Goal: Communication & Community: Answer question/provide support

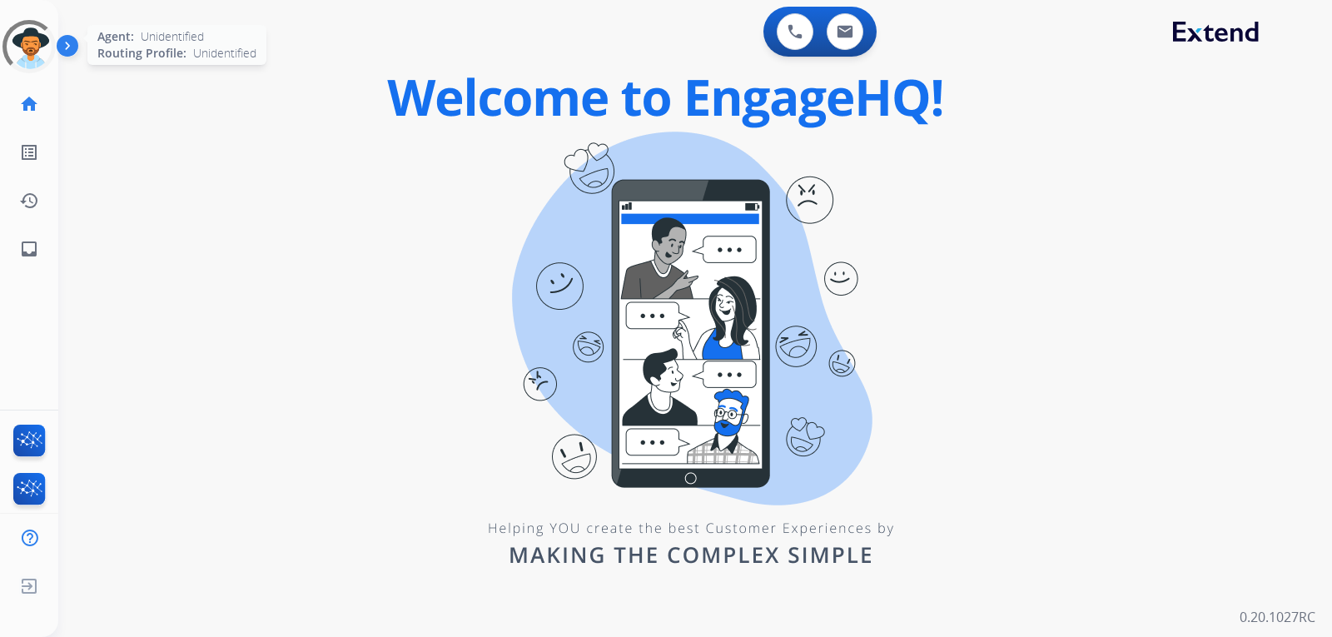
click at [23, 47] on div at bounding box center [29, 47] width 60 height 60
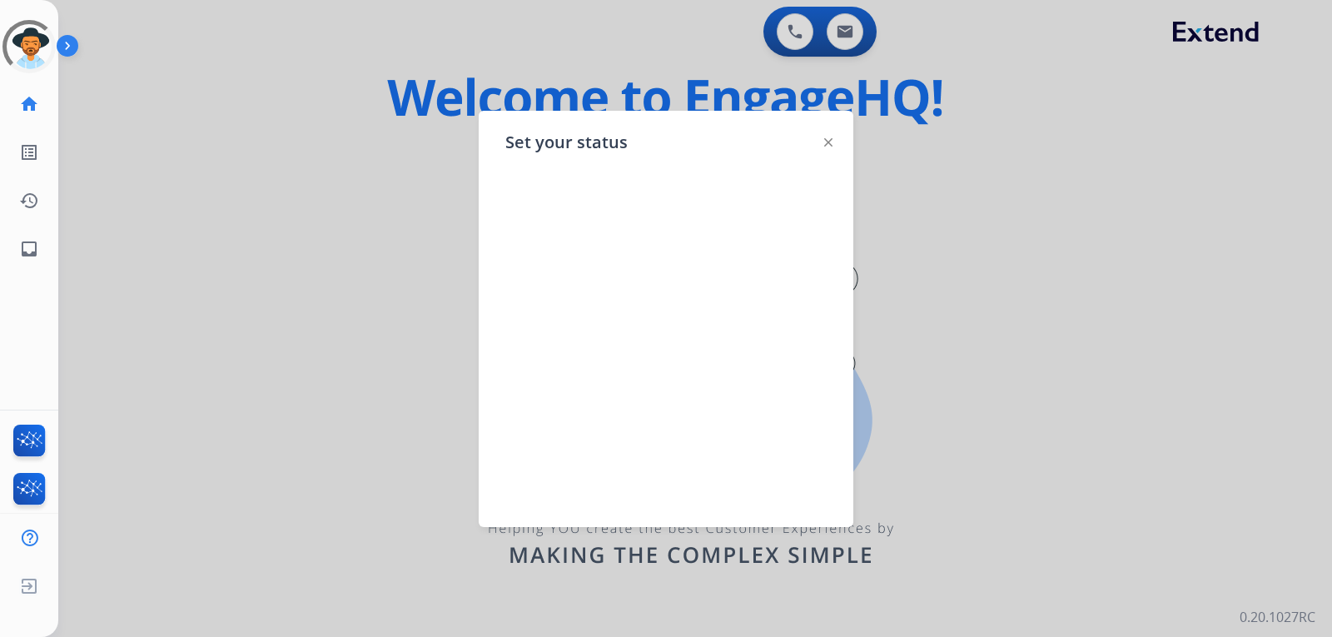
click at [827, 140] on img at bounding box center [828, 142] width 8 height 8
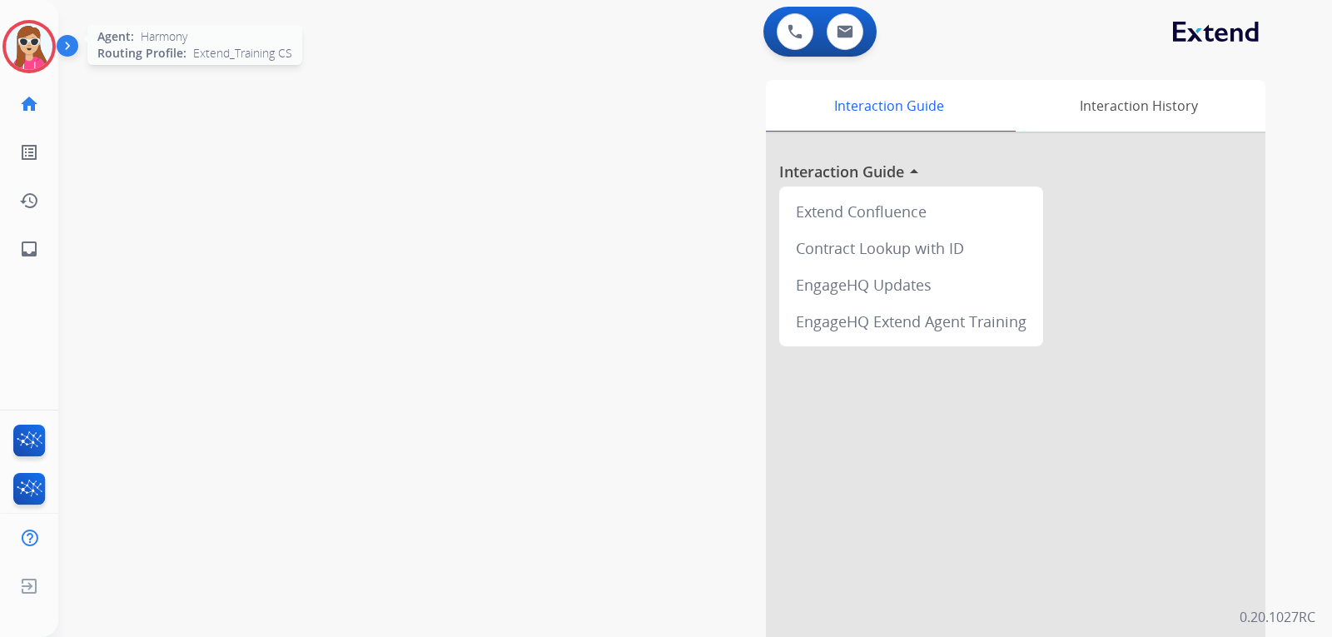
click at [40, 41] on img at bounding box center [29, 46] width 47 height 47
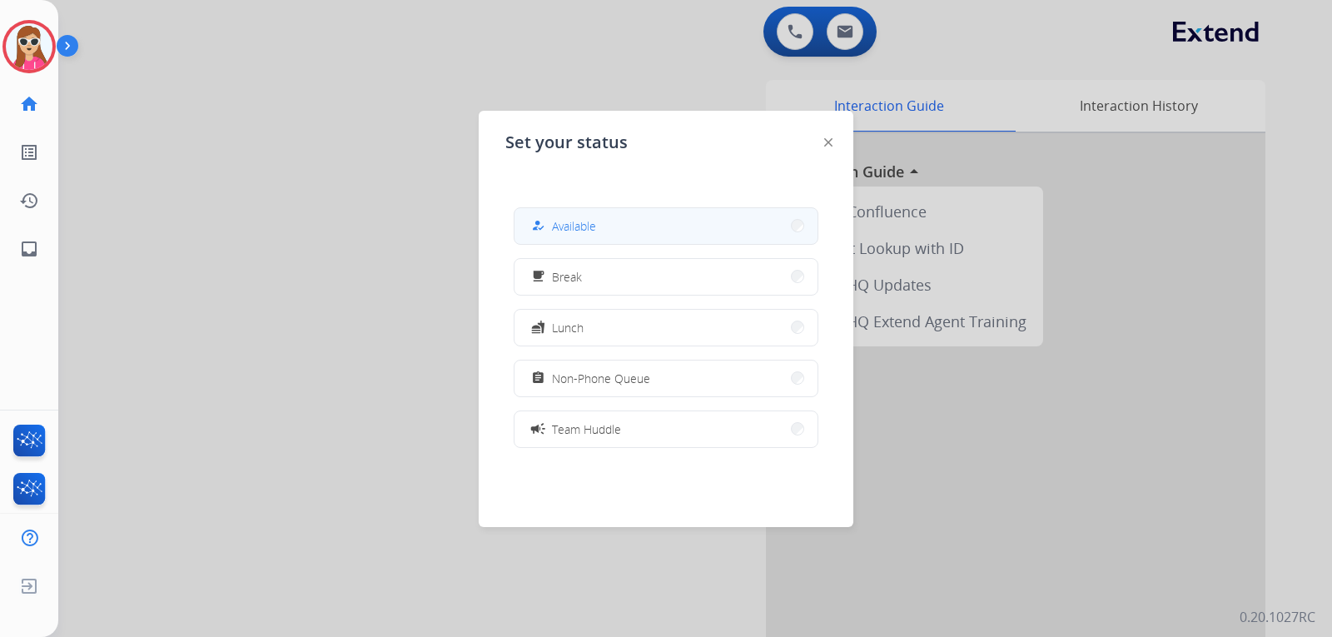
click at [588, 219] on span "Available" at bounding box center [574, 225] width 44 height 17
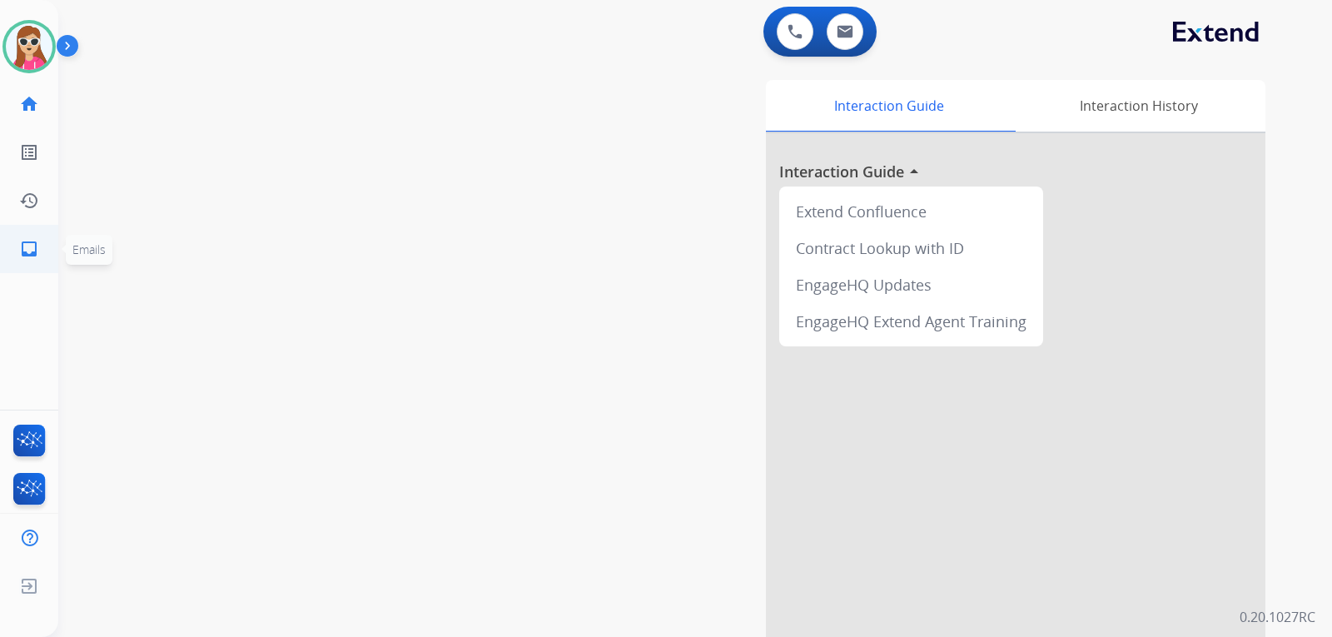
click at [39, 246] on link "inbox Emails" at bounding box center [29, 249] width 47 height 47
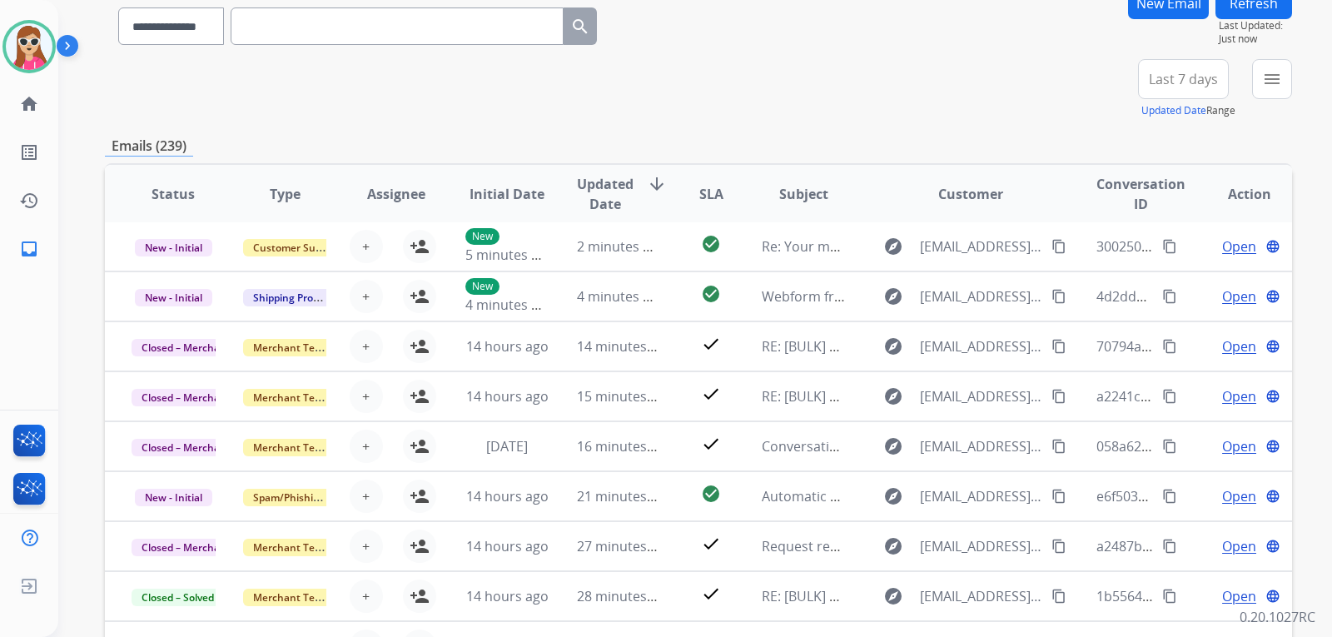
scroll to position [166, 0]
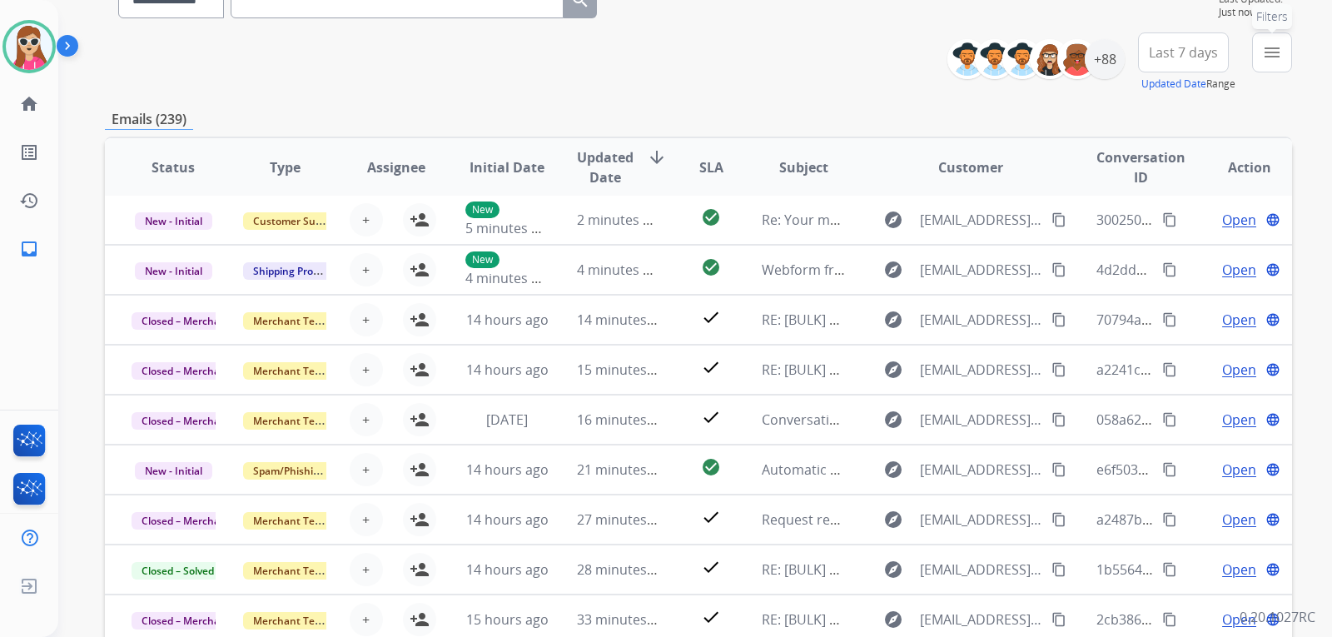
click at [1282, 67] on button "menu Filters" at bounding box center [1272, 52] width 40 height 40
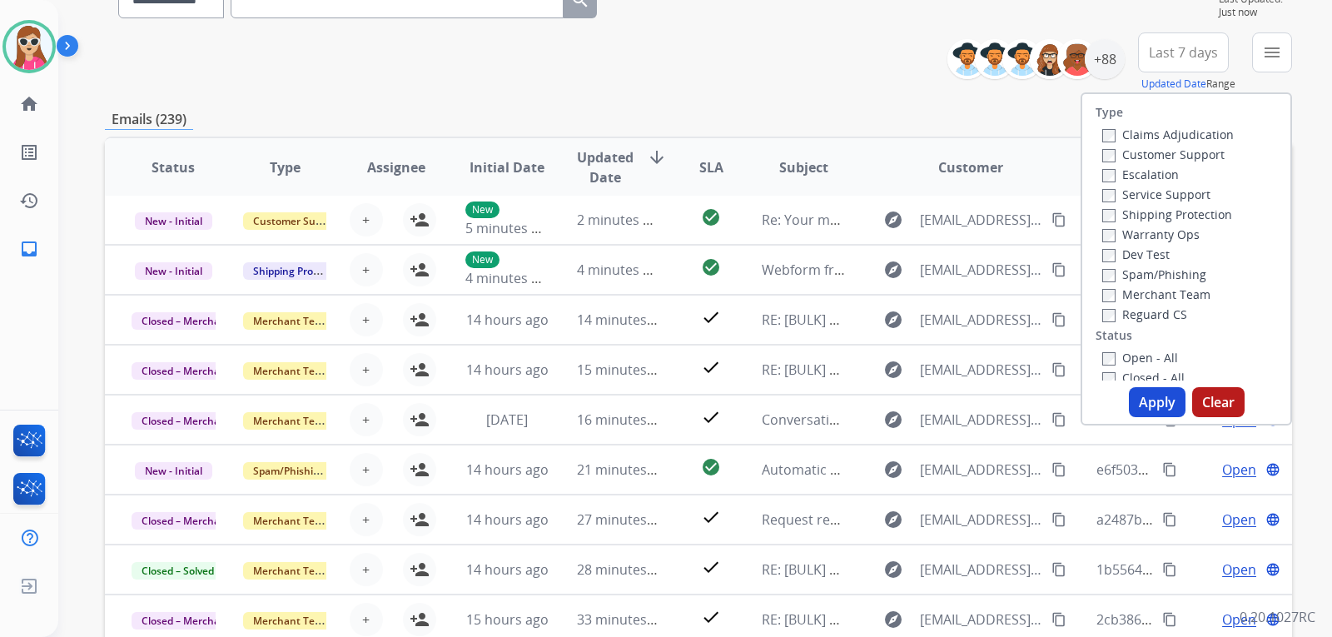
click at [1212, 154] on label "Customer Support" at bounding box center [1163, 155] width 122 height 16
click at [1207, 213] on label "Shipping Protection" at bounding box center [1167, 214] width 130 height 16
click at [1168, 315] on label "Reguard CS" at bounding box center [1144, 314] width 85 height 16
drag, startPoint x: 1146, startPoint y: 357, endPoint x: 1146, endPoint y: 379, distance: 21.6
click at [1146, 358] on label "Open - All" at bounding box center [1140, 358] width 76 height 16
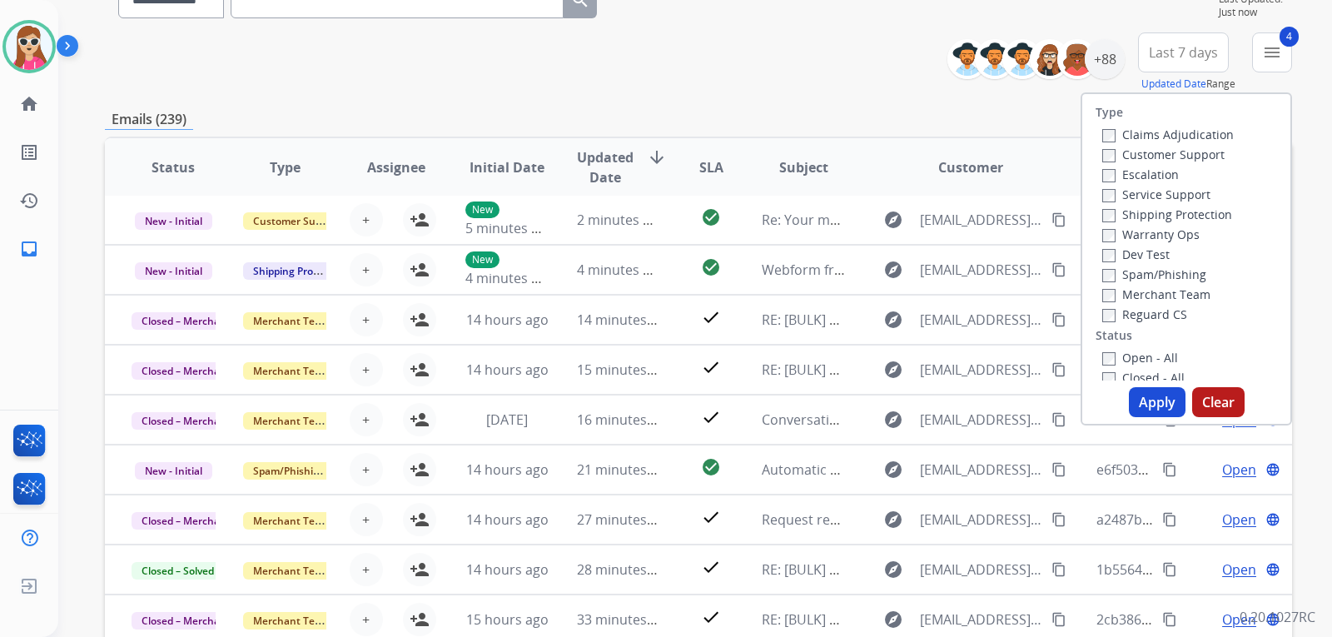
click at [1150, 405] on button "Apply" at bounding box center [1157, 402] width 57 height 30
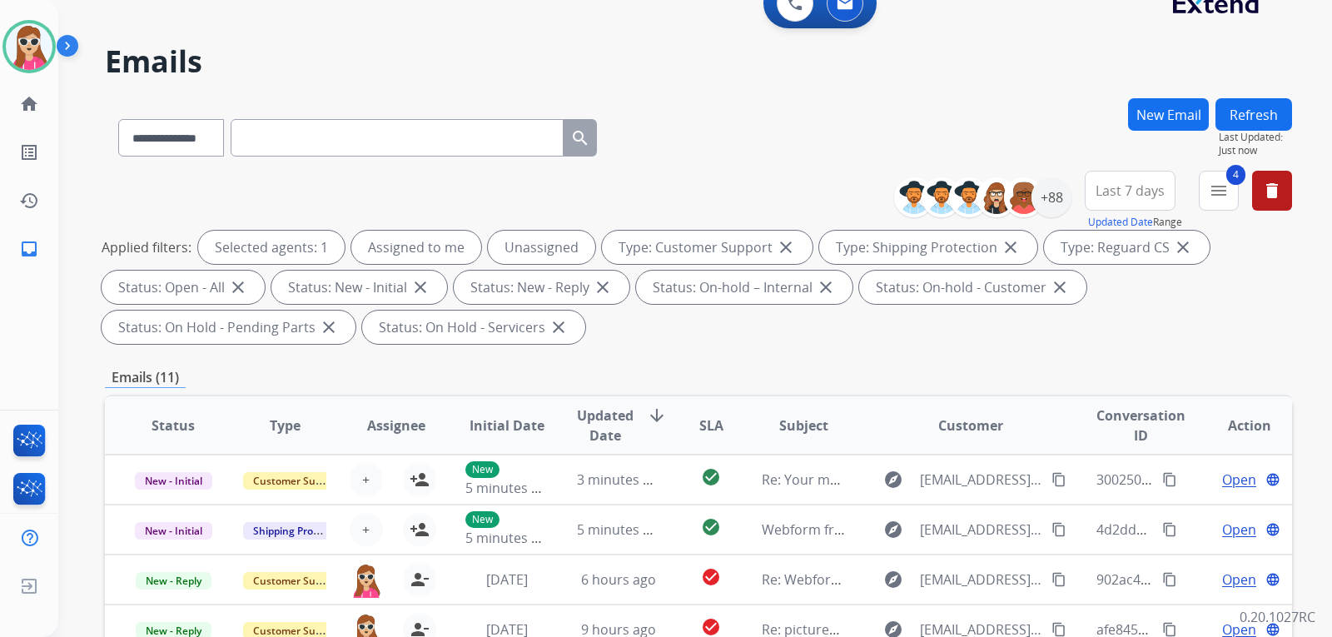
scroll to position [14, 0]
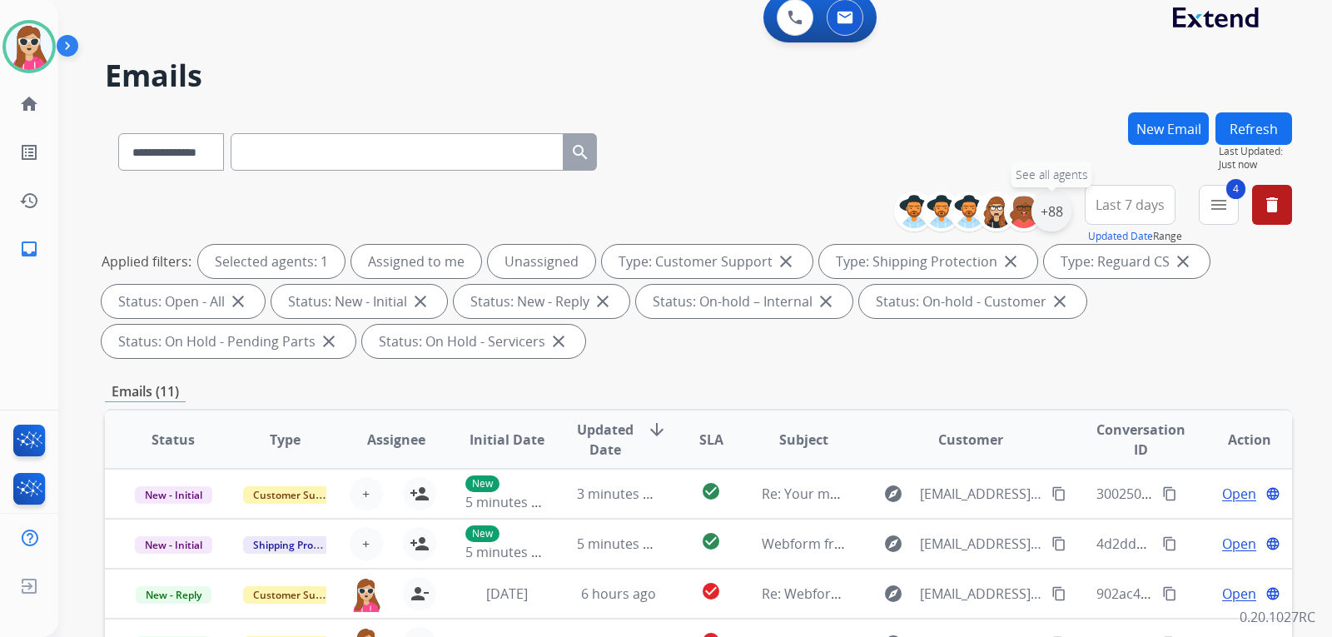
click at [1046, 217] on div "+88" at bounding box center [1051, 211] width 40 height 40
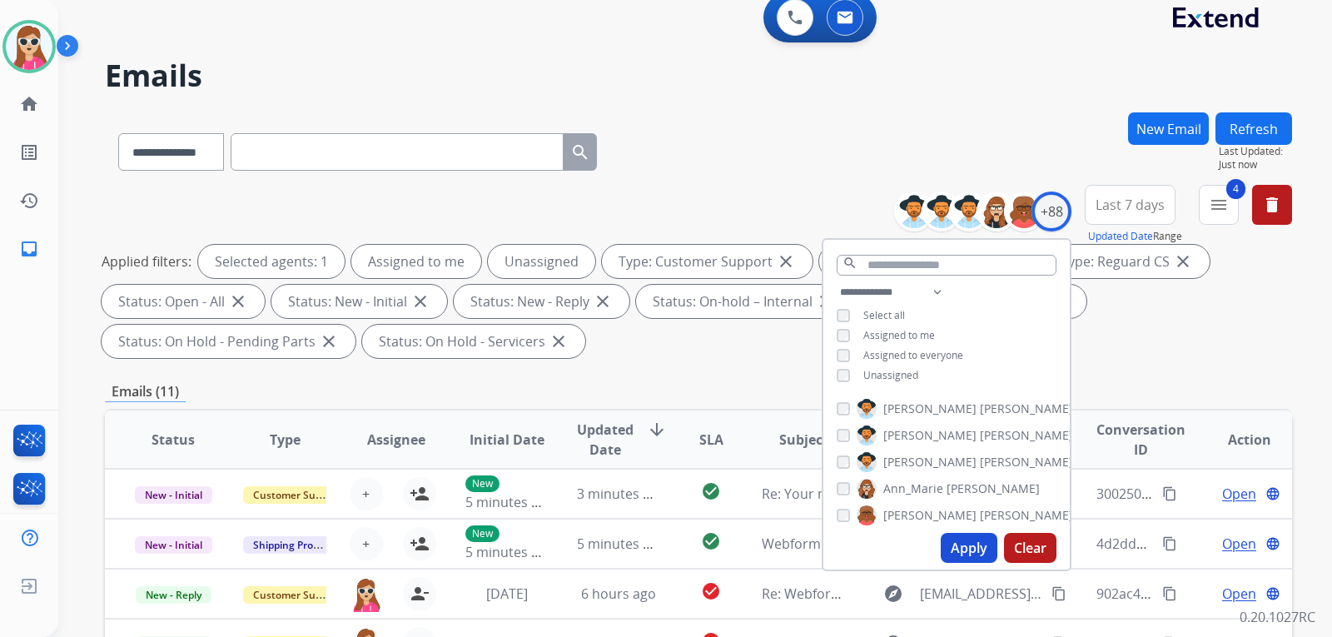
click at [911, 372] on span "Unassigned" at bounding box center [890, 375] width 55 height 14
click at [956, 544] on button "Apply" at bounding box center [969, 548] width 57 height 30
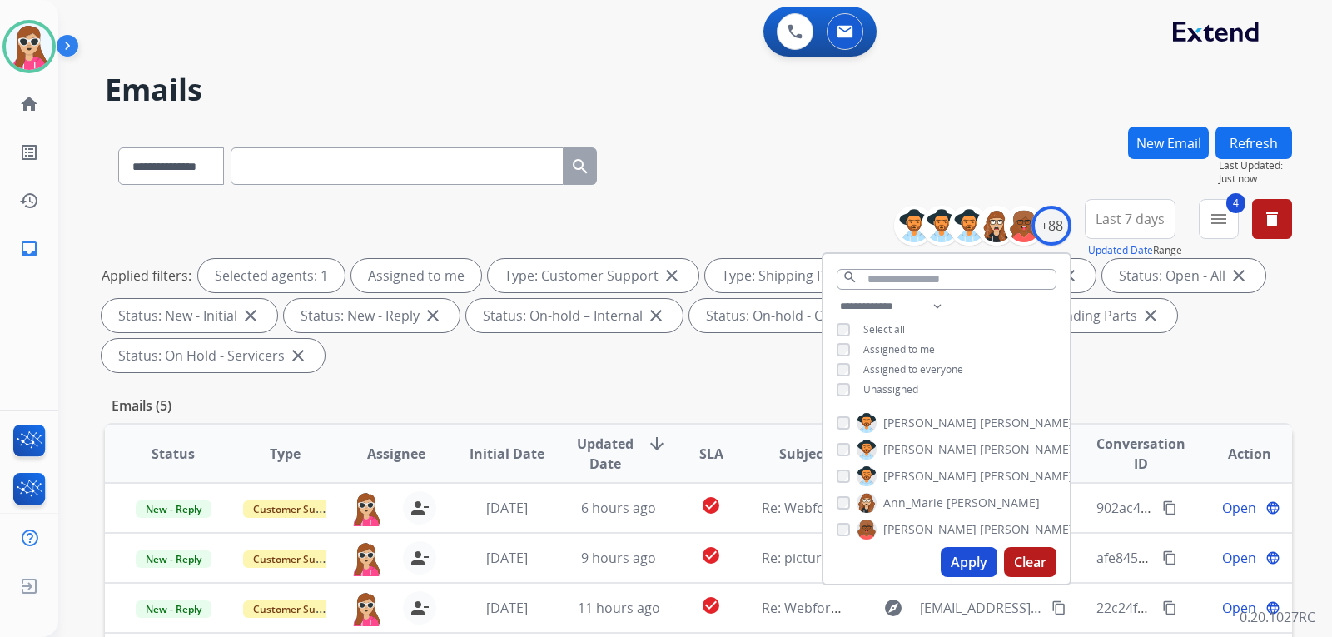
scroll to position [333, 0]
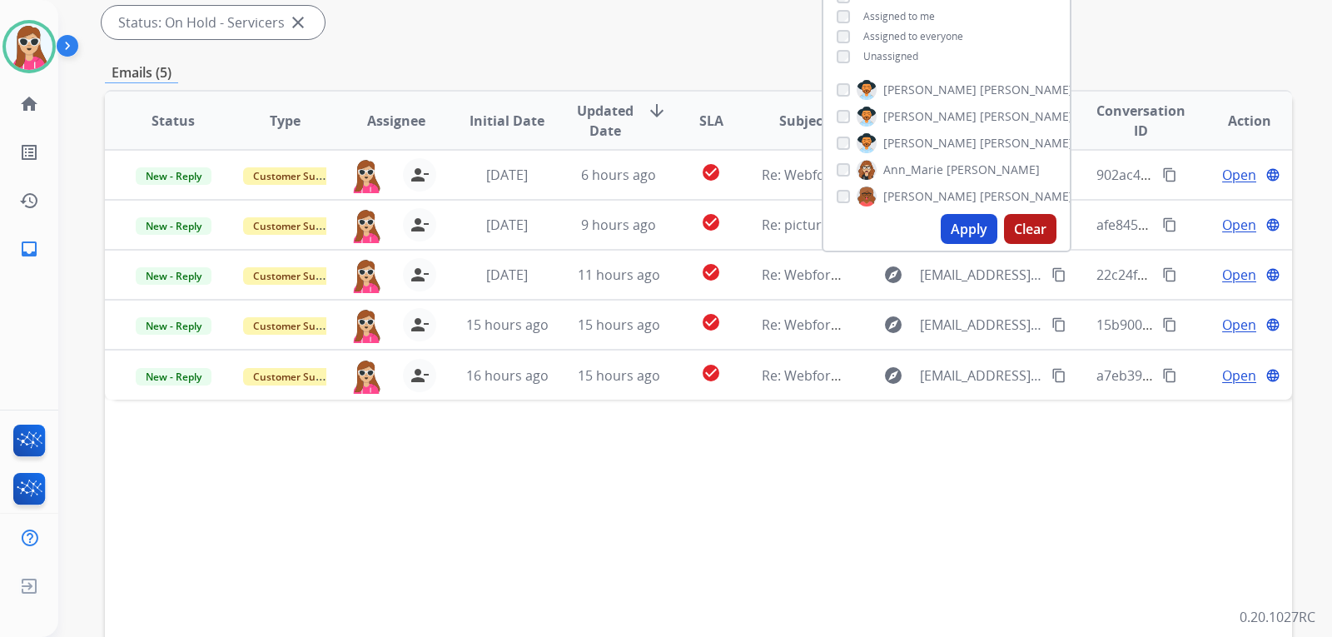
click at [646, 454] on div "Status Type Assignee Initial Date Updated Date arrow_downward SLA Subject Custo…" at bounding box center [698, 369] width 1187 height 558
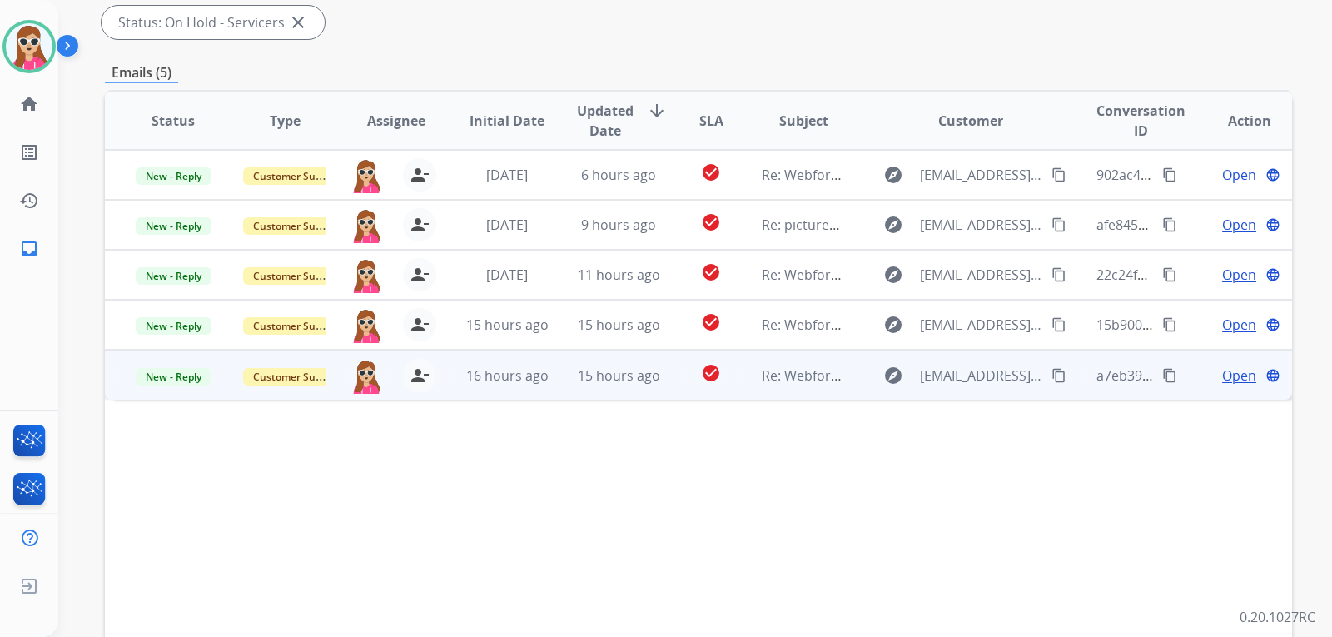
click at [675, 381] on td "check_circle" at bounding box center [698, 375] width 74 height 50
click at [1051, 375] on mat-icon "content_copy" at bounding box center [1058, 374] width 15 height 15
click at [1230, 375] on span "Open" at bounding box center [1239, 375] width 34 height 20
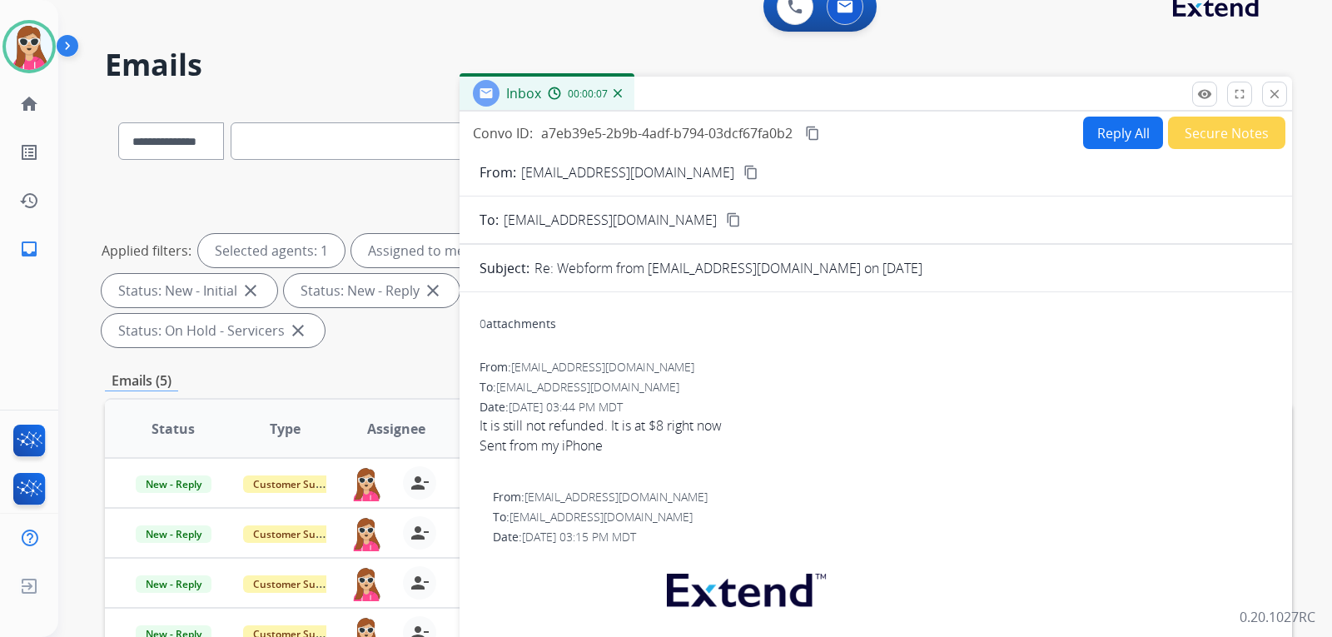
scroll to position [0, 0]
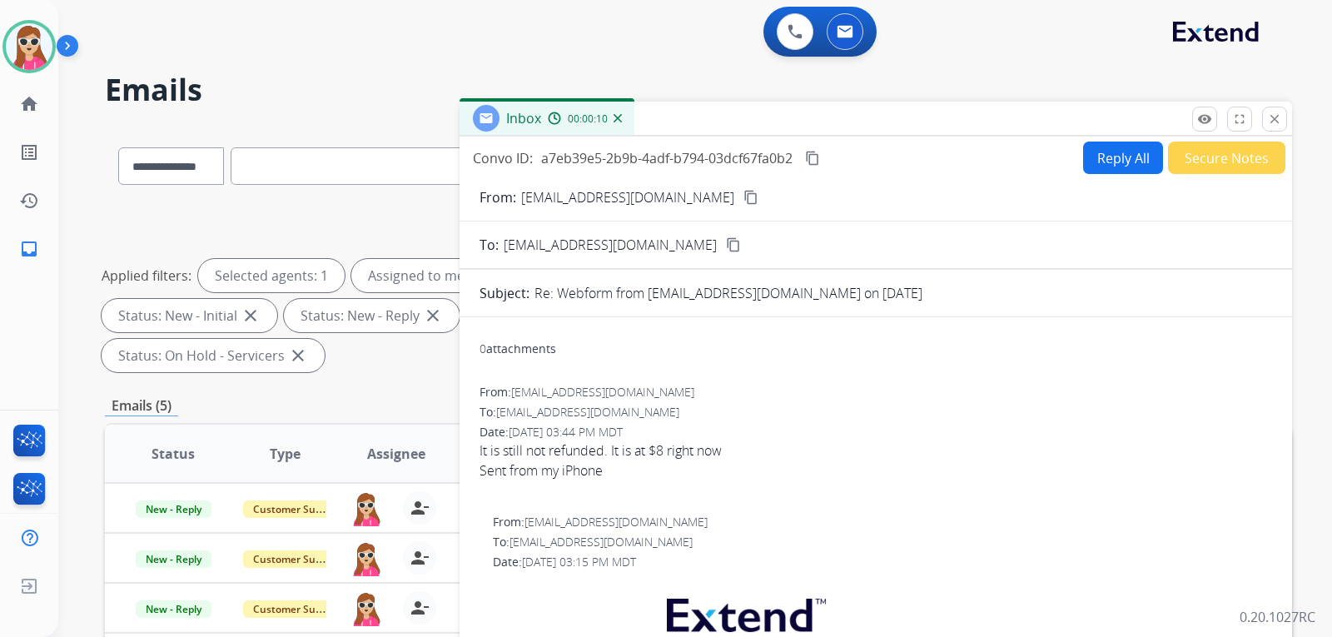
click at [1116, 162] on button "Reply All" at bounding box center [1123, 158] width 80 height 32
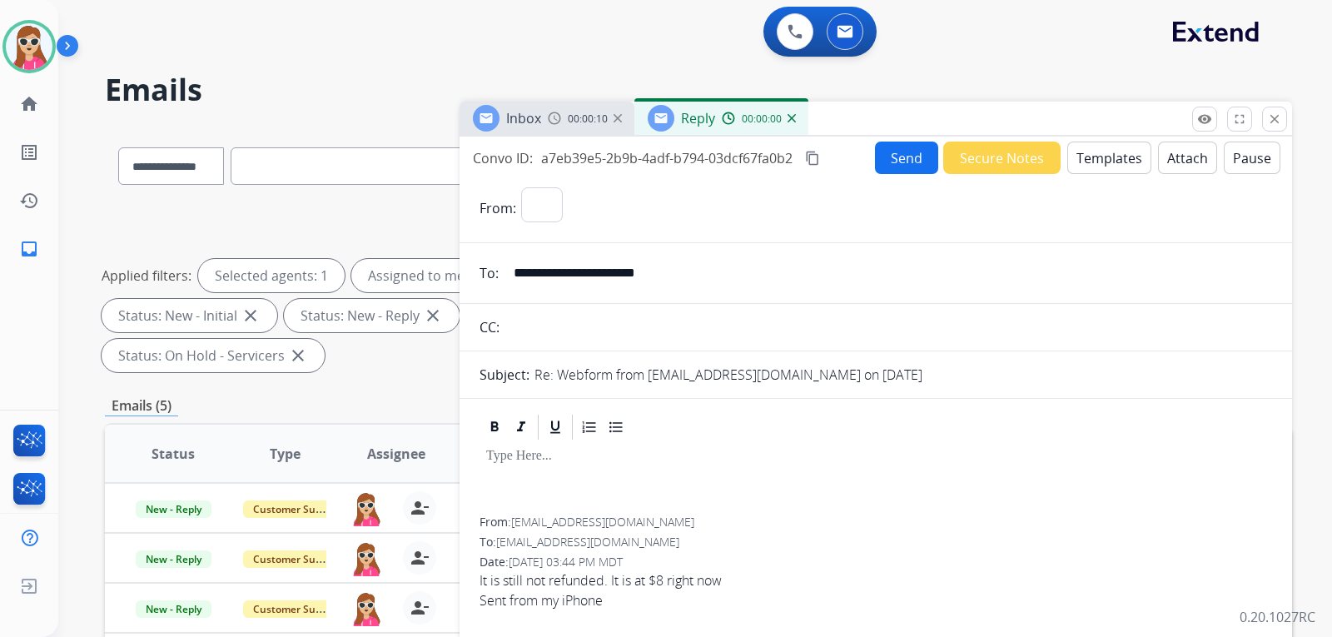
select select "**********"
click at [1116, 162] on button "Templates" at bounding box center [1109, 158] width 84 height 32
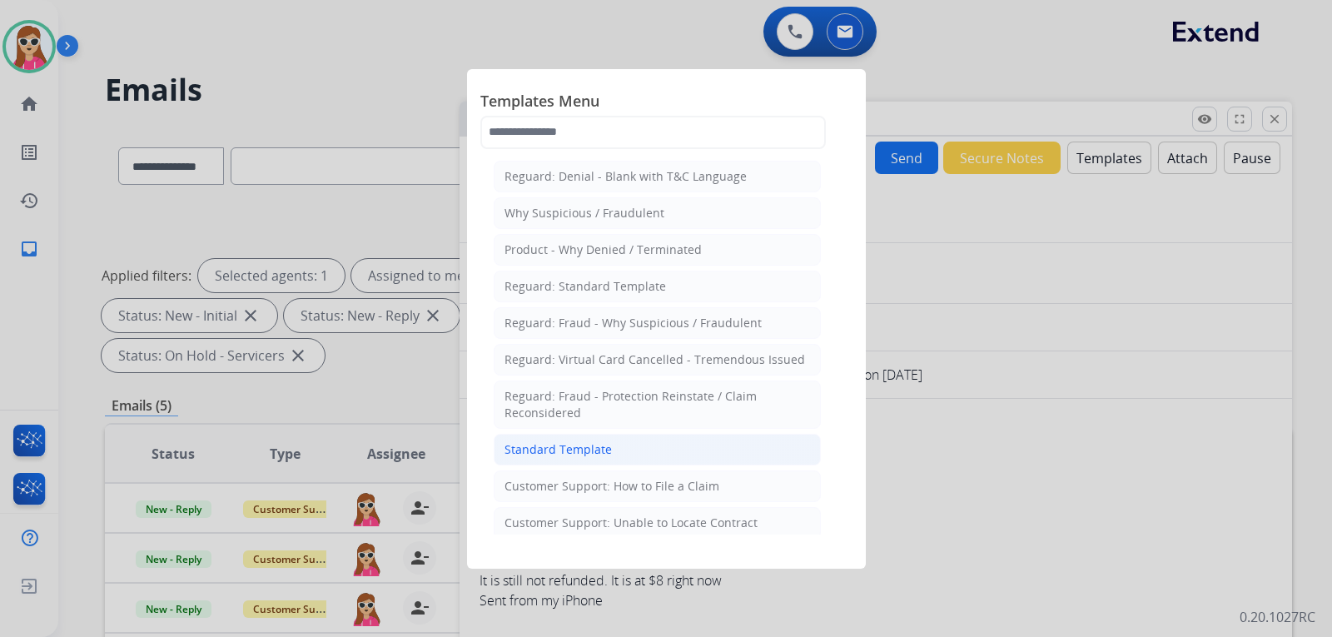
click at [573, 448] on div "Standard Template" at bounding box center [557, 449] width 107 height 17
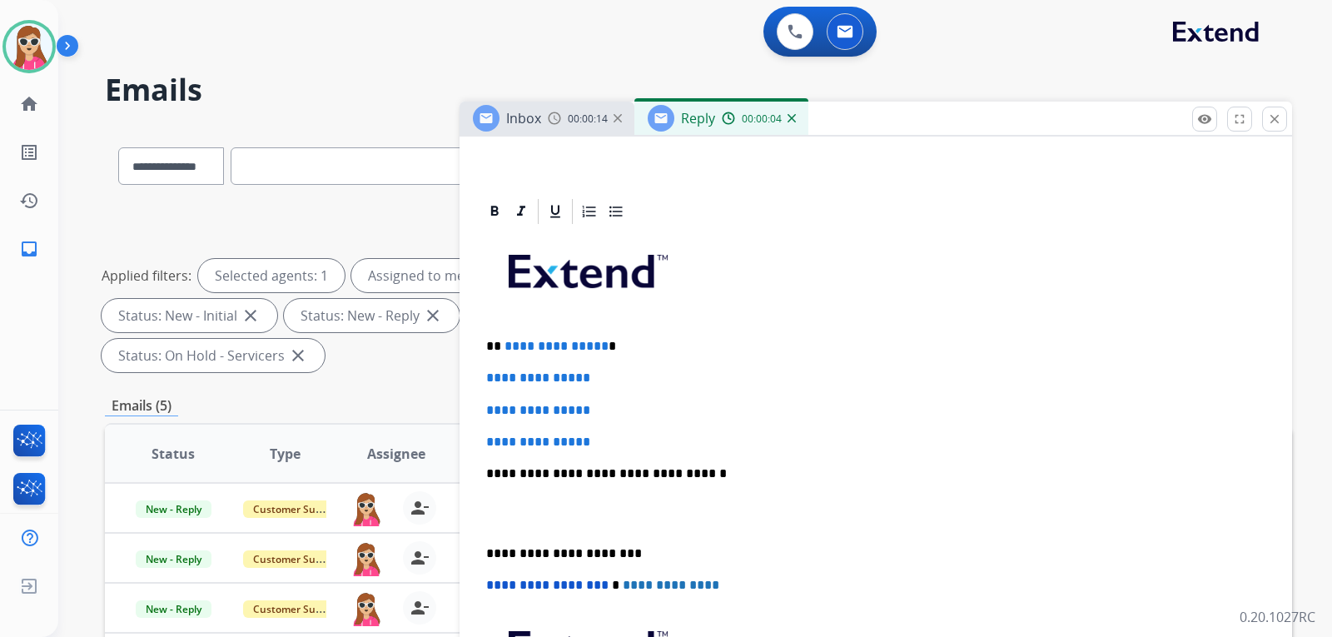
scroll to position [333, 0]
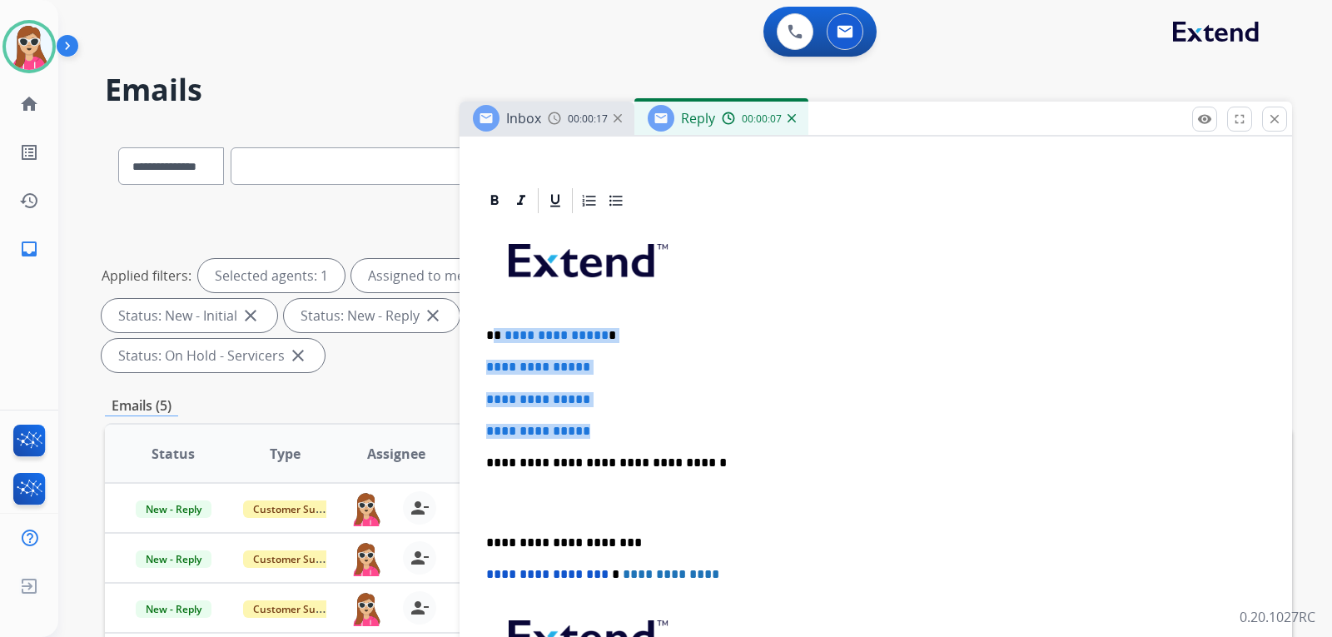
drag, startPoint x: 496, startPoint y: 335, endPoint x: 636, endPoint y: 424, distance: 165.4
click at [634, 425] on div "**********" at bounding box center [875, 502] width 793 height 573
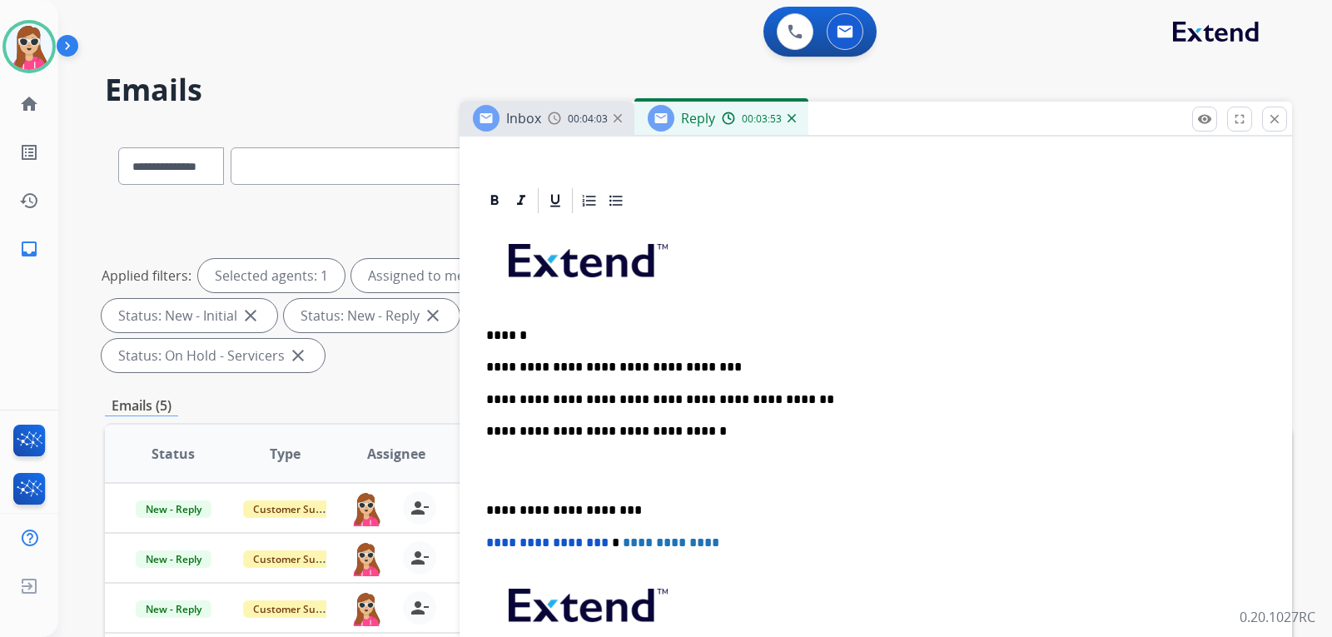
click at [628, 398] on p "**********" at bounding box center [869, 399] width 766 height 15
drag, startPoint x: 649, startPoint y: 400, endPoint x: 620, endPoint y: 397, distance: 29.3
click at [620, 397] on p "**********" at bounding box center [869, 399] width 766 height 15
click at [784, 395] on p "**********" at bounding box center [869, 399] width 766 height 15
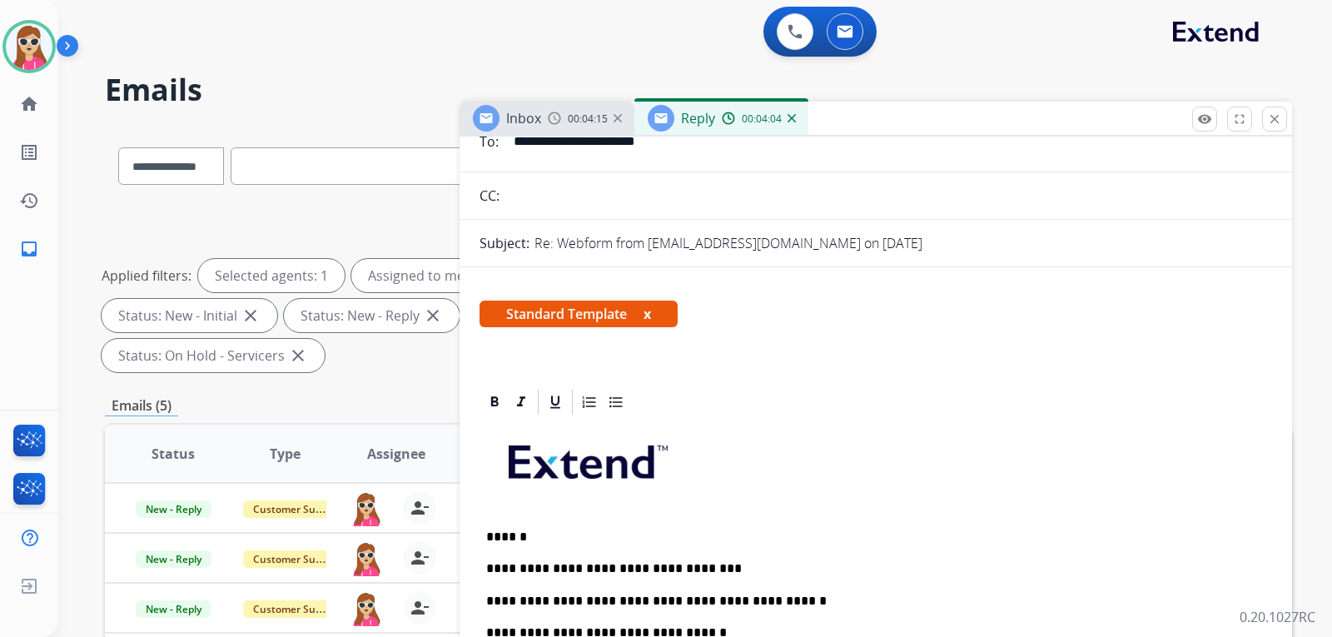
scroll to position [0, 0]
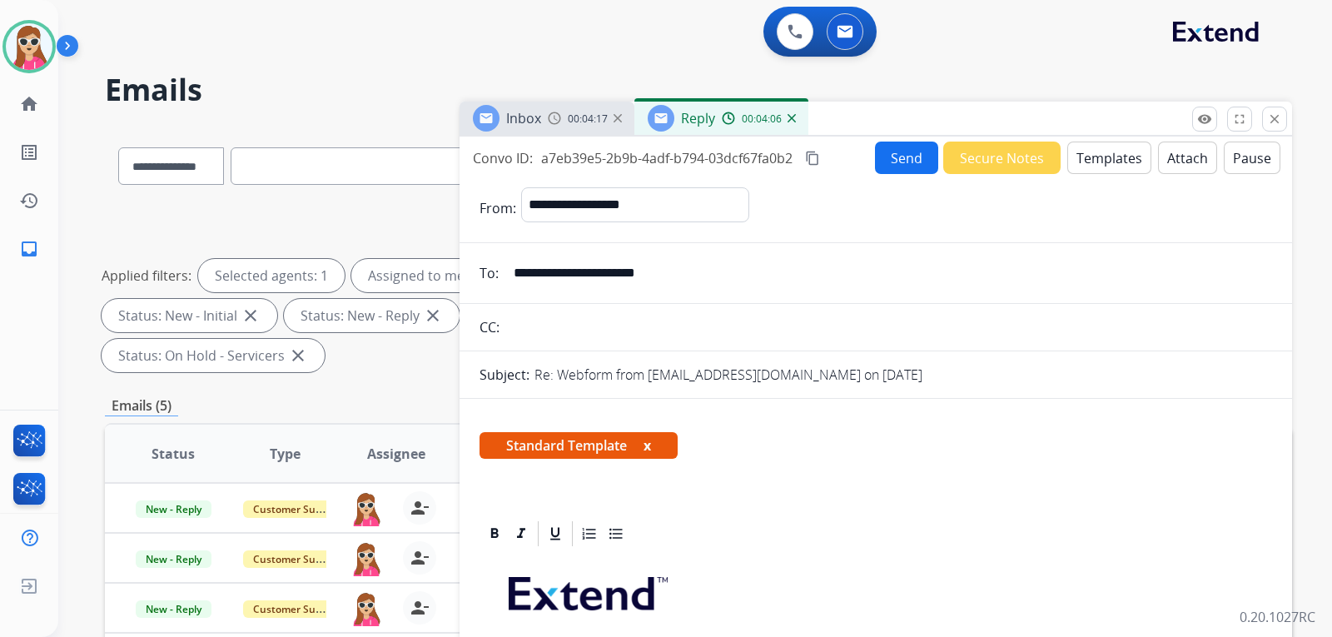
click at [893, 159] on button "Send" at bounding box center [906, 158] width 63 height 32
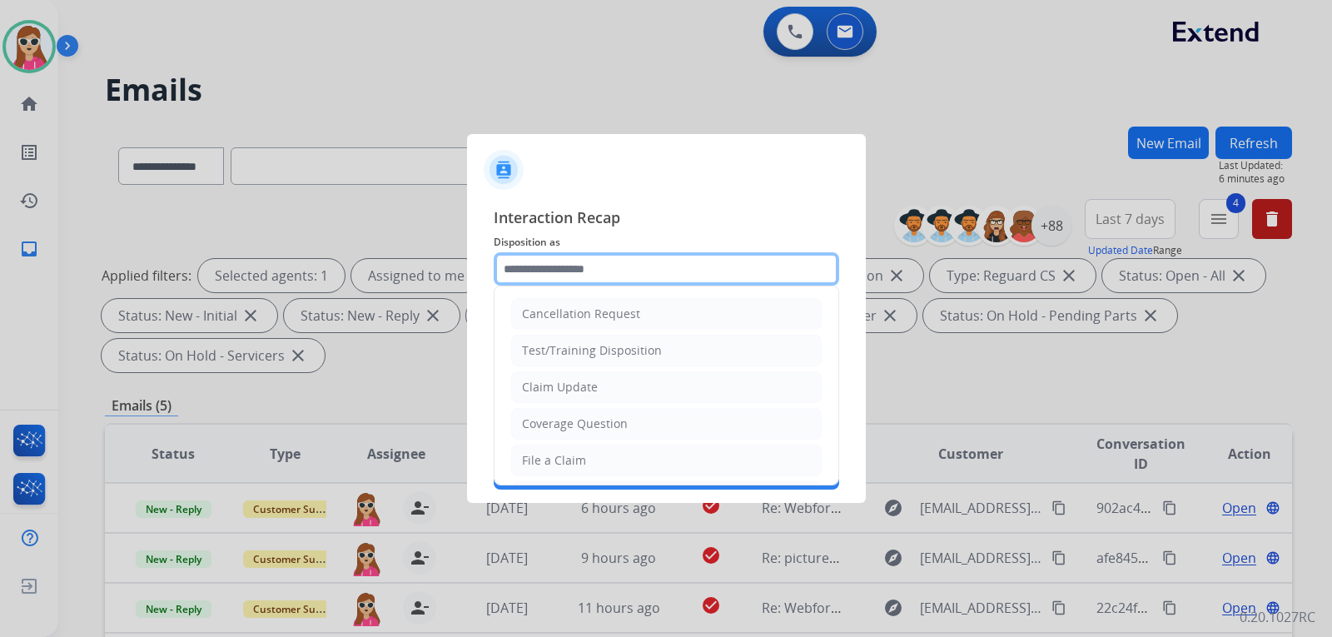
click at [653, 281] on input "text" at bounding box center [666, 268] width 345 height 33
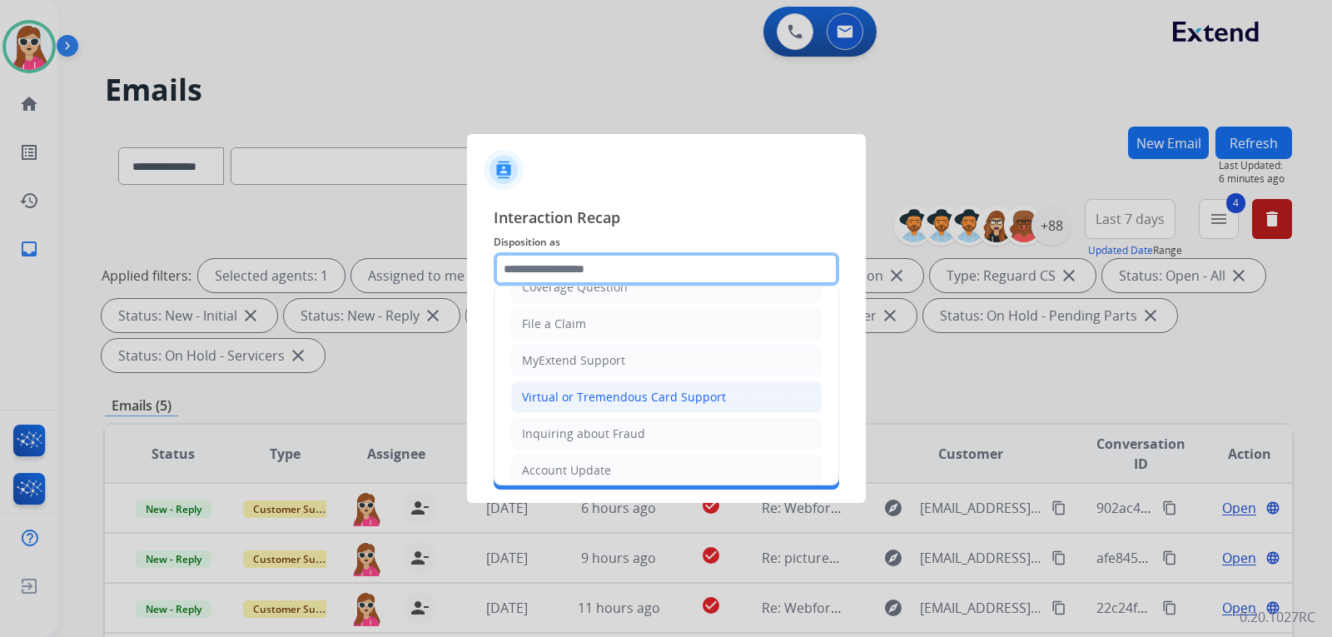
scroll to position [93, 0]
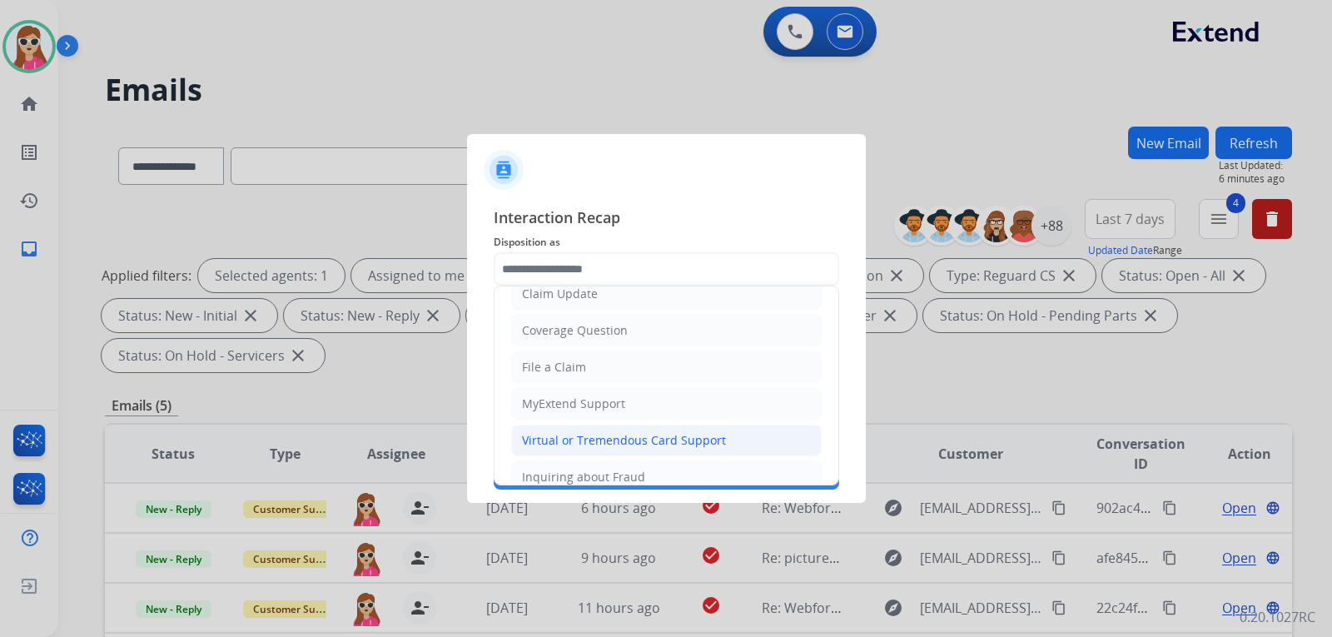
click at [658, 433] on div "Virtual or Tremendous Card Support" at bounding box center [624, 440] width 204 height 17
type input "**********"
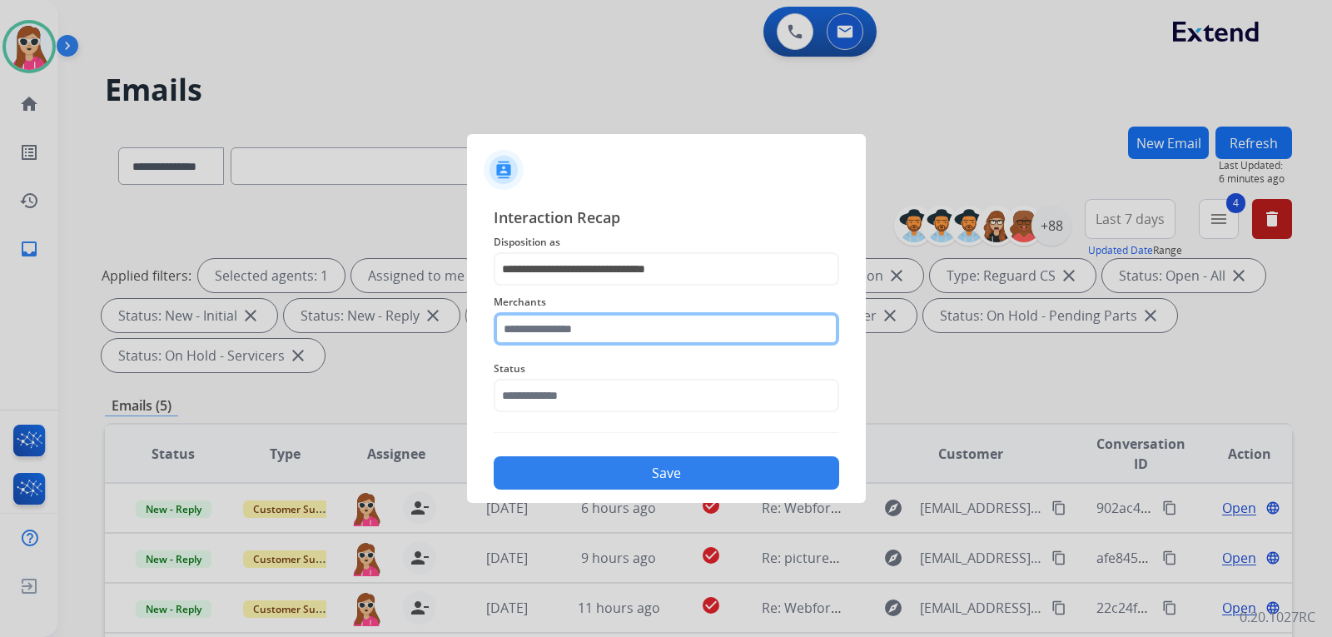
click at [570, 323] on input "text" at bounding box center [666, 328] width 345 height 33
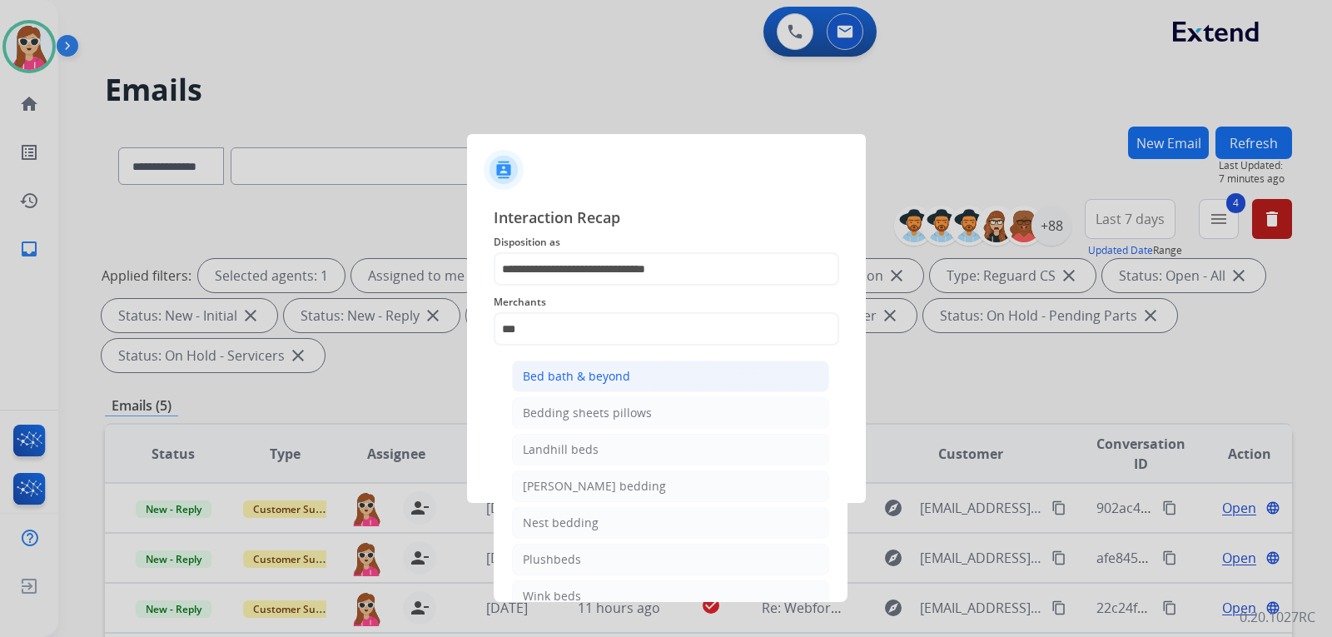
click at [569, 376] on div "Bed bath & beyond" at bounding box center [576, 376] width 107 height 17
type input "**********"
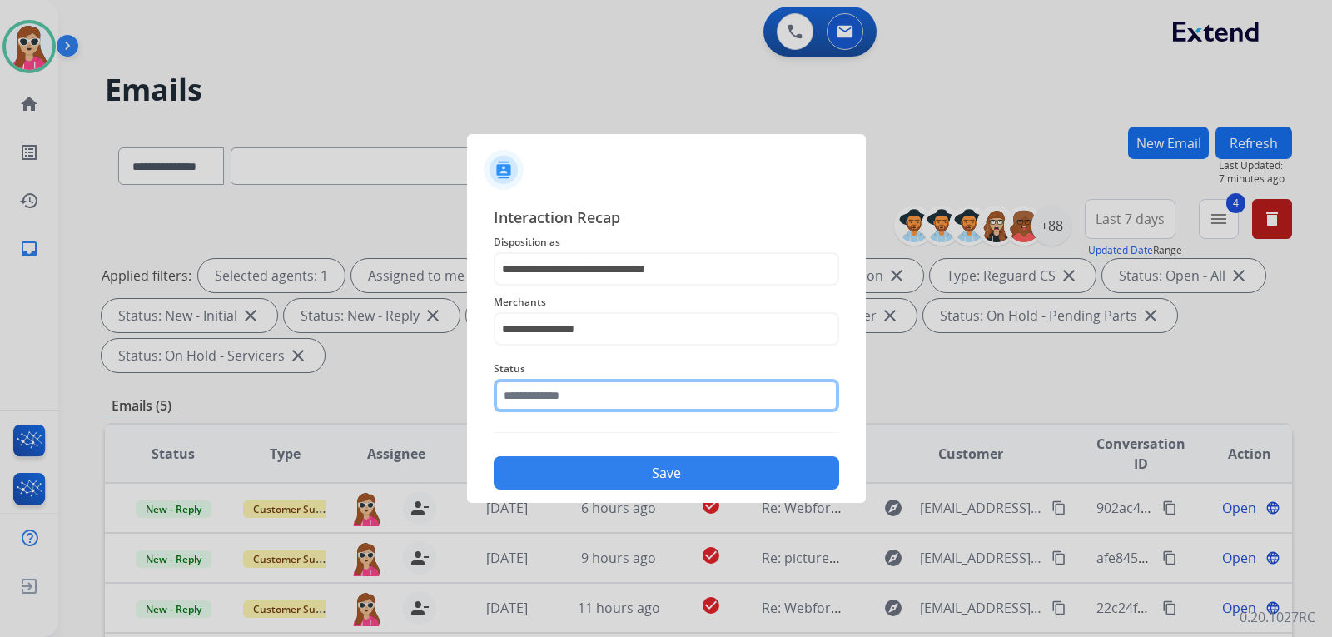
click at [560, 407] on div "Status" at bounding box center [666, 385] width 345 height 67
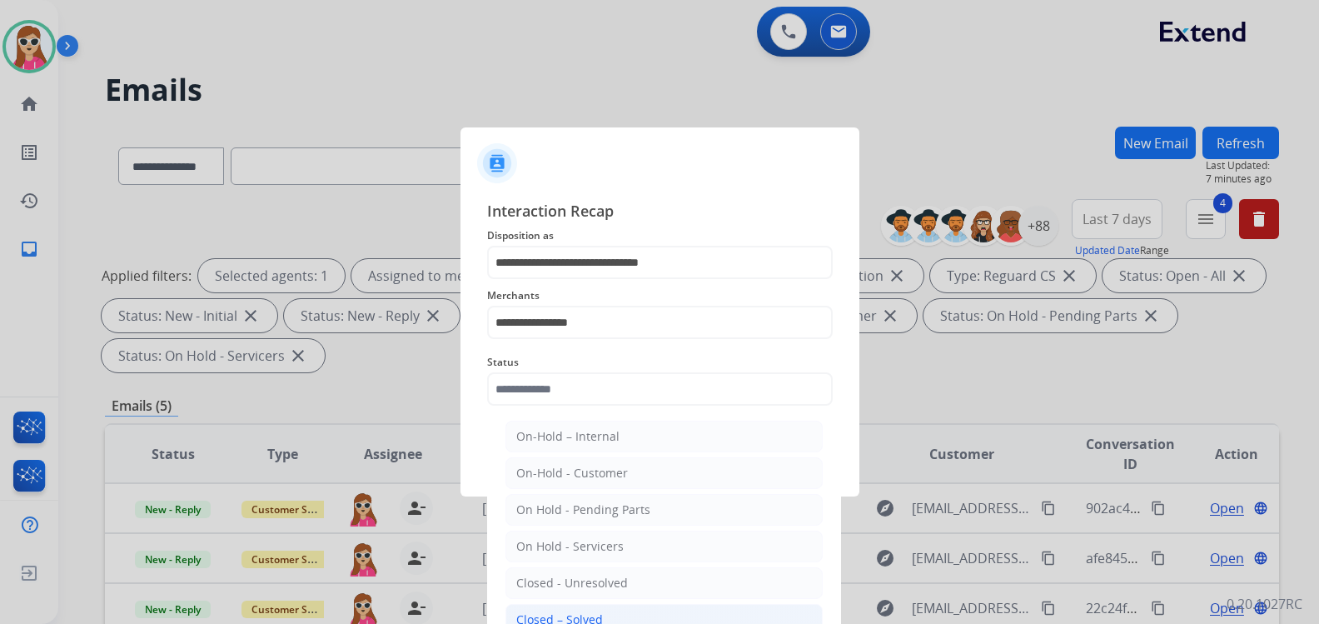
click at [598, 613] on div "Closed – Solved" at bounding box center [559, 619] width 87 height 17
type input "**********"
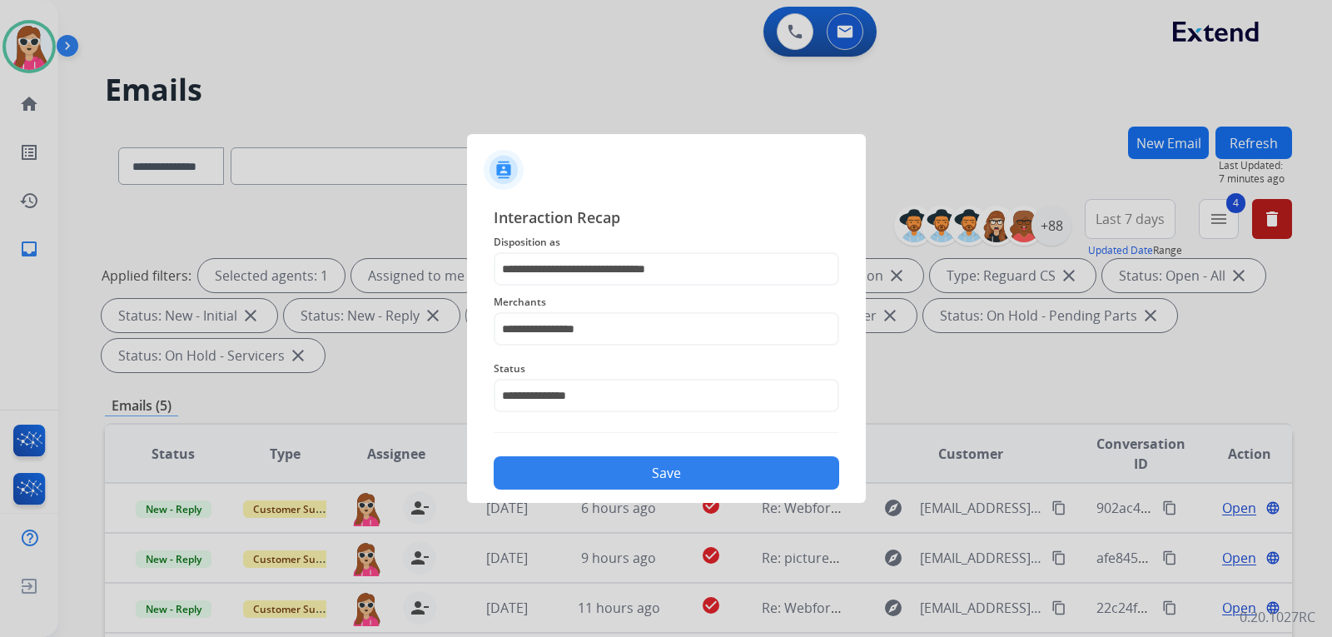
click at [772, 473] on button "Save" at bounding box center [666, 472] width 345 height 33
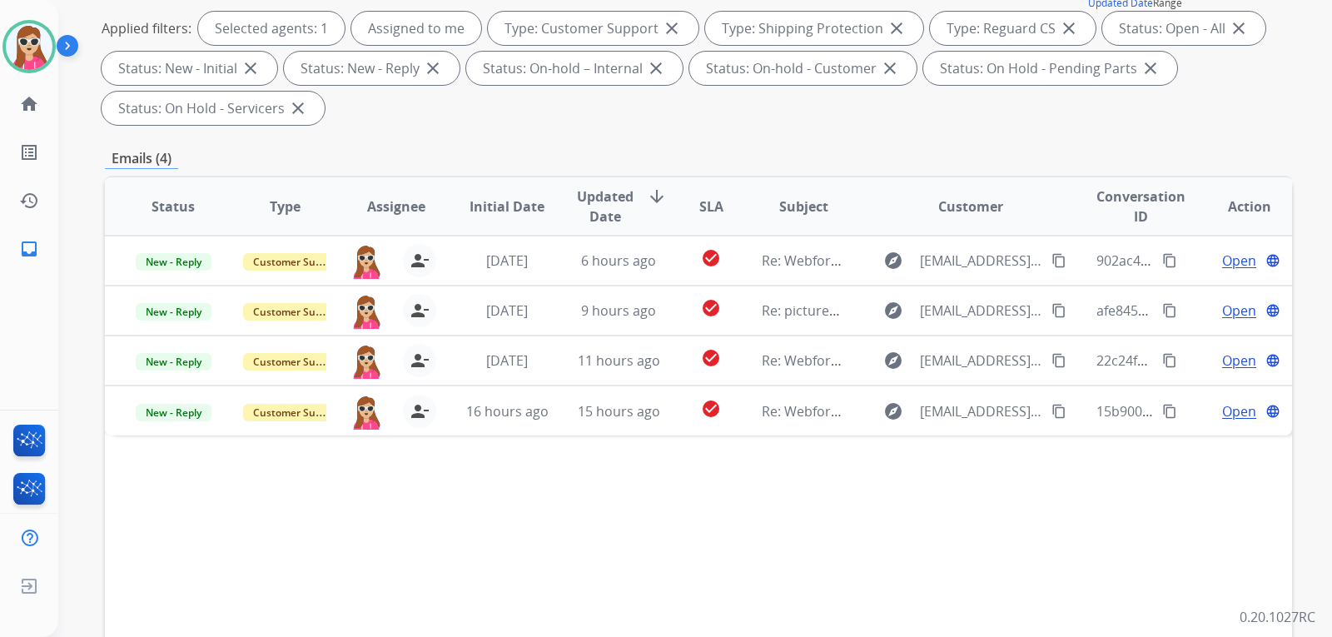
scroll to position [250, 0]
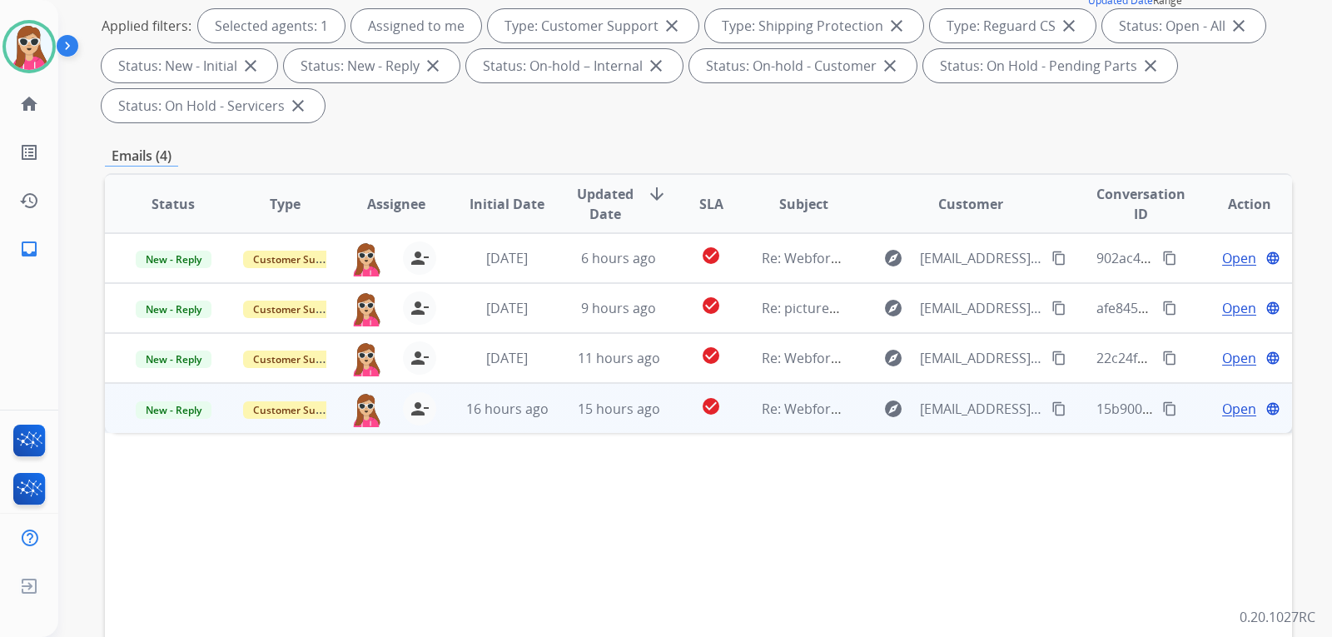
click at [677, 405] on td "check_circle" at bounding box center [698, 408] width 74 height 50
drag, startPoint x: 130, startPoint y: 466, endPoint x: 284, endPoint y: 470, distance: 154.0
click at [284, 470] on td "M4097GZM20759569 This is the order number im trying to submit a new claim on be…" at bounding box center [587, 500] width 965 height 134
click at [1051, 407] on mat-icon "content_copy" at bounding box center [1058, 407] width 15 height 15
click at [1230, 416] on span "Open" at bounding box center [1239, 408] width 34 height 20
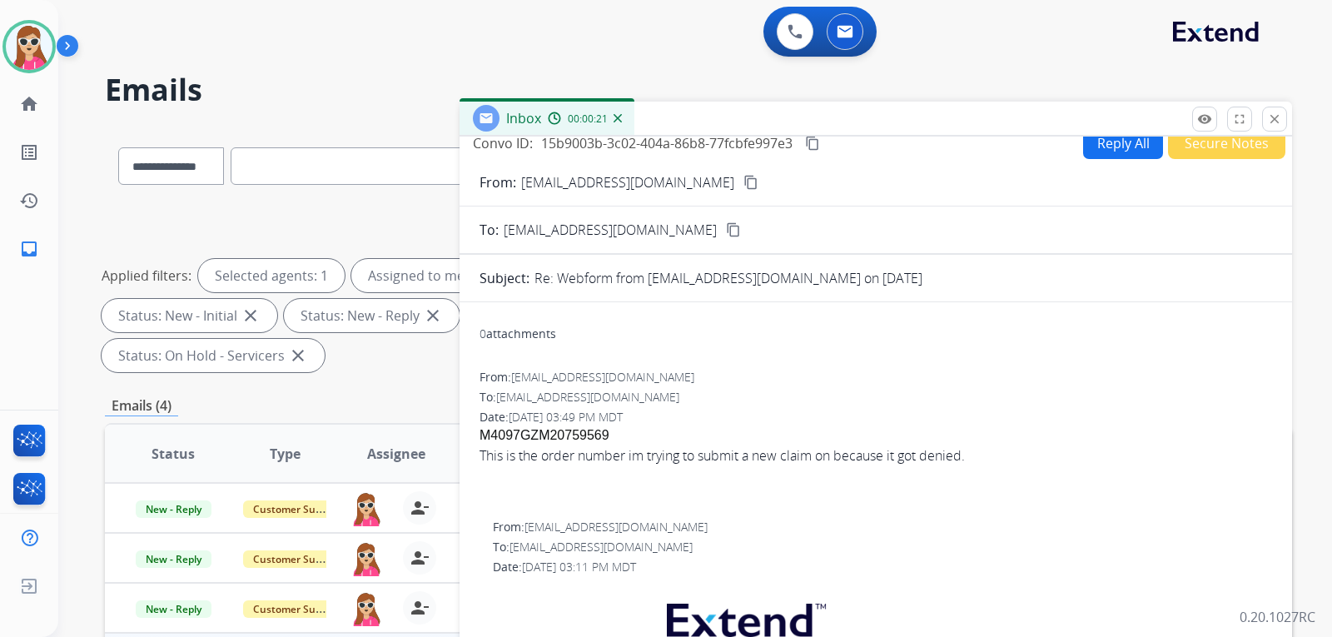
scroll to position [0, 0]
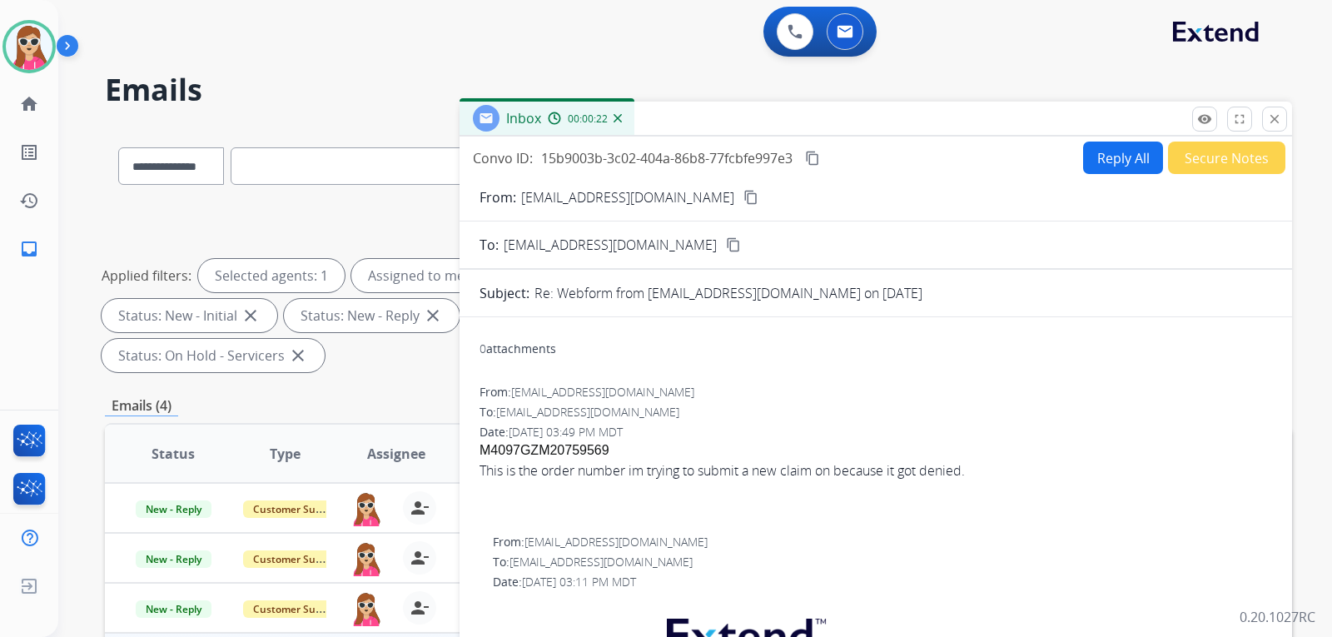
click at [1096, 161] on button "Reply All" at bounding box center [1123, 158] width 80 height 32
select select "**********"
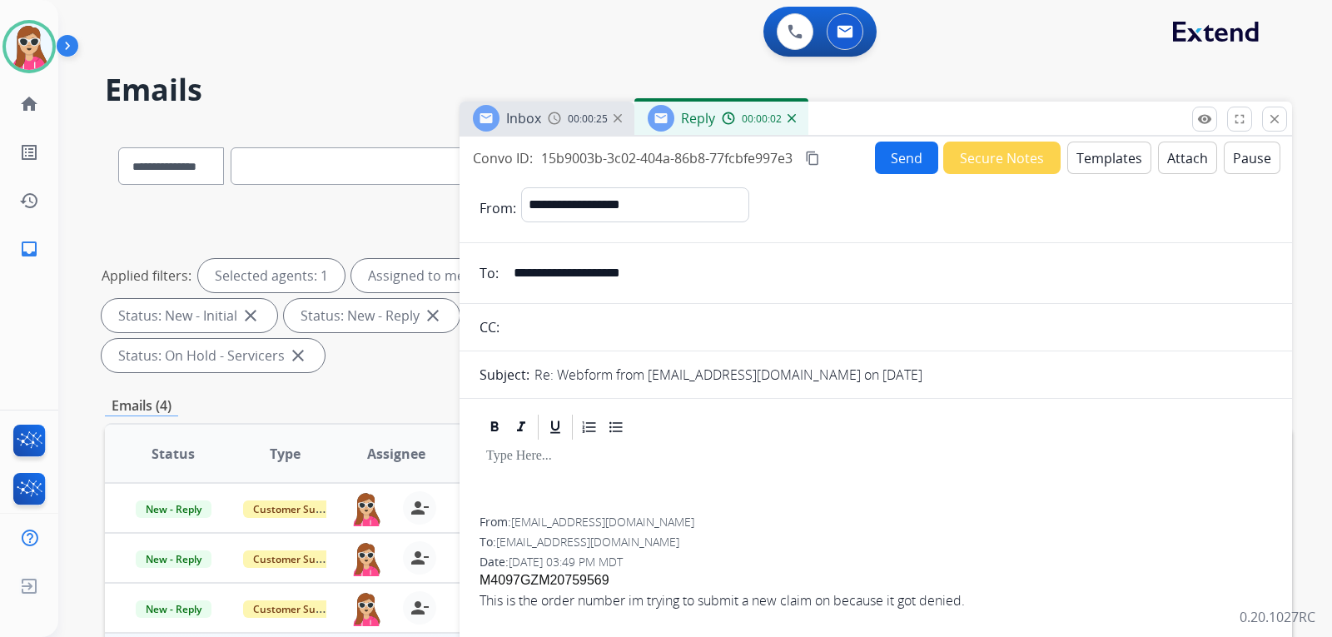
click at [1078, 168] on button "Templates" at bounding box center [1109, 158] width 84 height 32
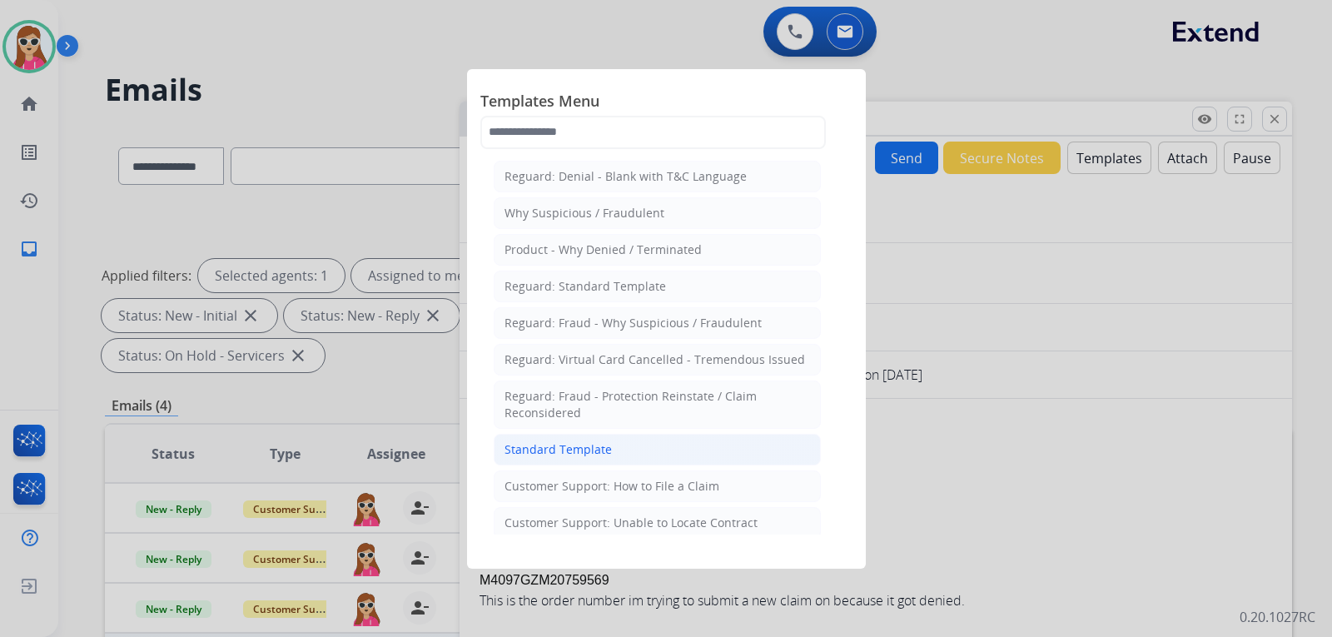
click at [568, 445] on div "Standard Template" at bounding box center [557, 449] width 107 height 17
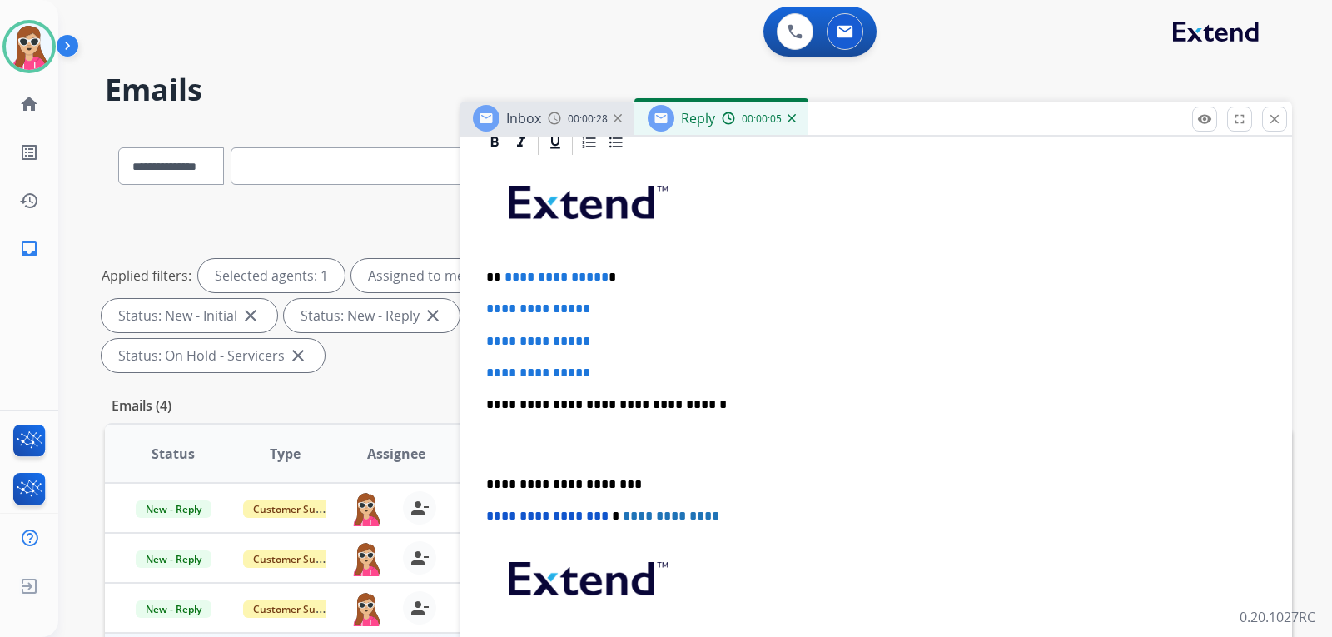
scroll to position [416, 0]
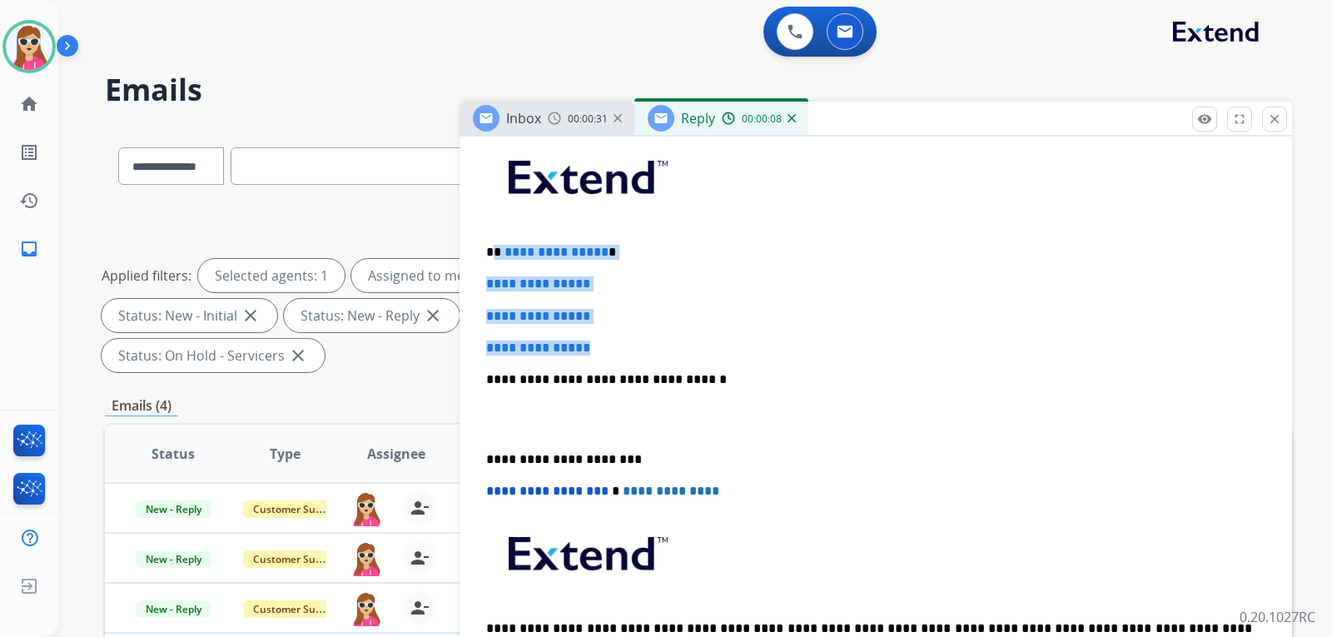
drag, startPoint x: 497, startPoint y: 251, endPoint x: 617, endPoint y: 348, distance: 153.9
click at [617, 348] on div "**********" at bounding box center [875, 418] width 793 height 573
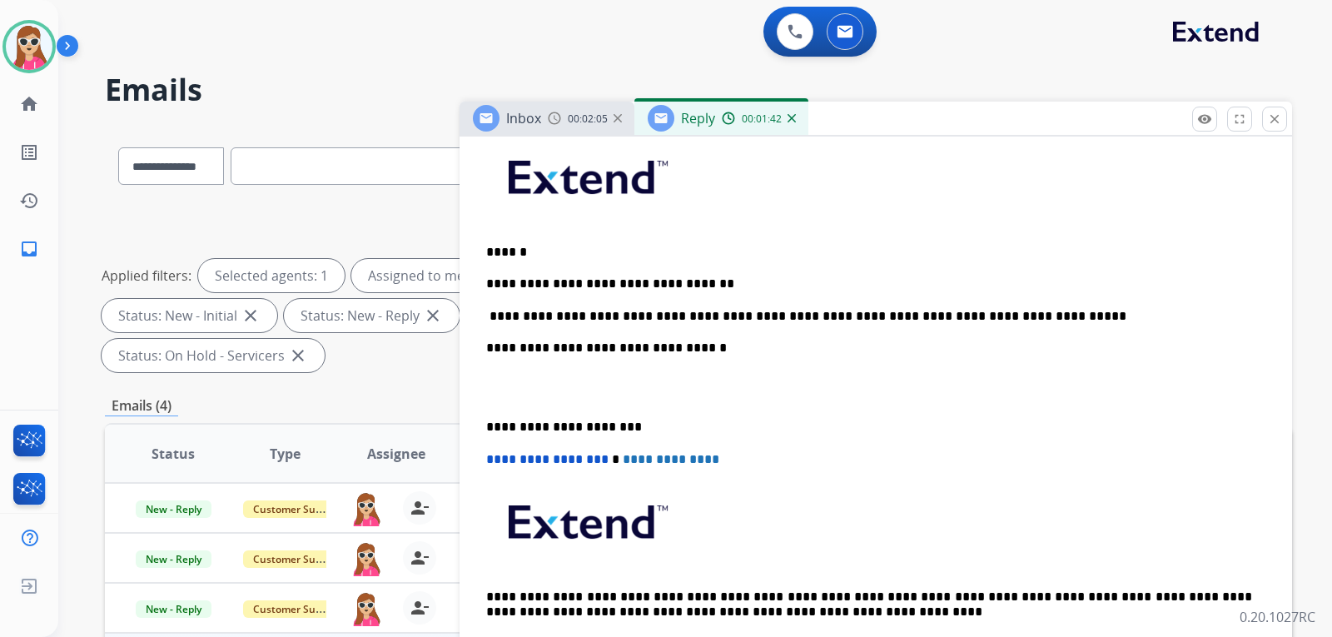
click at [612, 316] on p "**********" at bounding box center [869, 316] width 766 height 15
click at [1061, 325] on div "**********" at bounding box center [875, 402] width 793 height 541
click at [1039, 321] on p "**********" at bounding box center [869, 316] width 766 height 15
click at [608, 318] on p "**********" at bounding box center [869, 316] width 766 height 15
click at [1076, 325] on div "**********" at bounding box center [875, 402] width 793 height 541
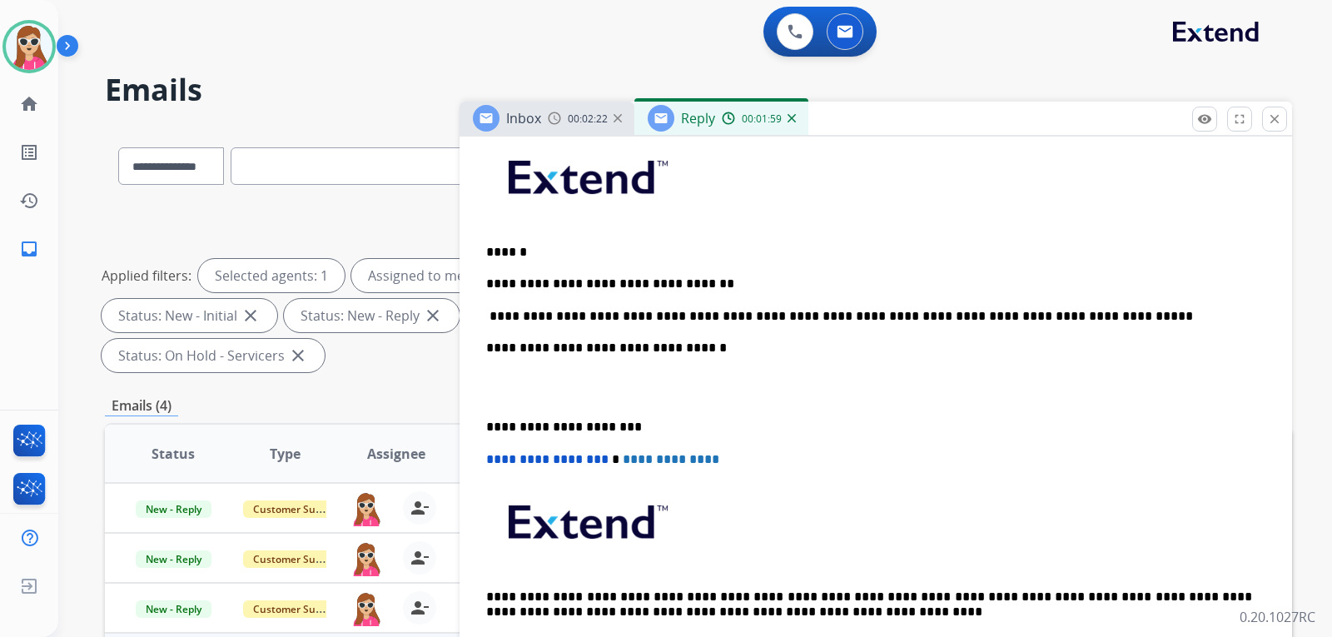
click at [1075, 319] on p "**********" at bounding box center [869, 316] width 766 height 15
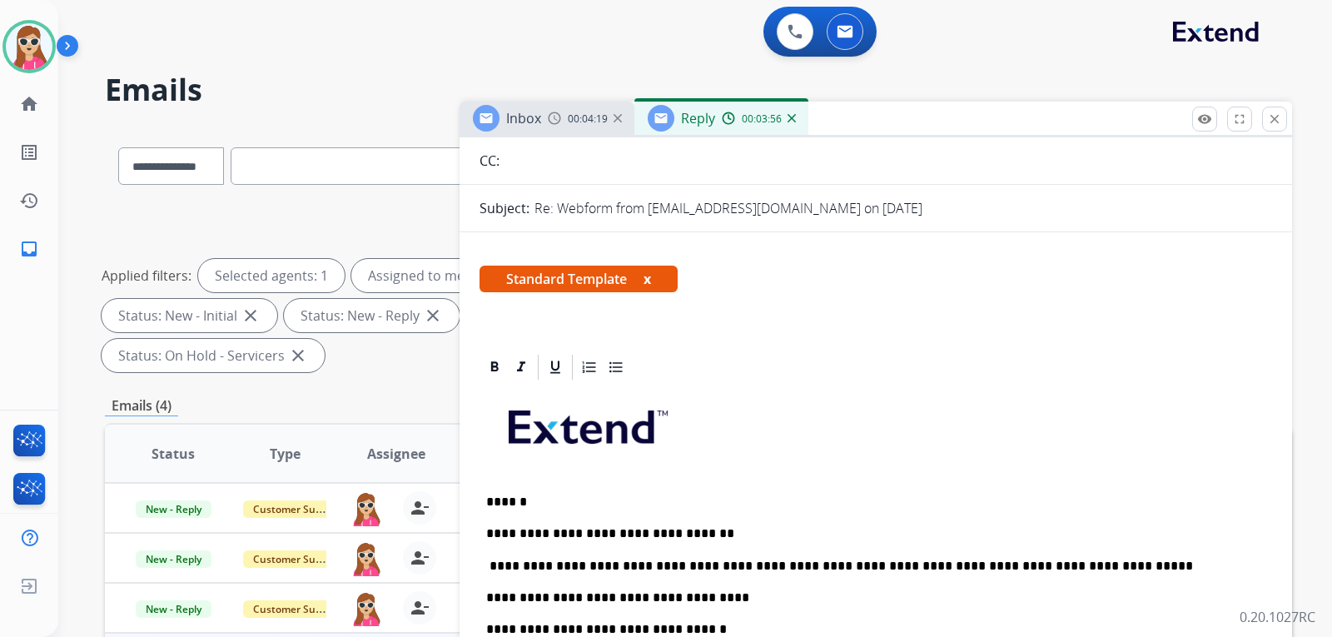
scroll to position [0, 0]
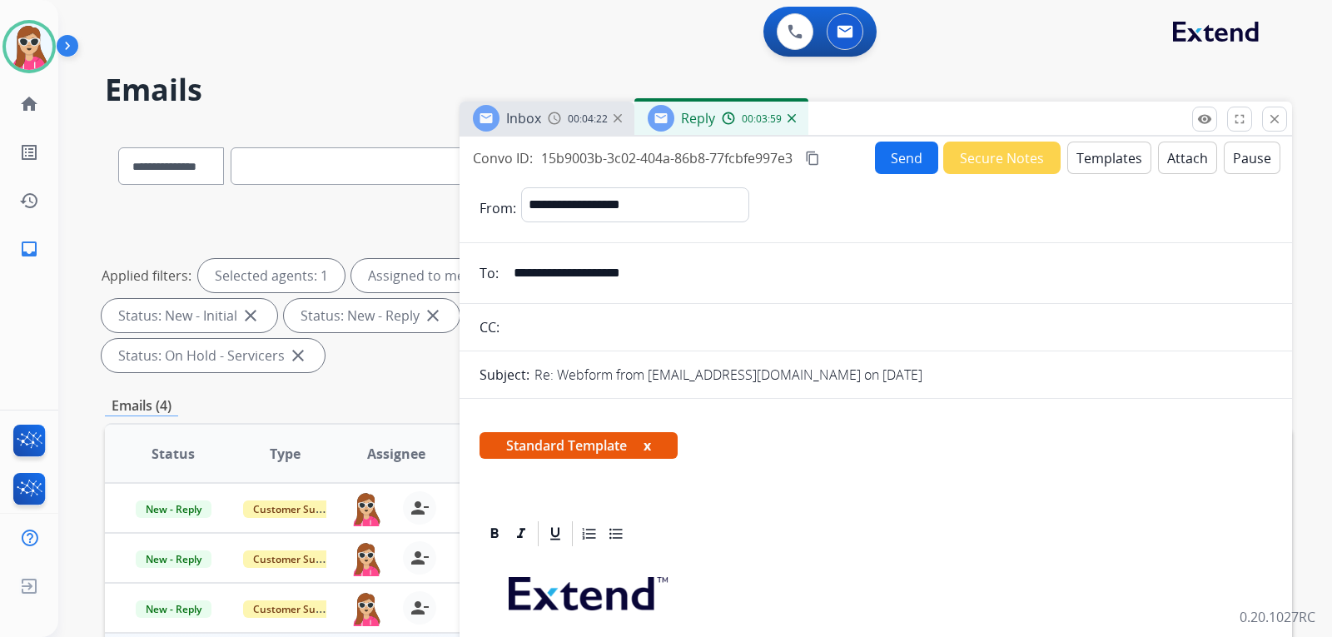
click at [877, 168] on button "Send" at bounding box center [906, 158] width 63 height 32
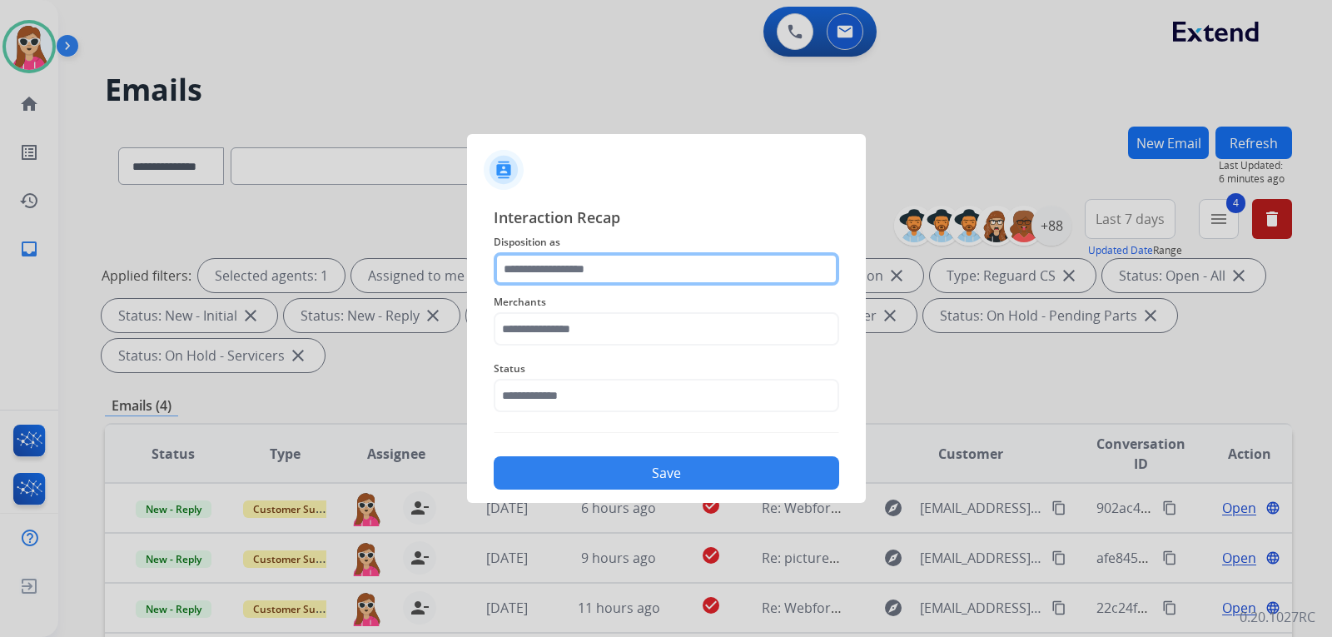
click at [648, 265] on input "text" at bounding box center [666, 268] width 345 height 33
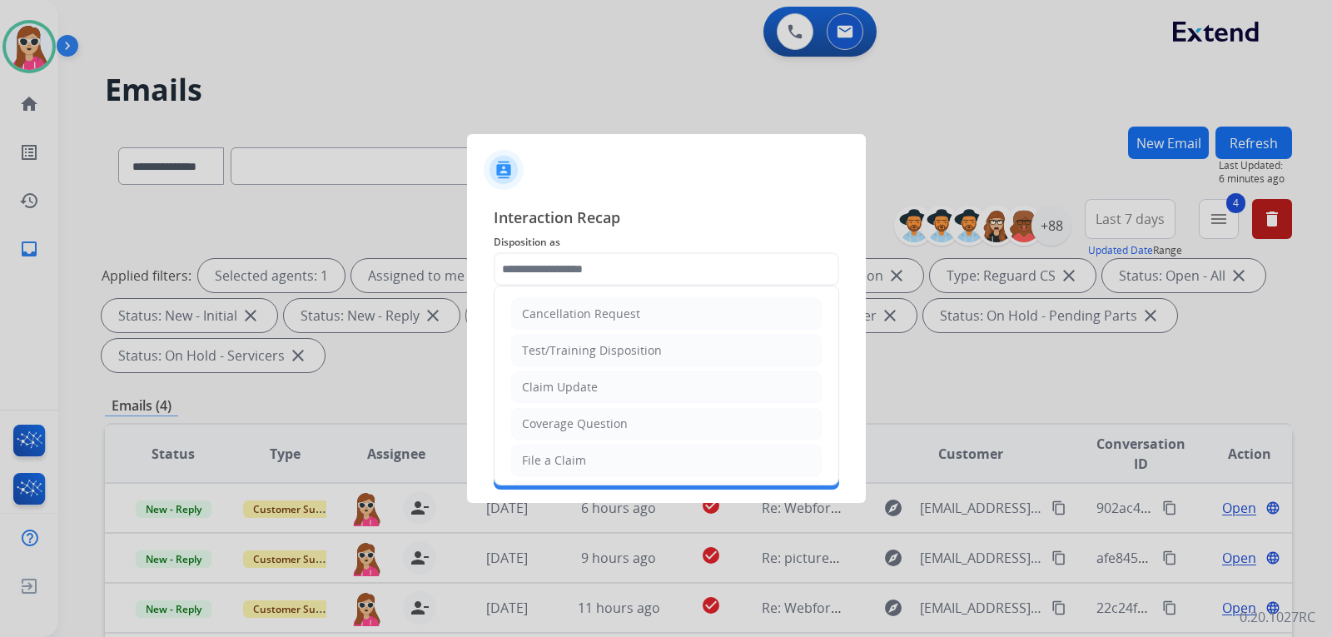
click at [614, 380] on li "Claim Update" at bounding box center [666, 387] width 311 height 32
type input "**********"
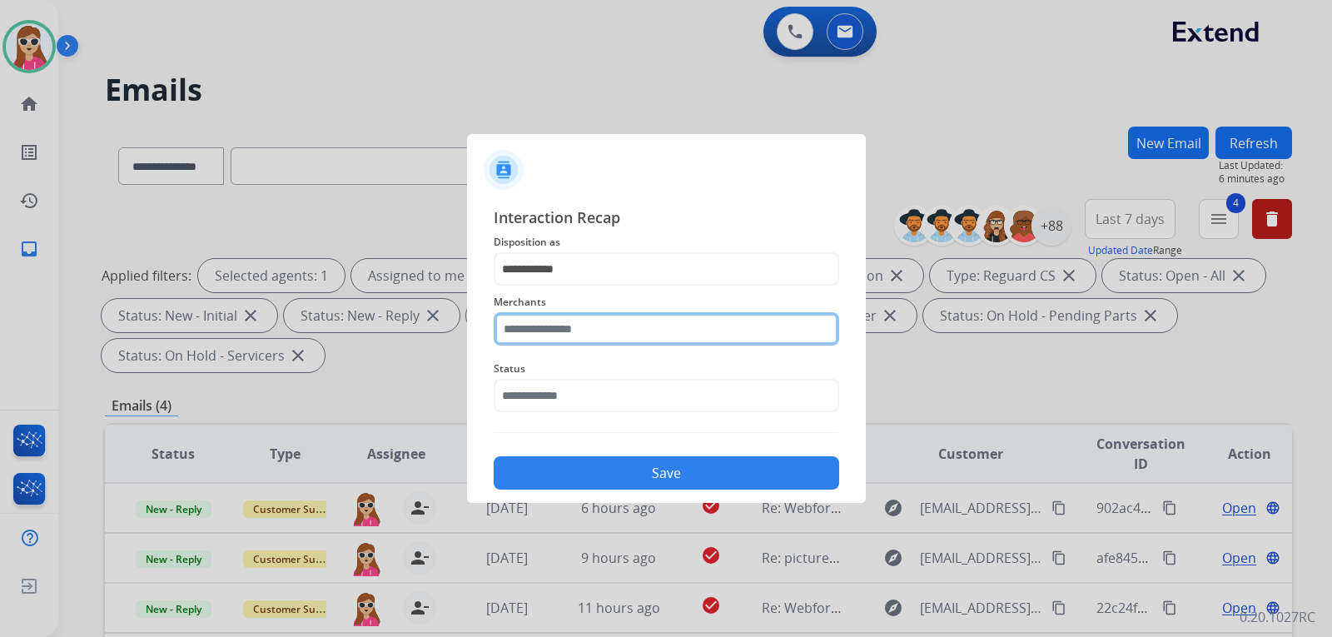
click at [612, 334] on input "text" at bounding box center [666, 328] width 345 height 33
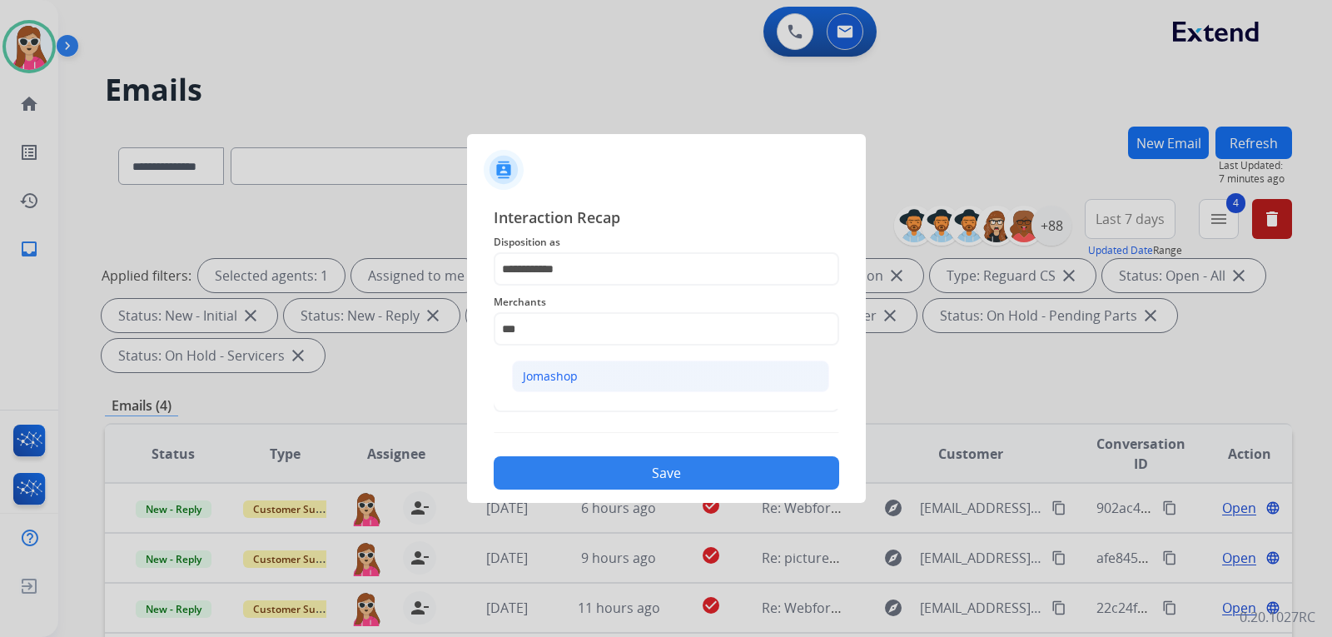
click at [653, 366] on li "Jomashop" at bounding box center [670, 376] width 317 height 32
type input "********"
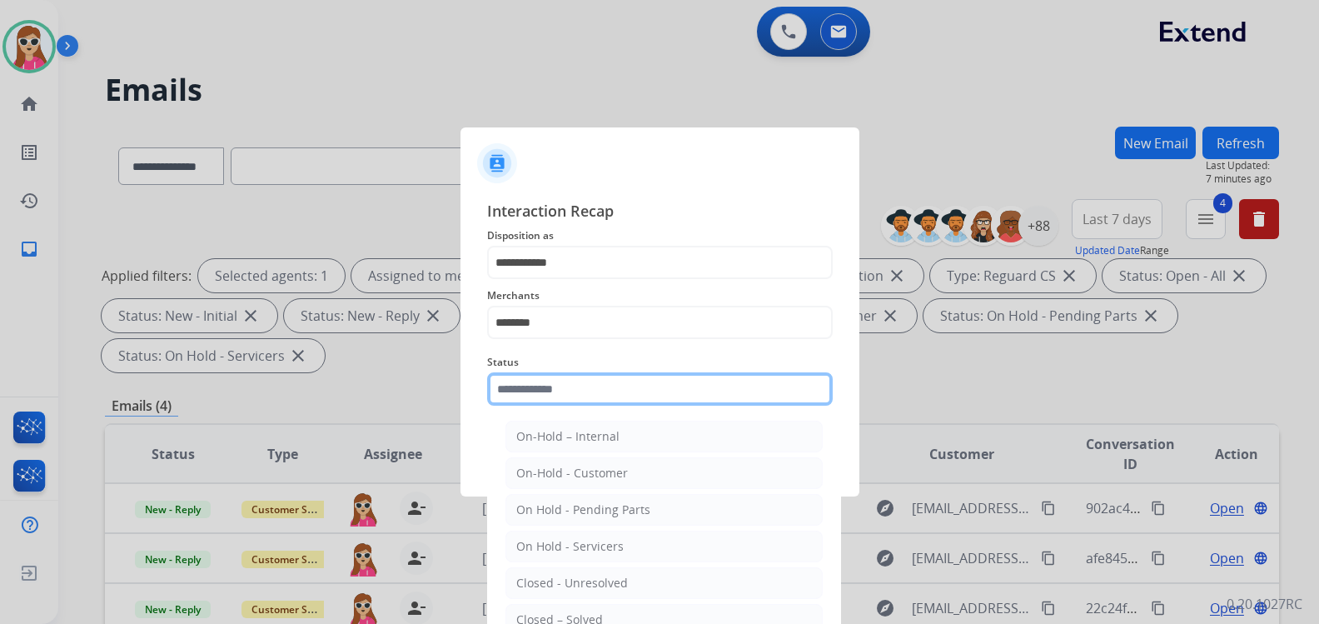
click at [653, 397] on input "text" at bounding box center [659, 388] width 345 height 33
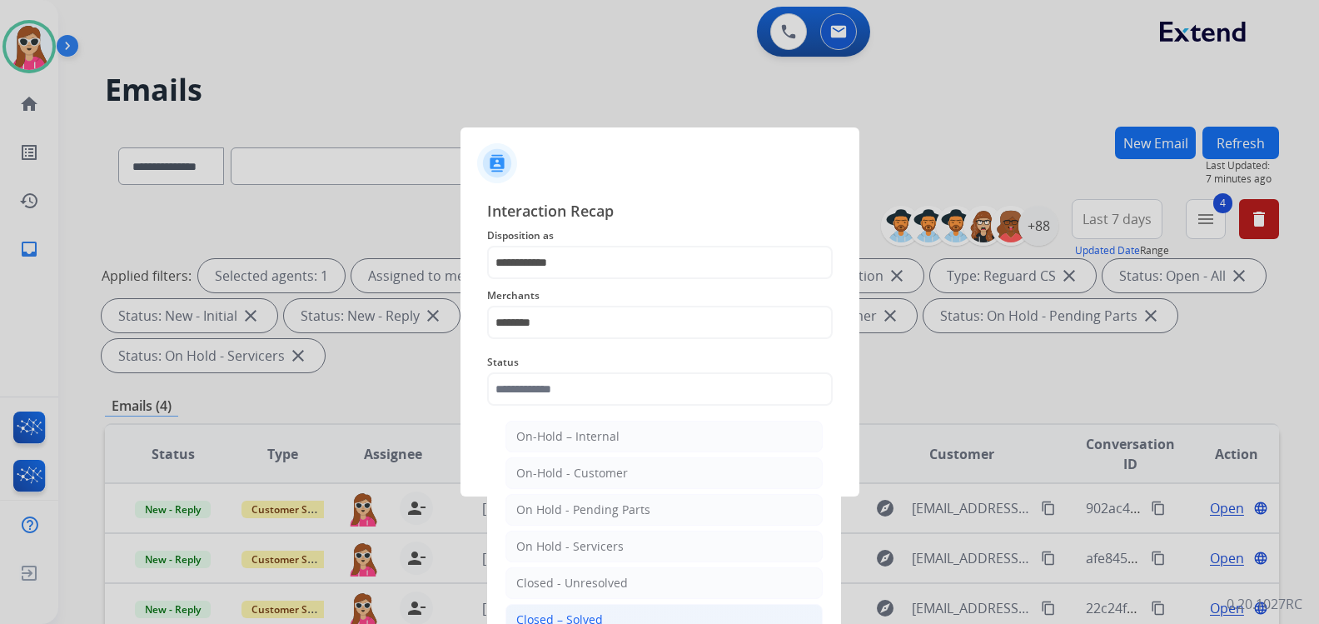
click at [587, 610] on li "Closed – Solved" at bounding box center [663, 620] width 317 height 32
type input "**********"
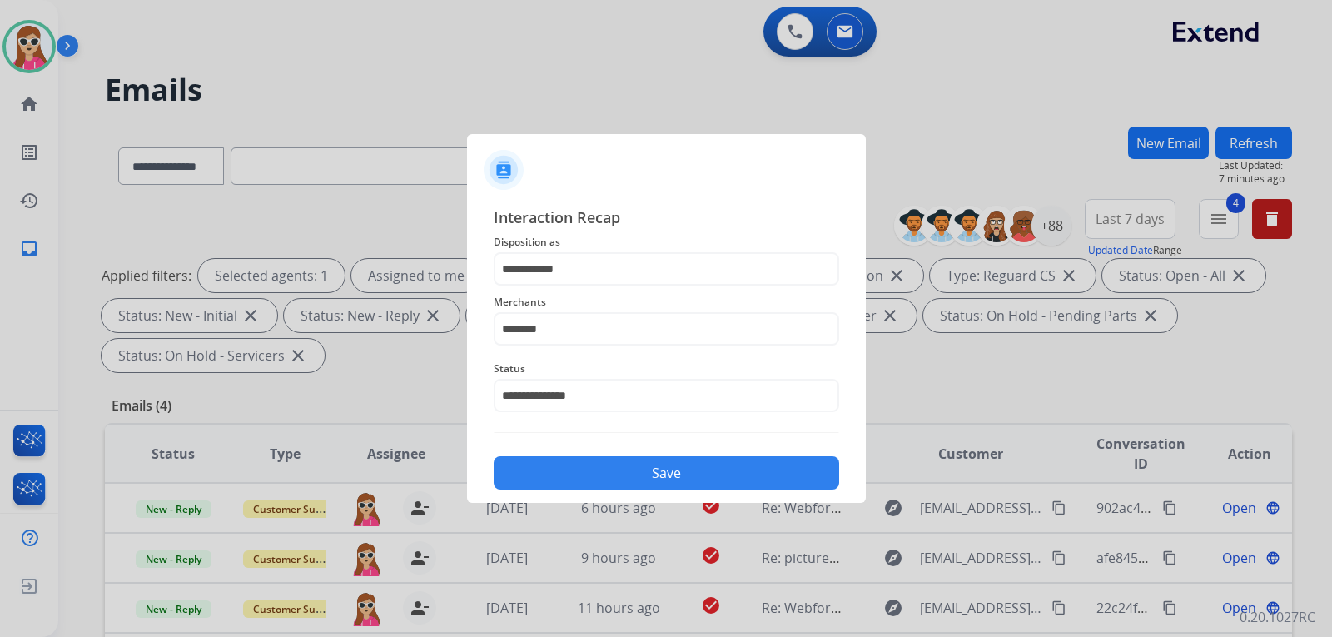
click at [623, 478] on button "Save" at bounding box center [666, 472] width 345 height 33
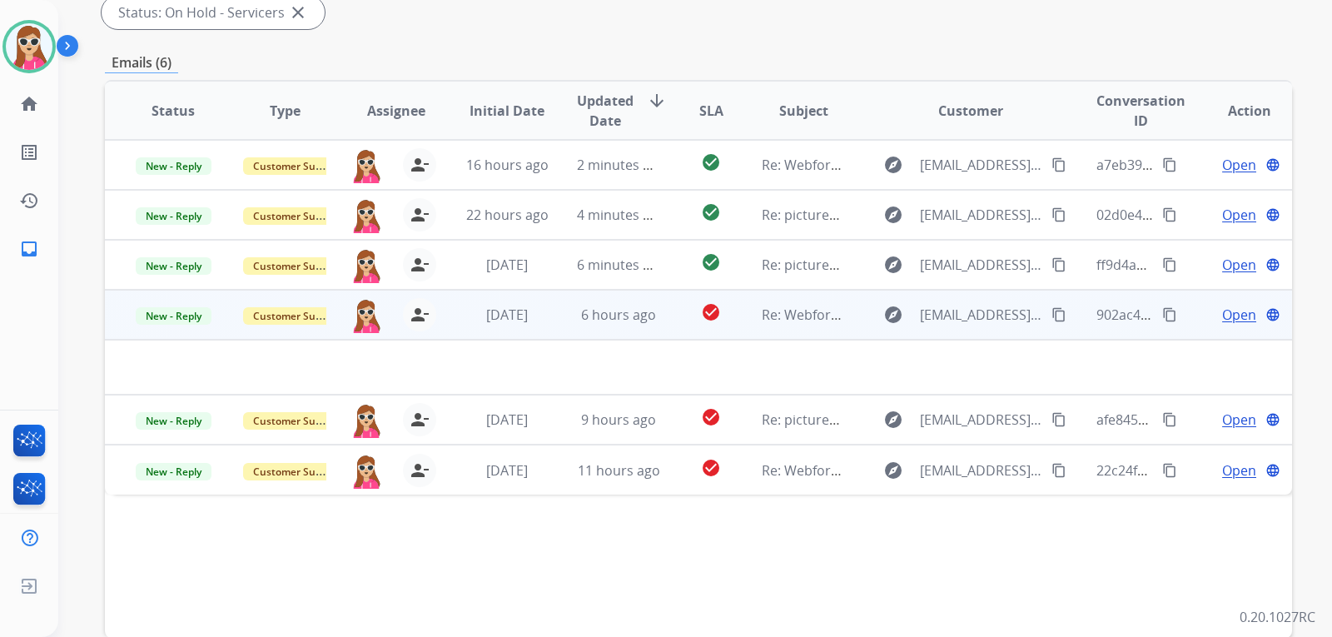
scroll to position [416, 0]
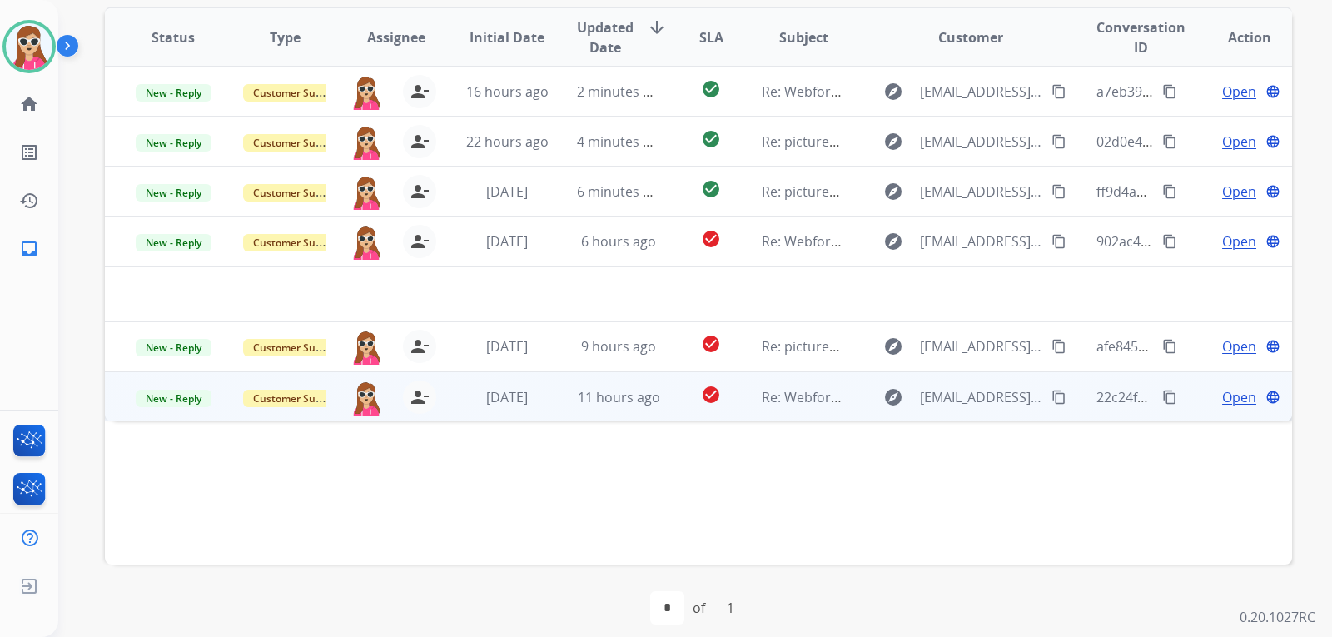
click at [673, 407] on td "check_circle" at bounding box center [698, 396] width 74 height 50
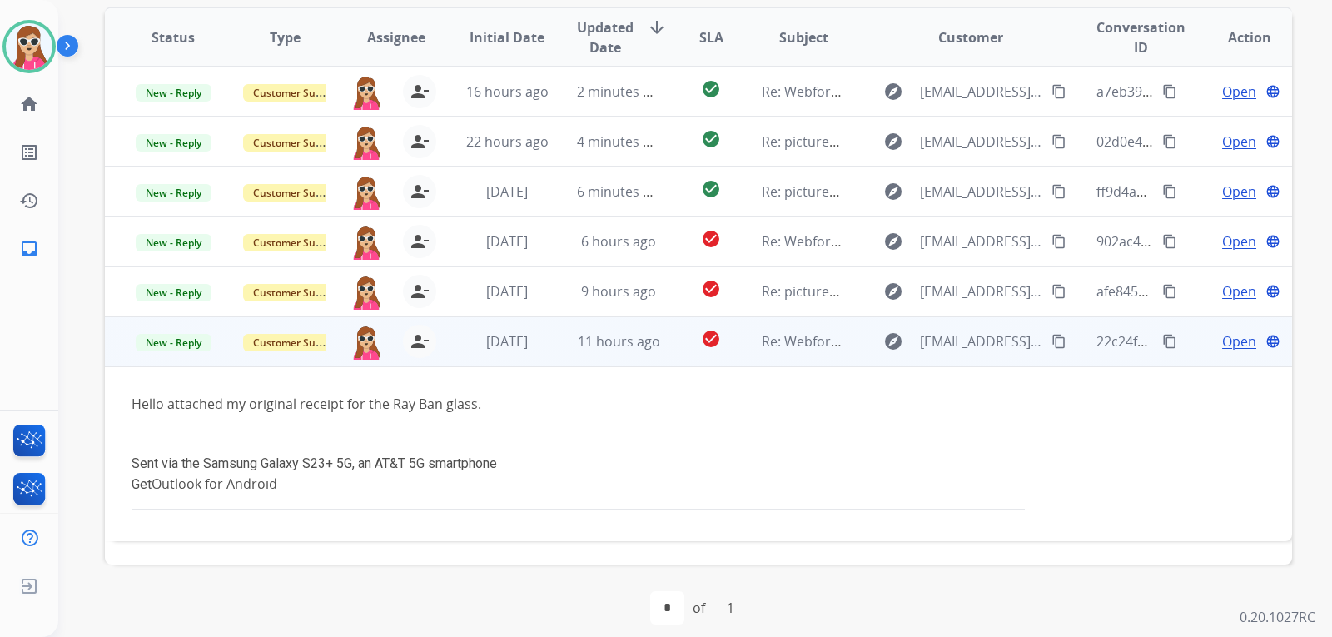
click at [1051, 339] on mat-icon "content_copy" at bounding box center [1058, 341] width 15 height 15
click at [1233, 343] on span "Open" at bounding box center [1239, 341] width 34 height 20
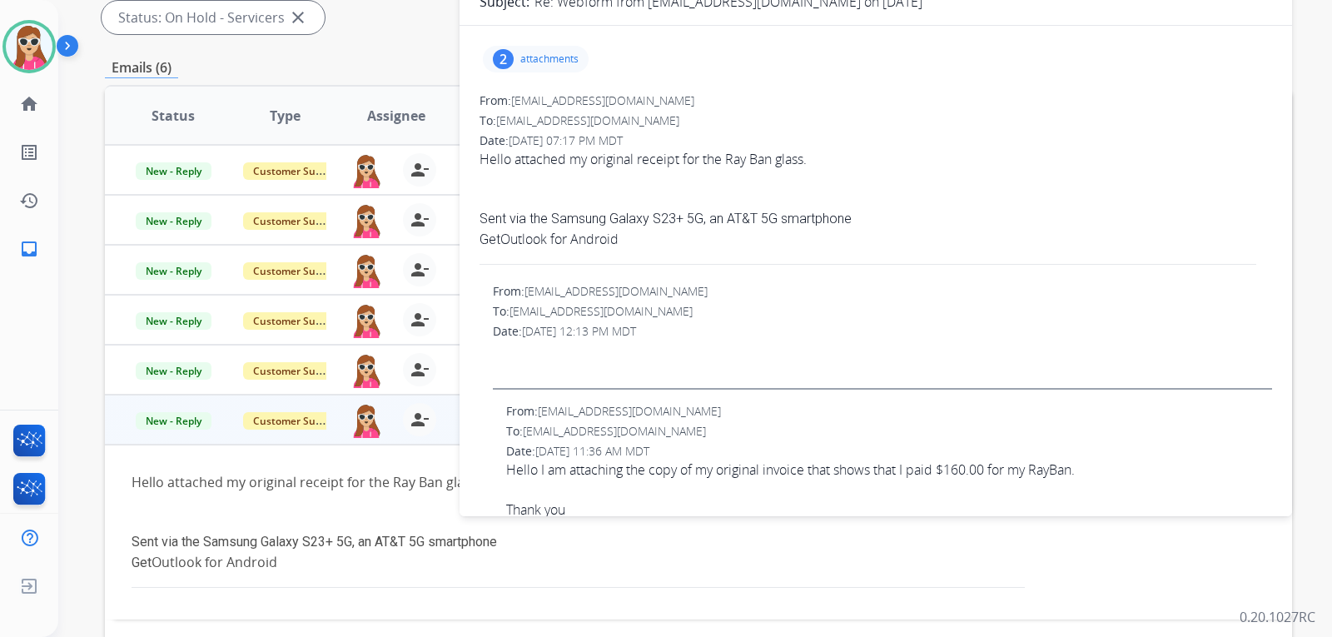
scroll to position [166, 0]
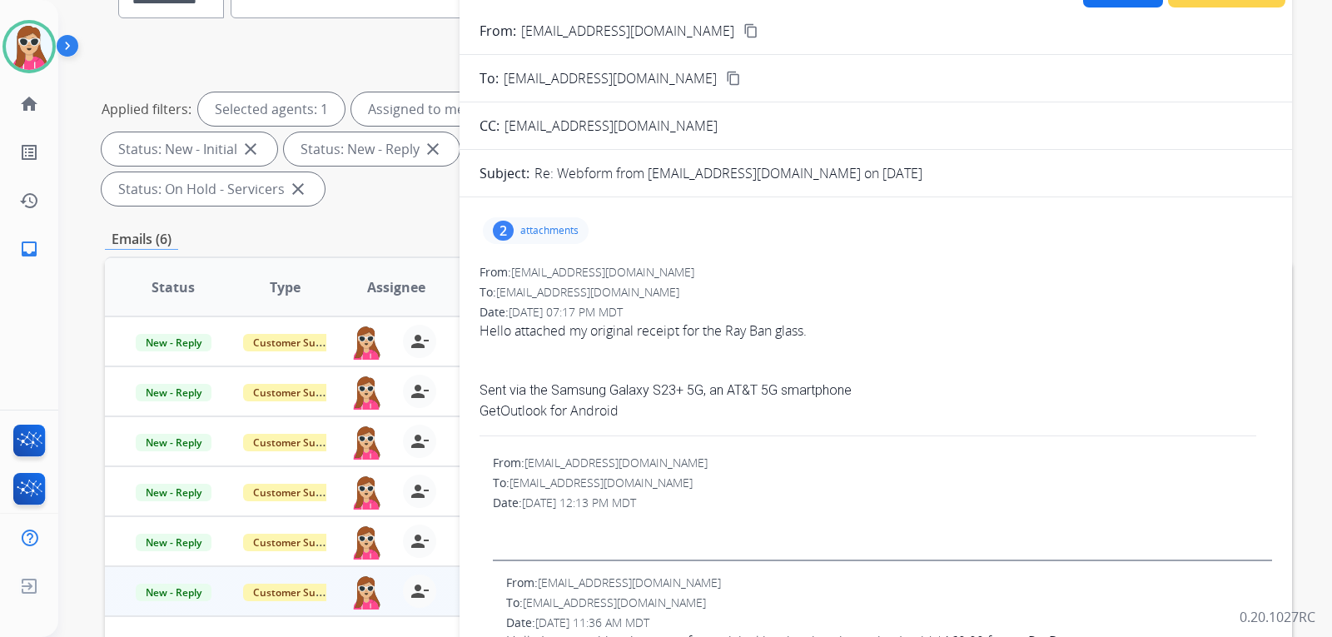
click at [529, 230] on p "attachments" at bounding box center [549, 230] width 58 height 13
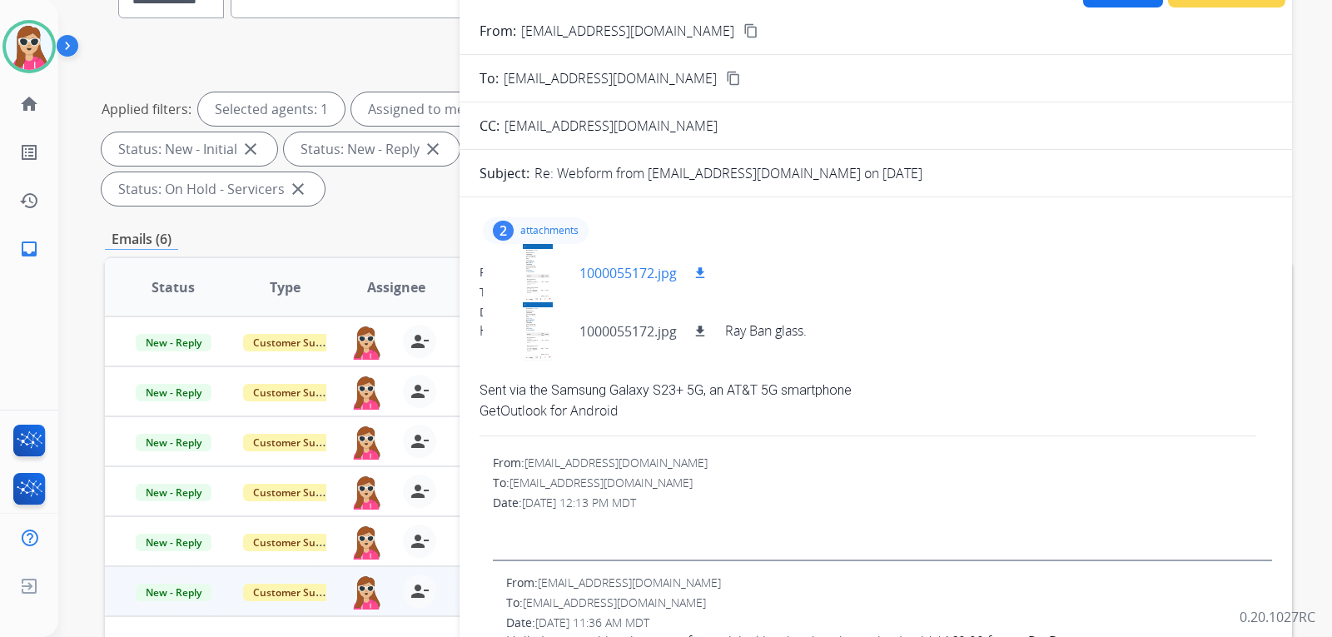
click at [558, 262] on div at bounding box center [537, 273] width 83 height 58
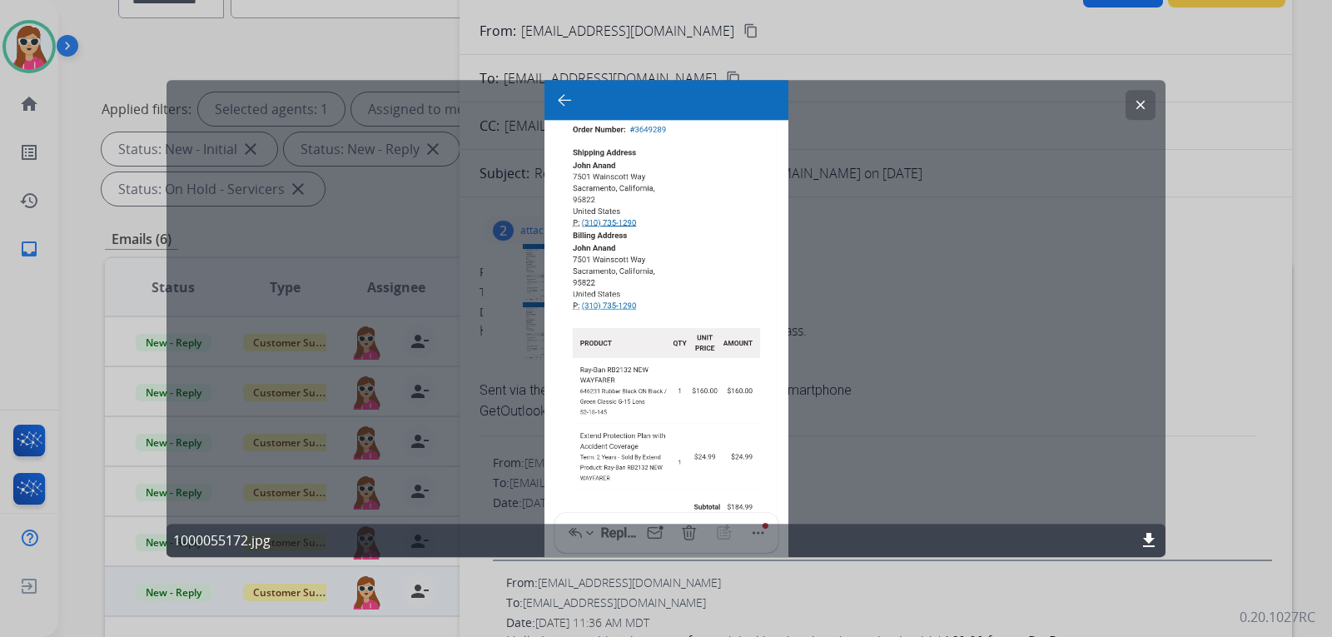
click at [1135, 112] on mat-icon "clear" at bounding box center [1140, 104] width 15 height 15
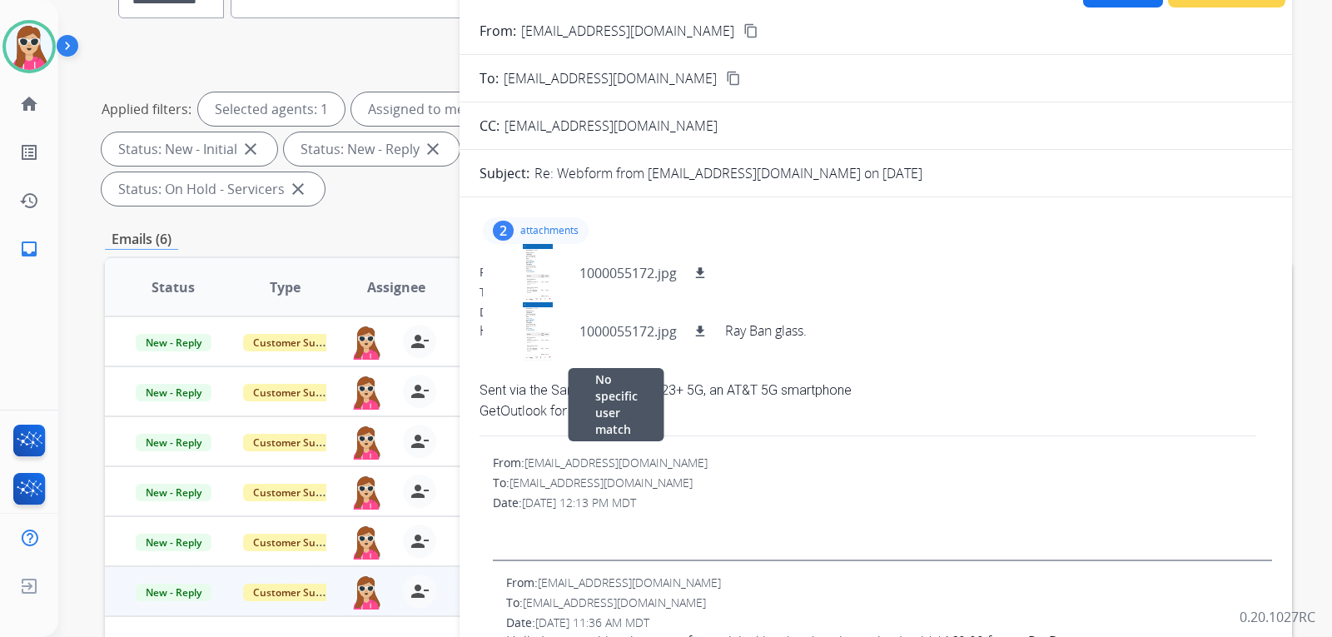
drag, startPoint x: 1133, startPoint y: 124, endPoint x: 716, endPoint y: 462, distance: 536.8
click at [716, 462] on div "From: support@extend.com No specific user match" at bounding box center [882, 463] width 779 height 17
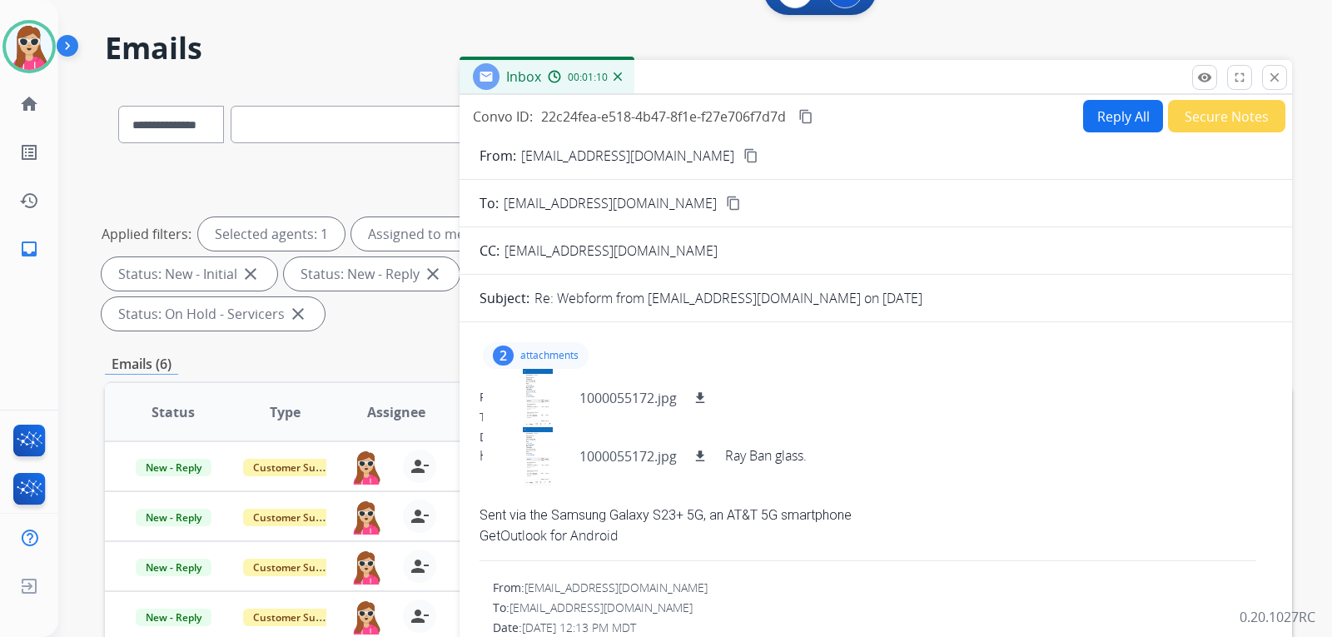
scroll to position [0, 0]
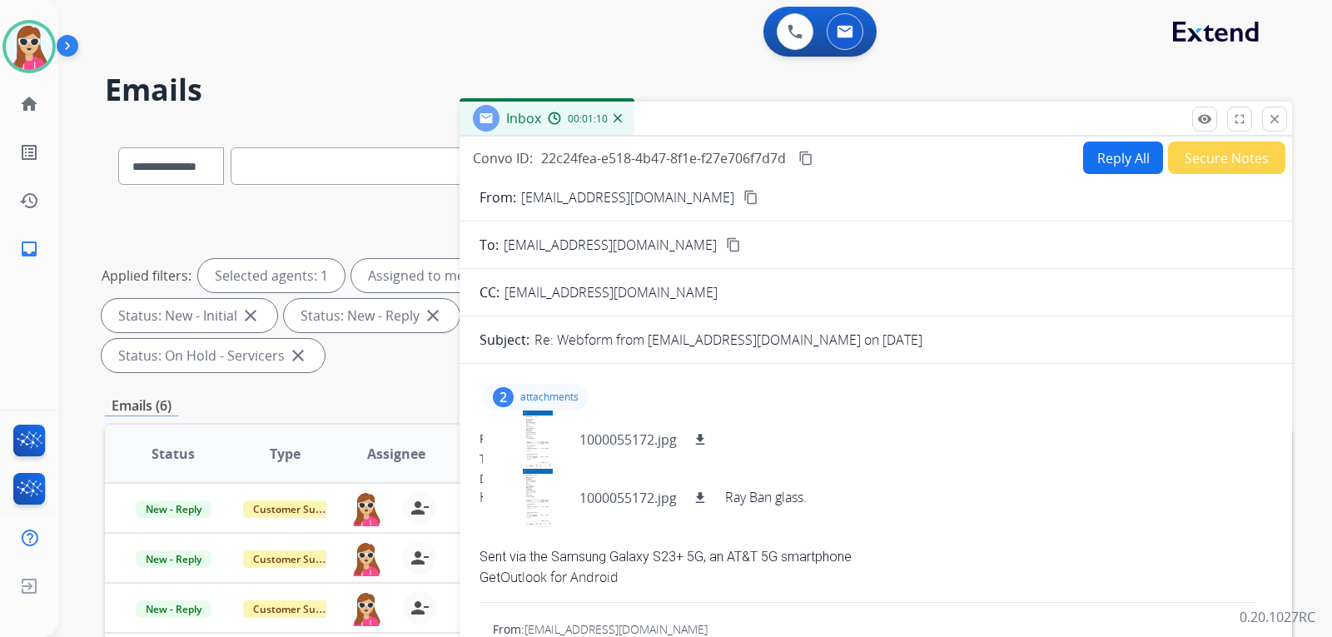
click at [998, 437] on div "From: j_anand@att.net" at bounding box center [875, 438] width 793 height 17
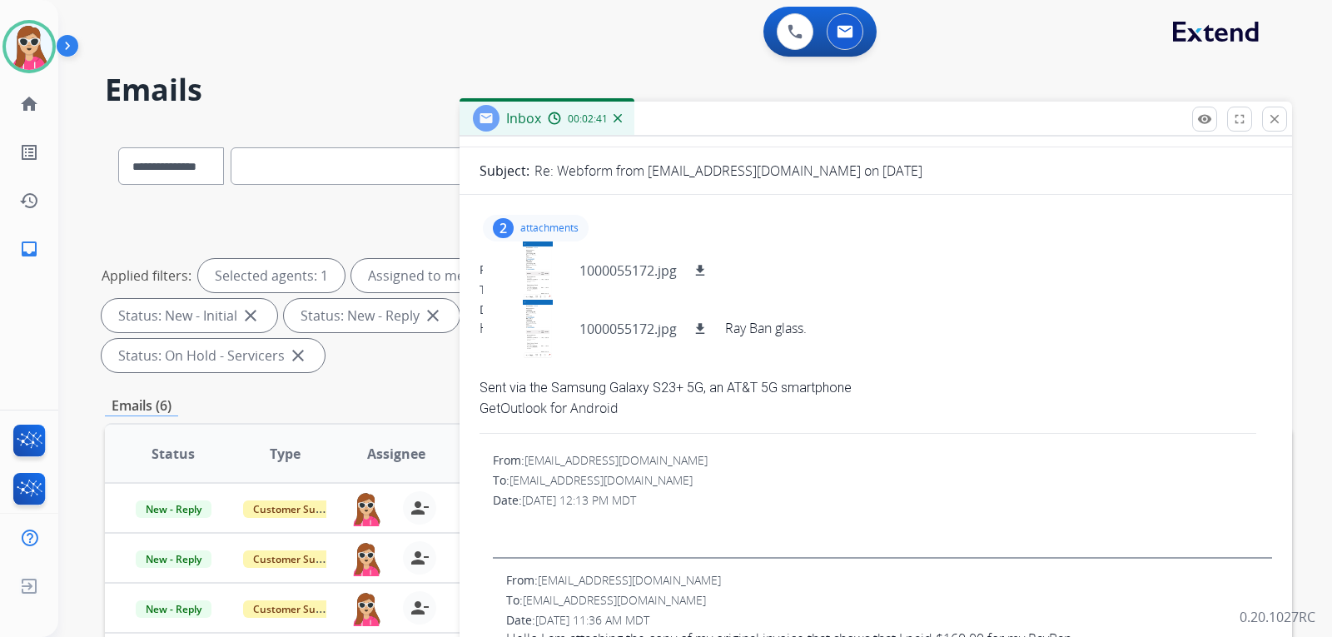
scroll to position [250, 0]
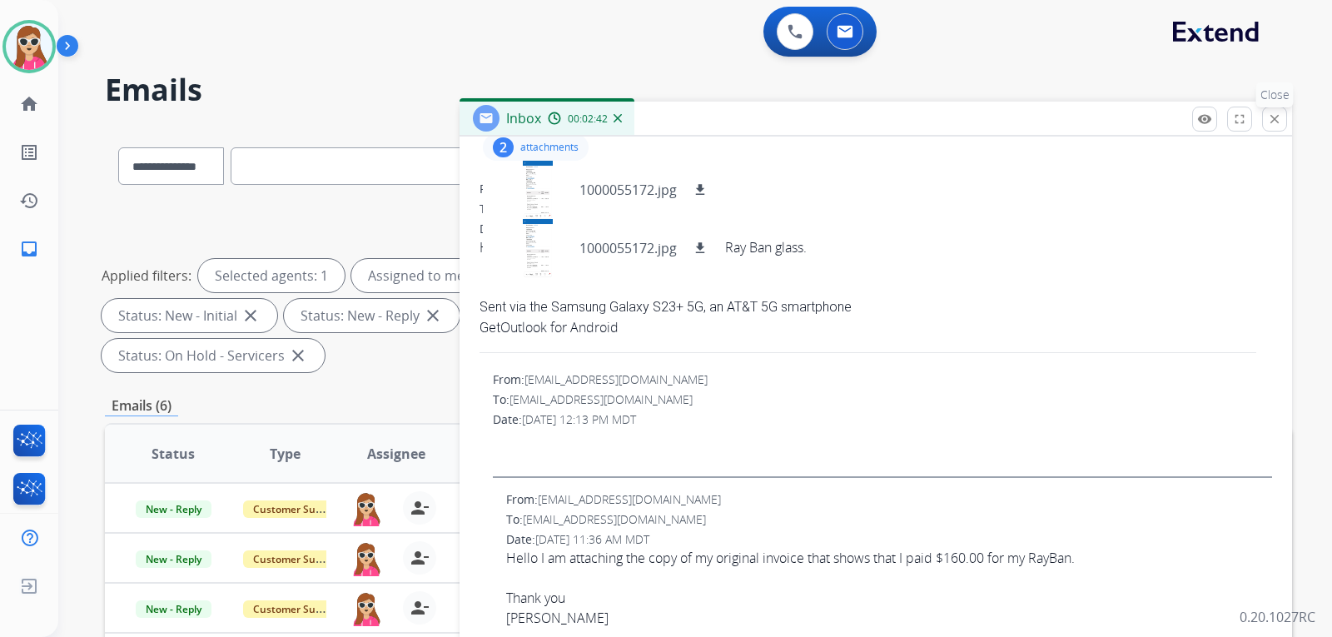
click at [1279, 126] on mat-icon "close" at bounding box center [1274, 119] width 15 height 15
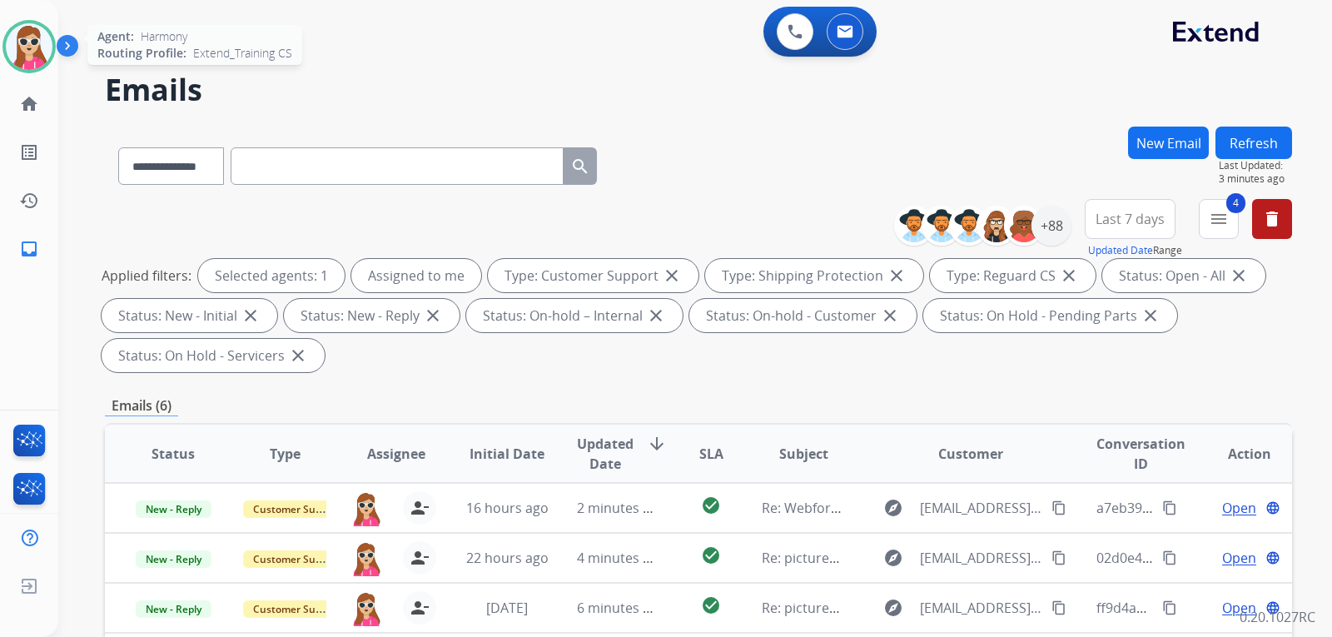
click at [42, 48] on img at bounding box center [29, 46] width 47 height 47
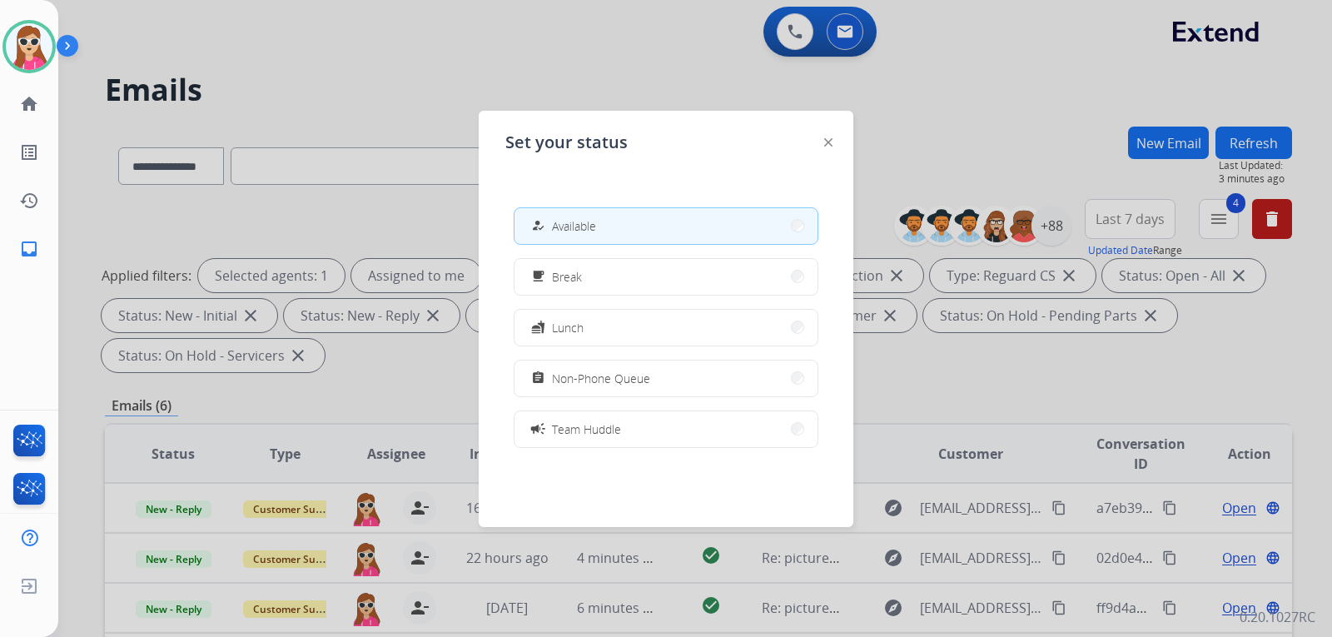
scroll to position [166, 0]
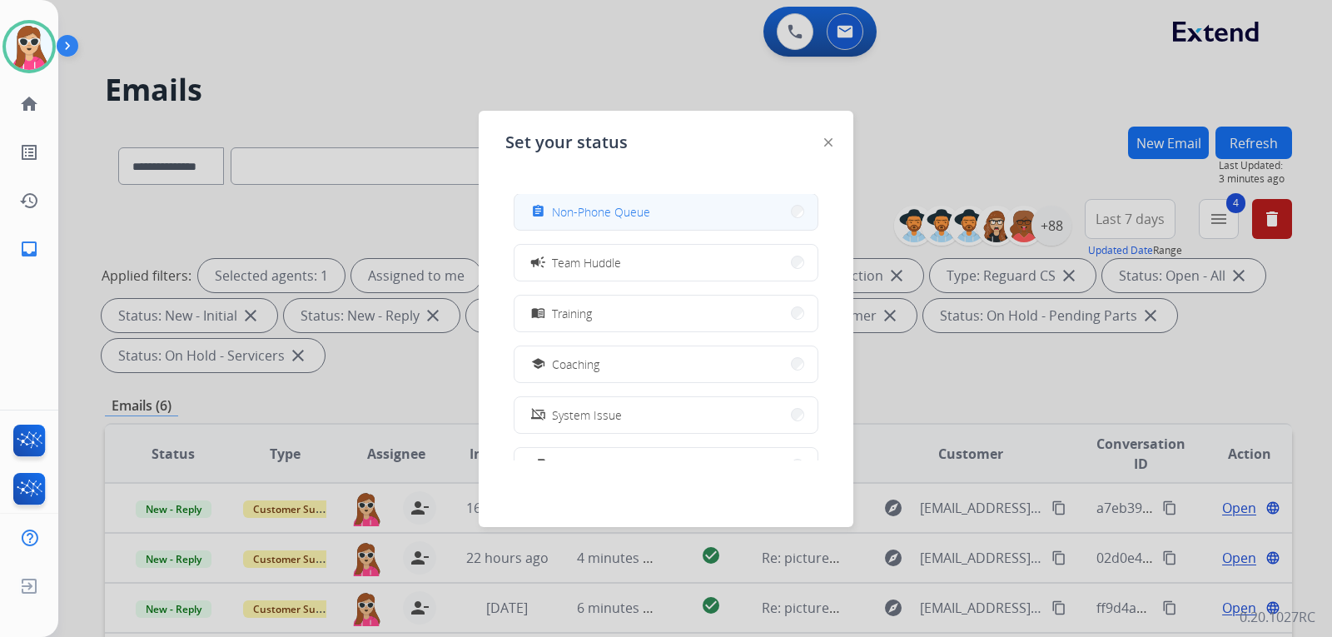
click at [639, 216] on span "Non-Phone Queue" at bounding box center [601, 211] width 98 height 17
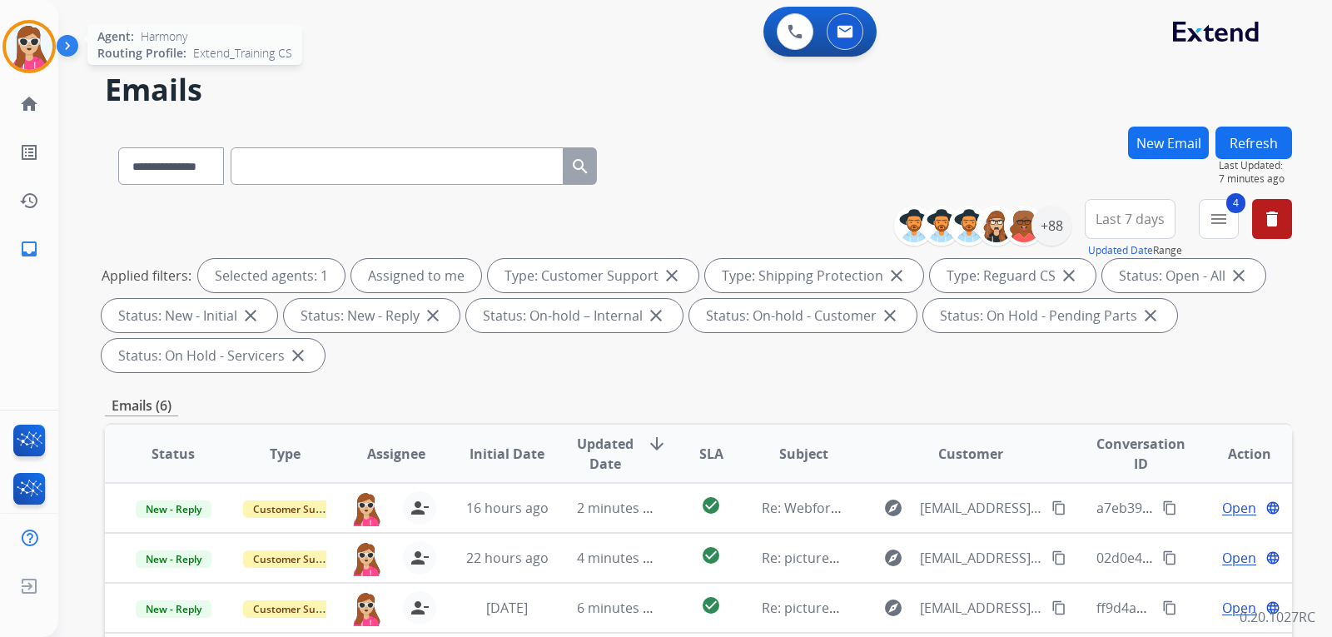
click at [28, 37] on img at bounding box center [29, 46] width 47 height 47
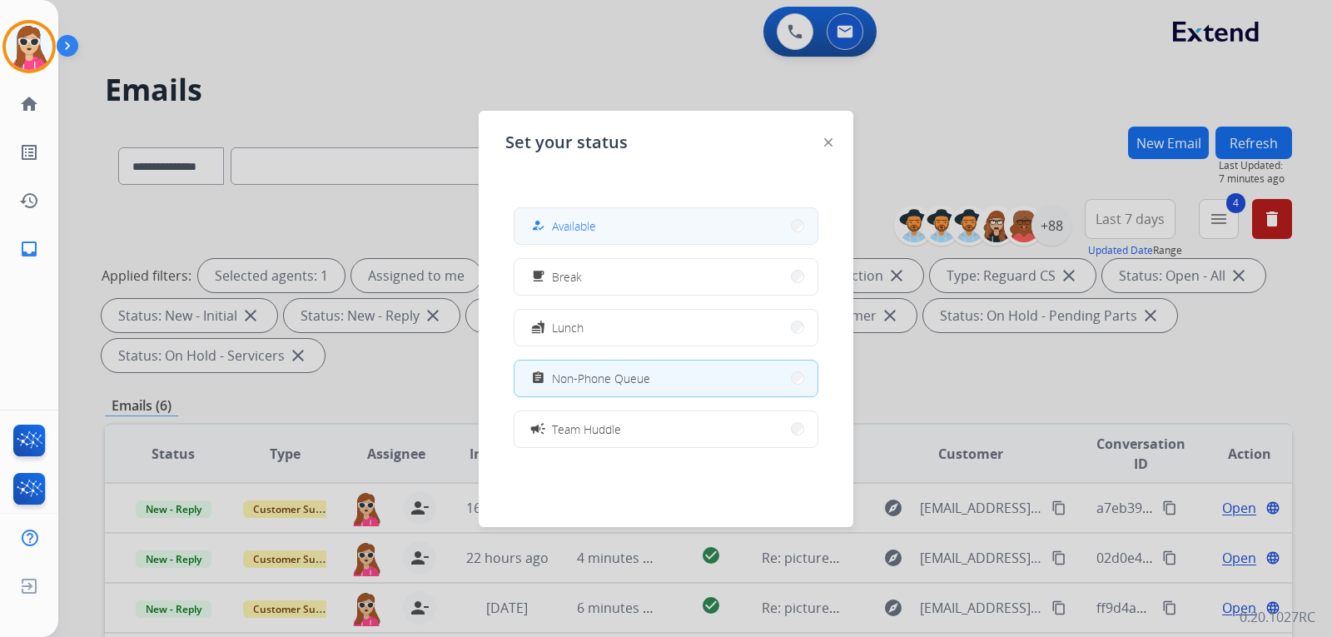
click at [606, 215] on button "how_to_reg Available" at bounding box center [665, 226] width 303 height 36
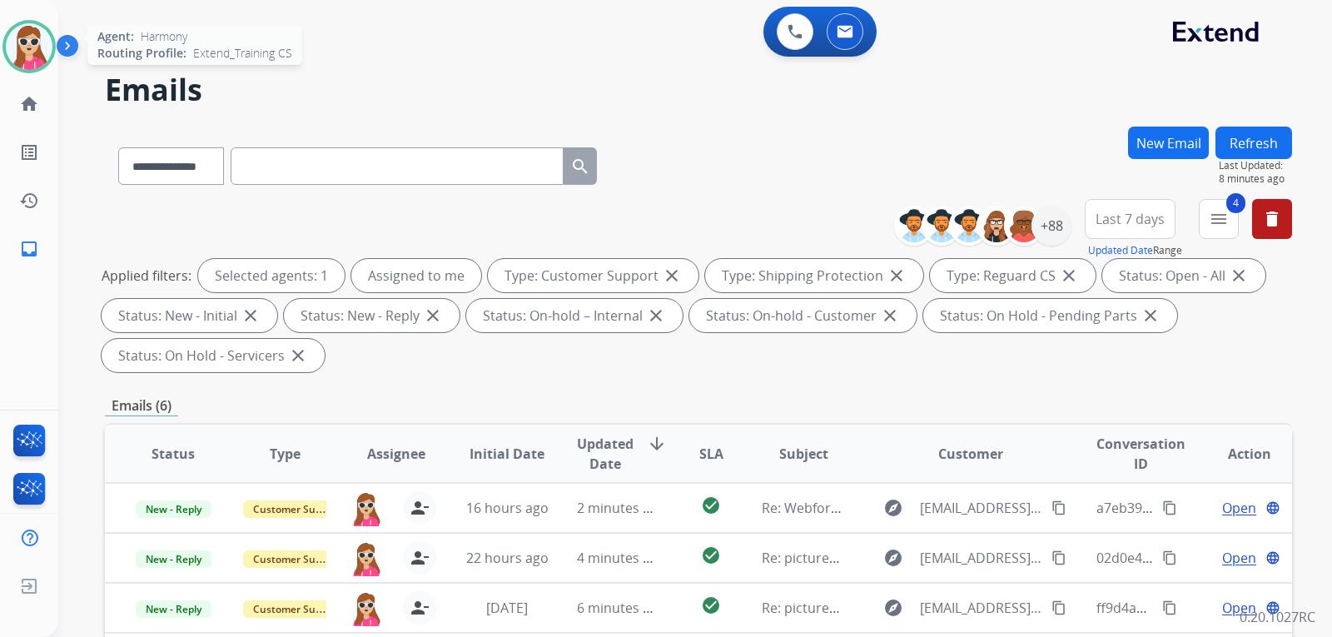
click at [27, 53] on img at bounding box center [29, 46] width 47 height 47
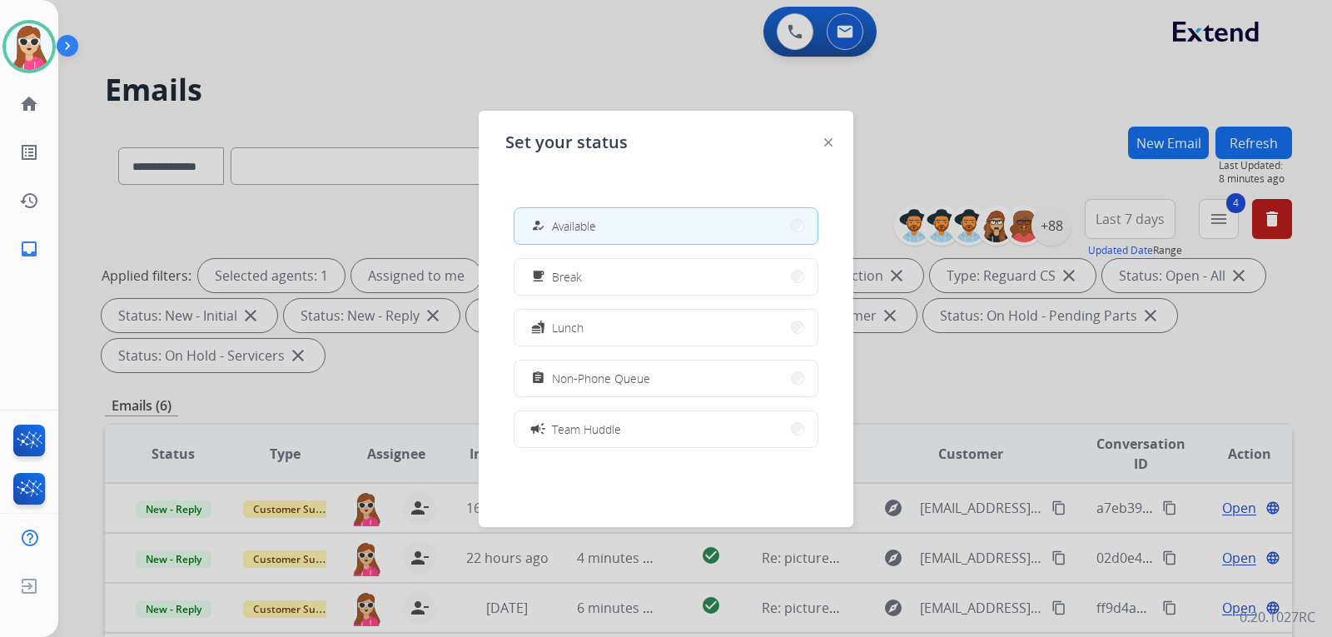
click at [831, 145] on img at bounding box center [828, 142] width 8 height 8
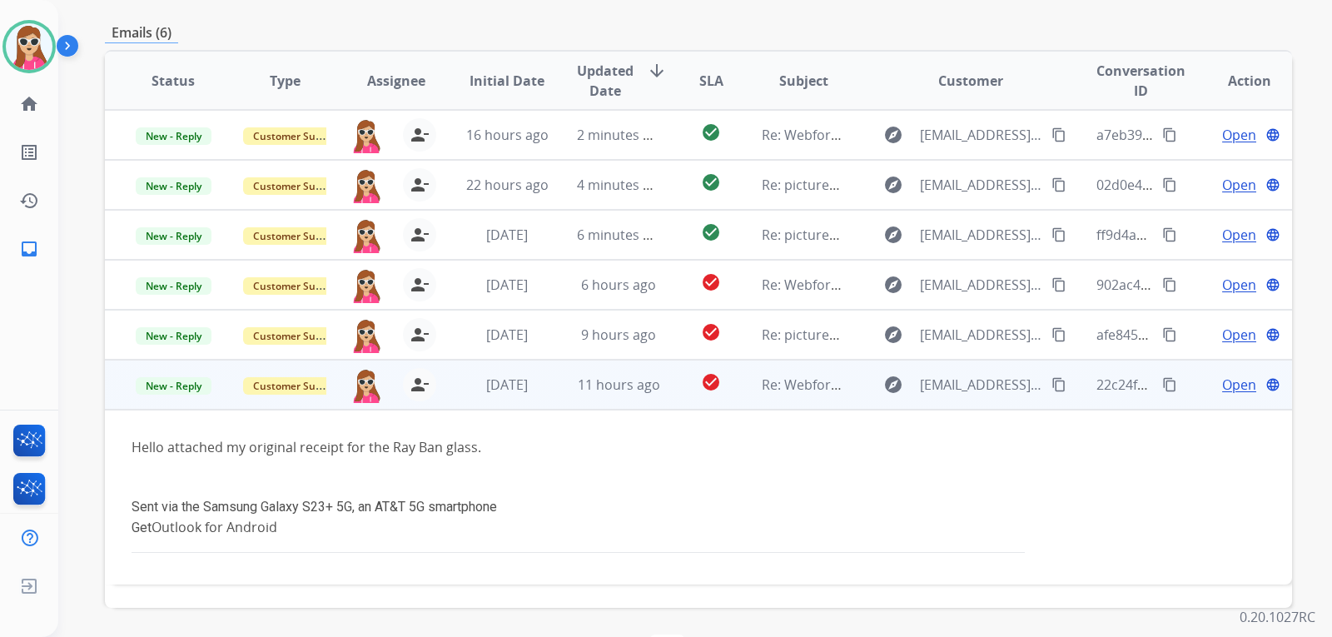
scroll to position [430, 0]
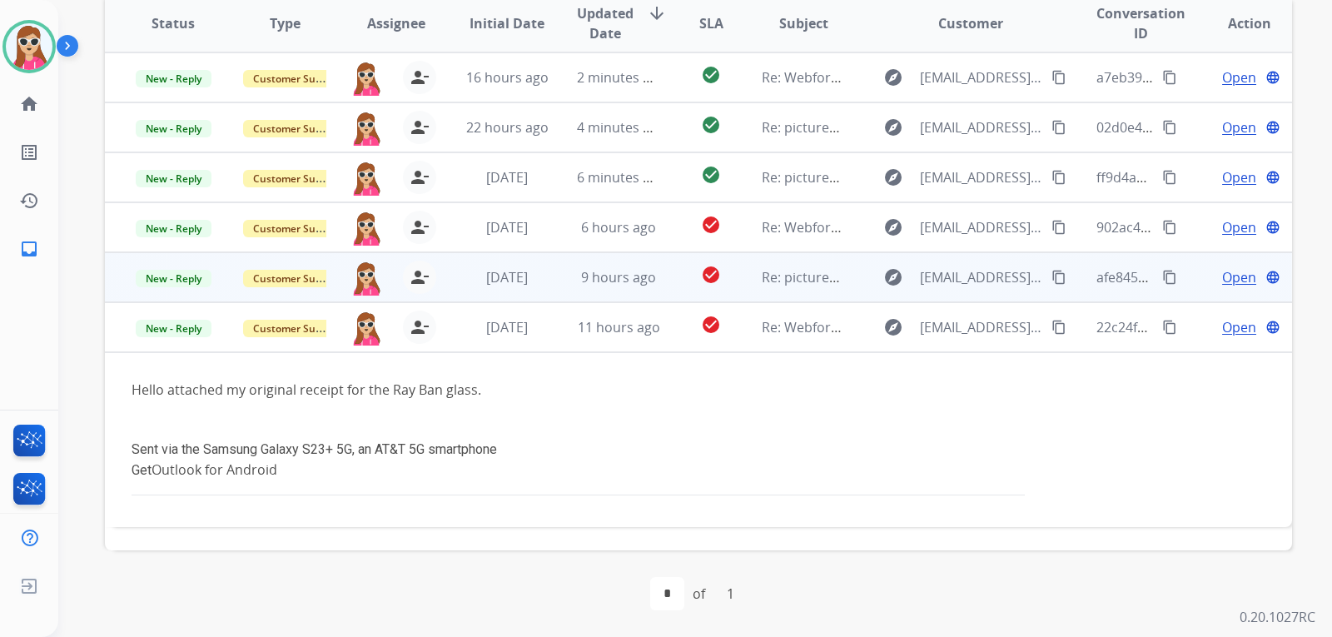
click at [673, 274] on td "check_circle" at bounding box center [698, 277] width 74 height 50
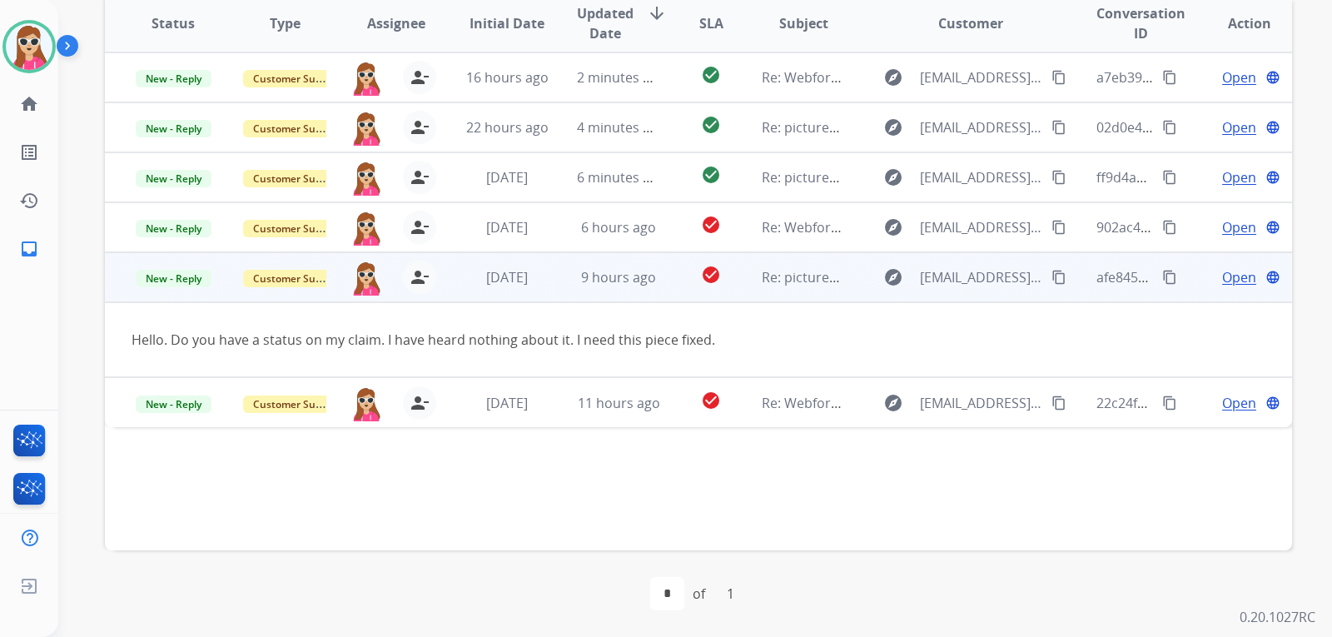
click at [1051, 284] on mat-icon "content_copy" at bounding box center [1058, 277] width 15 height 15
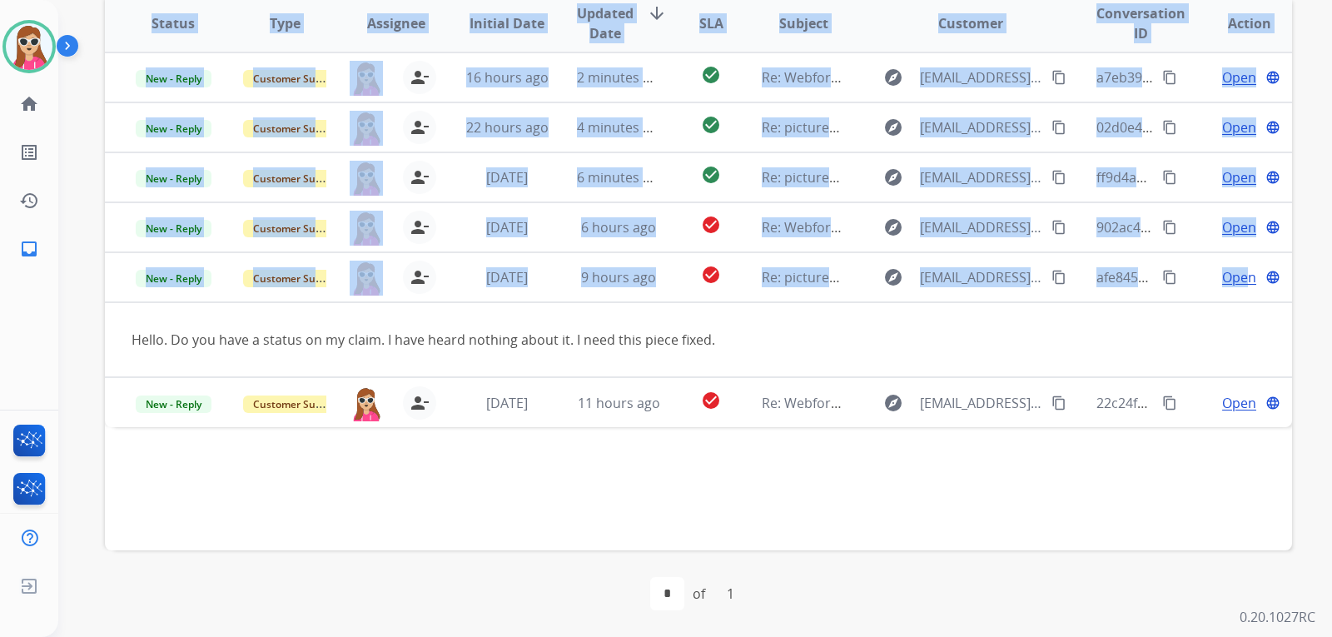
click at [1331, 303] on div "**********" at bounding box center [695, 318] width 1274 height 637
click at [1220, 319] on table "Status Type Assignee Initial Date Updated Date arrow_downward SLA Subject Custo…" at bounding box center [698, 210] width 1187 height 433
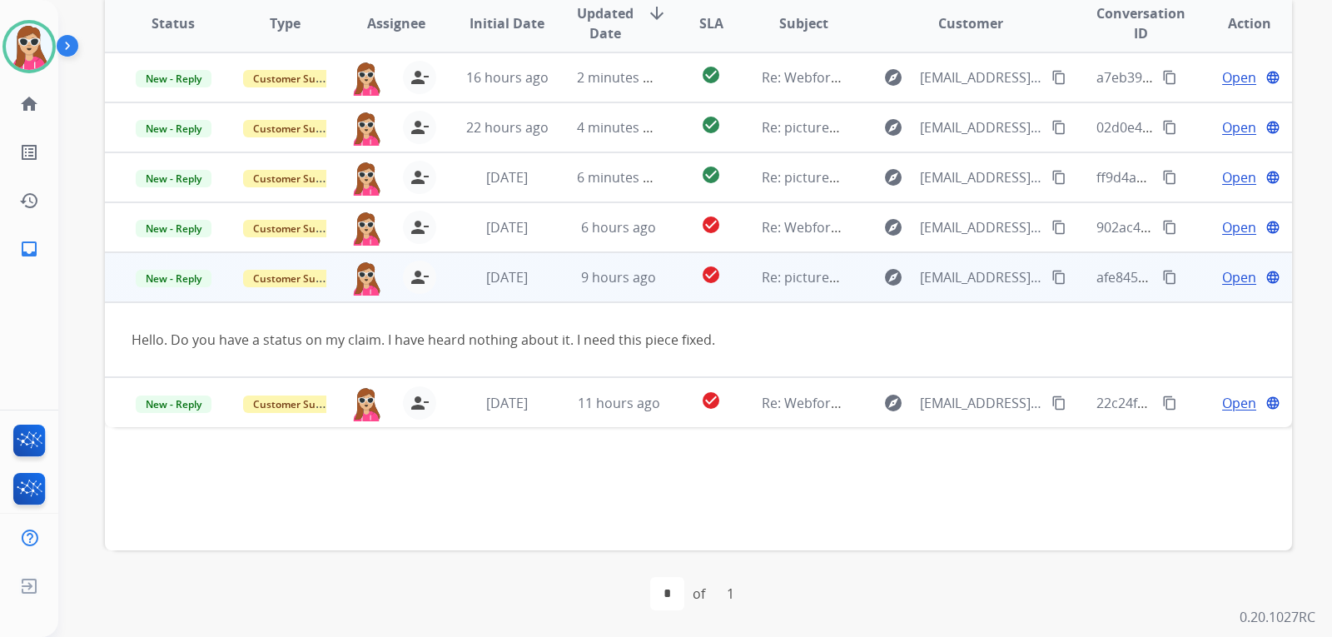
click at [1226, 276] on span "Open" at bounding box center [1239, 277] width 34 height 20
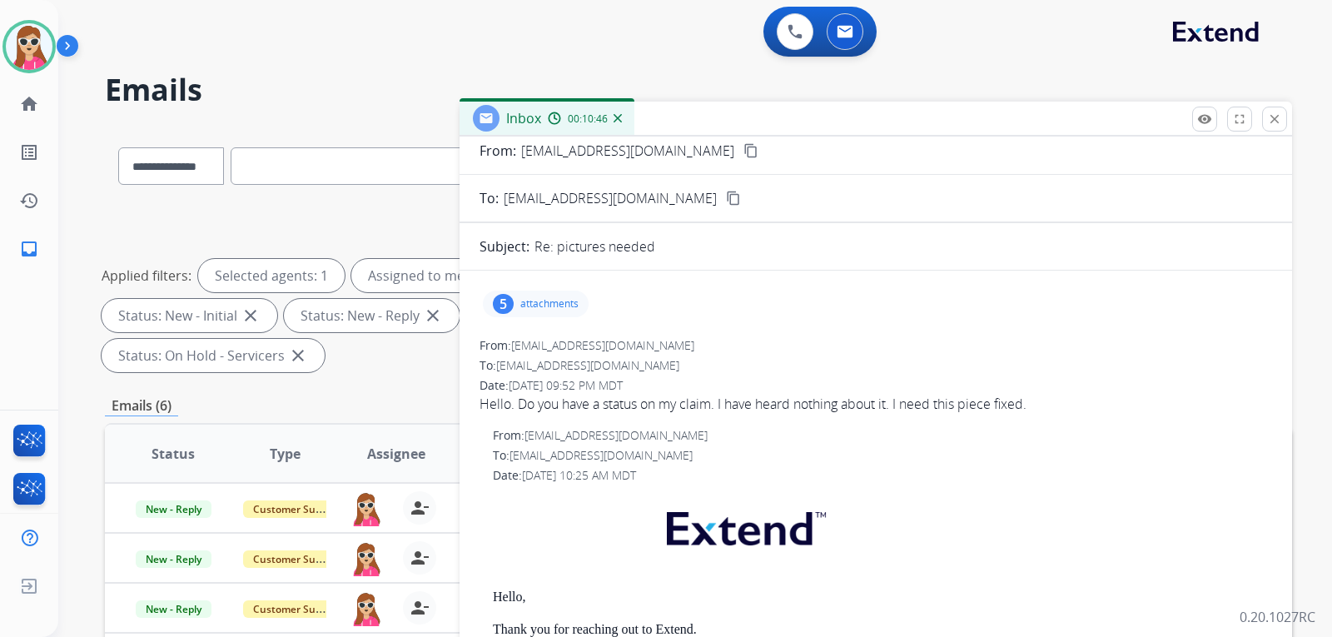
scroll to position [0, 0]
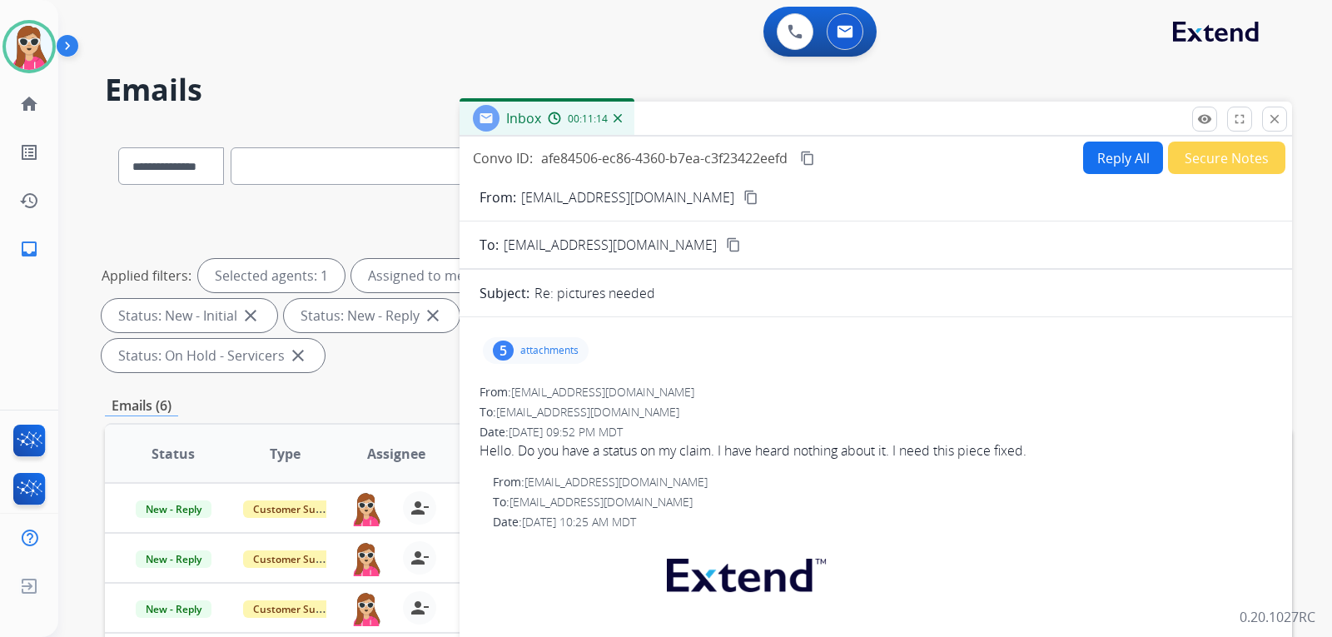
click at [580, 348] on div "5 attachments" at bounding box center [536, 350] width 106 height 27
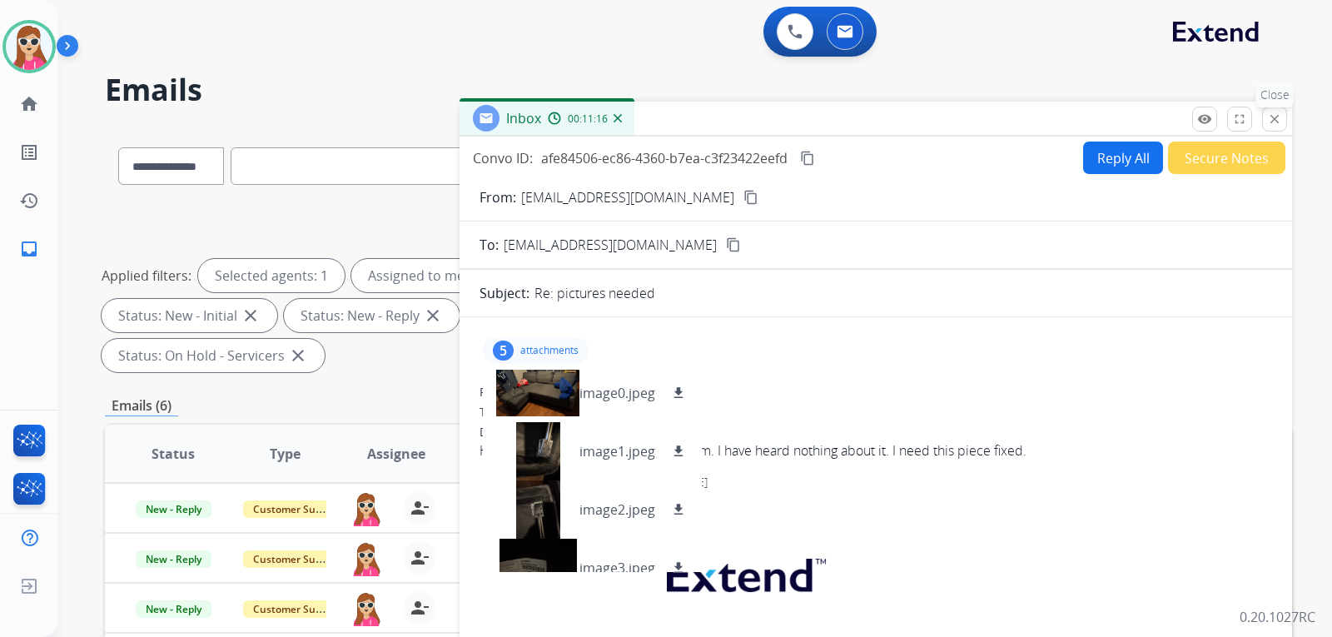
click at [1280, 117] on mat-icon "close" at bounding box center [1274, 119] width 15 height 15
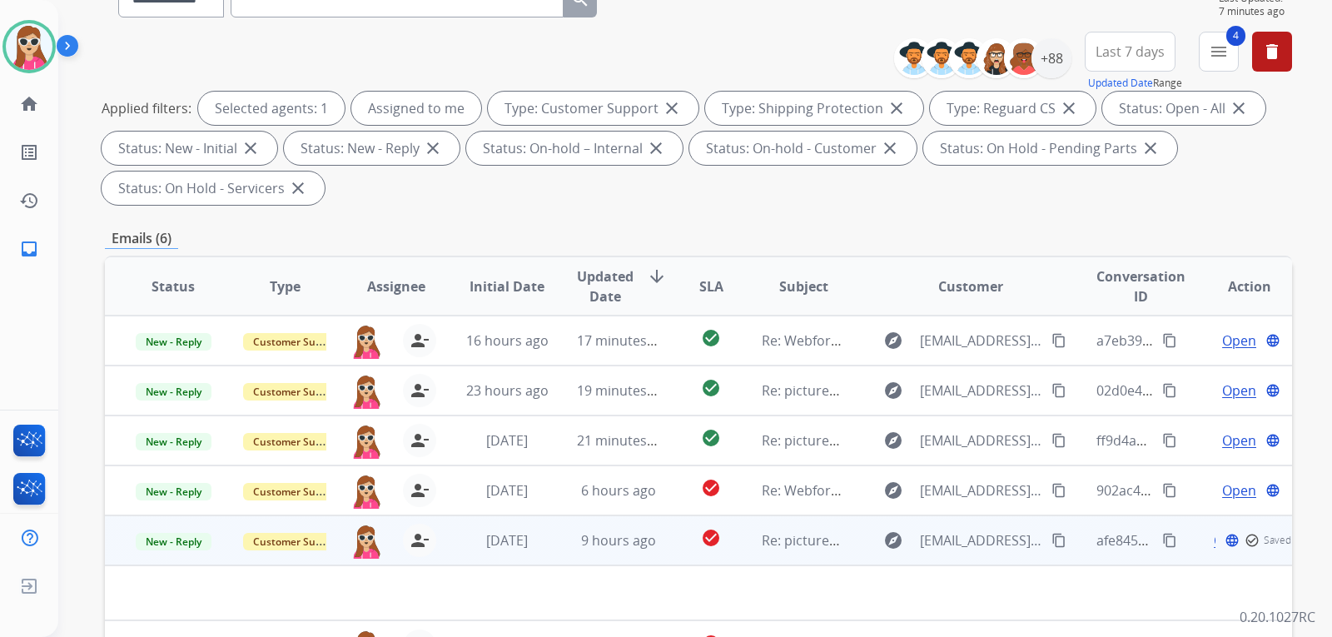
scroll to position [430, 0]
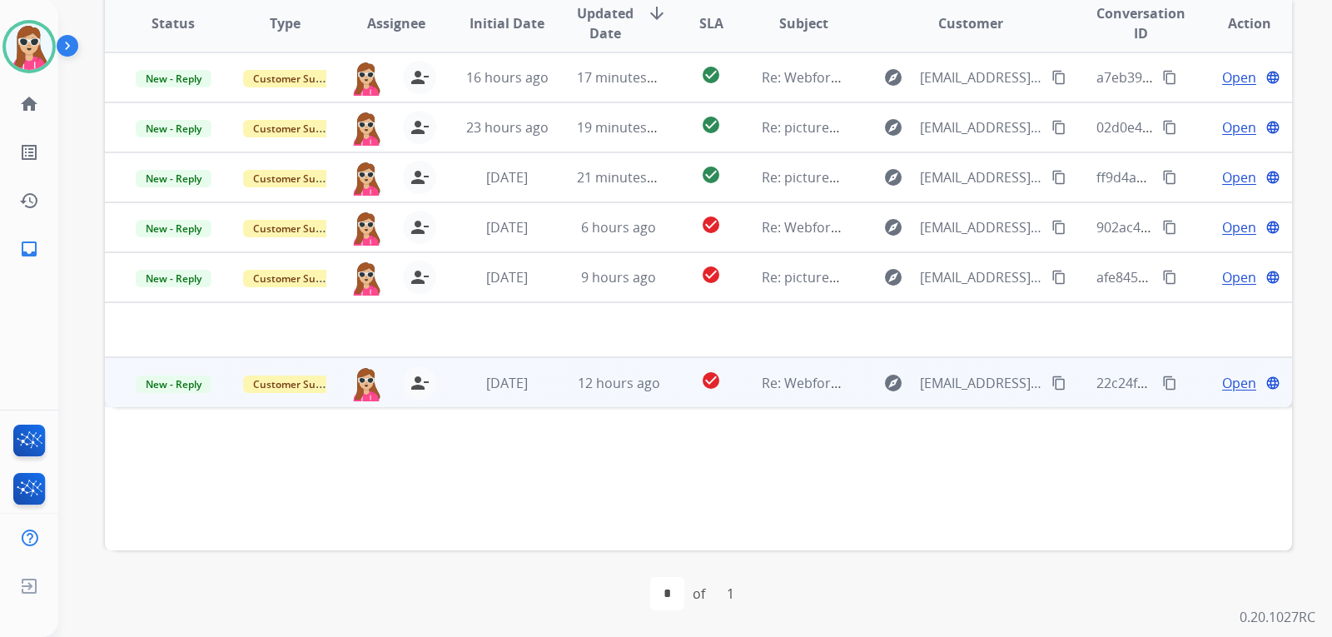
click at [1232, 389] on span "Open" at bounding box center [1239, 383] width 34 height 20
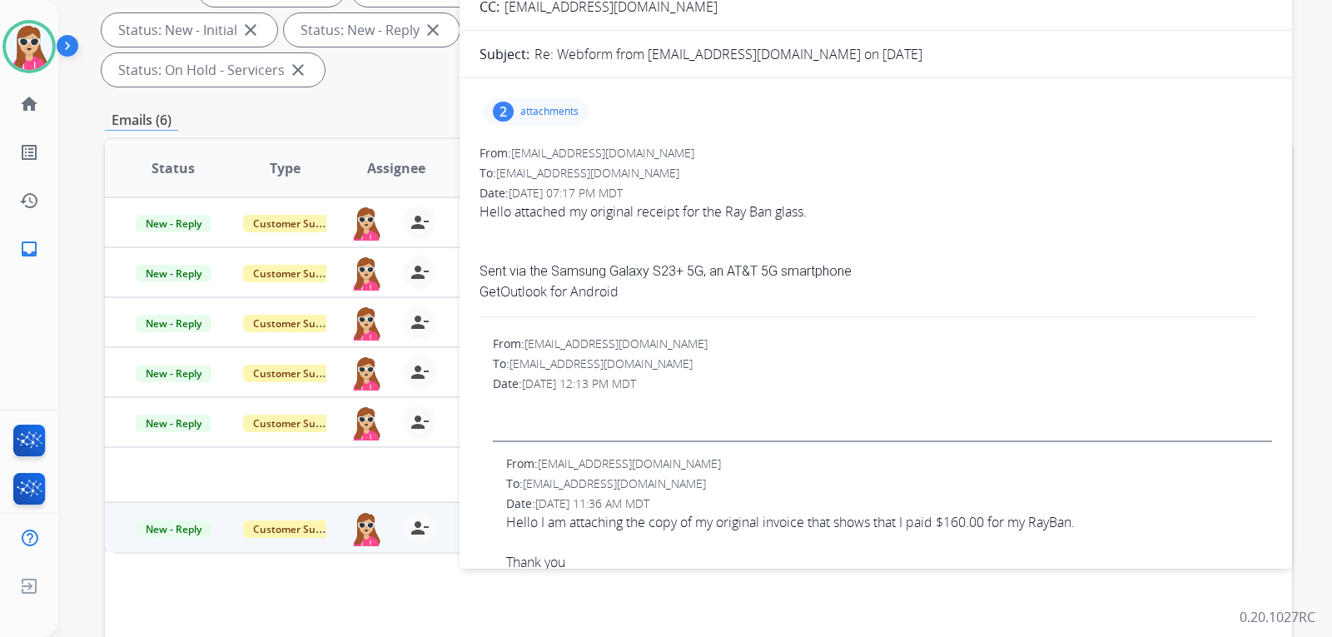
scroll to position [264, 0]
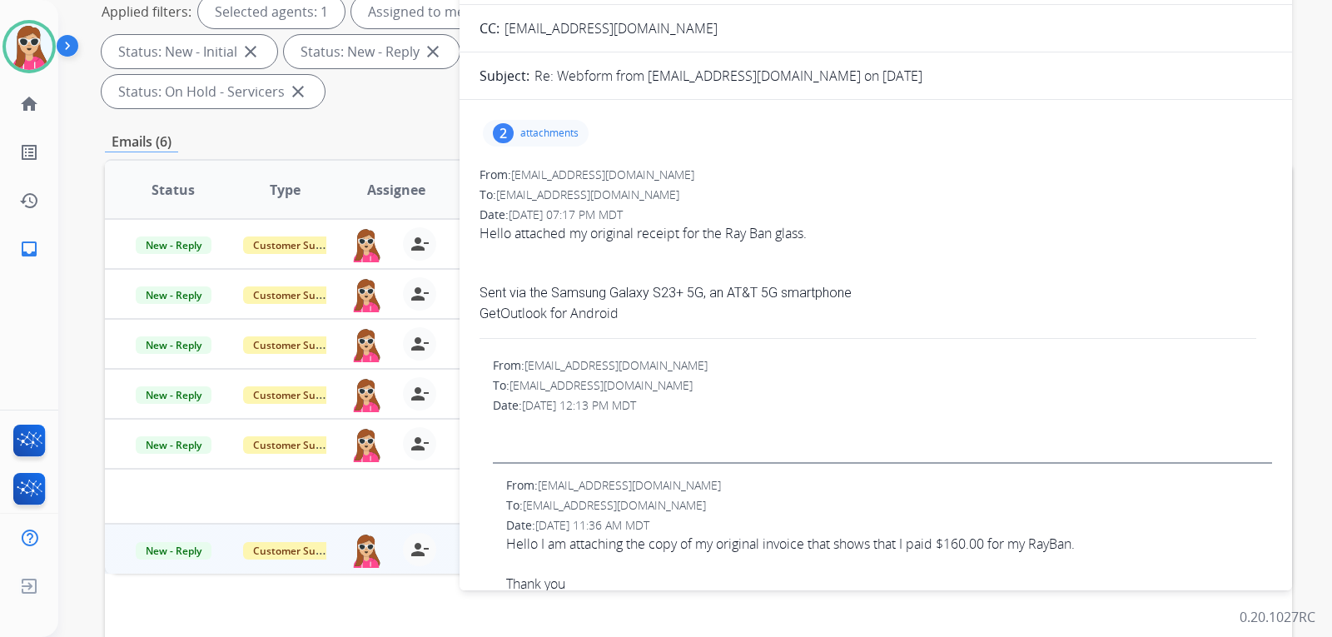
click at [567, 136] on p "attachments" at bounding box center [549, 133] width 58 height 13
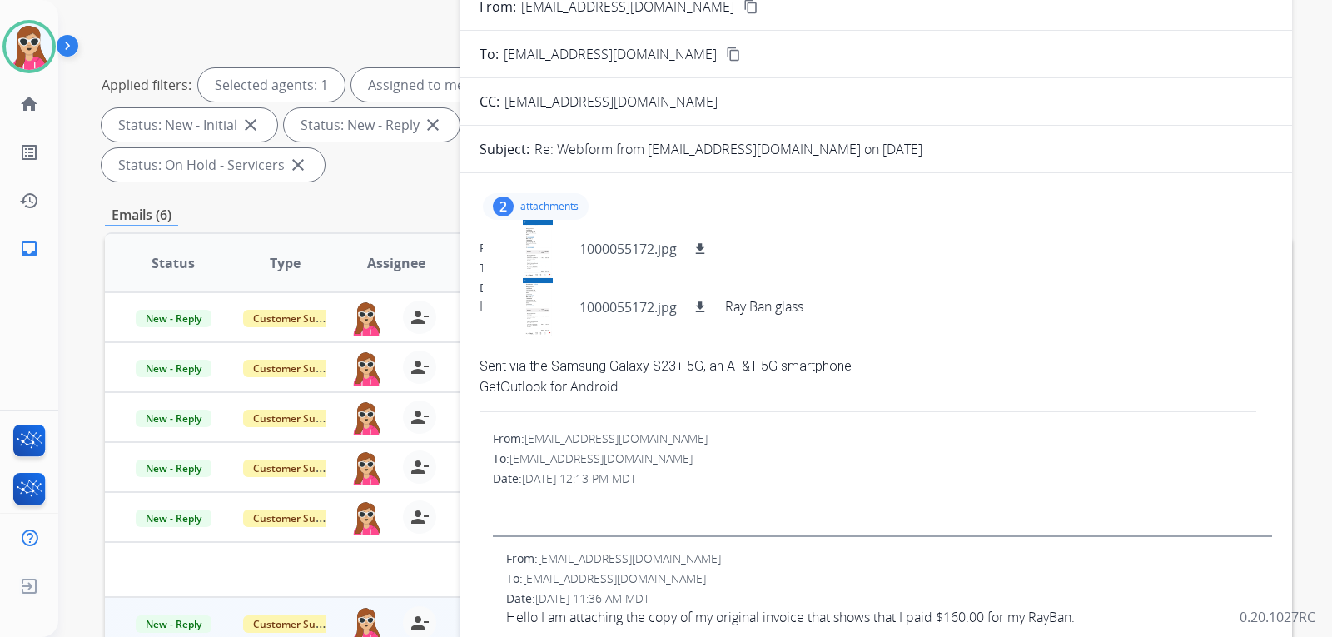
scroll to position [97, 0]
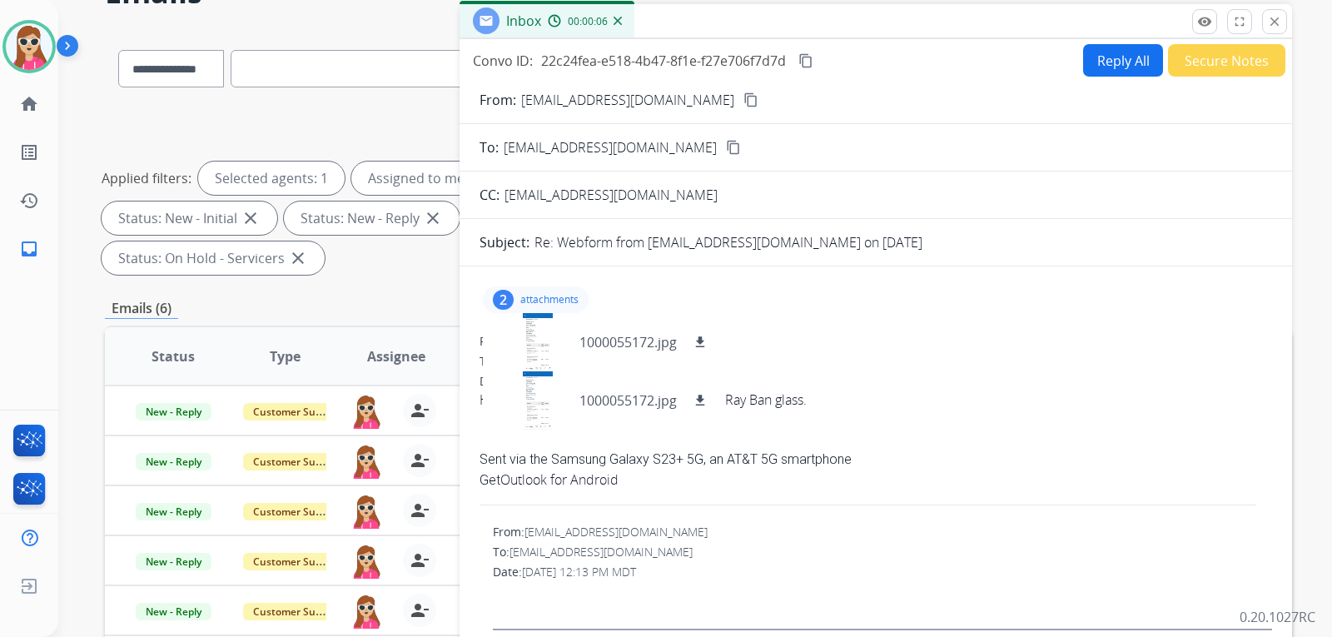
click at [743, 98] on mat-icon "content_copy" at bounding box center [750, 99] width 15 height 15
click at [560, 336] on div at bounding box center [537, 342] width 83 height 58
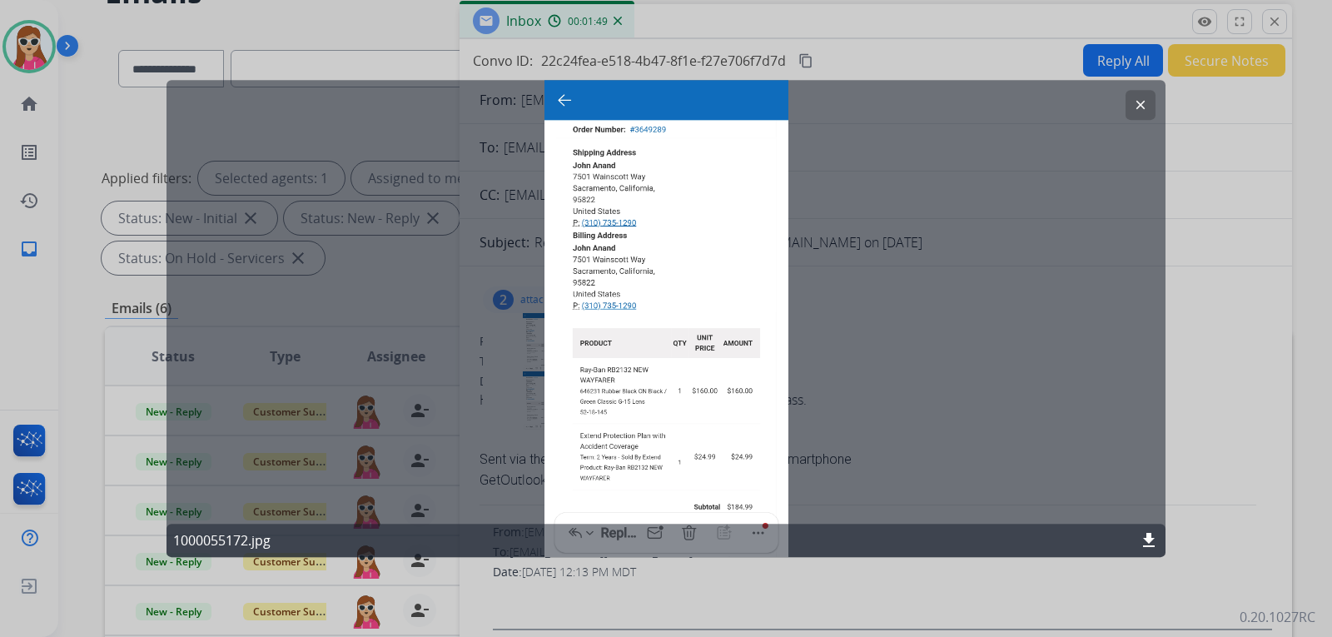
drag, startPoint x: 750, startPoint y: 492, endPoint x: 749, endPoint y: 477, distance: 15.0
click at [749, 489] on div "clear 1000055172.jpg download" at bounding box center [665, 319] width 999 height 478
click at [1142, 98] on mat-icon "clear" at bounding box center [1140, 104] width 15 height 15
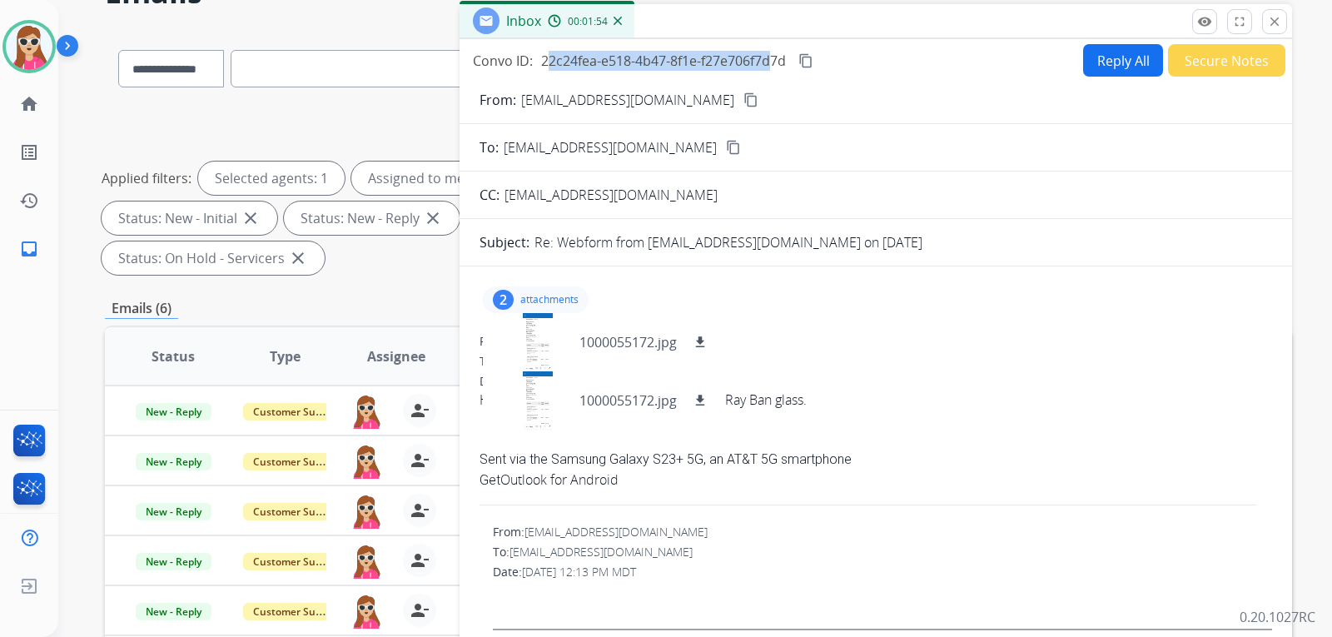
drag, startPoint x: 539, startPoint y: 58, endPoint x: 763, endPoint y: 53, distance: 223.2
click at [763, 53] on div "Convo ID: 22c24fea-e518-4b47-8f1e-f27e706f7d7d content_copy" at bounding box center [644, 61] width 343 height 20
click at [812, 62] on mat-icon "content_copy" at bounding box center [805, 60] width 15 height 15
click at [910, 352] on div "From: j_anand@att.net To: support@extend.com Date: 08/14/2025 - 07:17 PM MDT He…" at bounding box center [875, 421] width 793 height 177
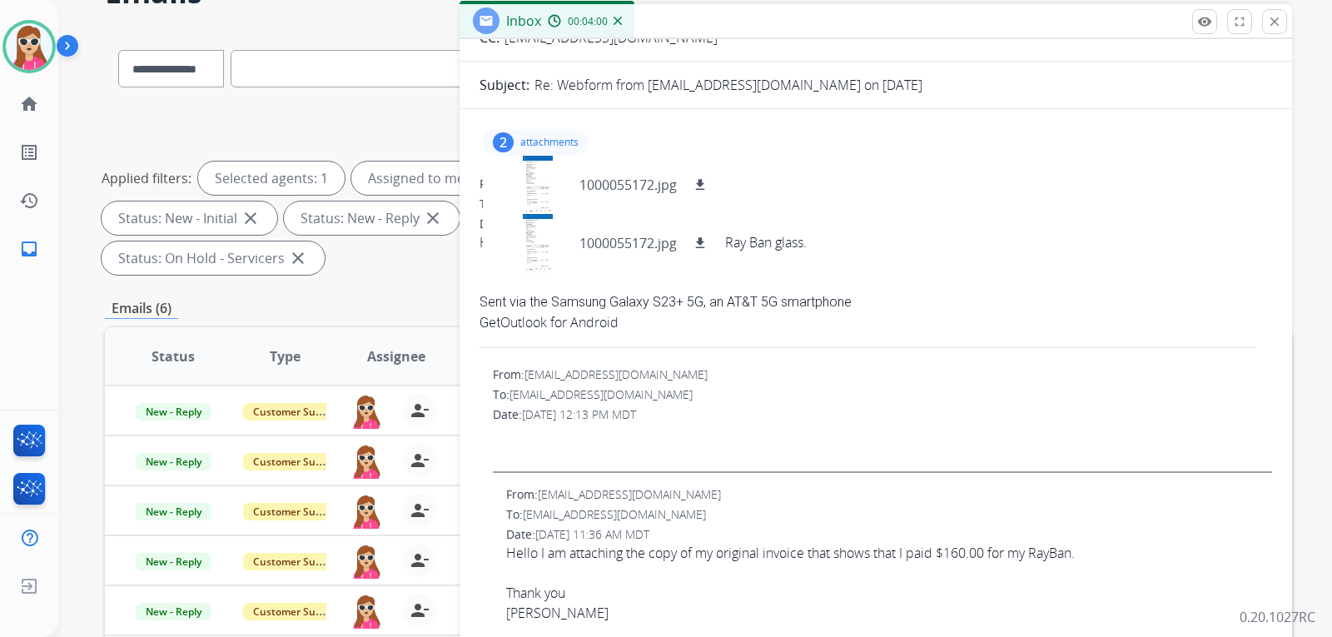
scroll to position [138, 0]
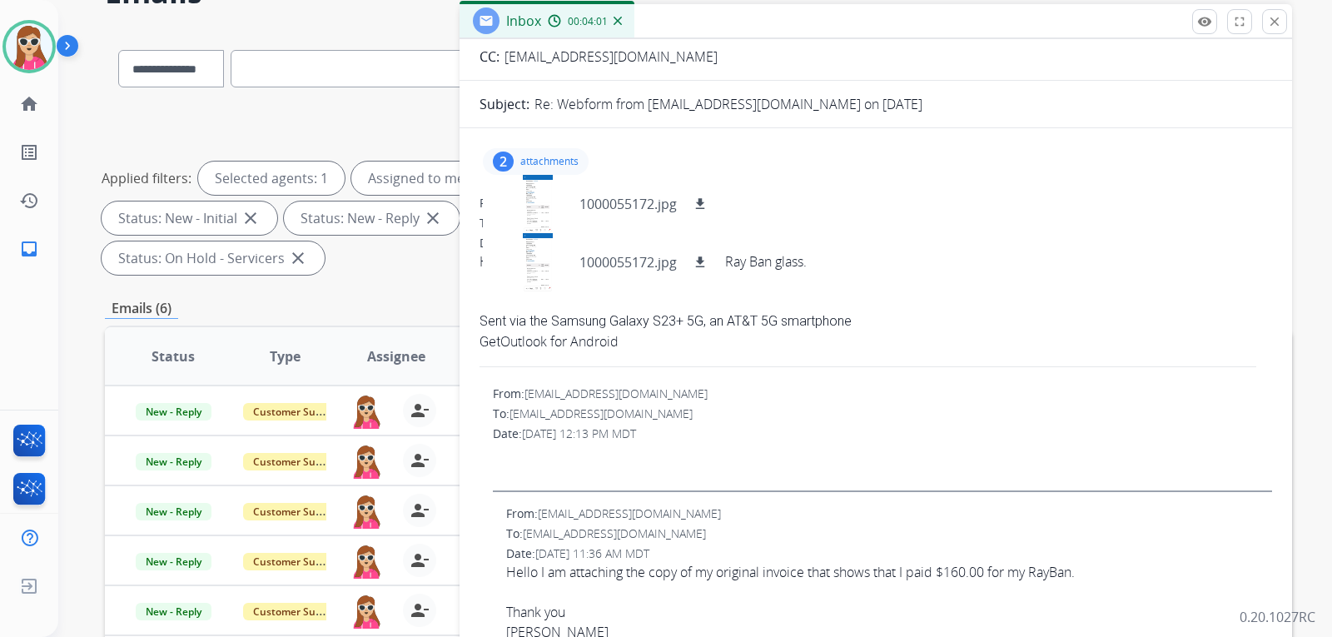
click at [968, 294] on div at bounding box center [875, 301] width 793 height 20
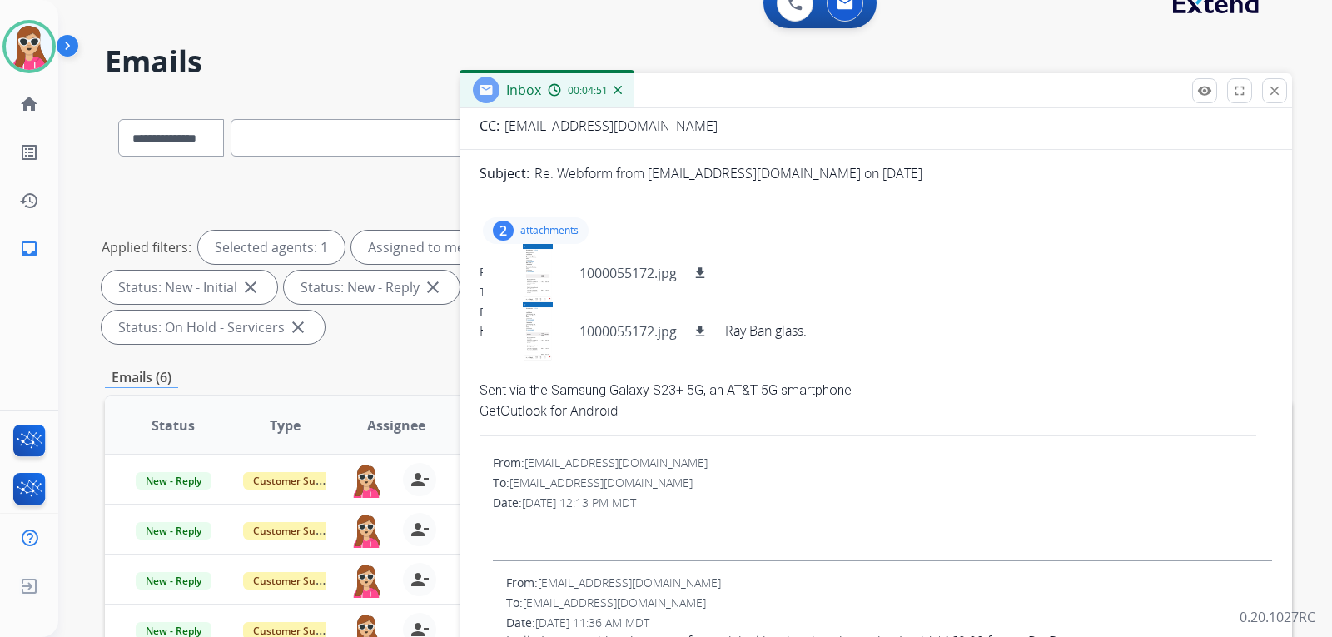
scroll to position [0, 0]
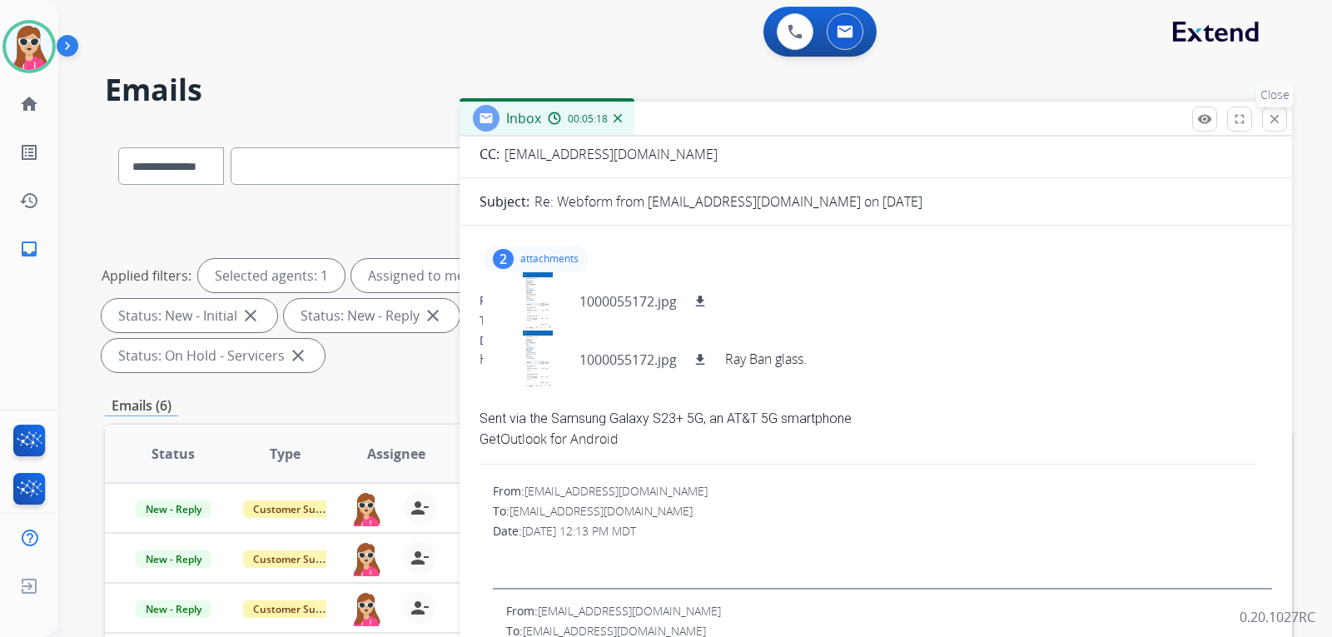
click at [1274, 117] on mat-icon "close" at bounding box center [1274, 119] width 15 height 15
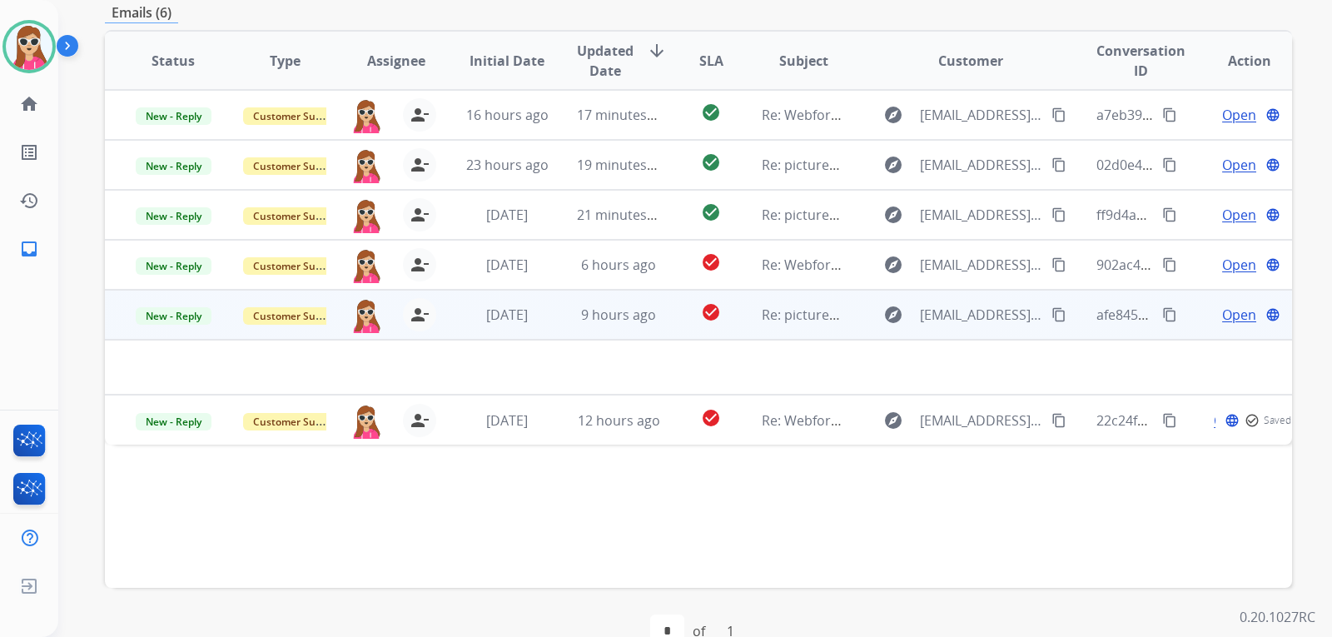
scroll to position [430, 0]
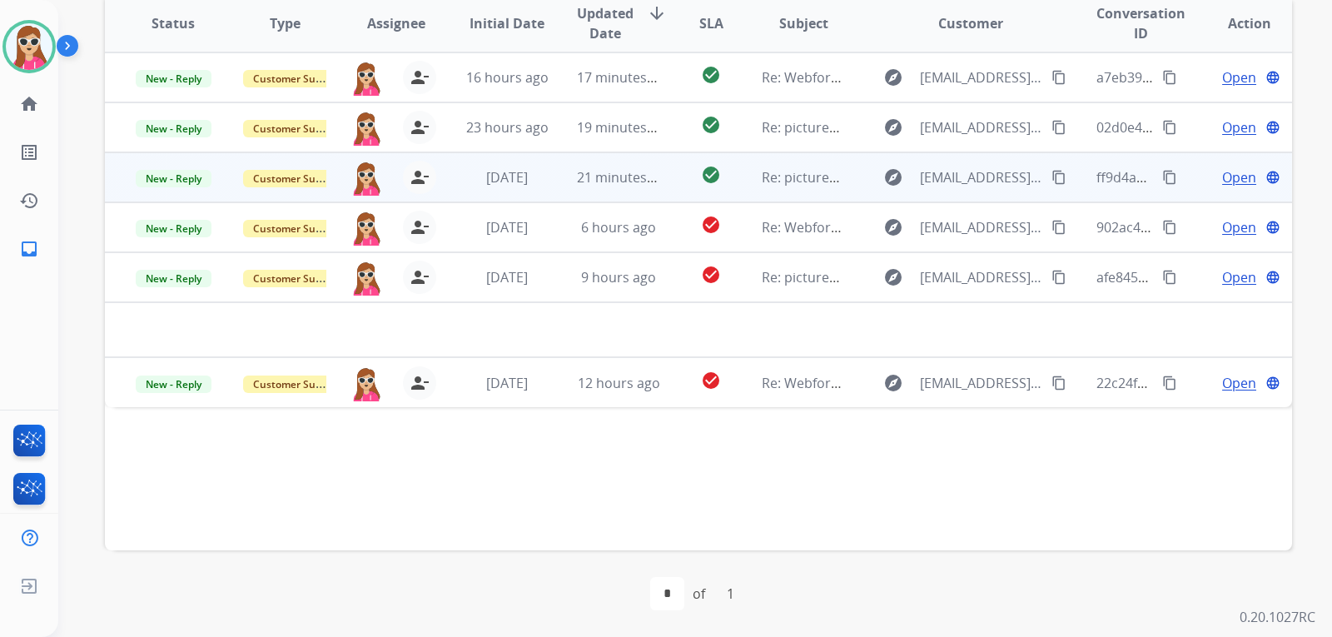
click at [661, 181] on td "check_circle" at bounding box center [698, 177] width 74 height 50
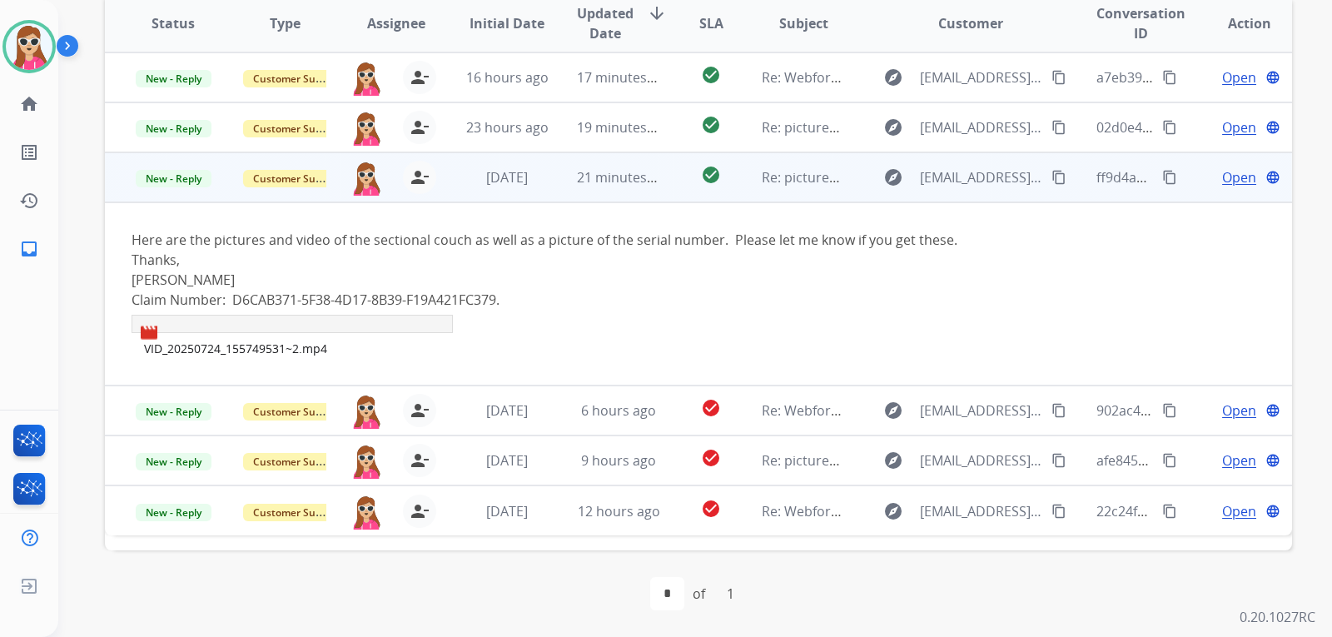
click at [1053, 178] on mat-icon "content_copy" at bounding box center [1058, 177] width 15 height 15
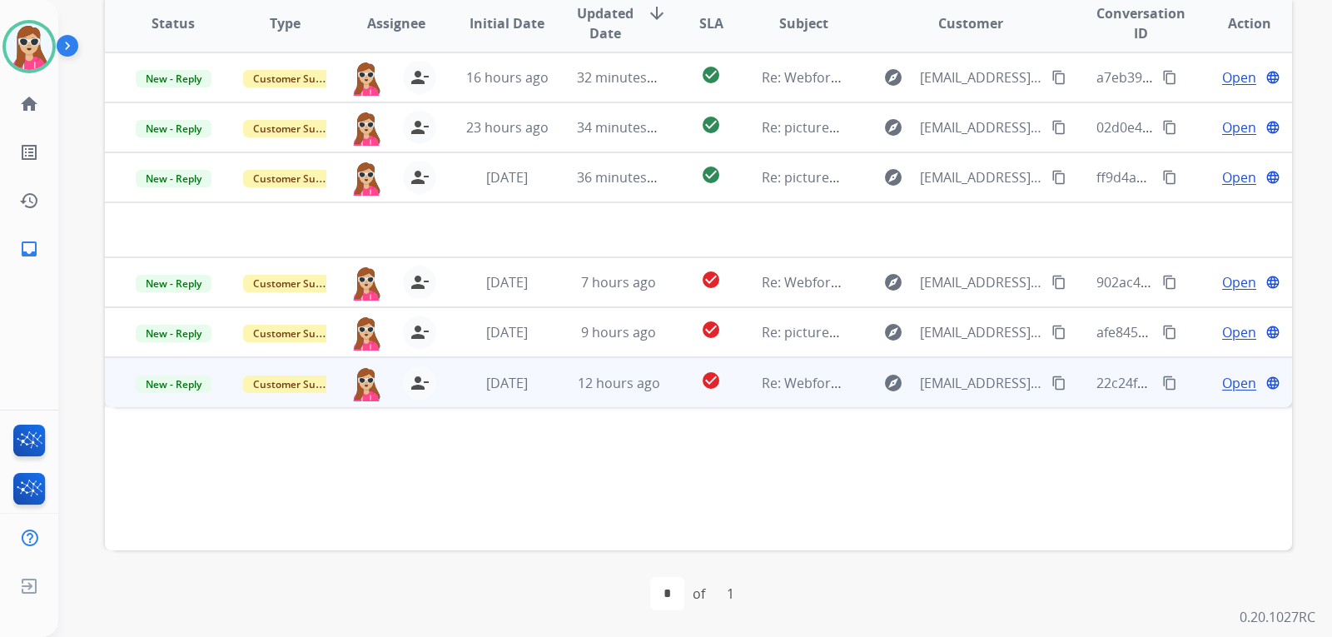
click at [688, 378] on div "check_circle" at bounding box center [711, 382] width 47 height 25
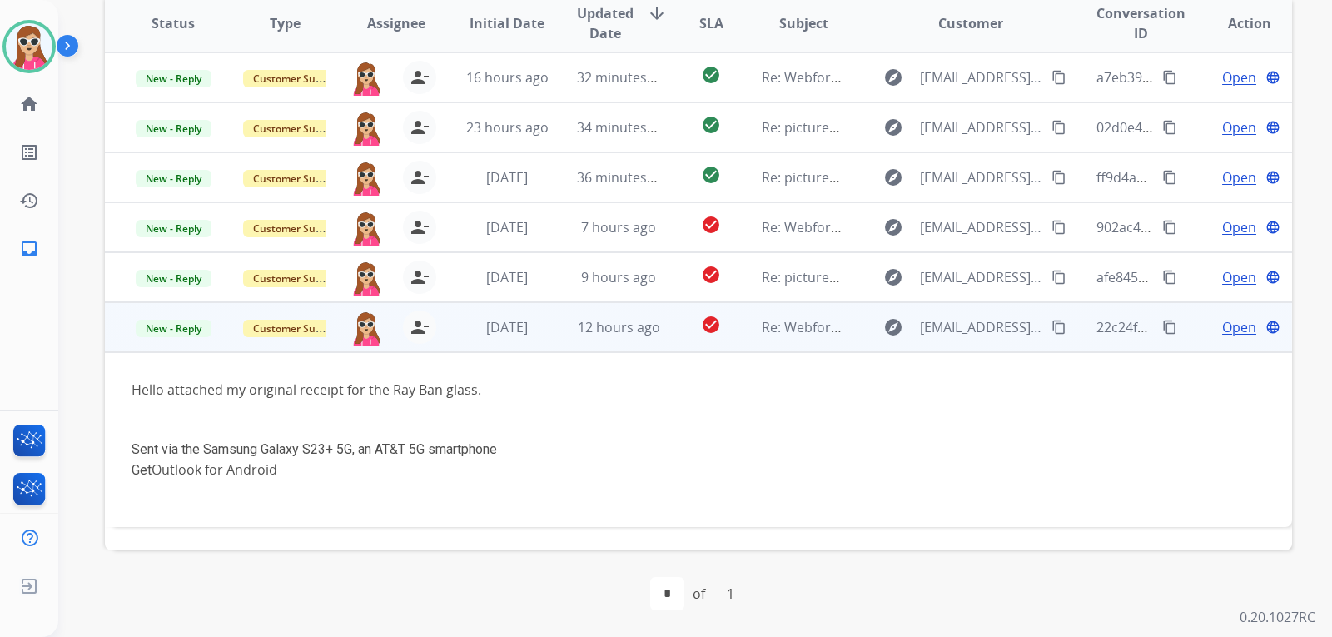
click at [1232, 322] on span "Open" at bounding box center [1239, 327] width 34 height 20
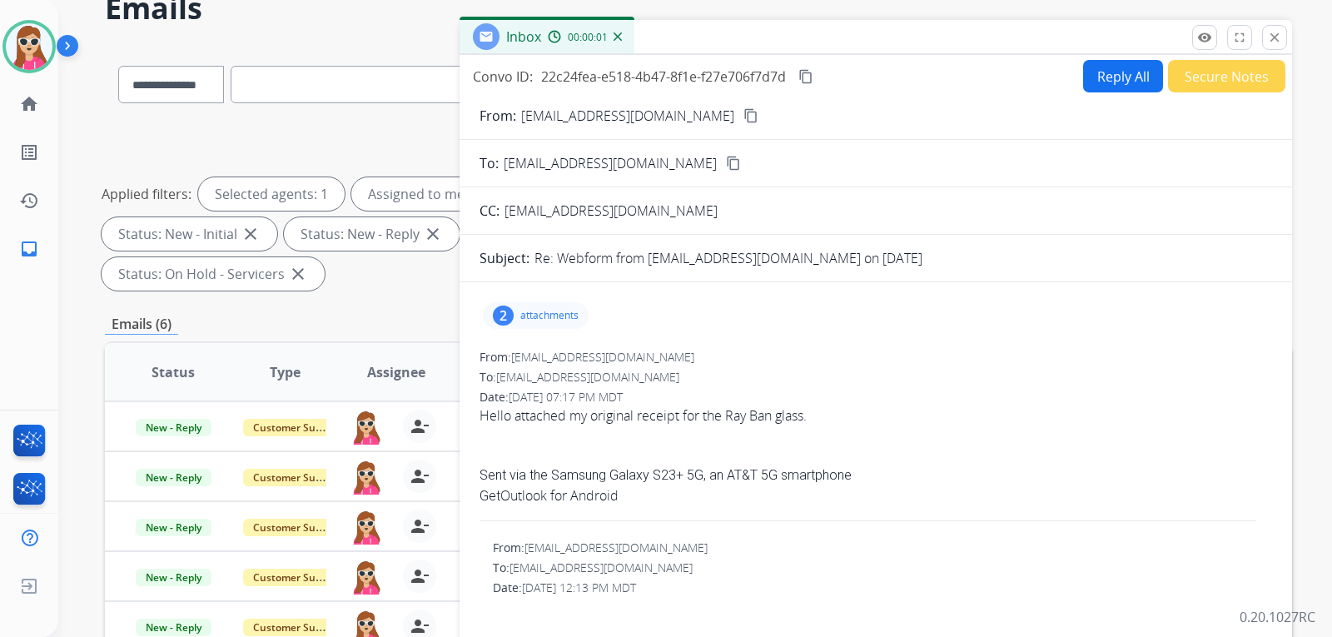
scroll to position [14, 0]
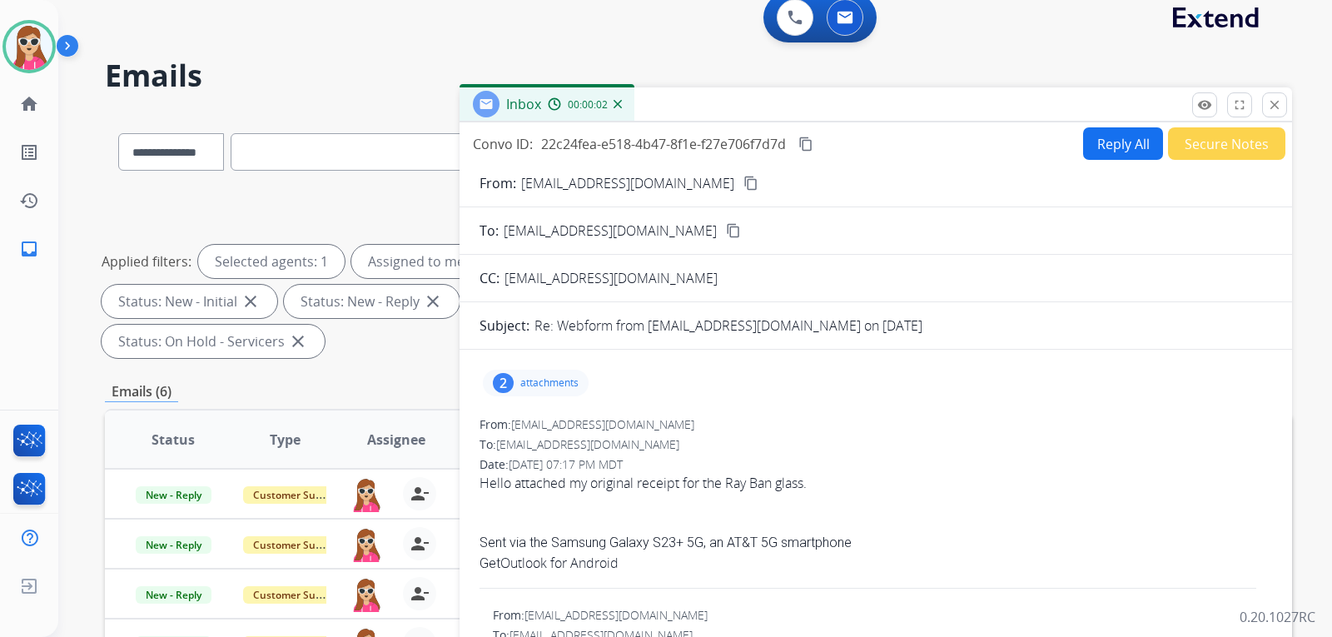
click at [1106, 140] on button "Reply All" at bounding box center [1123, 143] width 80 height 32
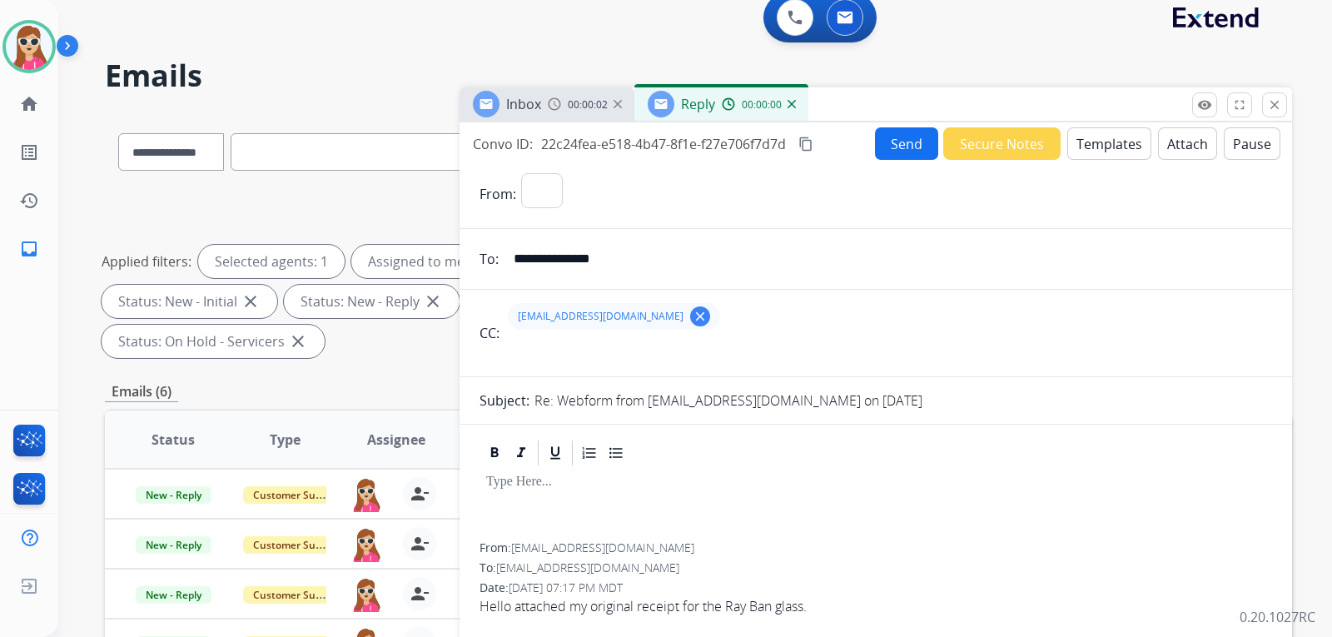
select select "**********"
click at [1095, 135] on button "Templates" at bounding box center [1109, 143] width 84 height 32
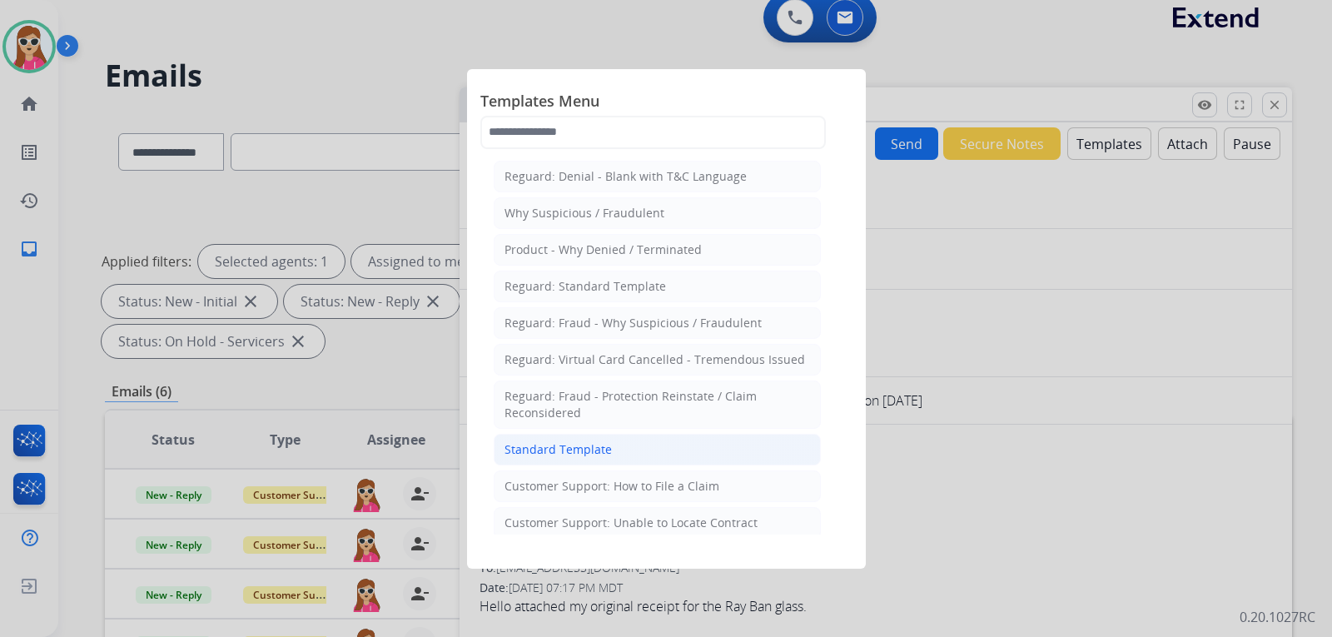
click at [599, 449] on div "Standard Template" at bounding box center [557, 449] width 107 height 17
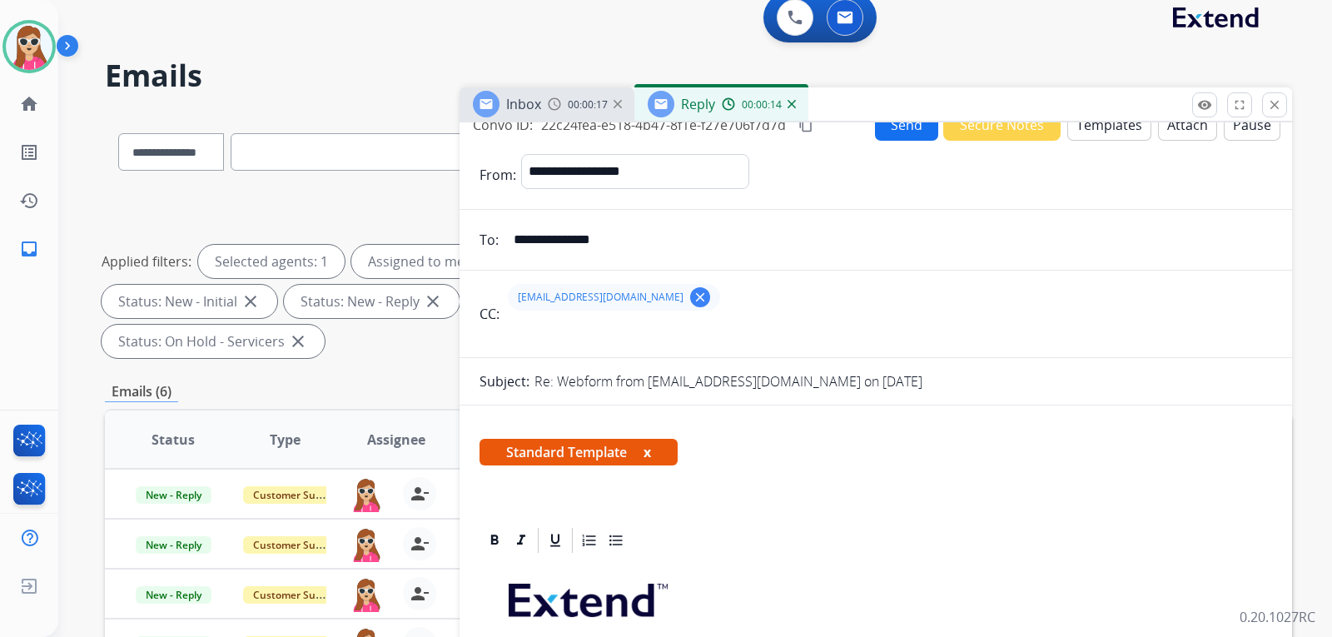
scroll to position [0, 0]
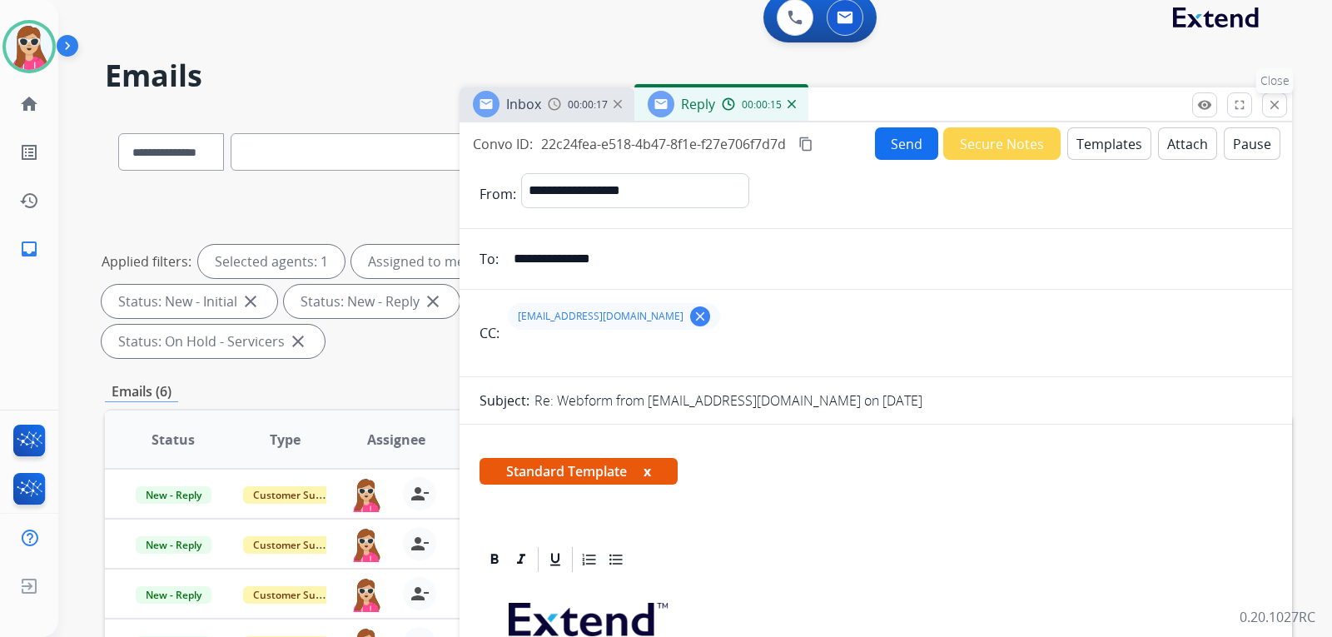
click at [1273, 97] on mat-icon "close" at bounding box center [1274, 104] width 15 height 15
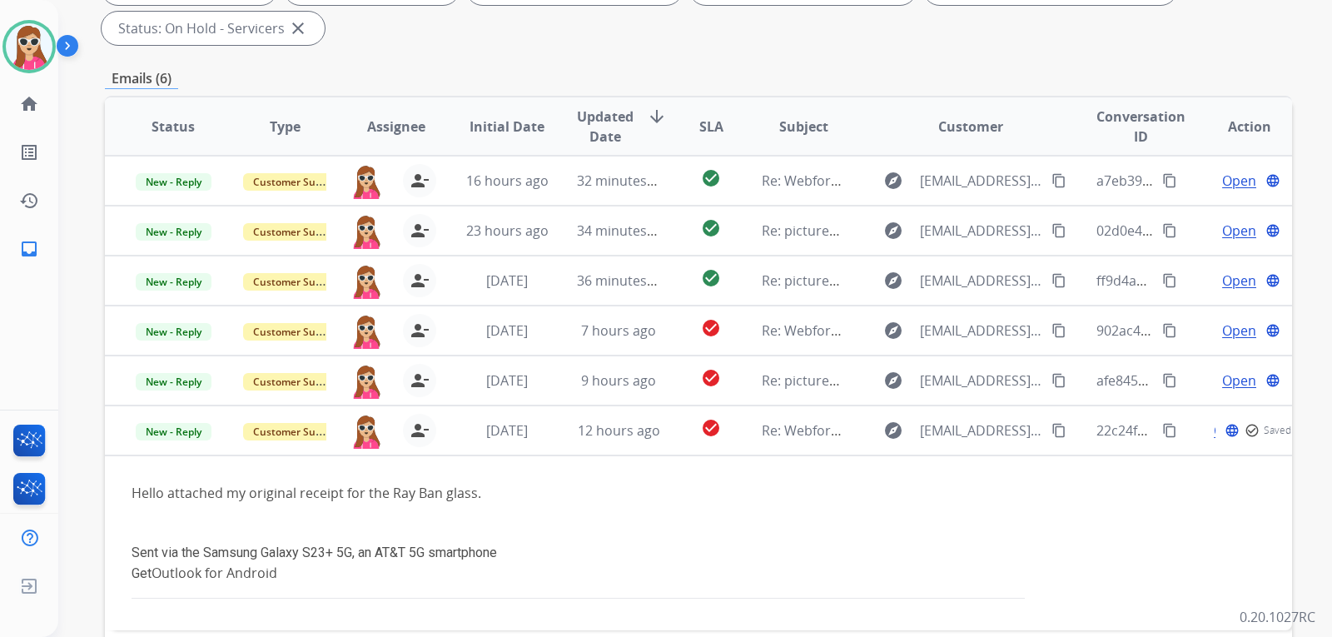
scroll to position [430, 0]
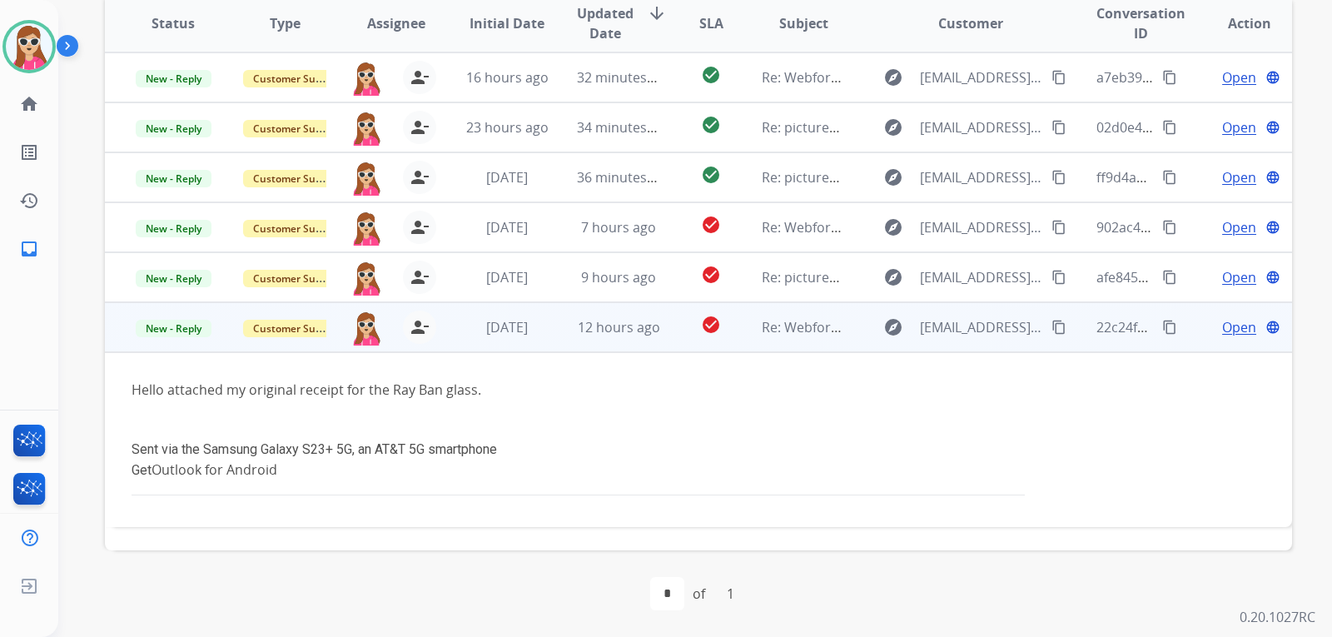
click at [1237, 330] on span "Open" at bounding box center [1239, 327] width 34 height 20
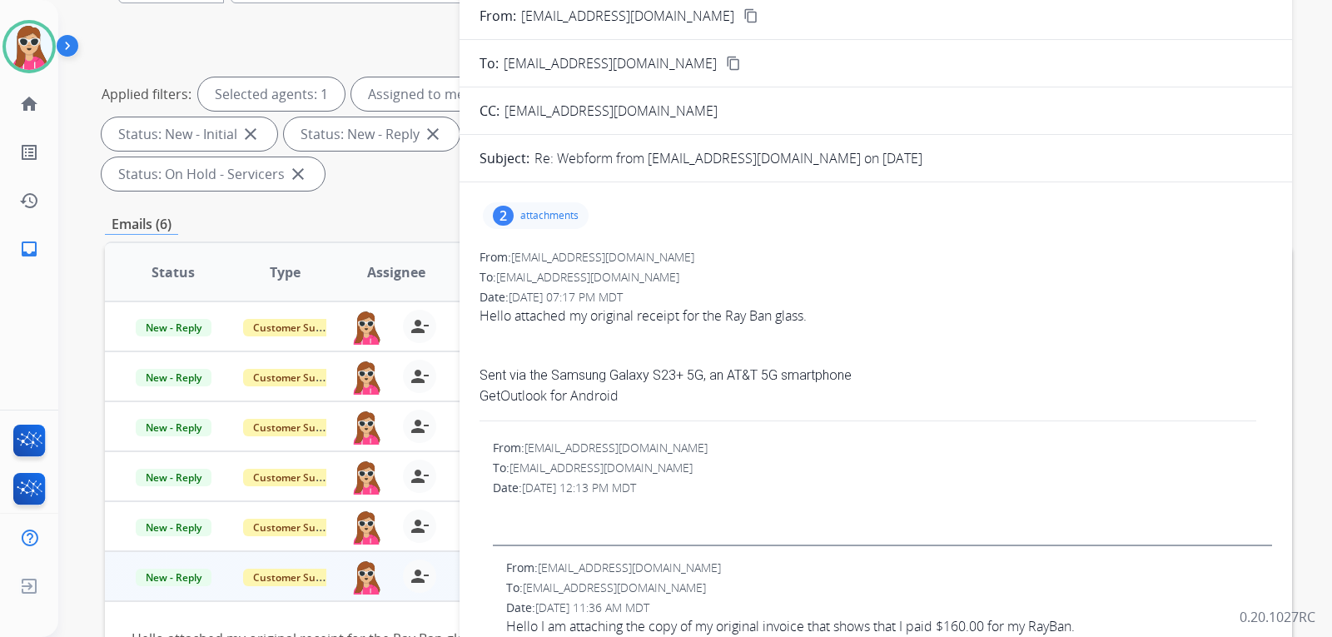
scroll to position [181, 0]
click at [571, 213] on p "attachments" at bounding box center [549, 216] width 58 height 13
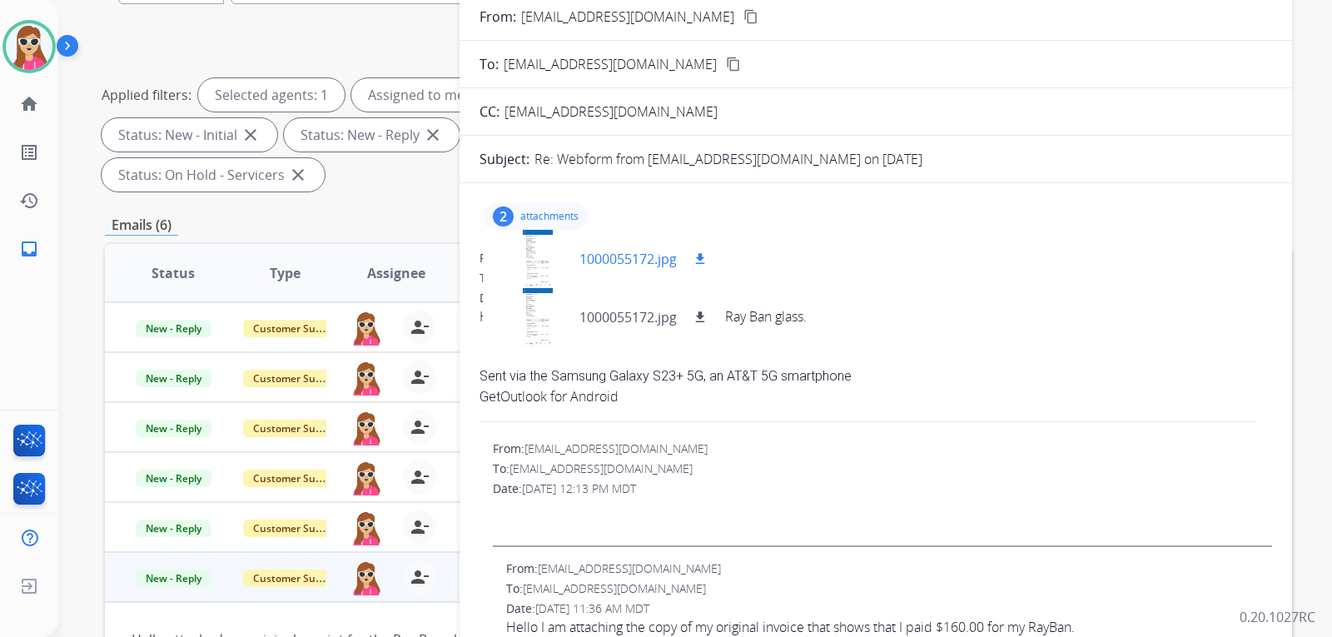
click at [700, 254] on mat-icon "download" at bounding box center [700, 258] width 15 height 15
click at [696, 320] on mat-icon "download" at bounding box center [700, 317] width 15 height 15
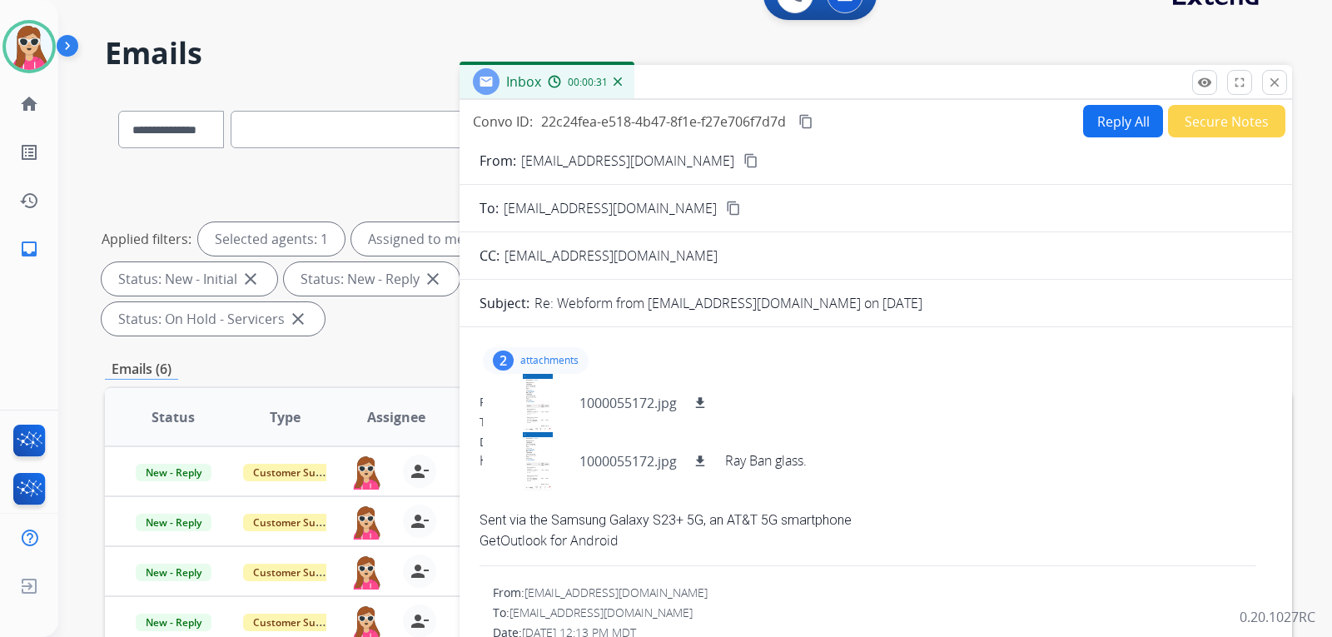
scroll to position [0, 0]
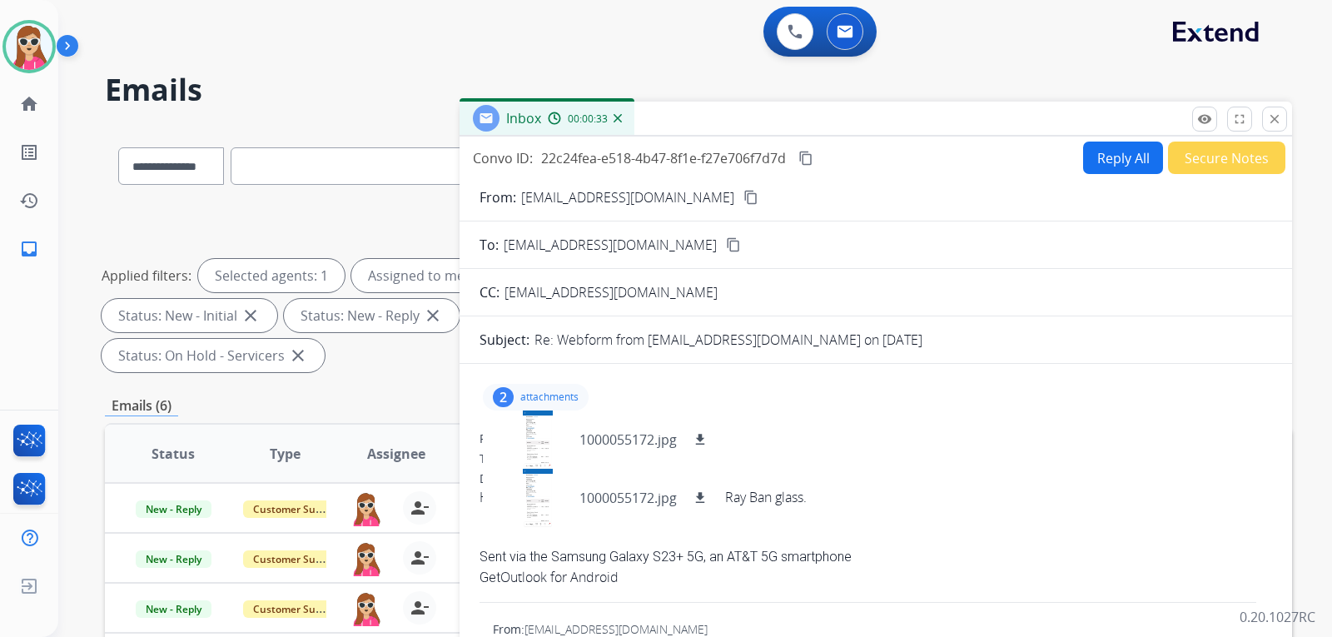
click at [806, 160] on mat-icon "content_copy" at bounding box center [805, 158] width 15 height 15
drag, startPoint x: 702, startPoint y: 437, endPoint x: 698, endPoint y: 453, distance: 16.2
click at [703, 437] on mat-icon "download" at bounding box center [700, 439] width 15 height 15
click at [698, 499] on mat-icon "download" at bounding box center [700, 497] width 15 height 15
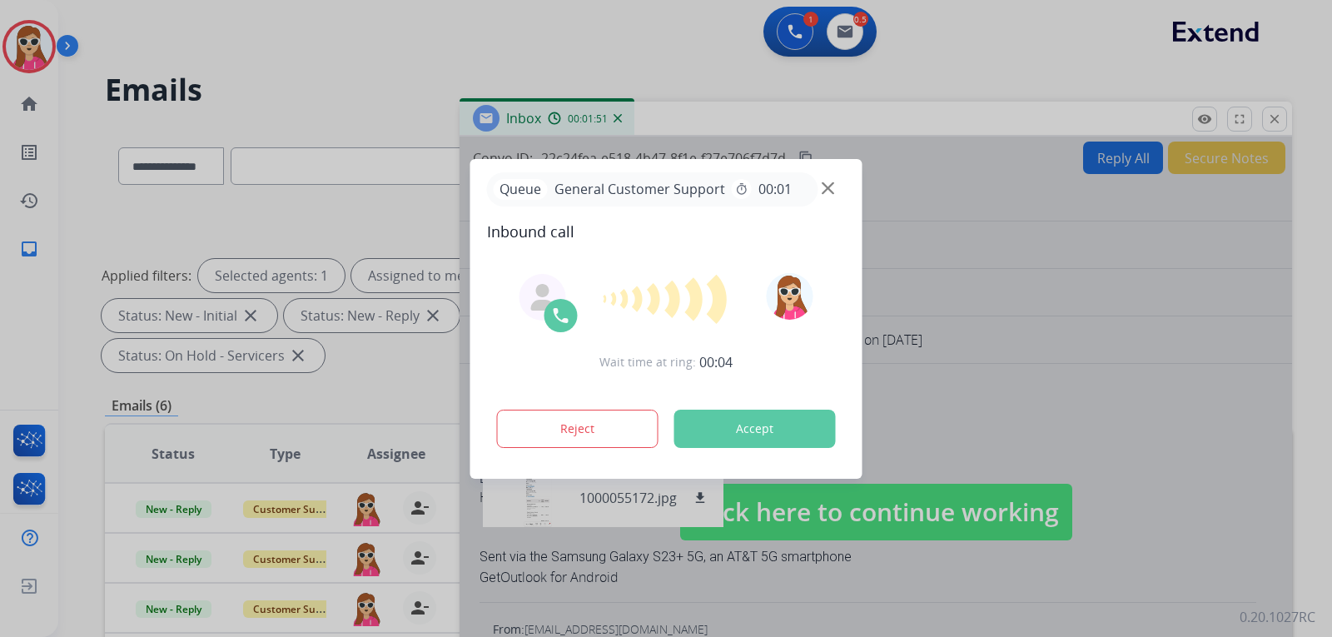
click at [807, 447] on div "Reject Accept" at bounding box center [666, 426] width 359 height 52
click at [810, 420] on button "Accept" at bounding box center [754, 429] width 161 height 38
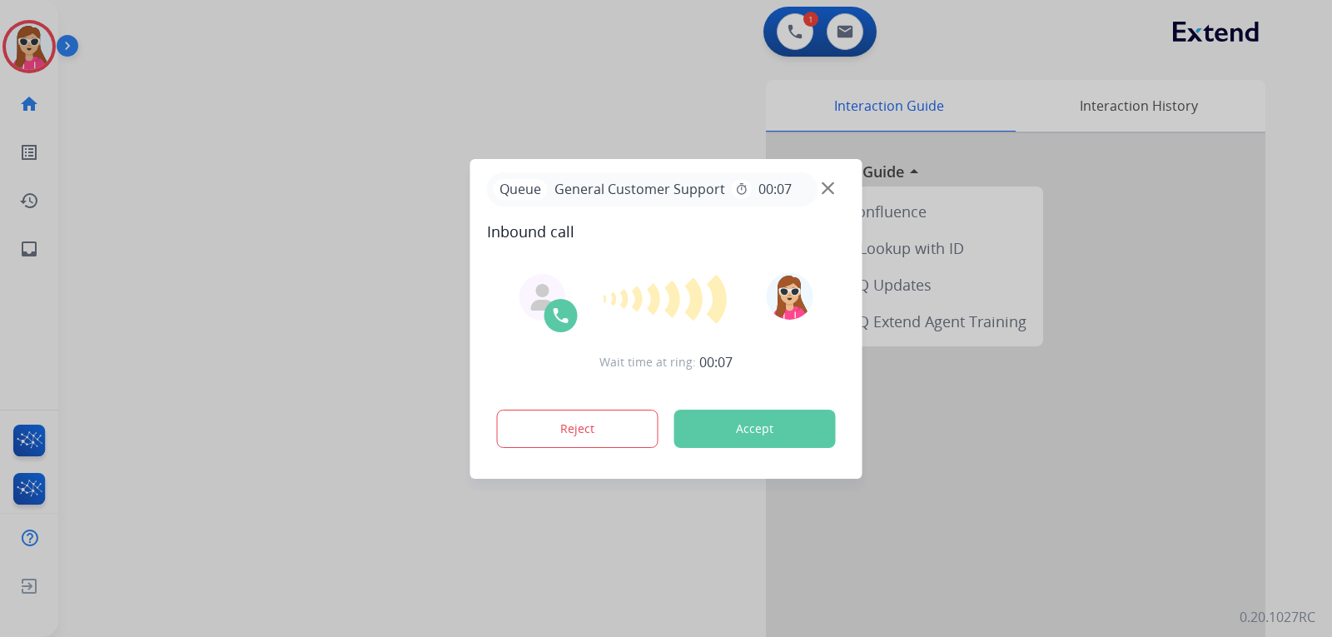
click at [776, 440] on button "Accept" at bounding box center [754, 429] width 161 height 38
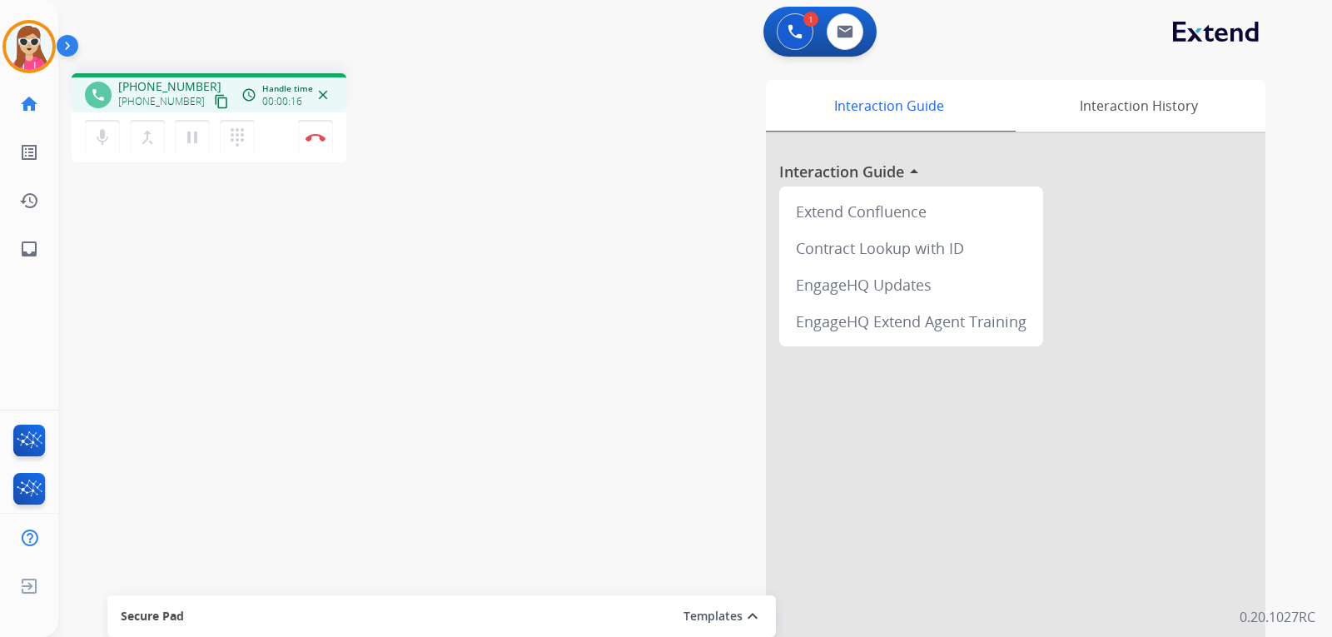
click at [214, 107] on mat-icon "content_copy" at bounding box center [221, 101] width 15 height 15
click at [321, 139] on img at bounding box center [316, 137] width 20 height 8
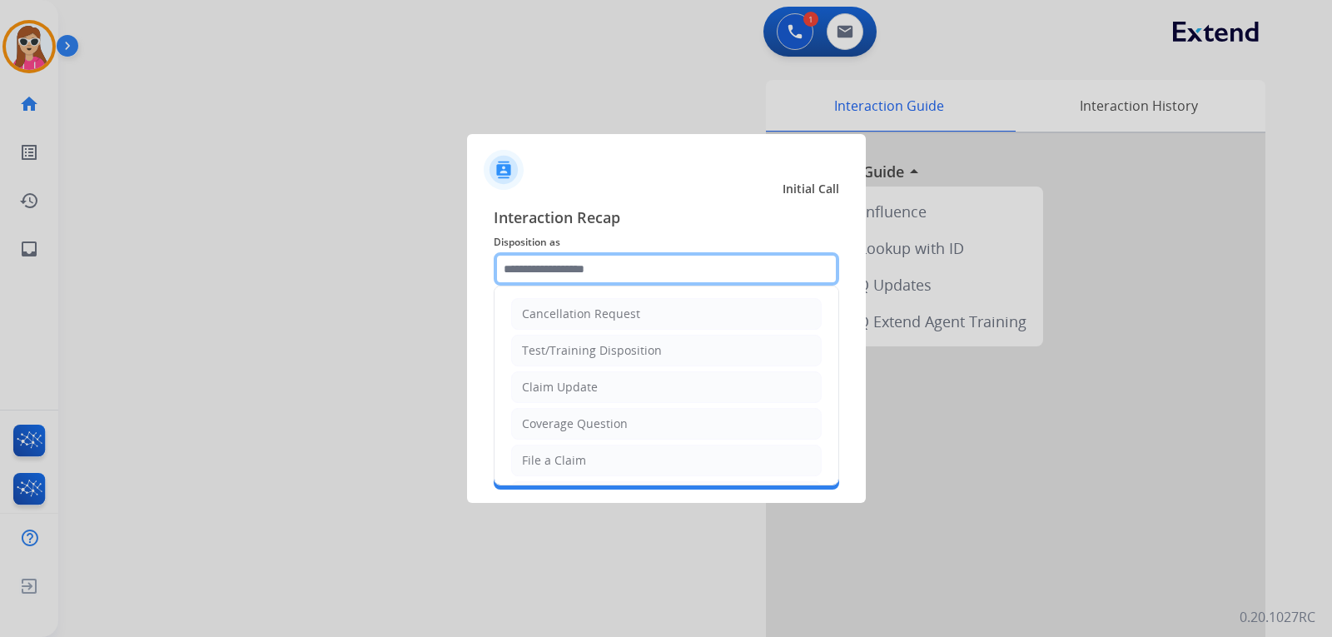
click at [708, 263] on input "text" at bounding box center [666, 268] width 345 height 33
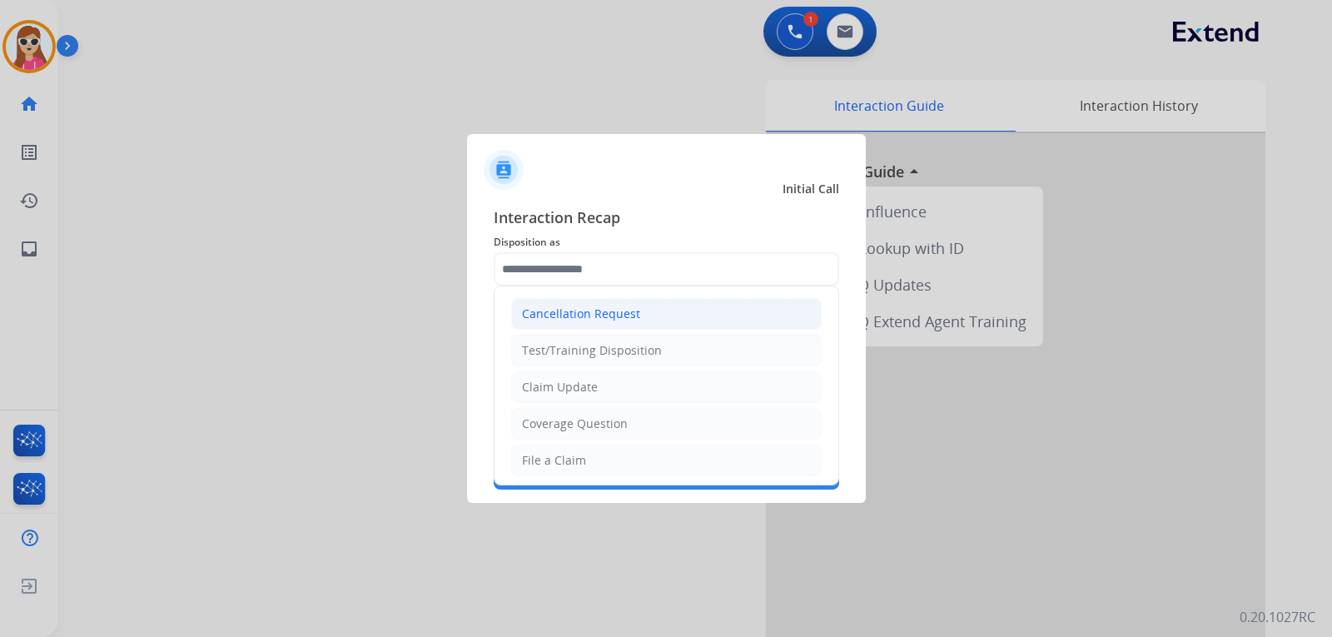
click at [673, 309] on li "Cancellation Request" at bounding box center [666, 314] width 311 height 32
type input "**********"
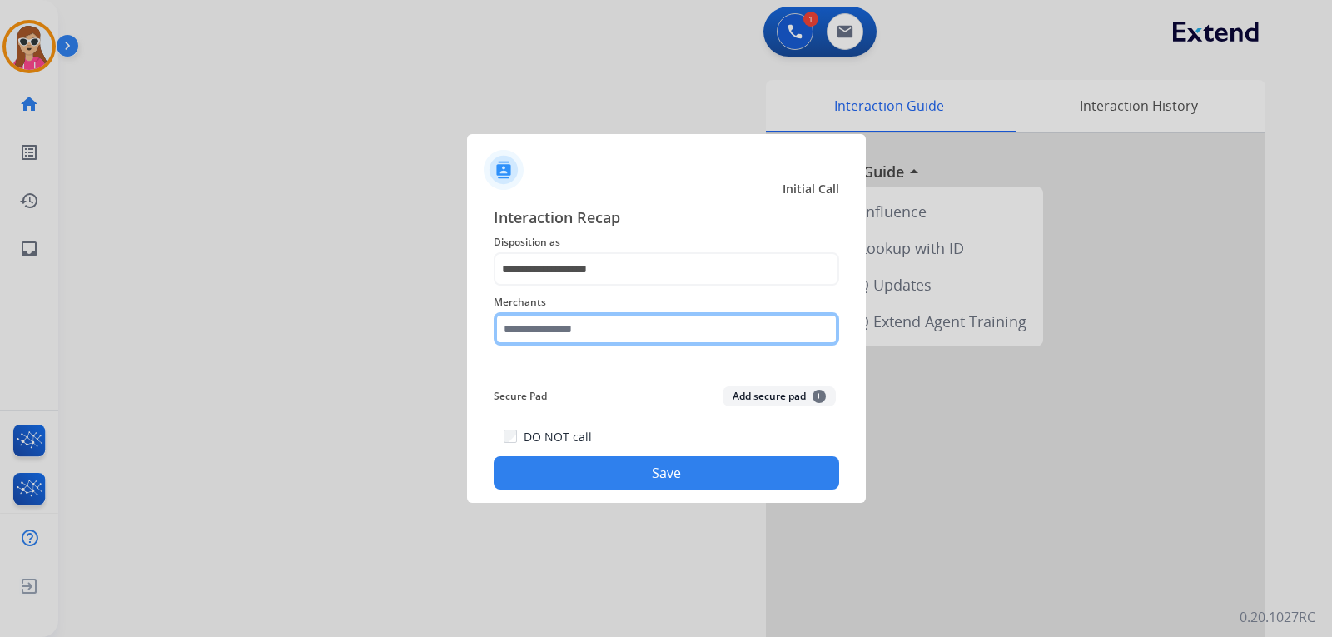
click at [654, 334] on input "text" at bounding box center [666, 328] width 345 height 33
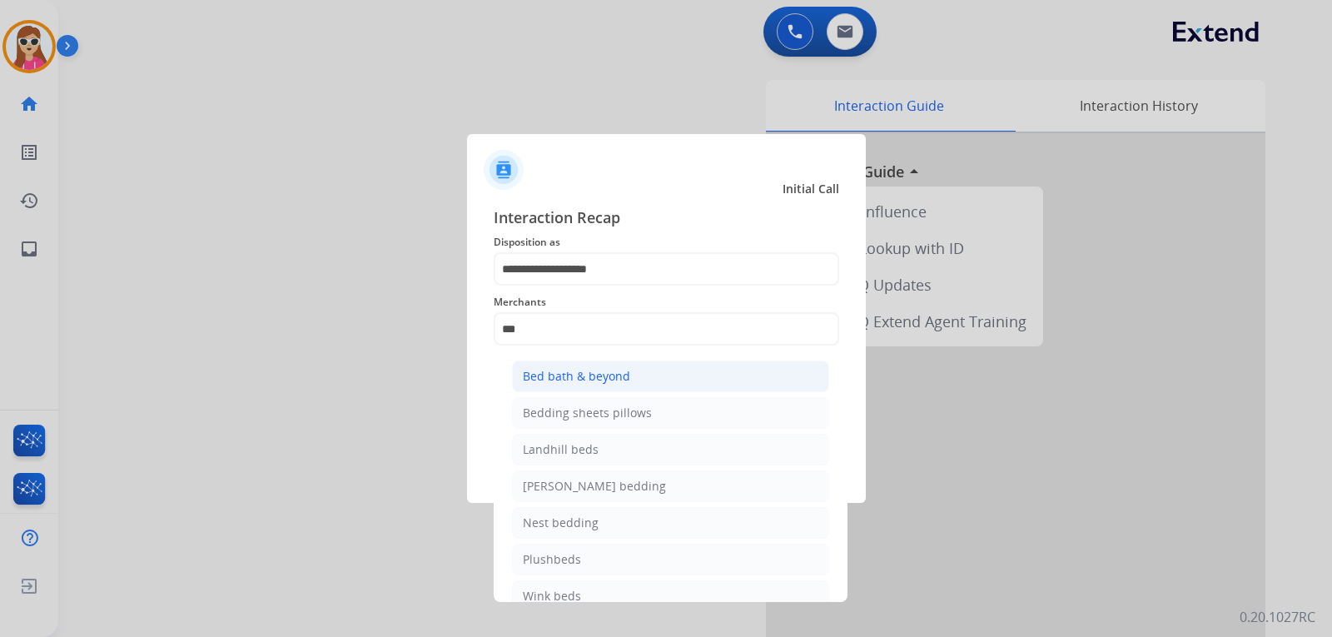
click at [683, 377] on li "Bed bath & beyond" at bounding box center [670, 376] width 317 height 32
type input "**********"
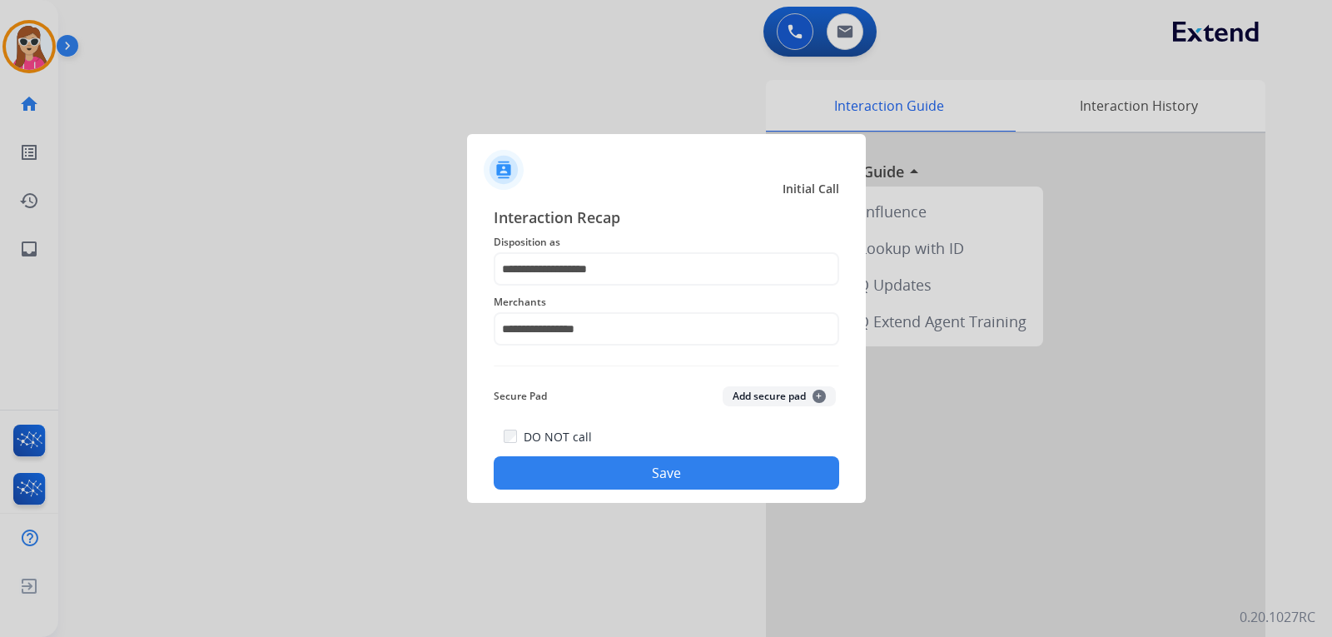
click at [659, 475] on button "Save" at bounding box center [666, 472] width 345 height 33
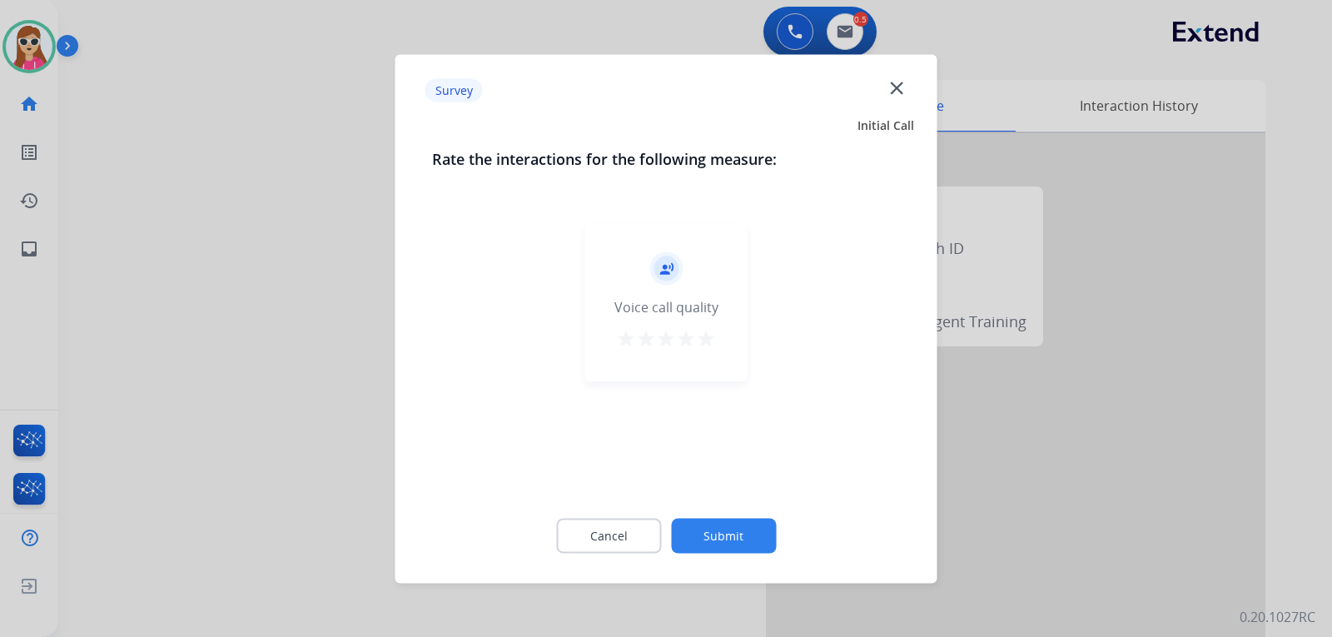
click at [709, 338] on mat-icon "star" at bounding box center [706, 338] width 20 height 20
click at [713, 546] on button "Submit" at bounding box center [723, 535] width 105 height 35
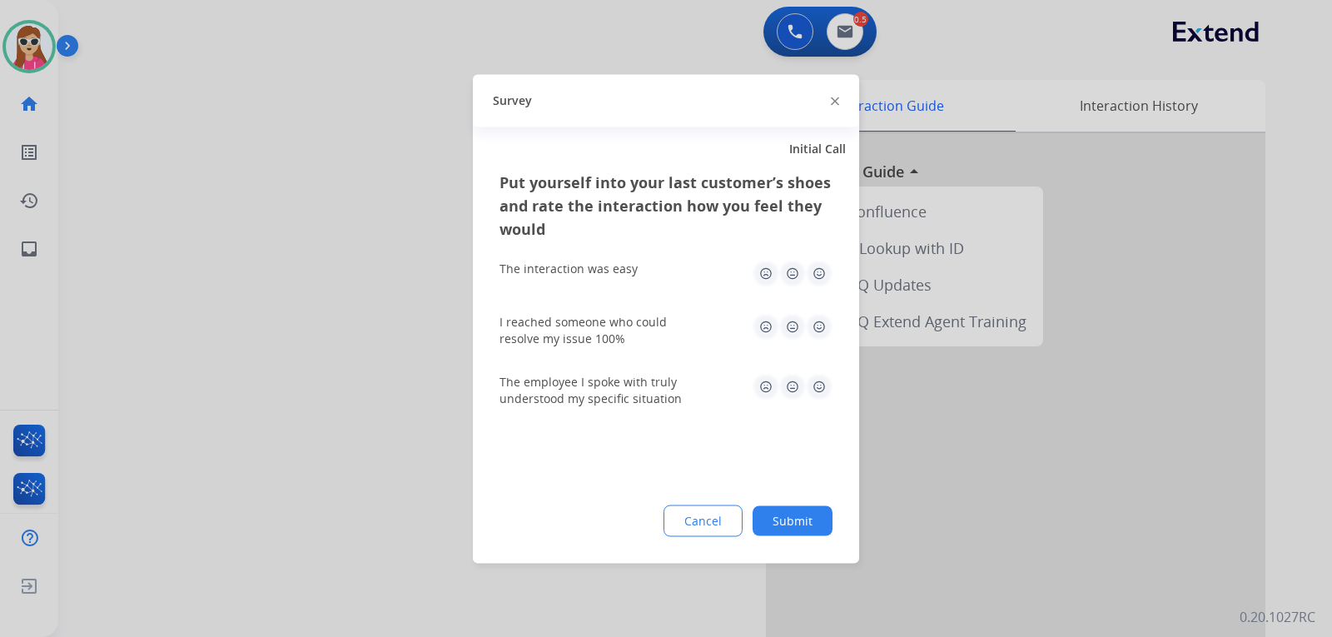
click at [825, 277] on img at bounding box center [819, 273] width 27 height 27
click at [827, 330] on img at bounding box center [819, 326] width 27 height 27
click at [819, 386] on img at bounding box center [819, 386] width 27 height 27
click at [812, 513] on button "Submit" at bounding box center [793, 520] width 80 height 30
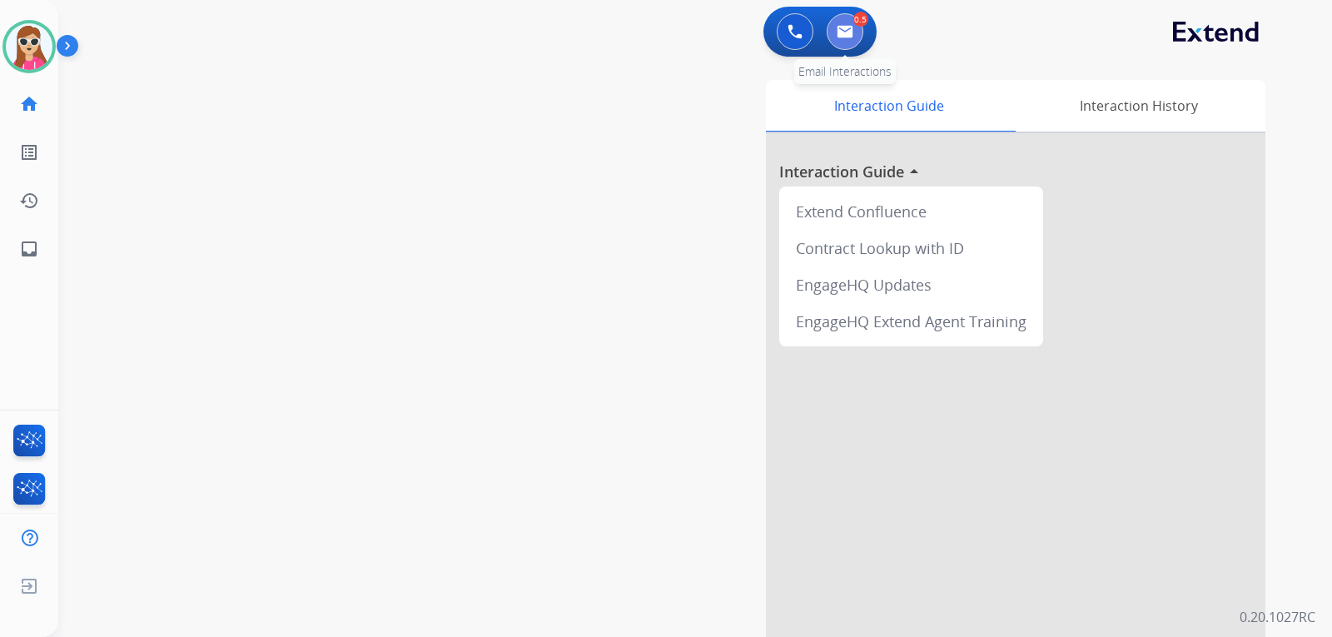
click at [852, 29] on img at bounding box center [845, 31] width 17 height 13
select select "**********"
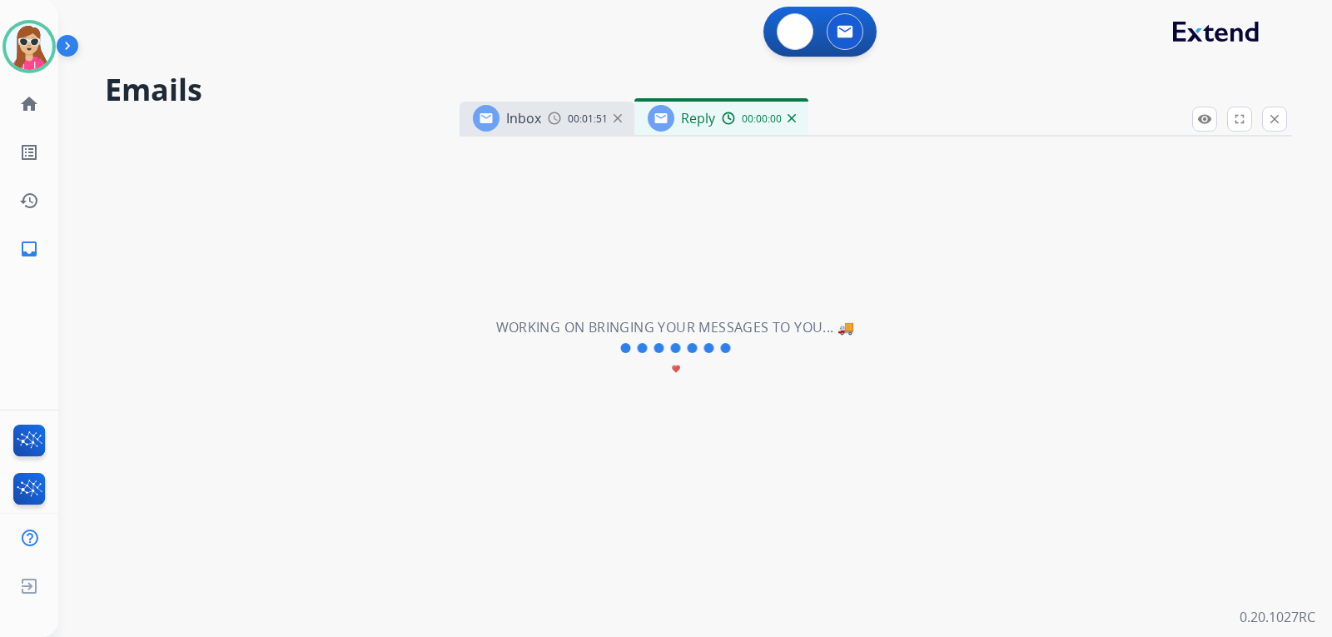
select select "**********"
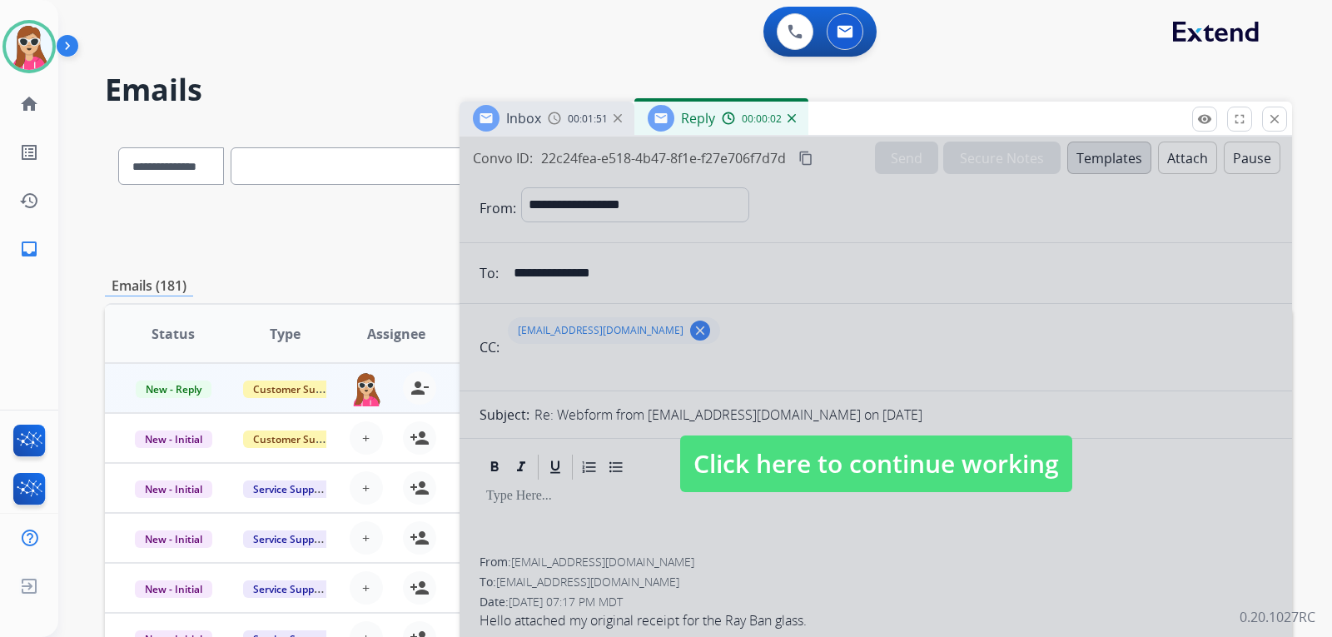
click at [796, 469] on span "Click here to continue working" at bounding box center [876, 463] width 392 height 57
select select
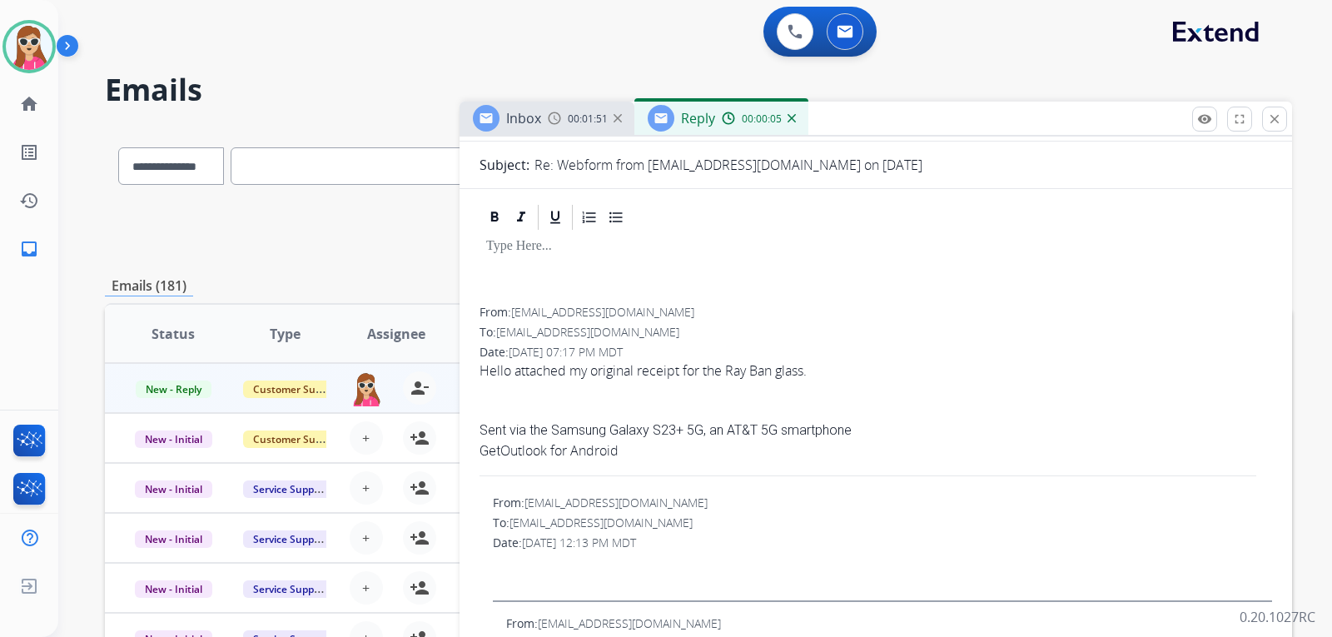
scroll to position [166, 0]
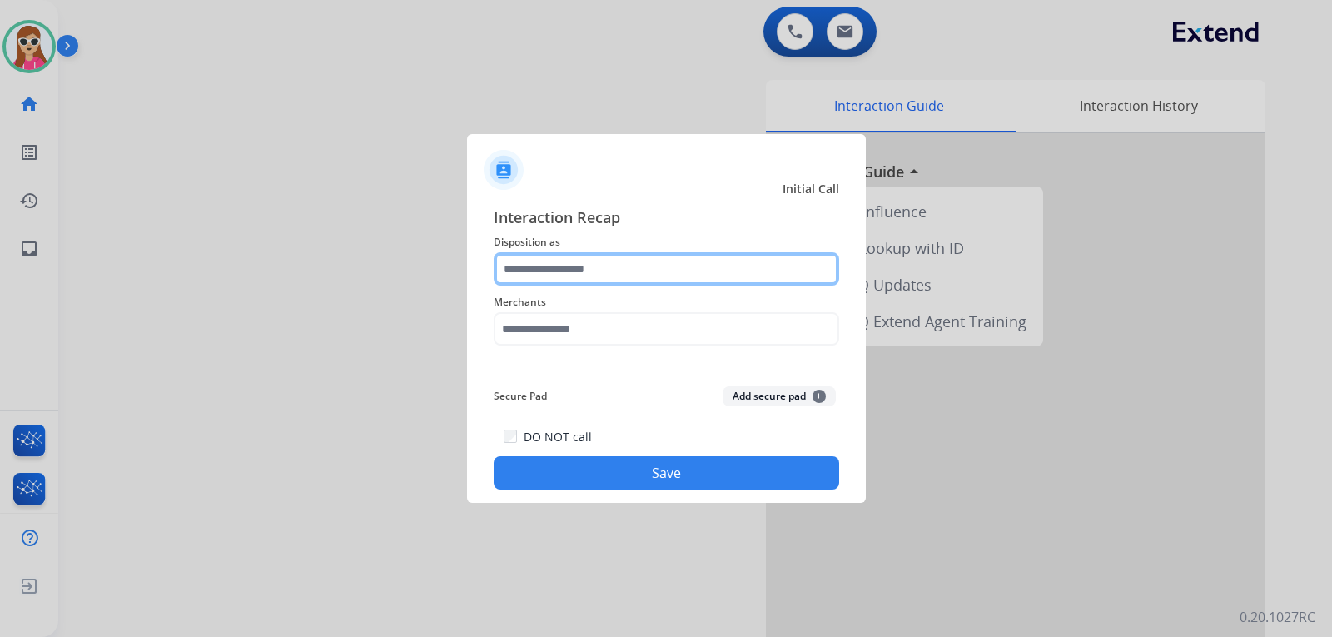
click at [635, 274] on input "text" at bounding box center [666, 268] width 345 height 33
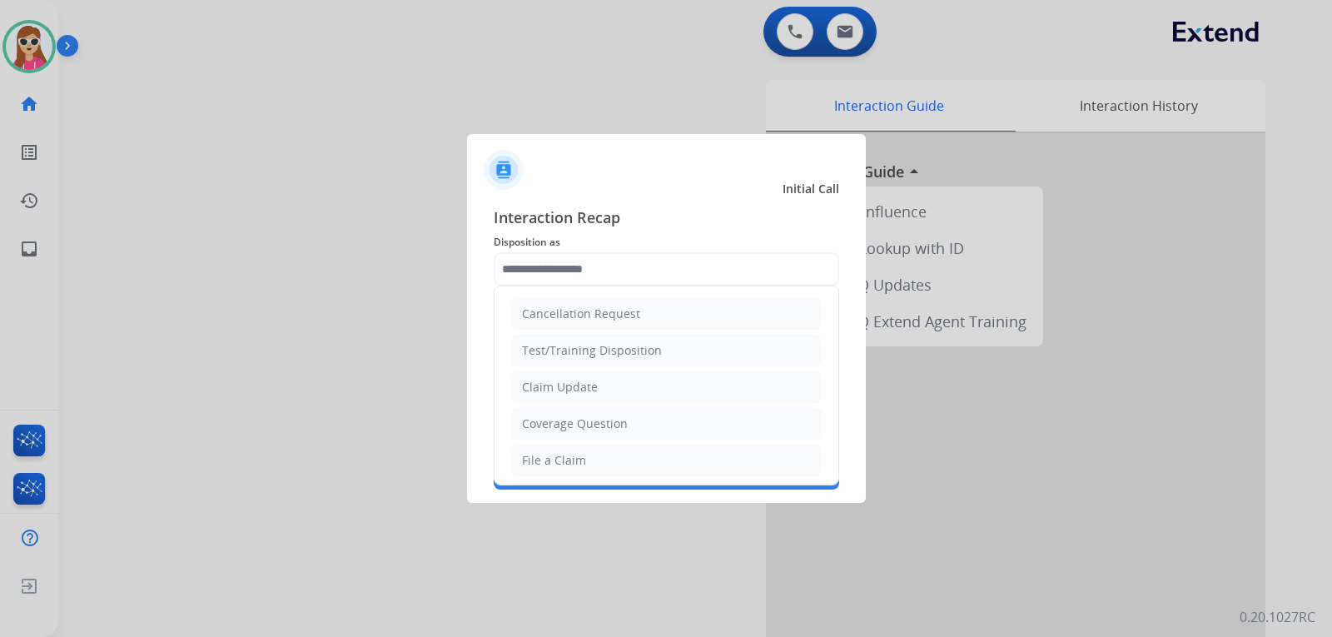
click at [629, 308] on div "Cancellation Request" at bounding box center [581, 314] width 118 height 17
type input "**********"
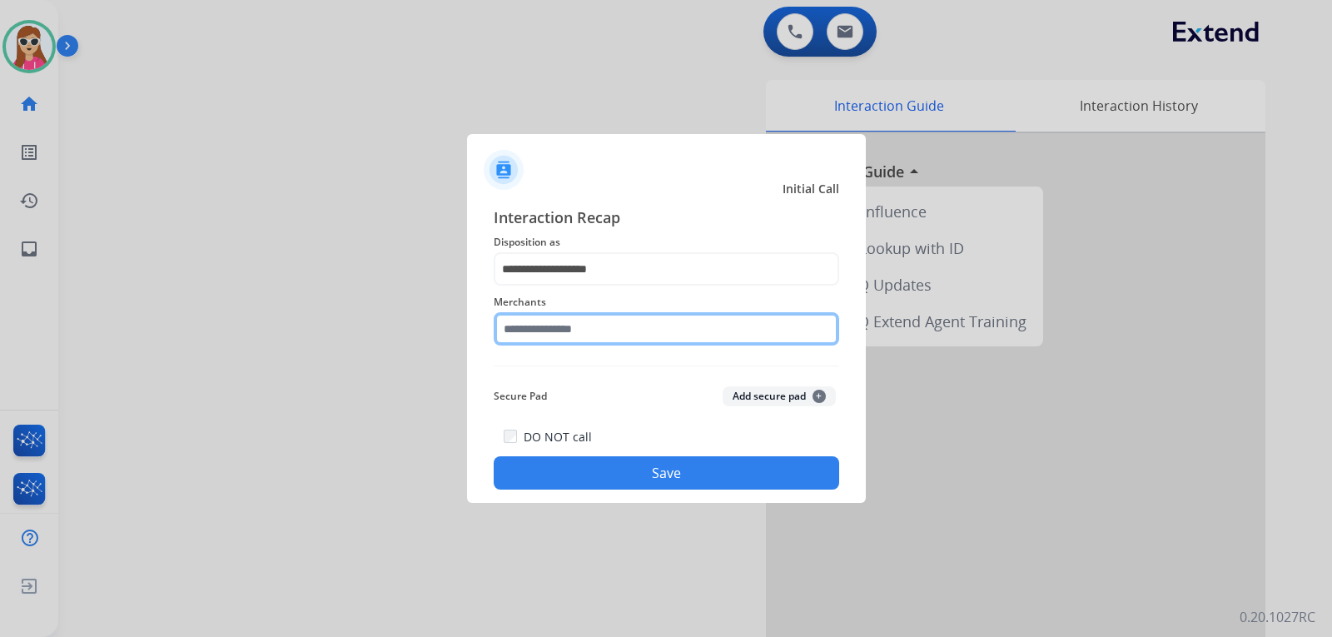
click at [619, 328] on input "text" at bounding box center [666, 328] width 345 height 33
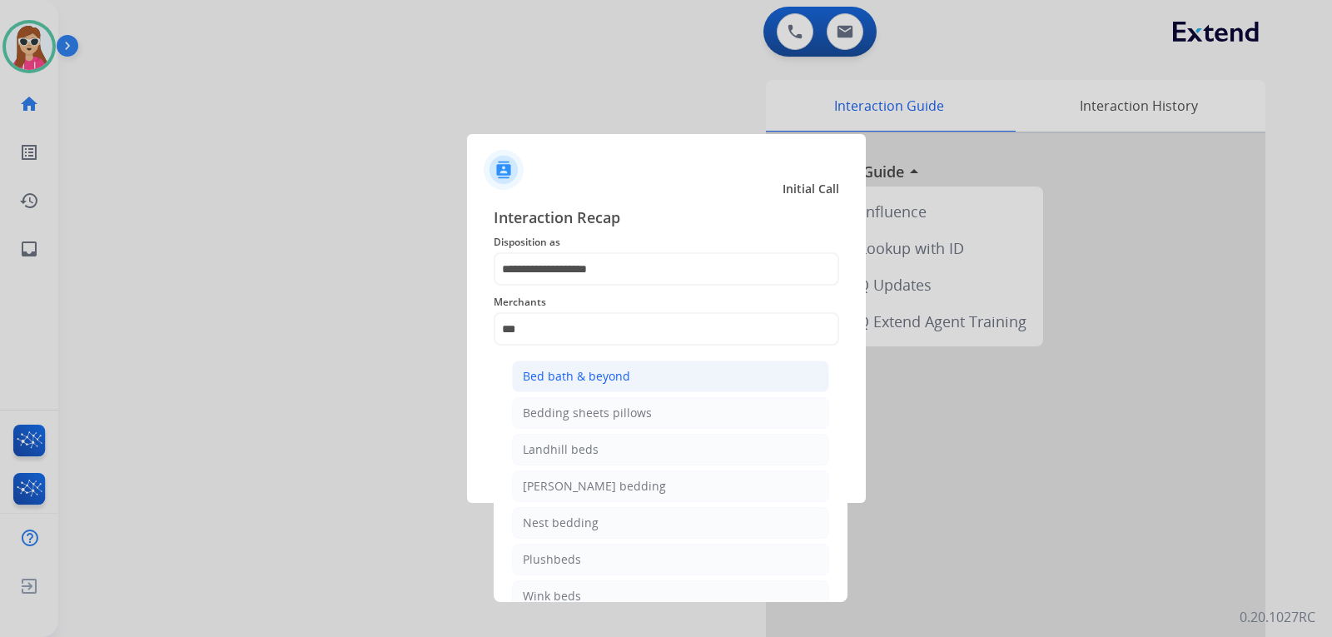
click at [684, 381] on li "Bed bath & beyond" at bounding box center [670, 376] width 317 height 32
type input "**********"
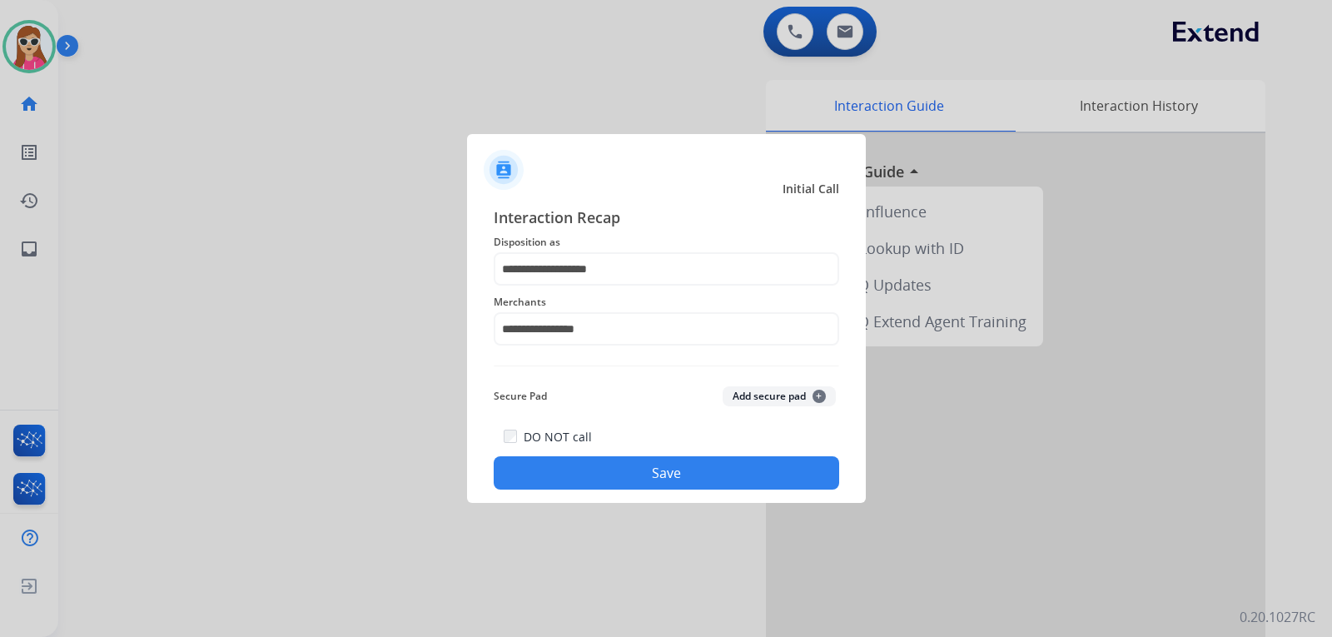
click at [688, 465] on button "Save" at bounding box center [666, 472] width 345 height 33
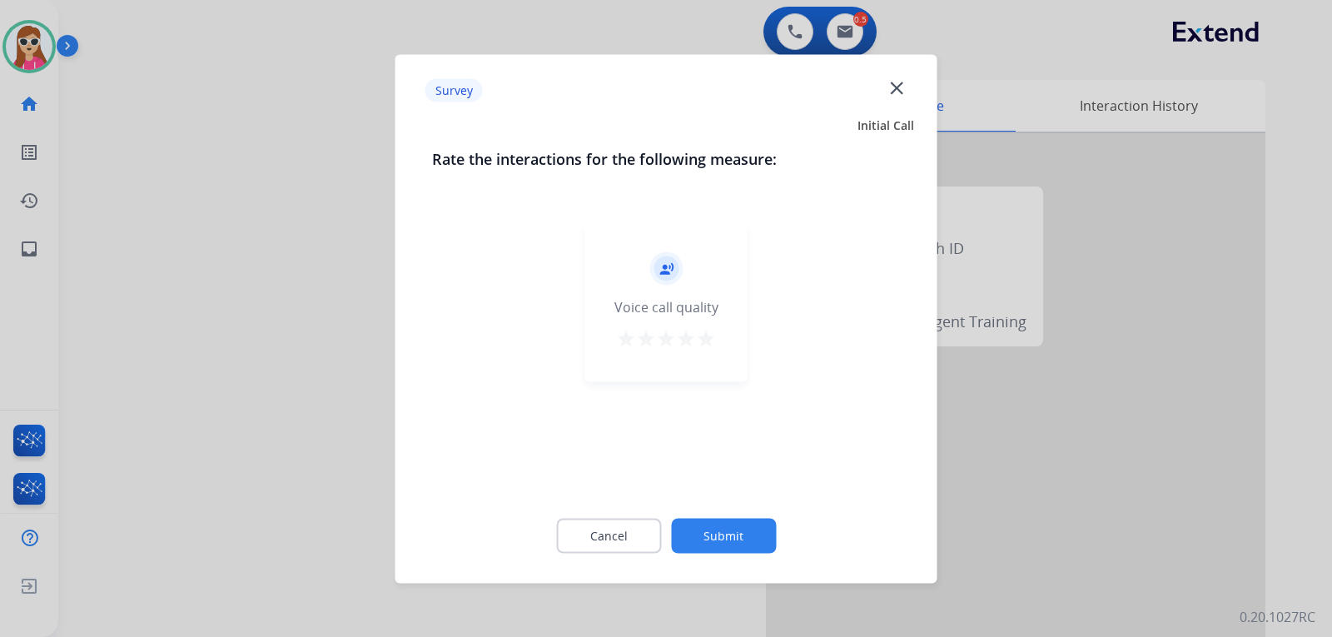
click at [701, 341] on mat-icon "star" at bounding box center [706, 338] width 20 height 20
click at [740, 543] on button "Submit" at bounding box center [723, 535] width 105 height 35
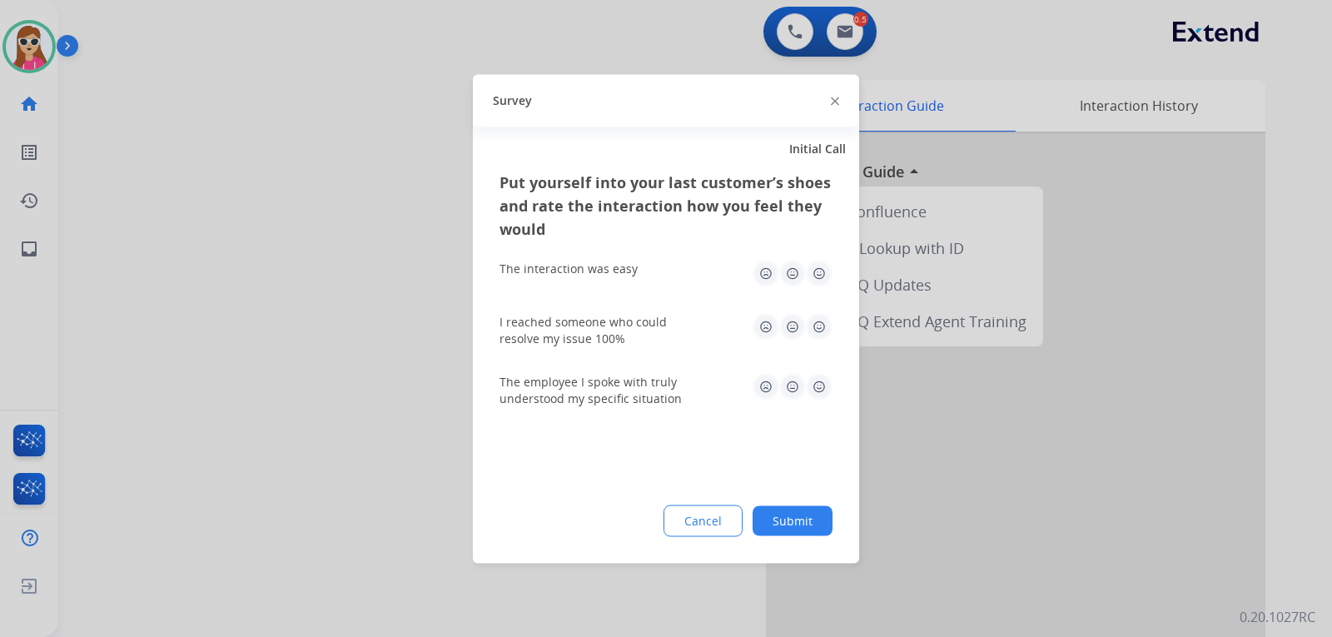
drag, startPoint x: 817, startPoint y: 270, endPoint x: 812, endPoint y: 294, distance: 24.7
click at [817, 272] on img at bounding box center [819, 273] width 27 height 27
click at [822, 328] on img at bounding box center [819, 326] width 27 height 27
click at [824, 385] on img at bounding box center [819, 386] width 27 height 27
click at [804, 521] on button "Submit" at bounding box center [793, 520] width 80 height 30
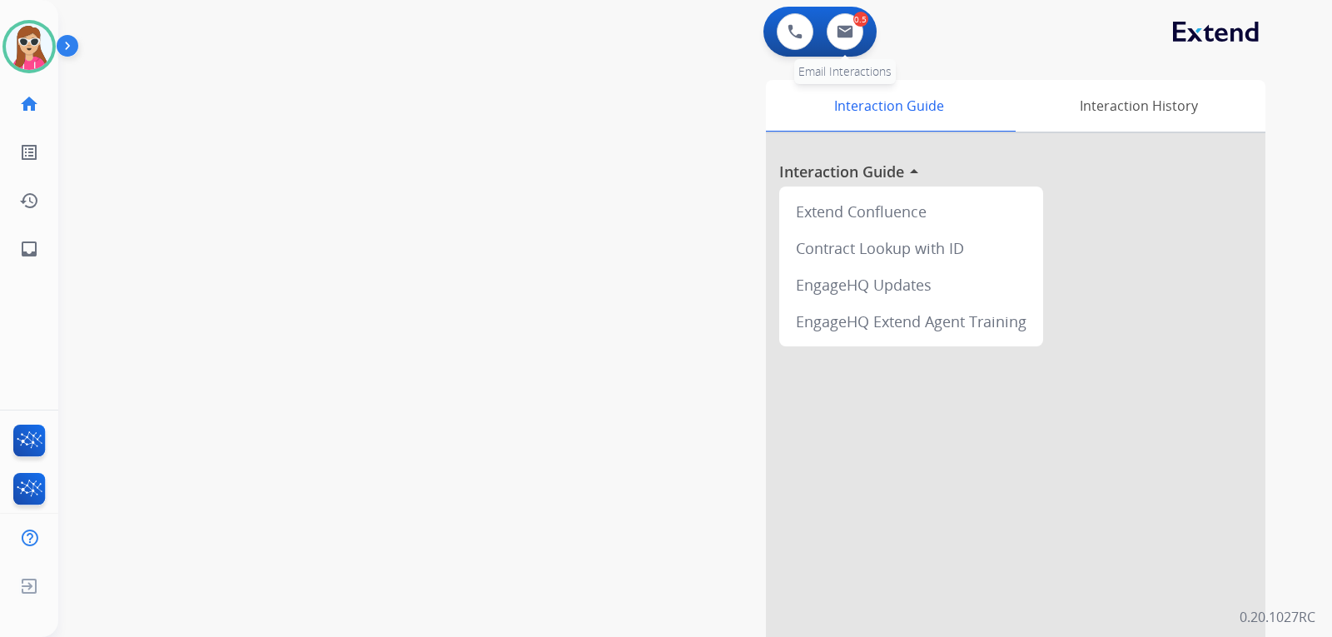
click at [865, 38] on div "0.5 Email Interactions" at bounding box center [845, 31] width 50 height 37
click at [860, 37] on button at bounding box center [845, 31] width 37 height 37
select select "**********"
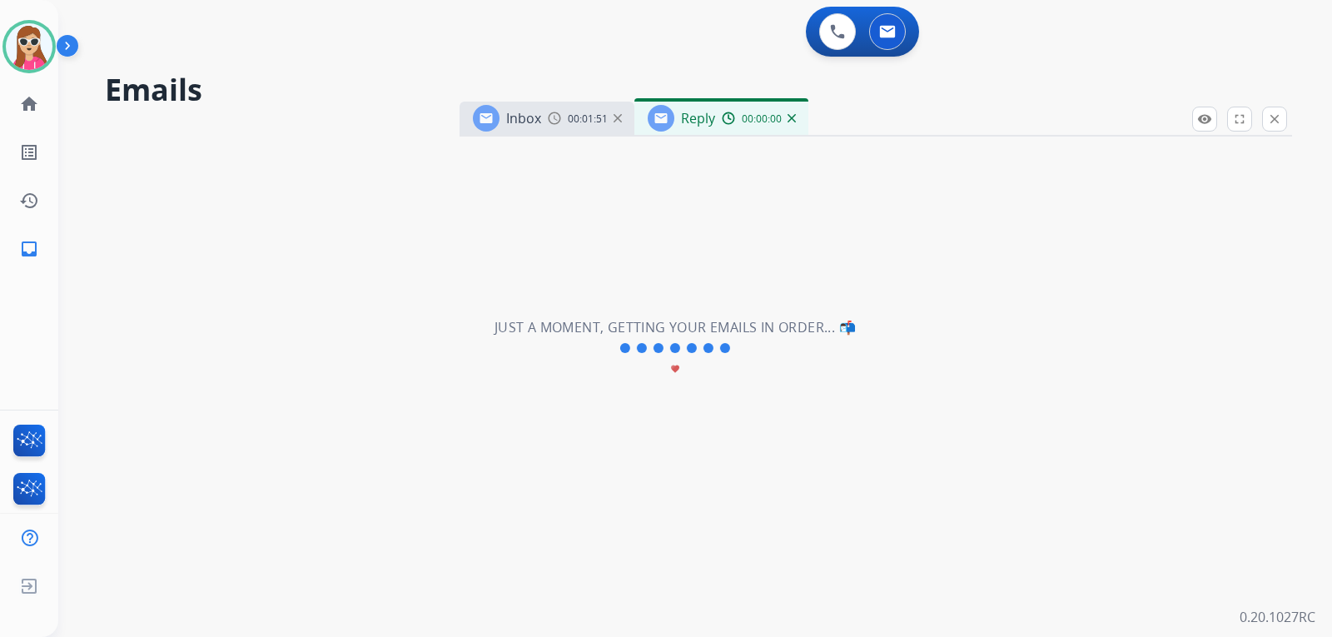
select select "**********"
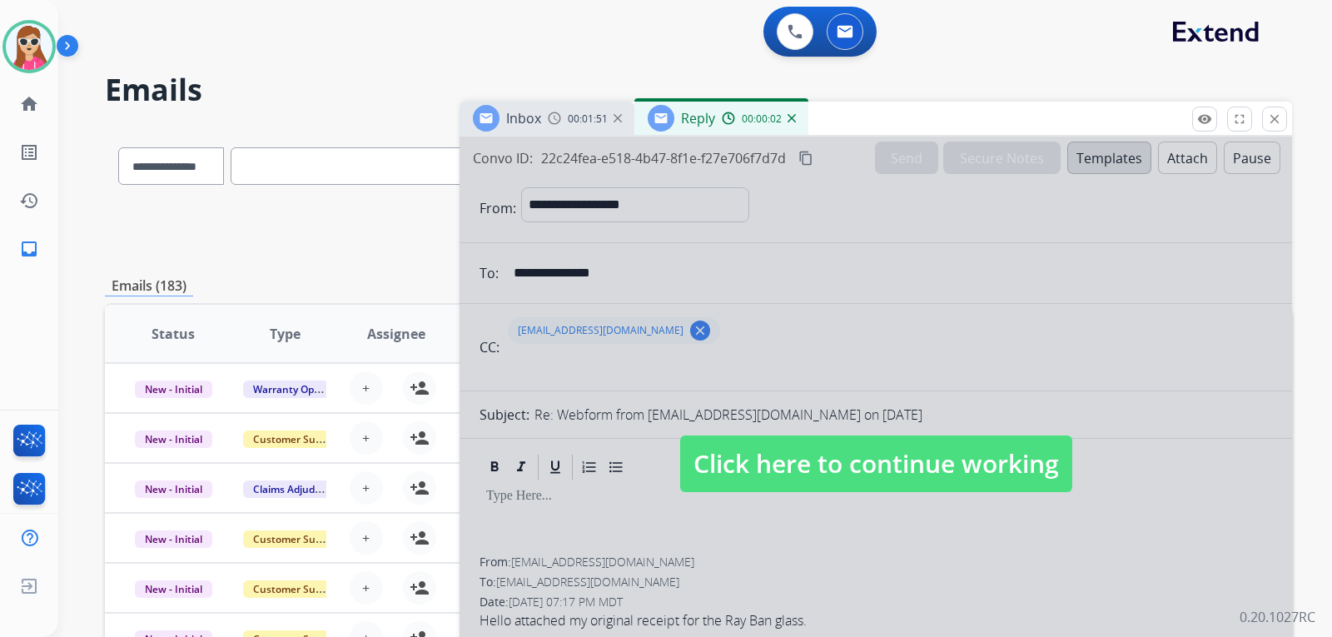
click at [833, 477] on span "Click here to continue working" at bounding box center [876, 463] width 392 height 57
select select
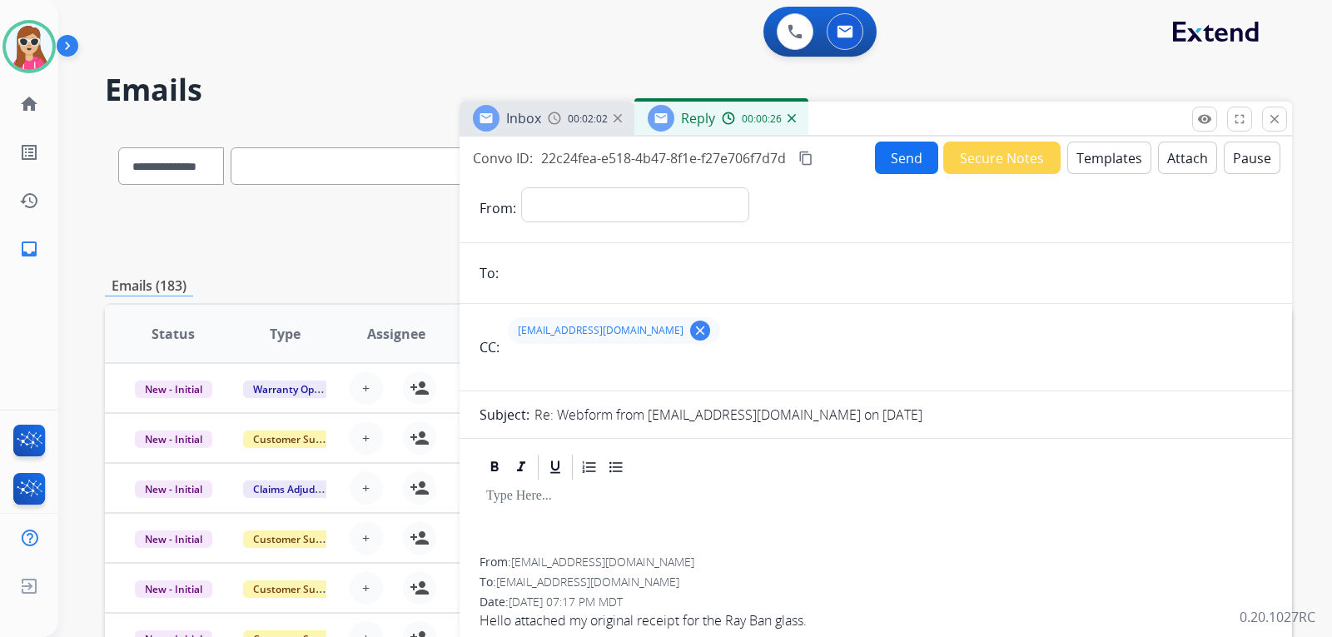
click at [807, 153] on mat-icon "content_copy" at bounding box center [805, 158] width 15 height 15
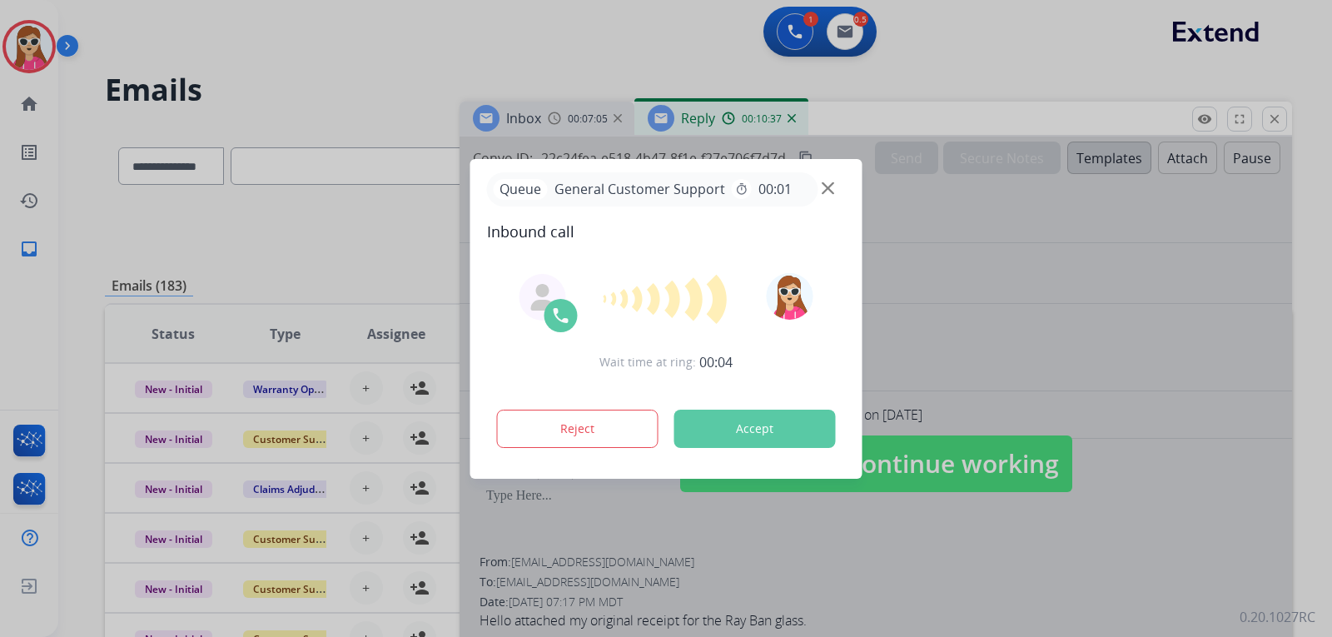
click at [774, 441] on button "Accept" at bounding box center [754, 429] width 161 height 38
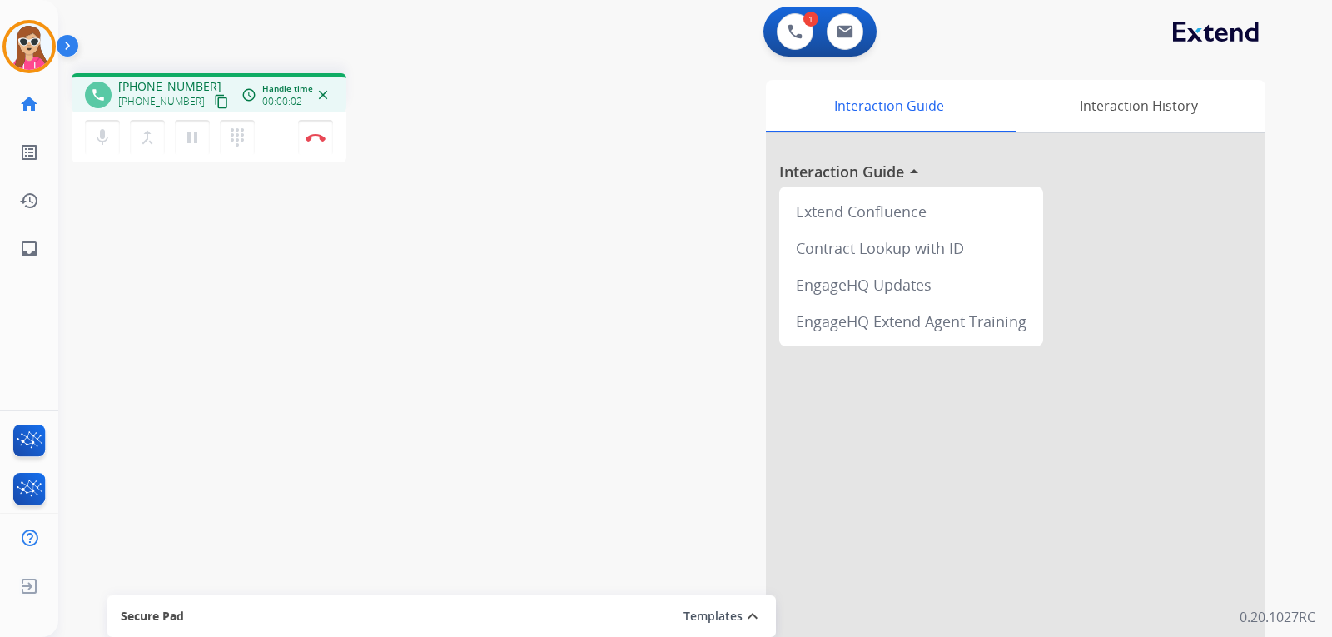
click at [214, 104] on mat-icon "content_copy" at bounding box center [221, 101] width 15 height 15
drag, startPoint x: 2, startPoint y: 577, endPoint x: 17, endPoint y: 430, distance: 147.3
click at [17, 430] on div "FocalPoints FocalPoints Interaction Analytics Help Center Help Center Log out L…" at bounding box center [29, 510] width 58 height 201
click at [327, 147] on button "Disconnect" at bounding box center [315, 137] width 35 height 35
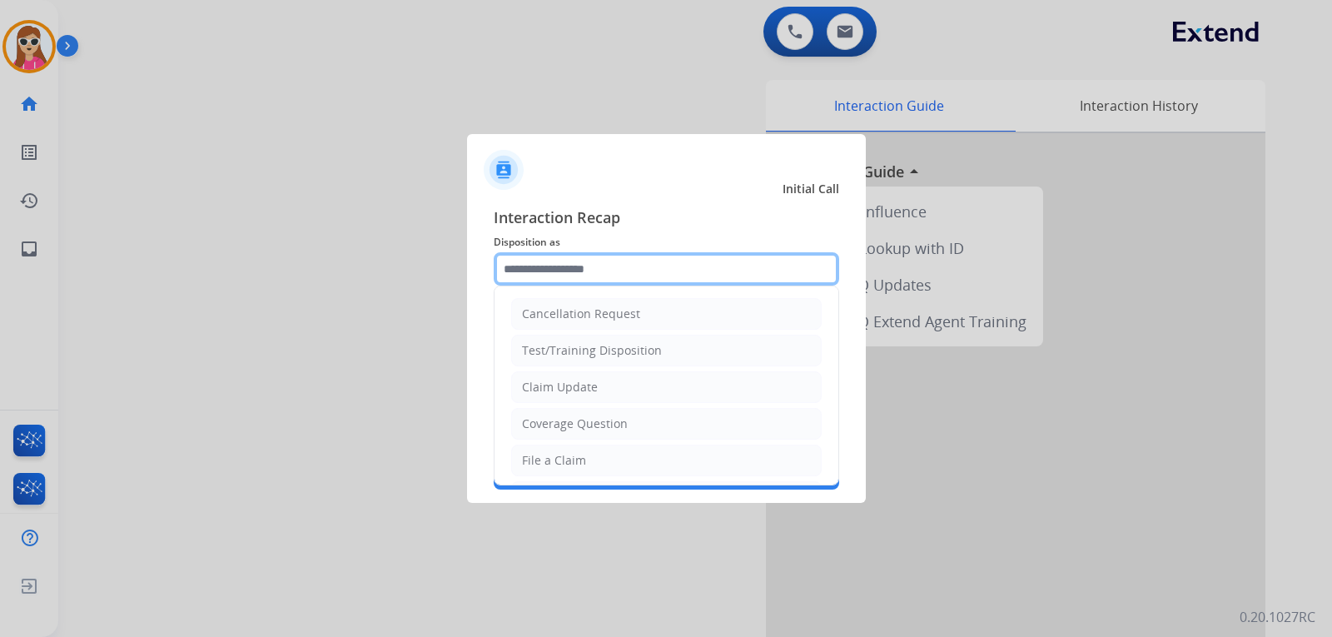
click at [595, 279] on input "text" at bounding box center [666, 268] width 345 height 33
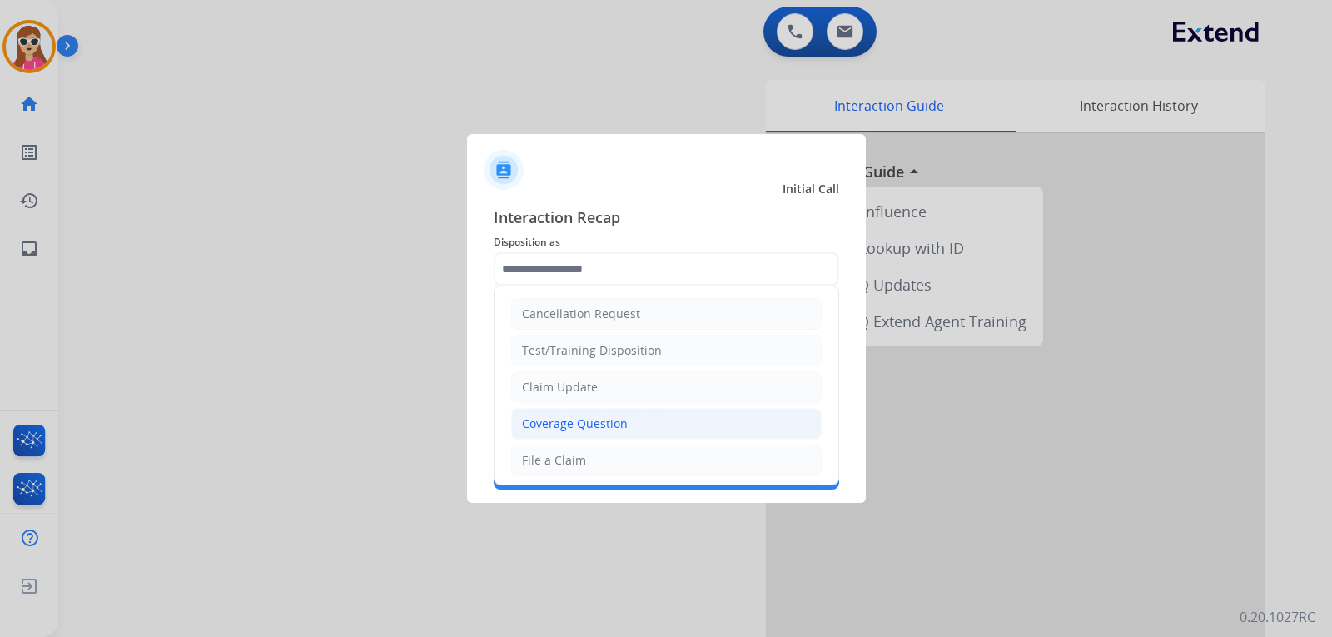
click at [620, 422] on div "Coverage Question" at bounding box center [575, 423] width 106 height 17
type input "**********"
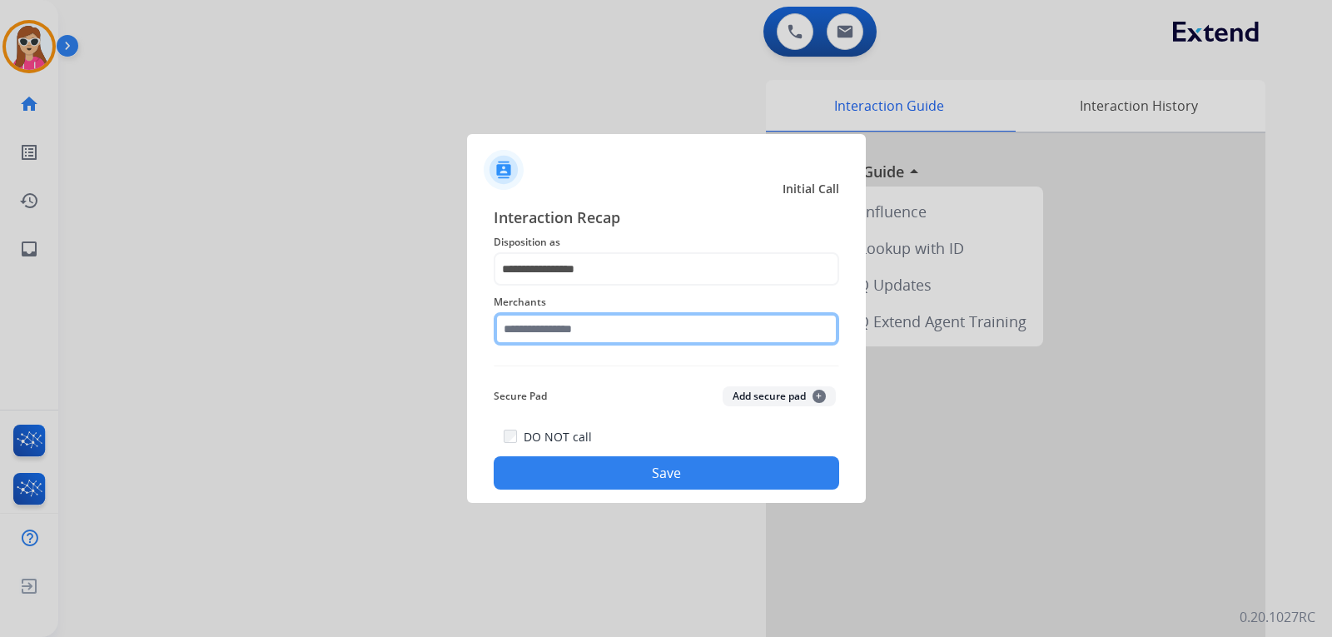
click at [619, 327] on input "text" at bounding box center [666, 328] width 345 height 33
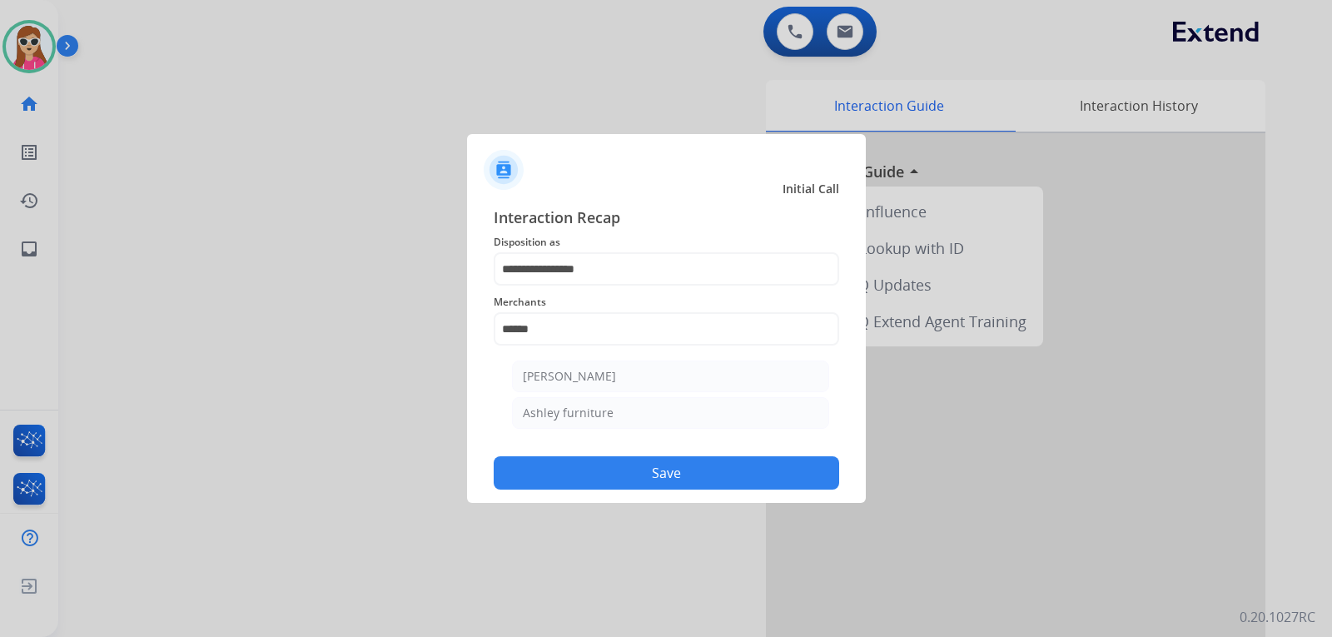
click at [650, 396] on ul "Ashley - Reguard Ashley furniture" at bounding box center [670, 398] width 327 height 93
click at [644, 420] on li "Ashley furniture" at bounding box center [670, 413] width 317 height 32
type input "**********"
click at [653, 469] on button "Save" at bounding box center [666, 472] width 345 height 33
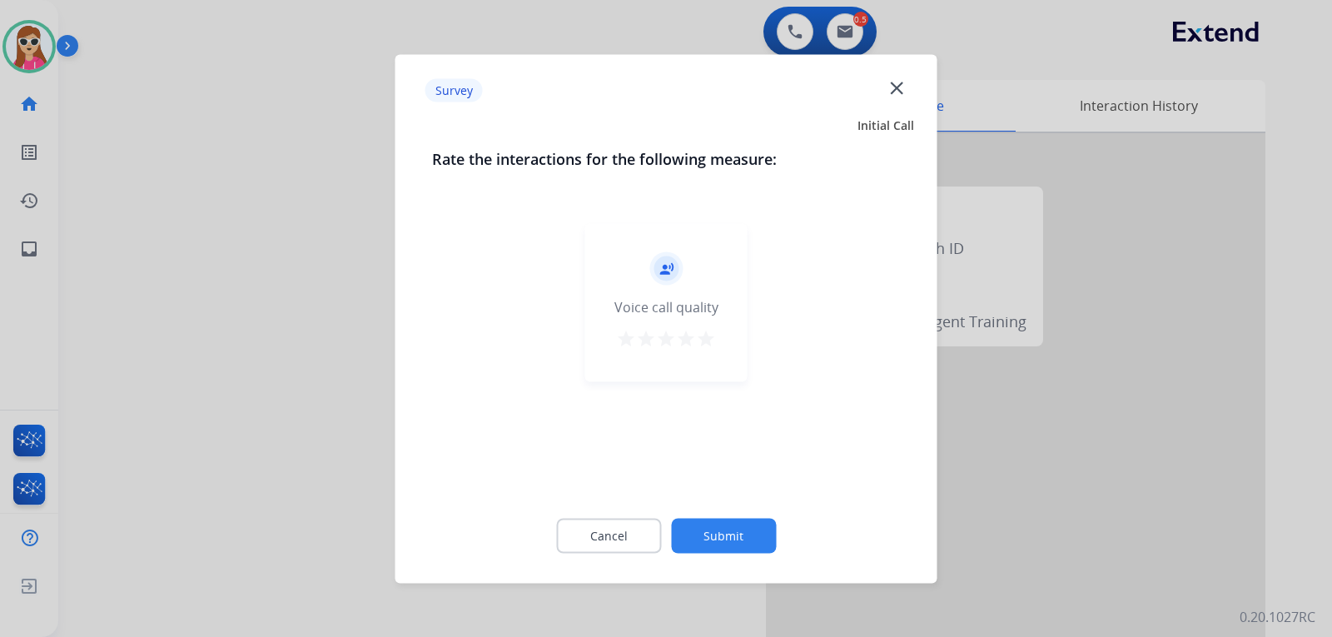
click at [721, 337] on div "record_voice_over Voice call quality star star star star star" at bounding box center [666, 302] width 162 height 158
click at [717, 332] on div "record_voice_over Voice call quality star star star star star" at bounding box center [666, 302] width 162 height 158
click at [712, 338] on mat-icon "star" at bounding box center [706, 338] width 20 height 20
click at [715, 530] on button "Submit" at bounding box center [723, 535] width 105 height 35
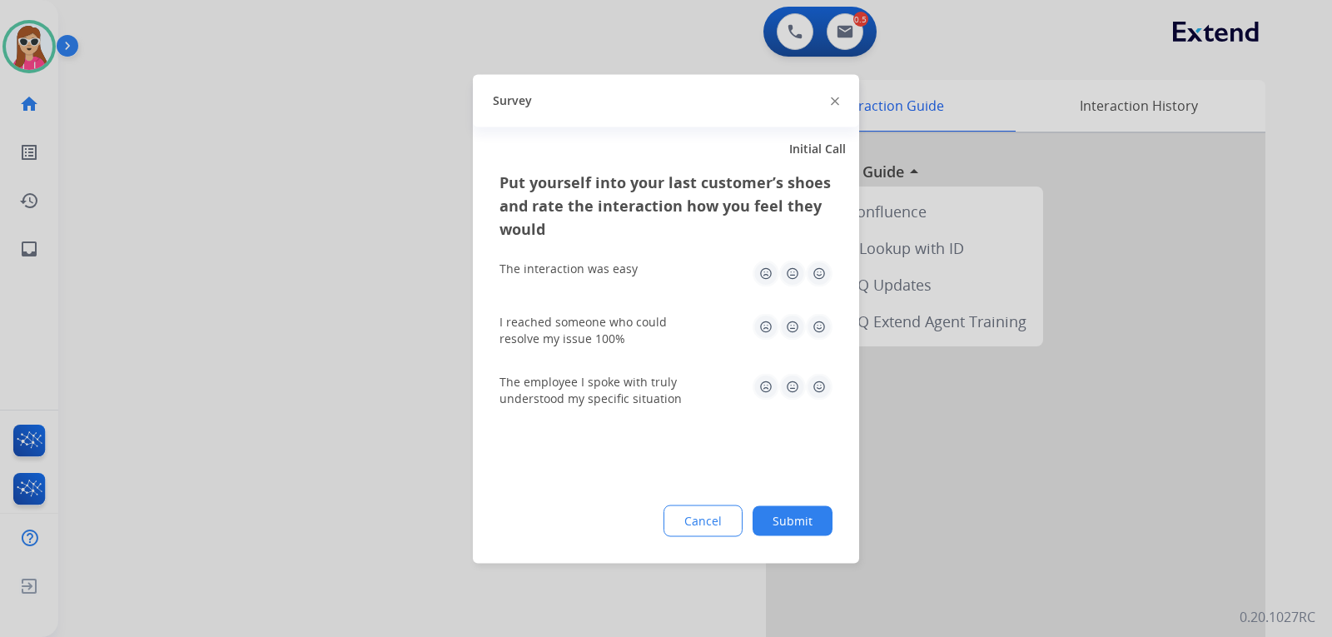
click at [827, 271] on img at bounding box center [819, 273] width 27 height 27
click at [817, 388] on img at bounding box center [819, 386] width 27 height 27
click at [826, 326] on img at bounding box center [819, 326] width 27 height 27
click at [805, 528] on button "Submit" at bounding box center [793, 520] width 80 height 30
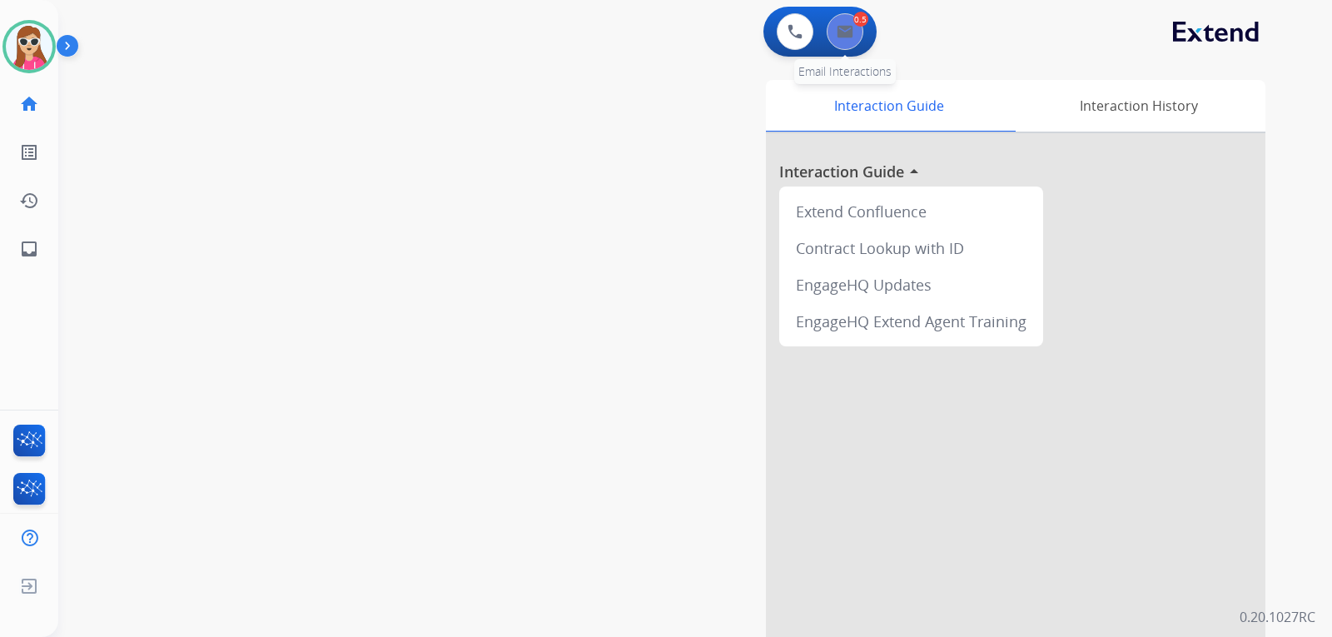
click at [851, 46] on button at bounding box center [845, 31] width 37 height 37
select select "**********"
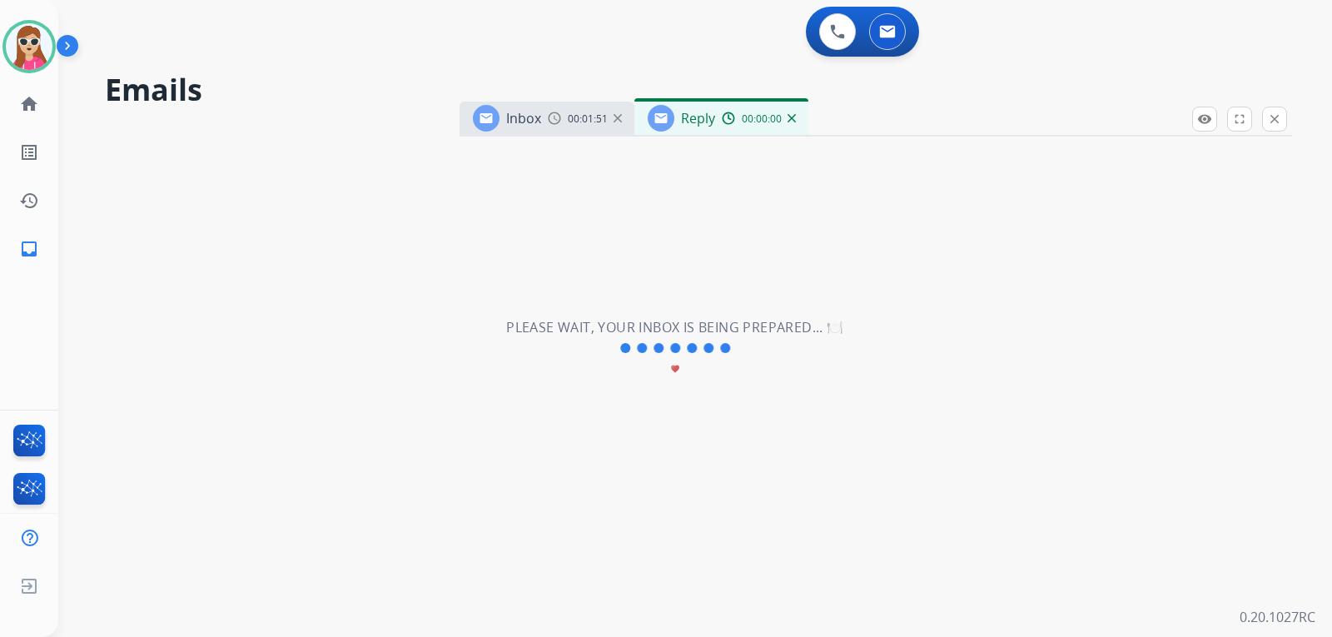
select select "**********"
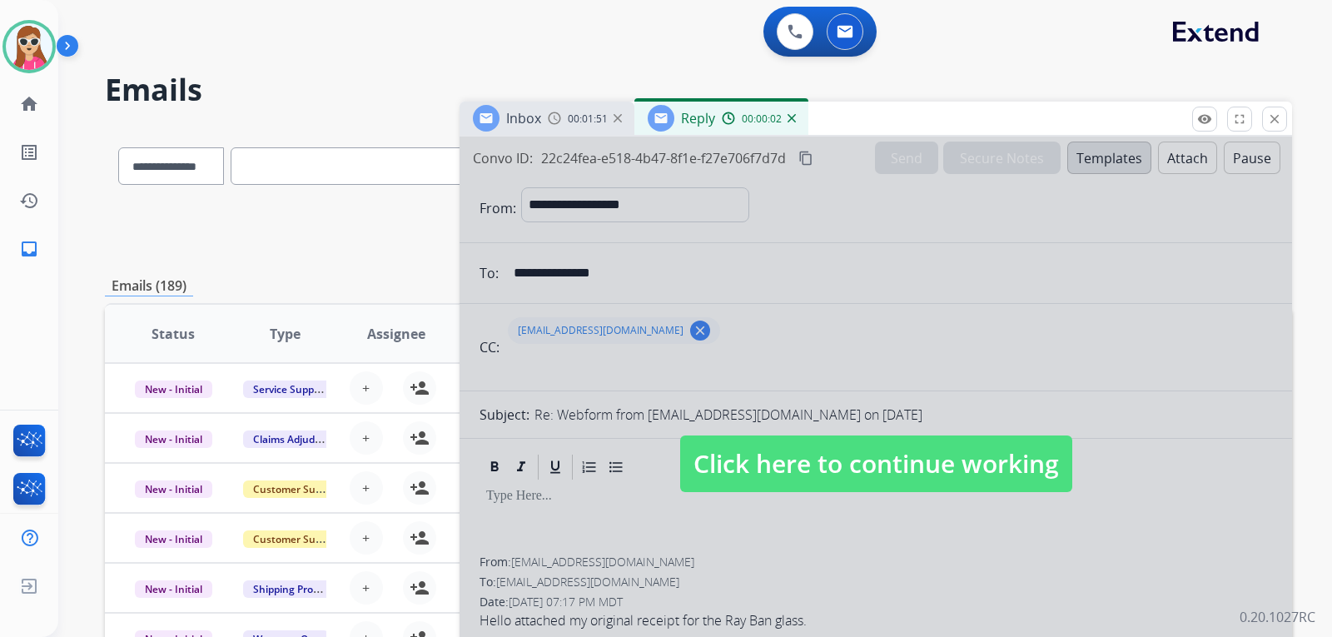
click at [862, 467] on span "Click here to continue working" at bounding box center [876, 463] width 392 height 57
select select
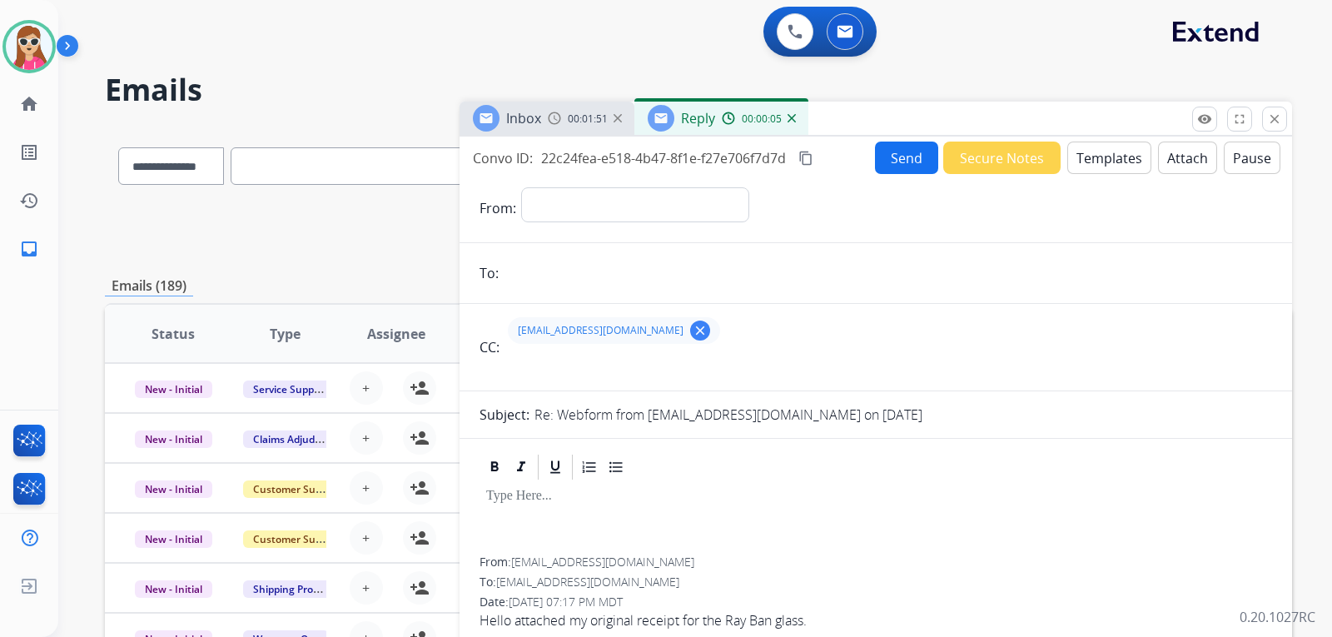
click at [1087, 161] on button "Templates" at bounding box center [1109, 158] width 84 height 32
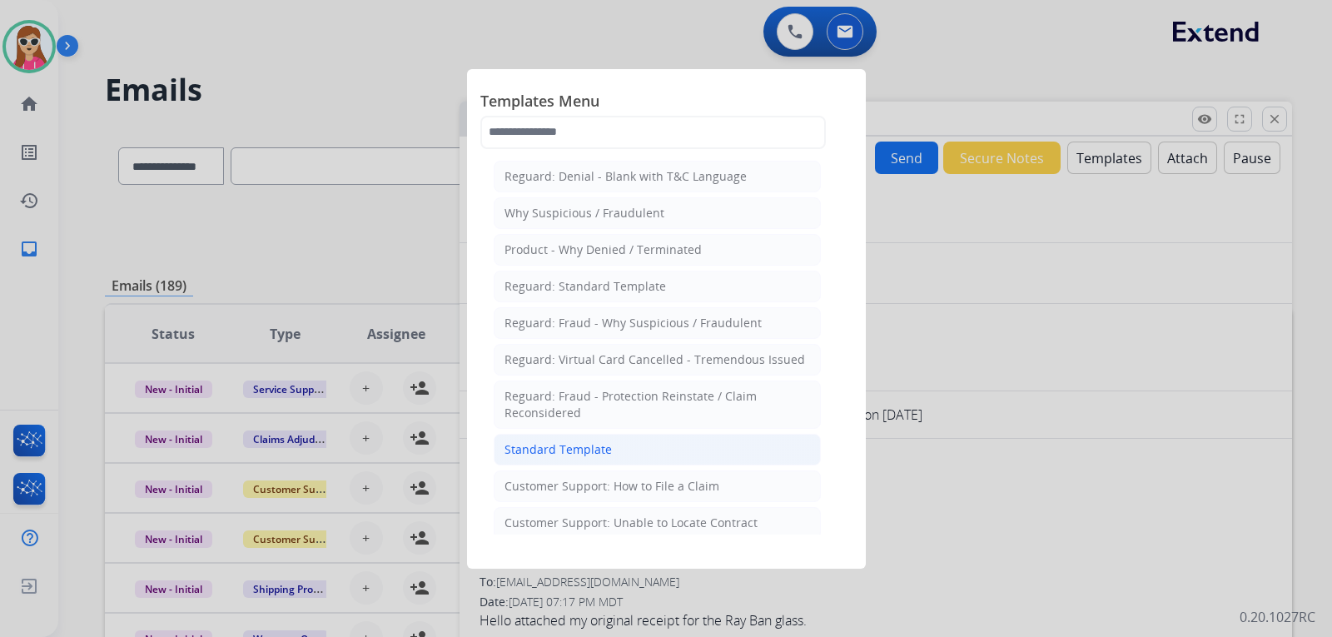
click at [629, 440] on li "Standard Template" at bounding box center [657, 450] width 327 height 32
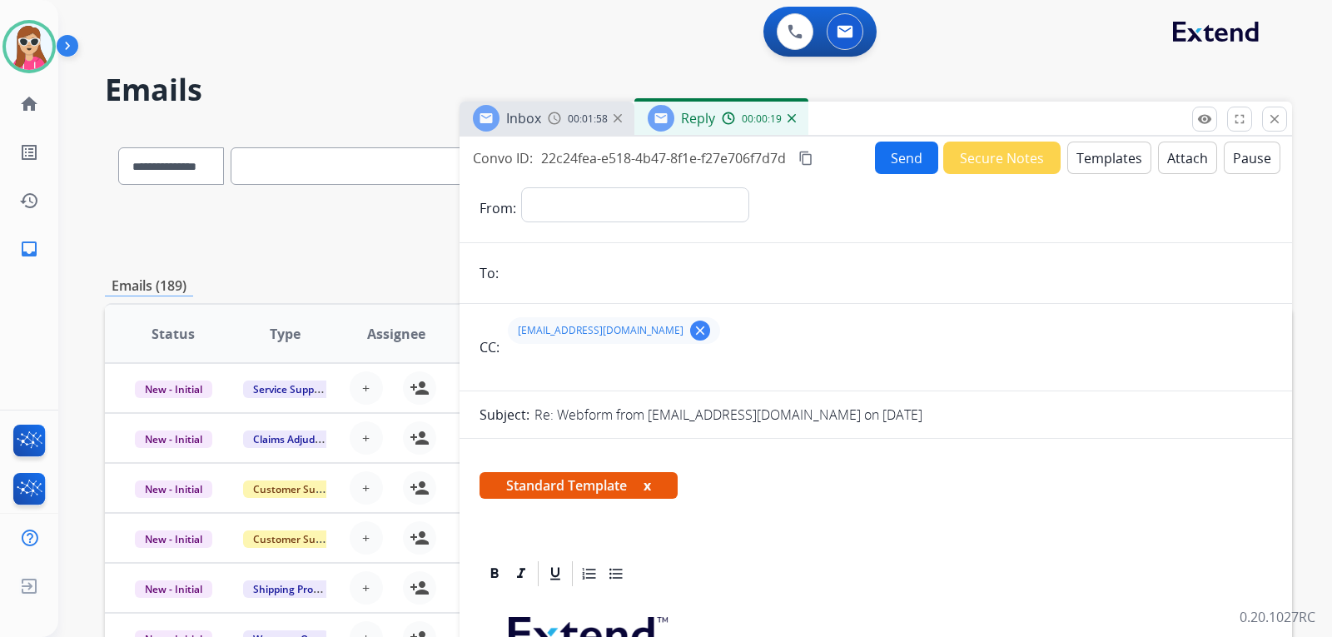
click at [539, 271] on input "email" at bounding box center [888, 272] width 768 height 33
type input "**********"
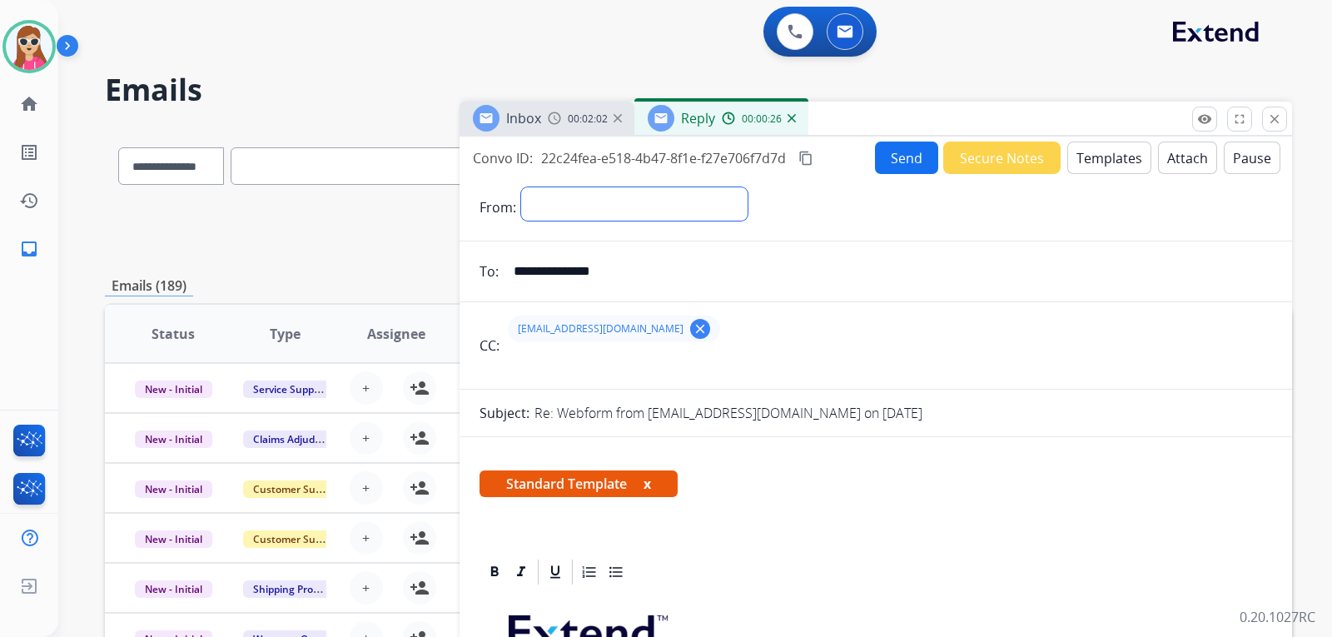
click at [623, 219] on select "**********" at bounding box center [634, 203] width 226 height 33
select select "**********"
click at [521, 187] on select "**********" at bounding box center [634, 203] width 226 height 33
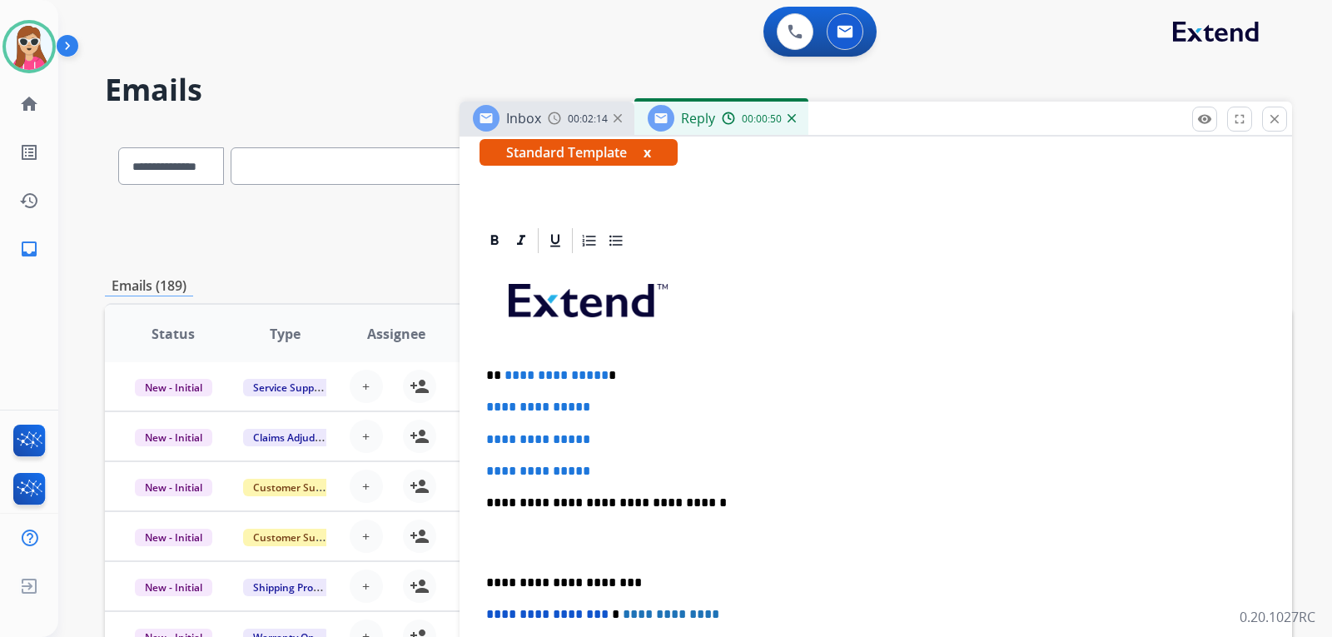
scroll to position [335, 0]
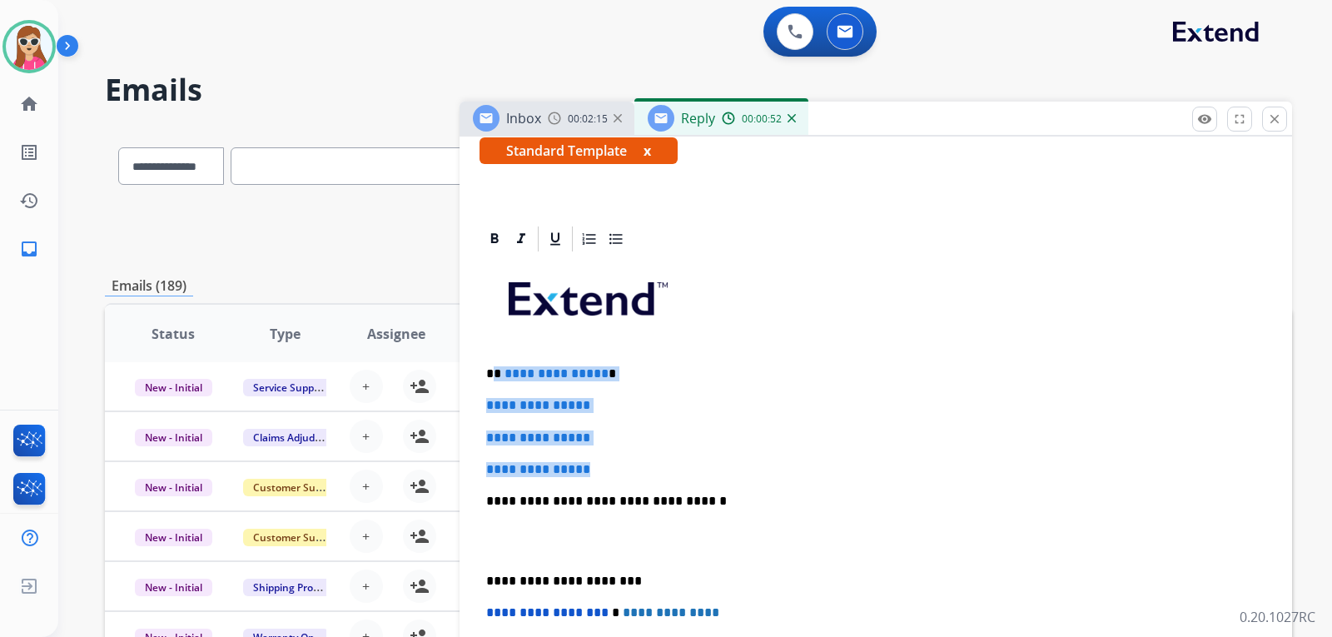
drag, startPoint x: 494, startPoint y: 374, endPoint x: 628, endPoint y: 491, distance: 178.2
click at [634, 476] on div "**********" at bounding box center [875, 540] width 793 height 573
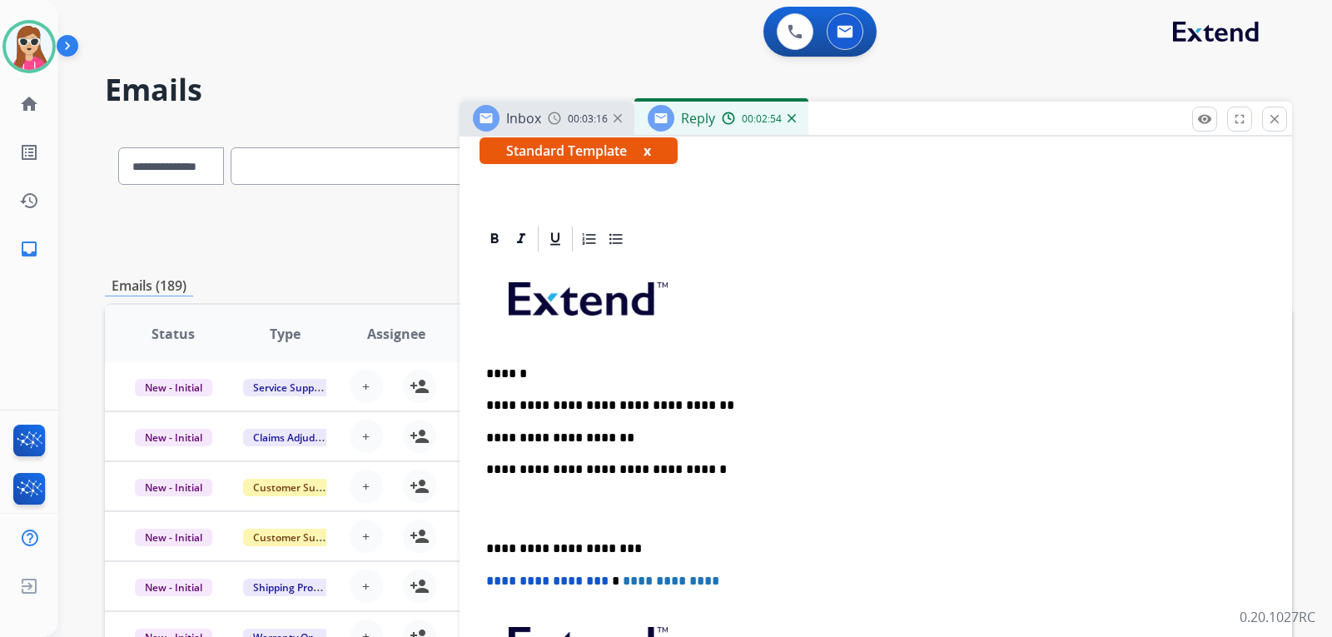
drag, startPoint x: 548, startPoint y: 437, endPoint x: 579, endPoint y: 440, distance: 31.0
click at [649, 452] on div "**********" at bounding box center [875, 524] width 793 height 541
drag, startPoint x: 650, startPoint y: 441, endPoint x: 634, endPoint y: 430, distance: 19.6
click at [650, 439] on p "**********" at bounding box center [869, 437] width 766 height 15
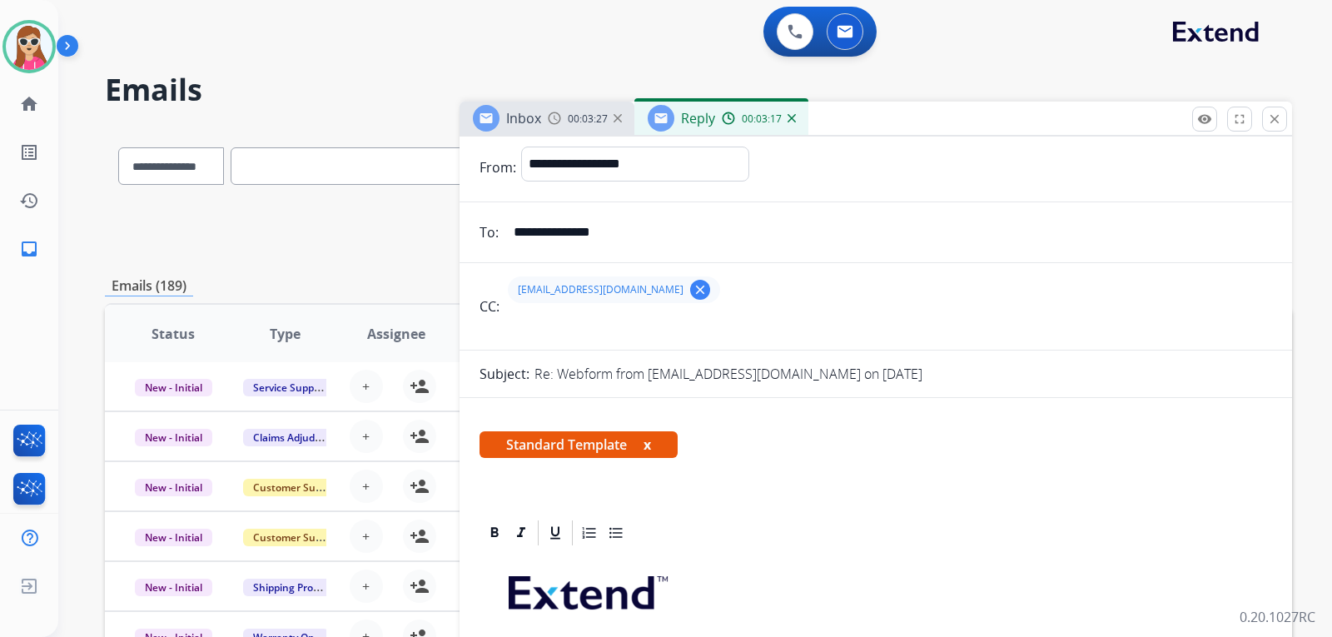
scroll to position [0, 0]
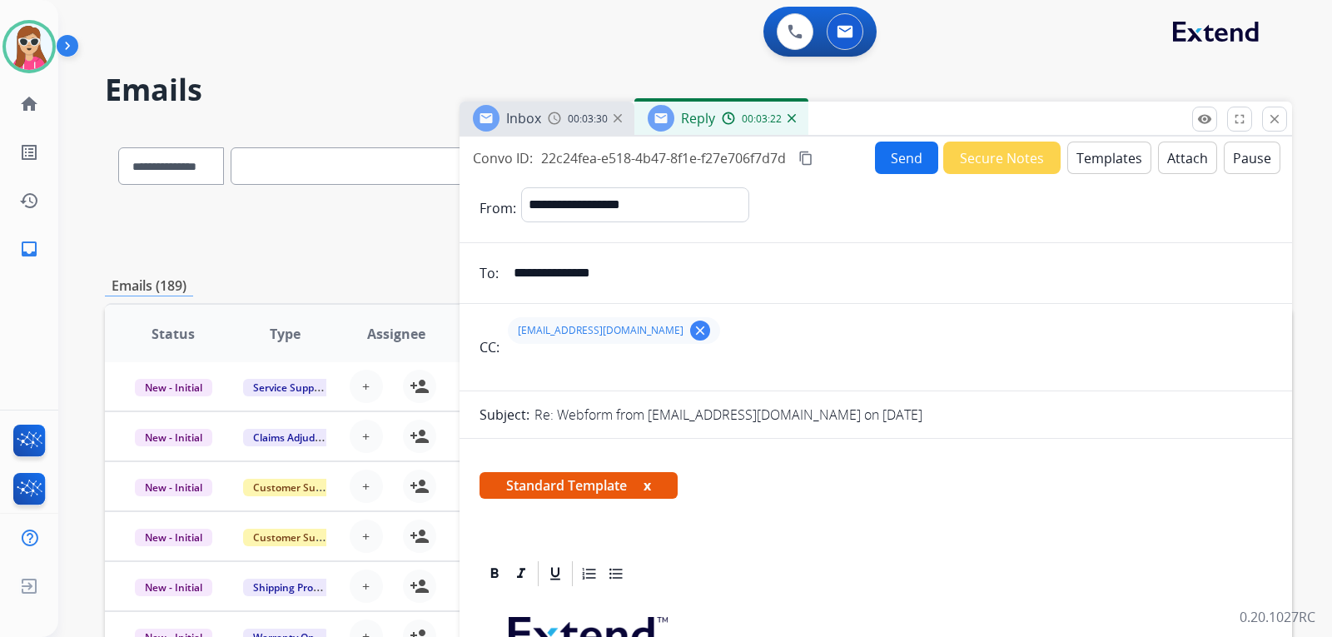
click at [901, 161] on button "Send" at bounding box center [906, 158] width 63 height 32
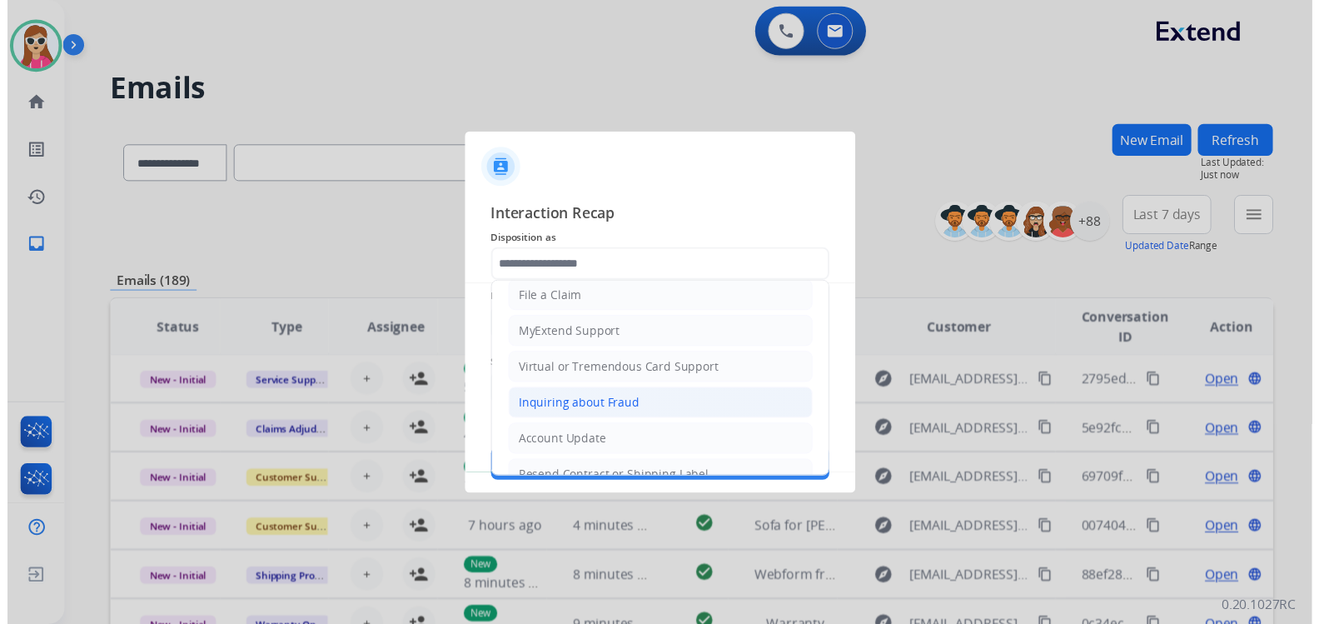
scroll to position [166, 0]
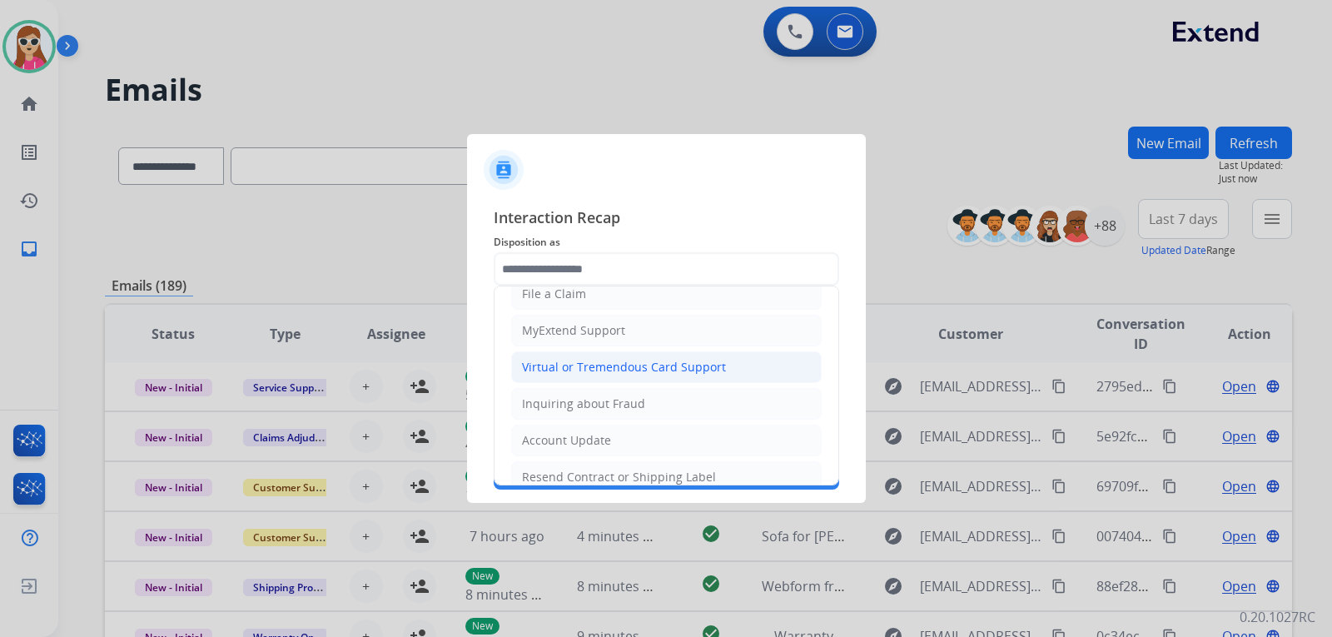
click at [631, 360] on div "Virtual or Tremendous Card Support" at bounding box center [624, 367] width 204 height 17
type input "**********"
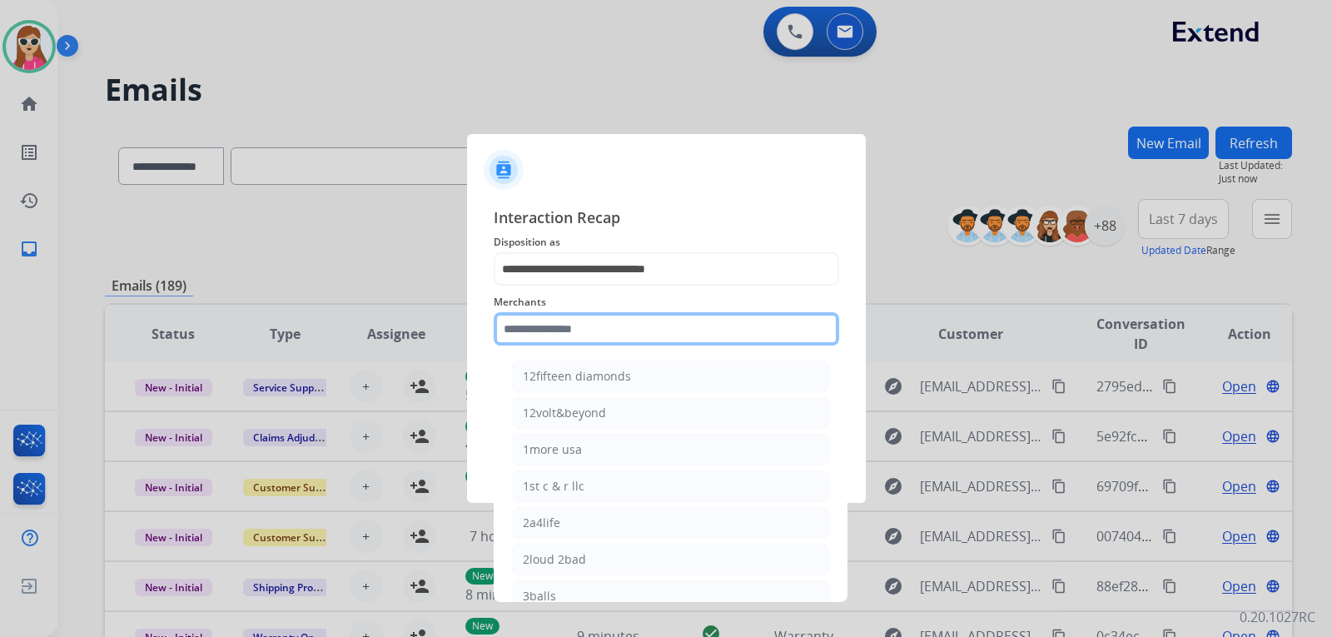
click at [614, 339] on input "text" at bounding box center [666, 328] width 345 height 33
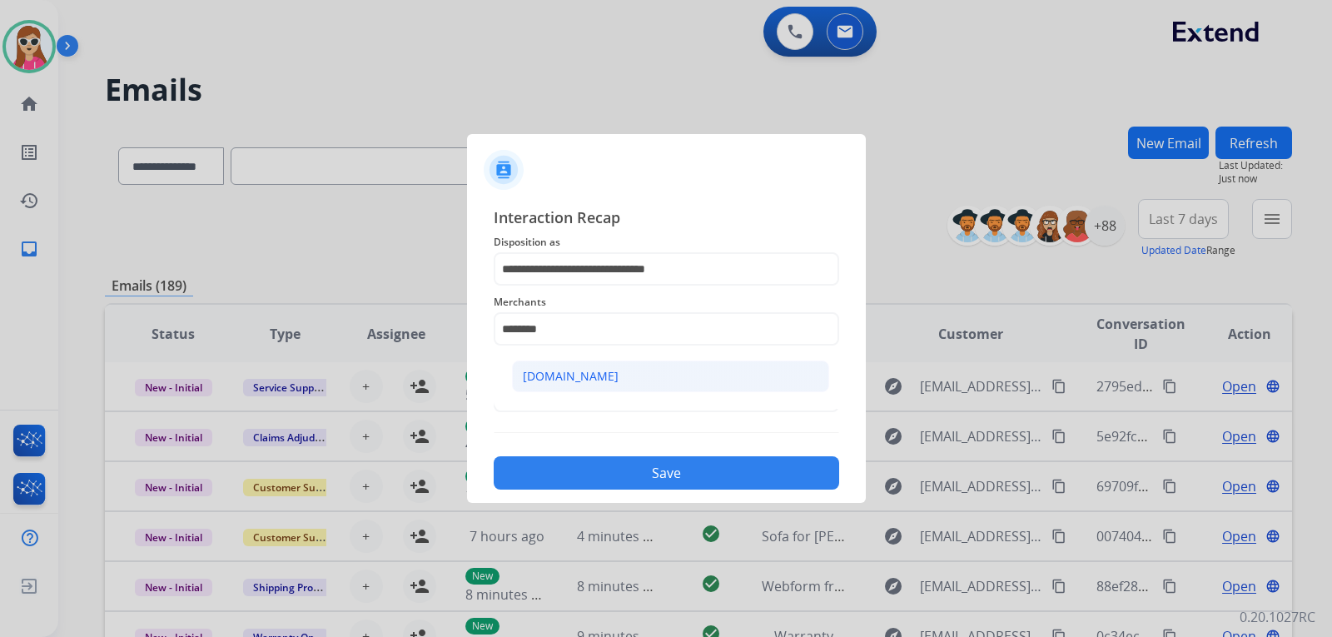
click at [655, 370] on li "[DOMAIN_NAME]" at bounding box center [670, 376] width 317 height 32
type input "**********"
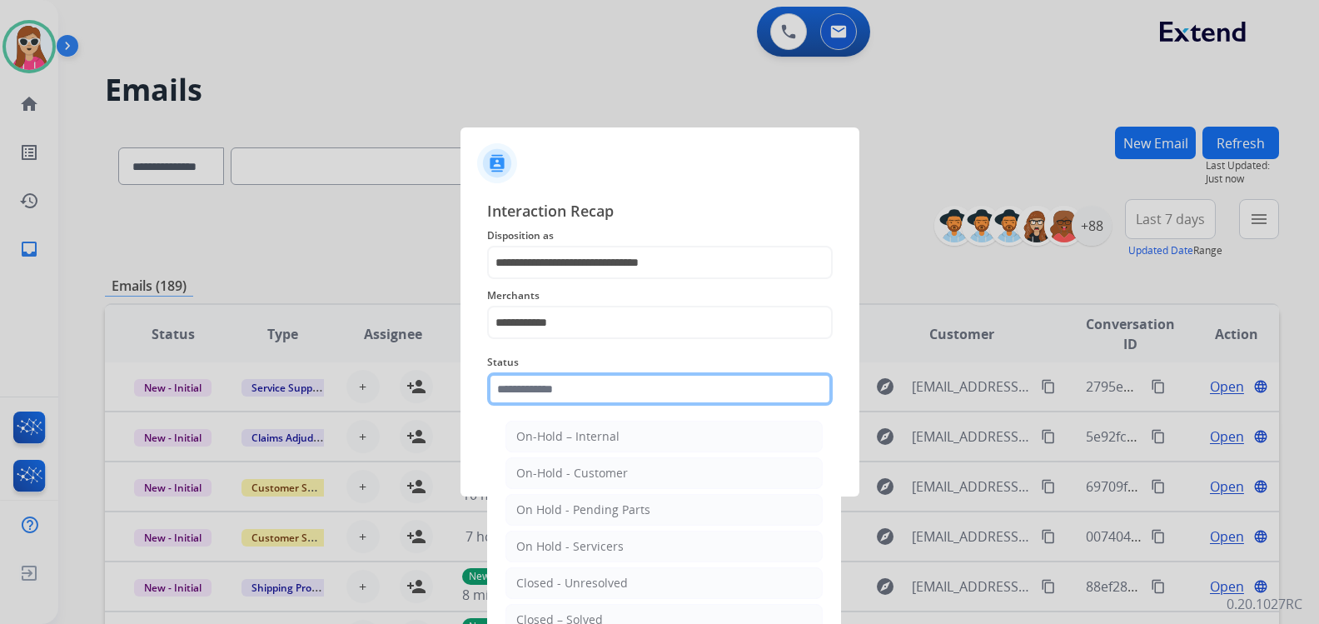
click at [630, 403] on input "text" at bounding box center [659, 388] width 345 height 33
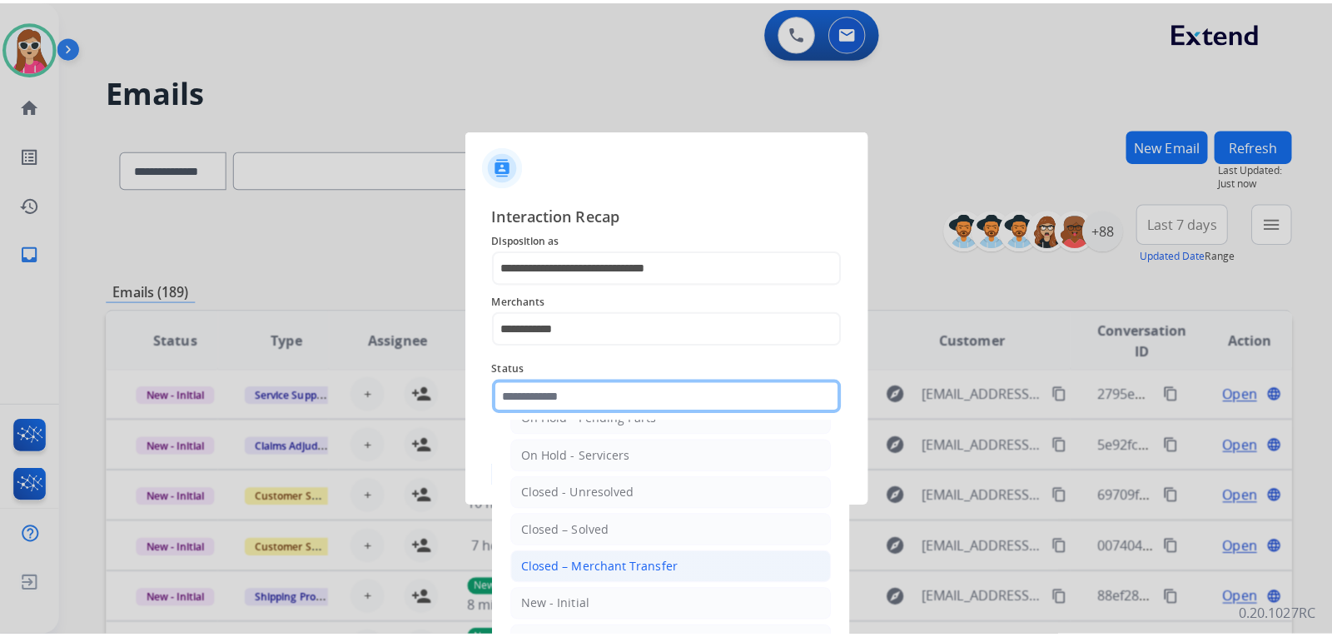
scroll to position [100, 0]
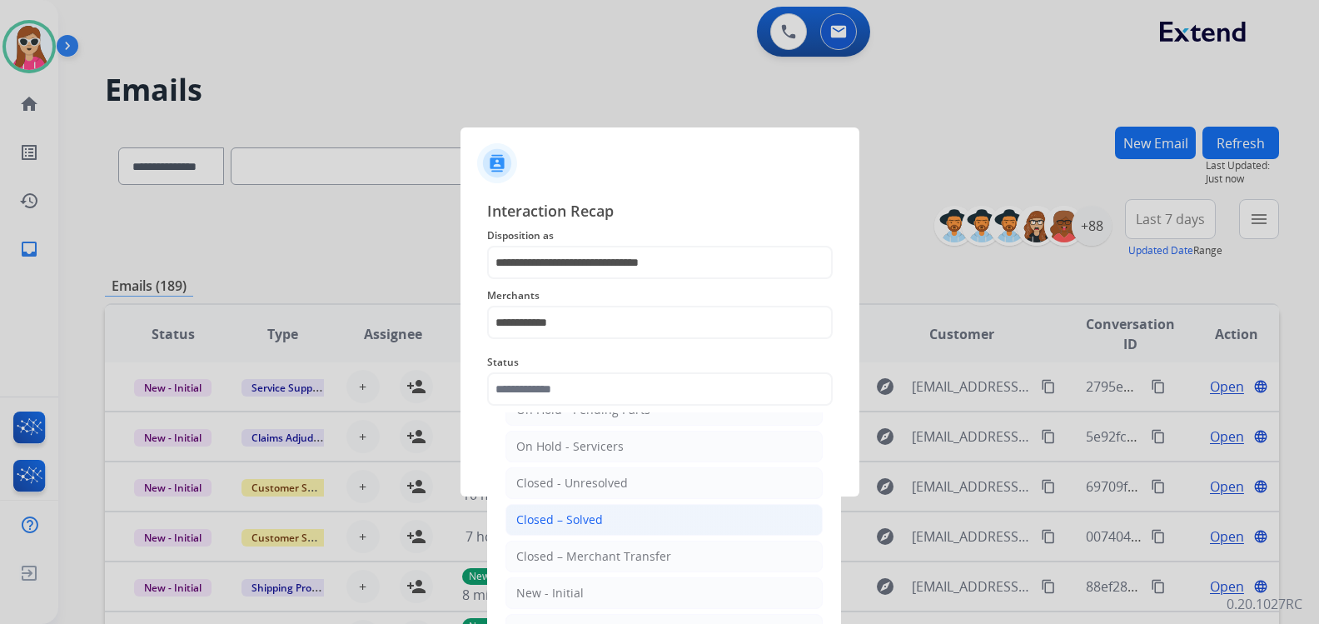
click at [596, 519] on div "Closed – Solved" at bounding box center [559, 519] width 87 height 17
type input "**********"
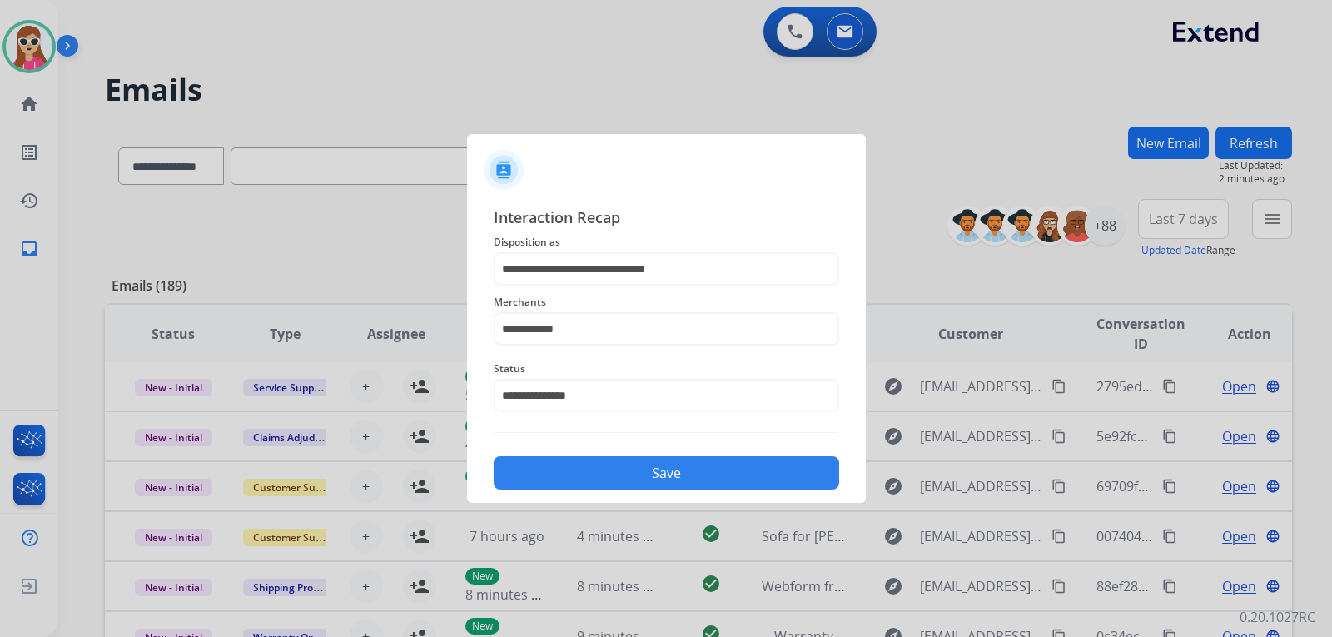
click at [615, 469] on button "Save" at bounding box center [666, 472] width 345 height 33
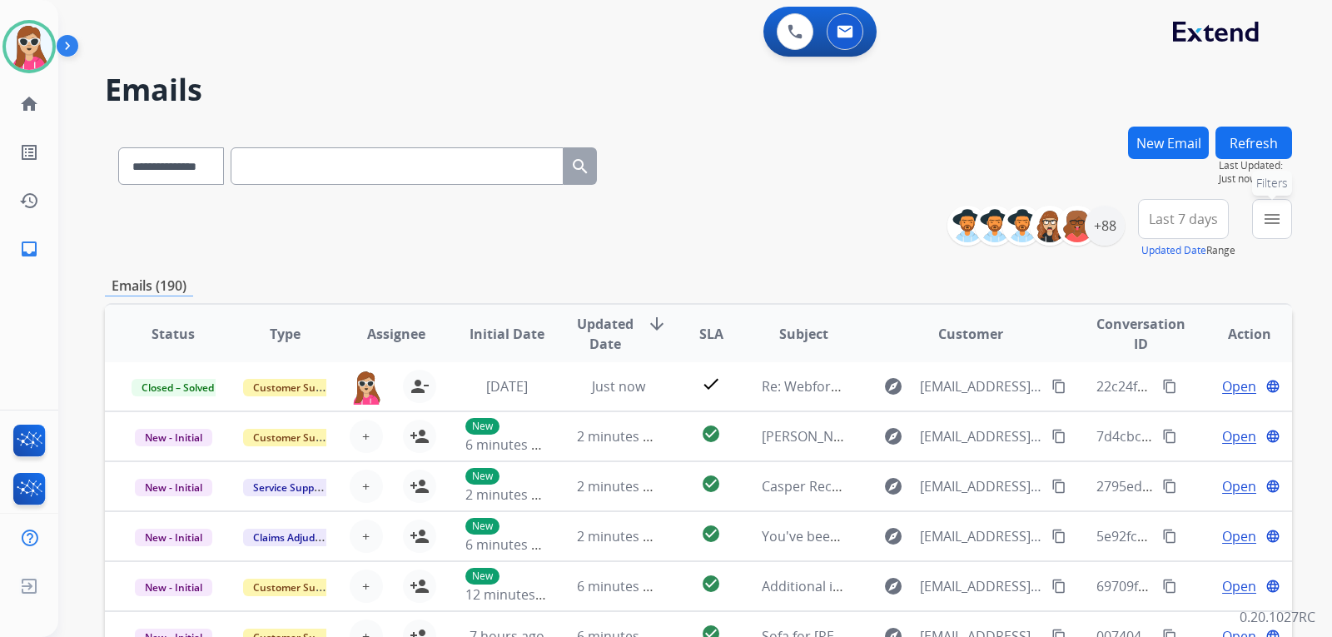
drag, startPoint x: 1265, startPoint y: 219, endPoint x: 1280, endPoint y: 211, distance: 16.8
click at [1274, 214] on mat-icon "menu" at bounding box center [1272, 219] width 20 height 20
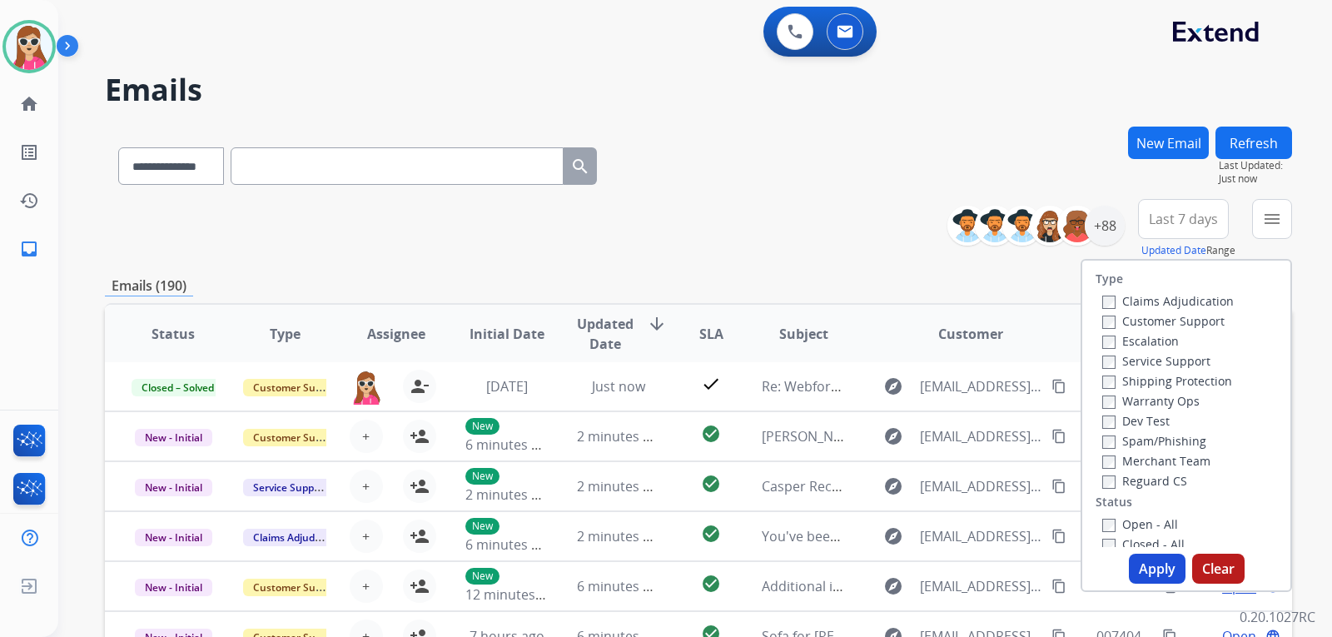
click at [1192, 313] on label "Customer Support" at bounding box center [1163, 321] width 122 height 16
click at [1171, 374] on label "Shipping Protection" at bounding box center [1167, 381] width 130 height 16
click at [1150, 481] on label "Reguard CS" at bounding box center [1144, 481] width 85 height 16
click at [1146, 524] on label "Open - All" at bounding box center [1140, 524] width 76 height 16
click at [1155, 569] on button "Apply" at bounding box center [1157, 569] width 57 height 30
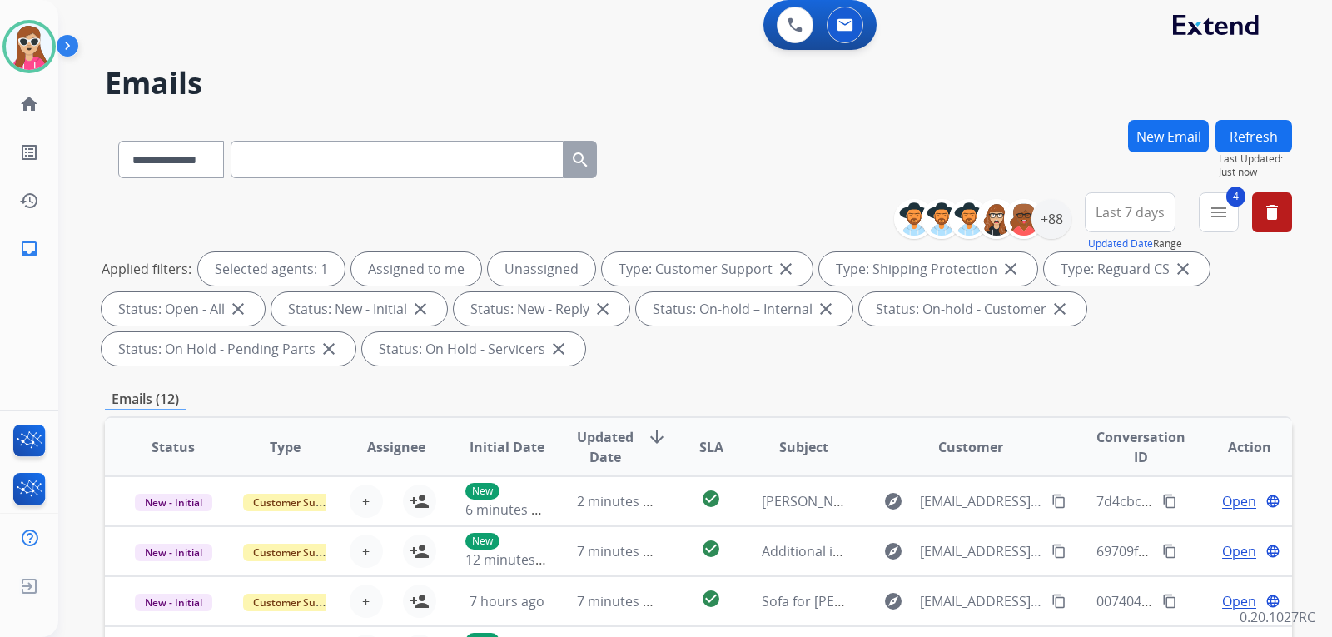
scroll to position [0, 0]
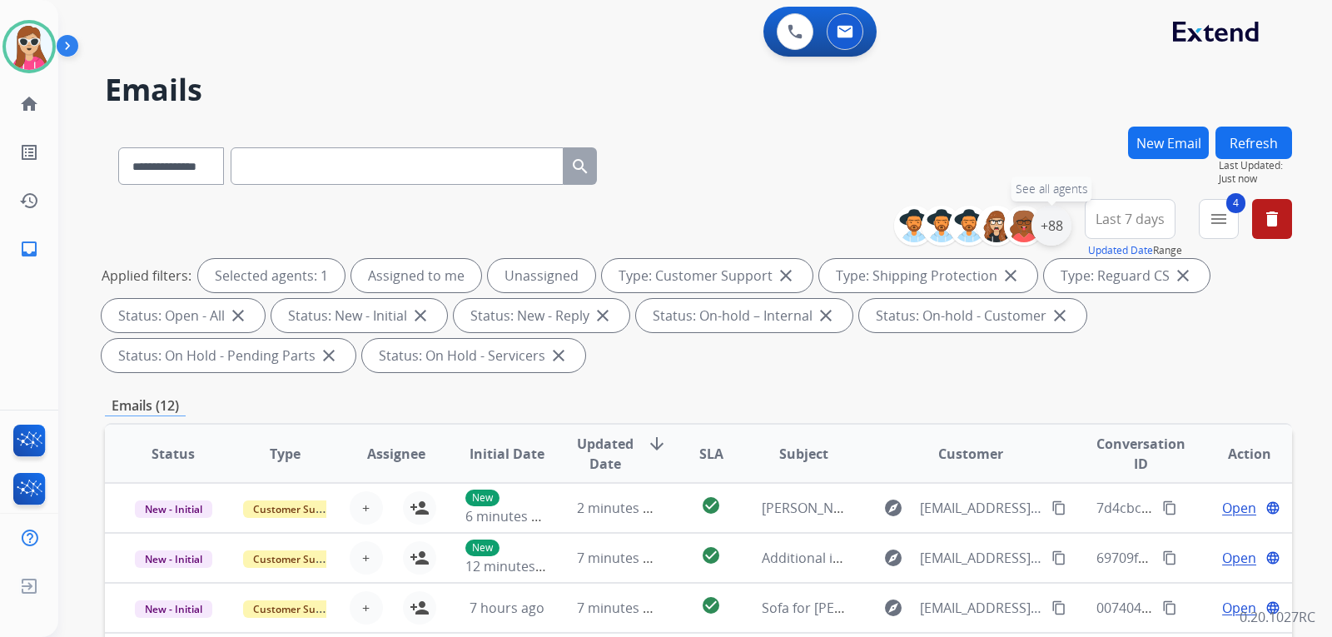
click at [1044, 216] on div "+88" at bounding box center [1051, 226] width 40 height 40
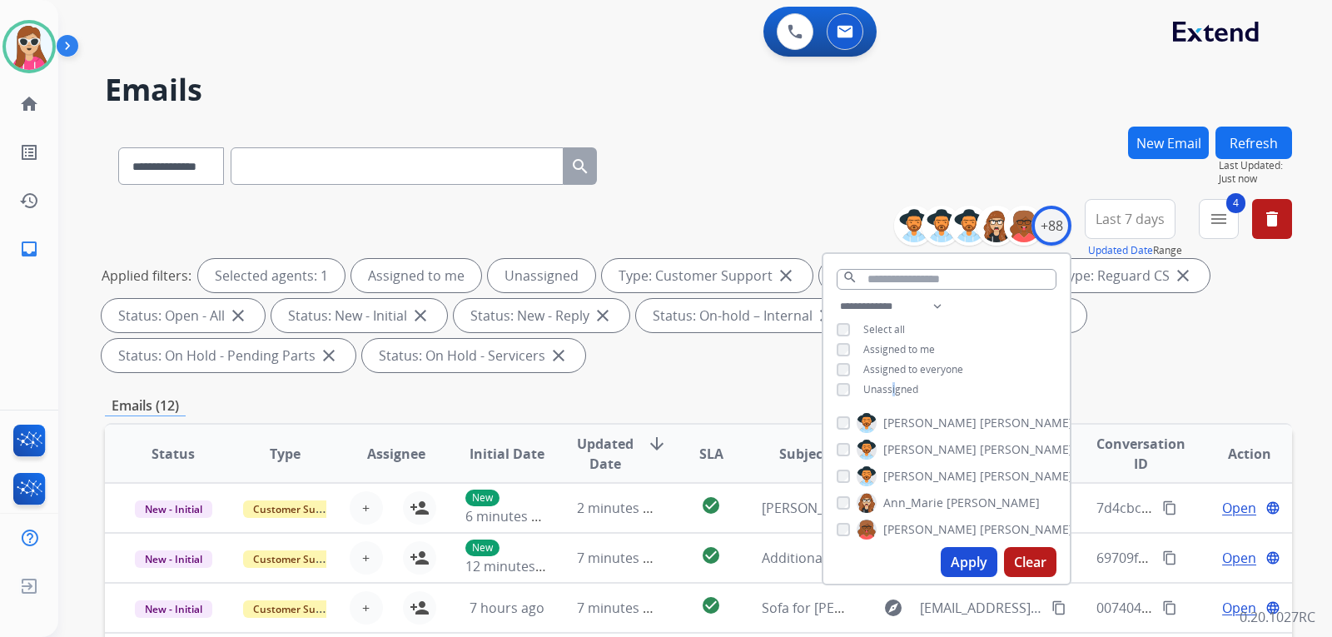
click at [891, 382] on span "Unassigned" at bounding box center [890, 389] width 55 height 14
click at [960, 565] on button "Apply" at bounding box center [969, 562] width 57 height 30
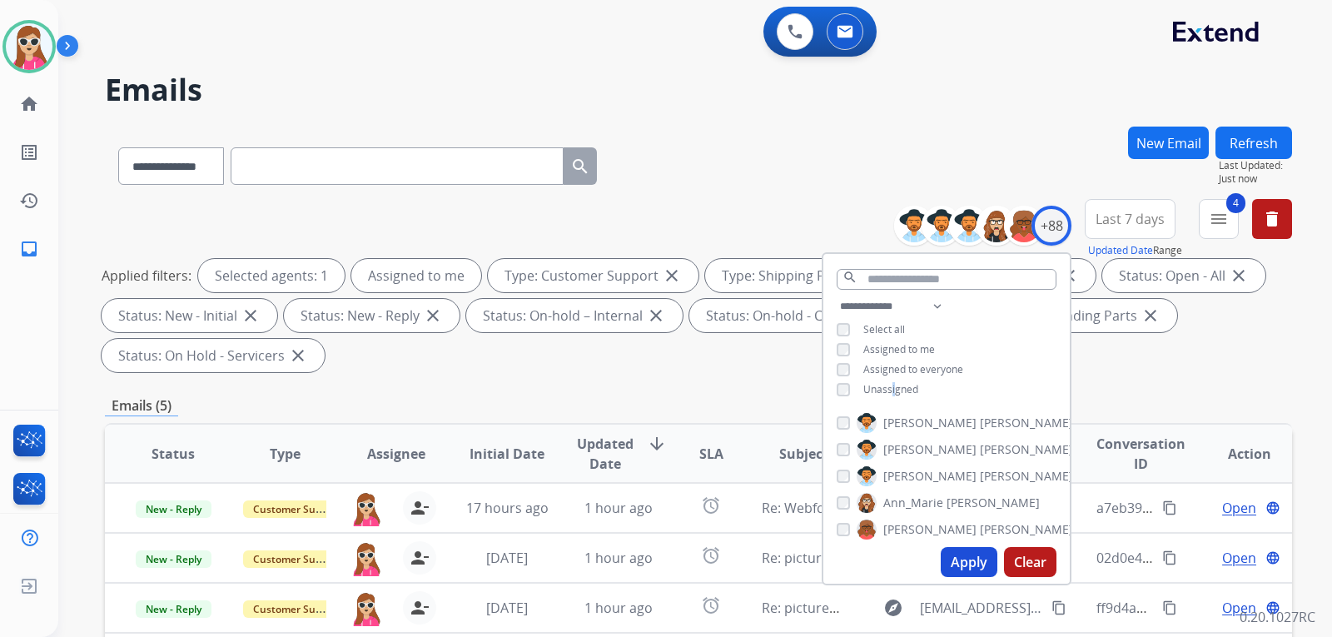
click at [962, 558] on button "Apply" at bounding box center [969, 562] width 57 height 30
click at [716, 394] on div "**********" at bounding box center [698, 597] width 1187 height 941
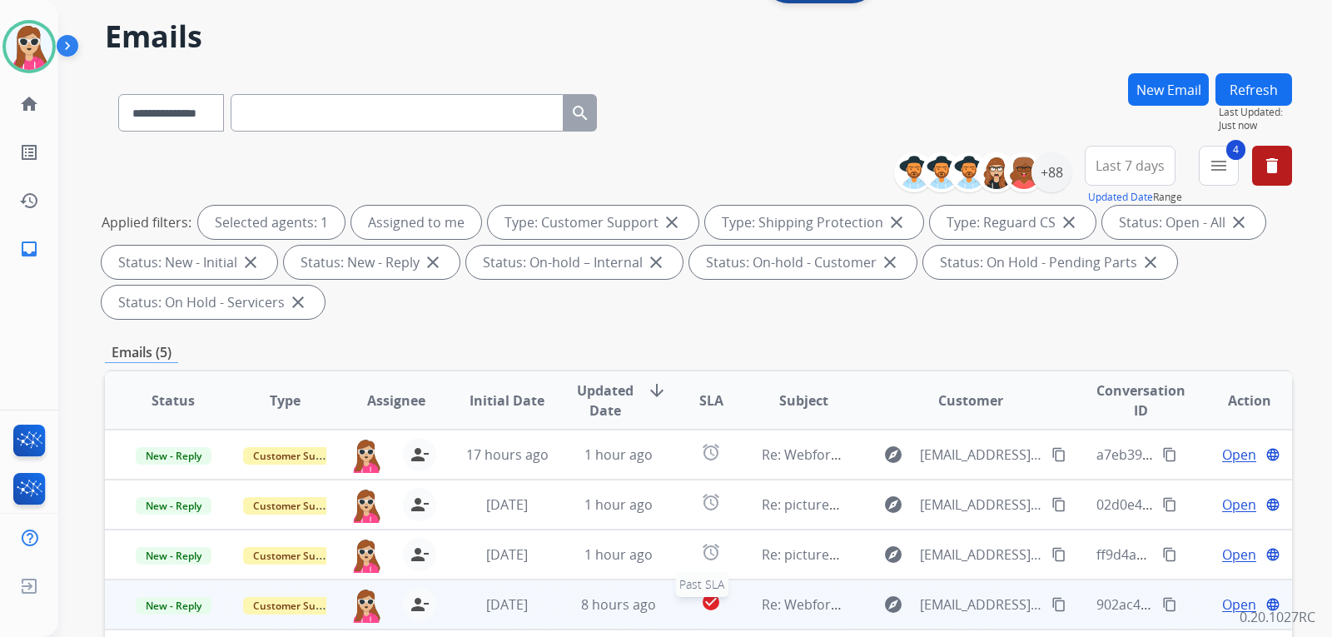
scroll to position [250, 0]
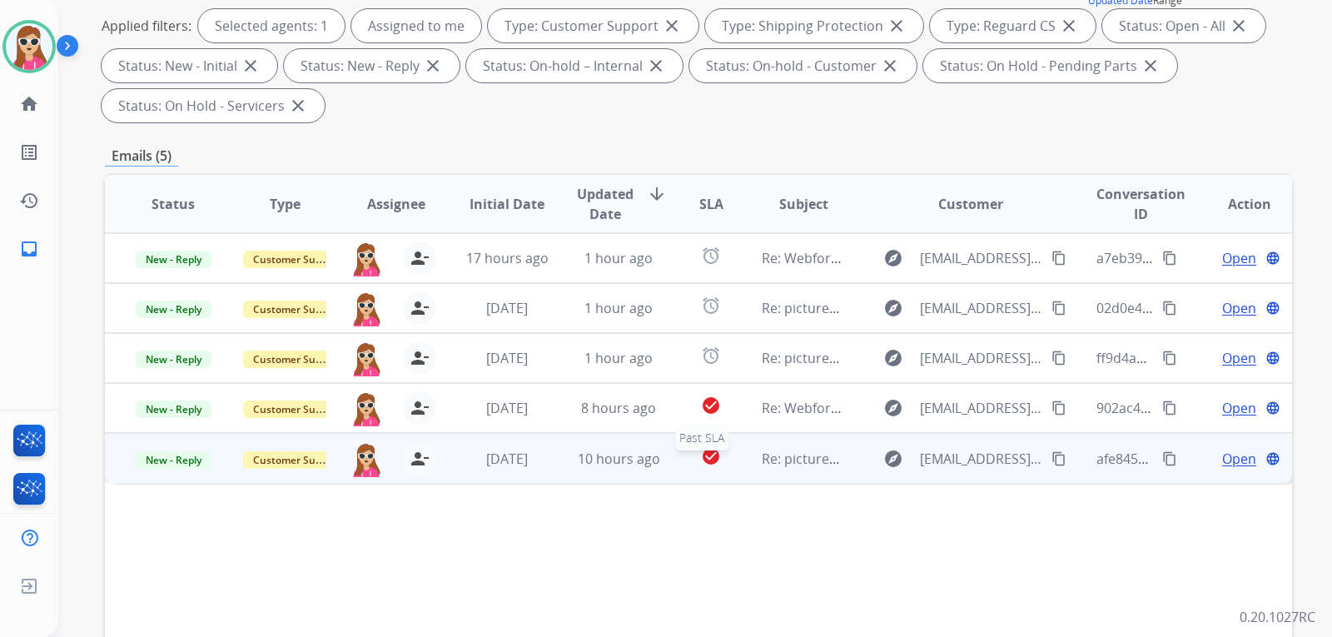
click at [688, 458] on div "check_circle" at bounding box center [711, 458] width 47 height 25
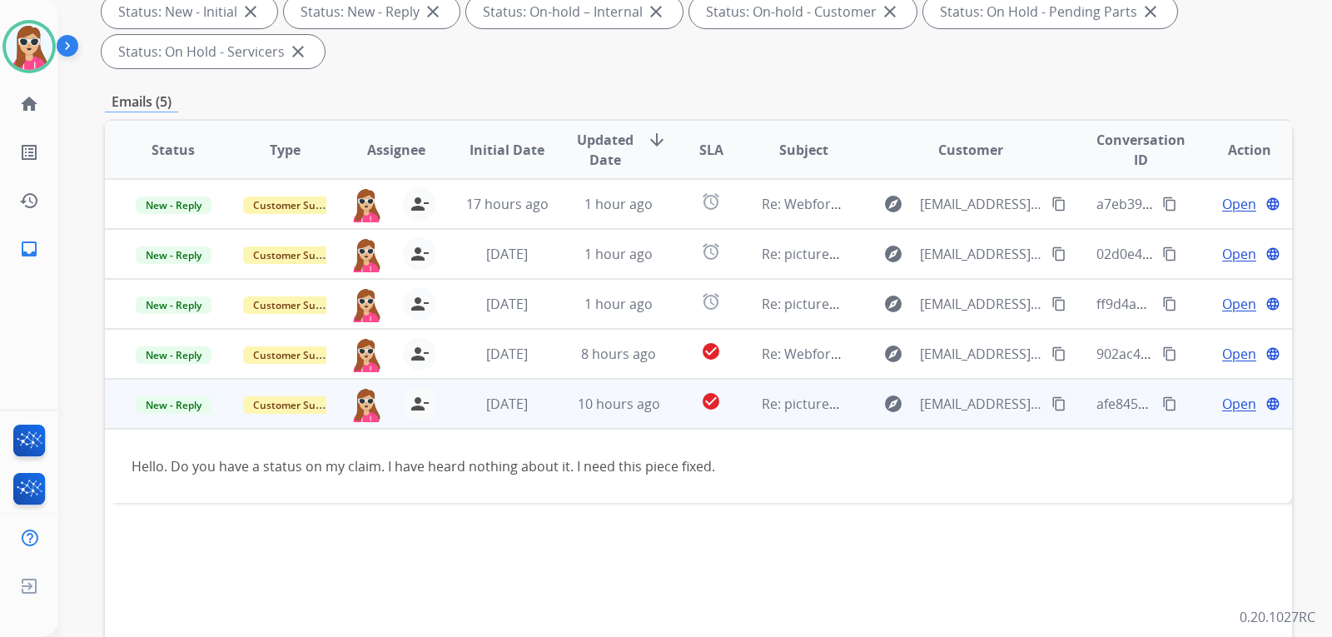
scroll to position [333, 0]
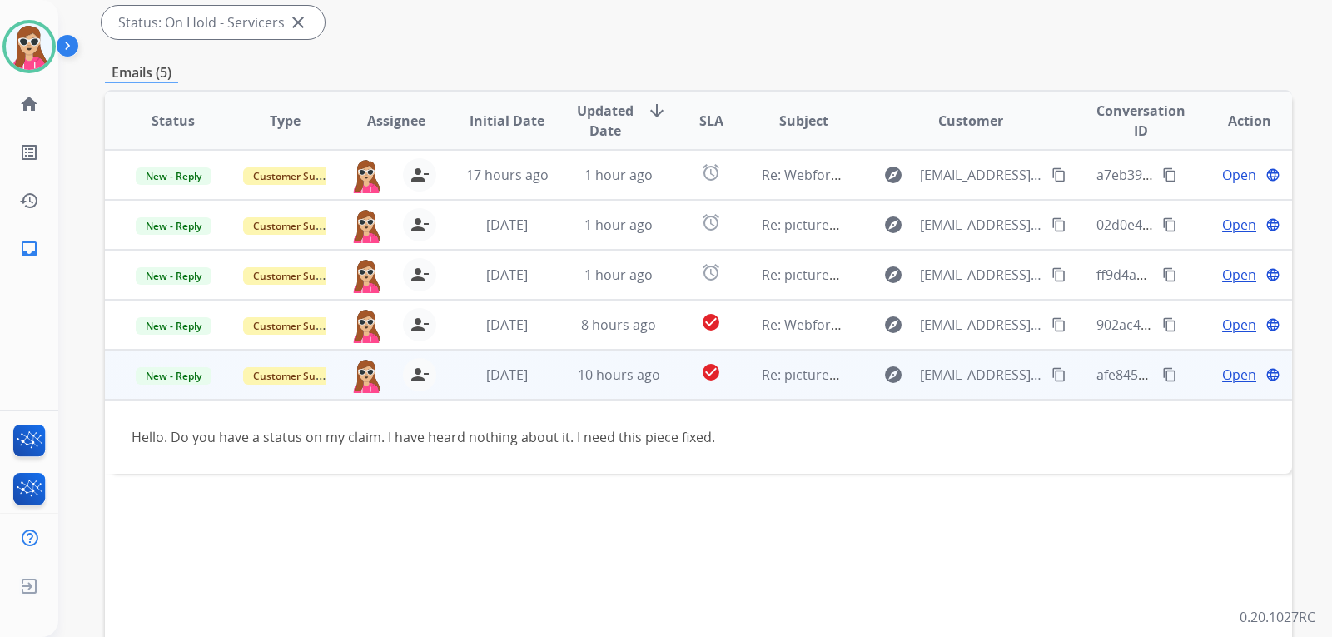
drag, startPoint x: 415, startPoint y: 368, endPoint x: 434, endPoint y: 390, distance: 28.4
click at [419, 377] on mat-icon "person_remove" at bounding box center [420, 375] width 20 height 20
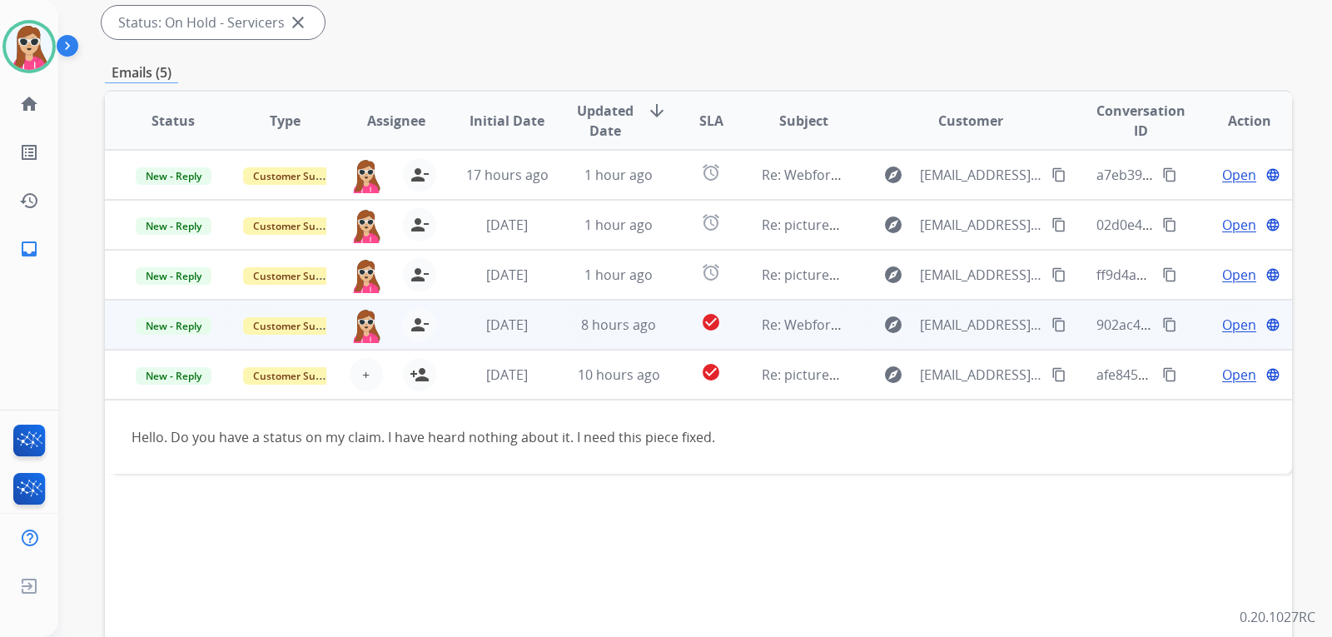
click at [663, 321] on td "check_circle" at bounding box center [698, 325] width 74 height 50
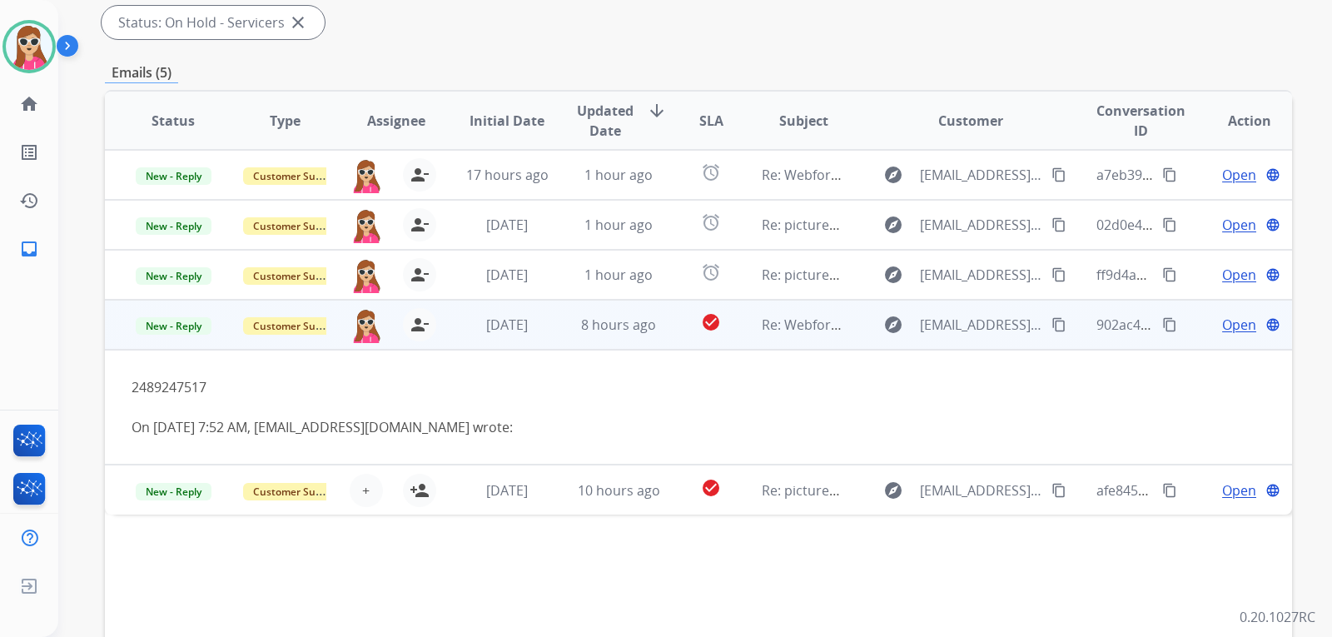
click at [1225, 322] on span "Open" at bounding box center [1239, 325] width 34 height 20
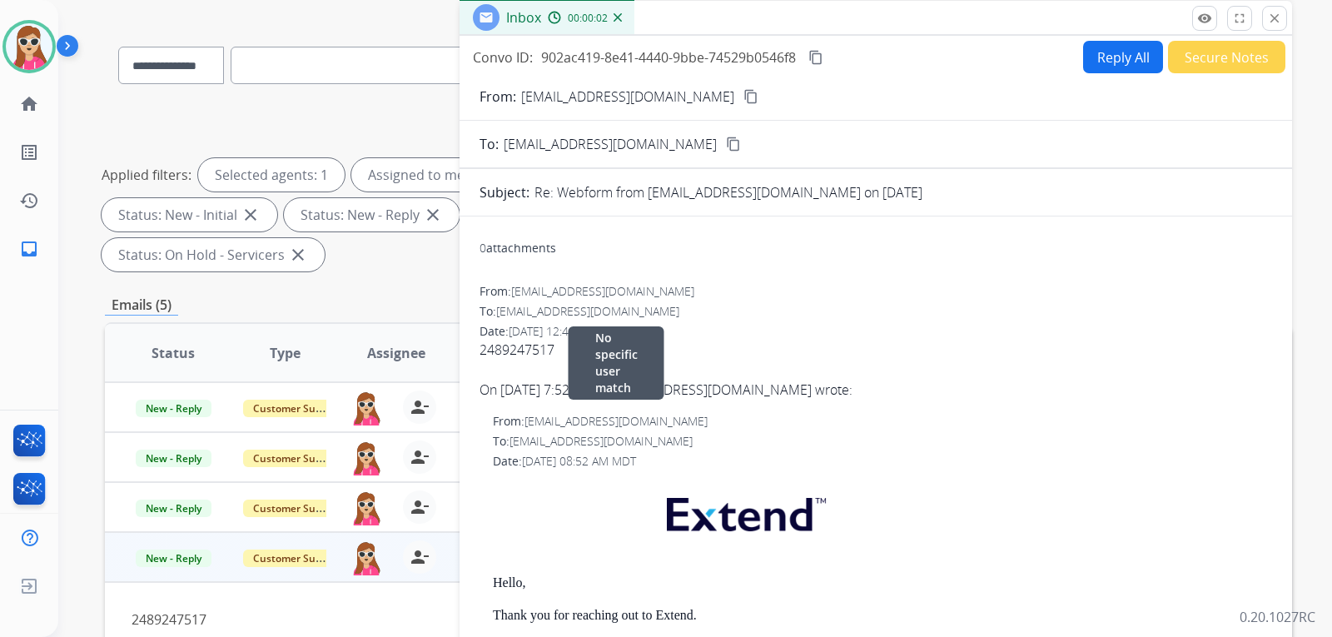
scroll to position [83, 0]
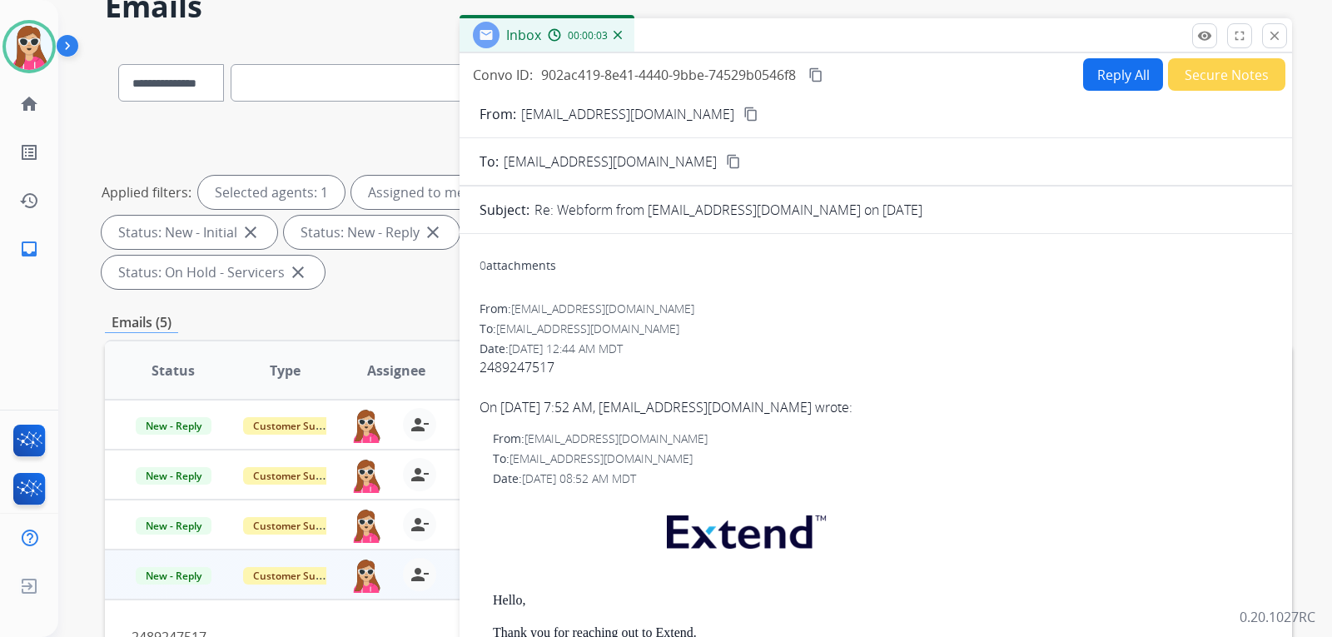
click at [879, 361] on div "2489247517" at bounding box center [875, 367] width 793 height 20
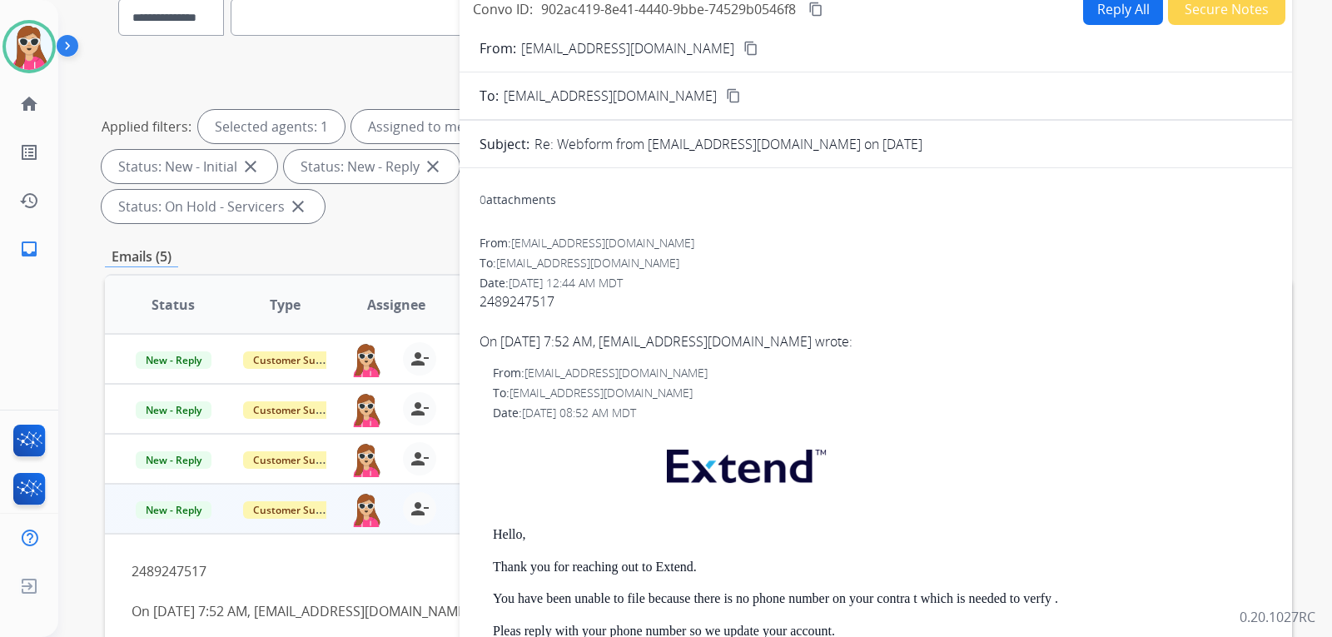
scroll to position [0, 0]
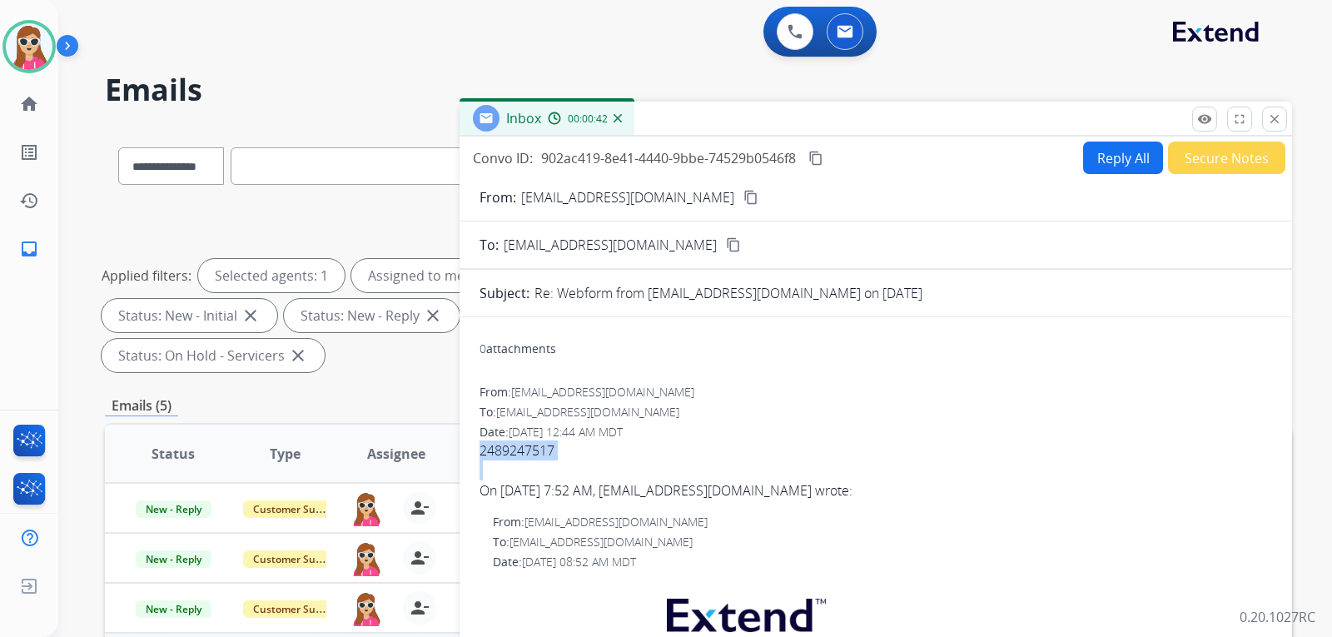
drag, startPoint x: 476, startPoint y: 450, endPoint x: 601, endPoint y: 470, distance: 126.6
copy div "2489247517"
click at [1104, 161] on button "Reply All" at bounding box center [1123, 158] width 80 height 32
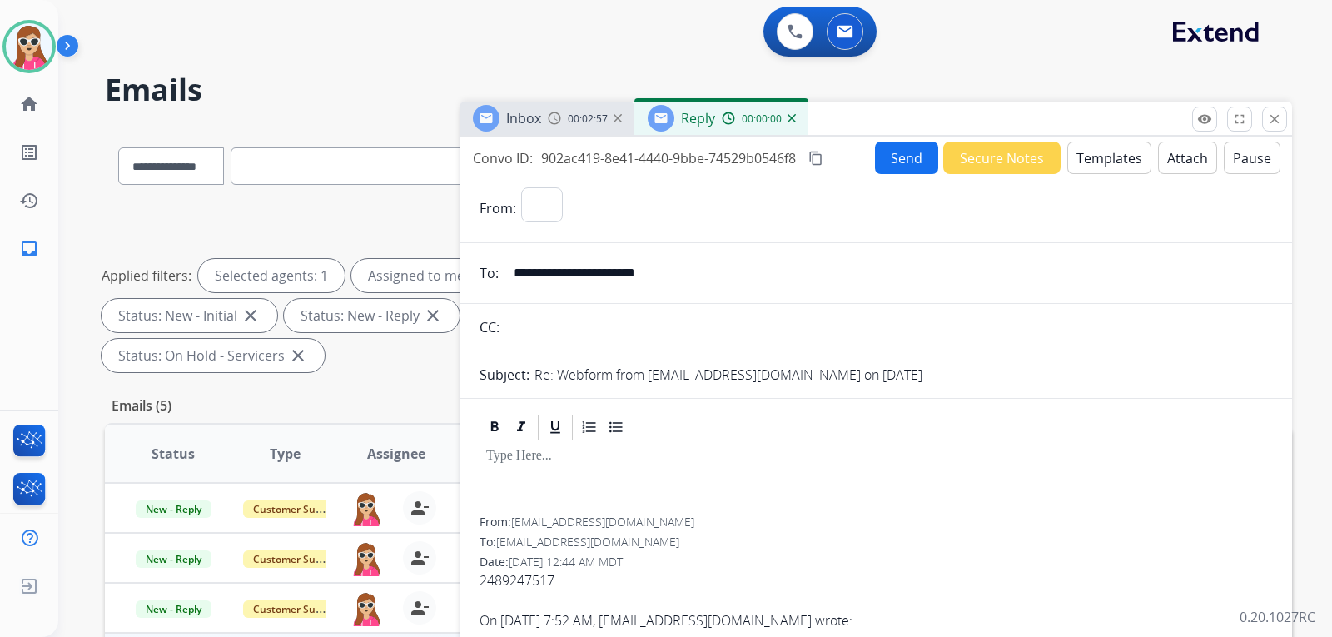
select select "**********"
click at [1111, 167] on button "Templates" at bounding box center [1109, 158] width 84 height 32
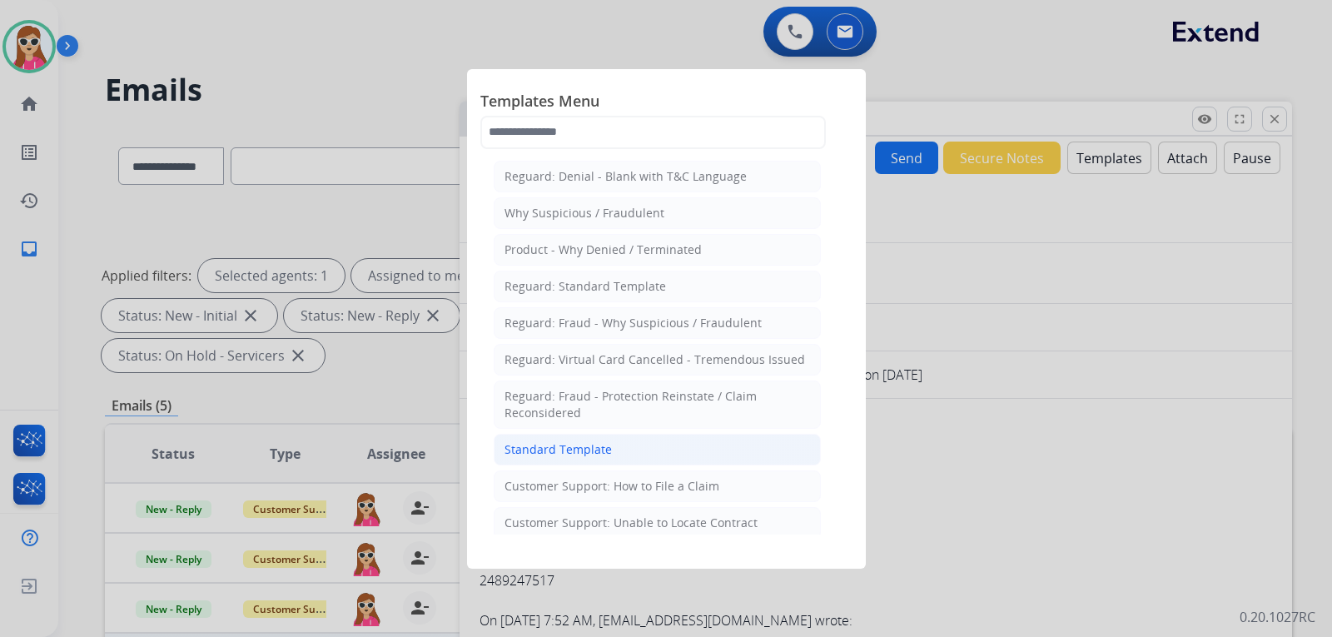
click at [549, 434] on li "Standard Template" at bounding box center [657, 450] width 327 height 32
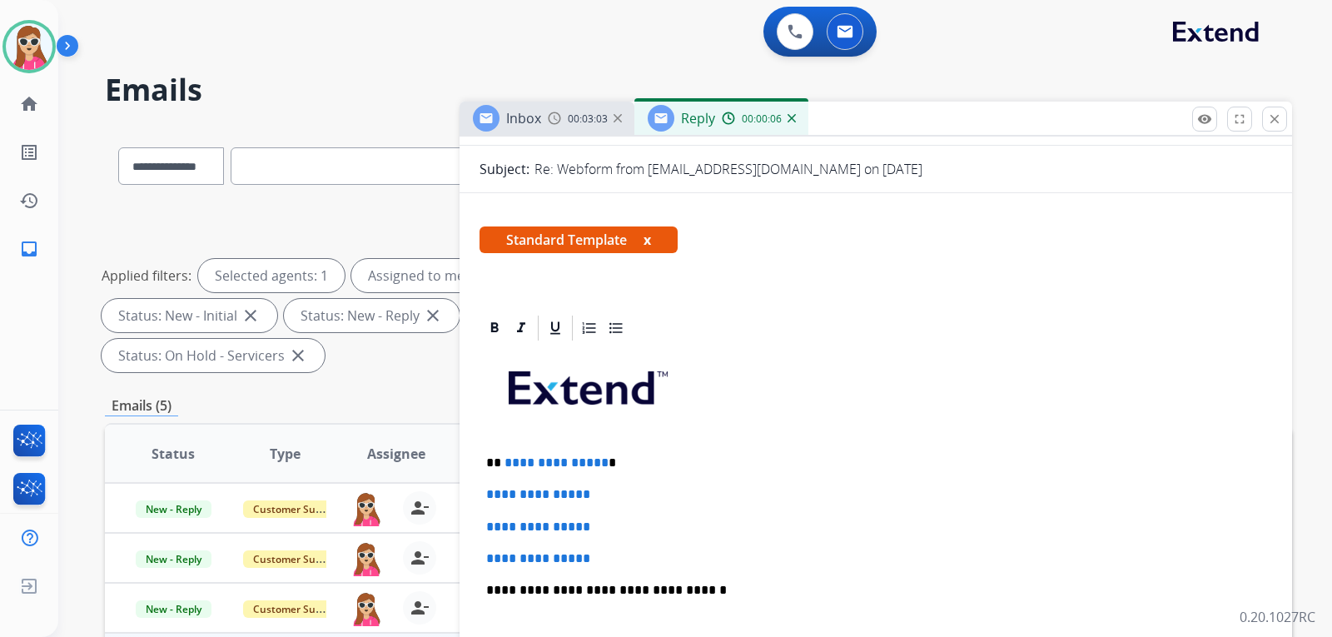
scroll to position [250, 0]
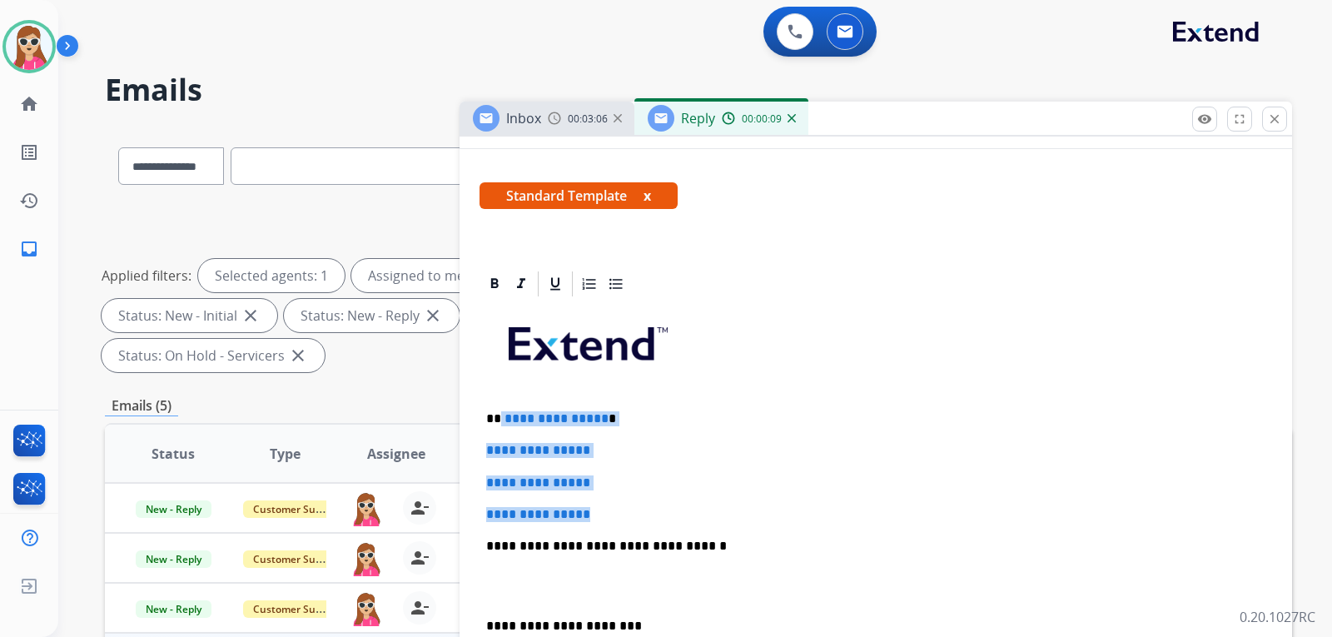
drag, startPoint x: 499, startPoint y: 419, endPoint x: 625, endPoint y: 512, distance: 156.5
click at [625, 515] on div "**********" at bounding box center [875, 585] width 793 height 573
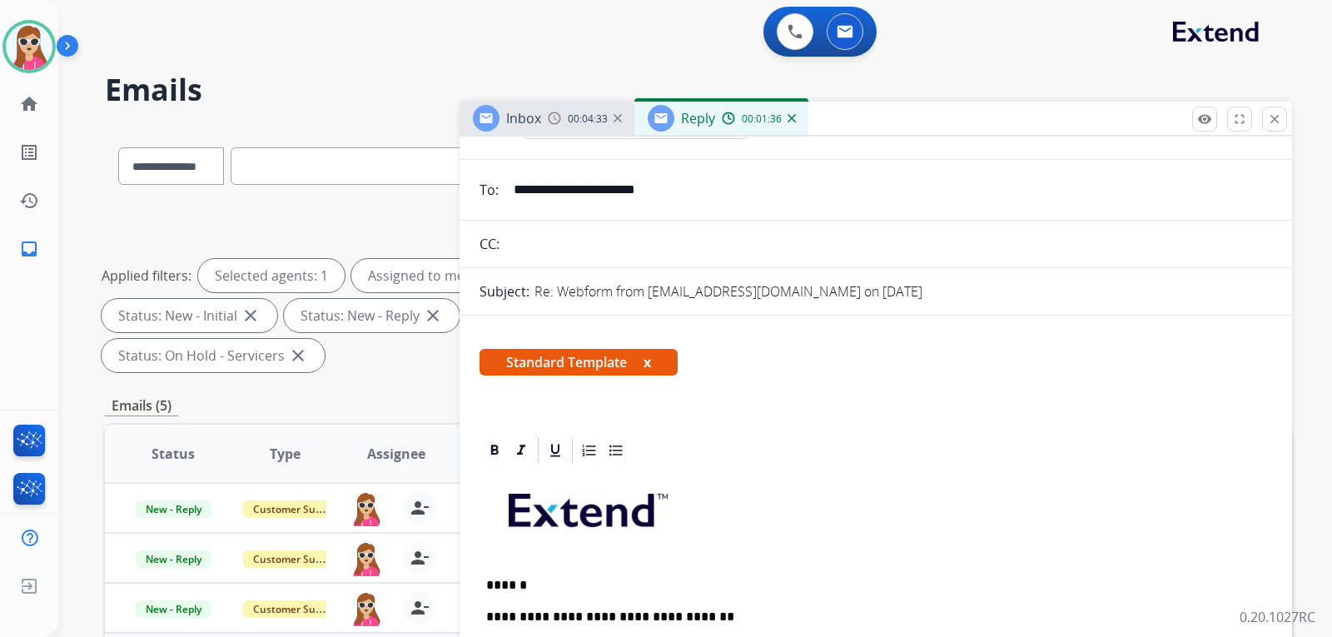
scroll to position [0, 0]
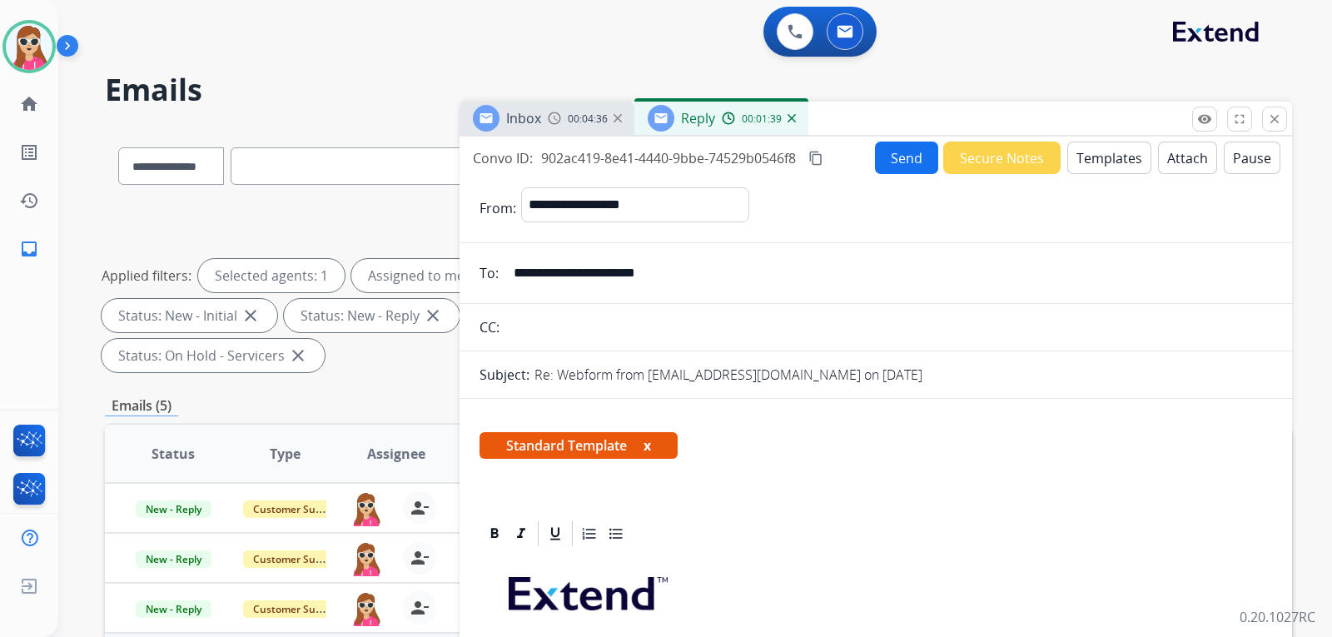
click at [900, 158] on button "Send" at bounding box center [906, 158] width 63 height 32
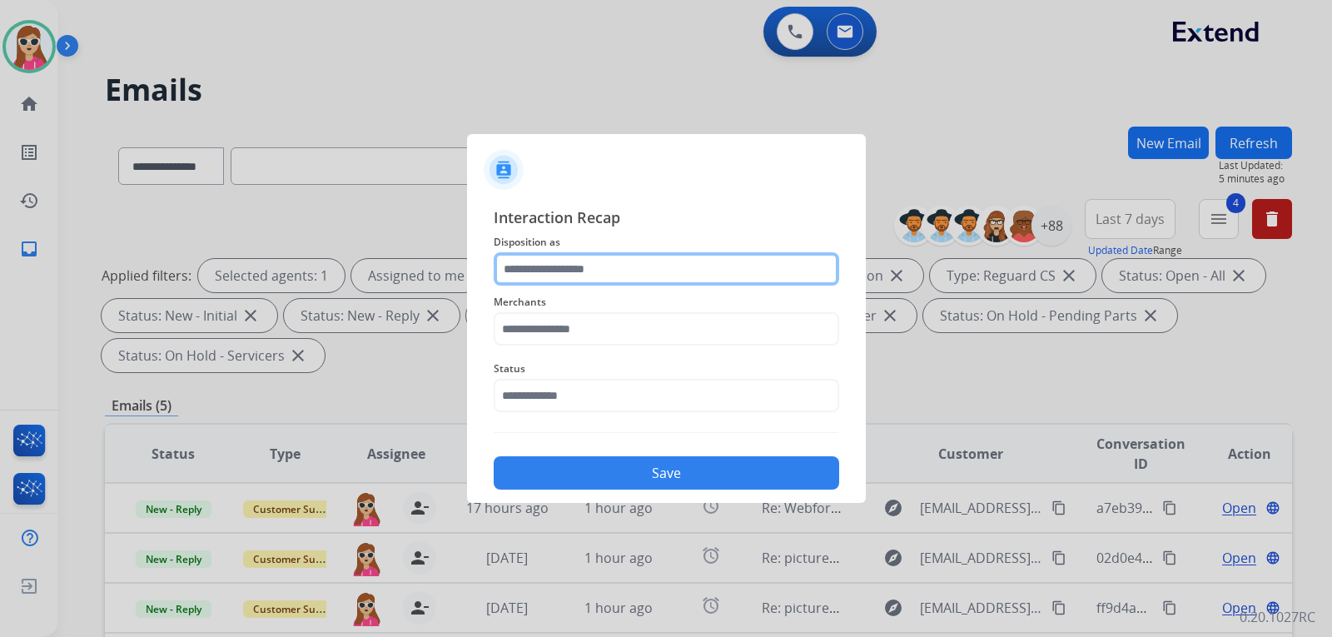
click at [679, 285] on input "text" at bounding box center [666, 268] width 345 height 33
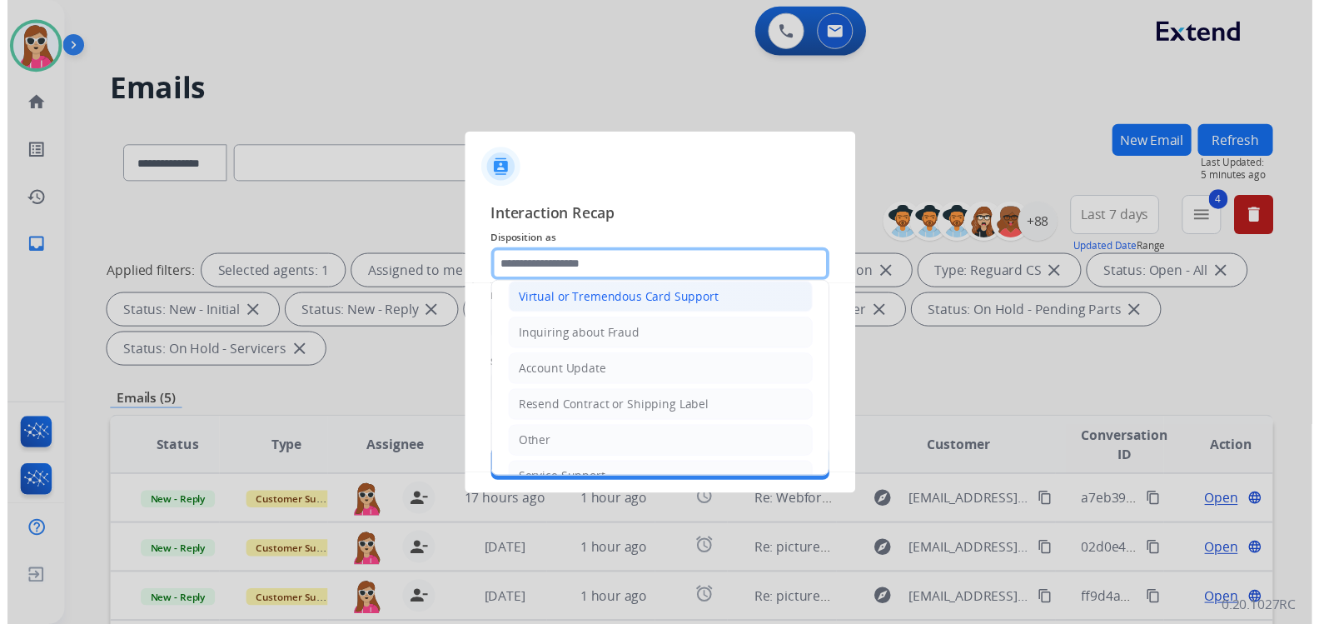
scroll to position [250, 0]
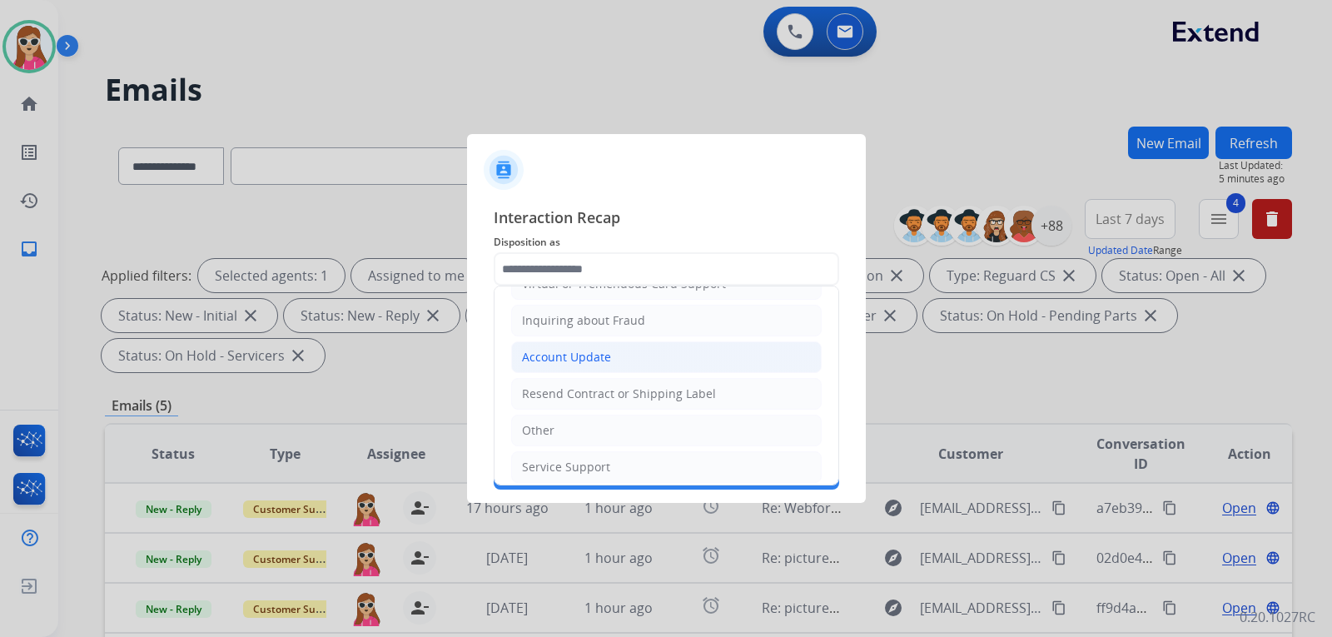
click at [597, 350] on div "Account Update" at bounding box center [566, 357] width 89 height 17
type input "**********"
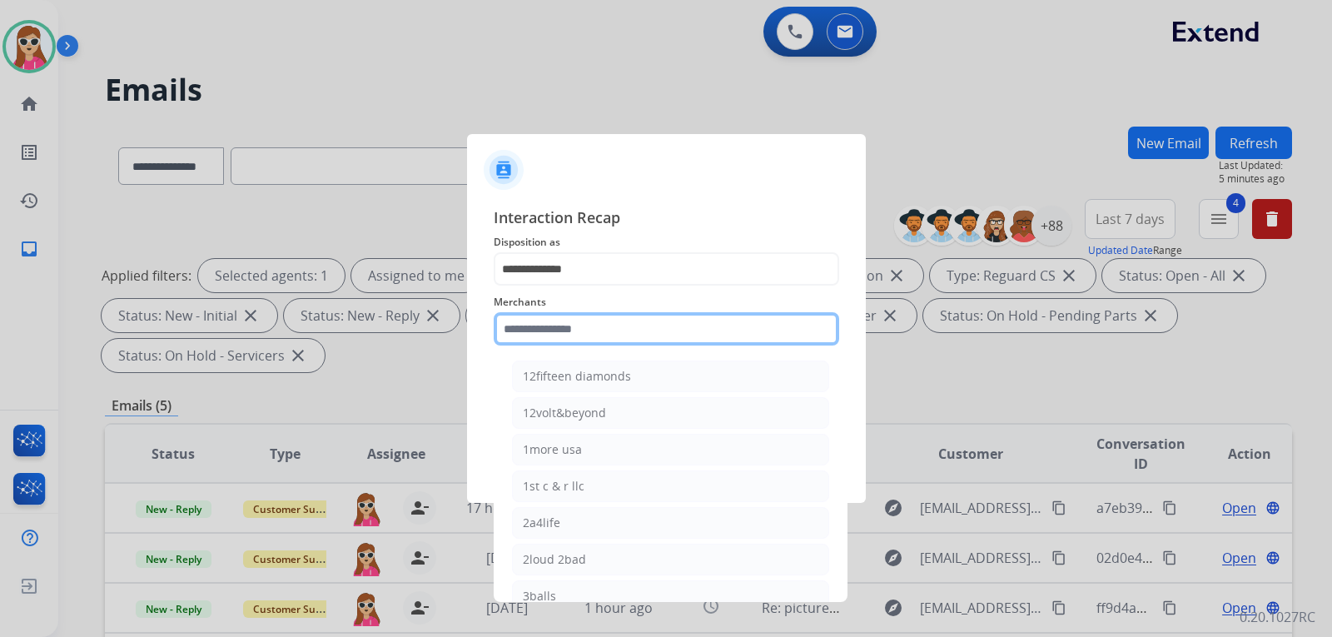
click at [594, 335] on input "text" at bounding box center [666, 328] width 345 height 33
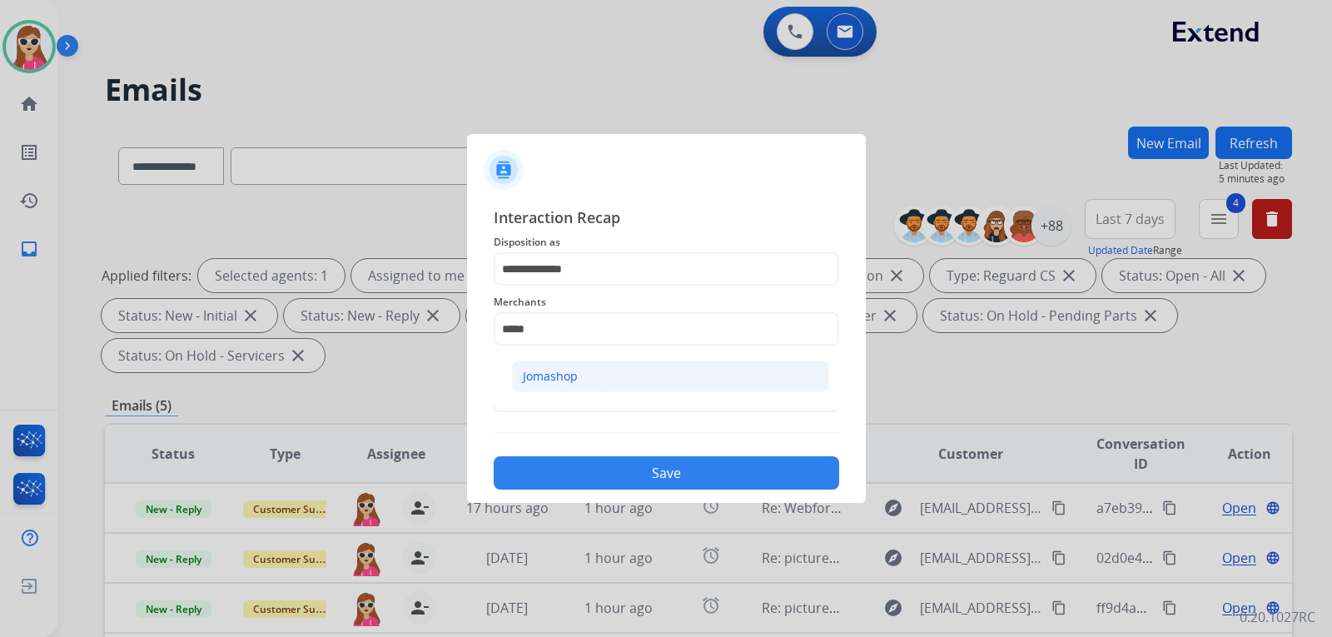
click at [574, 374] on div "Jomashop" at bounding box center [550, 376] width 55 height 17
type input "********"
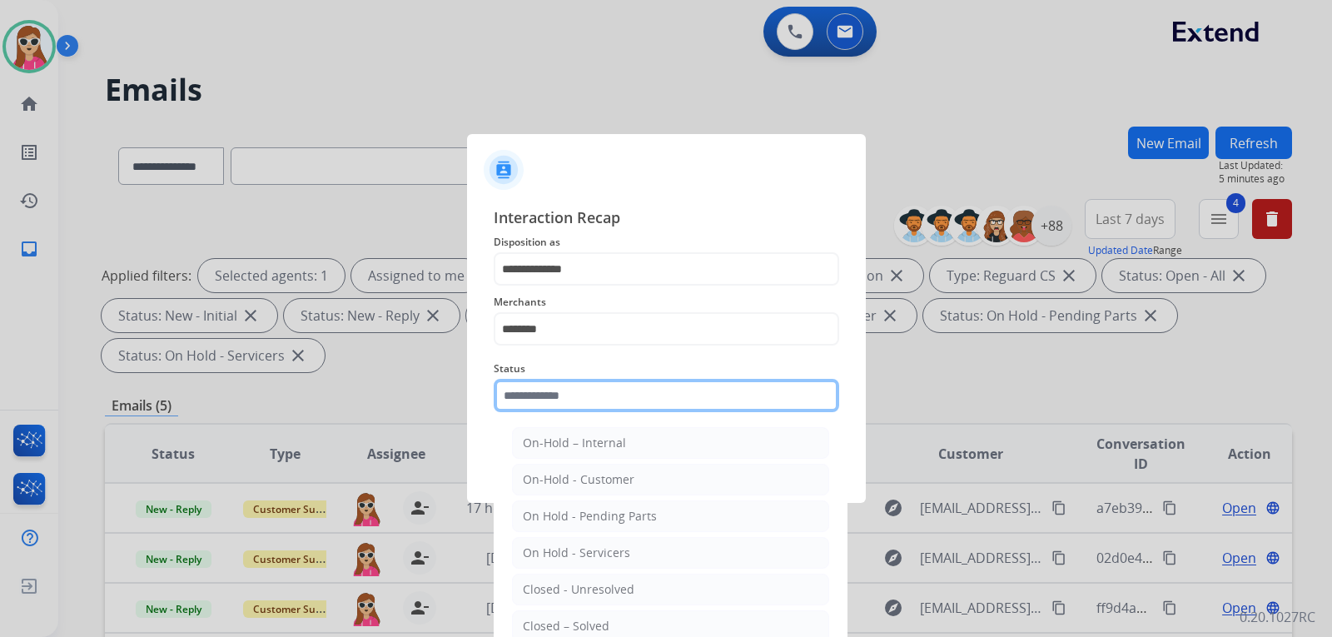
click at [581, 409] on div "Status On-Hold – Internal On-Hold - Customer On Hold - Pending Parts On Hold - …" at bounding box center [666, 385] width 345 height 67
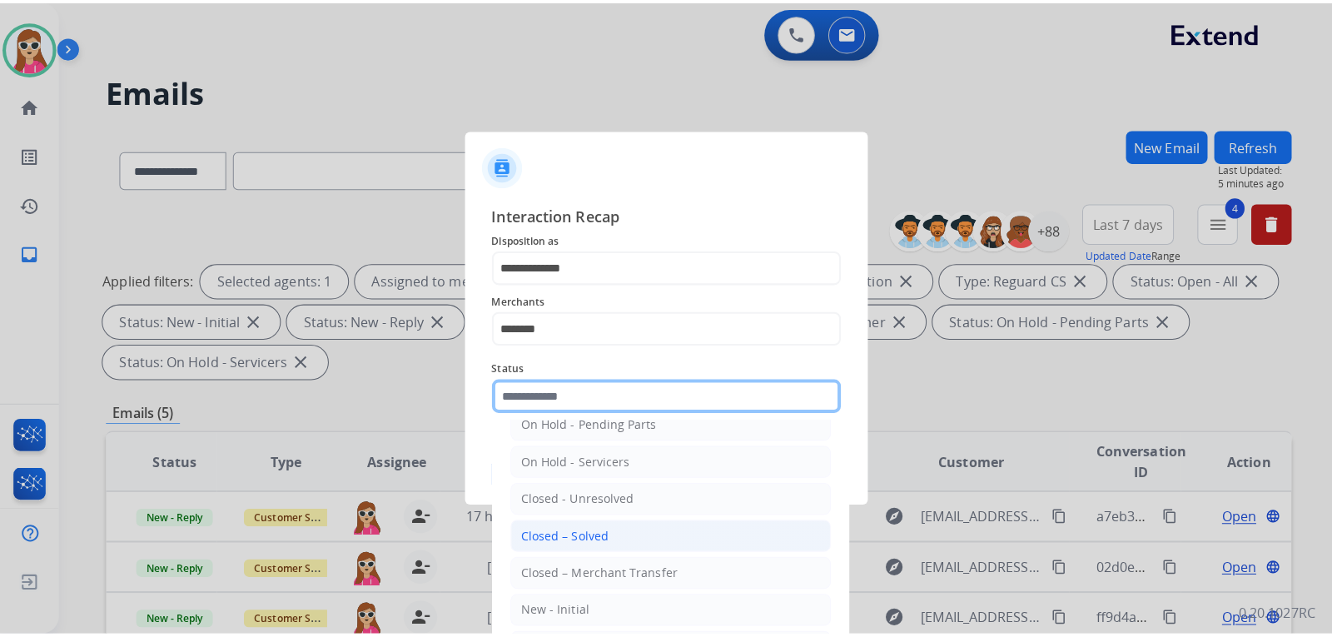
scroll to position [100, 0]
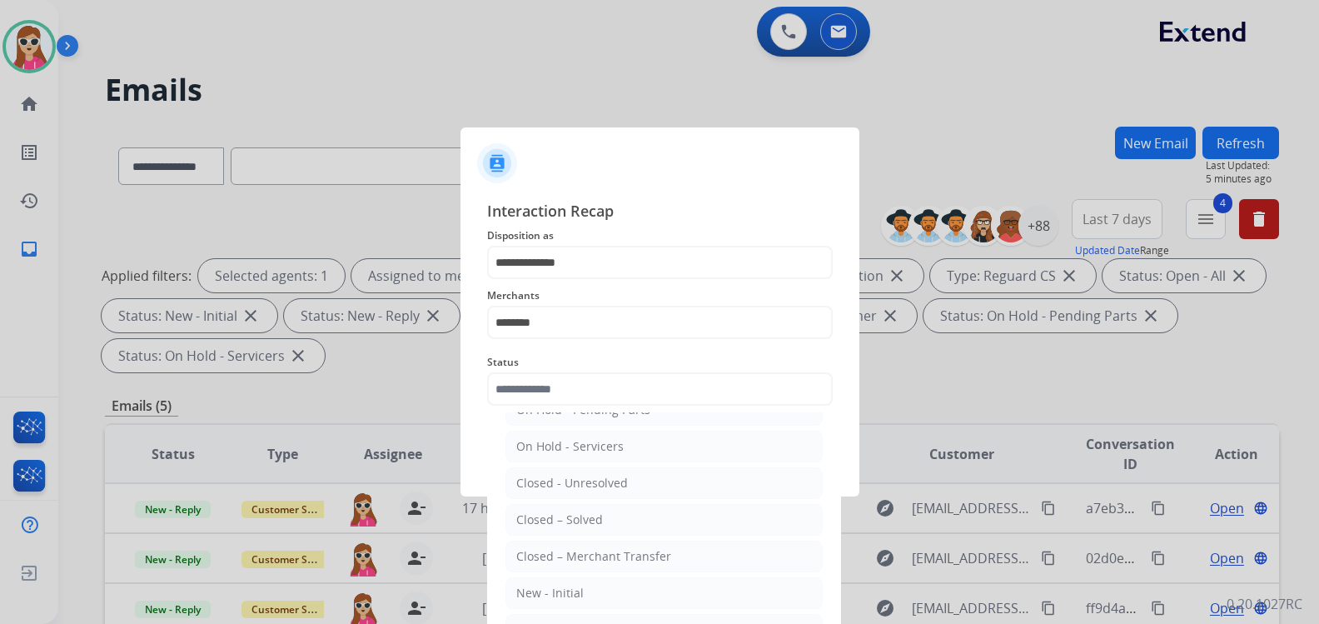
click at [540, 514] on div "Closed – Solved" at bounding box center [559, 519] width 87 height 17
type input "**********"
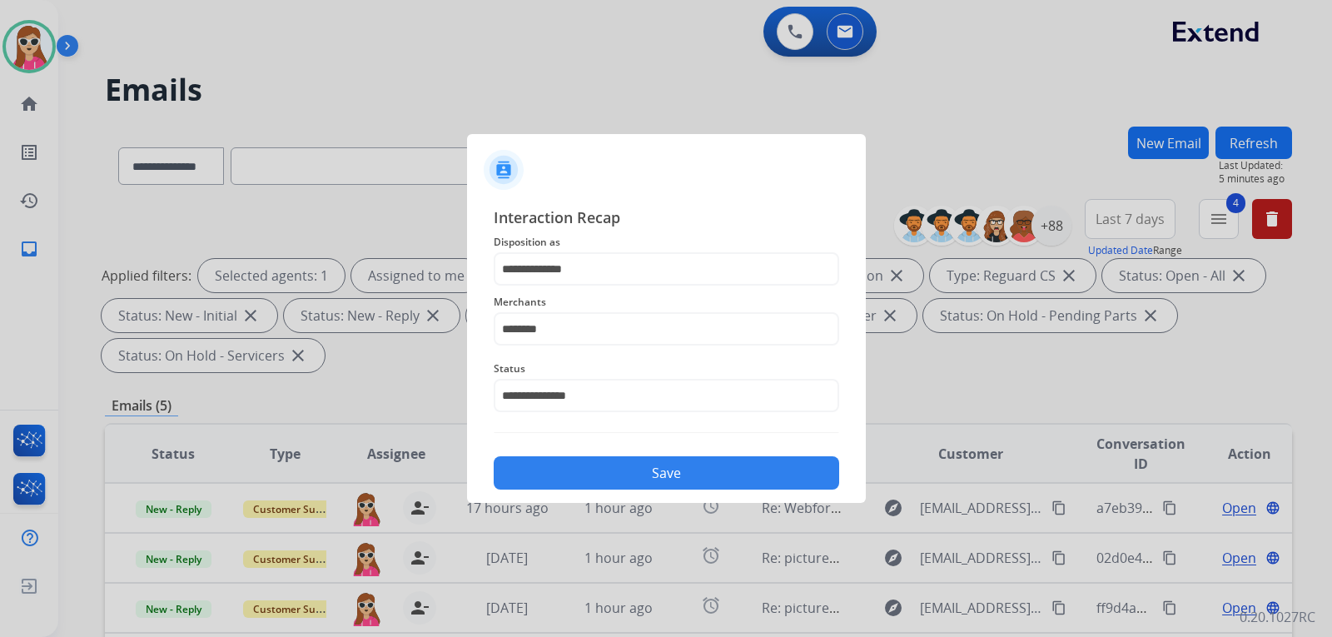
click at [550, 456] on div "Save" at bounding box center [666, 467] width 345 height 43
click at [544, 465] on button "Save" at bounding box center [666, 472] width 345 height 33
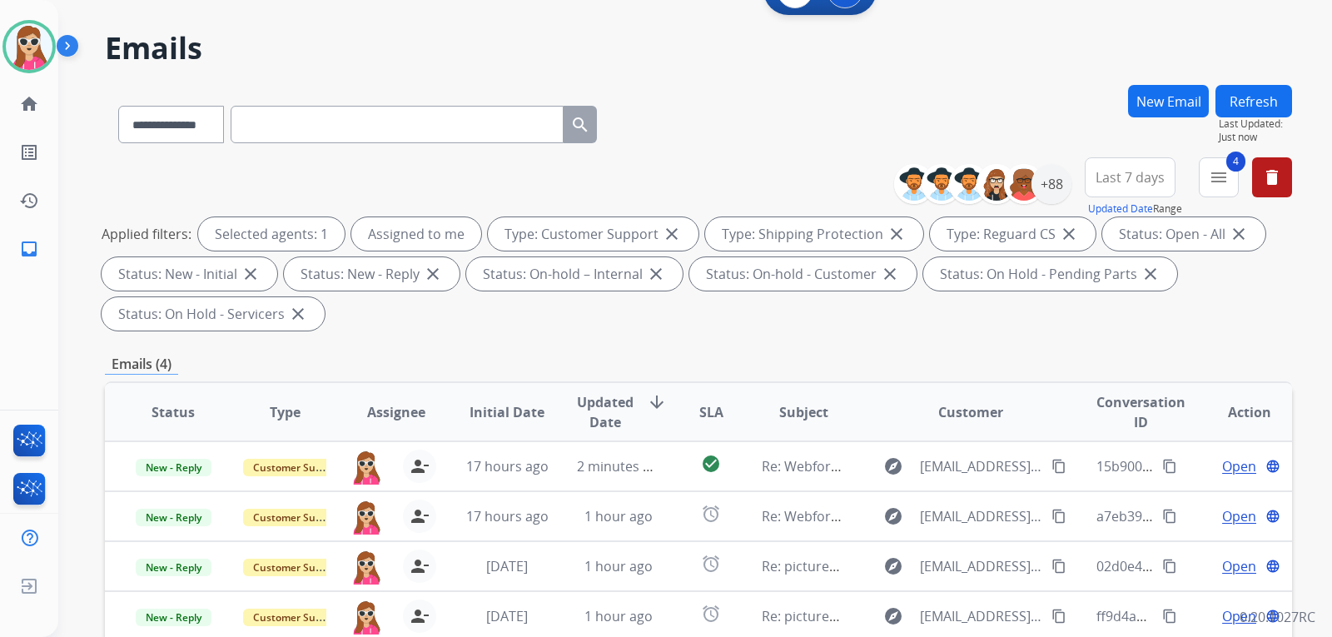
scroll to position [333, 0]
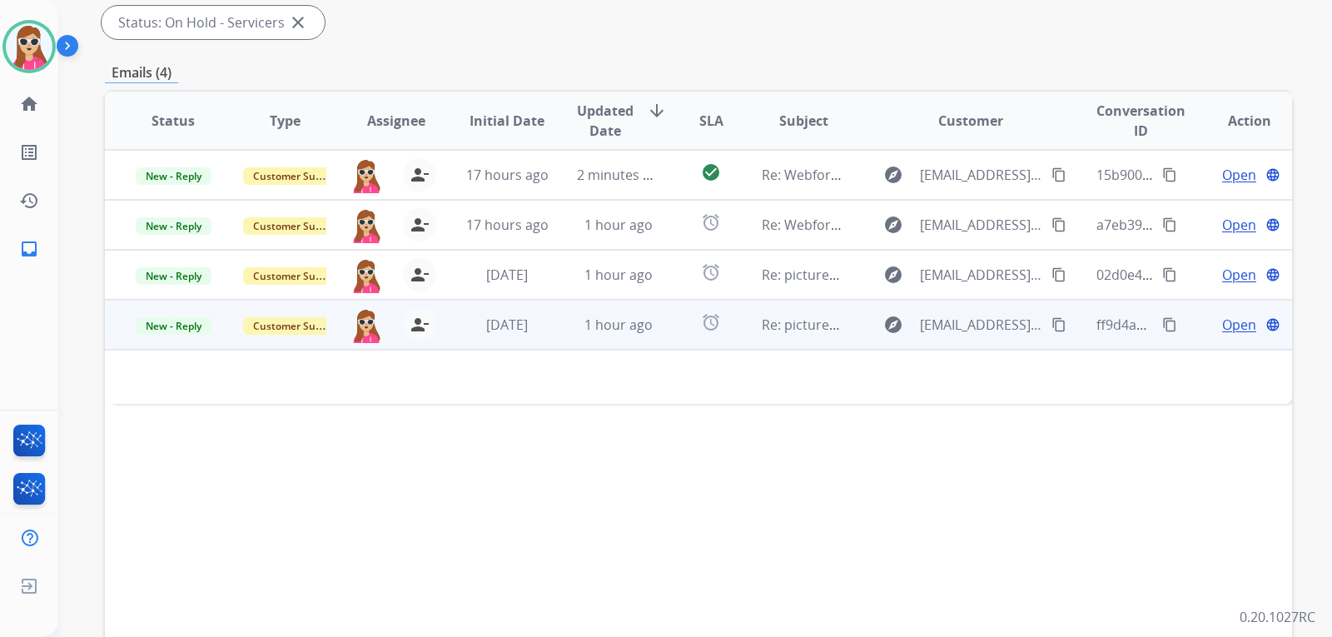
click at [679, 327] on td "alarm" at bounding box center [698, 325] width 74 height 50
click at [674, 330] on td "alarm" at bounding box center [698, 325] width 74 height 50
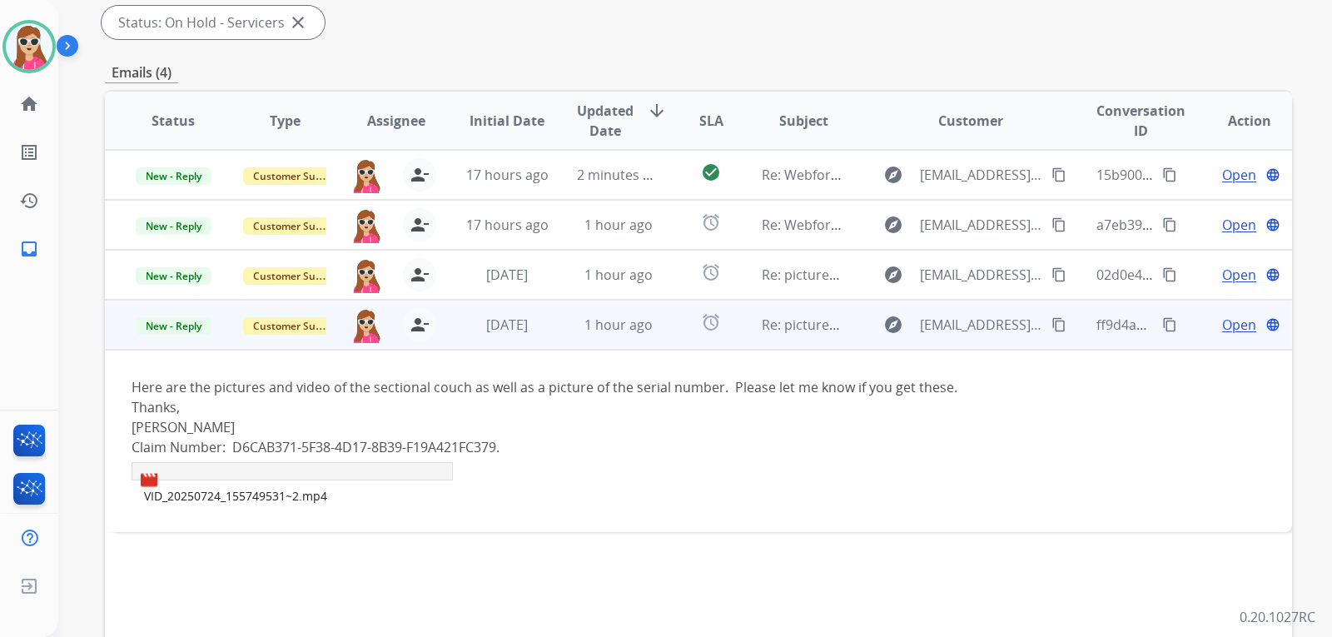
click at [1051, 325] on mat-icon "content_copy" at bounding box center [1058, 324] width 15 height 15
click at [1225, 340] on td "Open language" at bounding box center [1236, 325] width 112 height 50
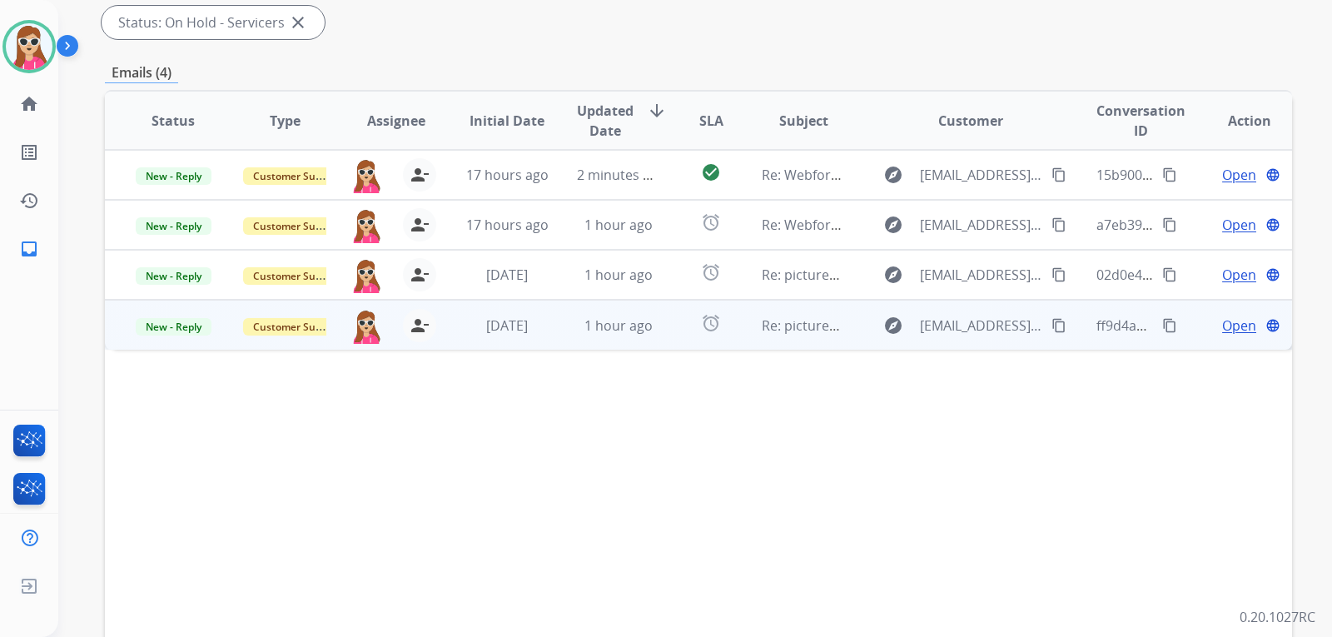
click at [1225, 340] on td "Open language" at bounding box center [1236, 325] width 112 height 50
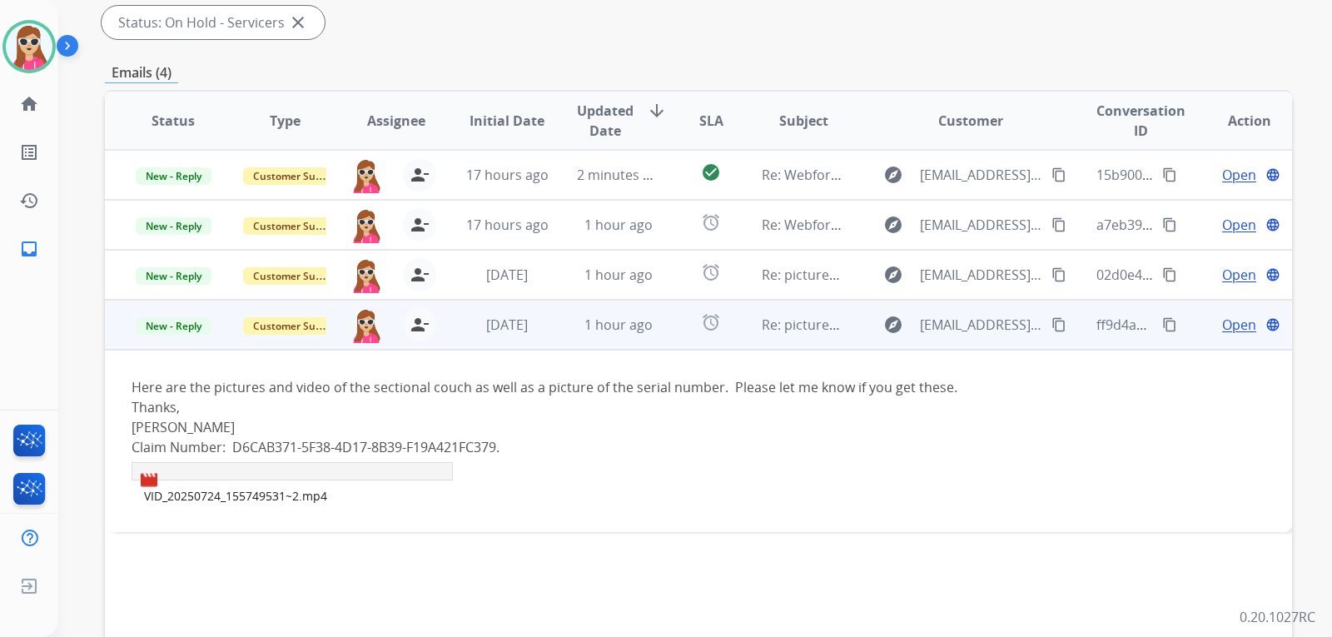
click at [1228, 326] on span "Open" at bounding box center [1239, 325] width 34 height 20
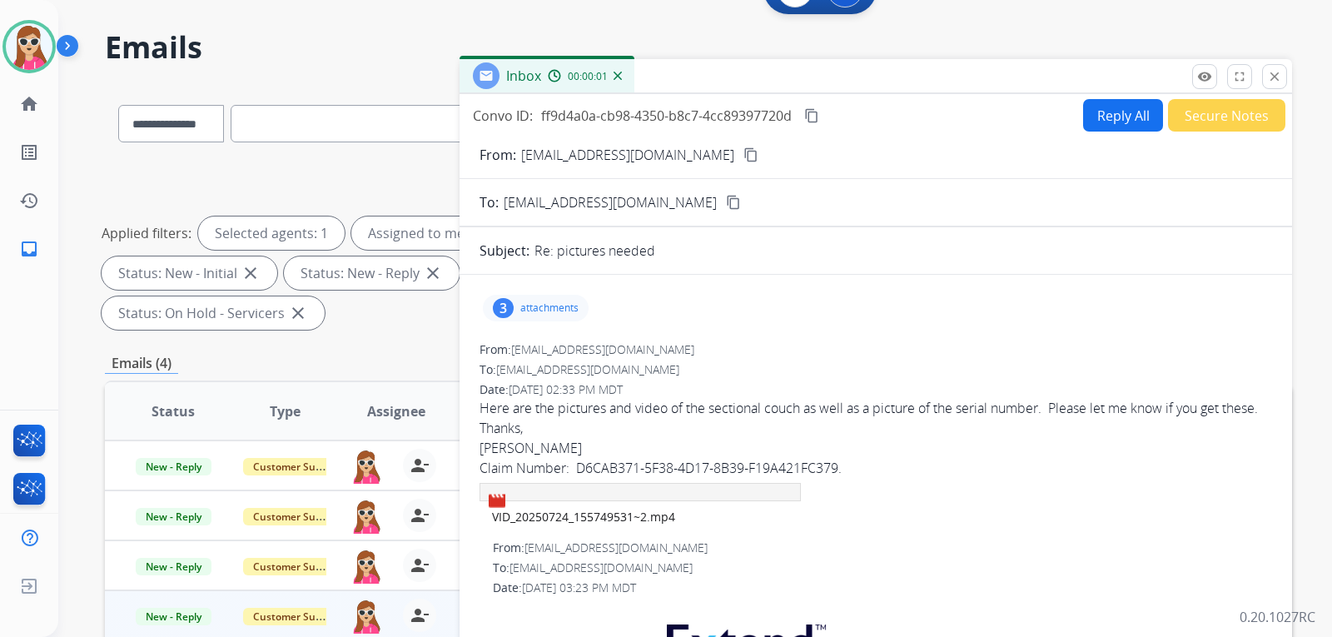
scroll to position [0, 0]
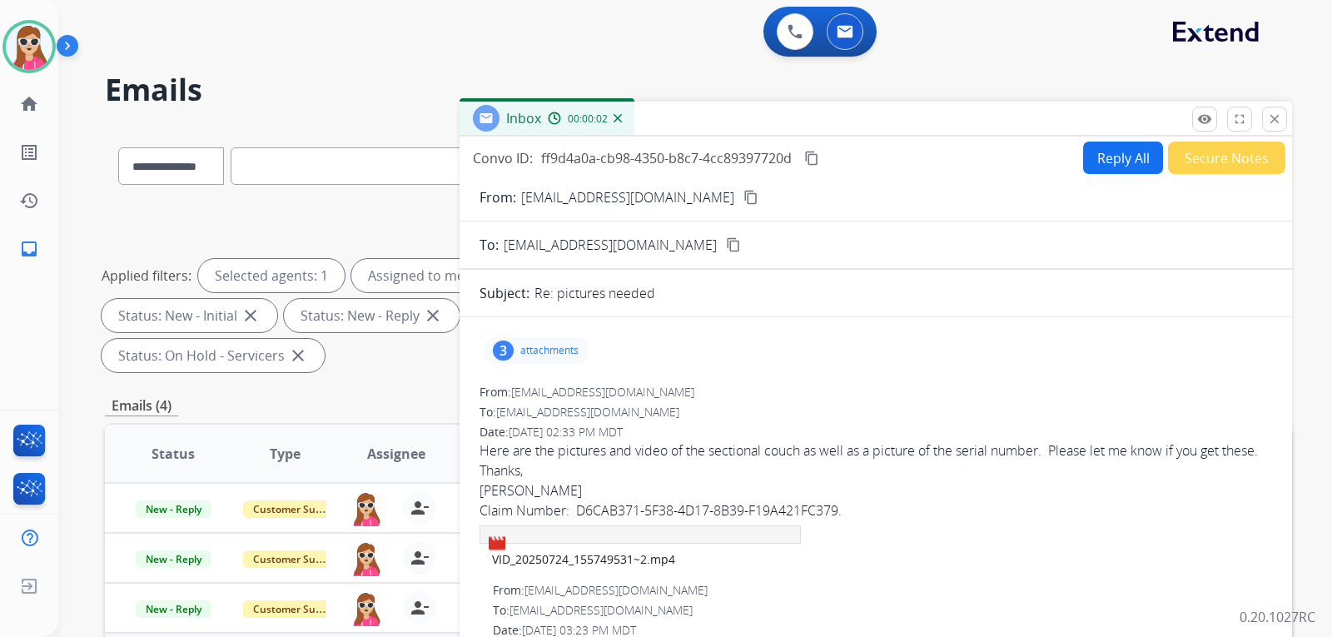
click at [541, 352] on p "attachments" at bounding box center [549, 350] width 58 height 13
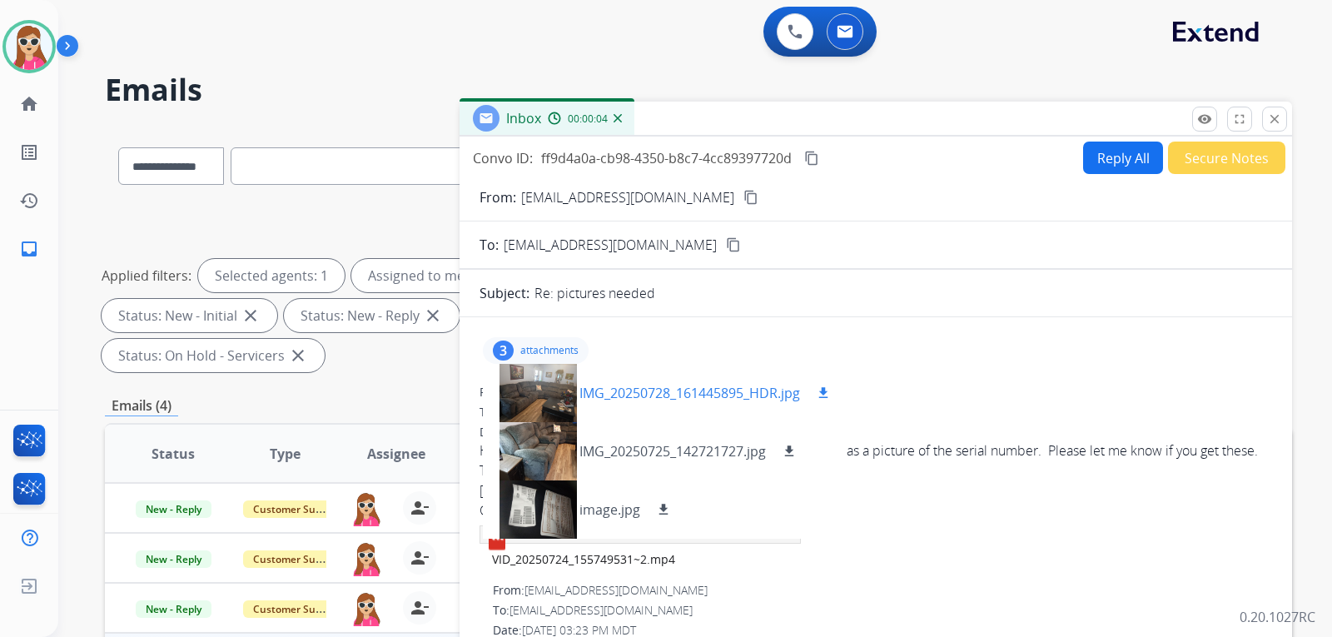
click at [833, 391] on button "download" at bounding box center [823, 393] width 20 height 20
click at [792, 451] on mat-icon "download" at bounding box center [789, 451] width 15 height 15
drag, startPoint x: 654, startPoint y: 508, endPoint x: 662, endPoint y: 500, distance: 10.6
click at [655, 508] on button "download" at bounding box center [663, 509] width 20 height 20
drag, startPoint x: 865, startPoint y: 265, endPoint x: 865, endPoint y: 280, distance: 15.0
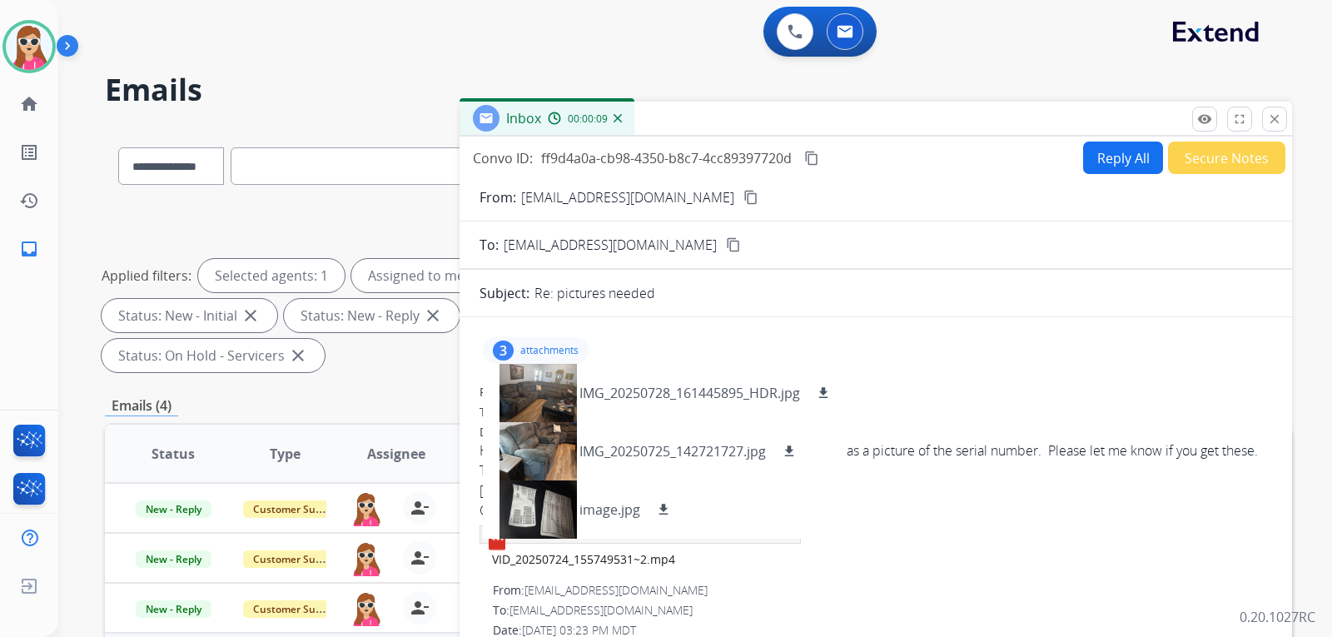
click at [921, 409] on div "To: servicesupport@extend.com" at bounding box center [875, 412] width 793 height 17
drag, startPoint x: 943, startPoint y: 560, endPoint x: 906, endPoint y: 514, distance: 59.8
click at [951, 544] on div "Claim Number: D6CAB371-5F38-4D17-8B39-F19A421FC379. VID_20250724_155749531~2.mp4" at bounding box center [875, 521] width 793 height 43
click at [639, 346] on div "3 attachments IMG_20250728_161445895_HDR.jpg download IMG_20250725_142721727.jp…" at bounding box center [875, 350] width 793 height 40
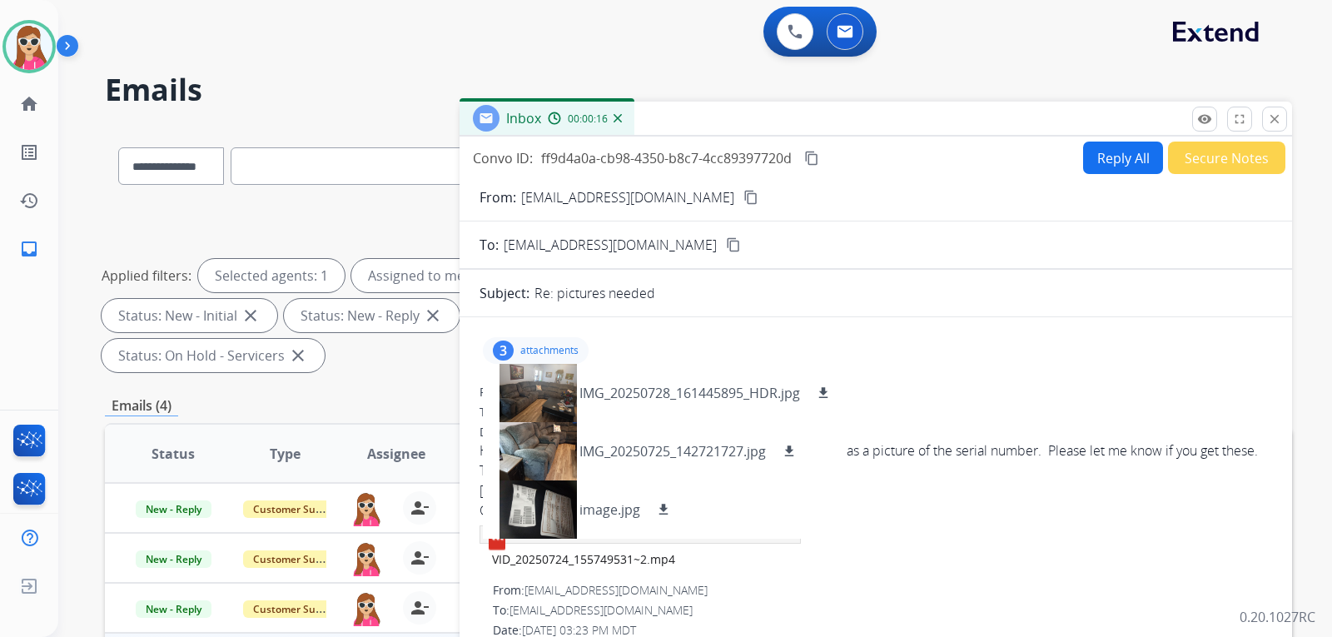
click at [527, 347] on p "attachments" at bounding box center [549, 350] width 58 height 13
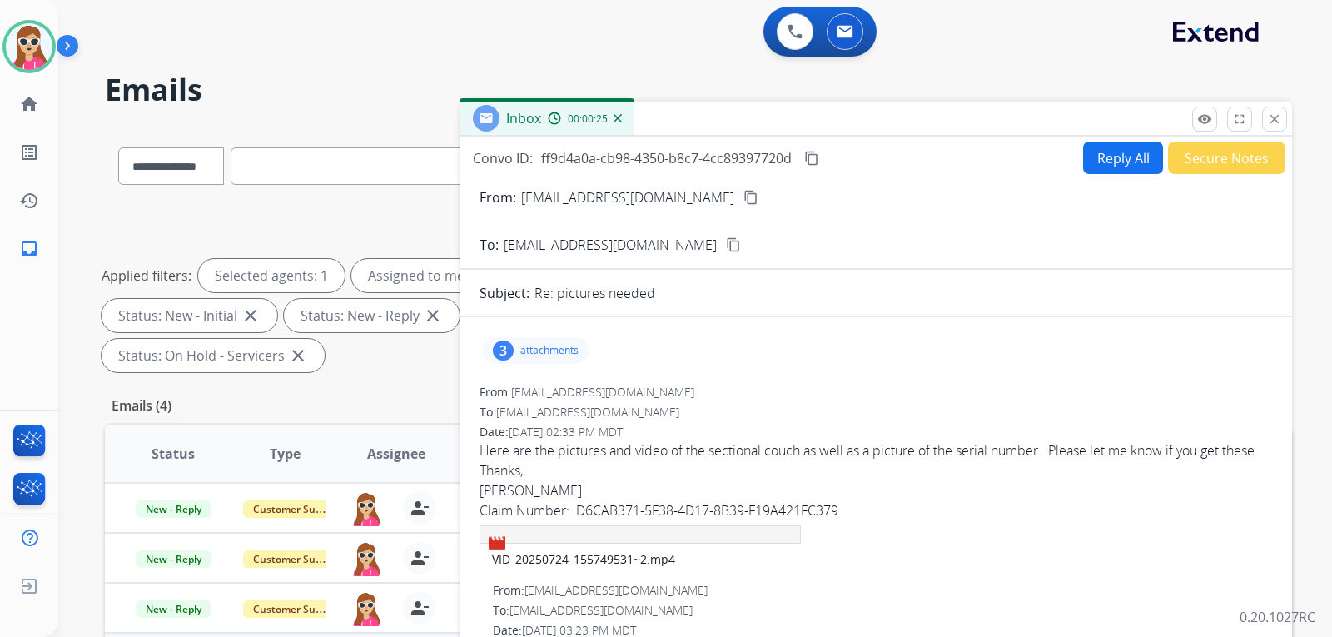
click at [548, 342] on div "3 attachments" at bounding box center [536, 350] width 106 height 27
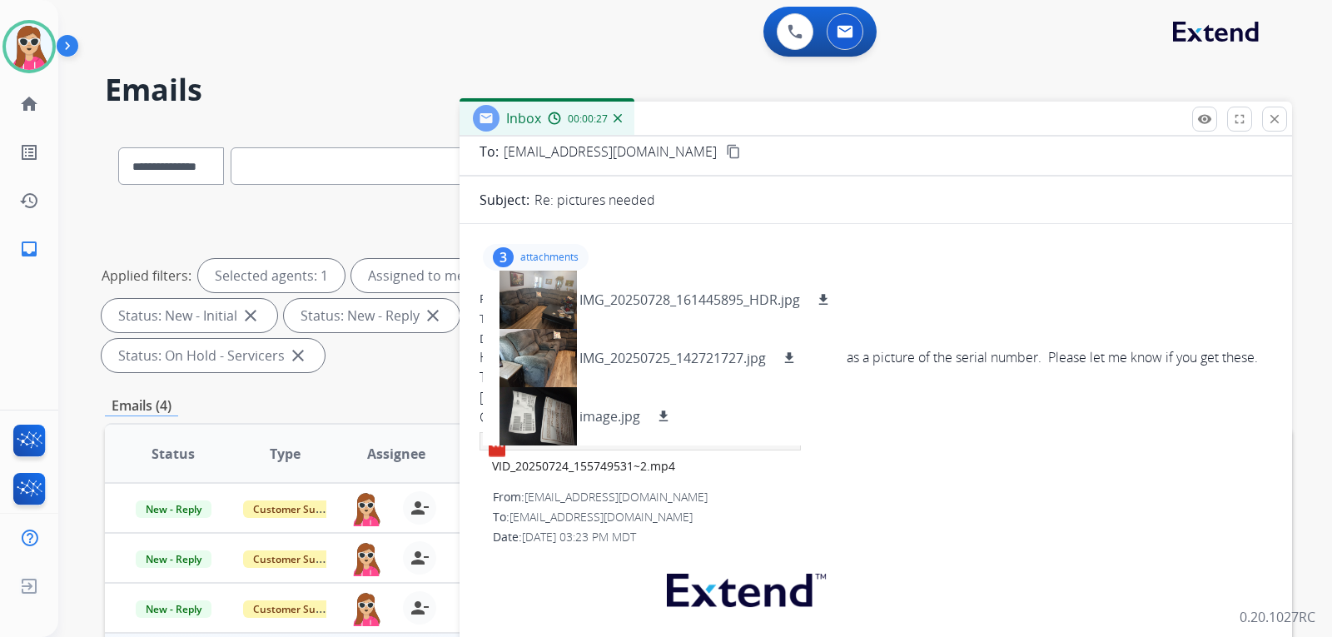
scroll to position [83, 0]
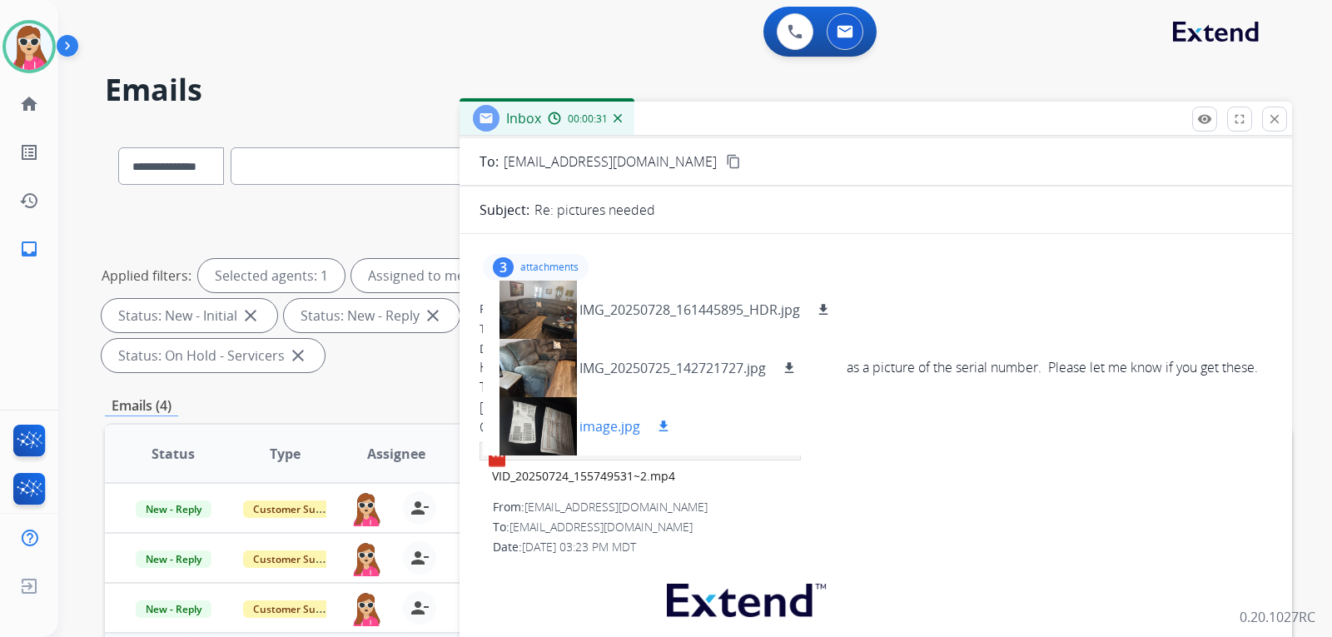
click at [668, 421] on mat-icon "download" at bounding box center [663, 426] width 15 height 15
click at [788, 370] on mat-icon "download" at bounding box center [789, 367] width 15 height 15
click at [831, 301] on button "download" at bounding box center [823, 310] width 20 height 20
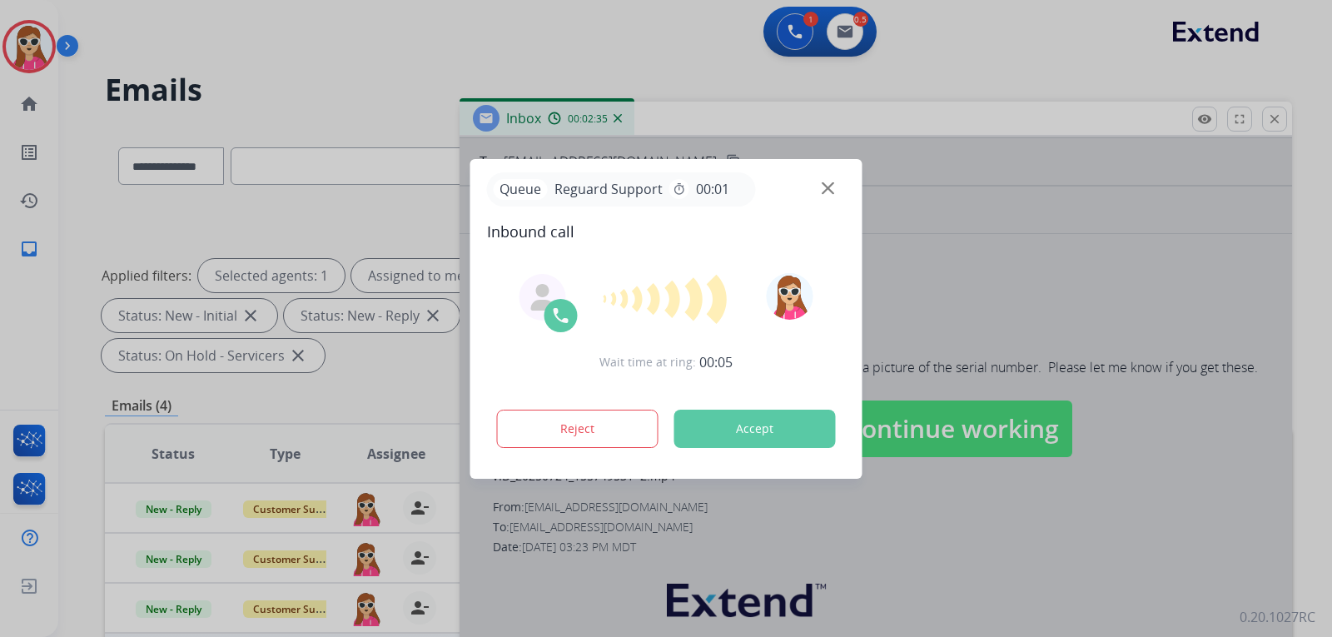
click at [753, 430] on button "Accept" at bounding box center [754, 429] width 161 height 38
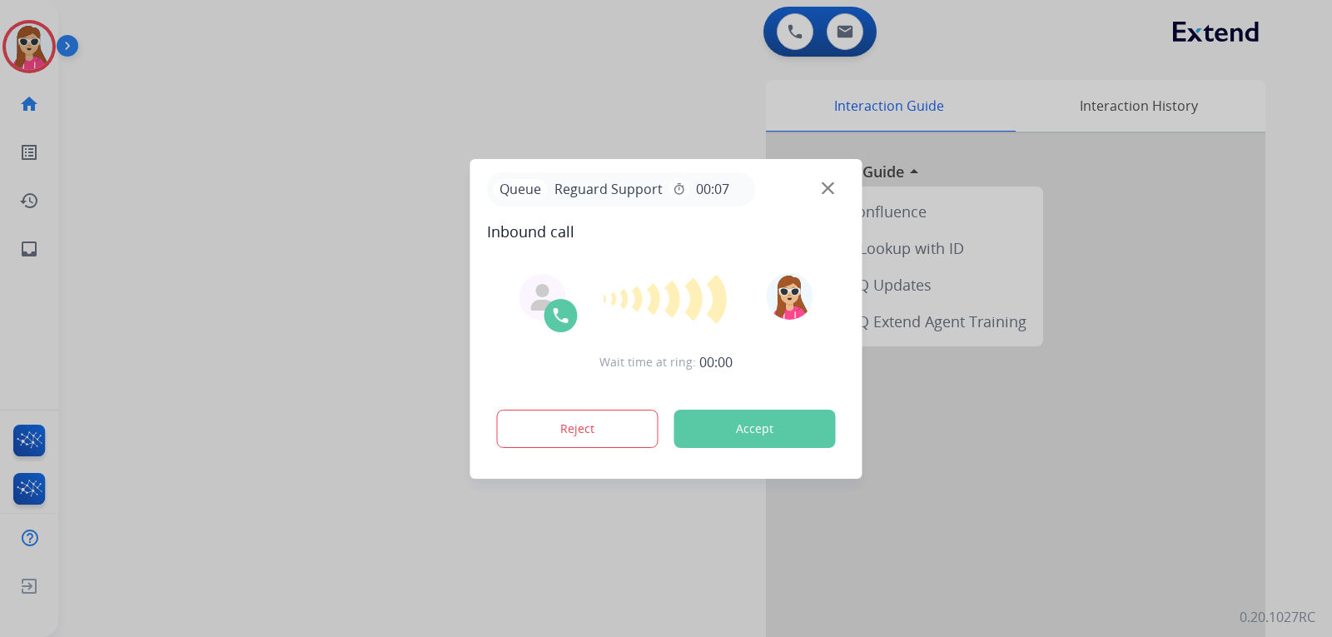
click at [750, 421] on button "Accept" at bounding box center [754, 429] width 161 height 38
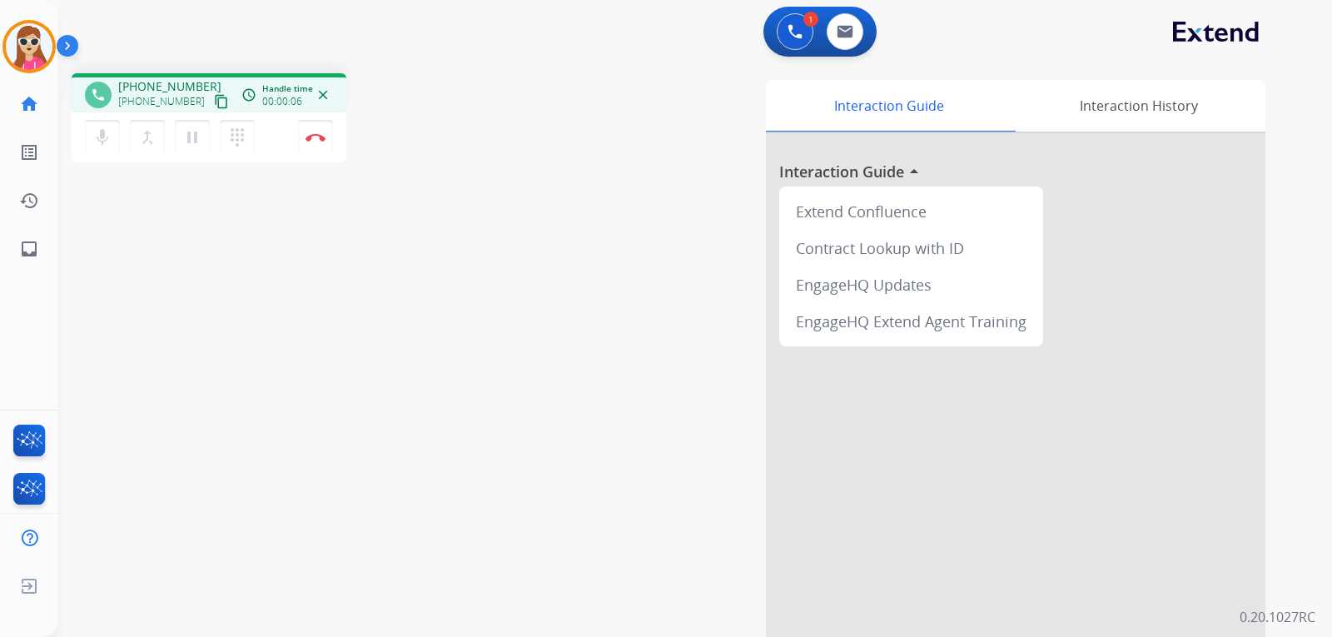
click at [211, 93] on button "content_copy" at bounding box center [221, 102] width 20 height 20
click at [317, 137] on img at bounding box center [316, 137] width 20 height 8
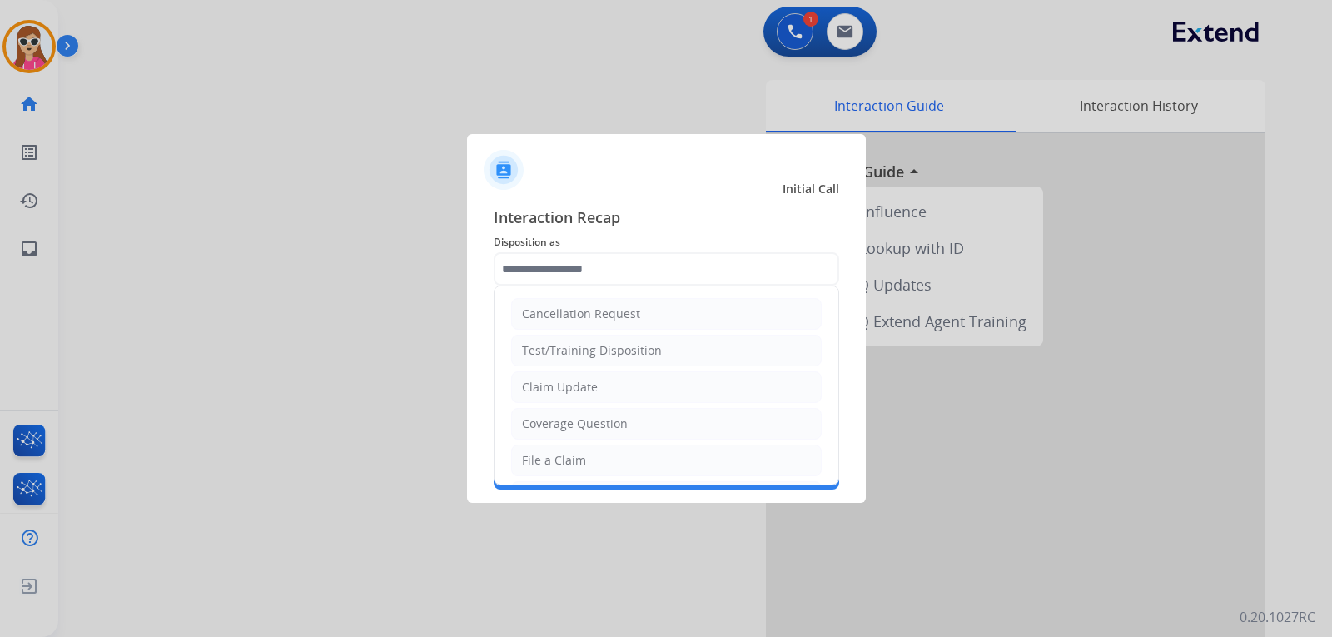
click at [574, 269] on input "text" at bounding box center [666, 268] width 345 height 33
click at [613, 390] on li "Claim Update" at bounding box center [666, 387] width 311 height 32
type input "**********"
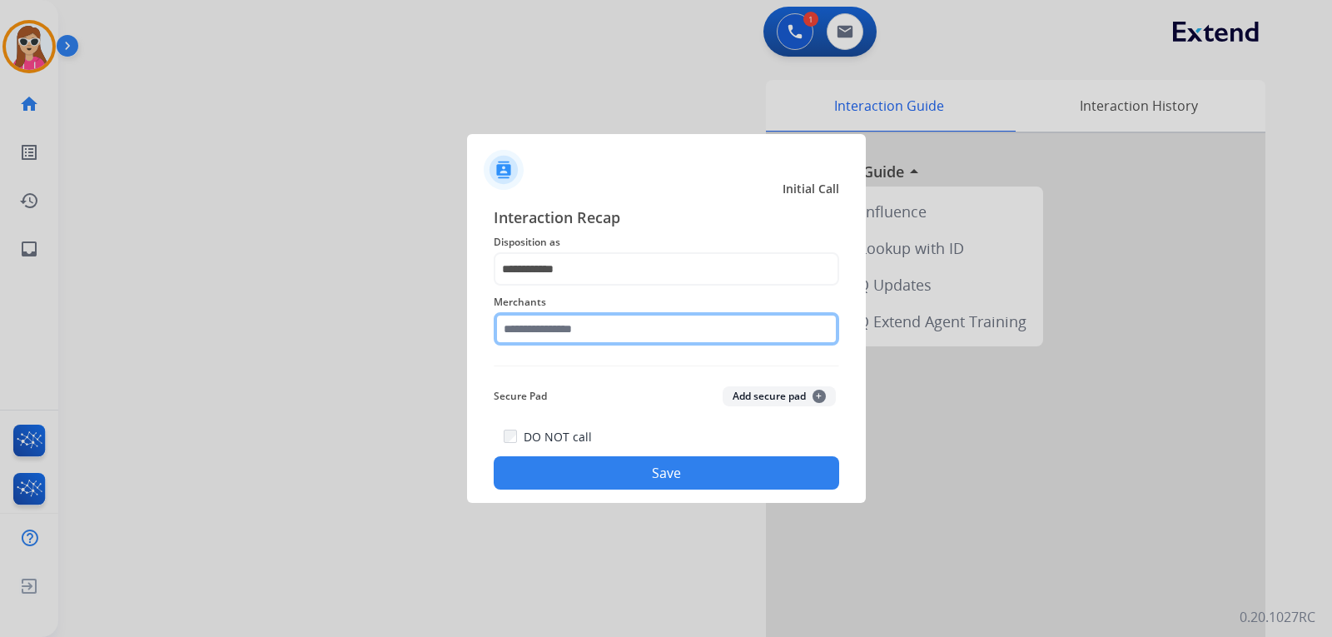
click at [578, 330] on input "text" at bounding box center [666, 328] width 345 height 33
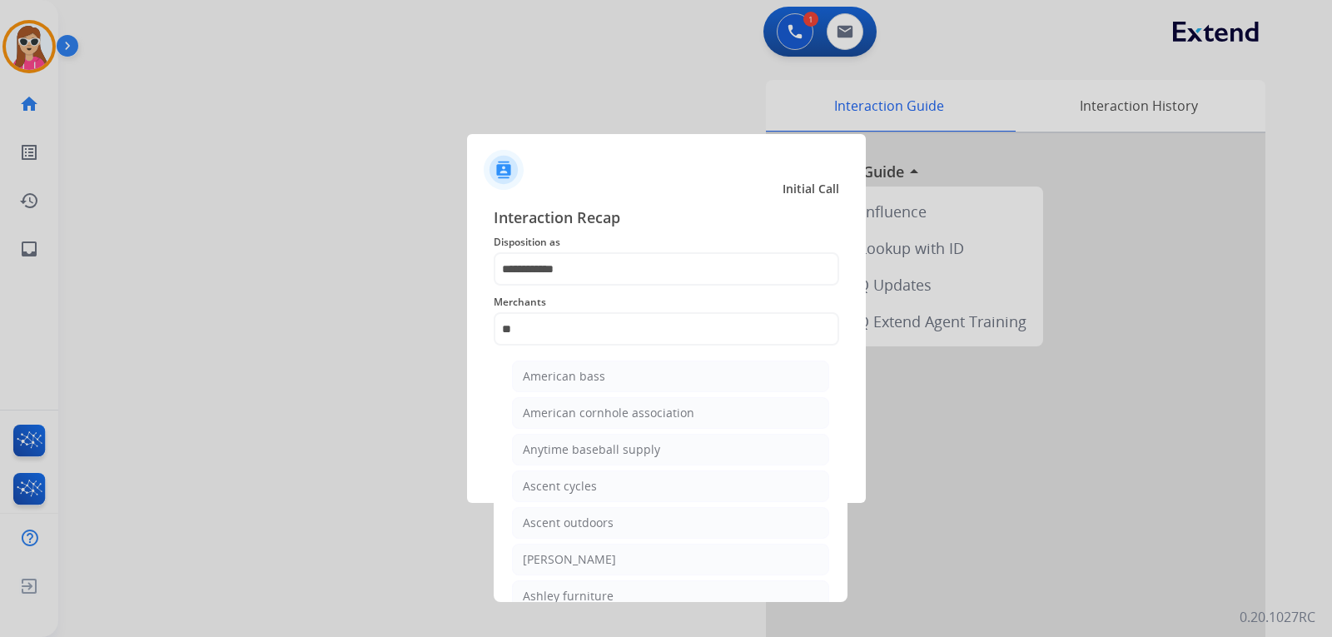
click at [587, 565] on div "[PERSON_NAME]" at bounding box center [569, 559] width 93 height 17
type input "**********"
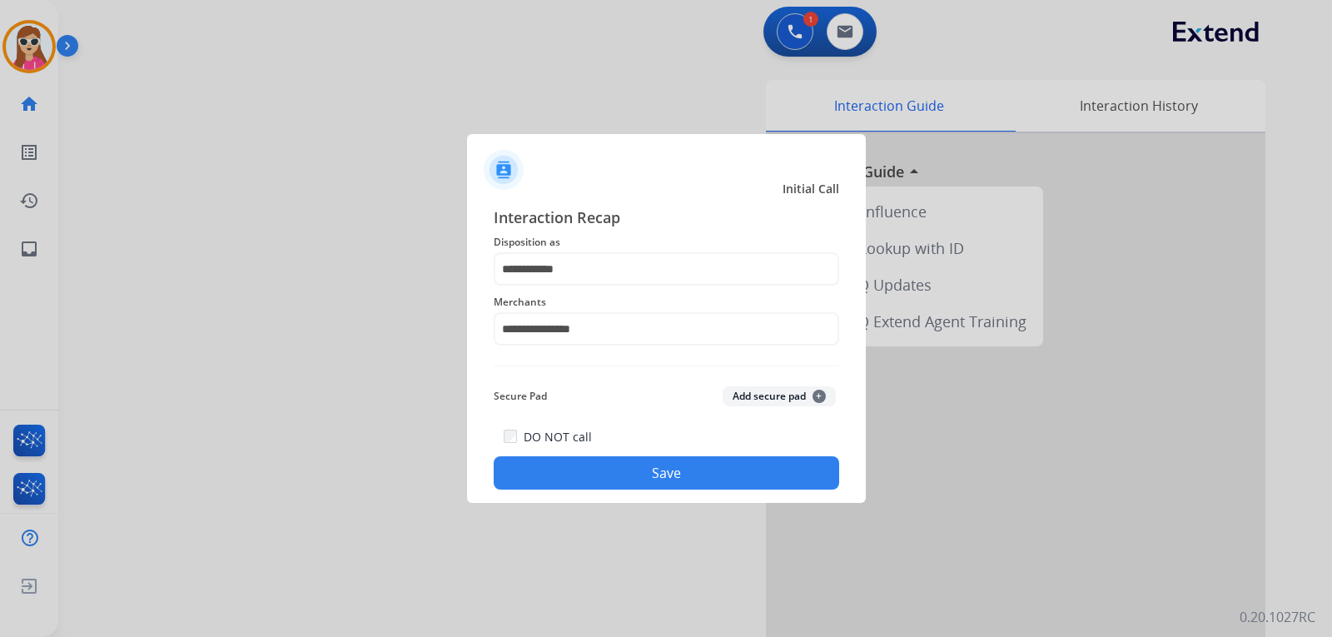
click at [642, 459] on button "Save" at bounding box center [666, 472] width 345 height 33
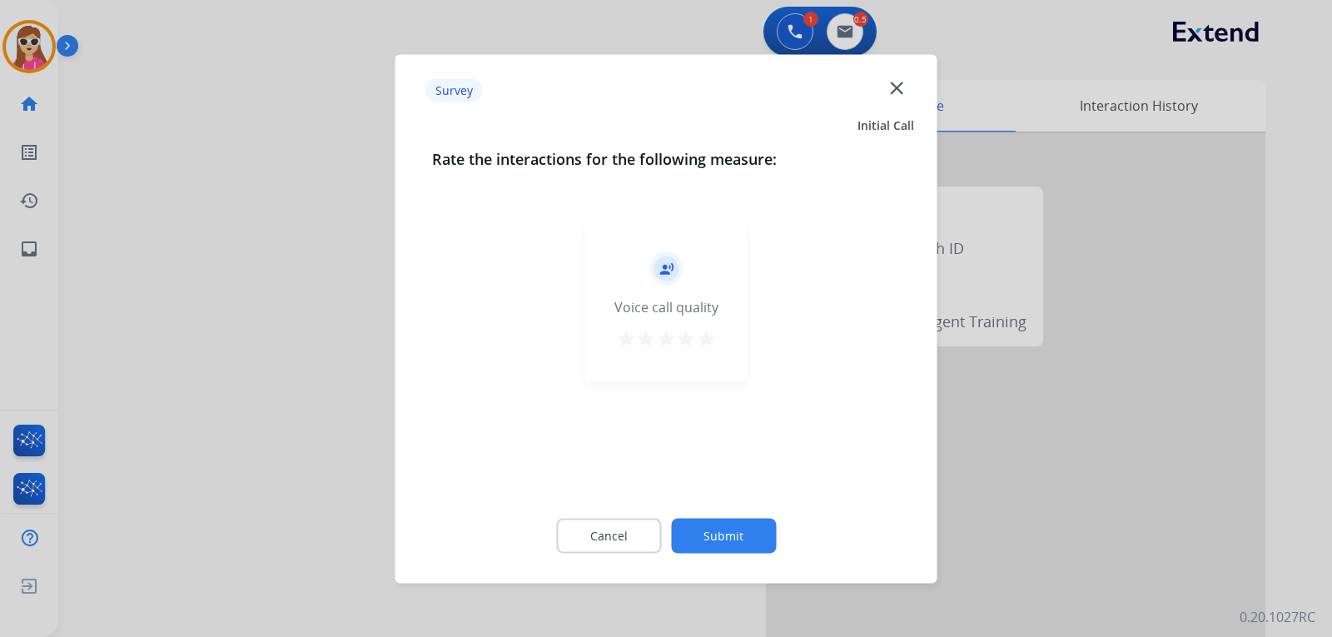
click at [705, 338] on mat-icon "star" at bounding box center [706, 338] width 20 height 20
click at [712, 536] on button "Submit" at bounding box center [723, 535] width 105 height 35
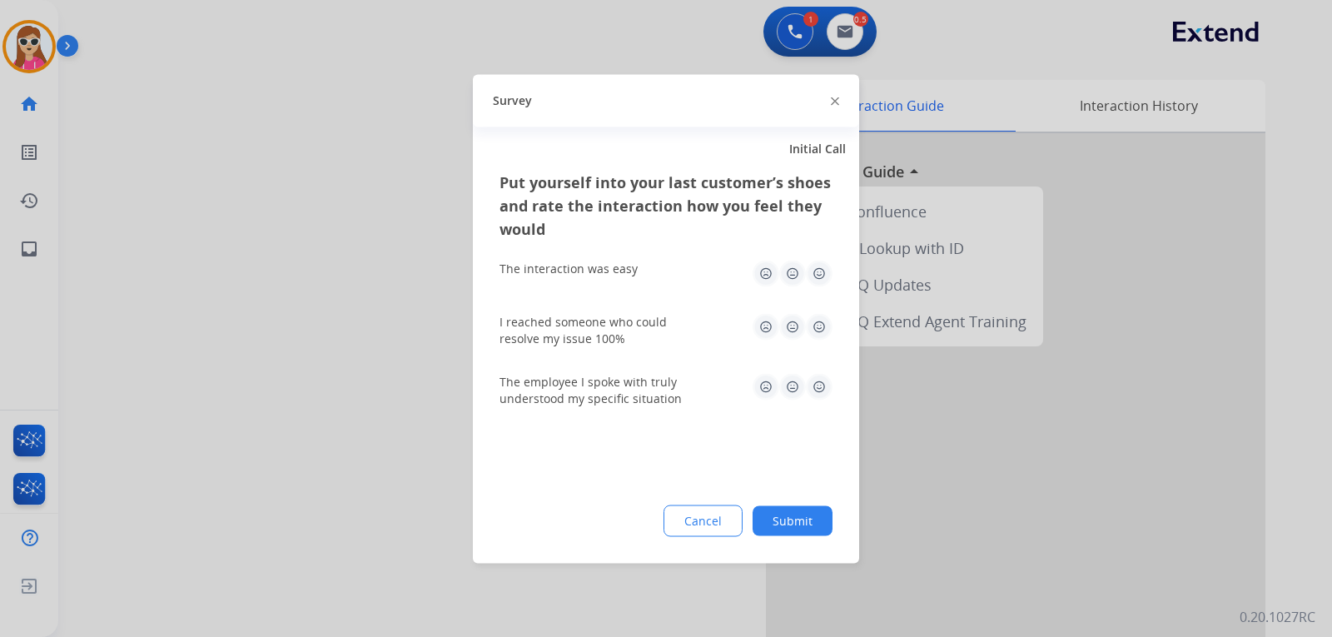
click at [819, 393] on img at bounding box center [819, 386] width 27 height 27
click at [822, 321] on img at bounding box center [819, 326] width 27 height 27
click at [822, 262] on img at bounding box center [819, 273] width 27 height 27
click at [786, 529] on button "Submit" at bounding box center [793, 520] width 80 height 30
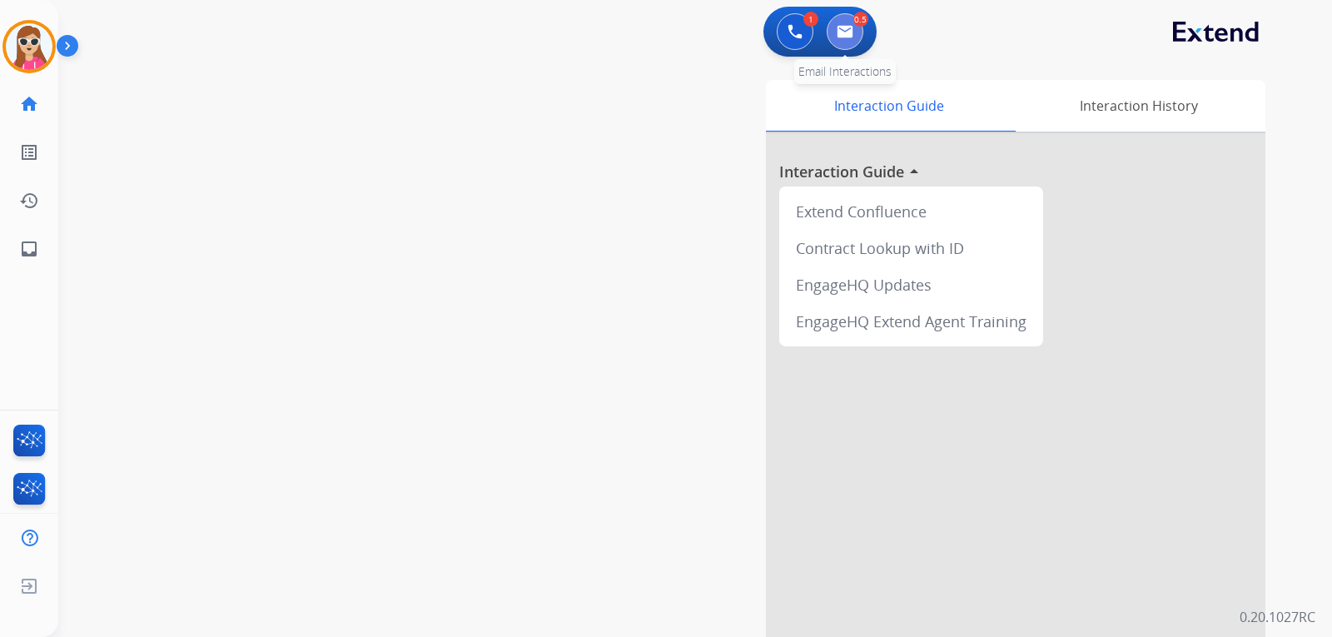
click at [833, 36] on button at bounding box center [845, 31] width 37 height 37
select select "**********"
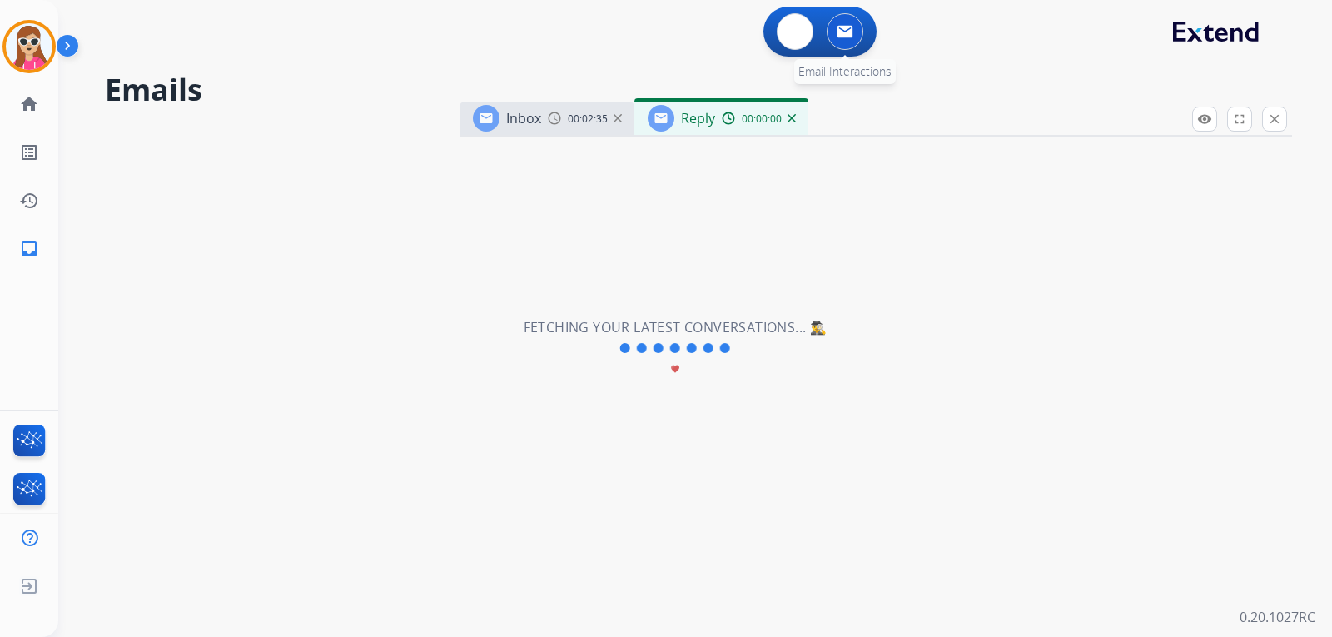
select select "**********"
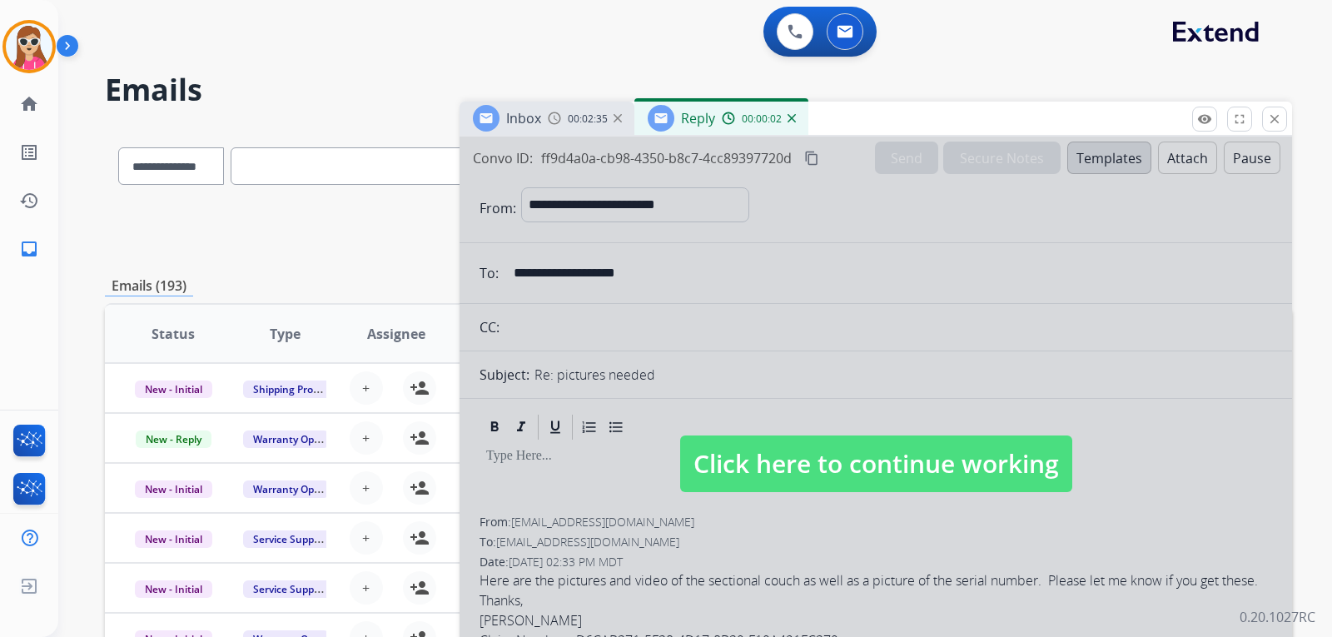
click at [791, 488] on span "Click here to continue working" at bounding box center [876, 463] width 392 height 57
select select
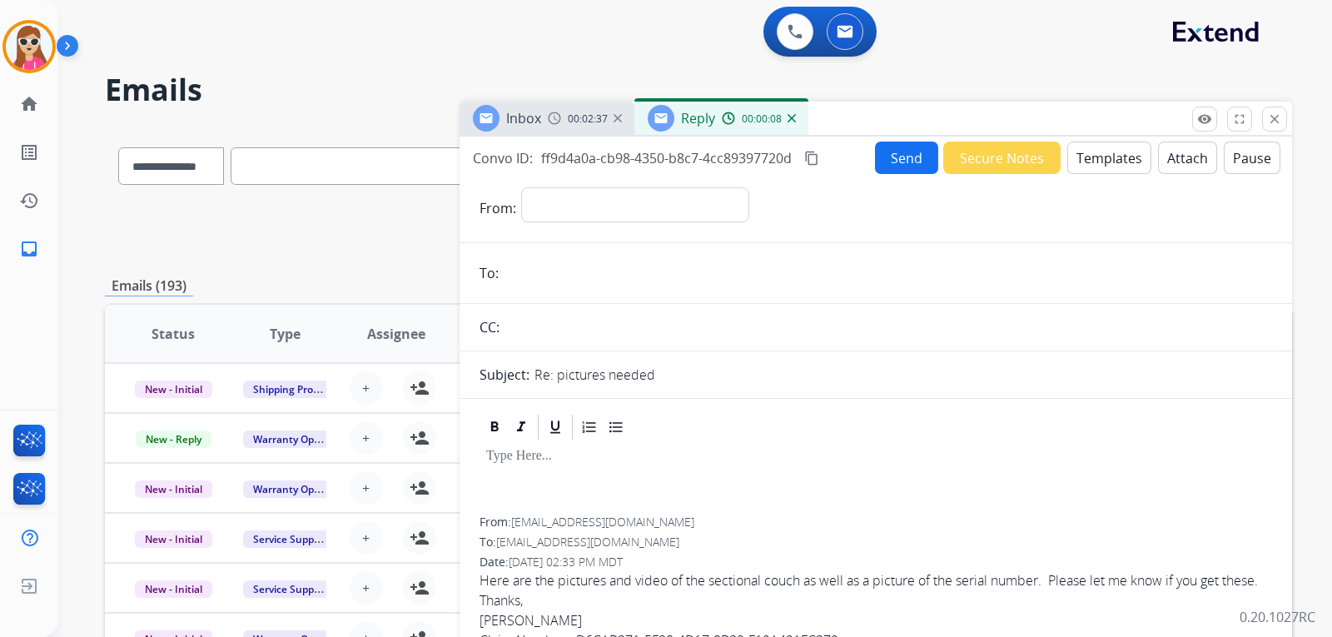
click at [1091, 152] on button "Templates" at bounding box center [1109, 158] width 84 height 32
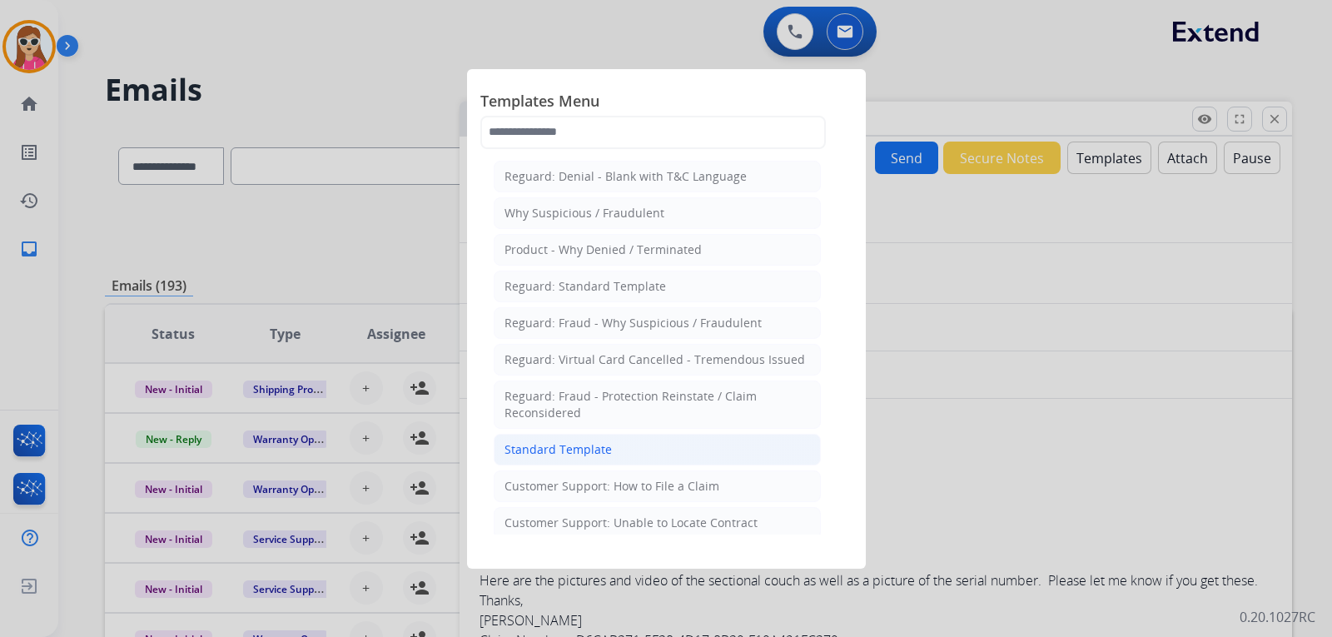
click at [567, 444] on div "Standard Template" at bounding box center [557, 449] width 107 height 17
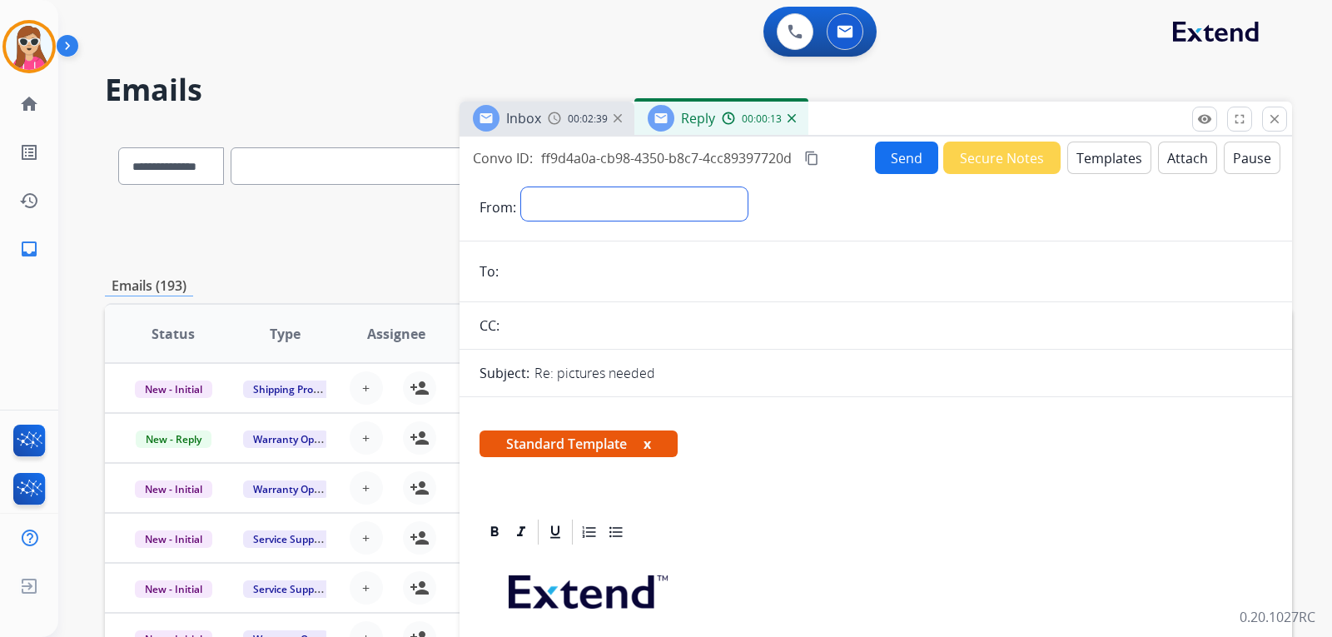
click at [632, 211] on select "**********" at bounding box center [634, 203] width 226 height 33
select select "**********"
click at [521, 187] on select "**********" at bounding box center [634, 203] width 226 height 33
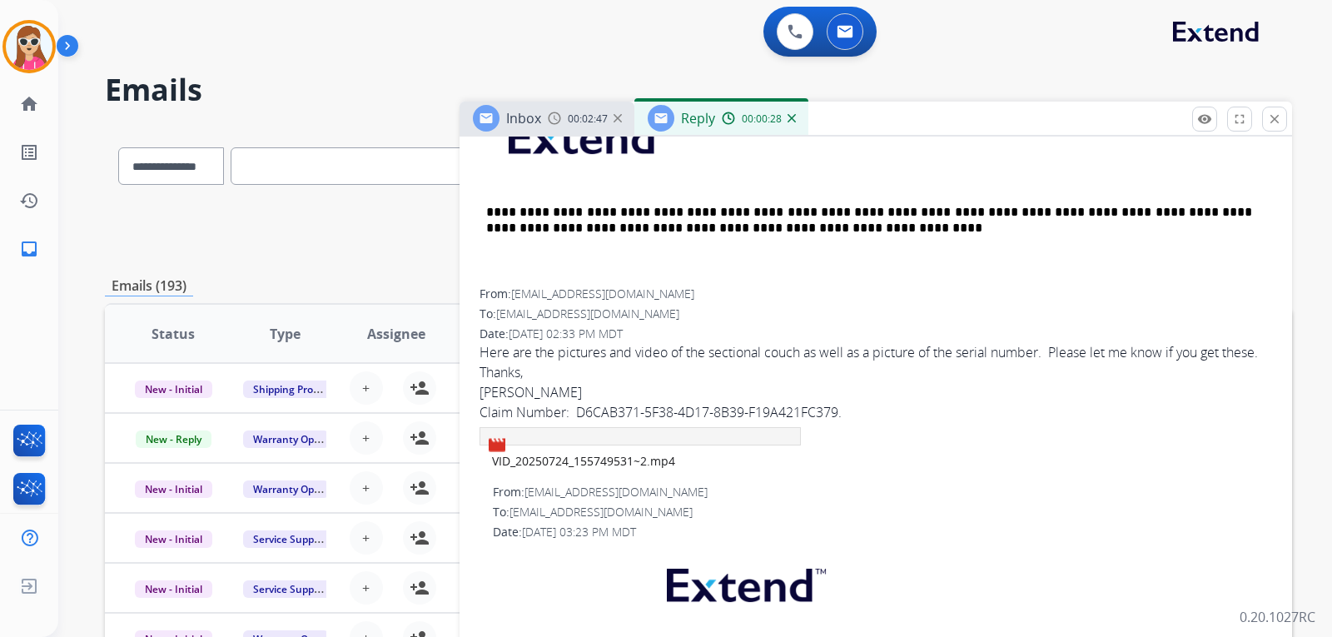
scroll to position [834, 0]
drag, startPoint x: 514, startPoint y: 286, endPoint x: 643, endPoint y: 296, distance: 130.2
click at [643, 296] on div "From: kathyaloyd@gmail.com" at bounding box center [875, 292] width 793 height 17
copy span "kathyaloyd@gmail.com"
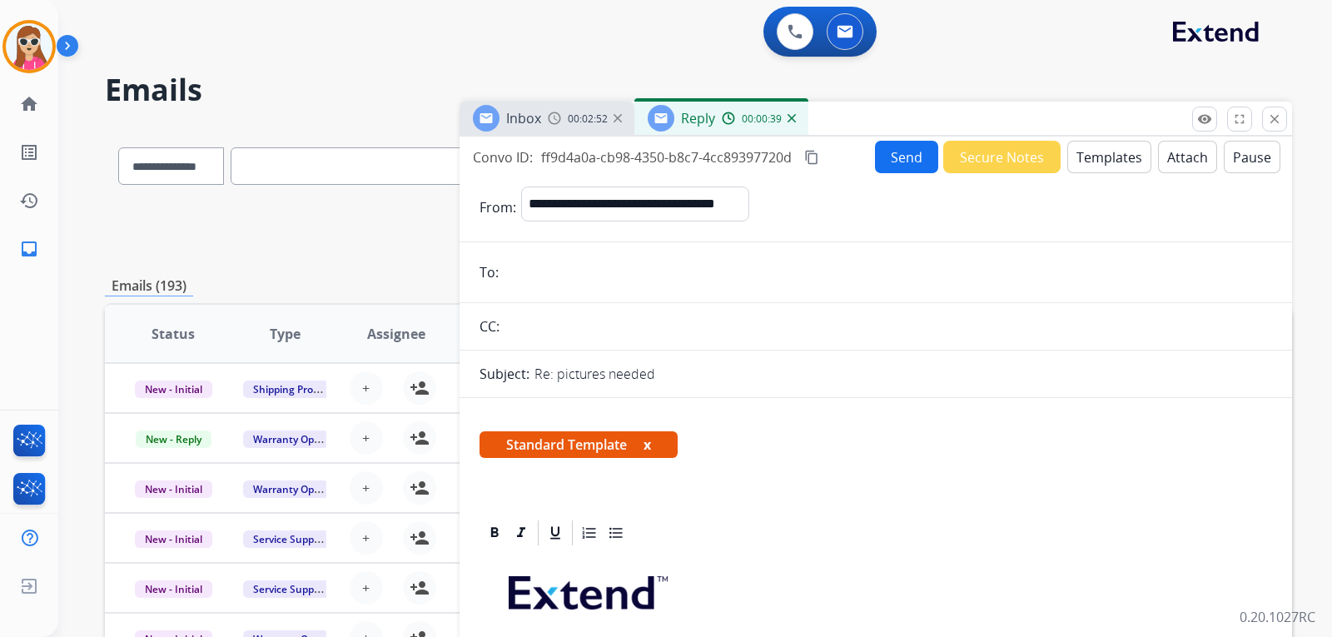
scroll to position [0, 0]
click at [554, 284] on input "email" at bounding box center [888, 272] width 768 height 33
paste input "**********"
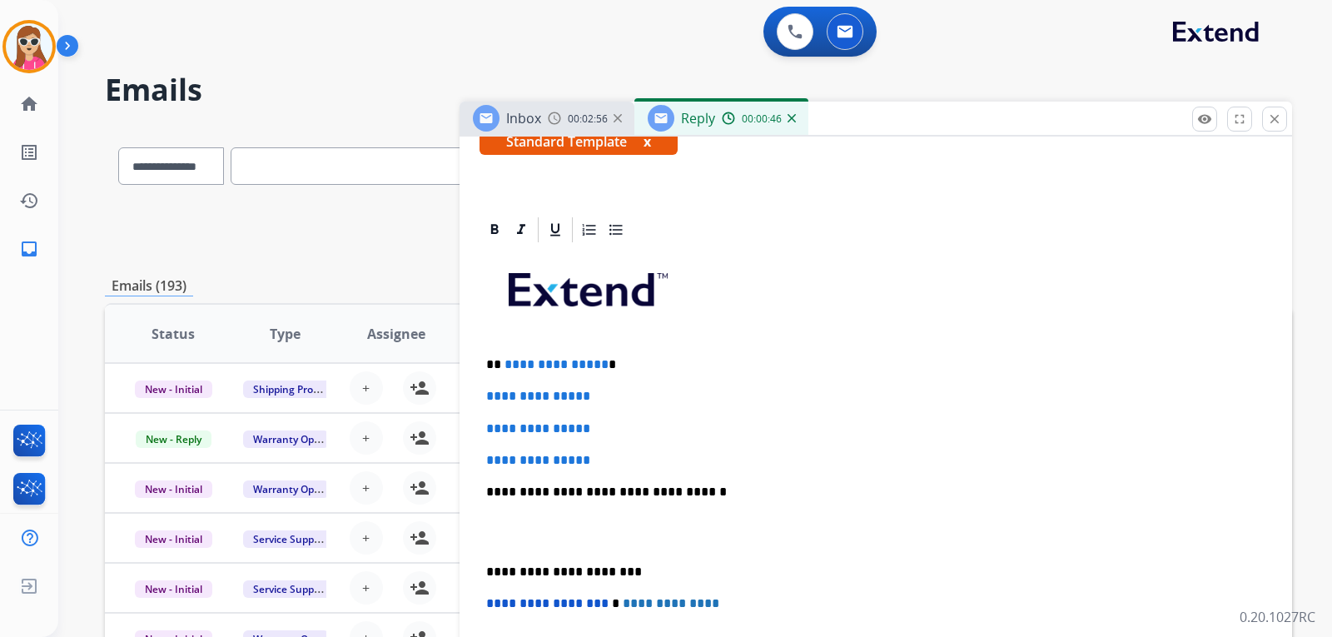
scroll to position [333, 0]
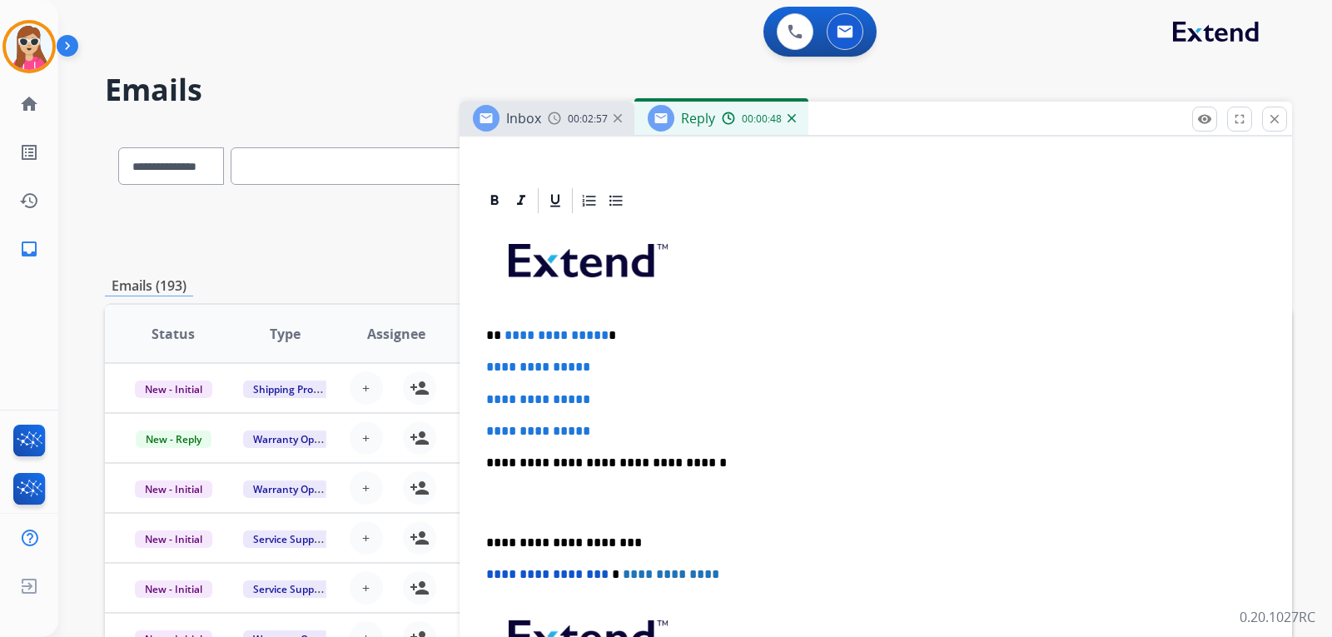
type input "**********"
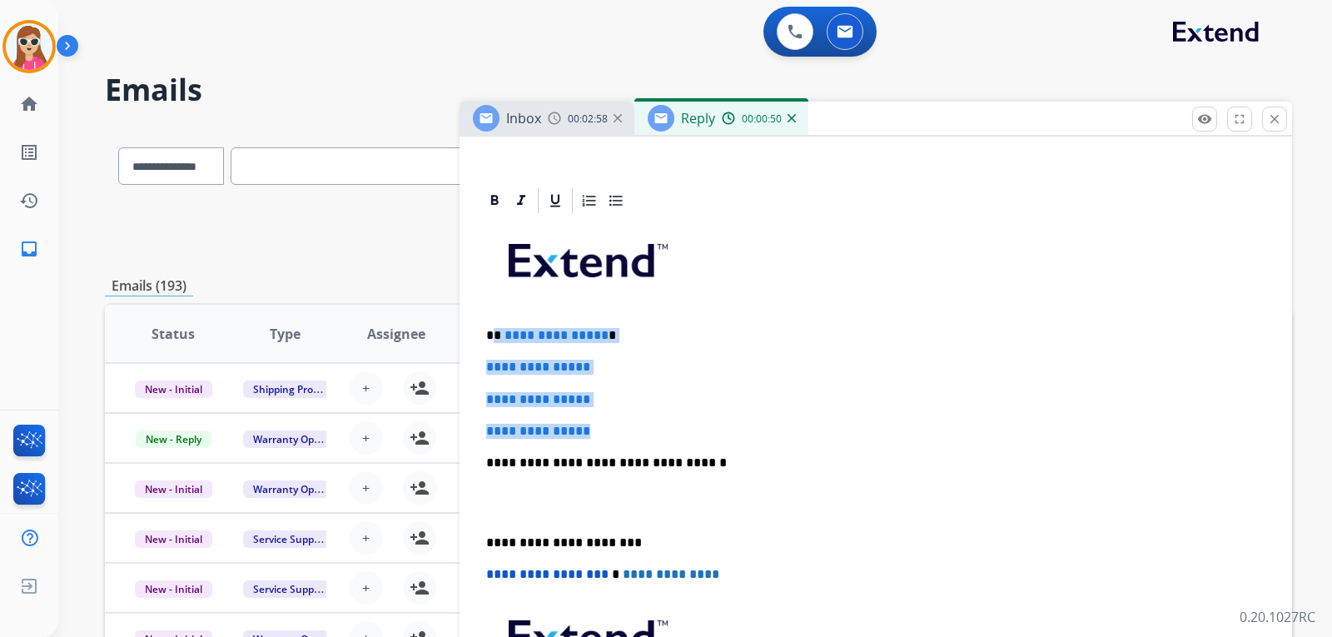
drag, startPoint x: 497, startPoint y: 337, endPoint x: 600, endPoint y: 425, distance: 135.8
click at [600, 425] on div "**********" at bounding box center [875, 502] width 793 height 573
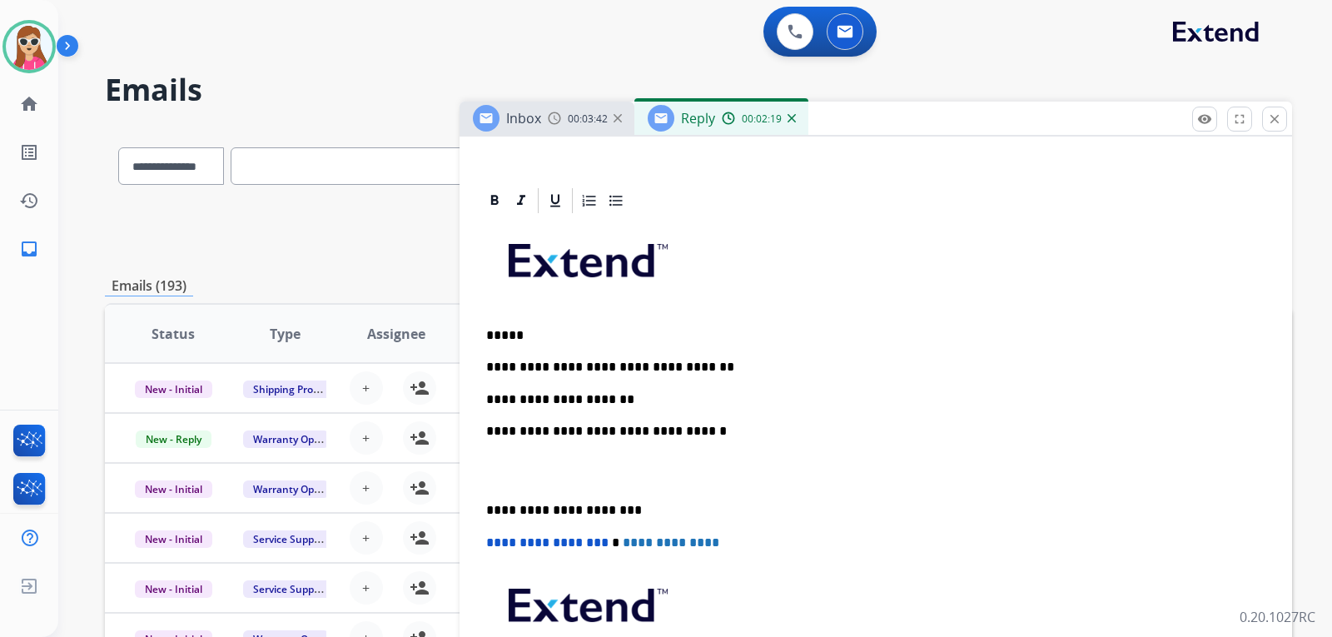
drag, startPoint x: 528, startPoint y: 410, endPoint x: 526, endPoint y: 401, distance: 9.3
click at [526, 401] on p "**********" at bounding box center [869, 399] width 766 height 15
click at [629, 404] on p "**********" at bounding box center [869, 399] width 766 height 15
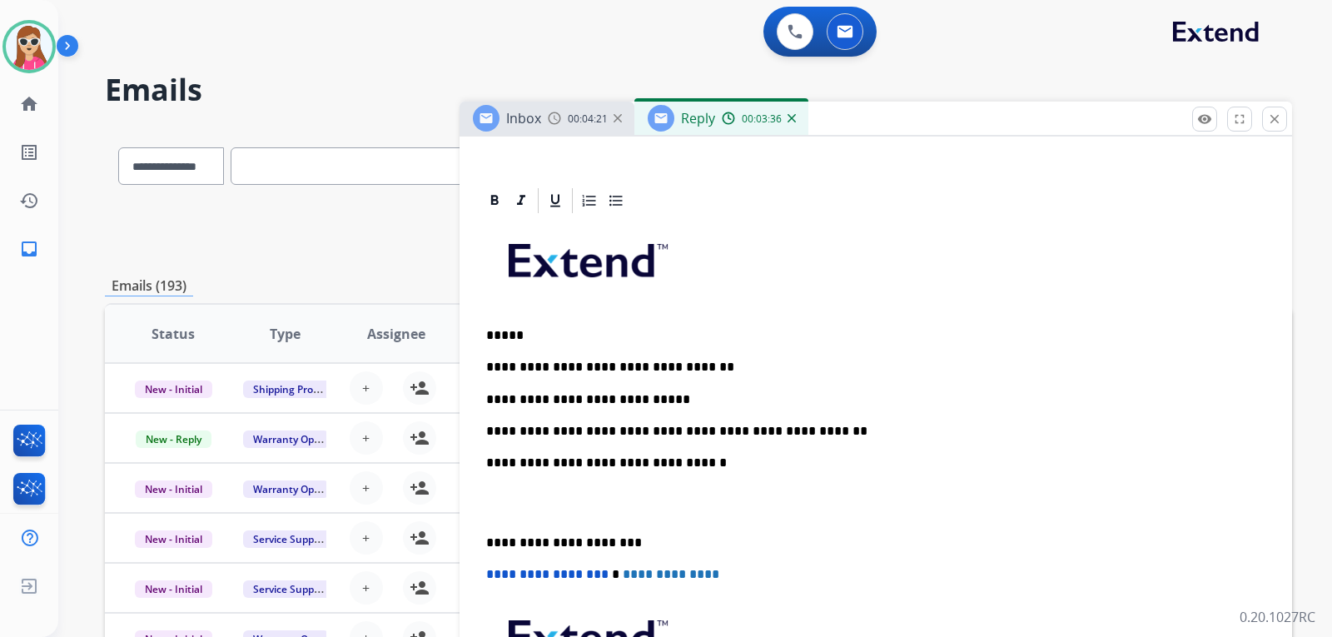
click at [652, 398] on p "**********" at bounding box center [869, 399] width 766 height 15
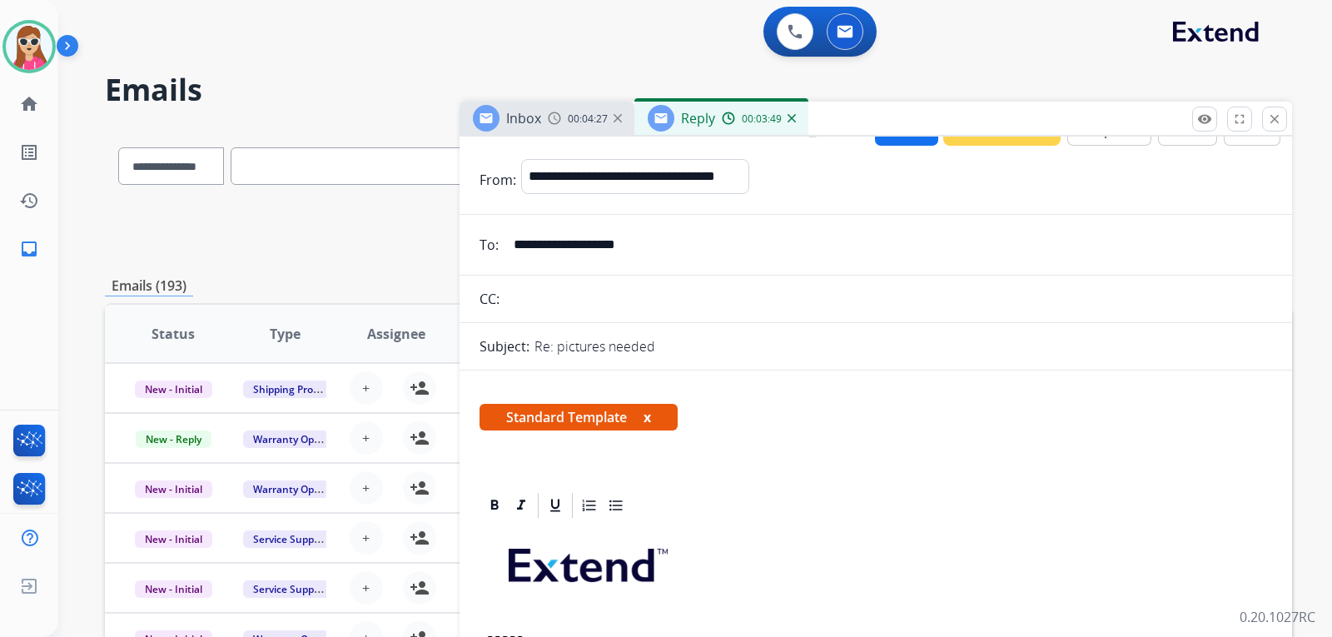
scroll to position [0, 0]
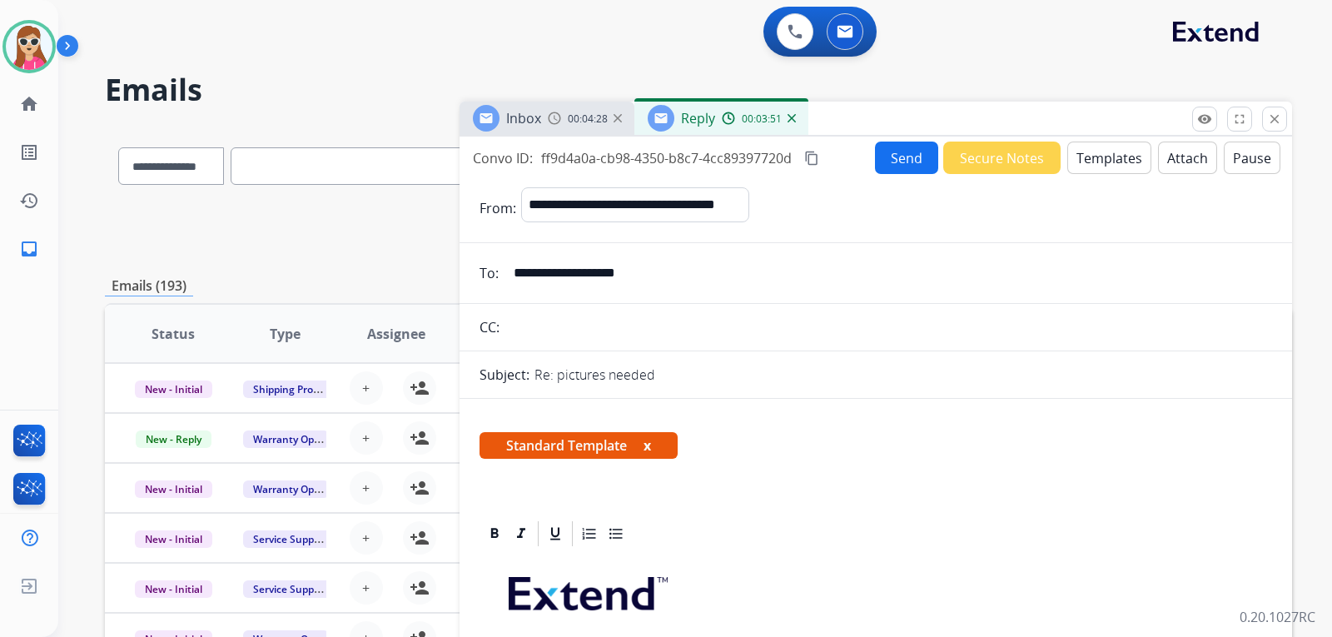
click at [881, 166] on button "Send" at bounding box center [906, 158] width 63 height 32
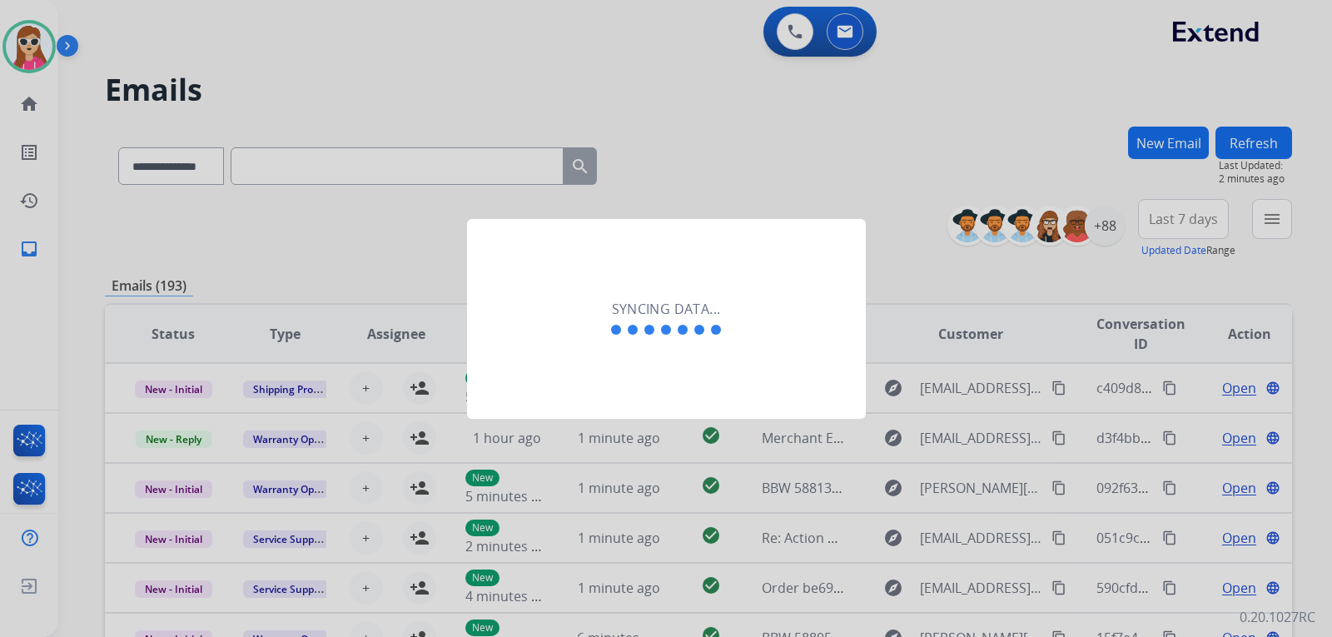
click at [564, 335] on div "Syncing data..." at bounding box center [666, 319] width 399 height 200
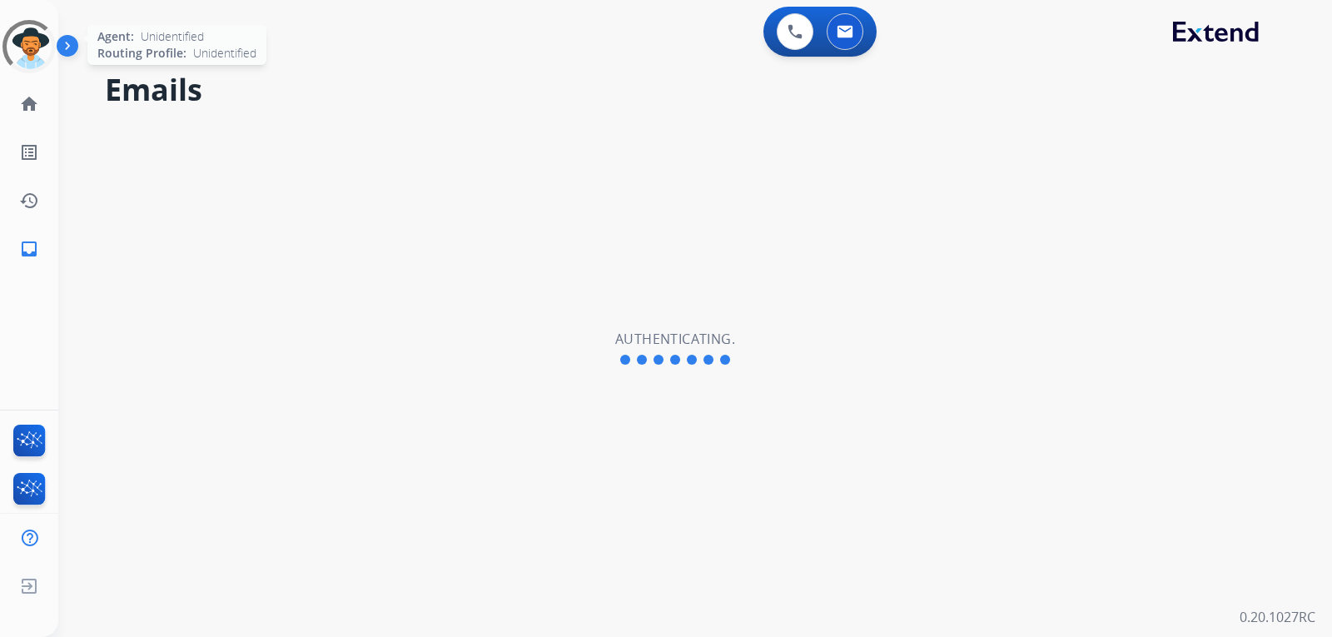
click at [15, 35] on div at bounding box center [30, 47] width 74 height 74
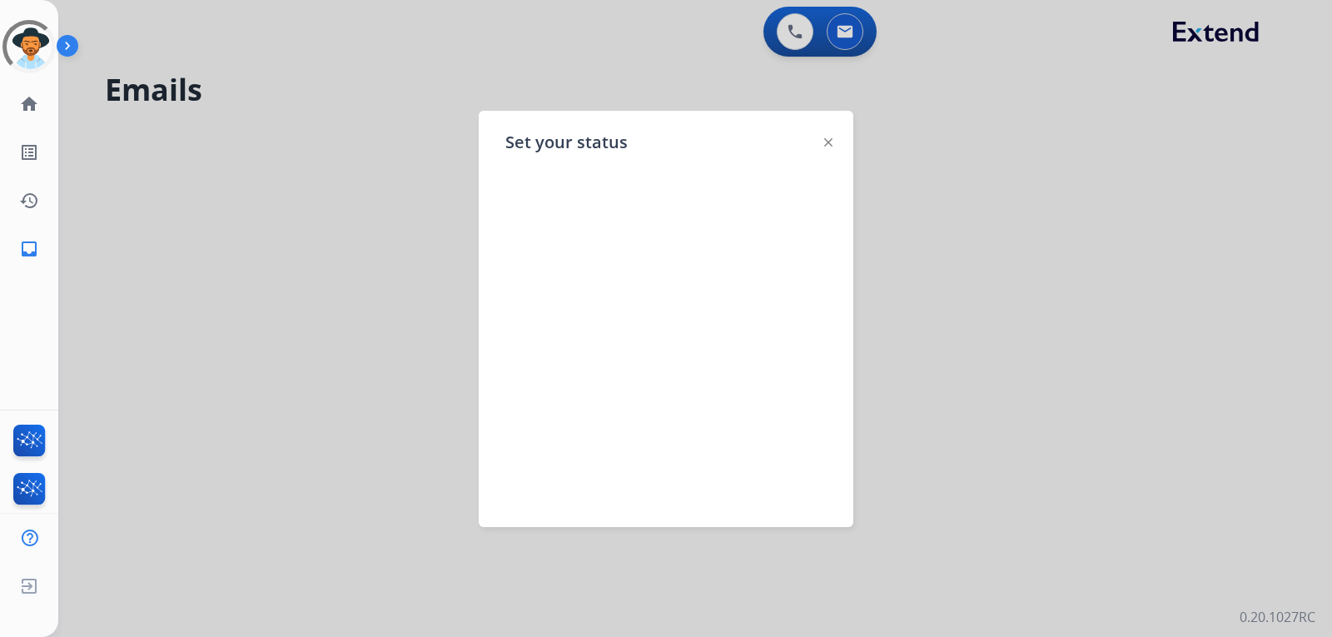
select select "**********"
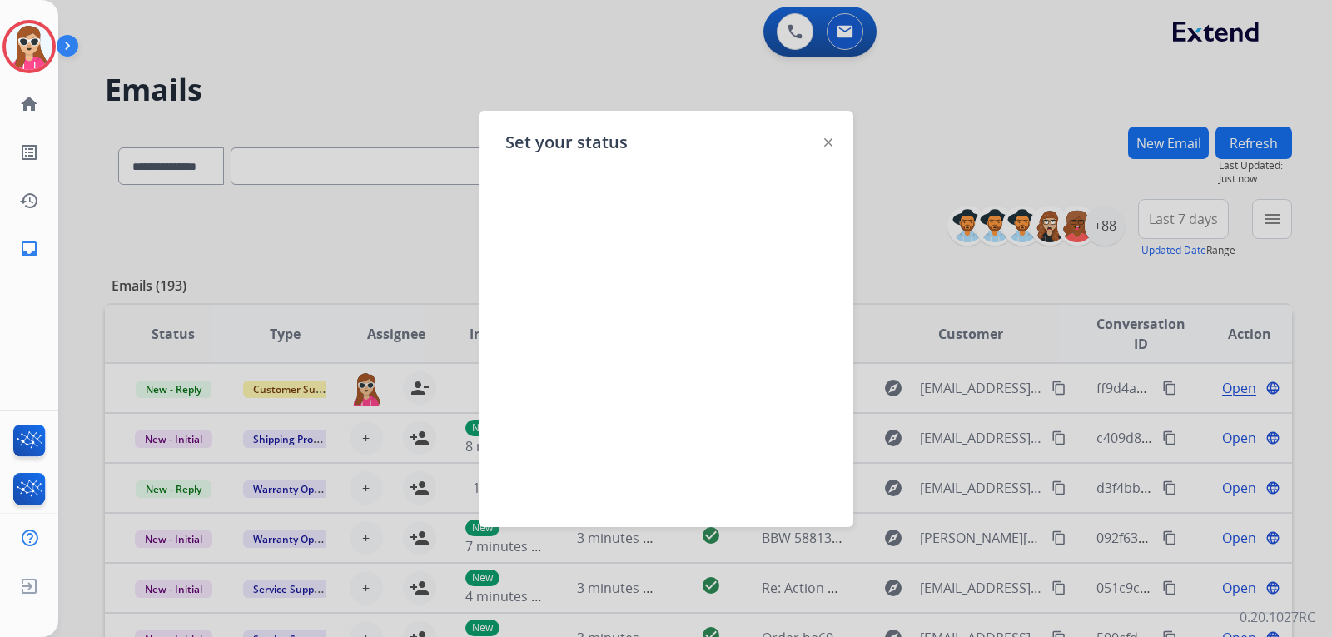
click at [829, 136] on div at bounding box center [828, 142] width 8 height 20
click at [831, 140] on img at bounding box center [828, 142] width 8 height 8
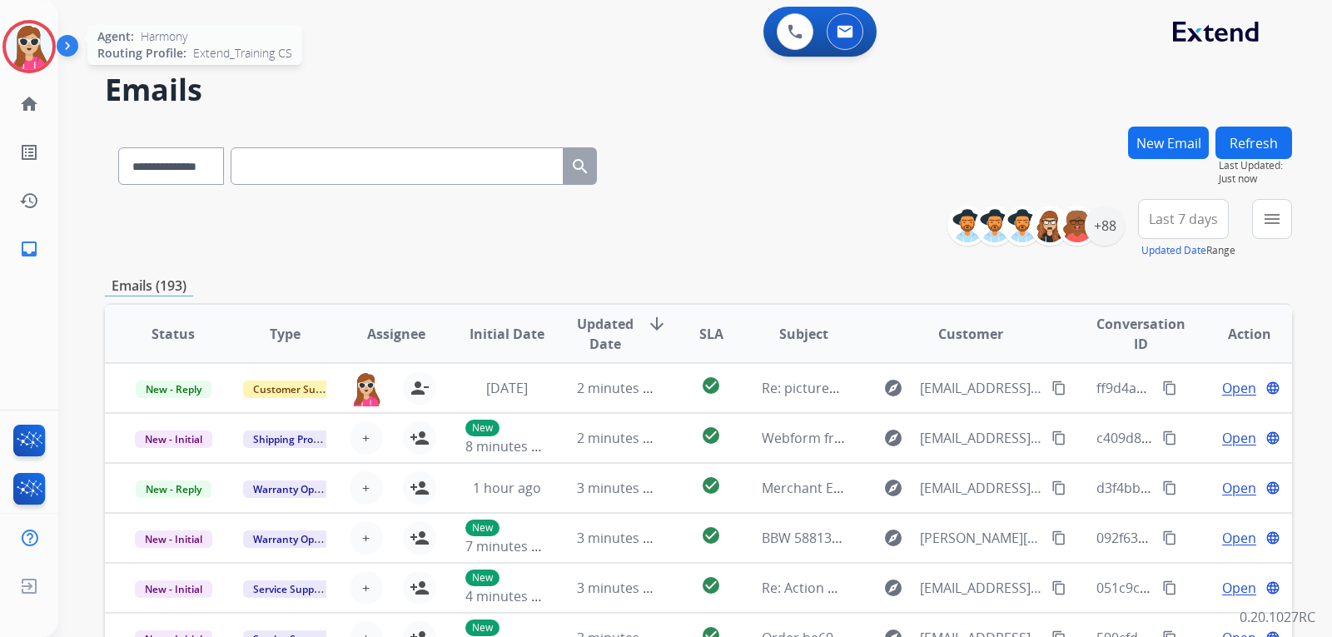
click at [37, 44] on img at bounding box center [29, 46] width 47 height 47
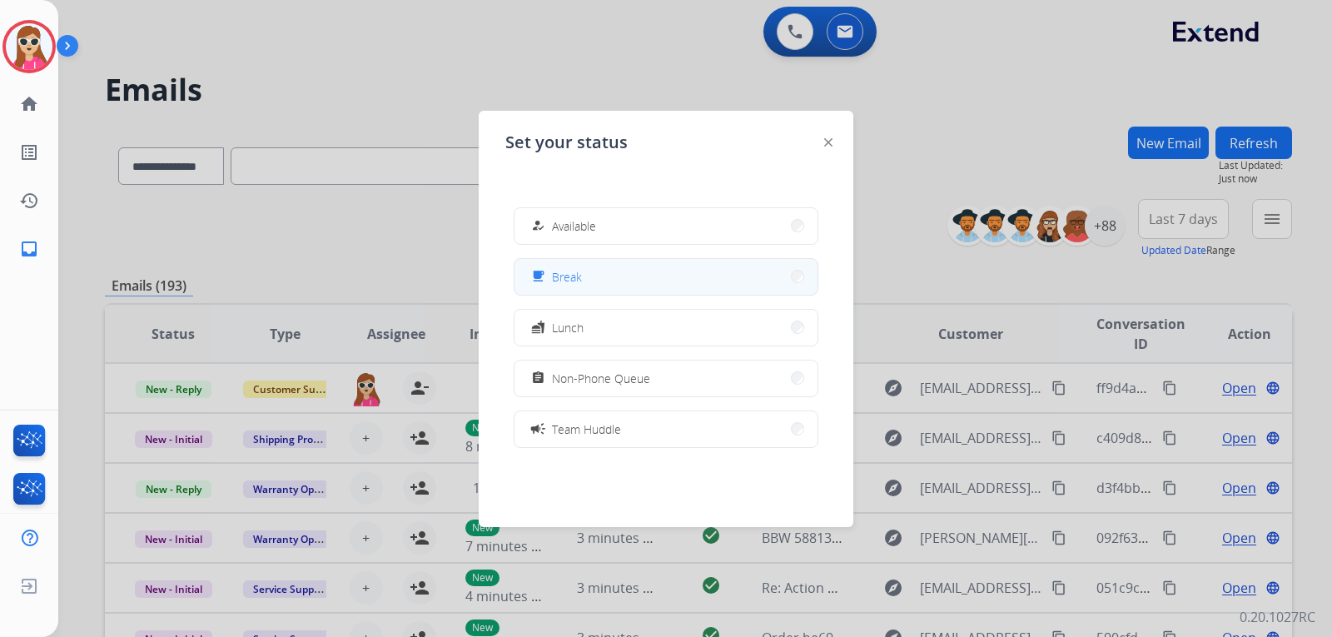
click at [579, 283] on span "Break" at bounding box center [567, 276] width 30 height 17
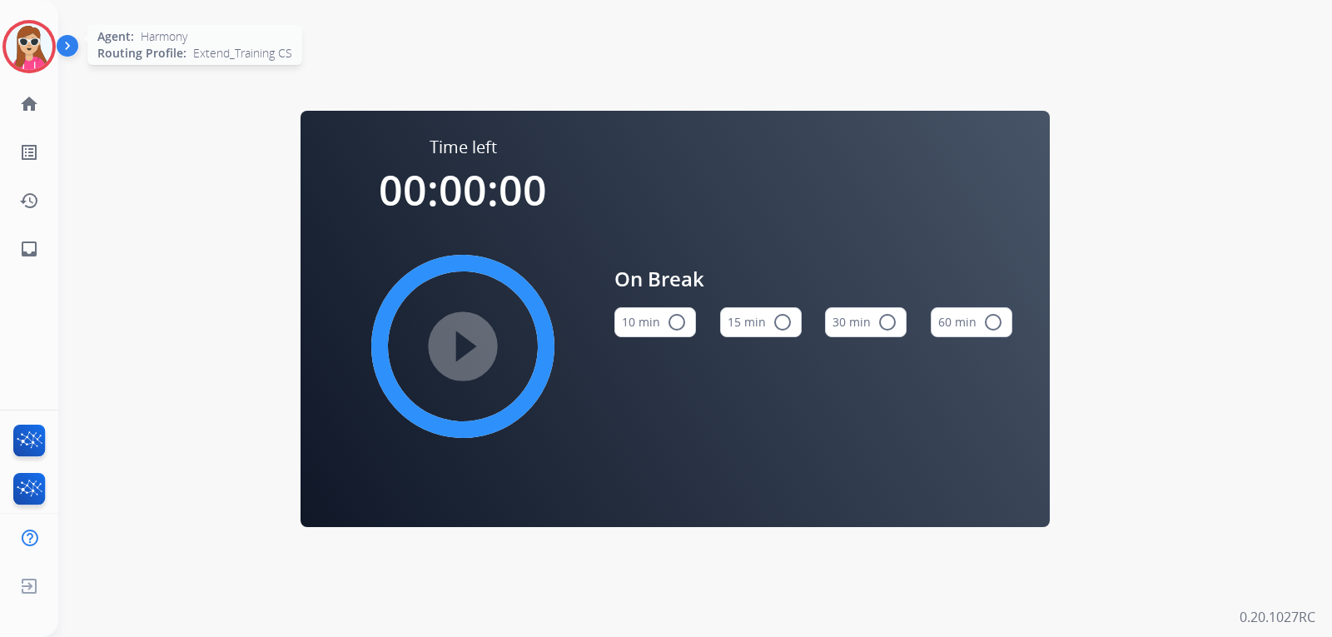
click at [27, 66] on img at bounding box center [29, 46] width 47 height 47
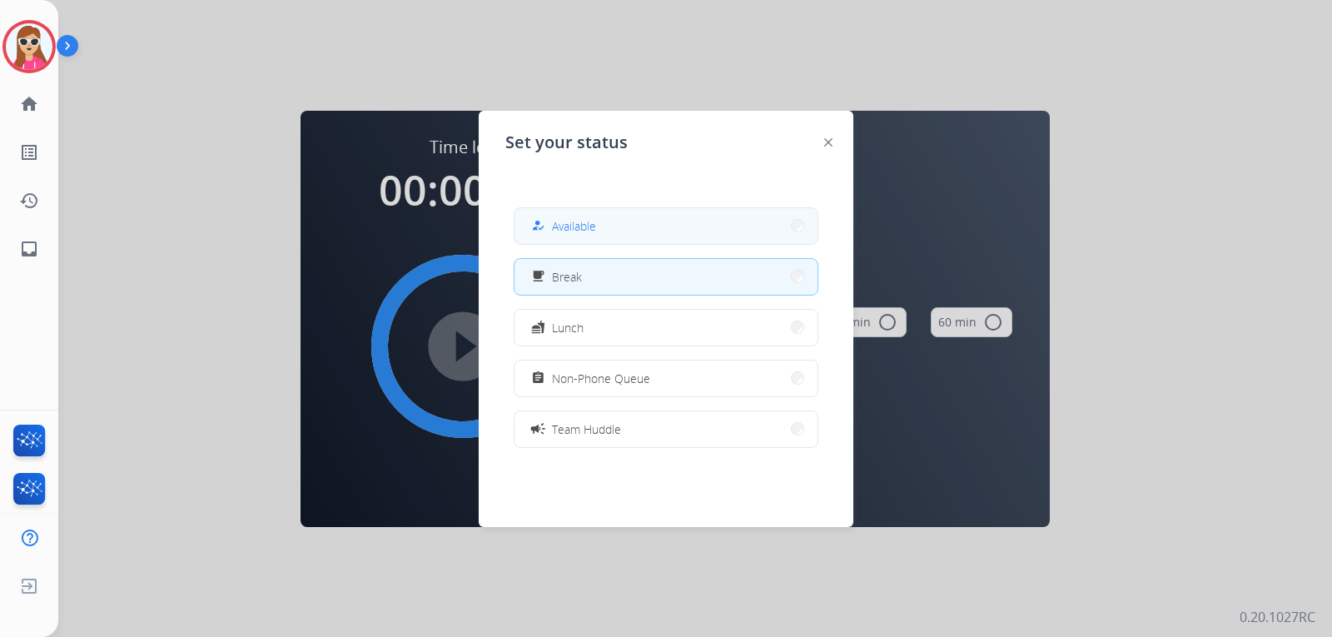
click at [613, 235] on button "how_to_reg Available" at bounding box center [665, 226] width 303 height 36
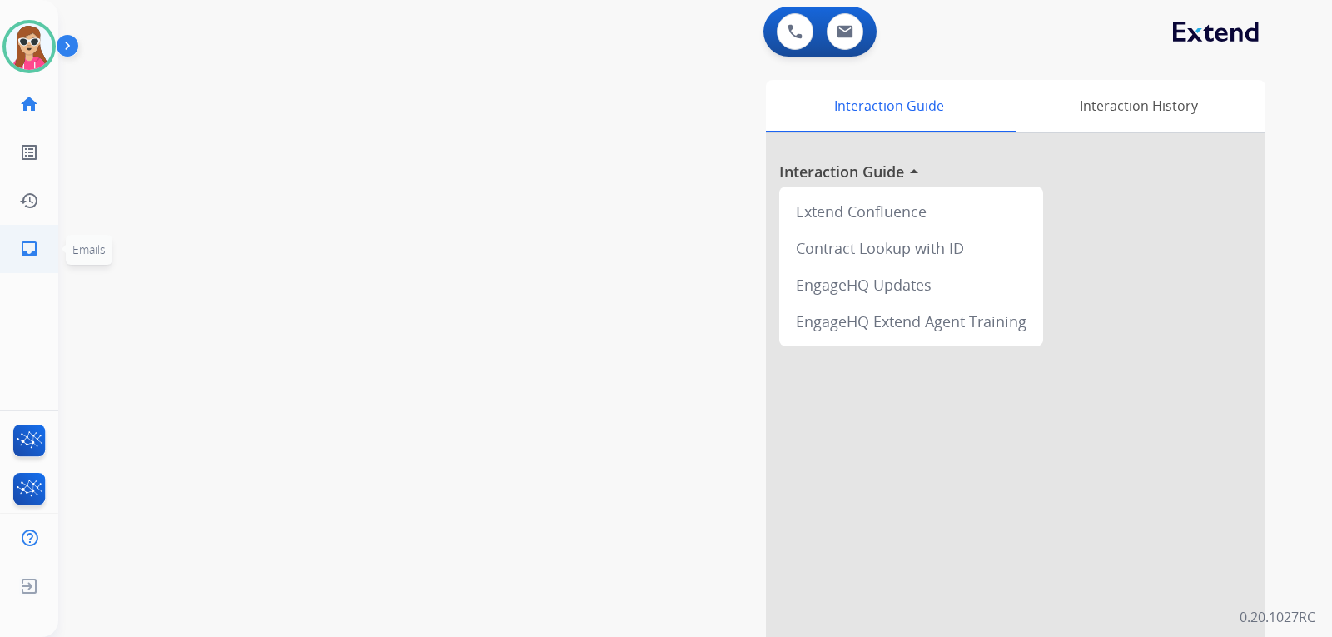
click at [29, 228] on link "inbox Emails" at bounding box center [29, 249] width 47 height 47
select select "**********"
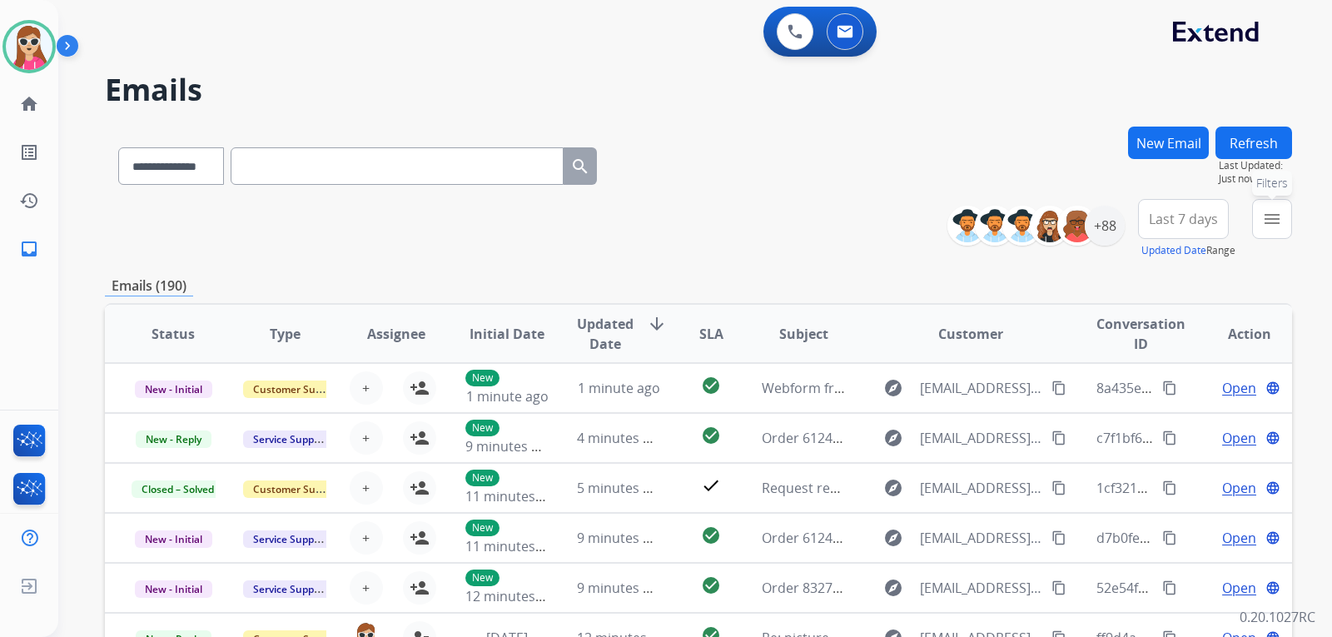
click at [1287, 223] on button "menu Filters" at bounding box center [1272, 219] width 40 height 40
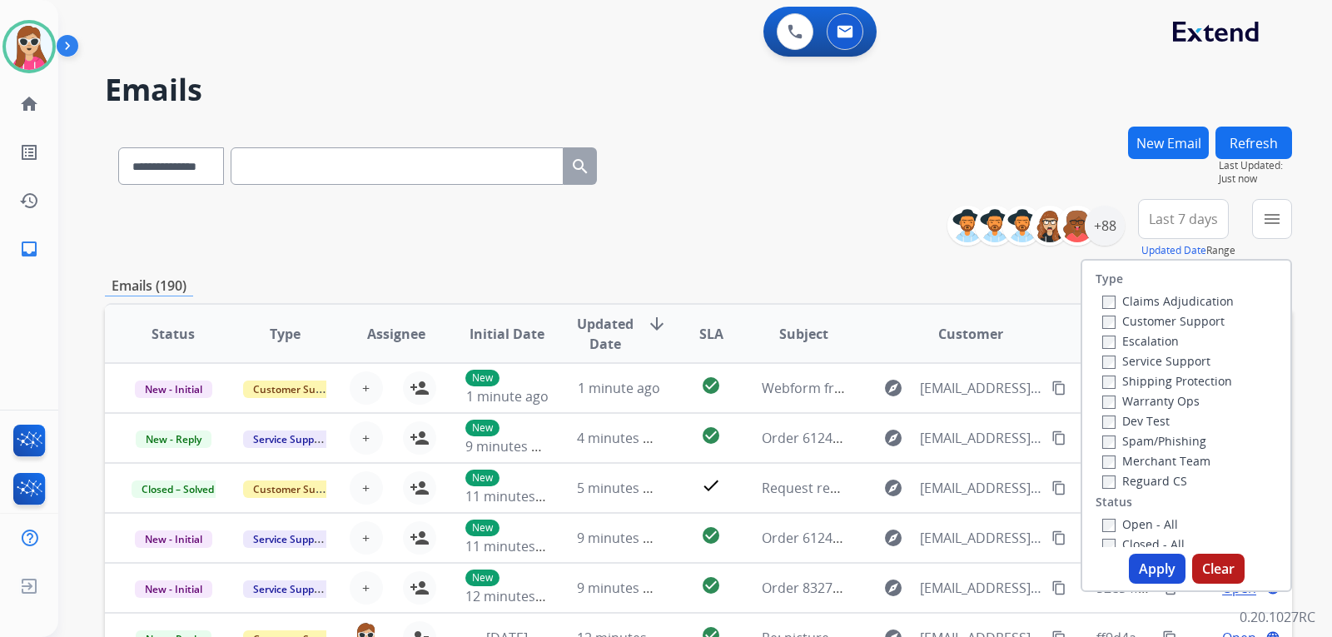
click at [1150, 322] on label "Customer Support" at bounding box center [1163, 321] width 122 height 16
click at [1170, 385] on label "Shipping Protection" at bounding box center [1167, 381] width 130 height 16
click at [1155, 486] on label "Reguard CS" at bounding box center [1144, 481] width 85 height 16
click at [1144, 528] on label "Open - All" at bounding box center [1140, 524] width 76 height 16
click at [1149, 557] on button "Apply" at bounding box center [1157, 569] width 57 height 30
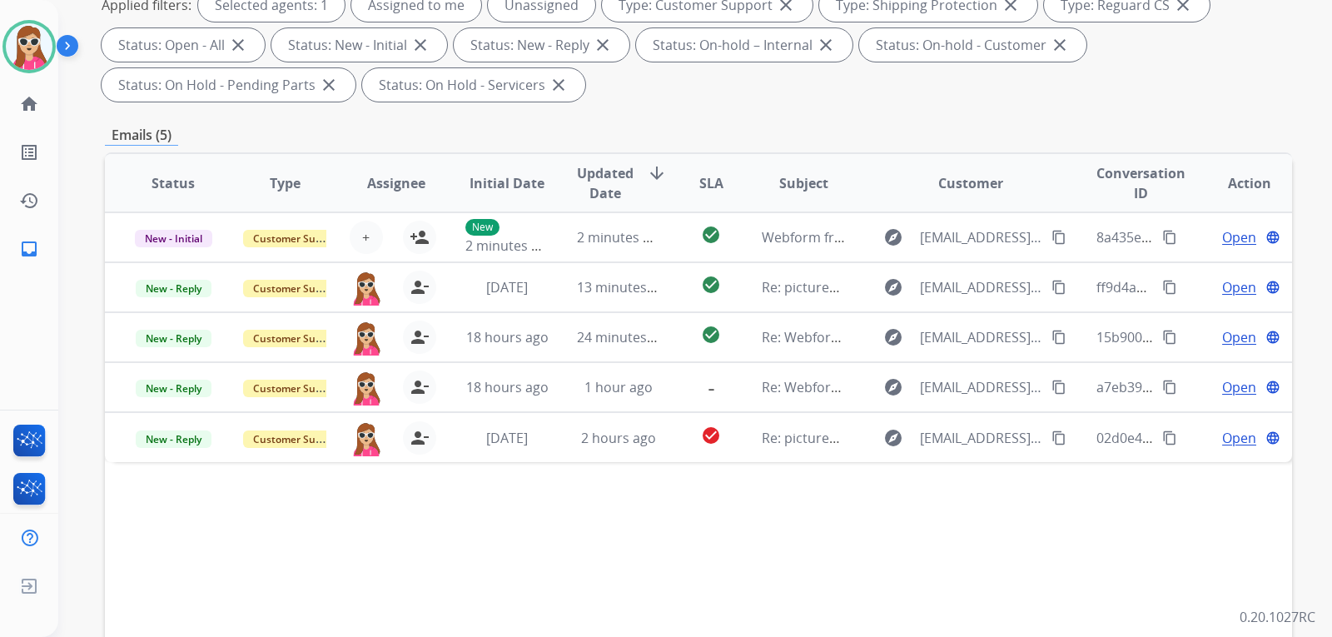
scroll to position [333, 0]
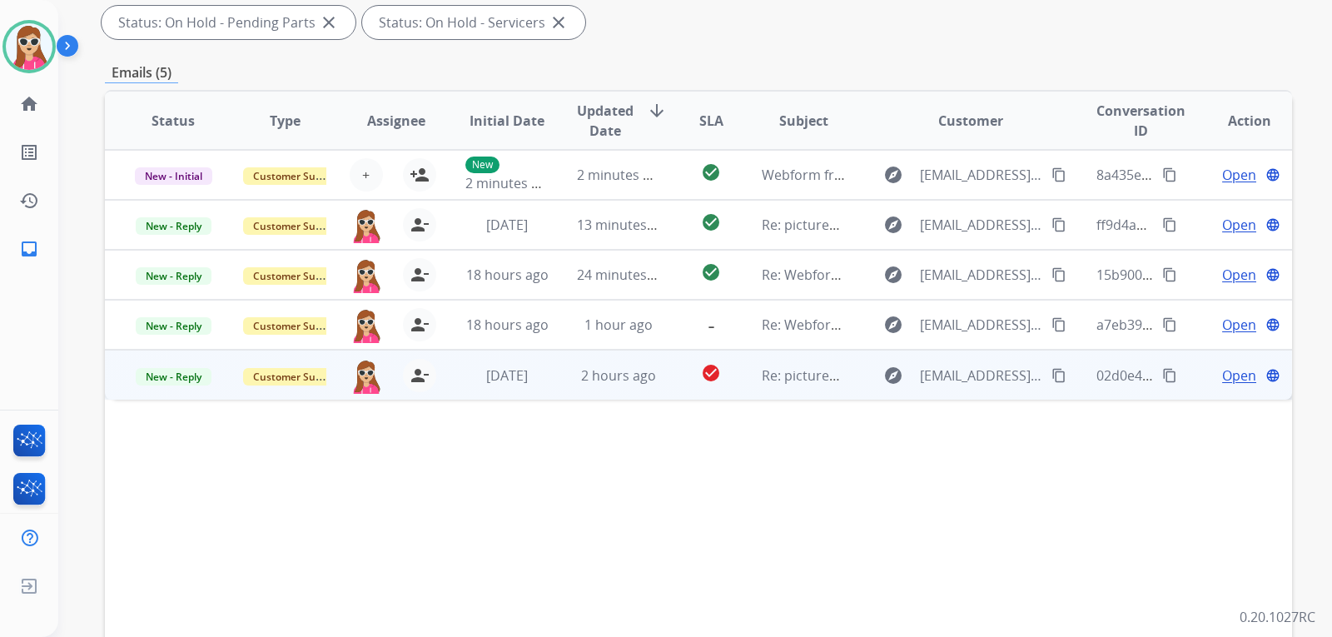
click at [673, 395] on td "check_circle" at bounding box center [698, 375] width 74 height 50
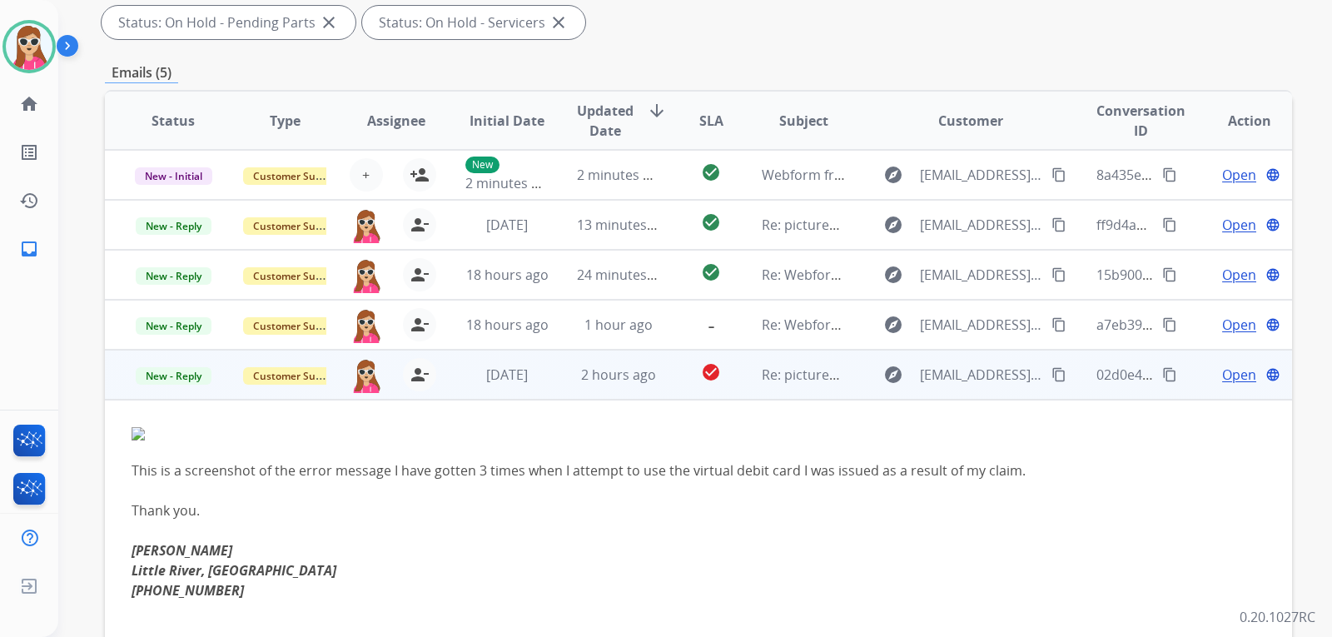
scroll to position [0, 0]
click at [1209, 391] on td "Open language" at bounding box center [1236, 375] width 112 height 50
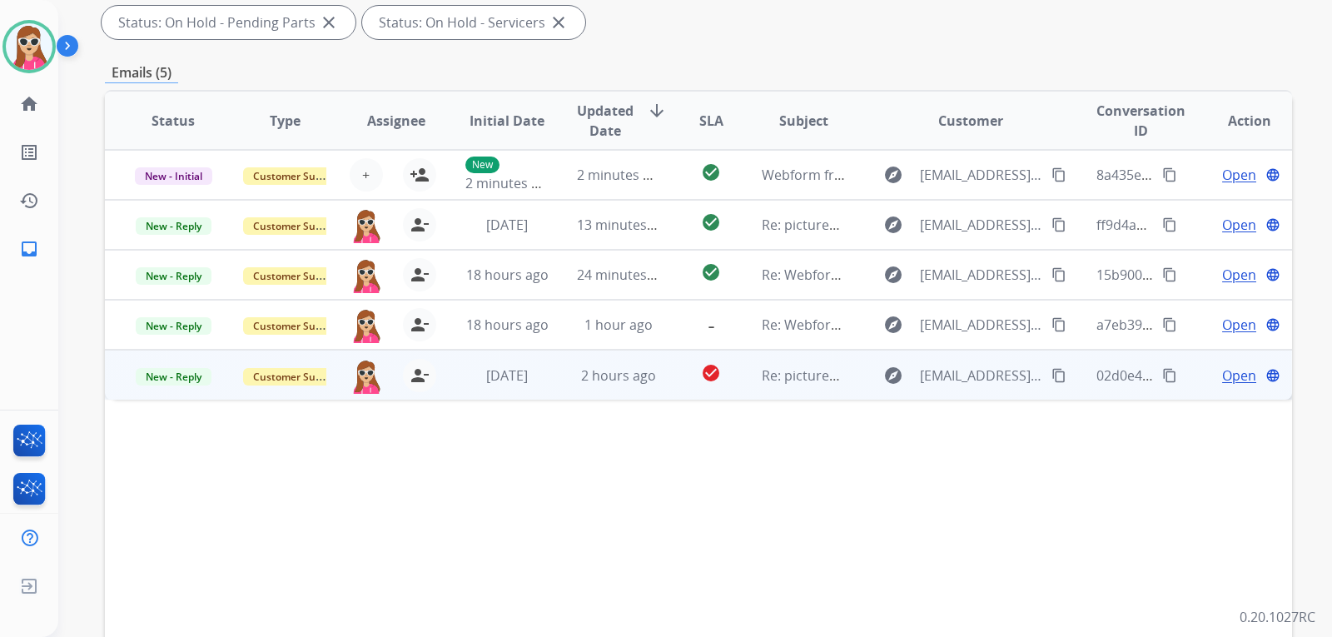
click at [1230, 380] on span "Open" at bounding box center [1239, 375] width 34 height 20
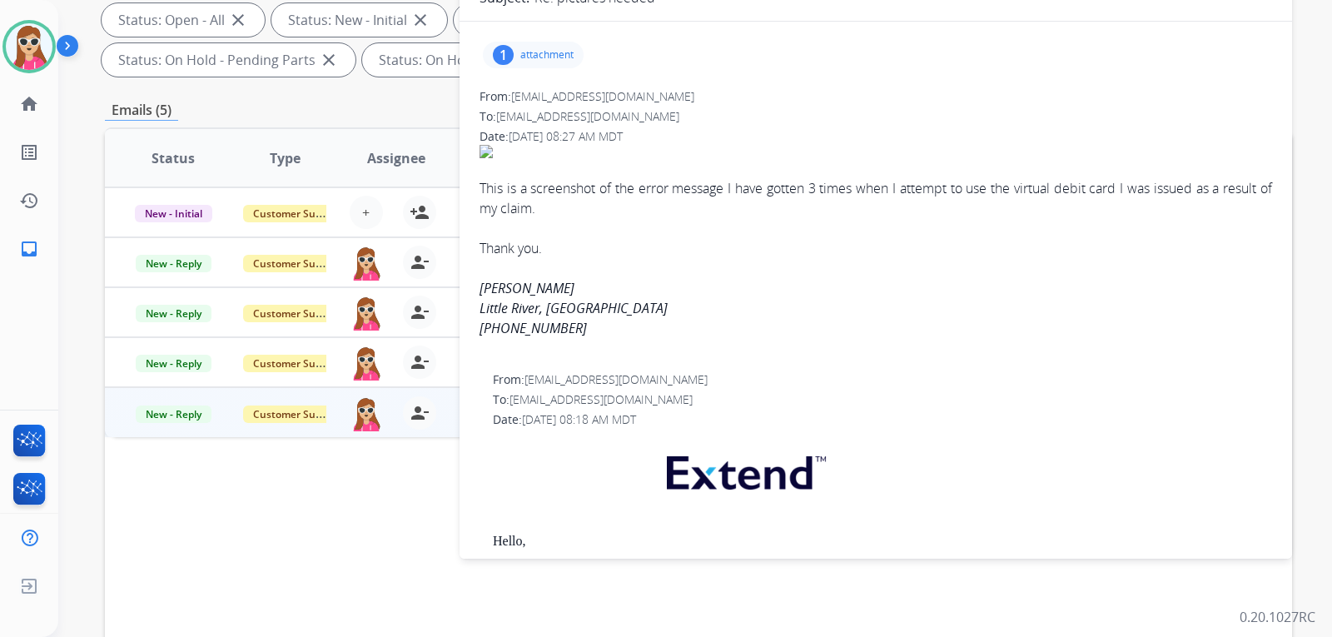
scroll to position [166, 0]
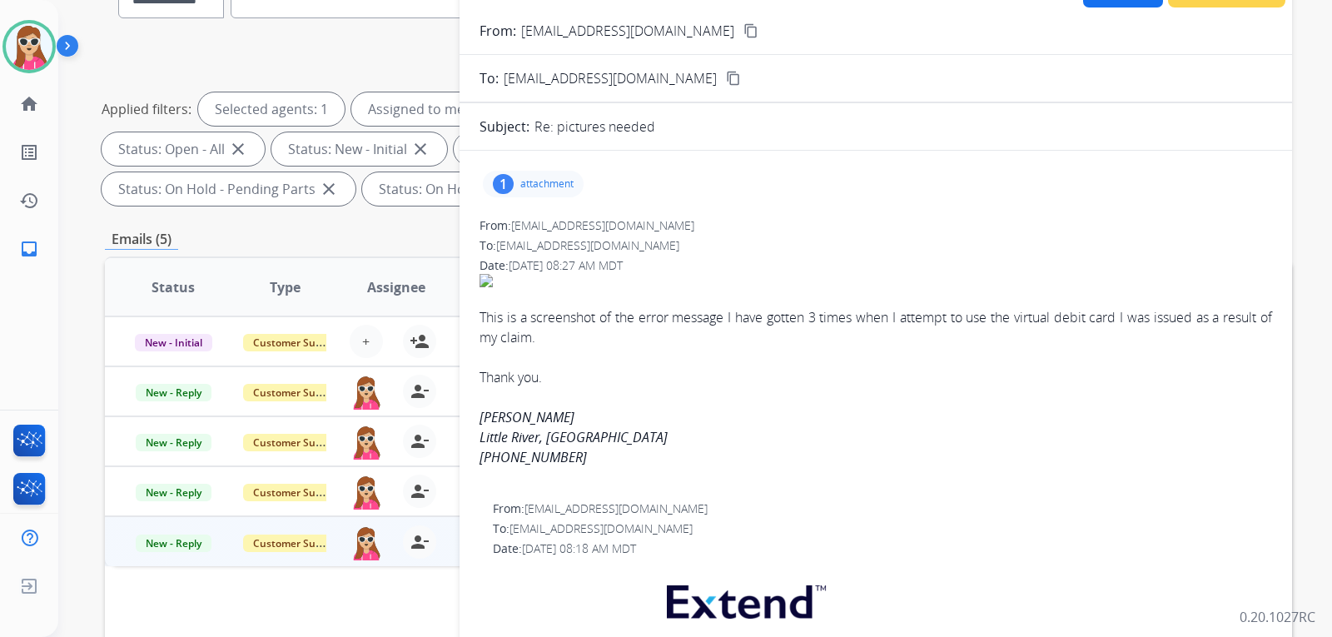
click at [553, 181] on p "attachment" at bounding box center [546, 183] width 53 height 13
click at [693, 226] on button "download" at bounding box center [700, 226] width 20 height 20
click at [847, 256] on div "From: lbrowning94@gmail.com To: servicesupport@extend.com Date: 08/14/2025 - 08…" at bounding box center [875, 352] width 793 height 270
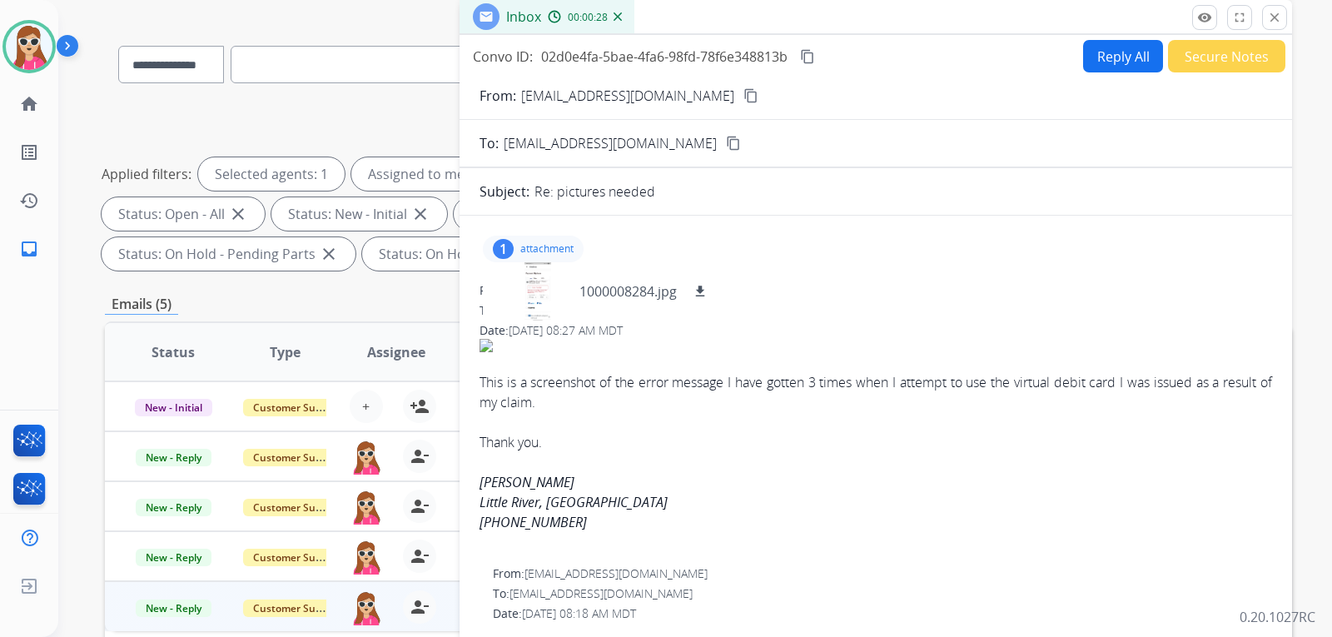
scroll to position [0, 0]
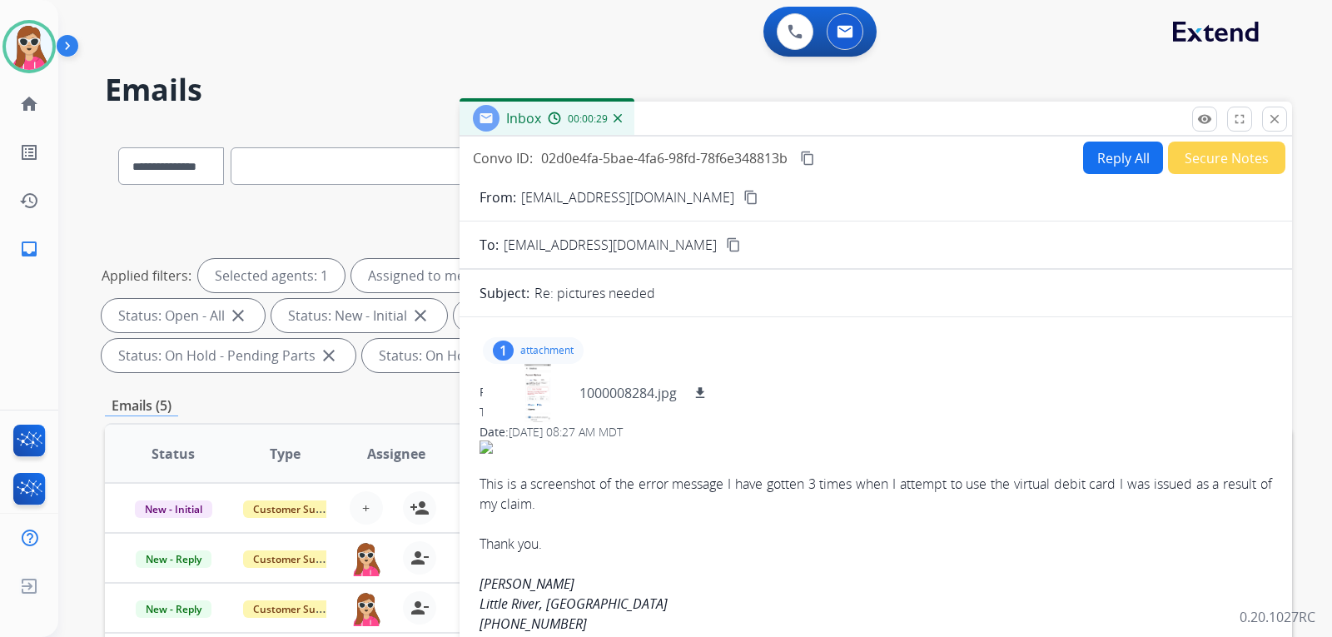
click at [743, 196] on mat-icon "content_copy" at bounding box center [750, 197] width 15 height 15
click at [743, 191] on mat-icon "content_copy" at bounding box center [750, 197] width 15 height 15
click at [556, 395] on div at bounding box center [537, 393] width 83 height 58
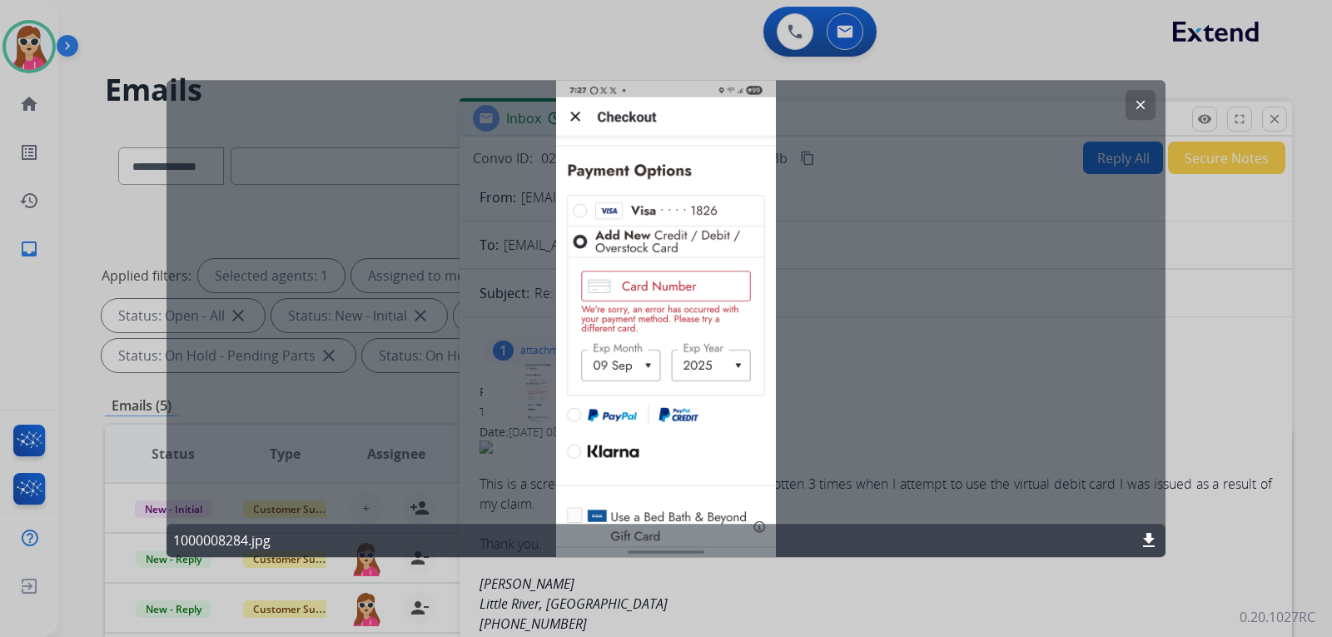
click at [764, 384] on div "clear 1000008284.jpg download" at bounding box center [665, 319] width 999 height 478
drag, startPoint x: 1133, startPoint y: 105, endPoint x: 1137, endPoint y: 131, distance: 26.1
click at [1133, 106] on mat-icon "clear" at bounding box center [1140, 104] width 15 height 15
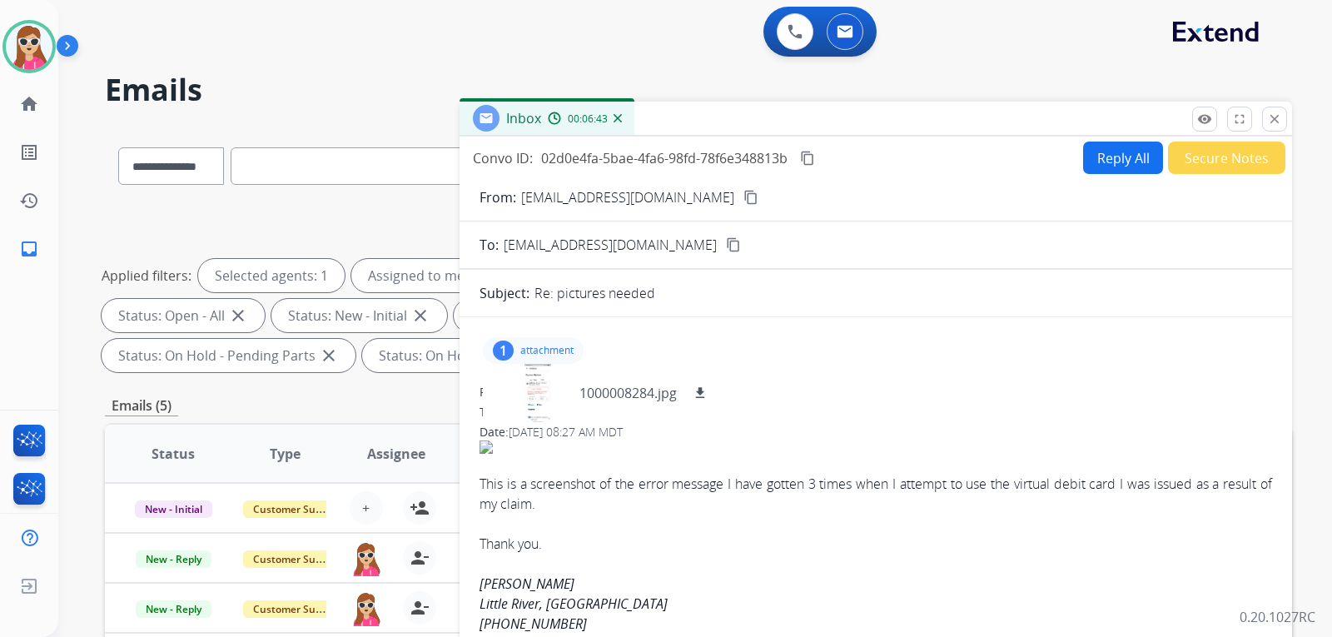
click at [1131, 159] on button "Reply All" at bounding box center [1123, 158] width 80 height 32
select select "**********"
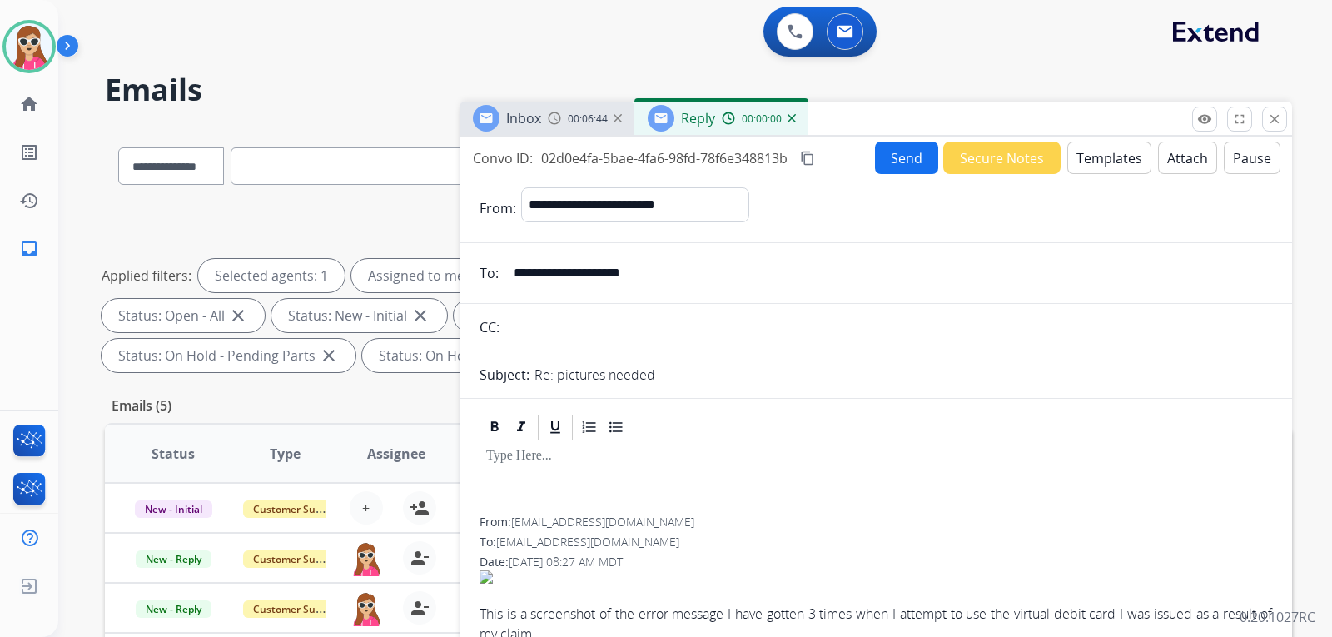
click at [1130, 159] on button "Templates" at bounding box center [1109, 158] width 84 height 32
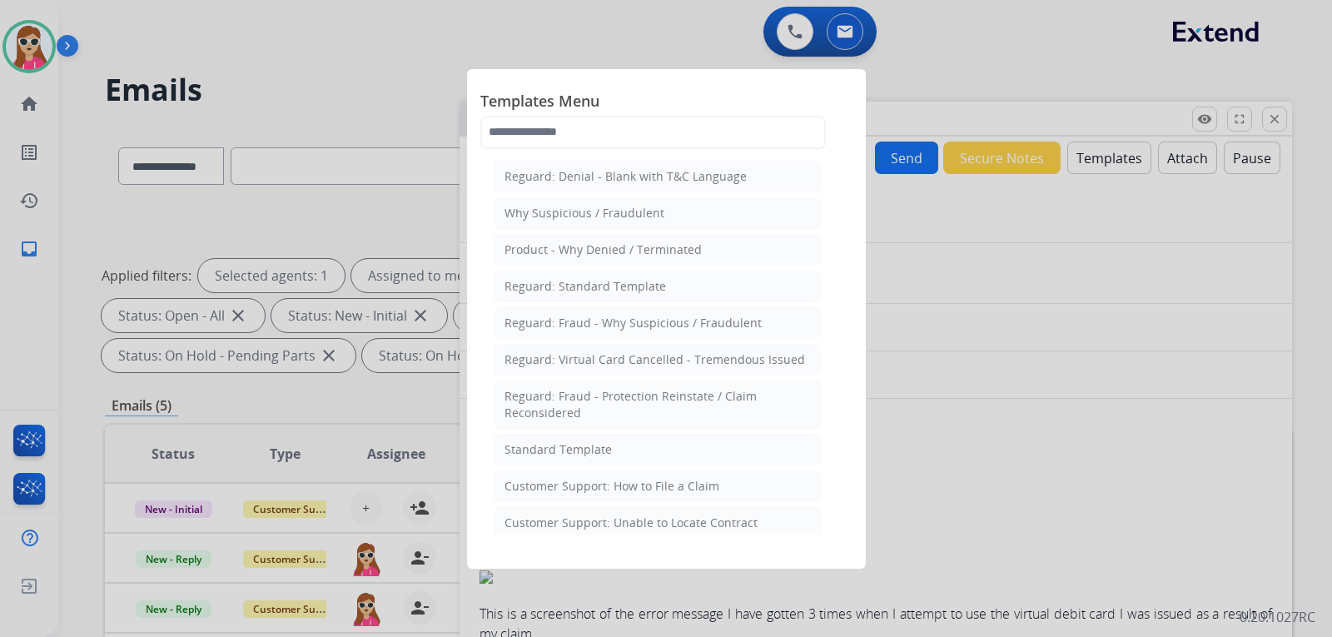
drag, startPoint x: 639, startPoint y: 519, endPoint x: 653, endPoint y: 509, distance: 16.9
click at [643, 518] on div "Customer Support: Unable to Locate Contract" at bounding box center [630, 522] width 253 height 17
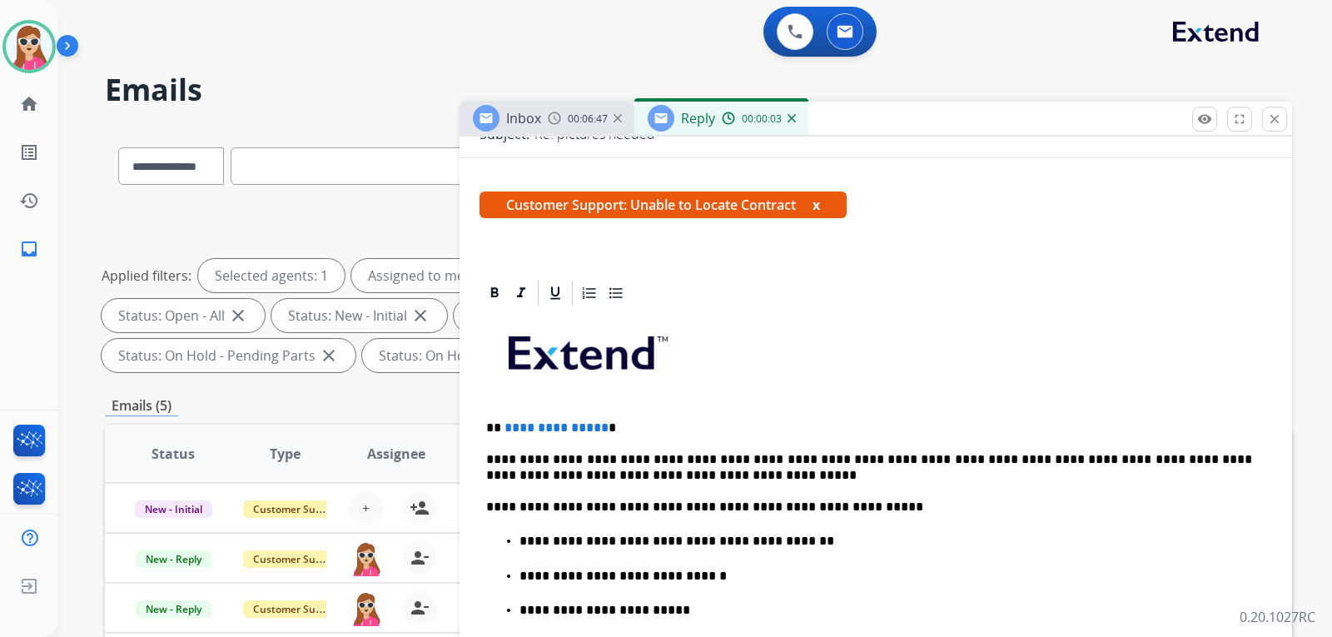
scroll to position [250, 0]
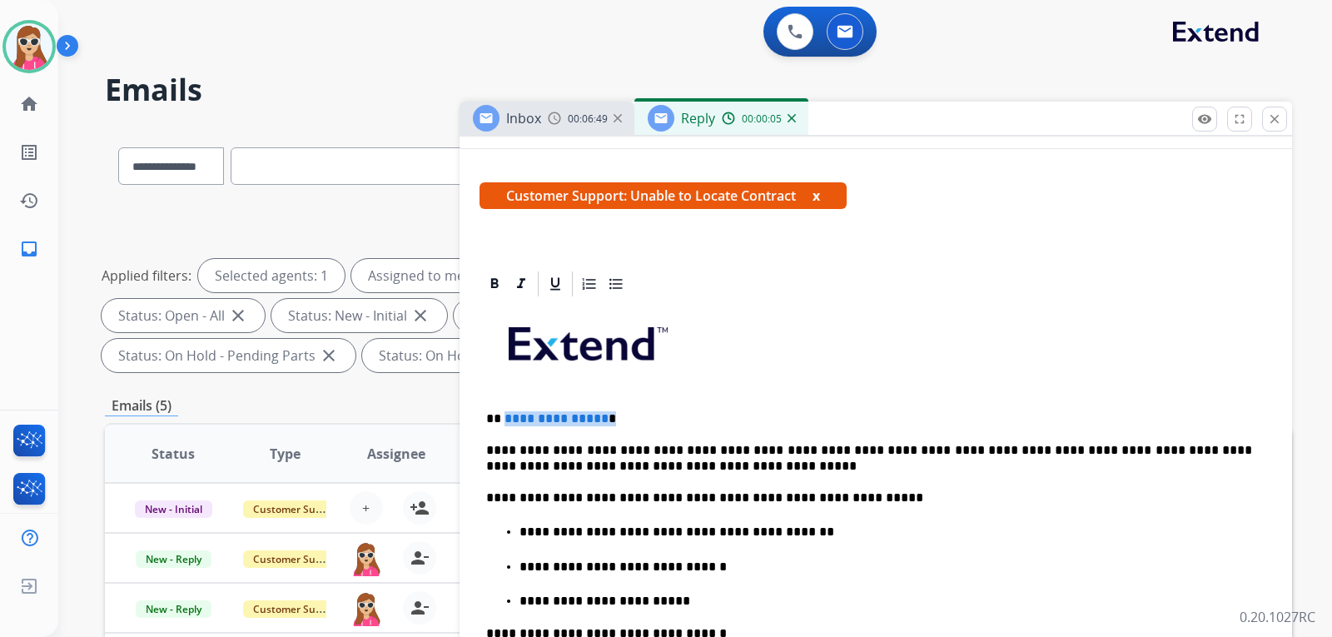
drag, startPoint x: 602, startPoint y: 415, endPoint x: 503, endPoint y: 411, distance: 99.1
click at [503, 411] on p "**********" at bounding box center [869, 418] width 766 height 15
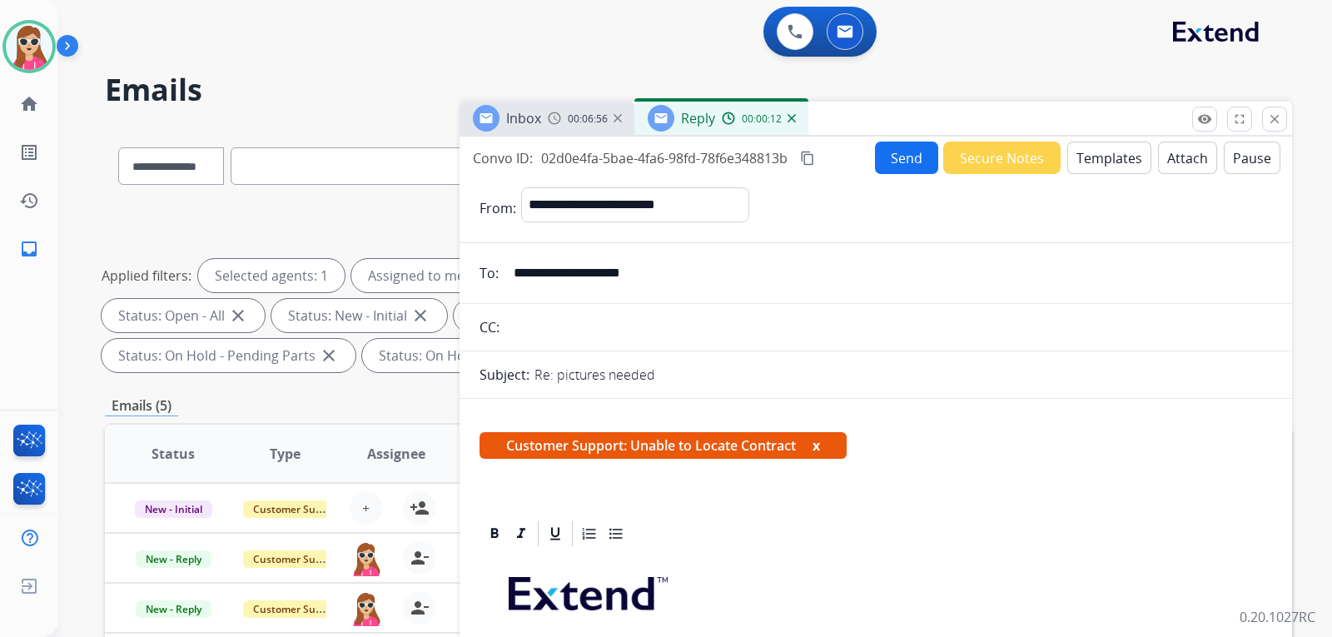
click at [895, 159] on button "Send" at bounding box center [906, 158] width 63 height 32
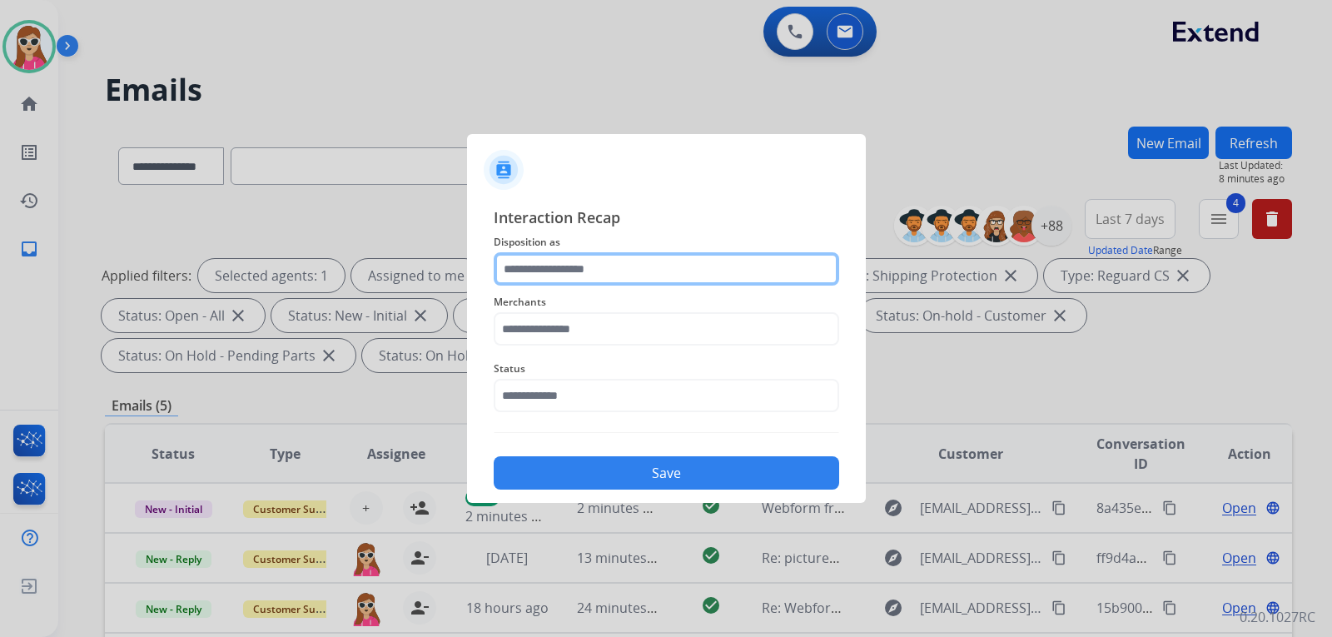
drag, startPoint x: 607, startPoint y: 272, endPoint x: 592, endPoint y: 282, distance: 18.0
click at [603, 275] on input "text" at bounding box center [666, 268] width 345 height 33
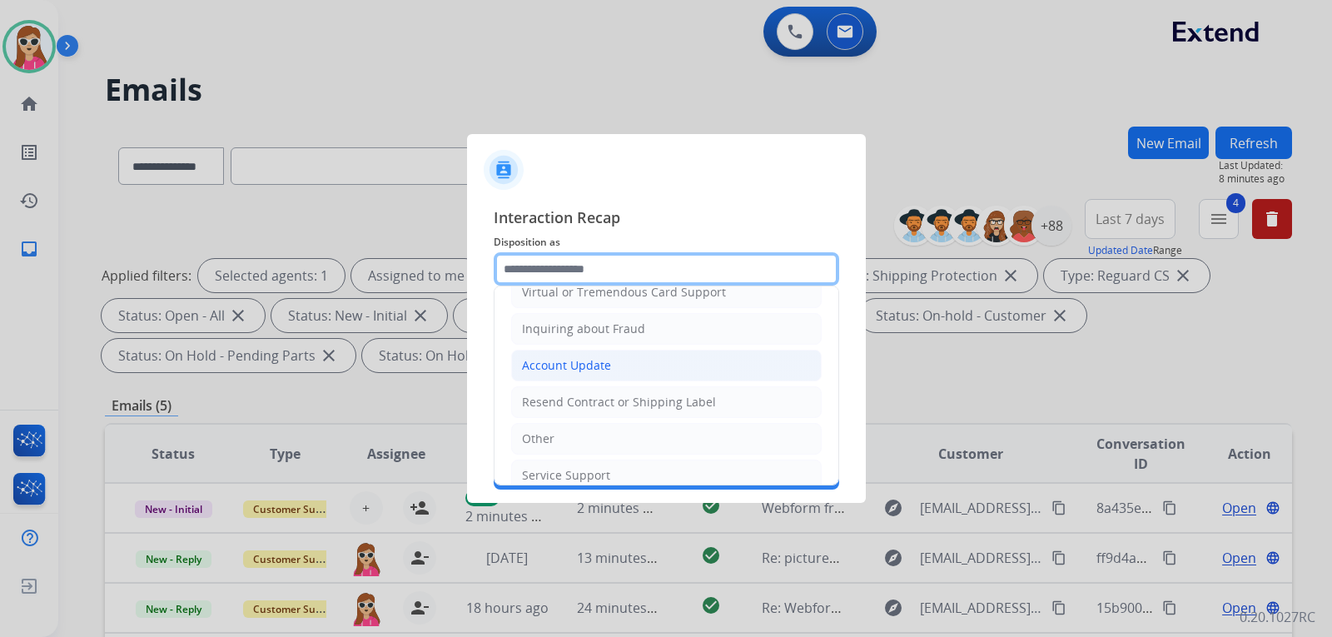
scroll to position [250, 0]
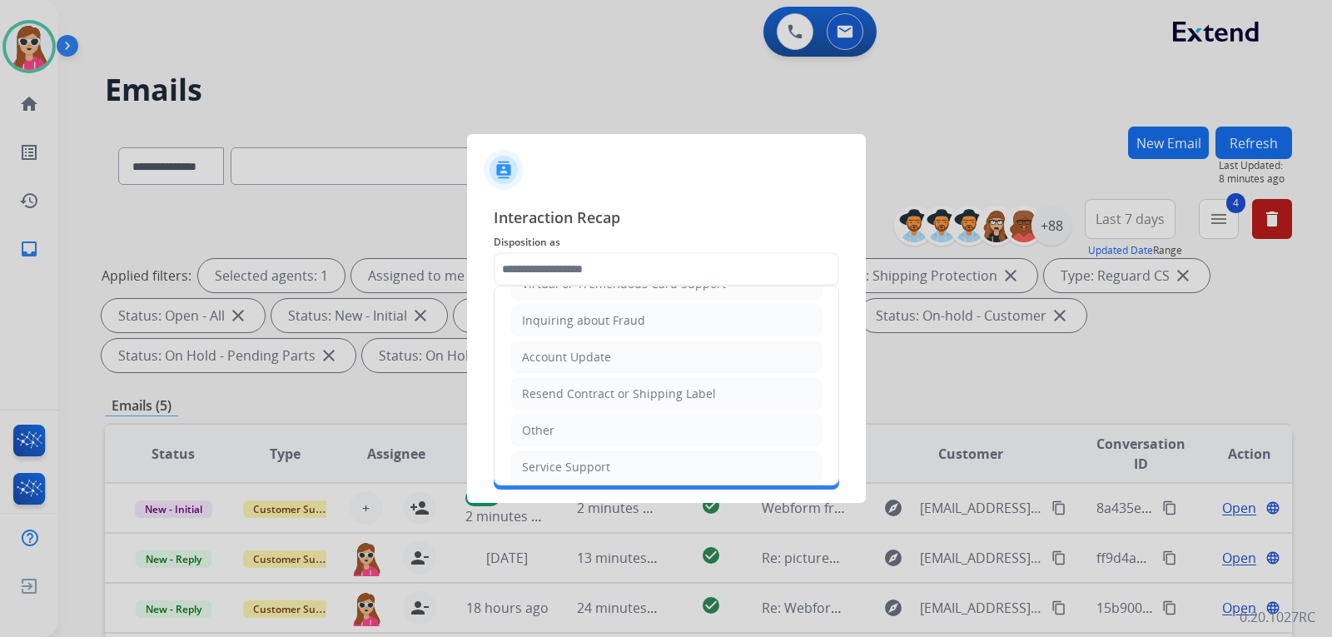
click at [670, 419] on li "Other" at bounding box center [666, 431] width 311 height 32
type input "*****"
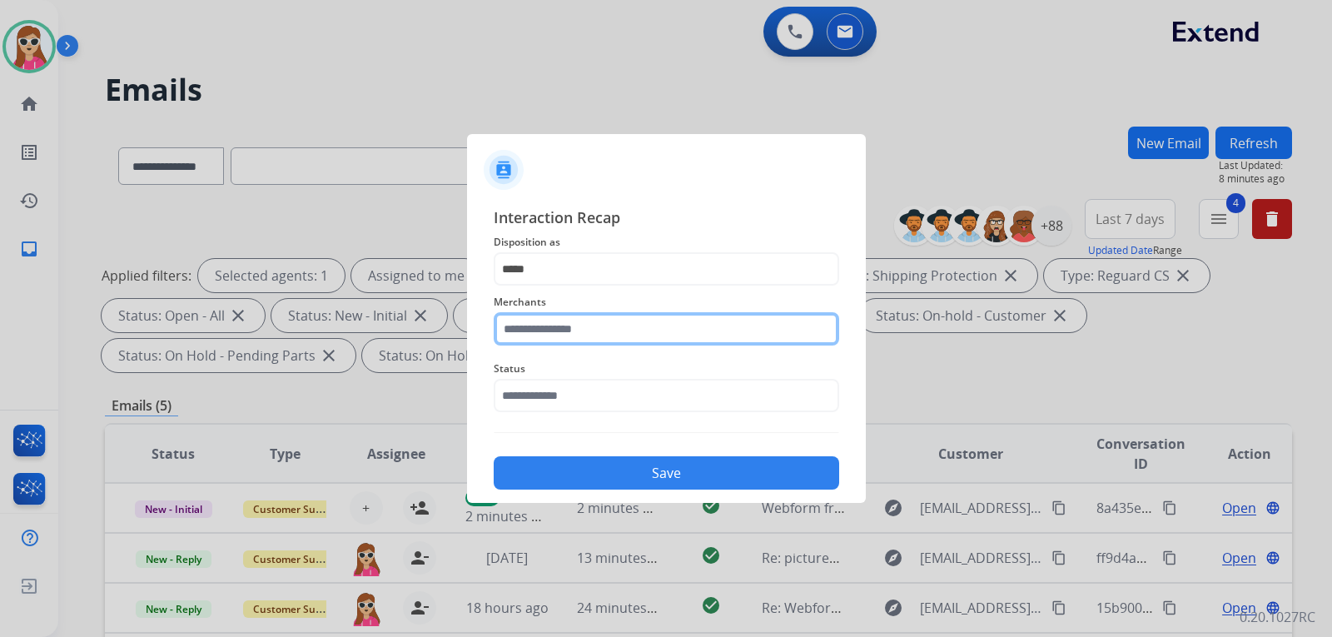
click at [612, 342] on input "text" at bounding box center [666, 328] width 345 height 33
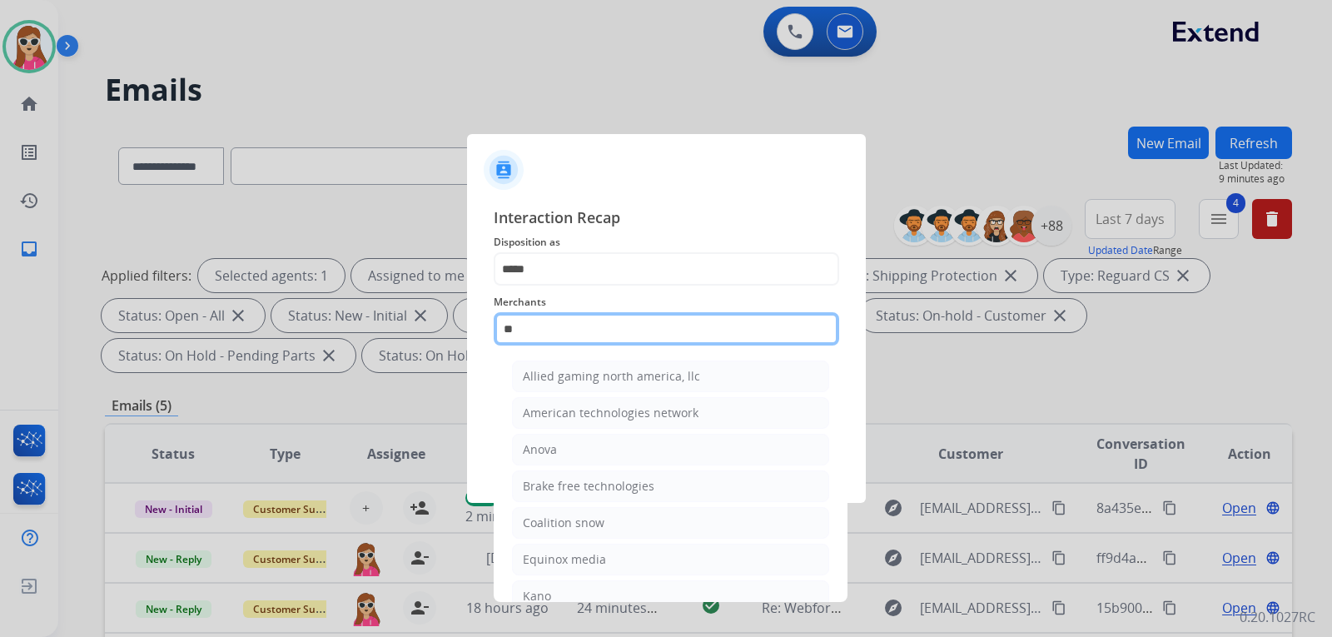
click at [535, 337] on input "**" at bounding box center [666, 328] width 345 height 33
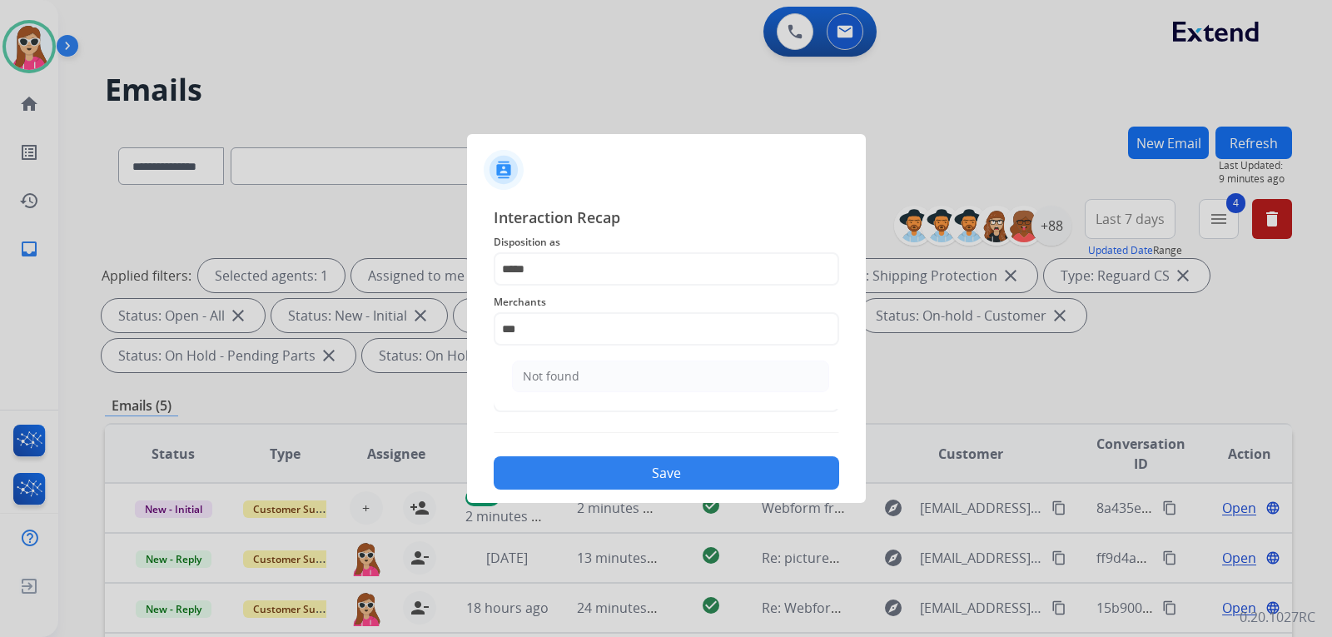
click at [571, 361] on li "Not found" at bounding box center [670, 376] width 317 height 32
type input "*********"
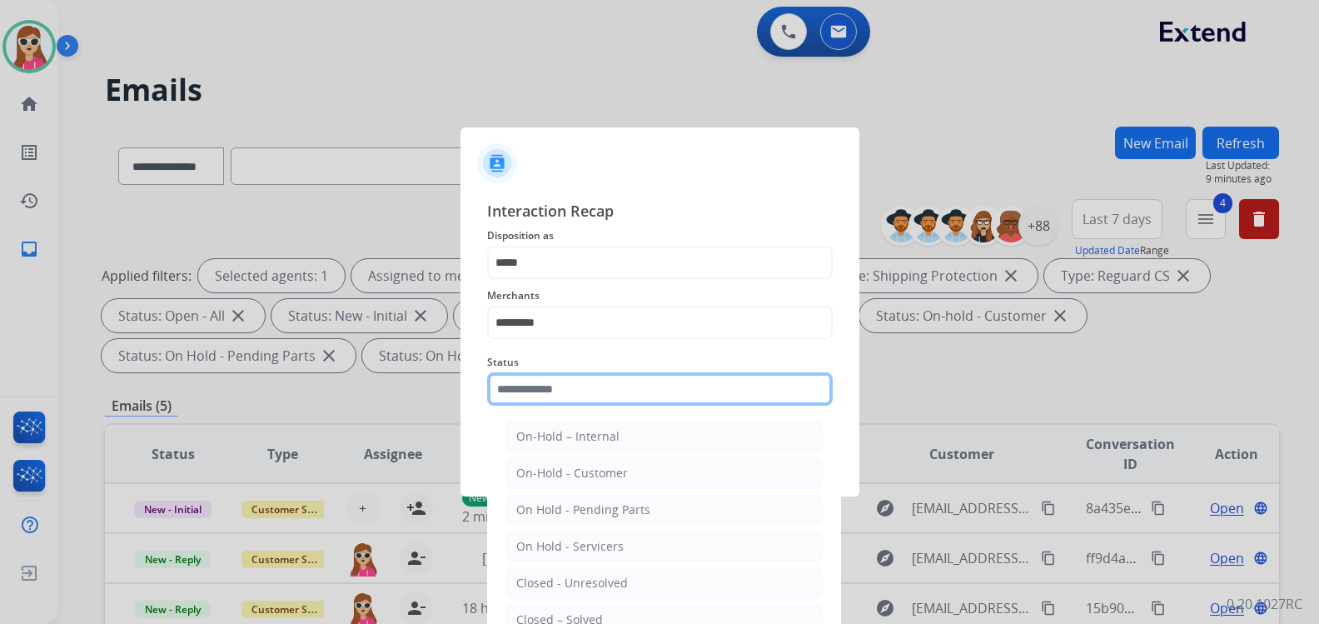
click at [565, 402] on input "text" at bounding box center [659, 388] width 345 height 33
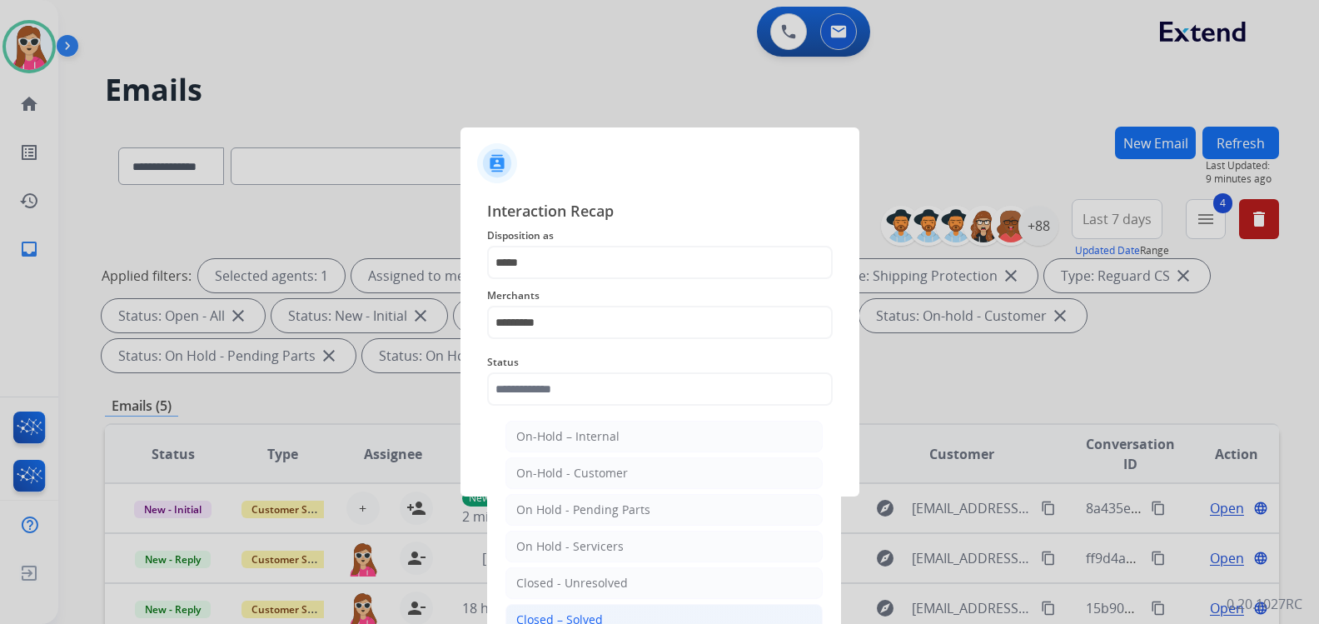
click at [622, 615] on li "Closed – Solved" at bounding box center [663, 620] width 317 height 32
type input "**********"
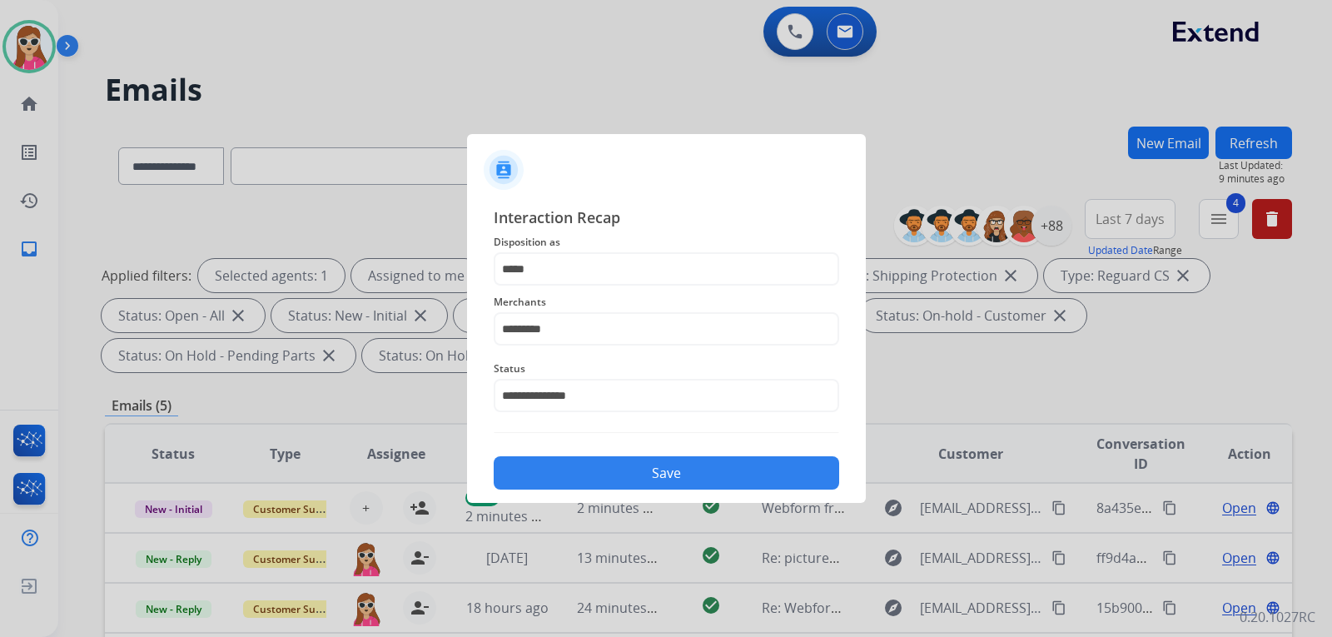
click at [606, 479] on button "Save" at bounding box center [666, 472] width 345 height 33
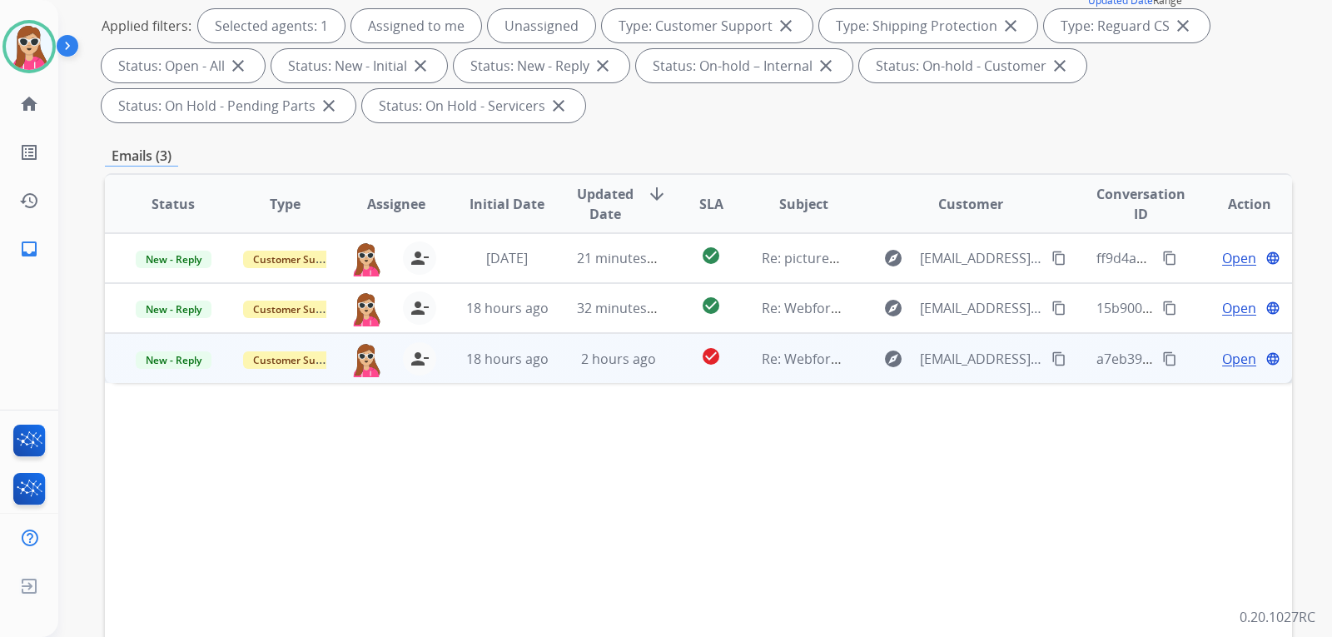
click at [670, 370] on td "check_circle" at bounding box center [698, 358] width 74 height 50
click at [1222, 355] on span "Open" at bounding box center [1239, 358] width 34 height 20
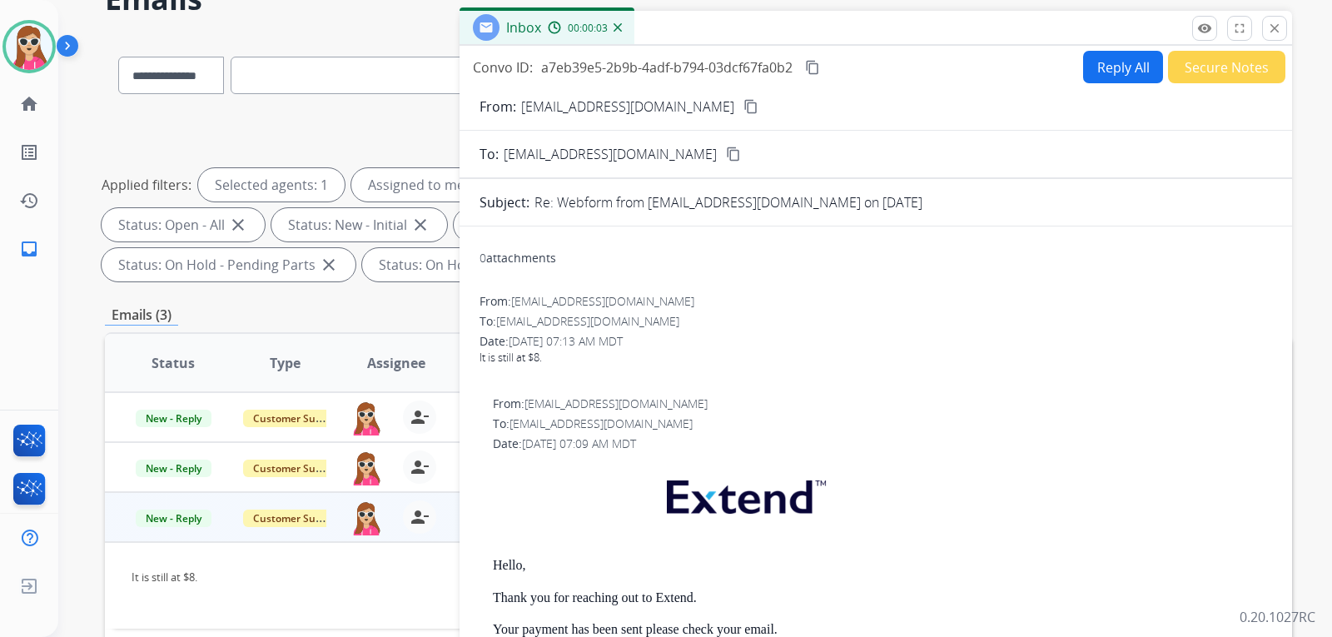
scroll to position [0, 0]
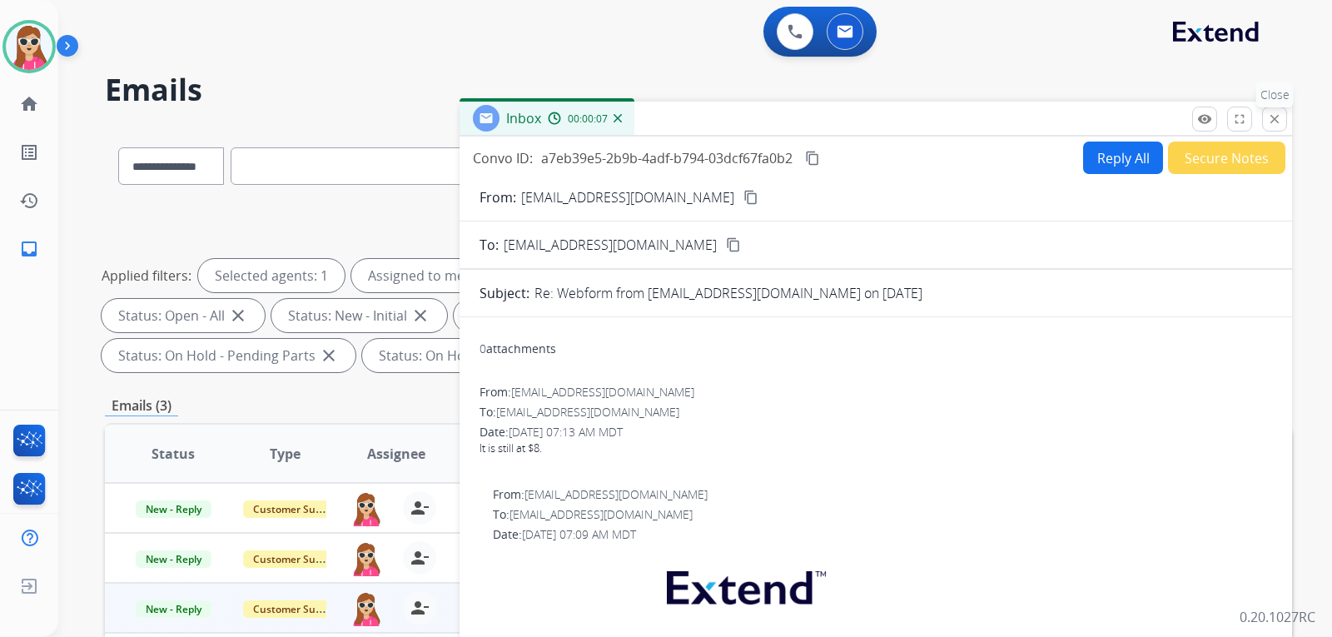
click at [1272, 121] on mat-icon "close" at bounding box center [1274, 119] width 15 height 15
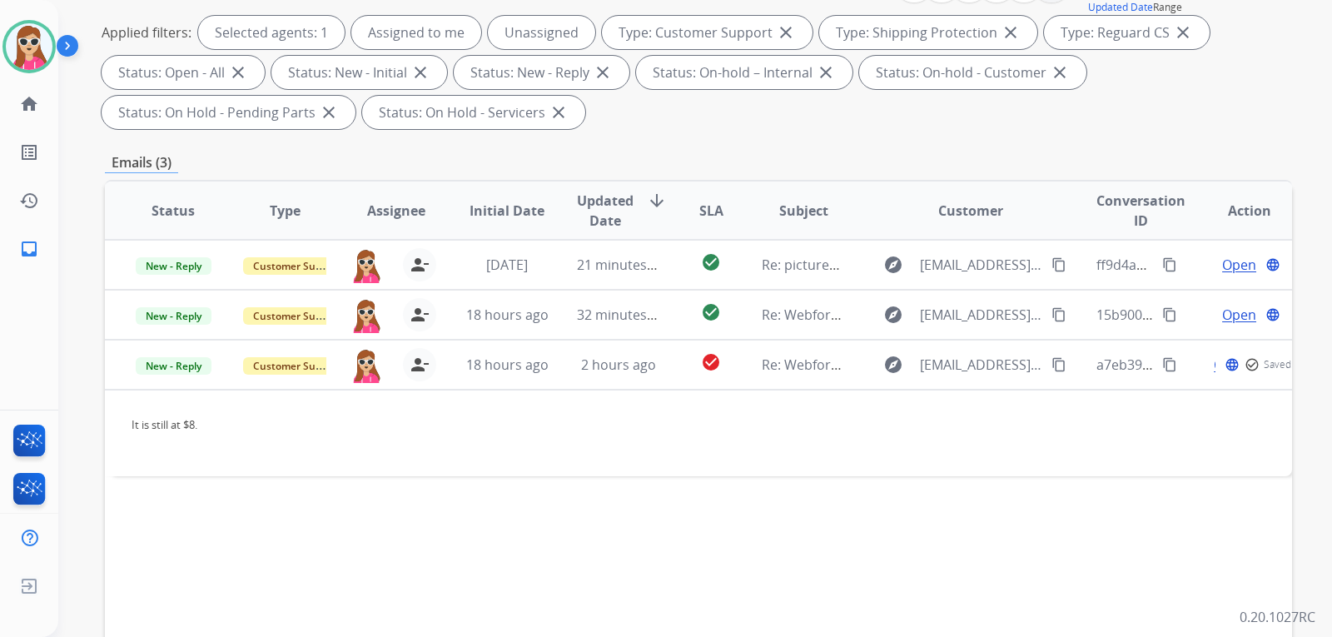
scroll to position [333, 0]
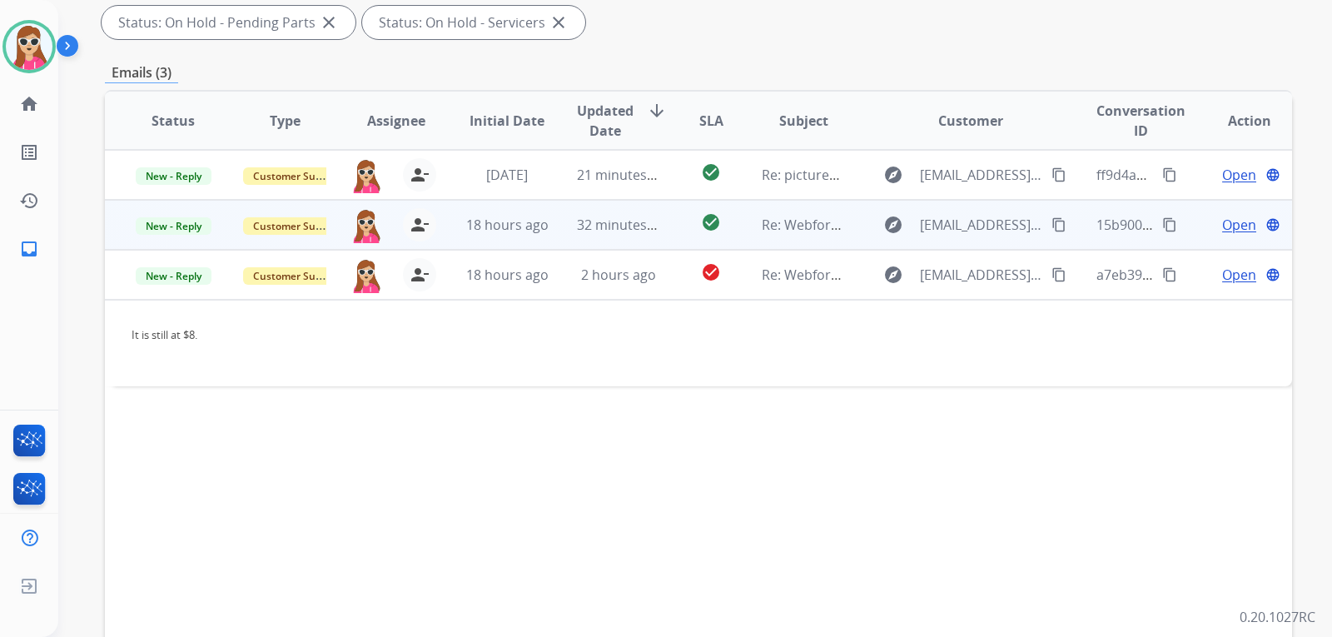
click at [847, 230] on td "explore a.riverag92@gmail.com content_copy" at bounding box center [958, 225] width 222 height 50
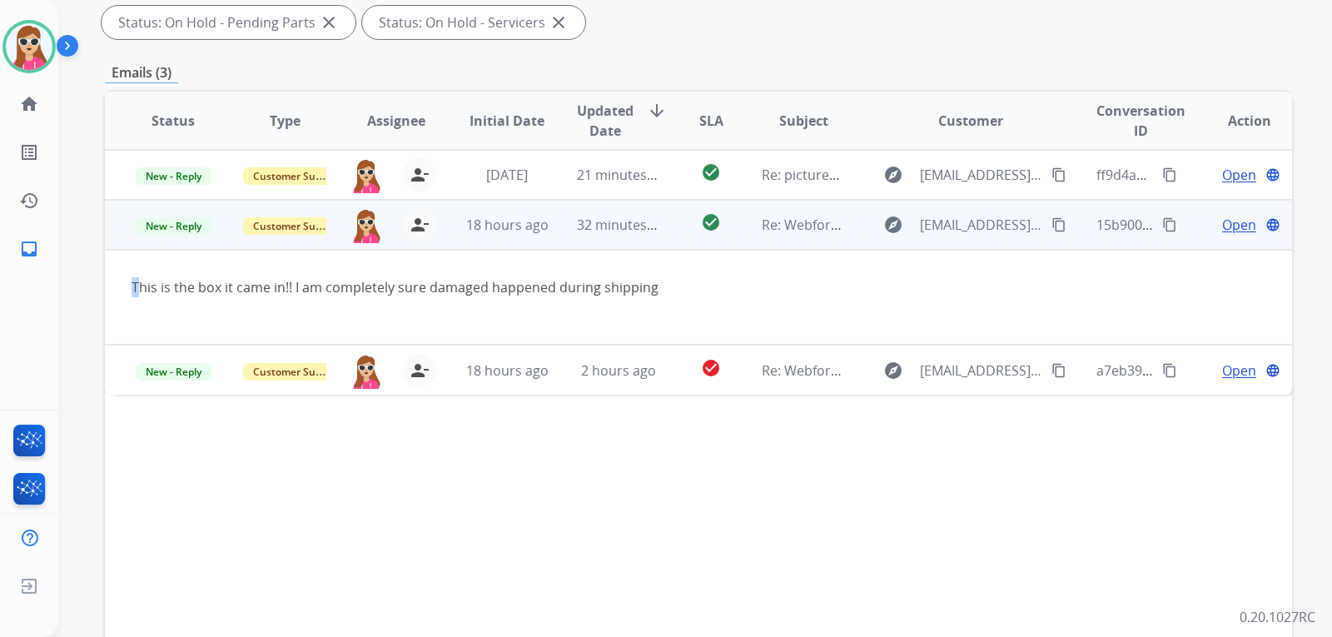
drag, startPoint x: 142, startPoint y: 286, endPoint x: 271, endPoint y: 306, distance: 130.6
click at [271, 306] on div "This is the box it came in!! I am completely sure damaged happened during shipp…" at bounding box center [588, 297] width 912 height 40
click at [427, 326] on td "This is the box it came in!! I am completely sure damaged happened during shipp…" at bounding box center [587, 297] width 965 height 95
click at [1229, 224] on span "Open" at bounding box center [1239, 225] width 34 height 20
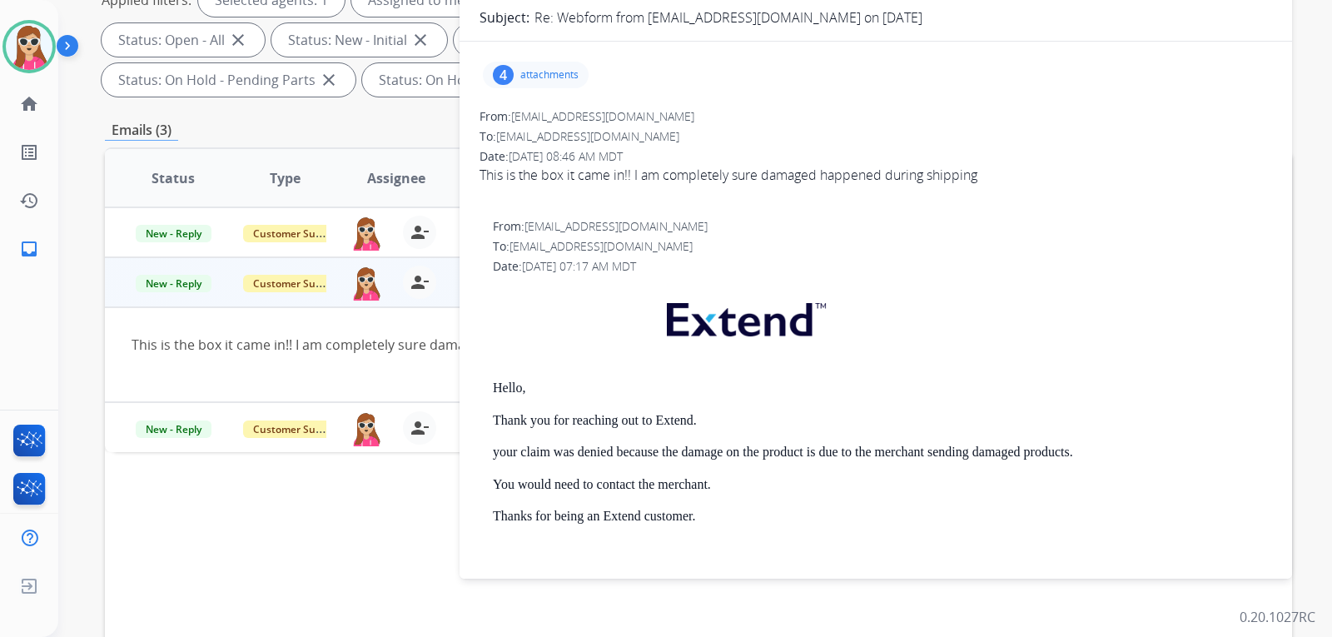
scroll to position [83, 0]
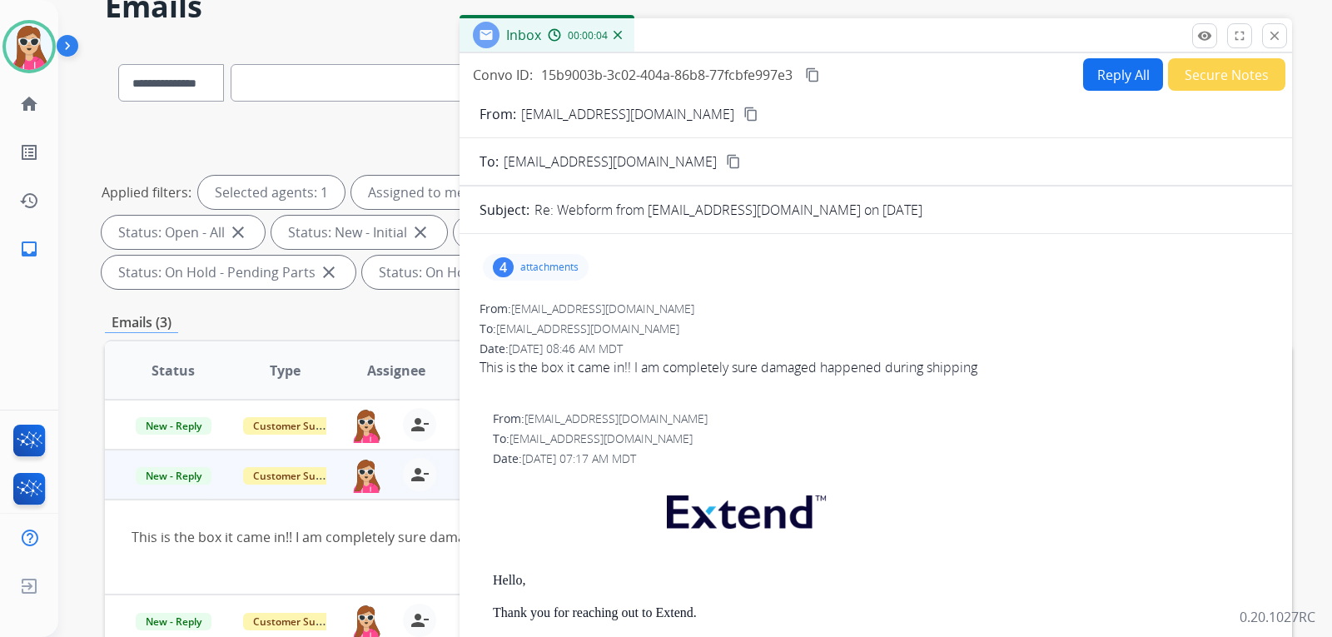
click at [544, 262] on p "attachments" at bounding box center [549, 267] width 58 height 13
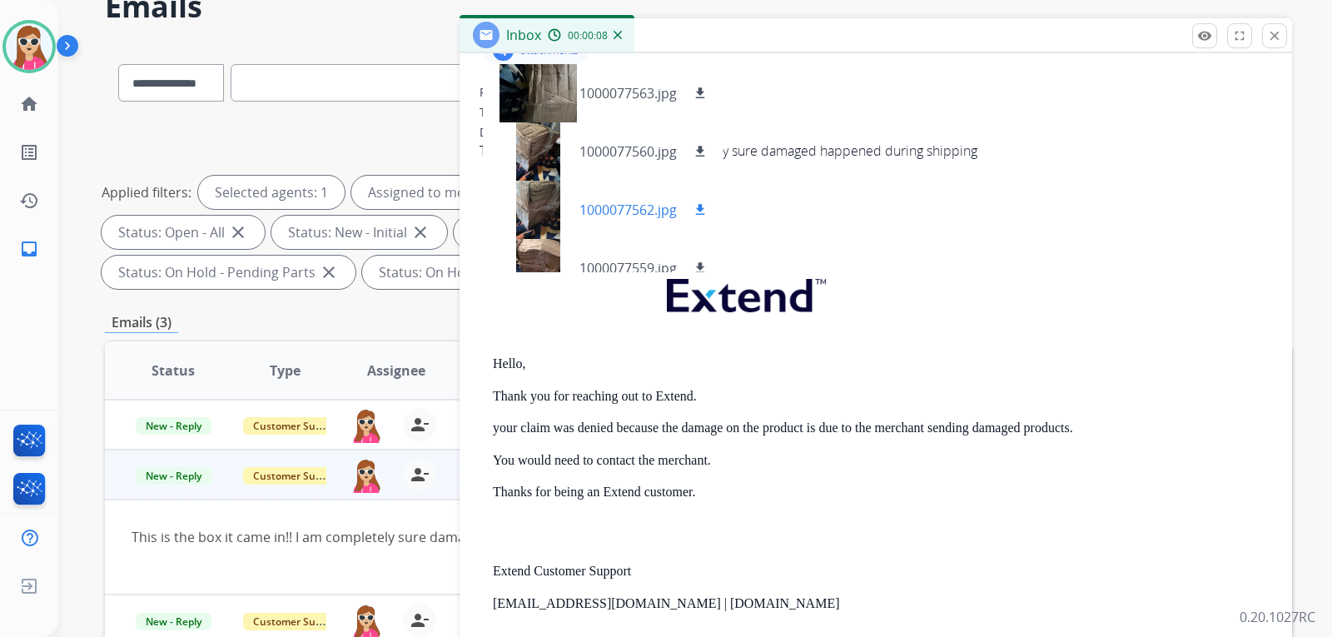
scroll to position [166, 0]
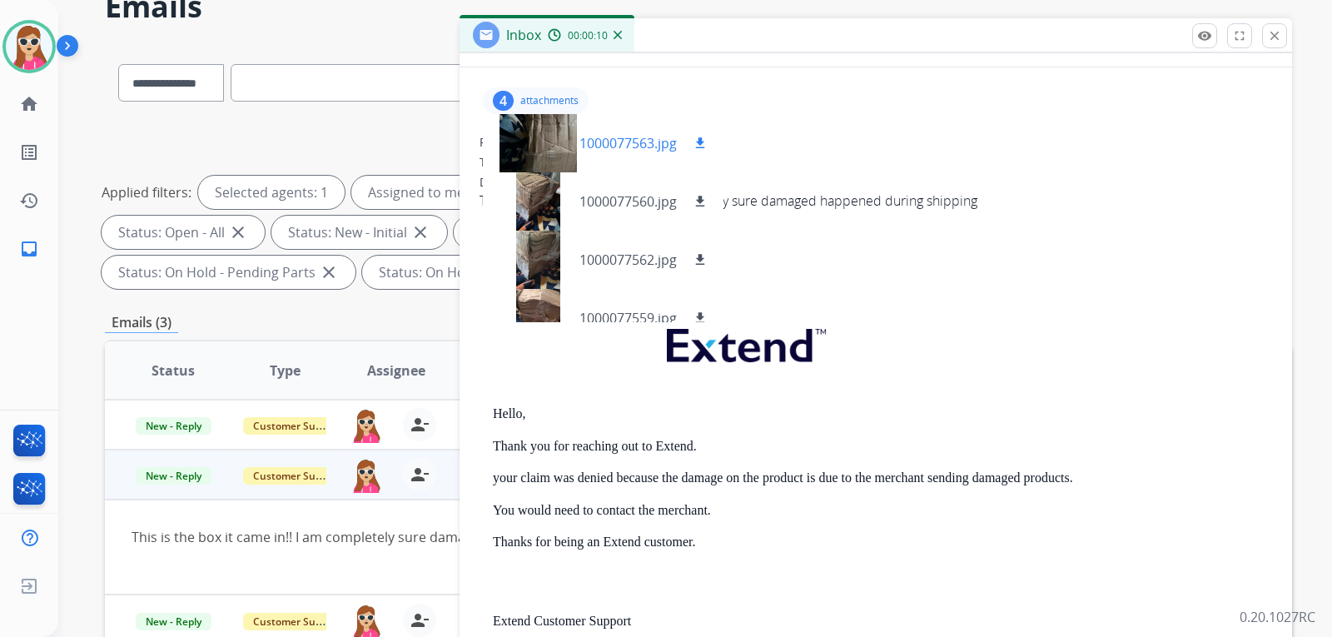
click at [707, 144] on mat-icon "download" at bounding box center [700, 143] width 15 height 15
drag, startPoint x: 707, startPoint y: 191, endPoint x: 707, endPoint y: 221, distance: 30.0
click at [707, 191] on button "download" at bounding box center [700, 201] width 20 height 20
drag, startPoint x: 706, startPoint y: 257, endPoint x: 706, endPoint y: 278, distance: 20.8
click at [706, 257] on mat-icon "download" at bounding box center [700, 259] width 15 height 15
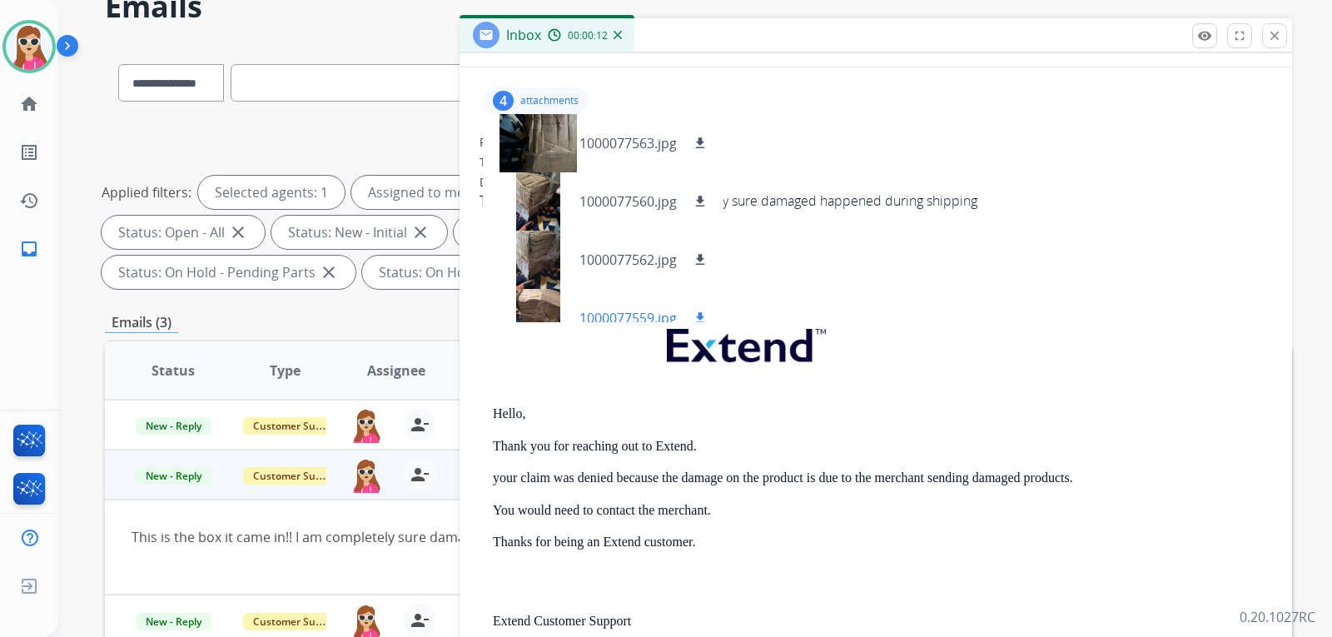
click at [706, 302] on div "1000077559.jpg download" at bounding box center [603, 318] width 241 height 58
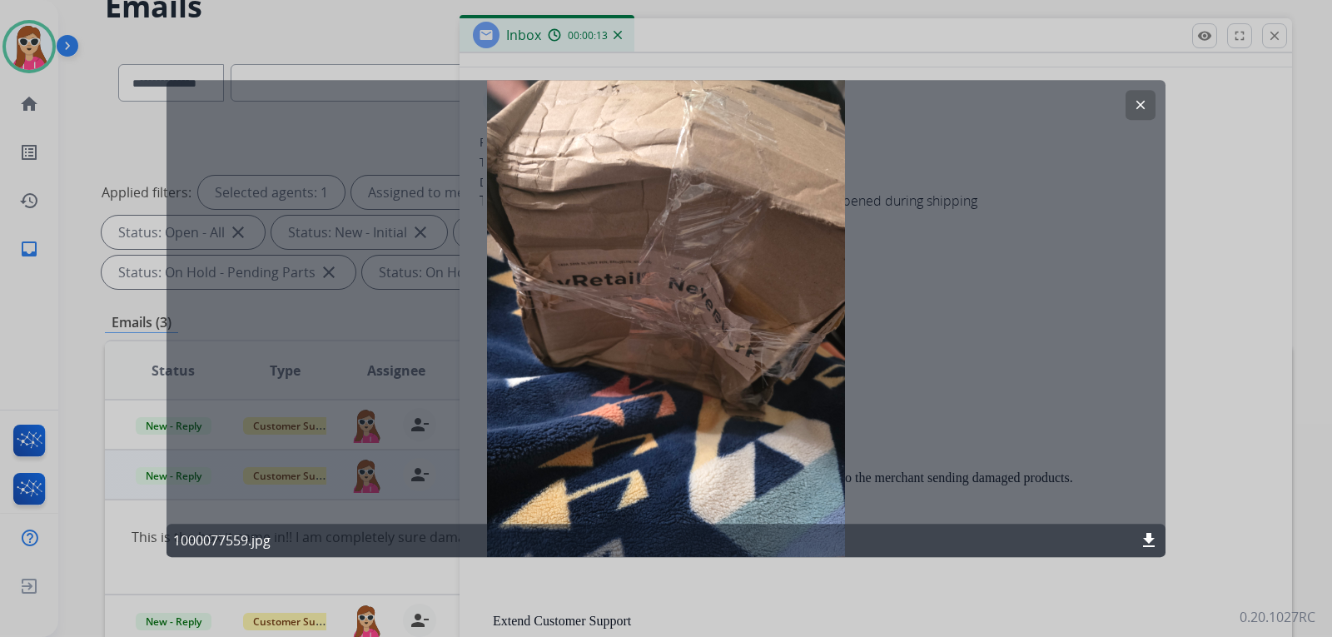
scroll to position [0, 0]
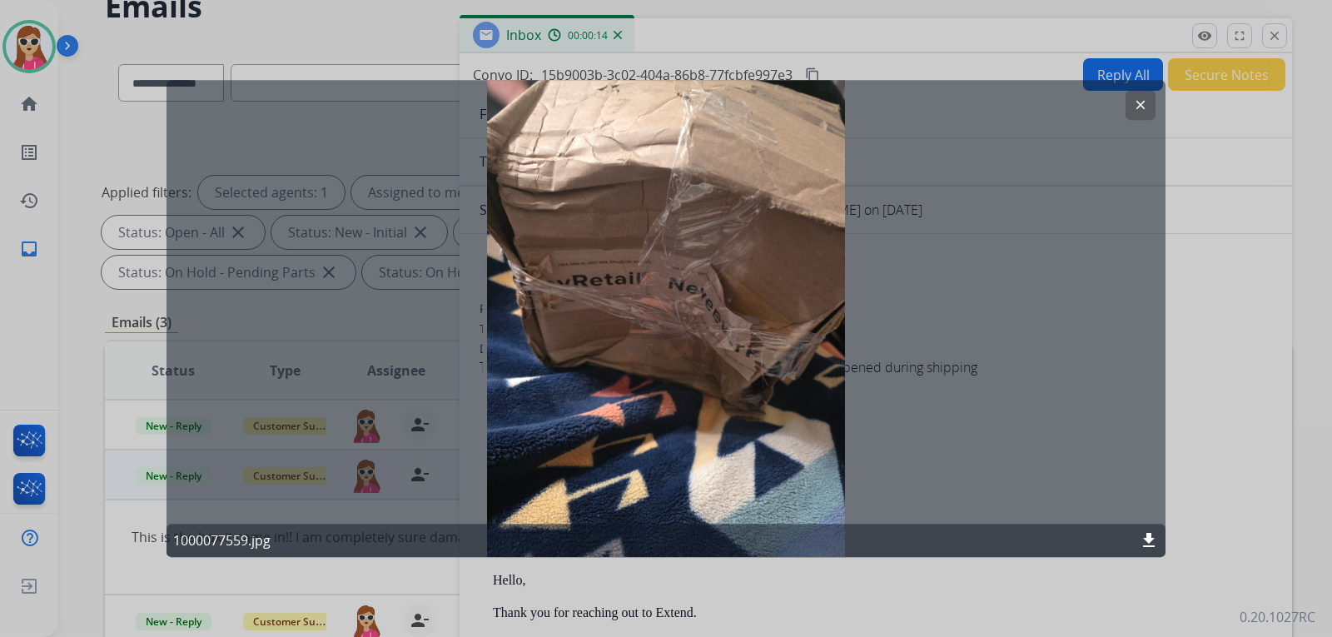
click at [1145, 104] on mat-icon "clear" at bounding box center [1140, 104] width 15 height 15
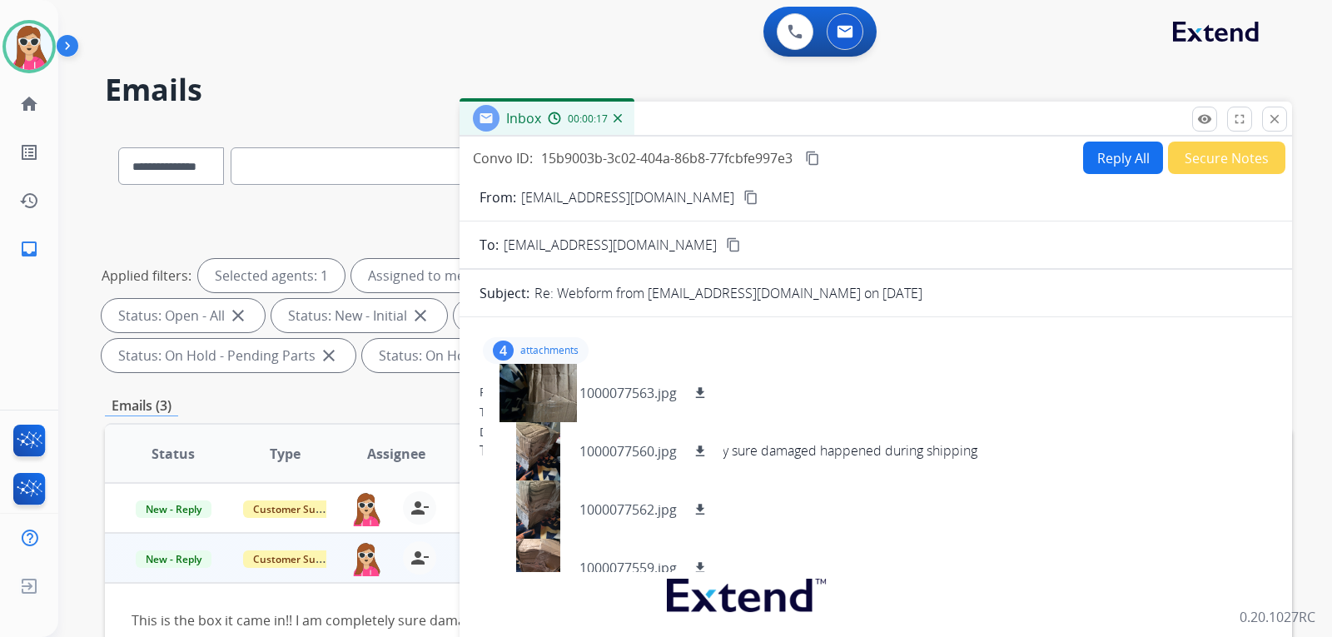
click at [802, 405] on div "To: support@extend.com" at bounding box center [875, 412] width 793 height 17
click at [565, 345] on div "4 attachments 1000077563.jpg download 1000077560.jpg download 1000077562.jpg do…" at bounding box center [536, 350] width 106 height 27
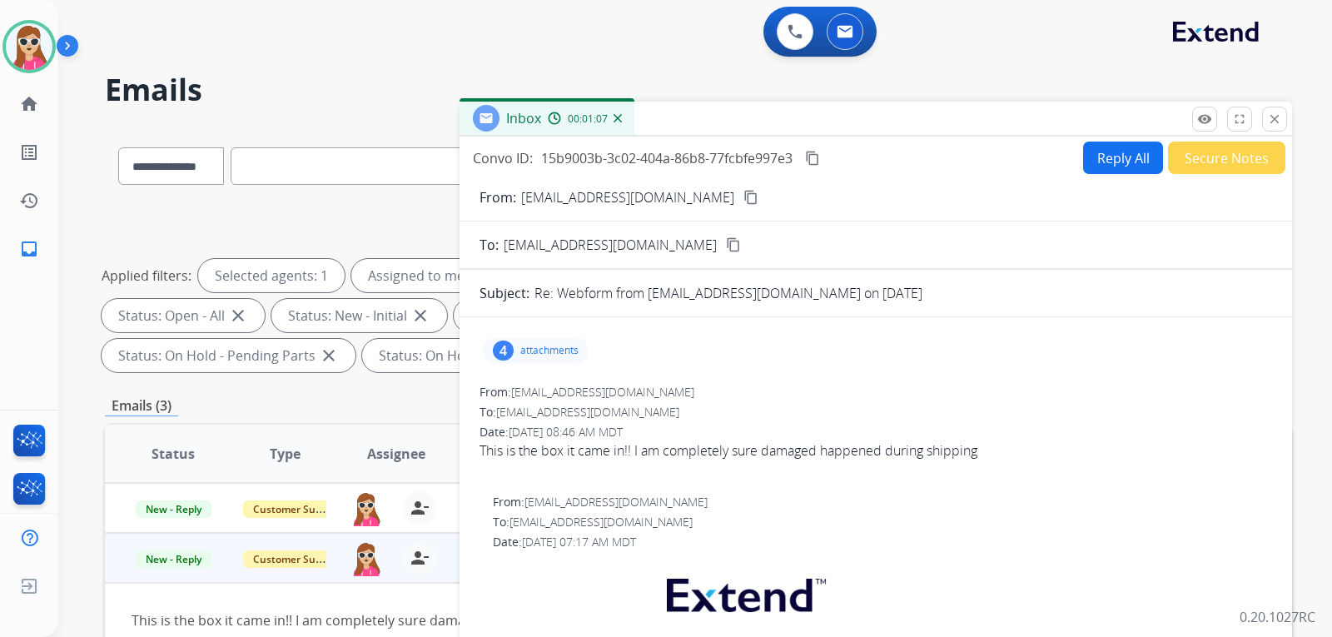
drag, startPoint x: 556, startPoint y: 350, endPoint x: 569, endPoint y: 345, distance: 13.2
click at [558, 347] on p "attachments" at bounding box center [549, 350] width 58 height 13
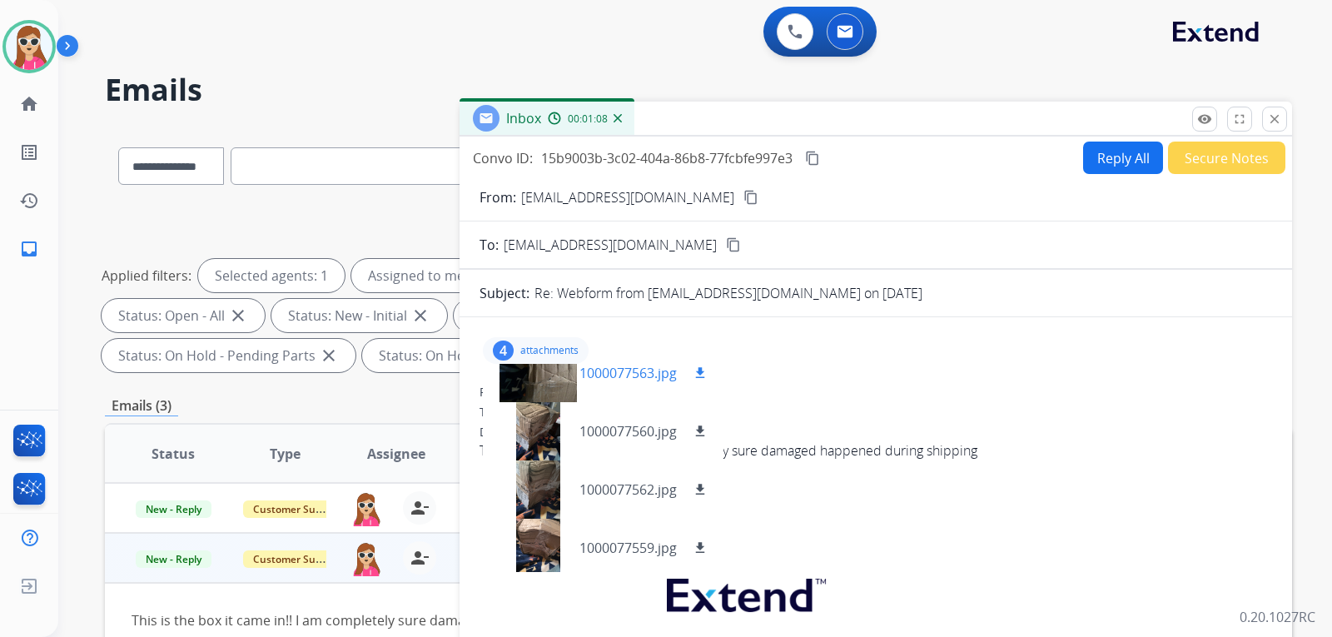
scroll to position [25, 0]
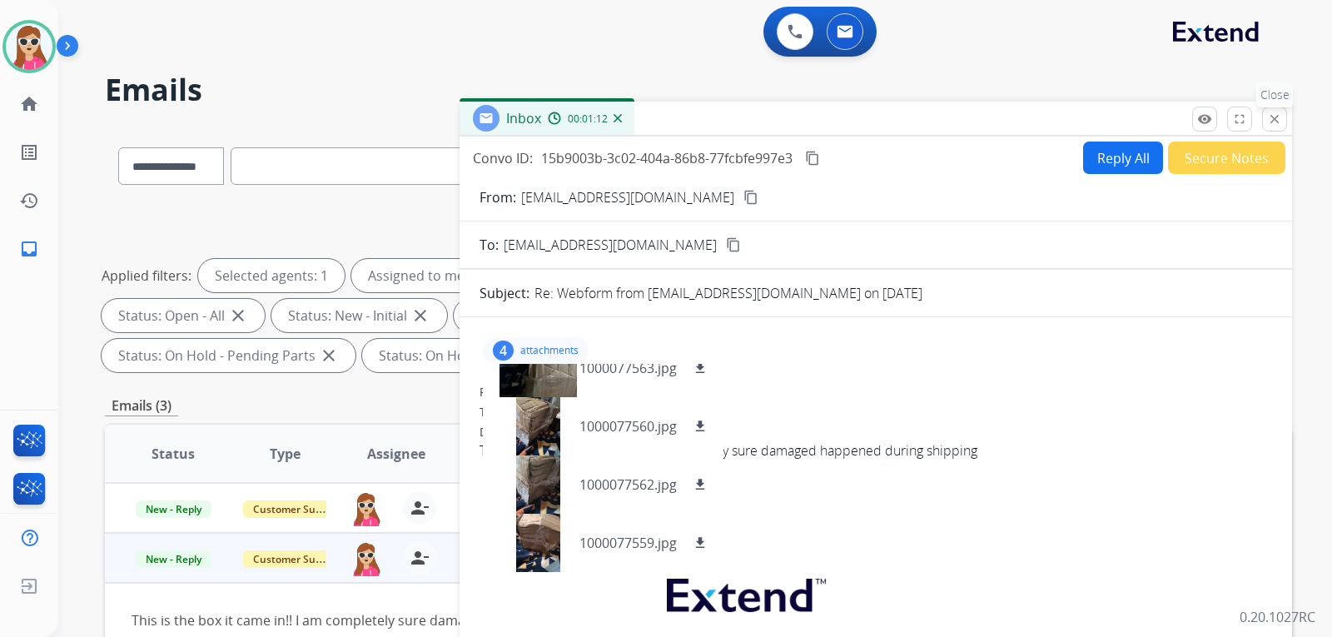
click at [1266, 125] on button "close Close" at bounding box center [1274, 119] width 25 height 25
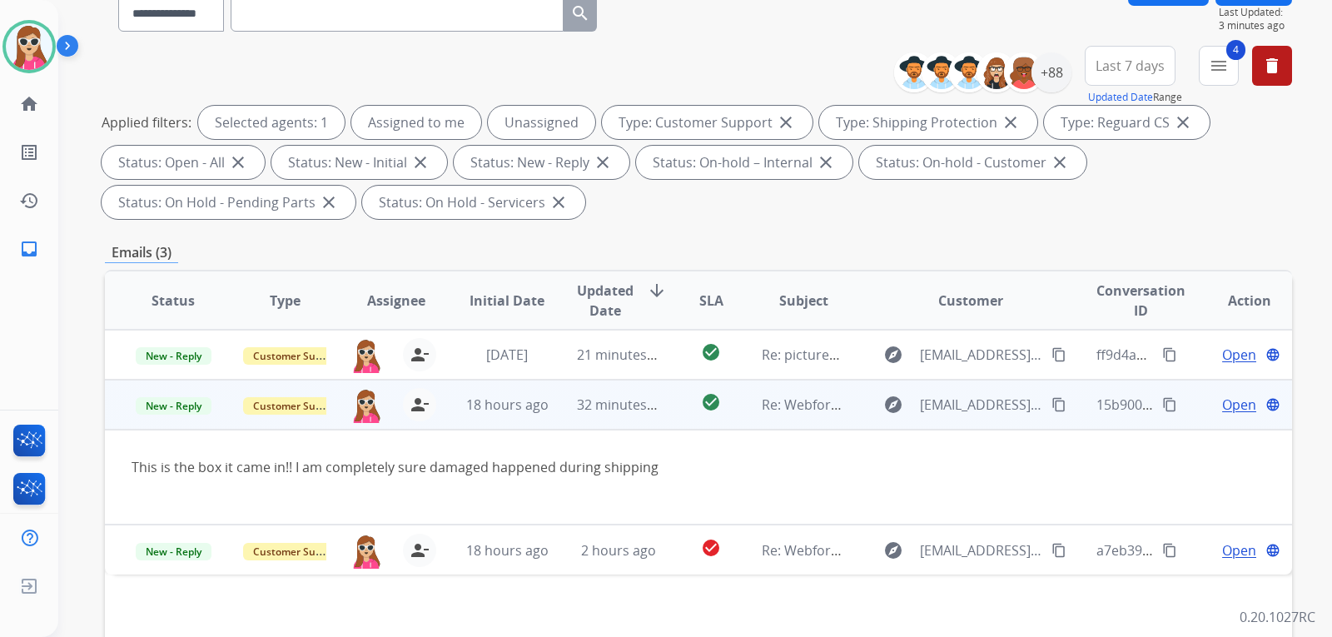
scroll to position [166, 0]
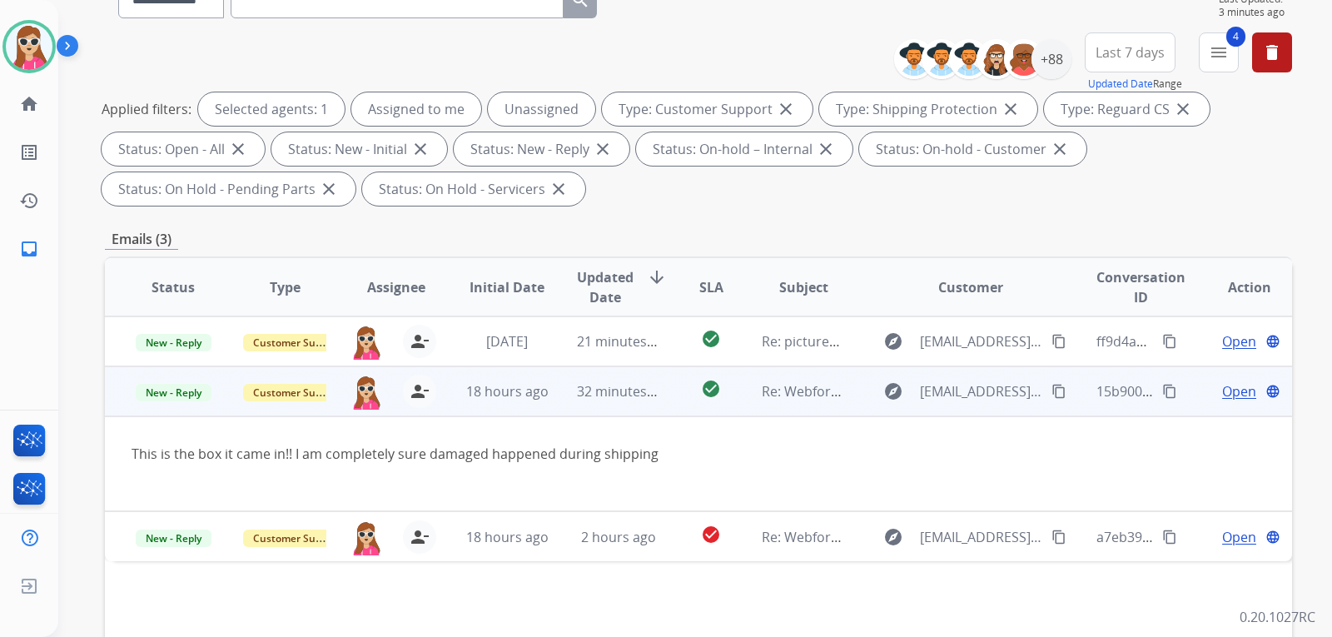
click at [1051, 387] on mat-icon "content_copy" at bounding box center [1058, 391] width 15 height 15
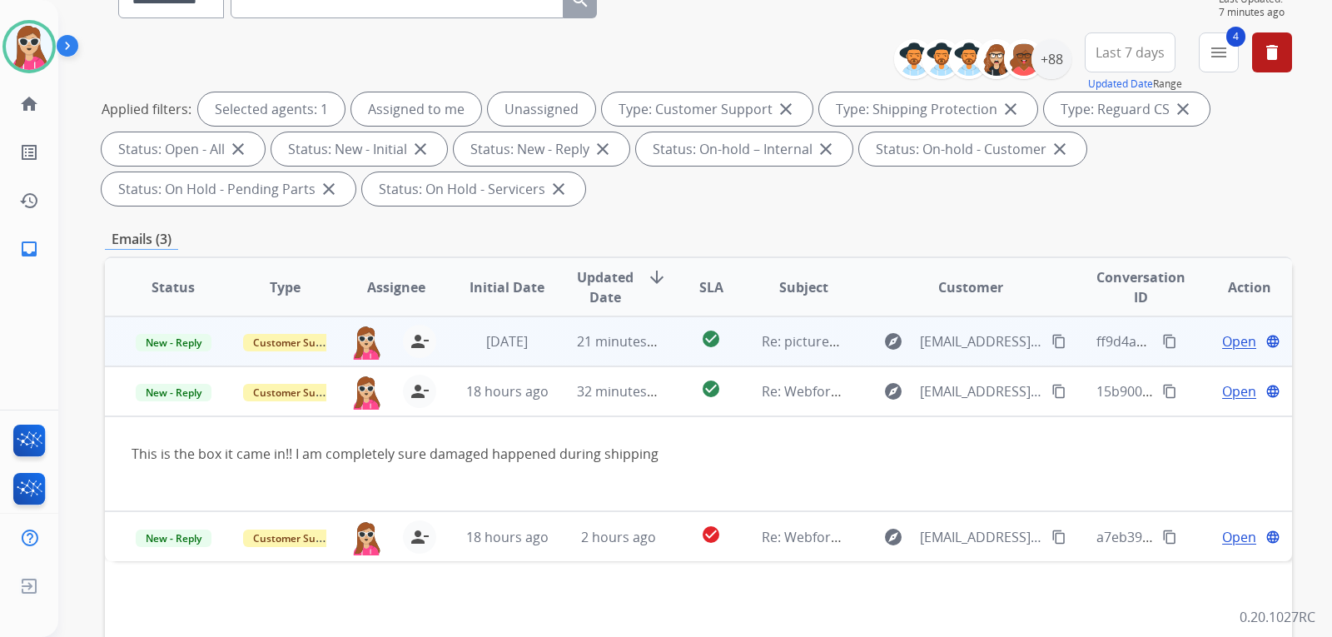
click at [847, 353] on td "explore kathyaloyd@gmail.com content_copy" at bounding box center [958, 341] width 222 height 50
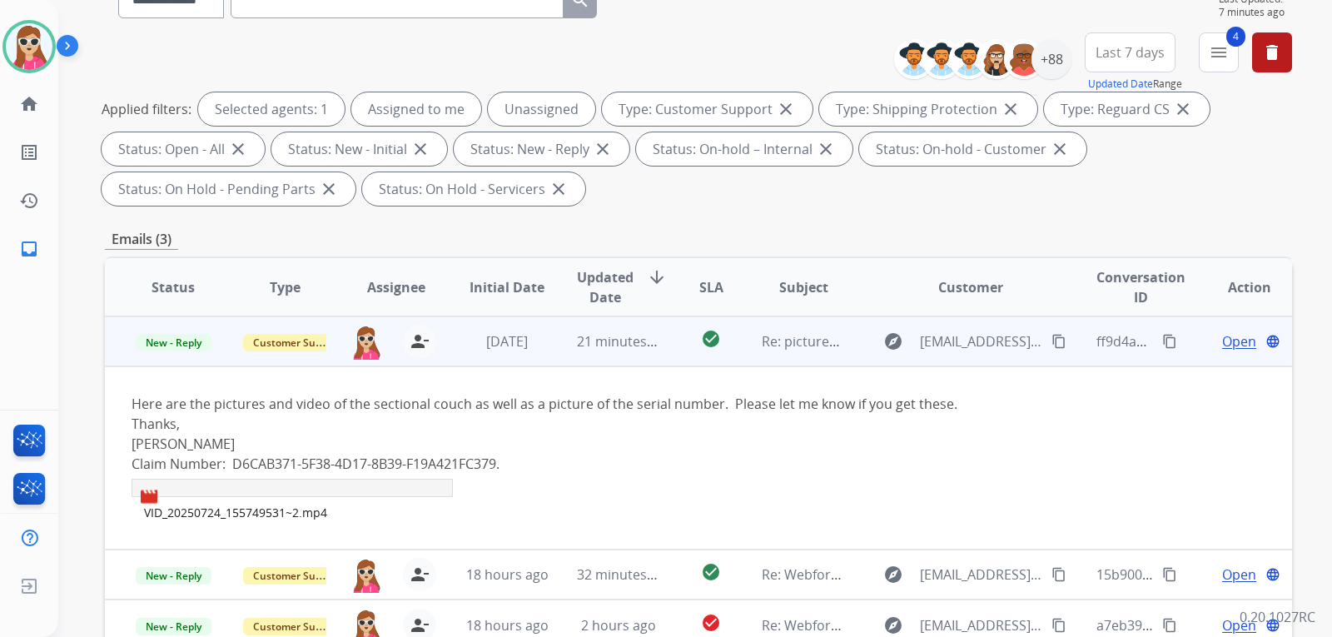
click at [1226, 335] on span "Open" at bounding box center [1239, 341] width 34 height 20
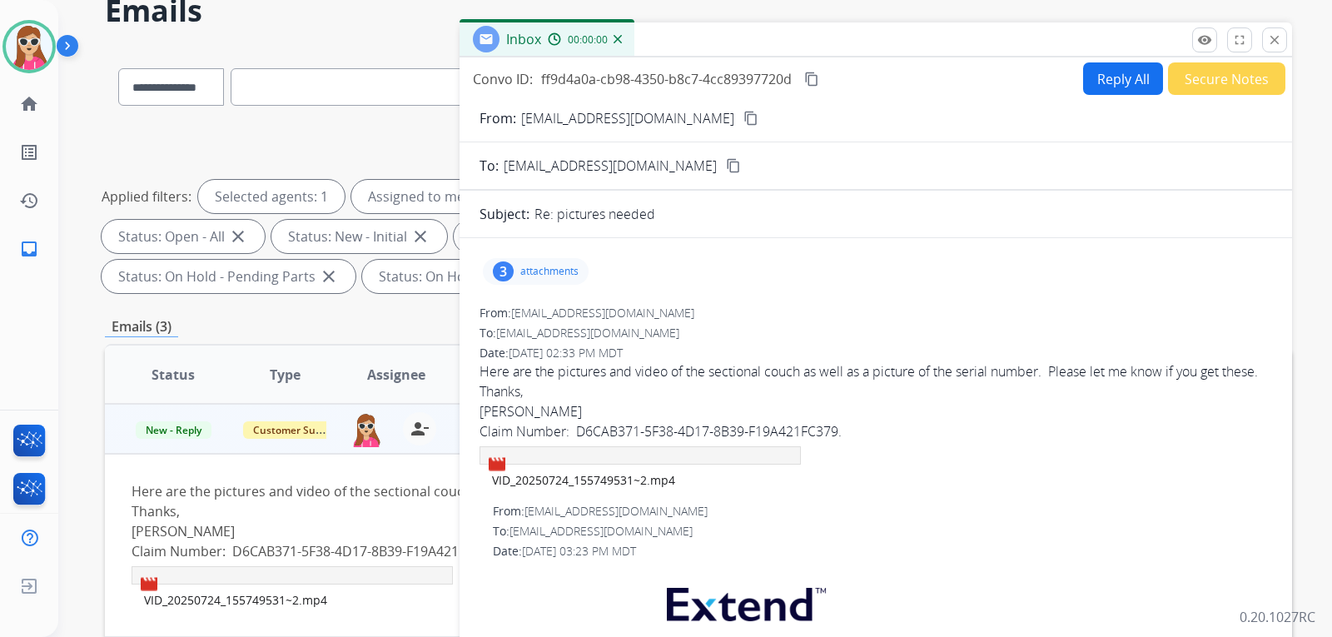
scroll to position [0, 0]
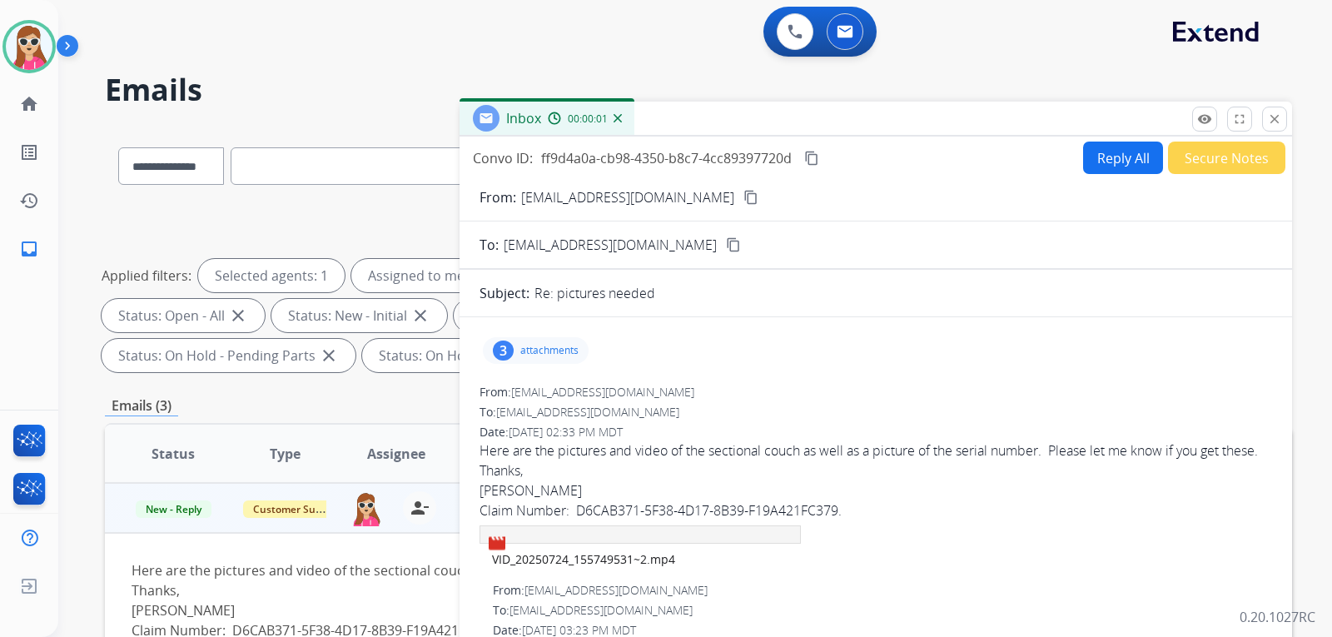
click at [1083, 157] on button "Reply All" at bounding box center [1123, 158] width 80 height 32
select select "**********"
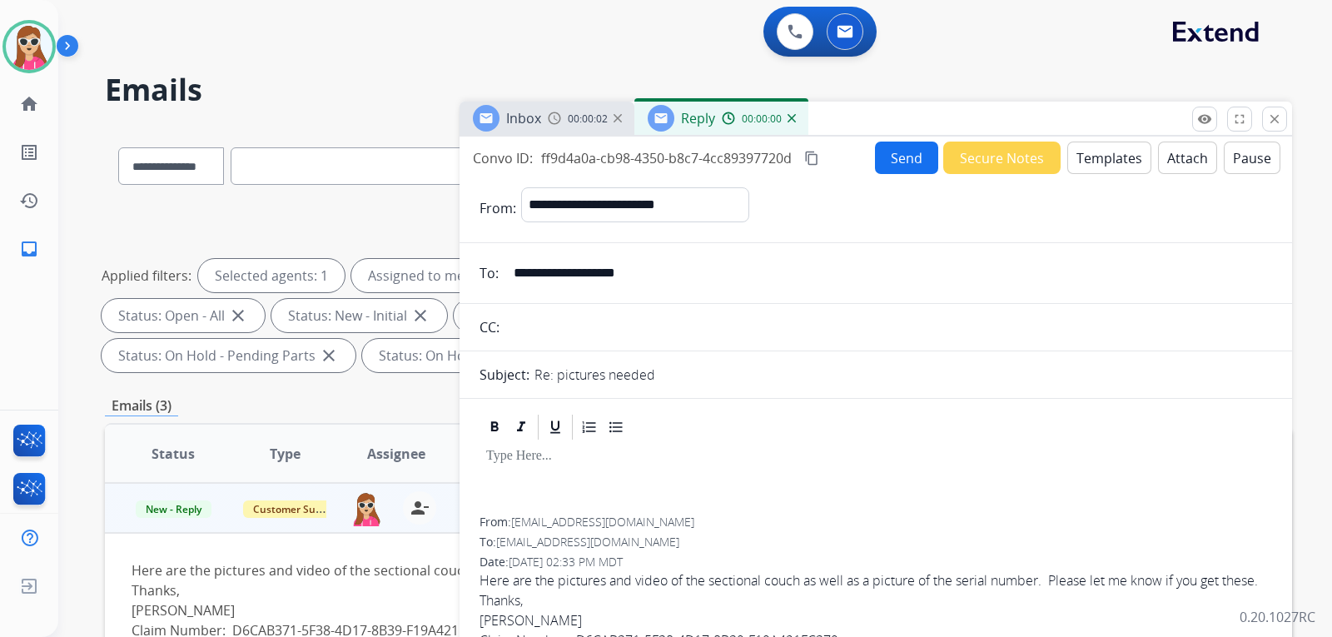
click at [1123, 155] on button "Templates" at bounding box center [1109, 158] width 84 height 32
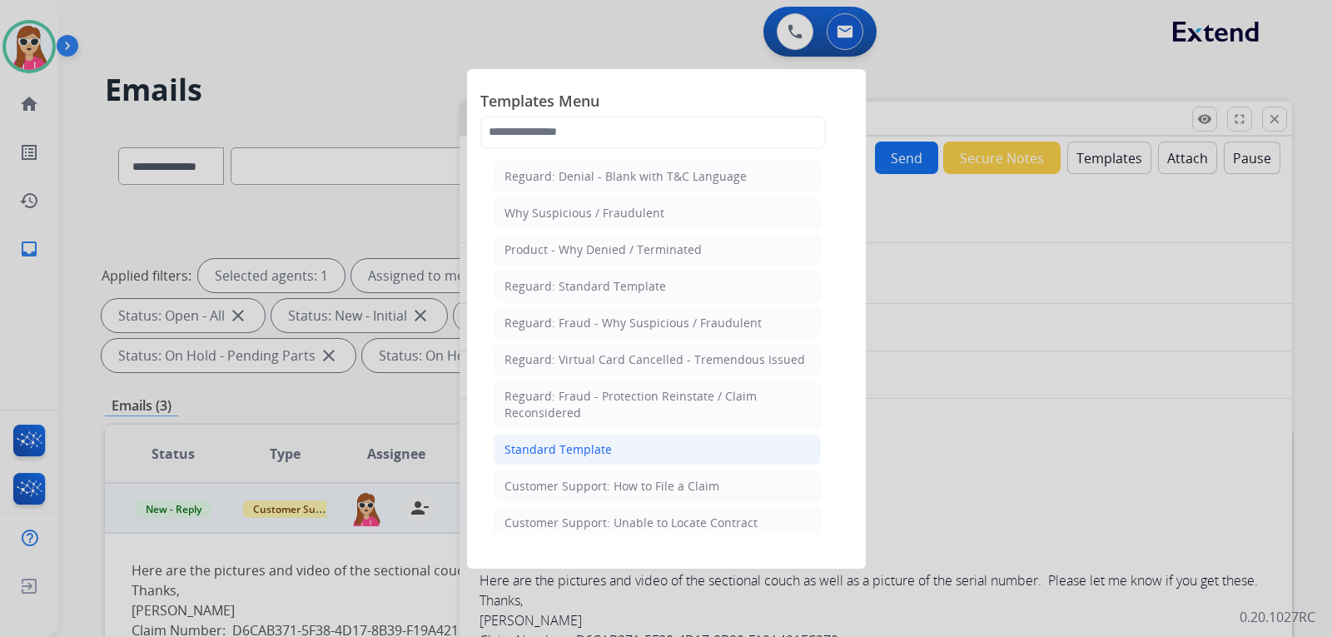
click at [614, 452] on li "Standard Template" at bounding box center [657, 450] width 327 height 32
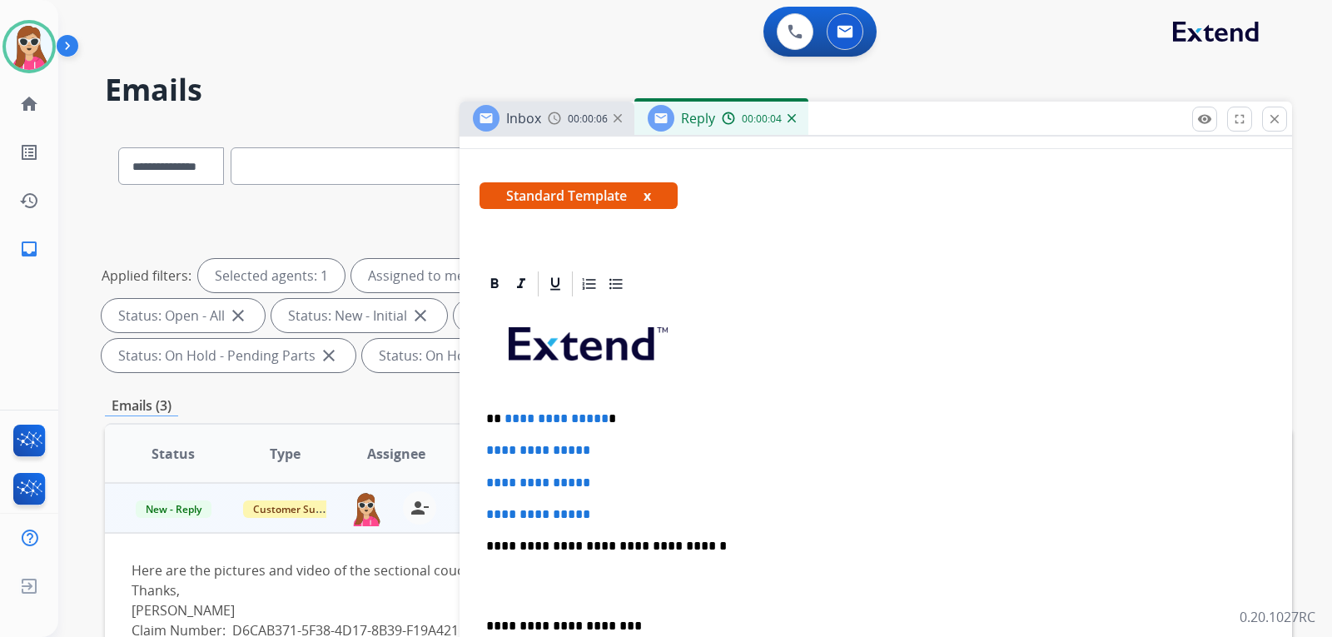
scroll to position [166, 0]
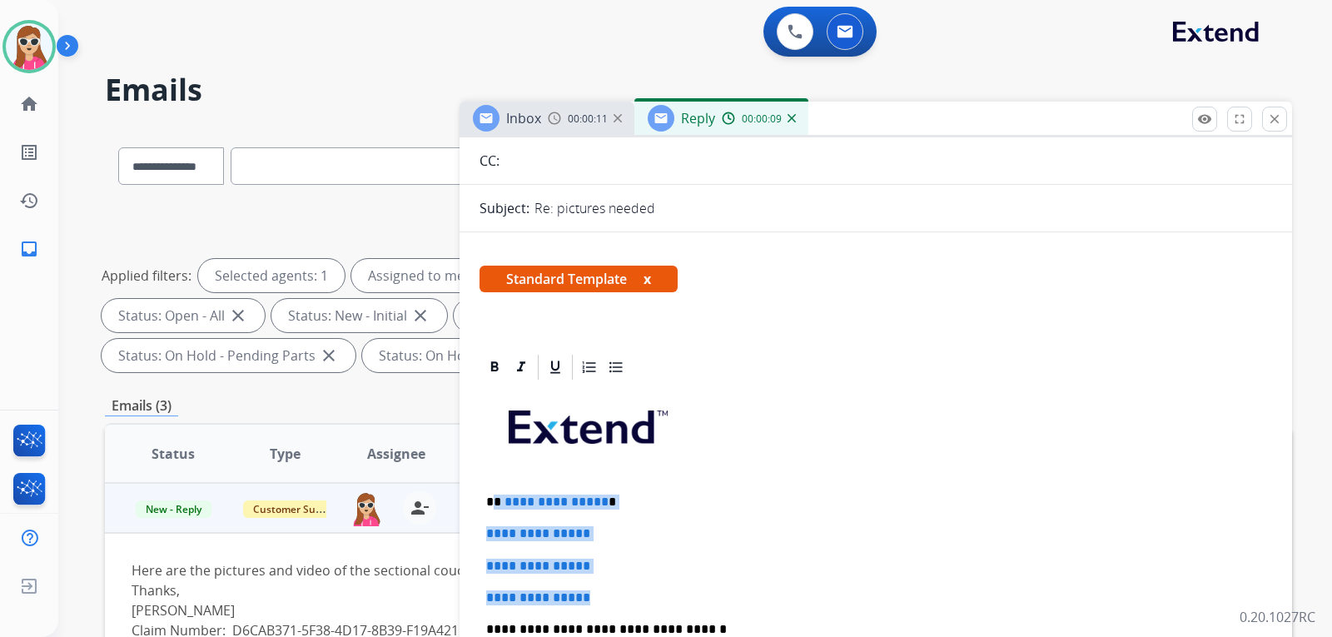
drag, startPoint x: 494, startPoint y: 502, endPoint x: 609, endPoint y: 595, distance: 148.0
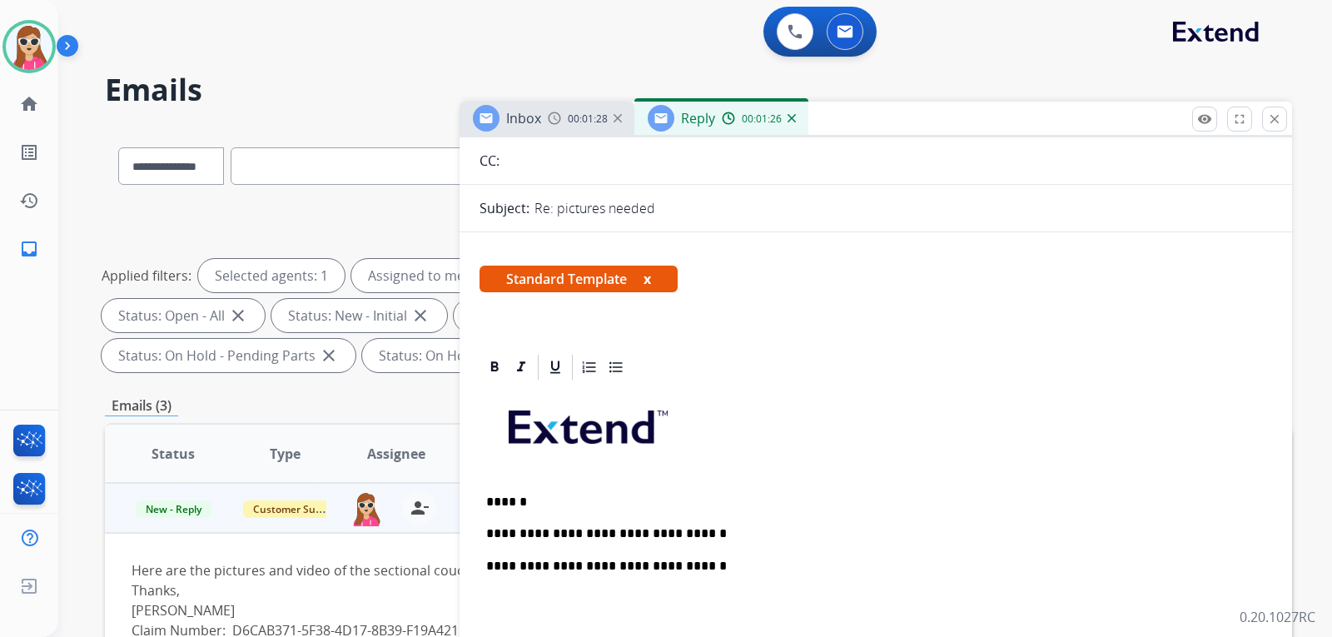
click at [1076, 277] on div "Standard Template x" at bounding box center [875, 286] width 793 height 40
click at [701, 538] on p "**********" at bounding box center [869, 533] width 766 height 15
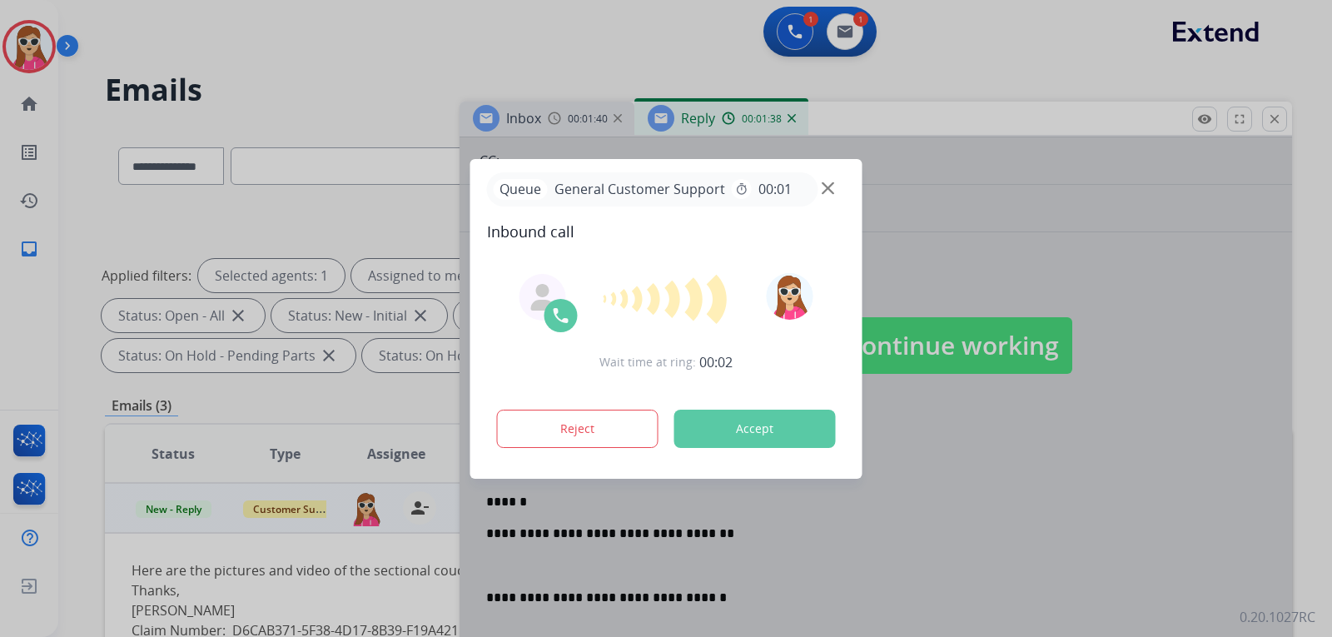
click at [793, 424] on button "Accept" at bounding box center [754, 429] width 161 height 38
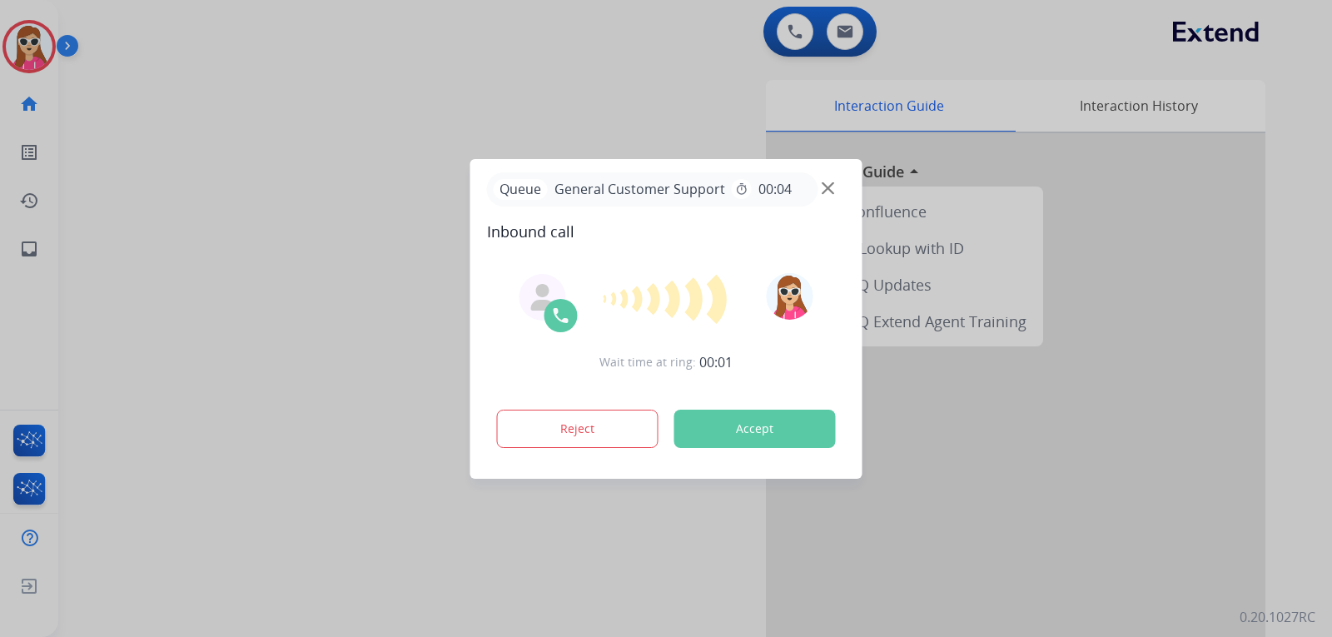
click at [781, 420] on button "Accept" at bounding box center [754, 429] width 161 height 38
click at [791, 432] on button "Accept" at bounding box center [754, 429] width 161 height 38
click at [780, 434] on button "Accept" at bounding box center [754, 429] width 161 height 38
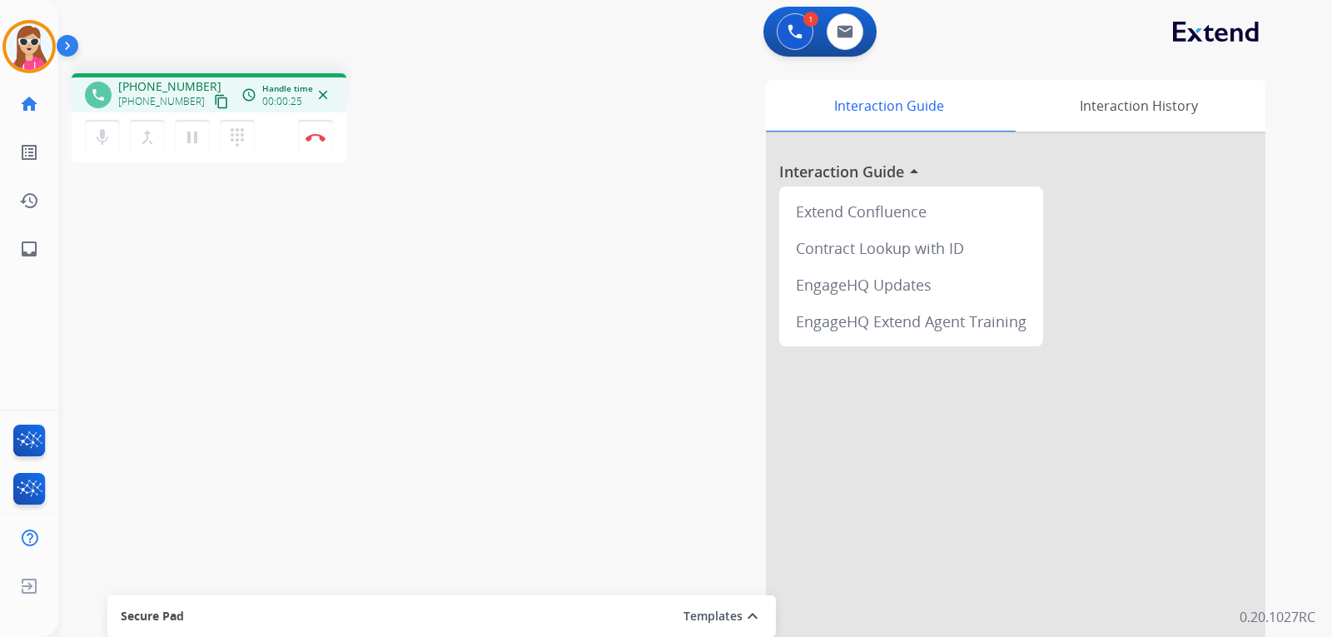
drag, startPoint x: 202, startPoint y: 91, endPoint x: 204, endPoint y: 101, distance: 10.1
click at [203, 97] on div "+19259179640 +19259179640 content_copy" at bounding box center [174, 94] width 113 height 33
click at [214, 101] on mat-icon "content_copy" at bounding box center [221, 101] width 15 height 15
click at [325, 142] on button "Disconnect" at bounding box center [315, 137] width 35 height 35
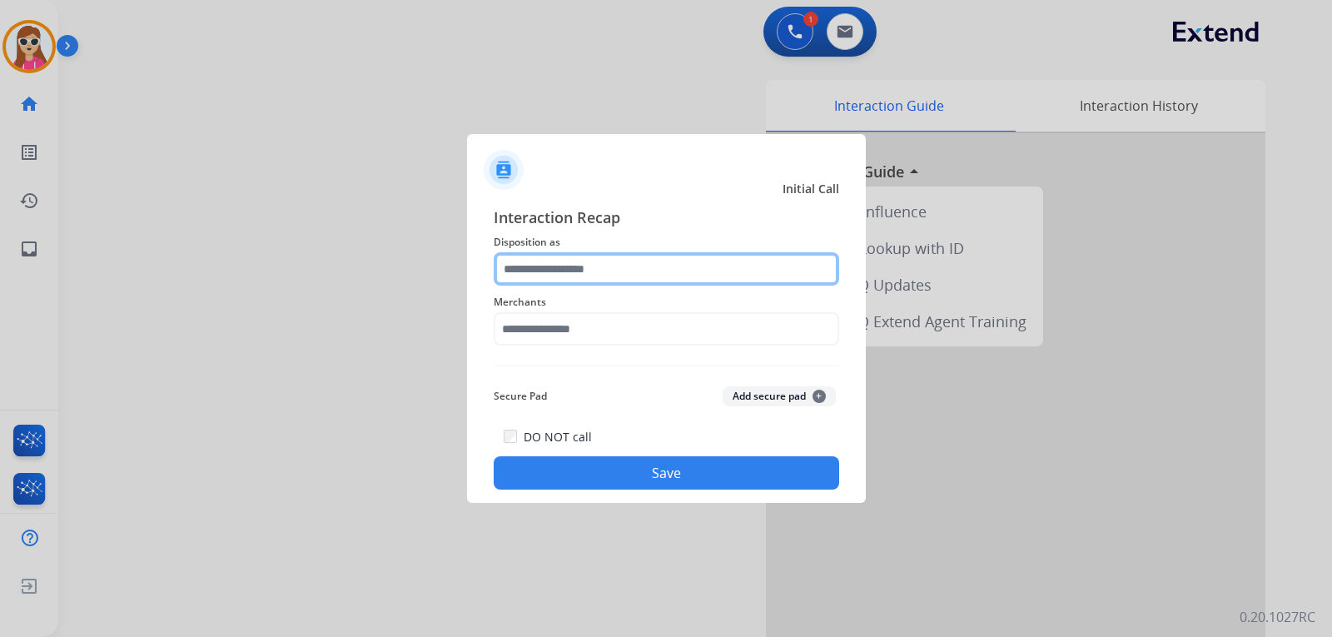
click at [627, 267] on input "text" at bounding box center [666, 268] width 345 height 33
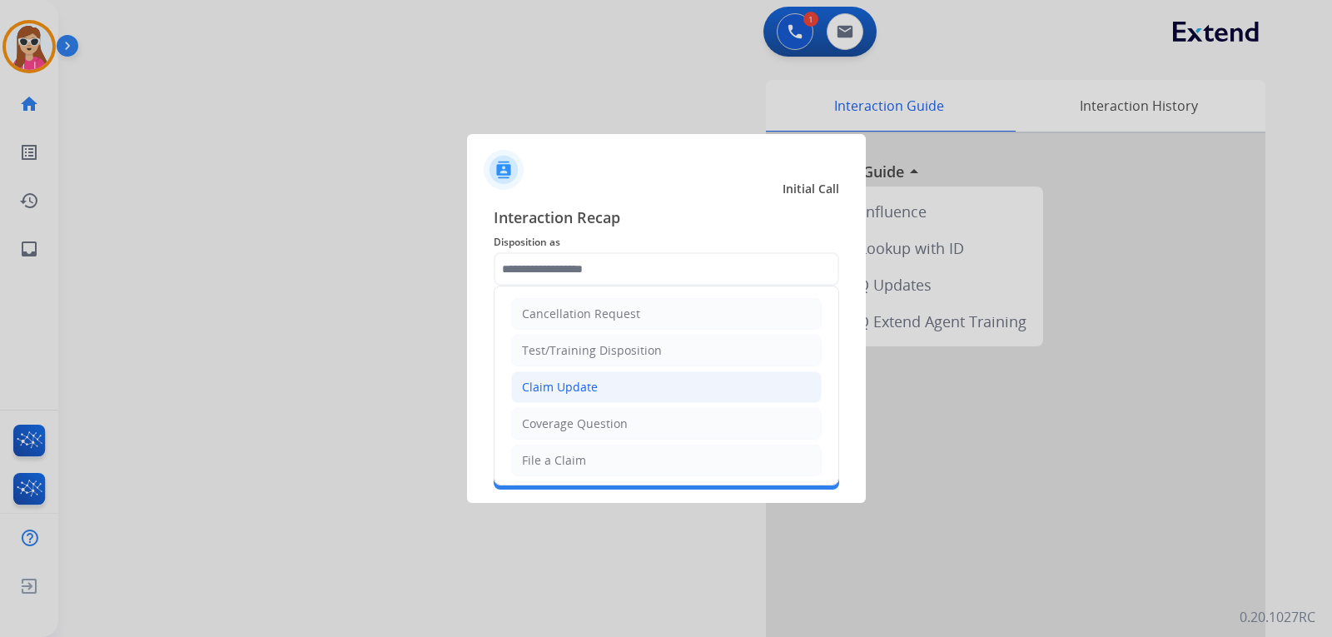
click at [573, 381] on div "Claim Update" at bounding box center [560, 387] width 76 height 17
type input "**********"
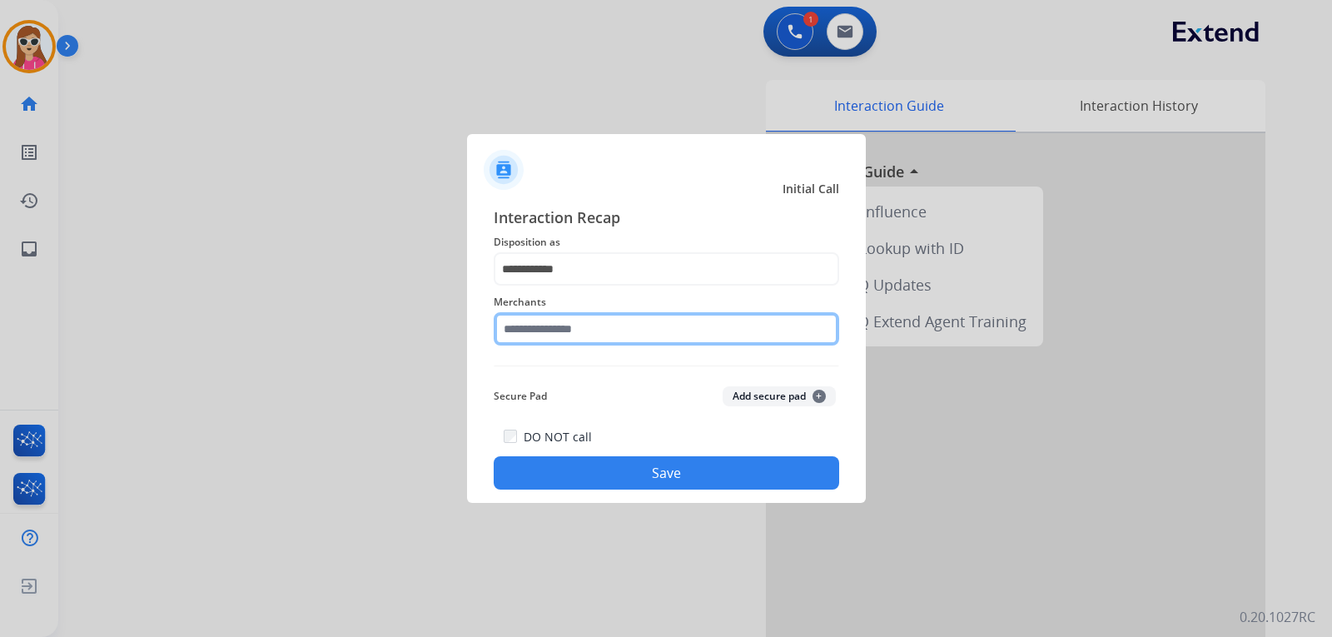
click at [558, 335] on input "text" at bounding box center [666, 328] width 345 height 33
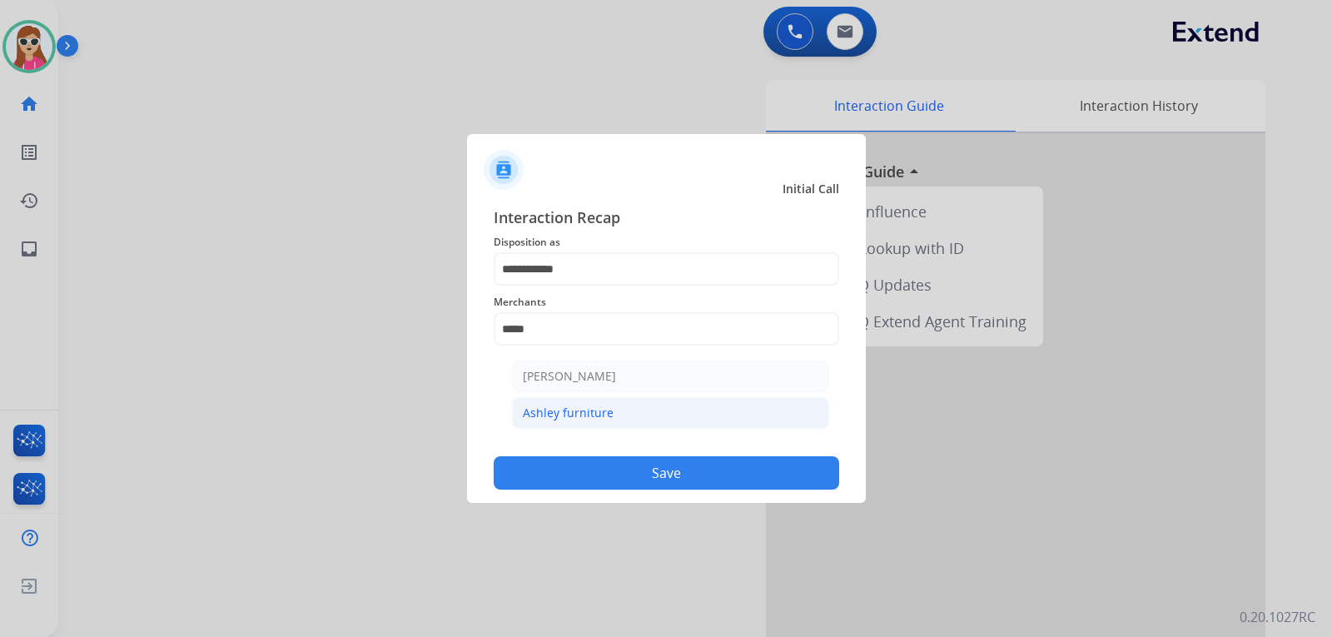
click at [637, 412] on li "Ashley furniture" at bounding box center [670, 413] width 317 height 32
type input "**********"
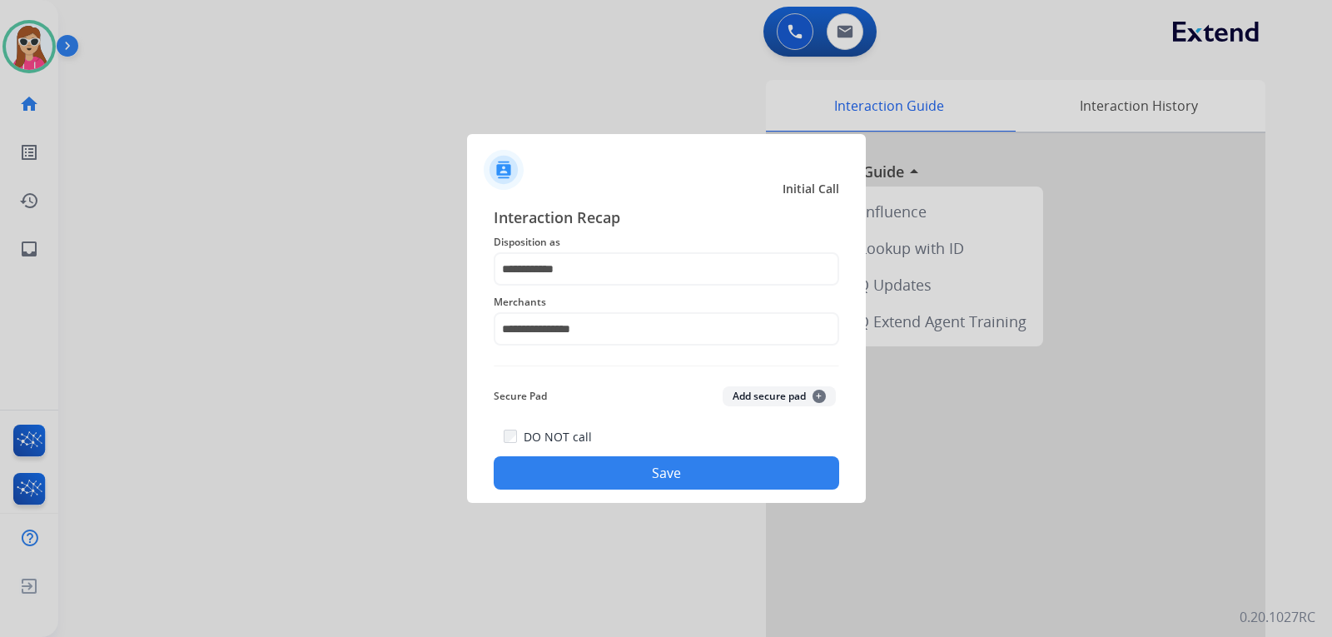
click at [663, 473] on button "Save" at bounding box center [666, 472] width 345 height 33
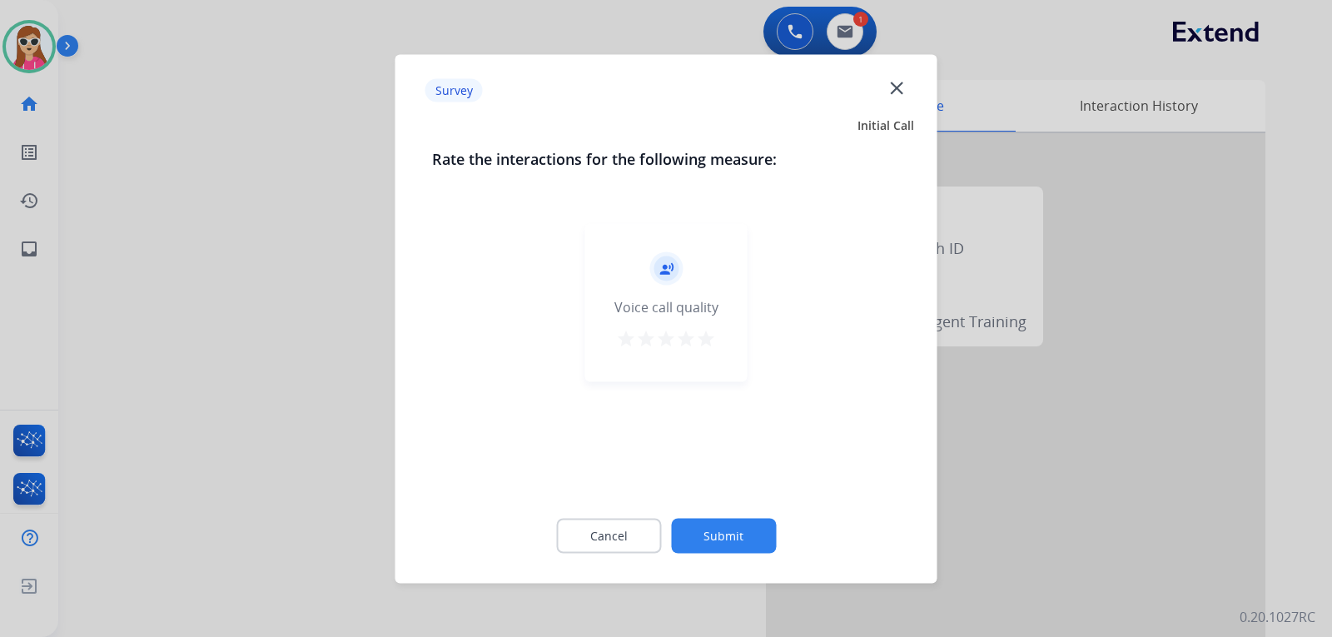
click at [700, 341] on mat-icon "star" at bounding box center [706, 338] width 20 height 20
click at [737, 529] on button "Submit" at bounding box center [723, 535] width 105 height 35
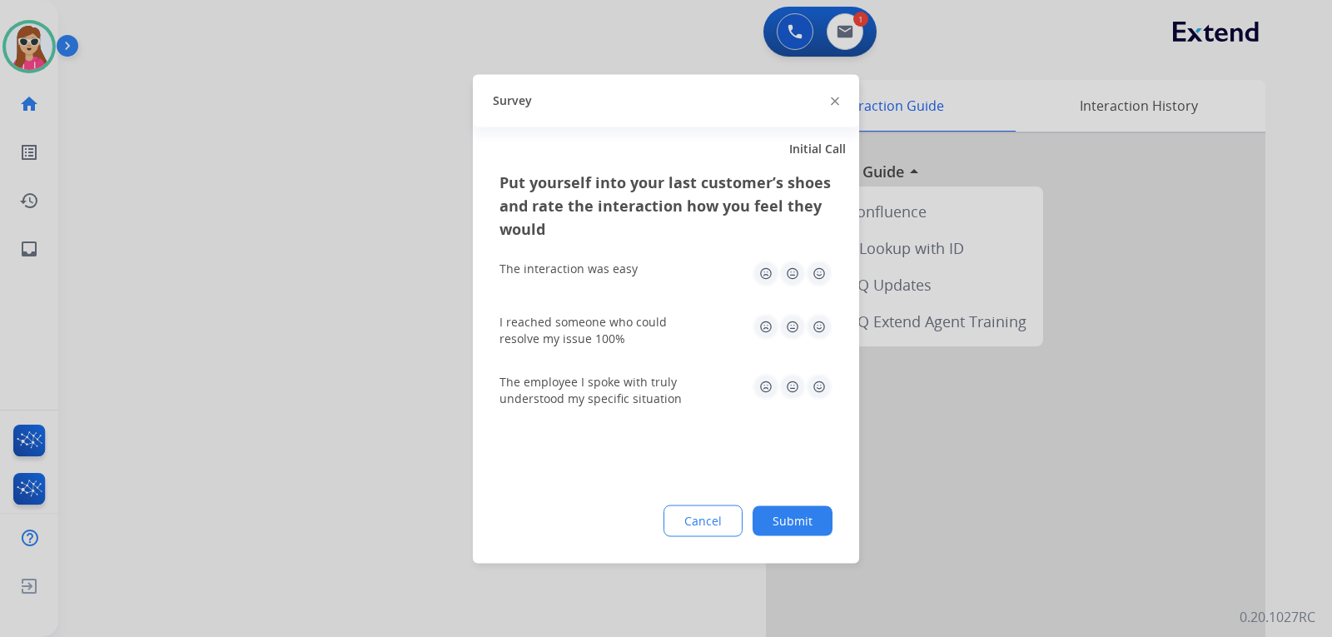
click at [822, 278] on img at bounding box center [819, 273] width 27 height 27
click at [820, 334] on img at bounding box center [819, 326] width 27 height 27
click at [819, 388] on img at bounding box center [819, 386] width 27 height 27
click at [798, 517] on button "Submit" at bounding box center [793, 520] width 80 height 30
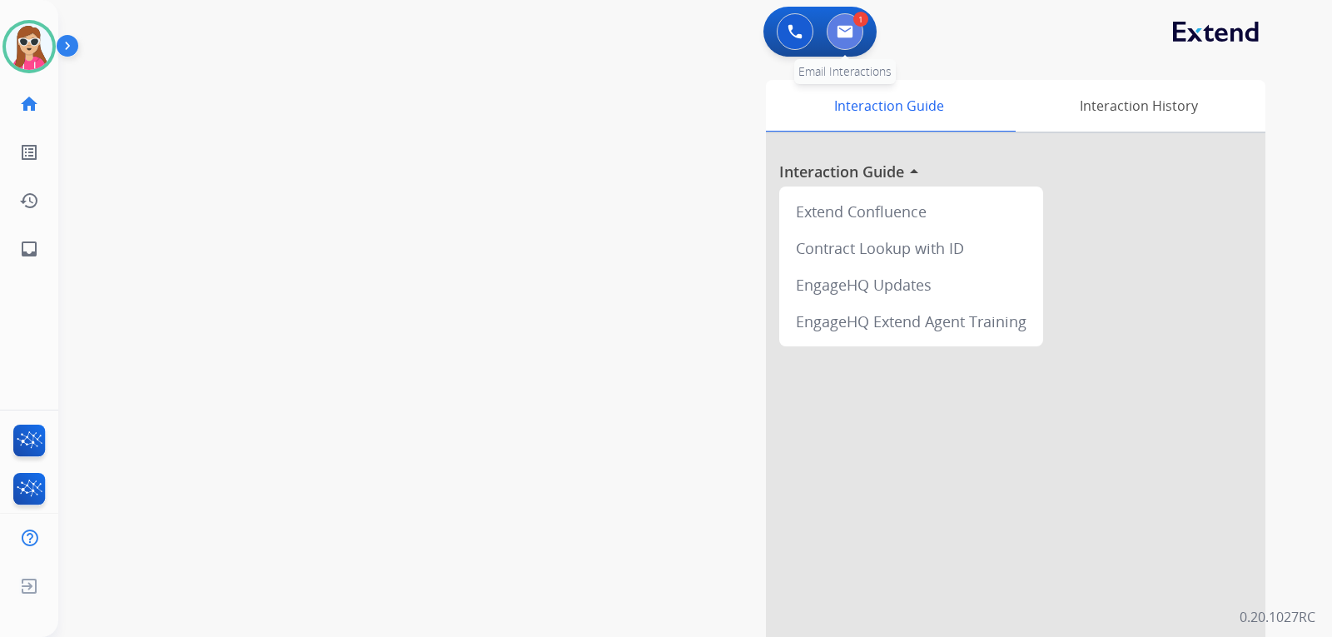
click at [841, 36] on img at bounding box center [845, 31] width 17 height 13
select select "**********"
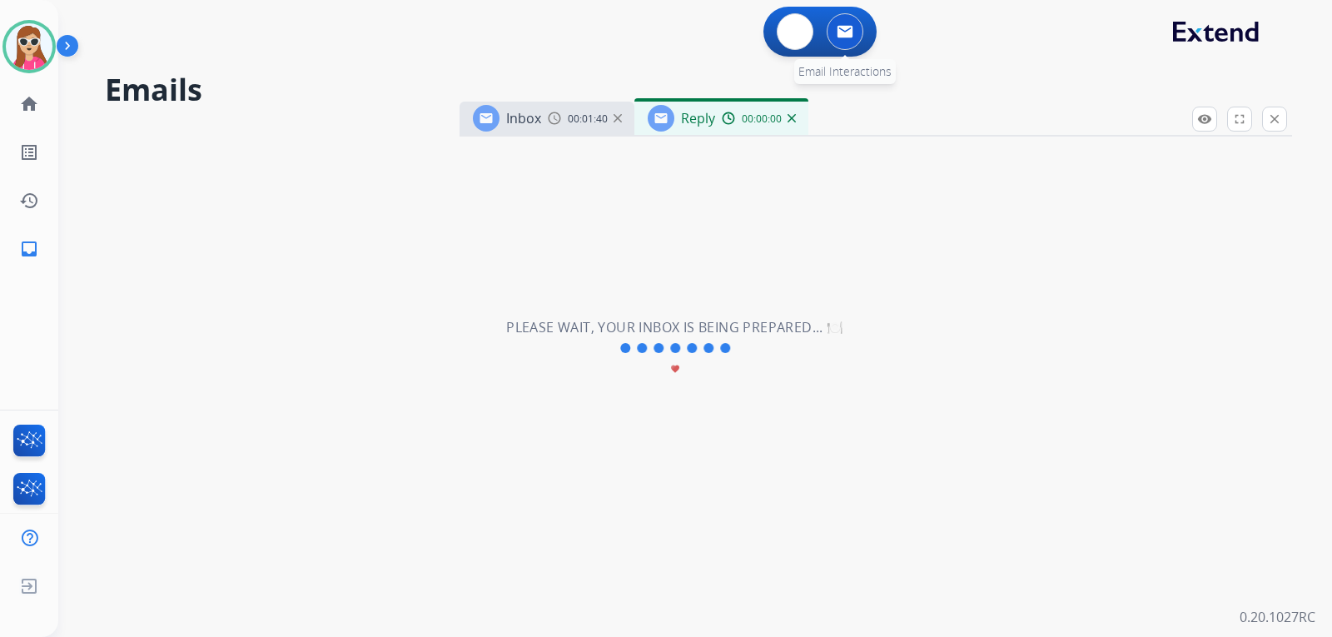
select select "**********"
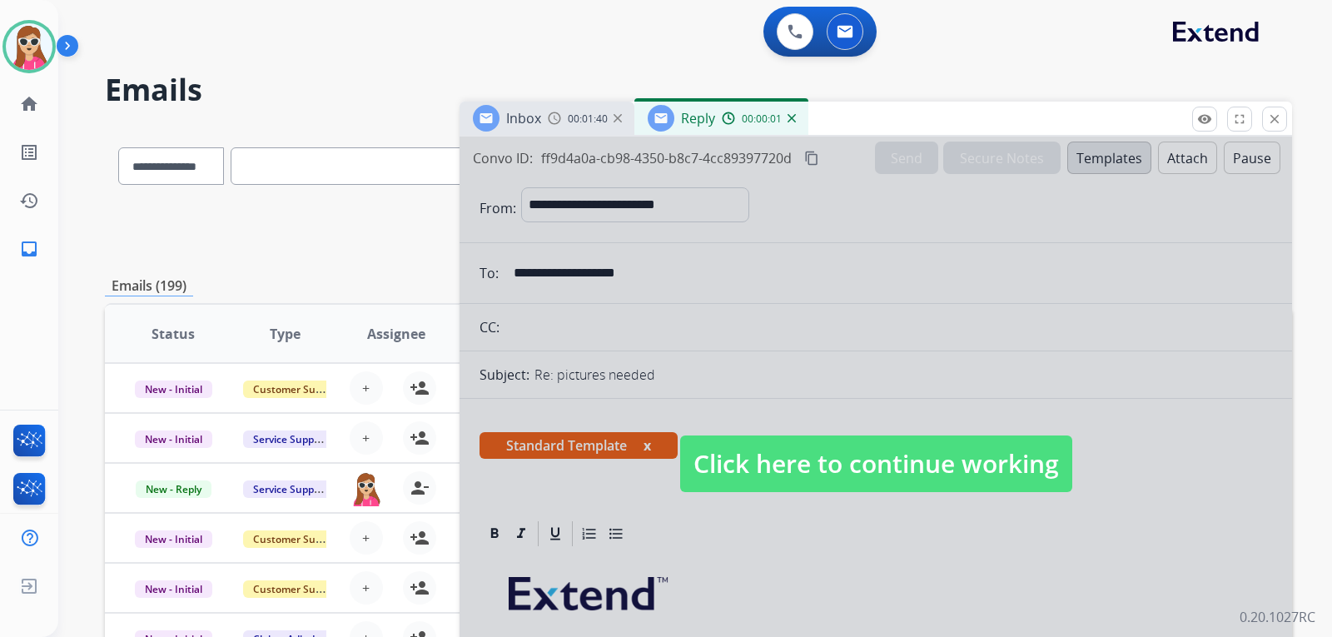
click at [919, 465] on span "Click here to continue working" at bounding box center [876, 463] width 392 height 57
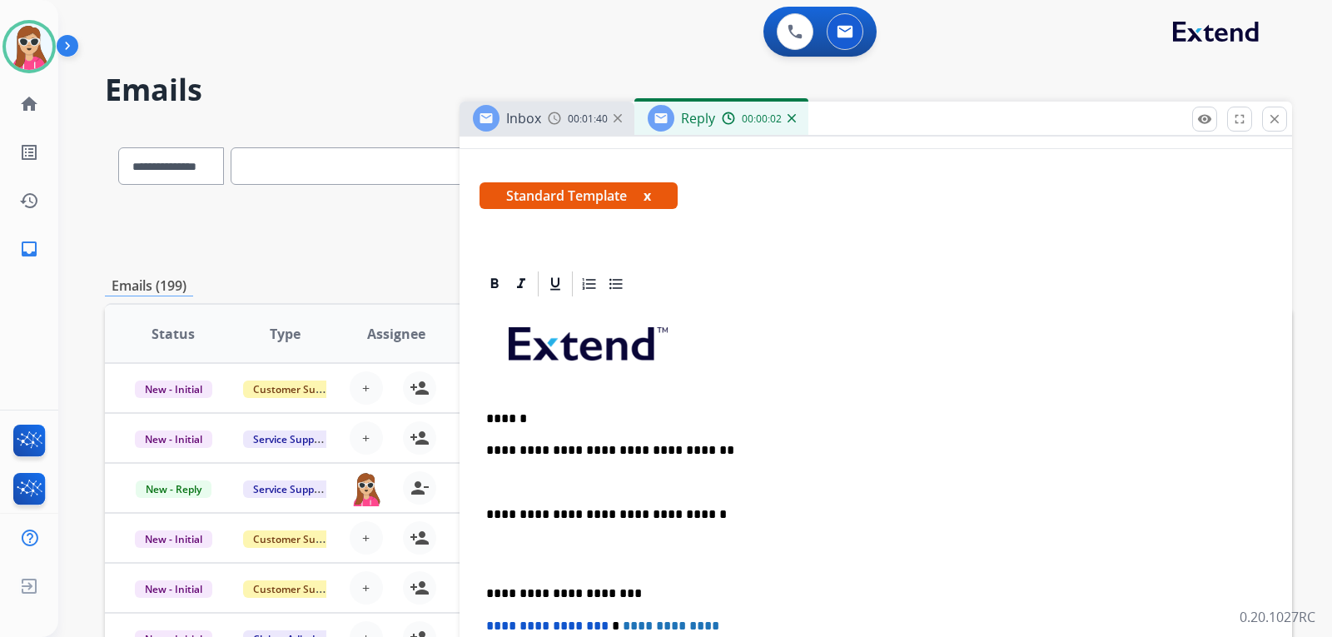
scroll to position [416, 0]
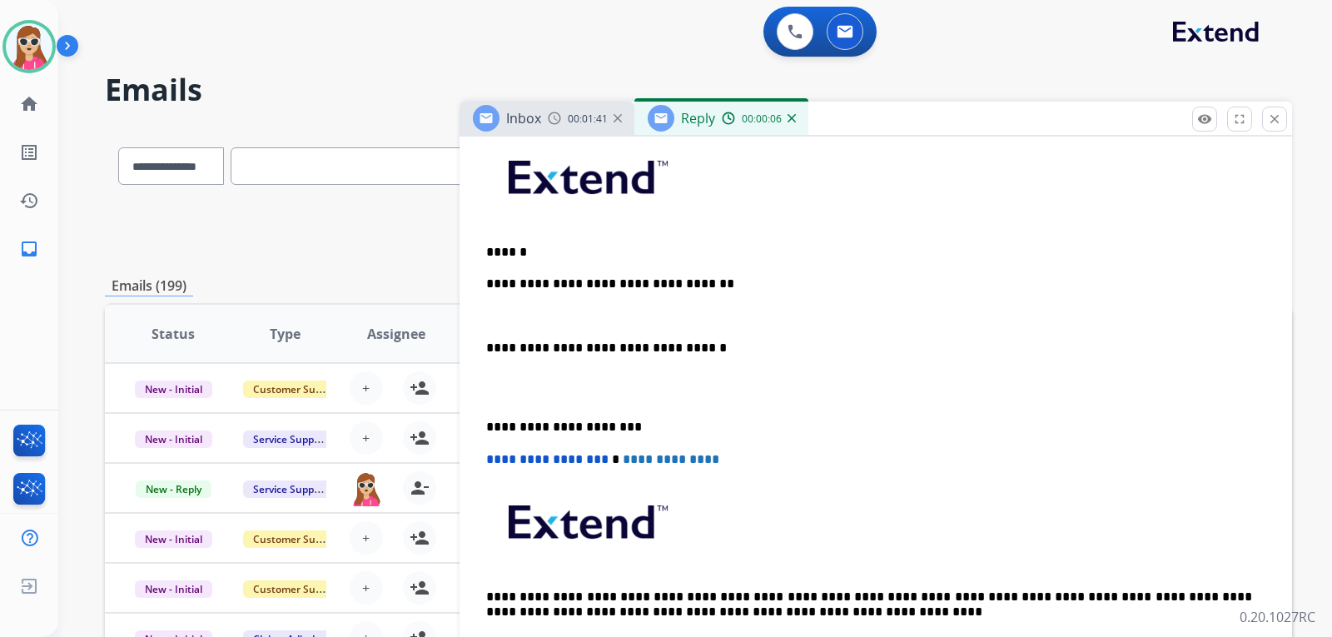
click at [667, 313] on p at bounding box center [875, 316] width 779 height 15
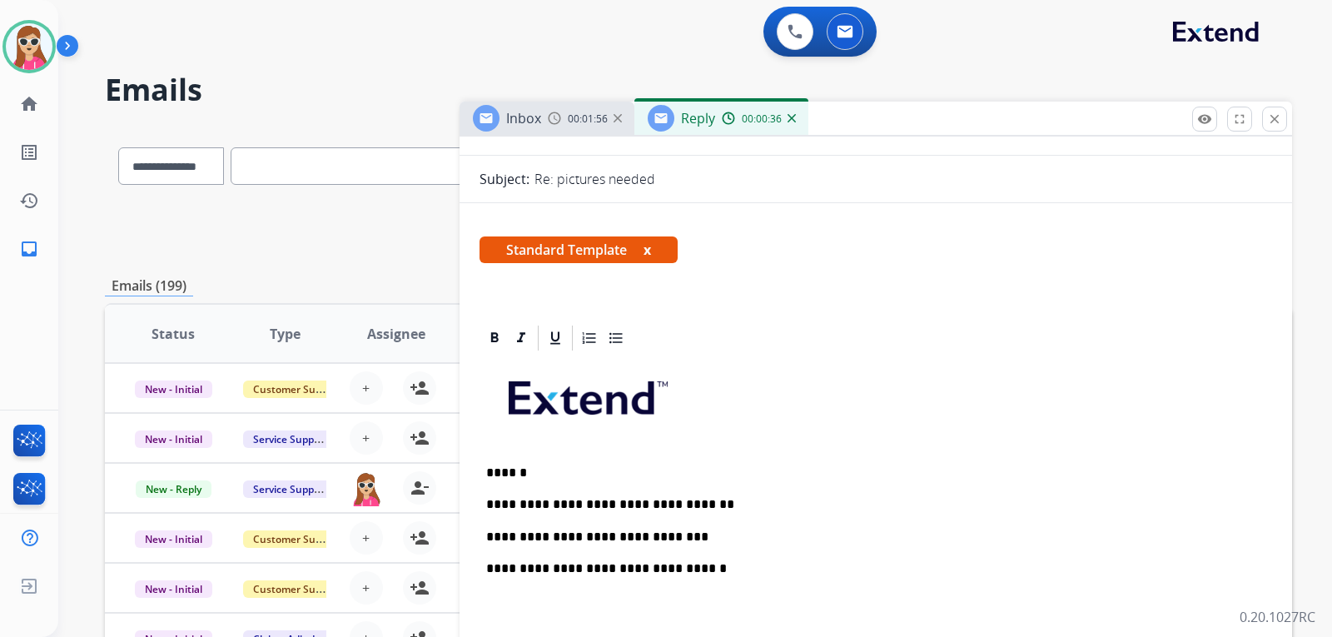
scroll to position [0, 0]
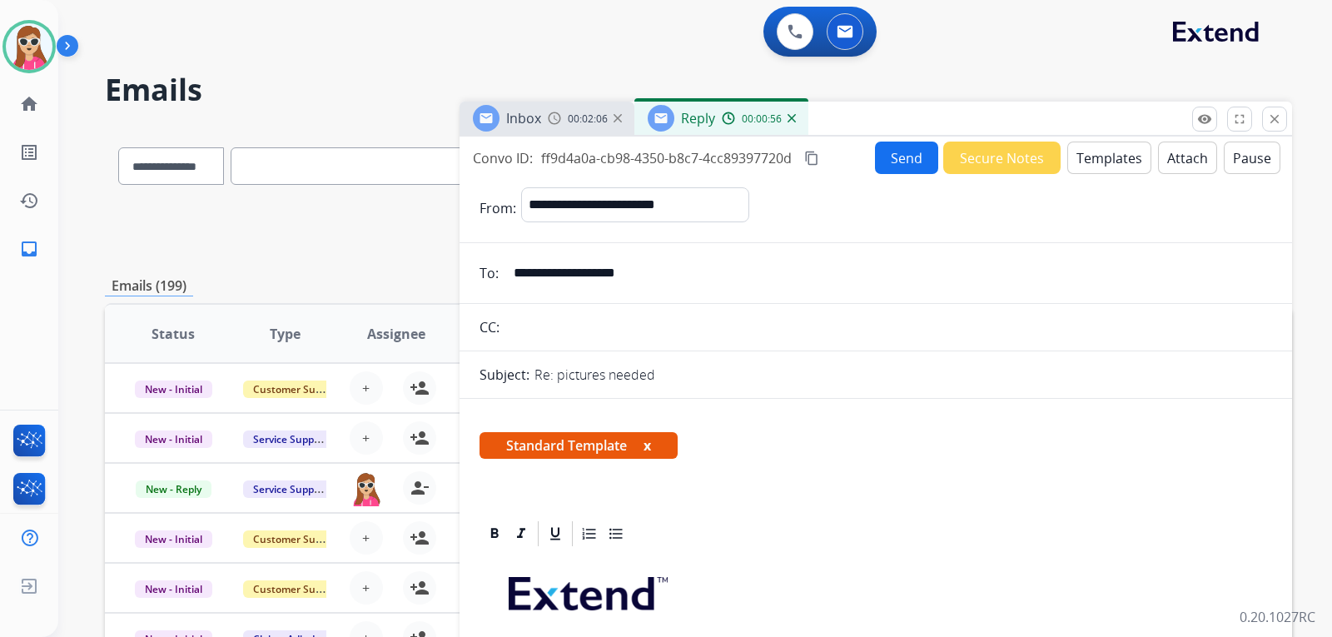
click at [917, 149] on button "Send" at bounding box center [906, 158] width 63 height 32
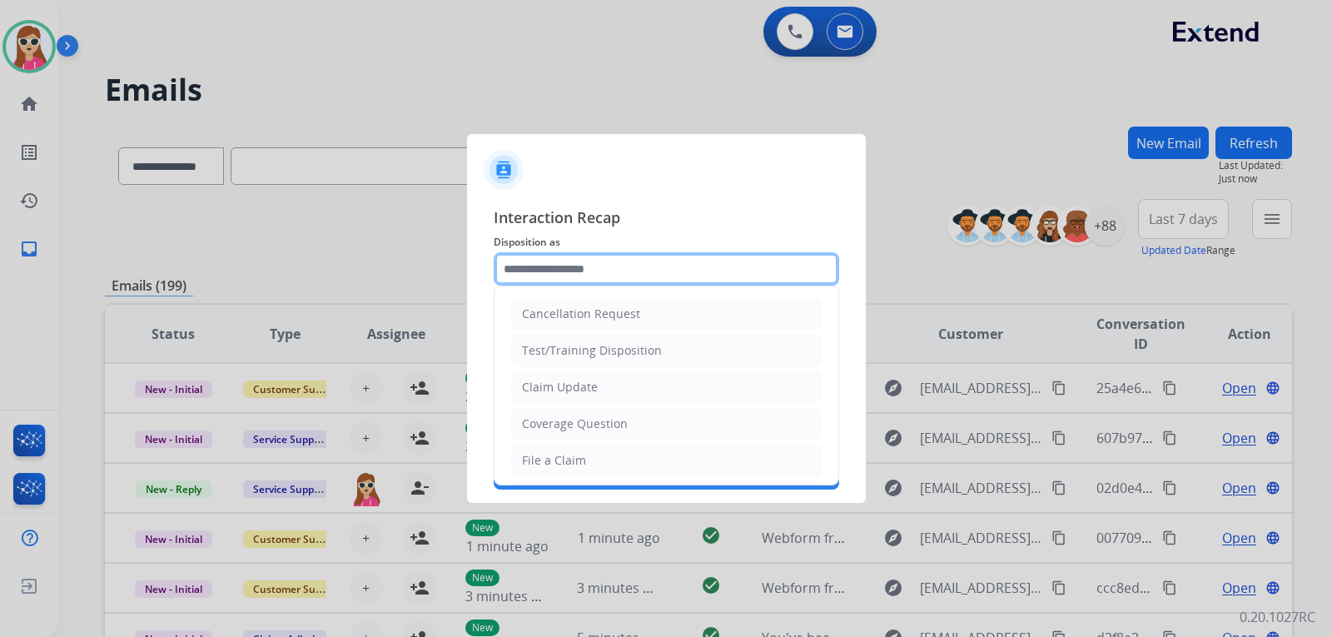
click at [676, 275] on input "text" at bounding box center [666, 268] width 345 height 33
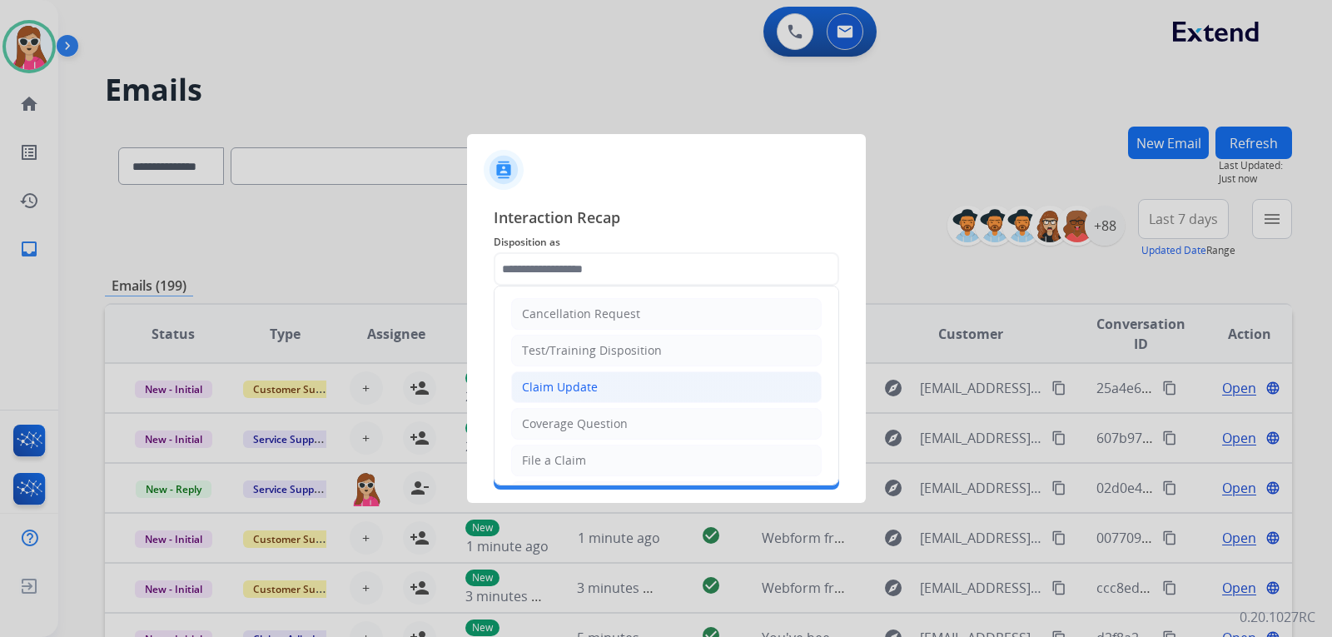
click at [634, 393] on li "Claim Update" at bounding box center [666, 387] width 311 height 32
type input "**********"
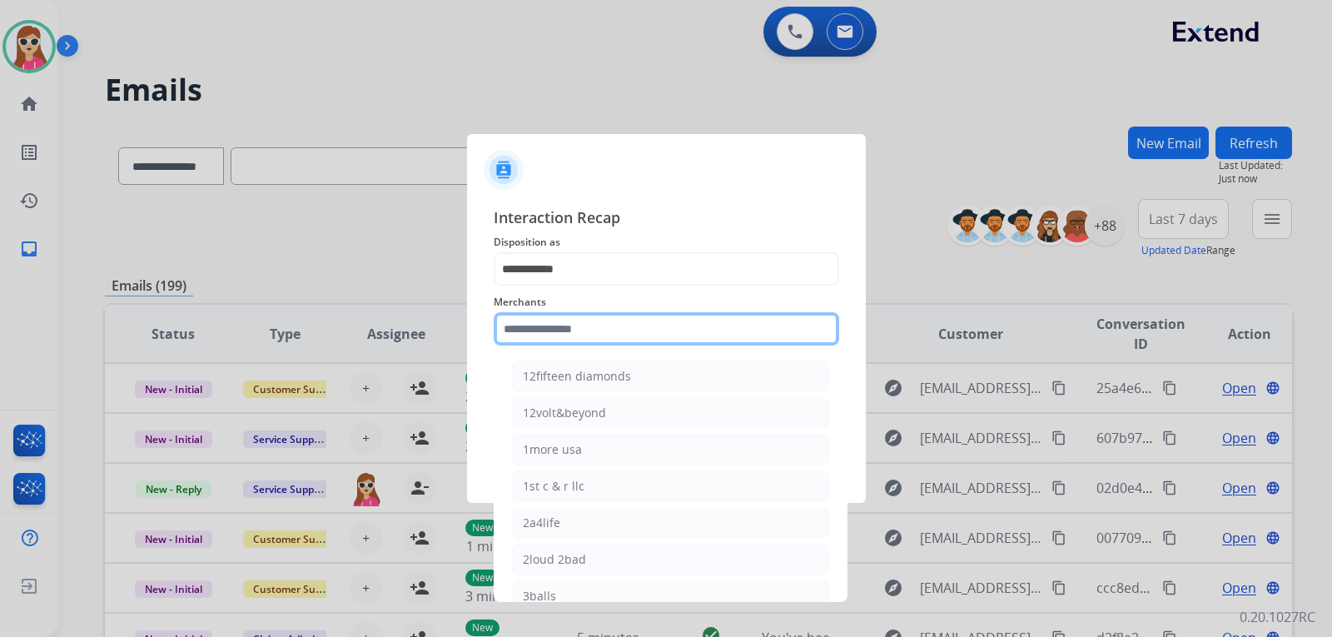
click at [643, 328] on input "text" at bounding box center [666, 328] width 345 height 33
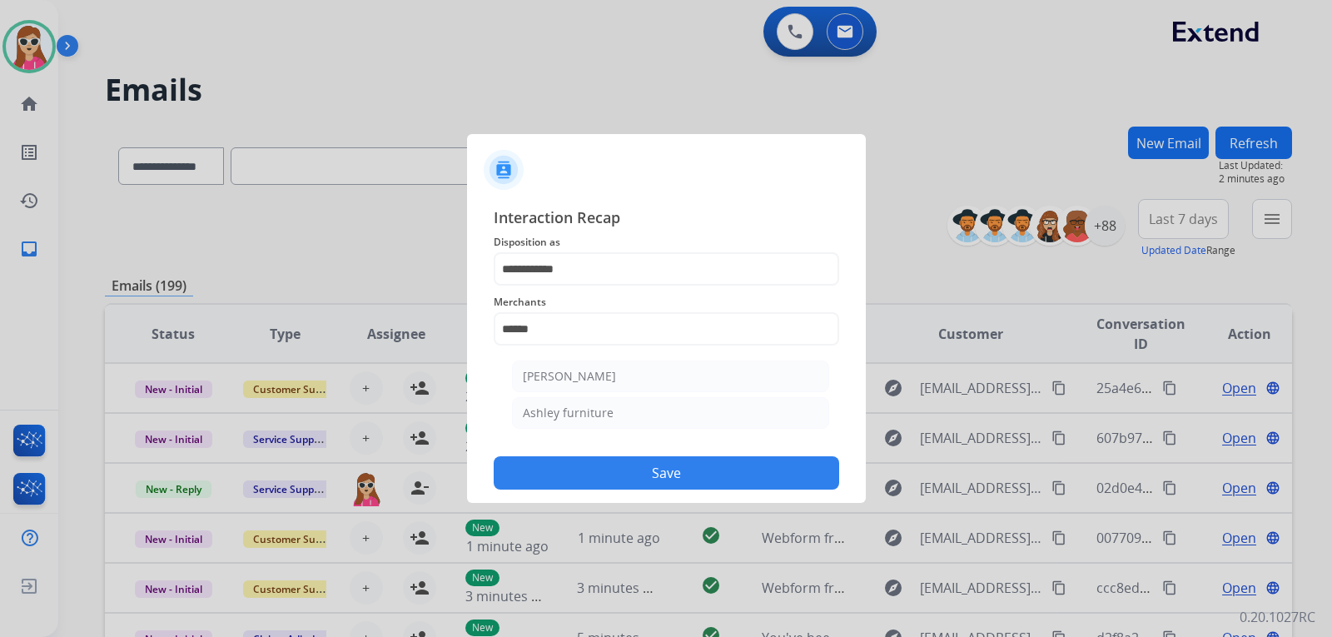
click at [574, 373] on div "[PERSON_NAME]" at bounding box center [569, 376] width 93 height 17
type input "**********"
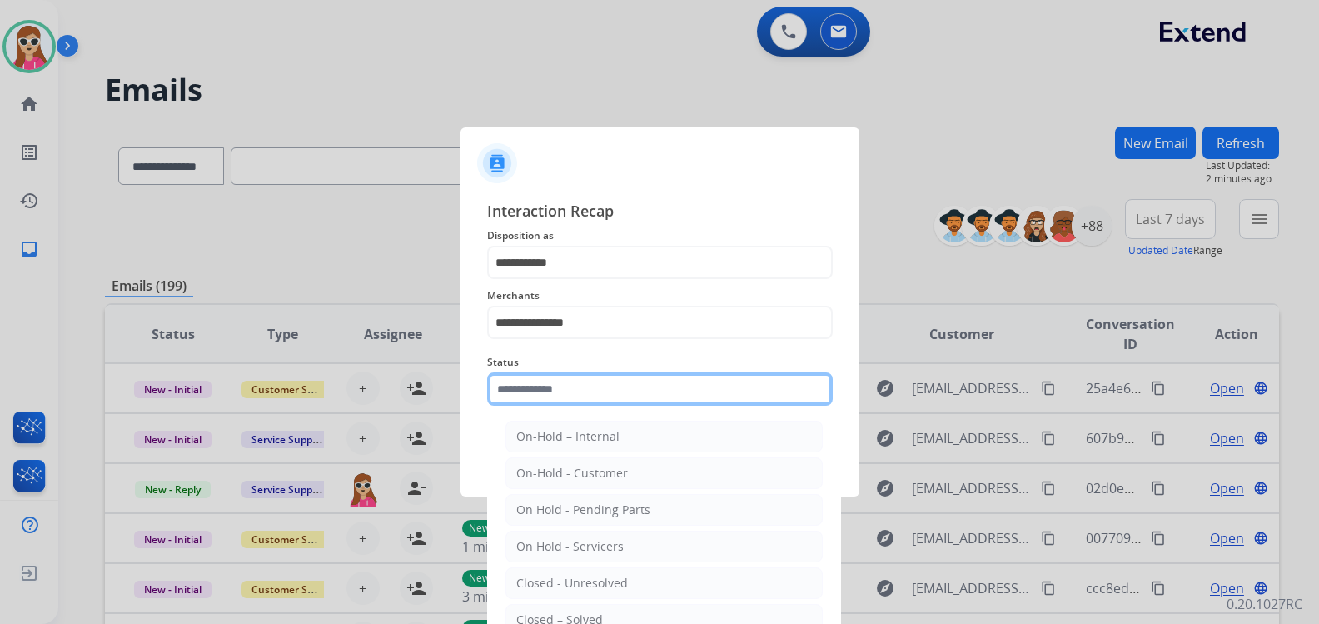
click at [543, 397] on input "text" at bounding box center [659, 388] width 345 height 33
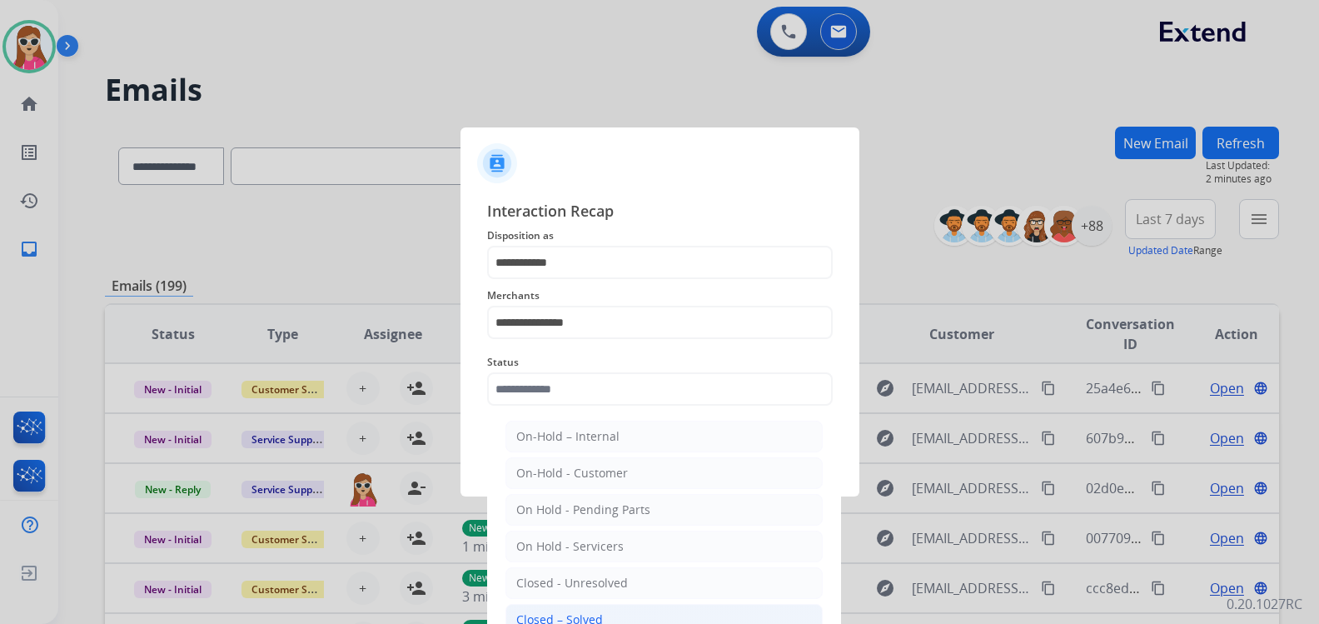
click at [544, 616] on div "Closed – Solved" at bounding box center [559, 619] width 87 height 17
type input "**********"
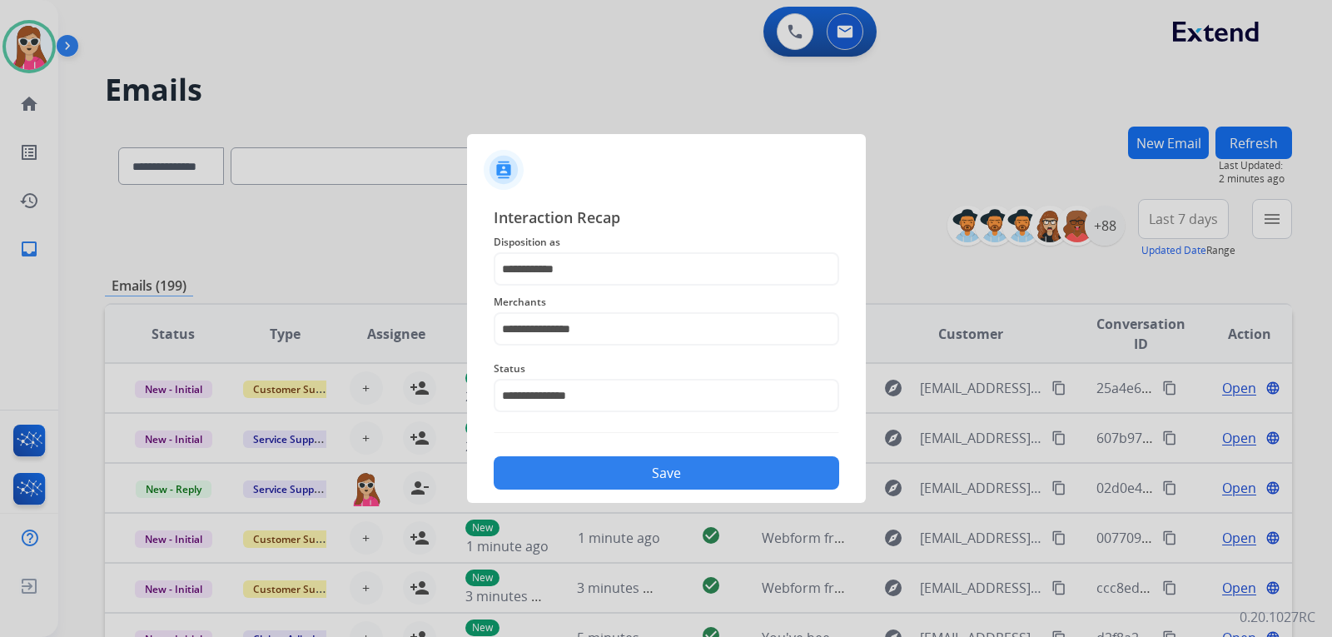
click at [591, 479] on button "Save" at bounding box center [666, 472] width 345 height 33
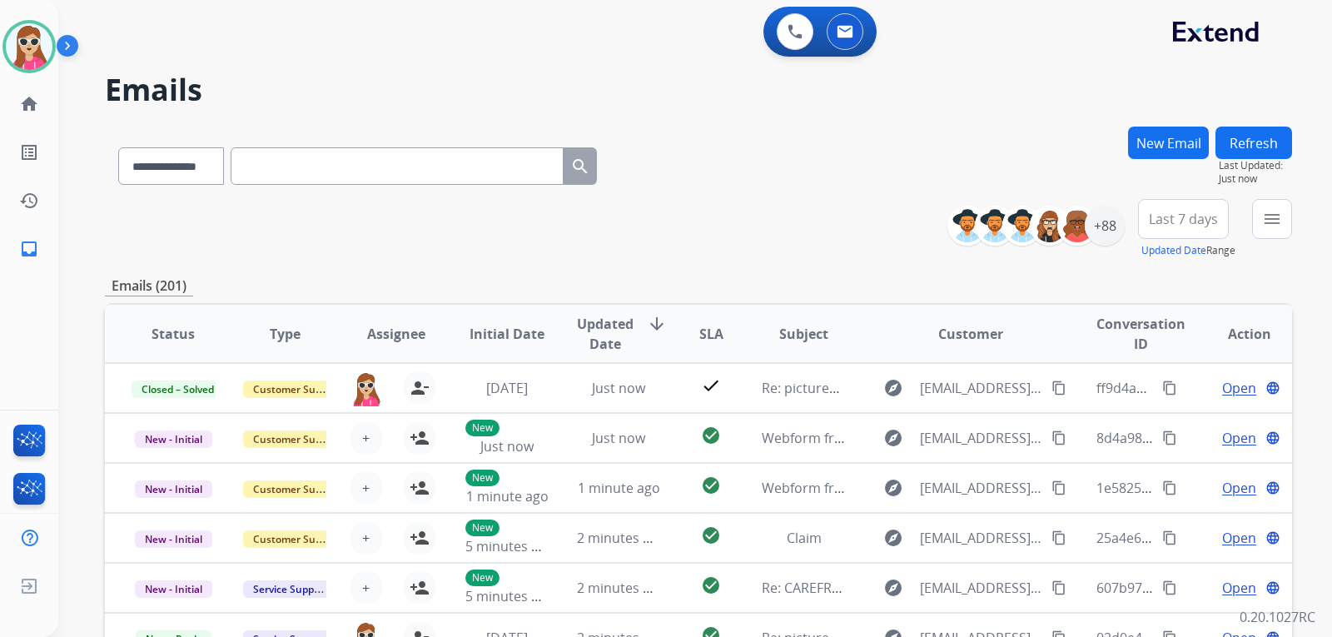
drag, startPoint x: 1291, startPoint y: 213, endPoint x: 1276, endPoint y: 226, distance: 19.5
click at [1280, 220] on button "menu" at bounding box center [1272, 219] width 40 height 40
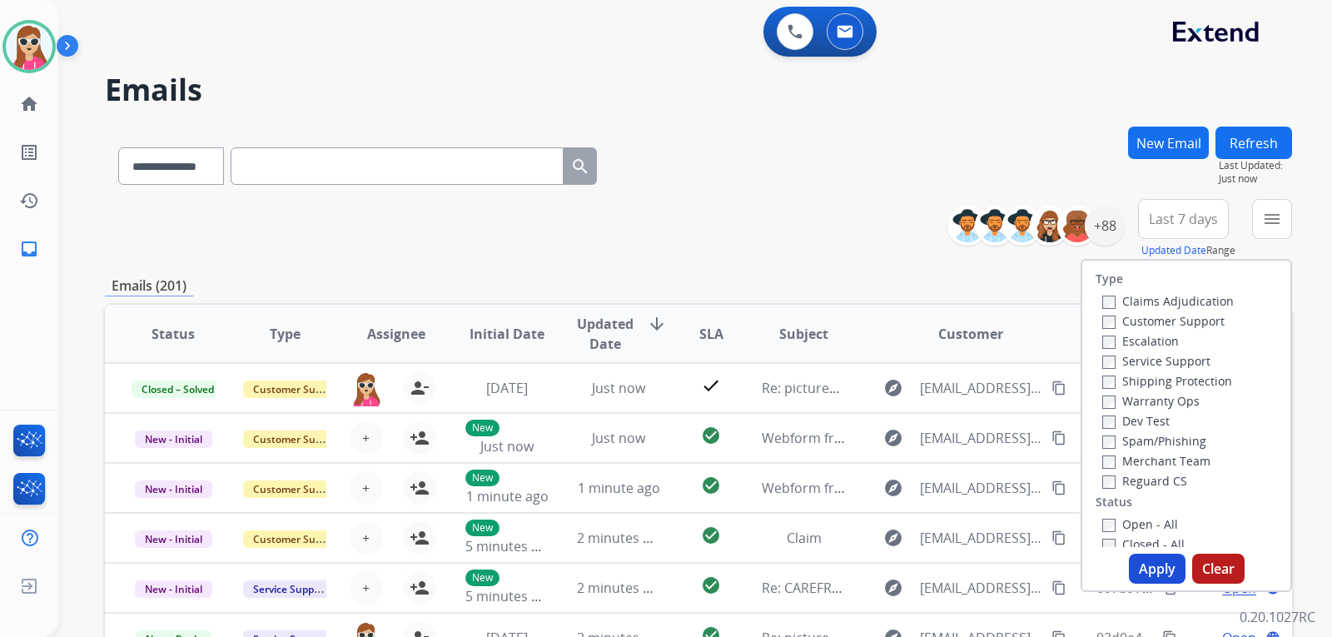
click at [1202, 319] on label "Customer Support" at bounding box center [1163, 321] width 122 height 16
click at [1181, 386] on label "Shipping Protection" at bounding box center [1167, 381] width 130 height 16
click at [1157, 480] on label "Reguard CS" at bounding box center [1144, 481] width 85 height 16
click at [1145, 522] on label "Open - All" at bounding box center [1140, 524] width 76 height 16
click at [1144, 561] on button "Apply" at bounding box center [1157, 569] width 57 height 30
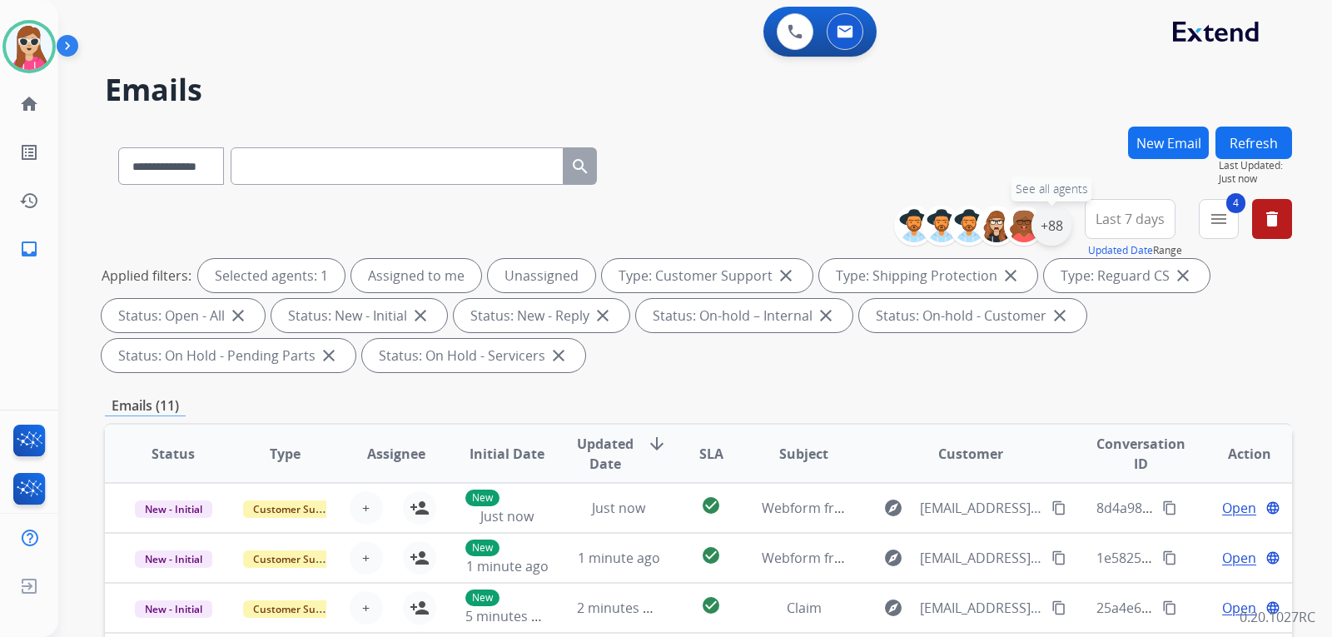
click at [1054, 227] on div "+88" at bounding box center [1051, 226] width 40 height 40
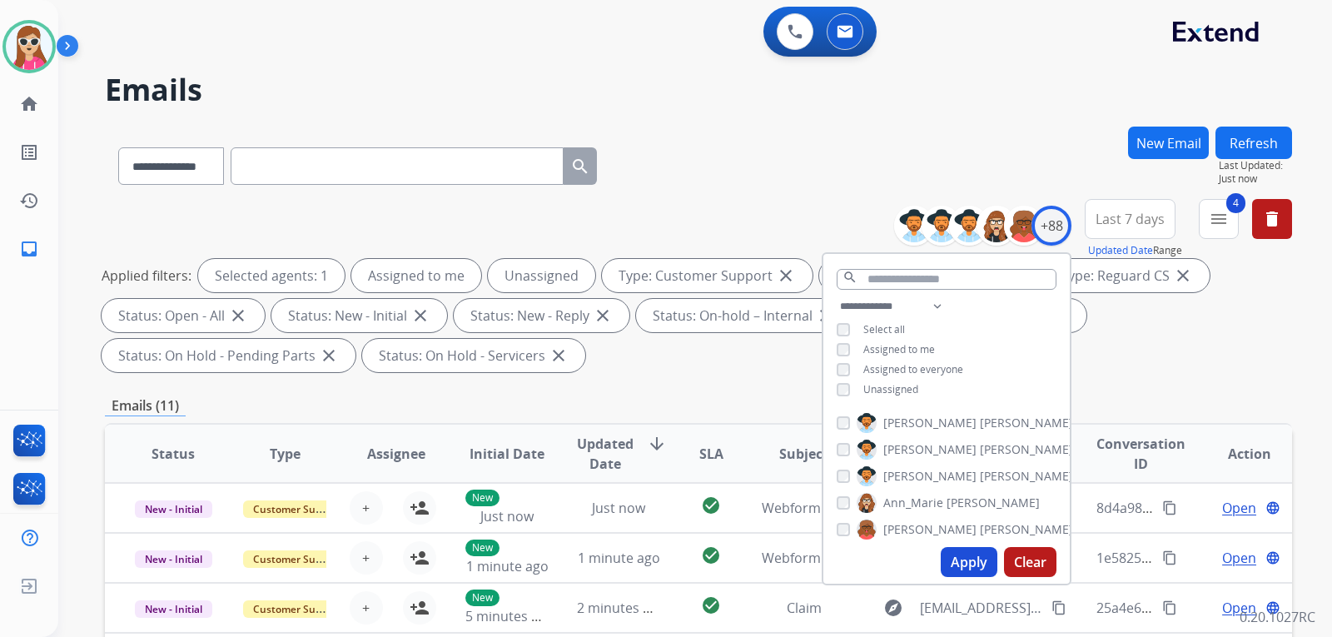
click at [879, 386] on span "Unassigned" at bounding box center [890, 389] width 55 height 14
click at [971, 556] on button "Apply" at bounding box center [969, 562] width 57 height 30
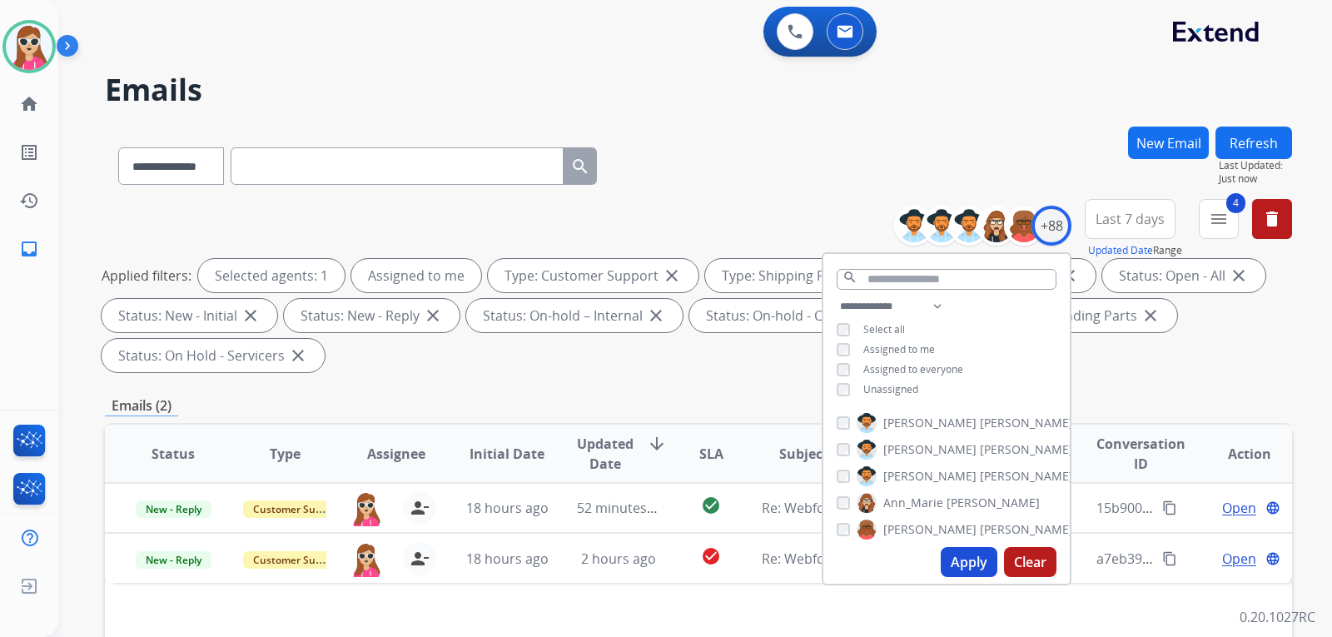
click at [971, 564] on button "Apply" at bounding box center [969, 562] width 57 height 30
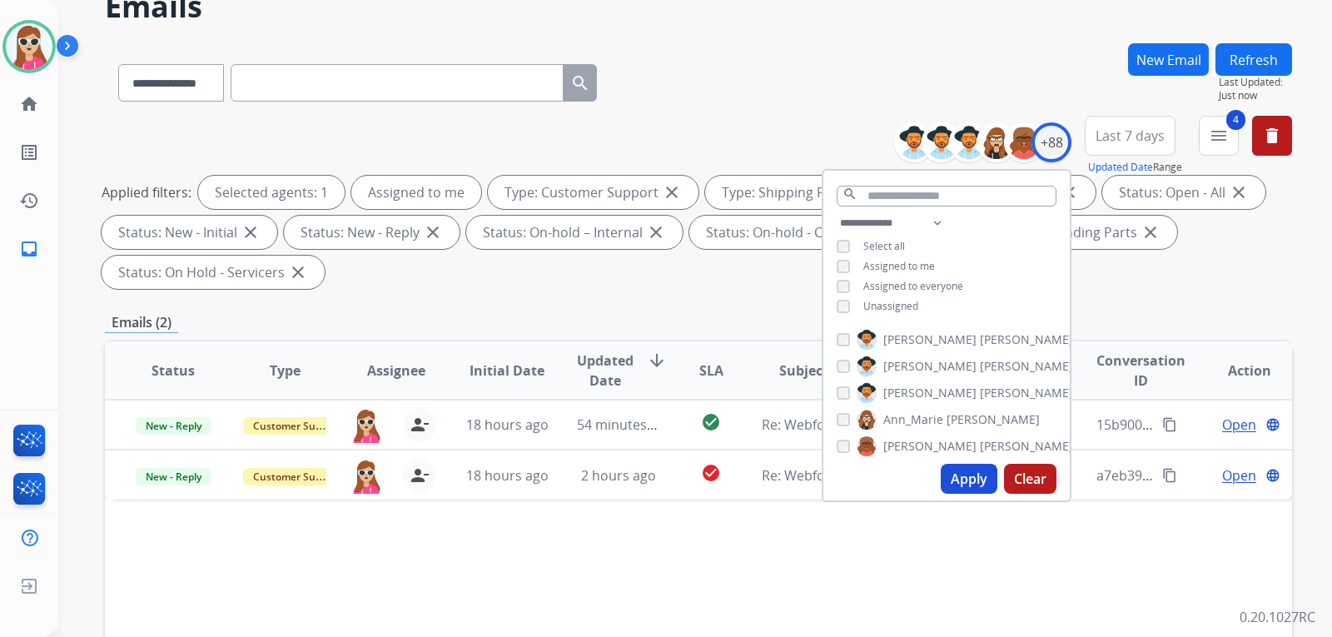
click at [728, 551] on div "Status Type Assignee Initial Date Updated Date arrow_downward SLA Subject Custo…" at bounding box center [698, 619] width 1187 height 558
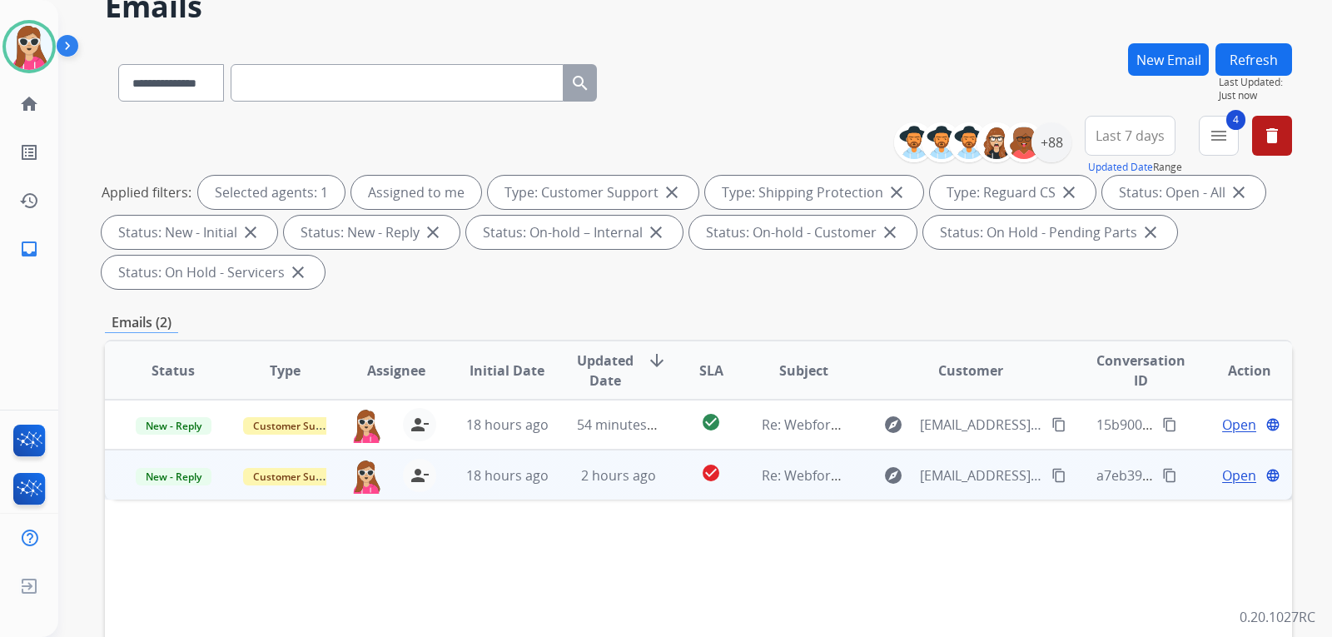
click at [735, 464] on td "Re: Webform from sasaliasetiono@yahoo.com on 08/14/2025" at bounding box center [791, 475] width 112 height 50
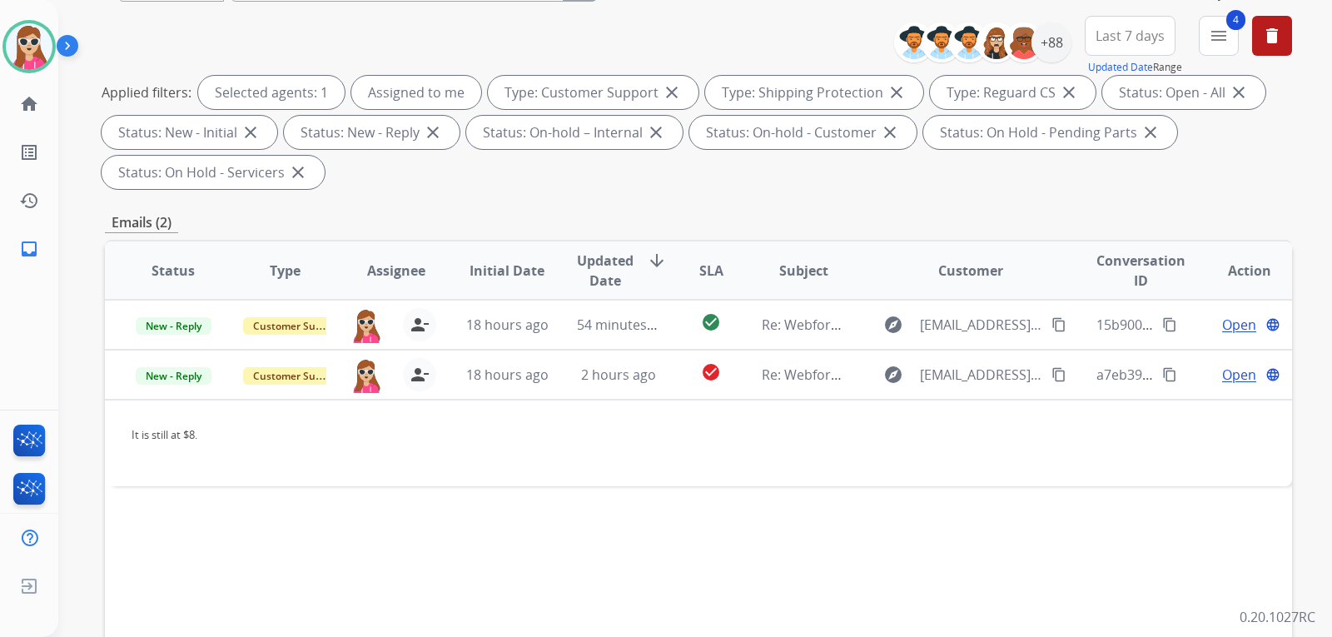
scroll to position [333, 0]
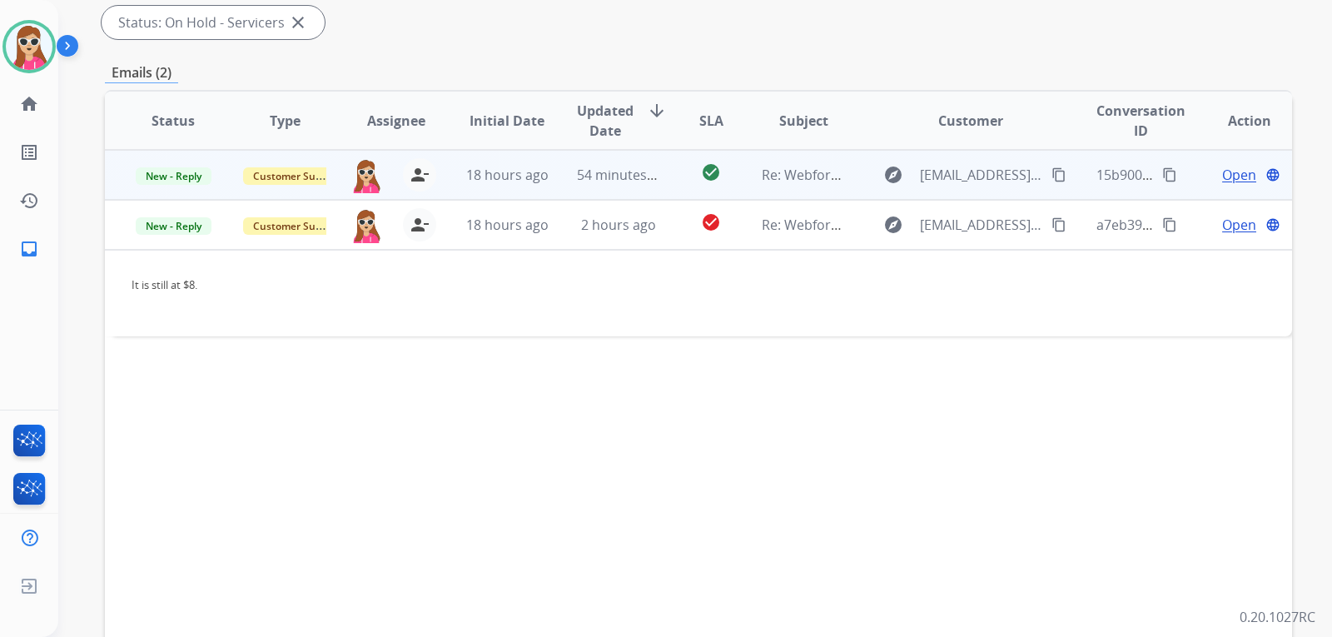
click at [736, 167] on td "Re: Webform from a.riverag92@gmail.com on 08/14/2025" at bounding box center [791, 175] width 112 height 50
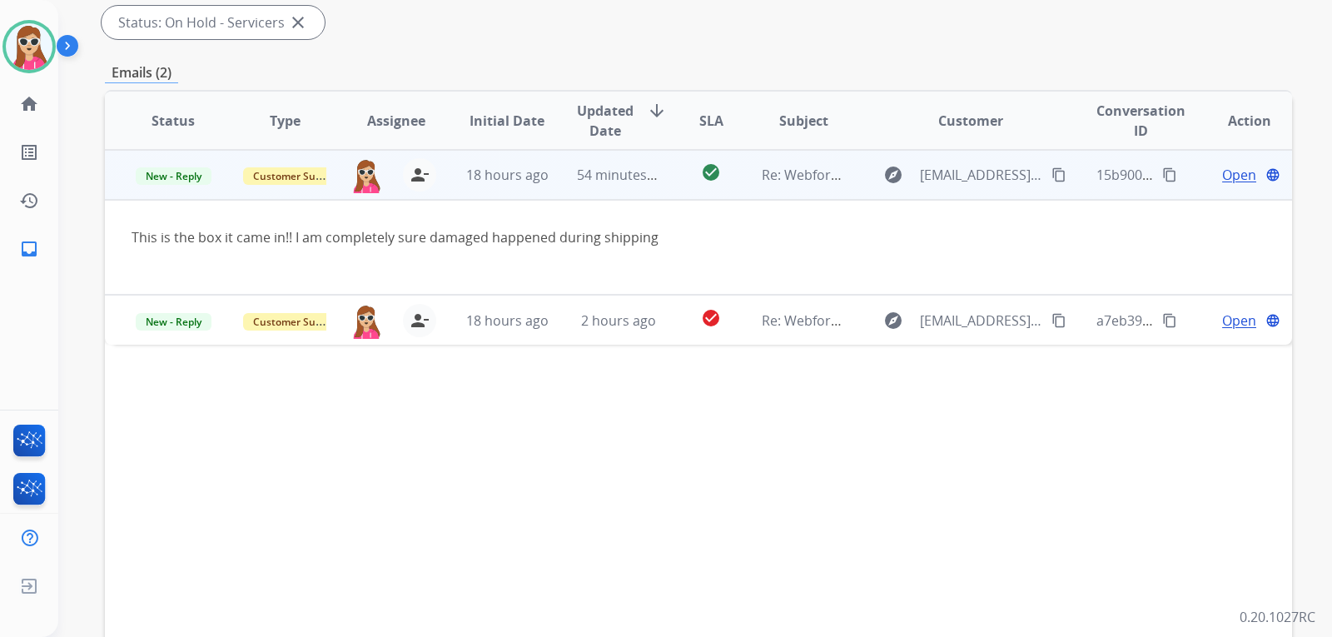
click at [1233, 184] on span "Open" at bounding box center [1239, 175] width 34 height 20
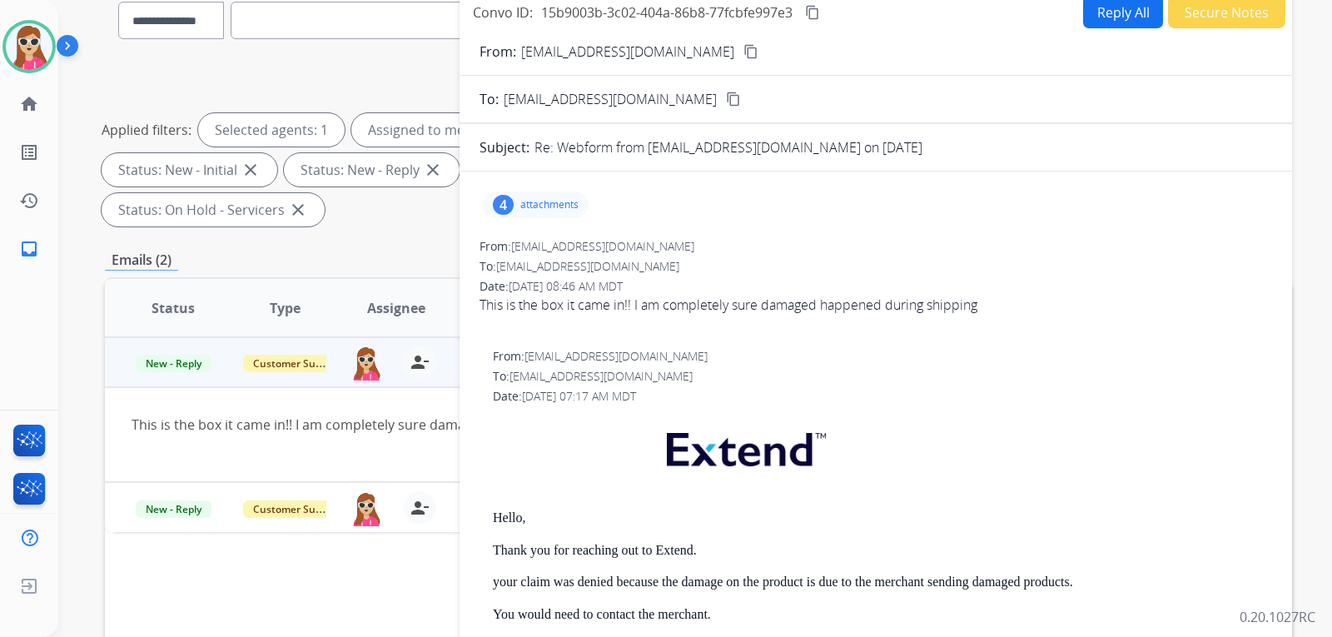
scroll to position [83, 0]
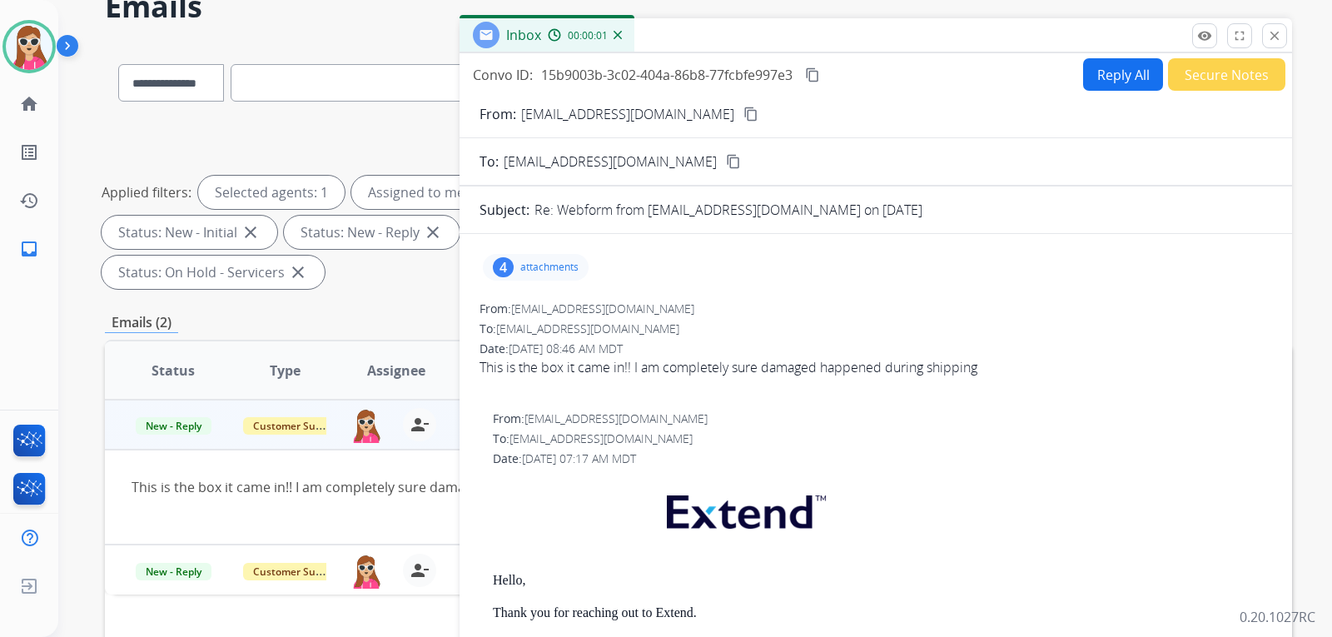
click at [1097, 74] on button "Reply All" at bounding box center [1123, 74] width 80 height 32
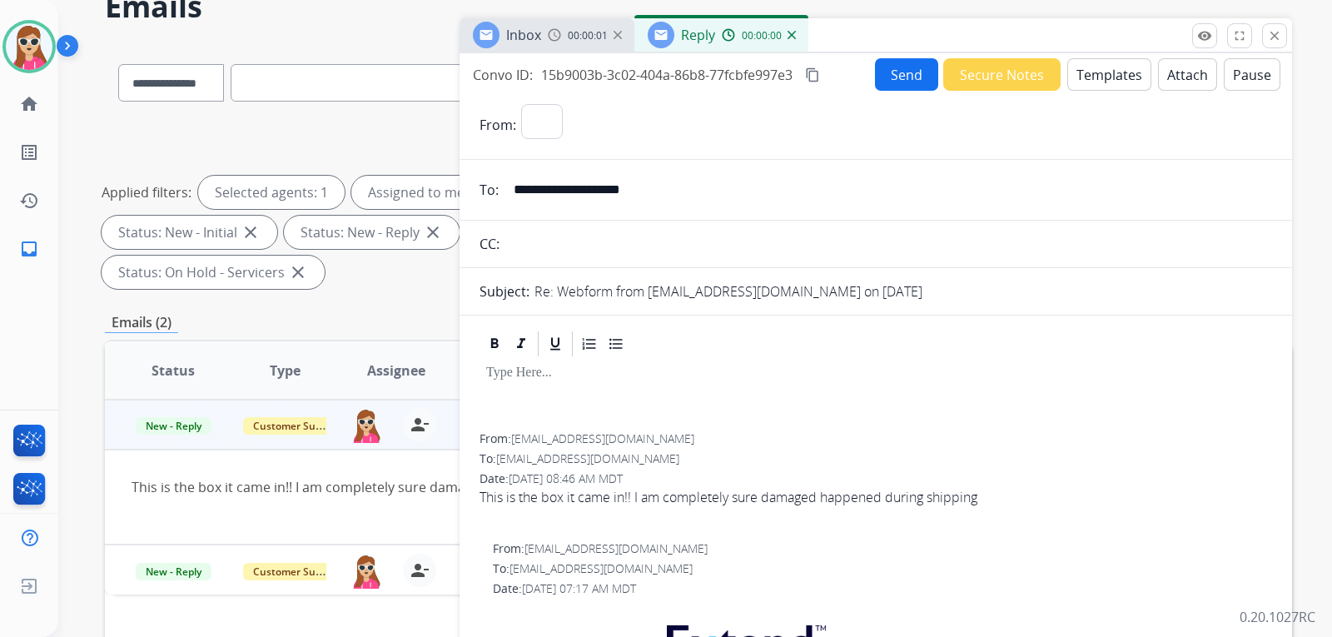
select select "**********"
click at [1100, 80] on button "Templates" at bounding box center [1109, 74] width 84 height 32
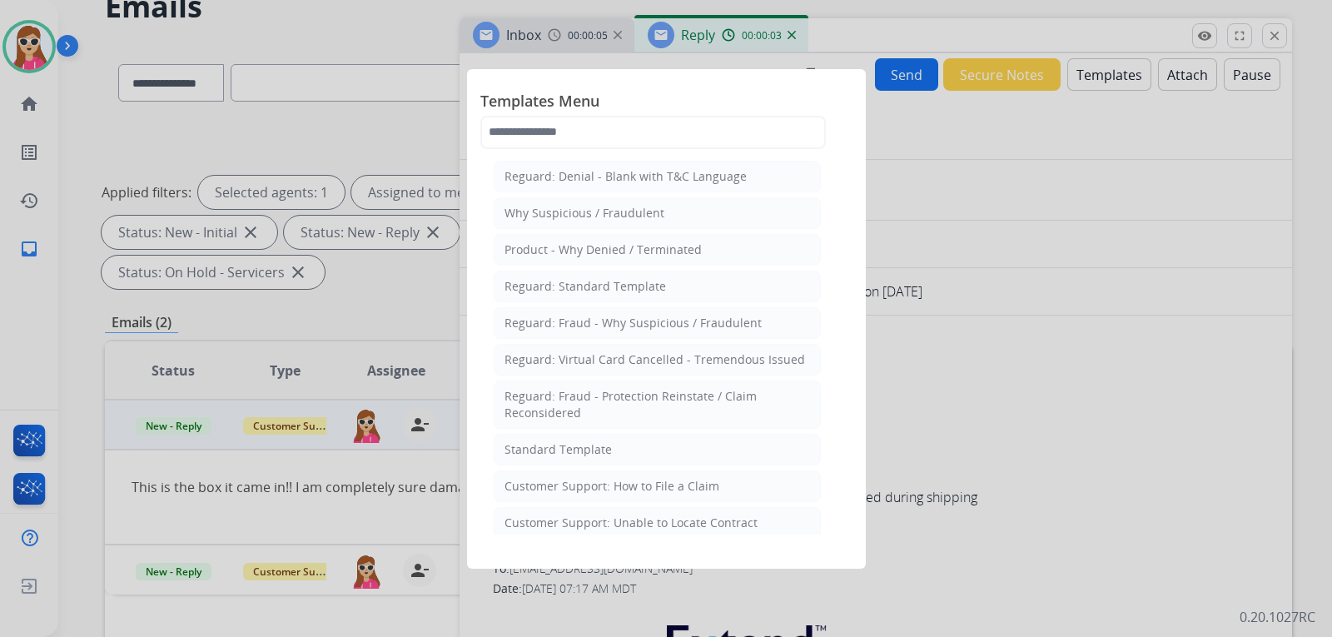
click at [647, 448] on li "Standard Template" at bounding box center [657, 450] width 327 height 32
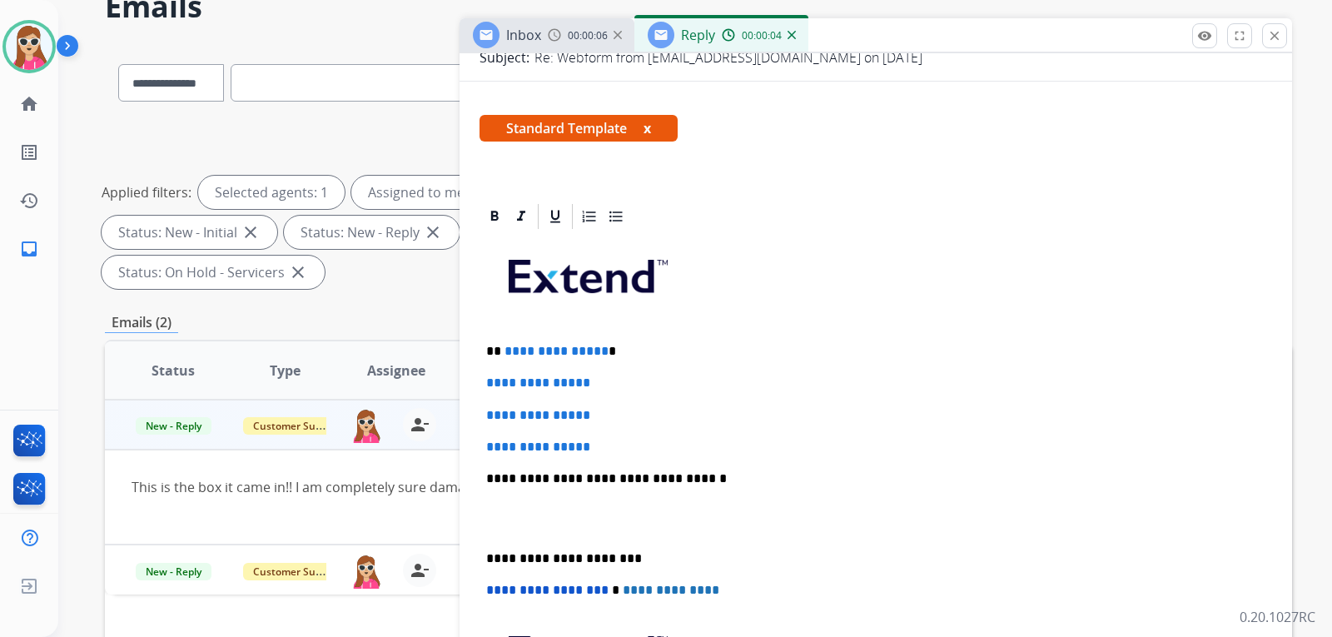
scroll to position [250, 0]
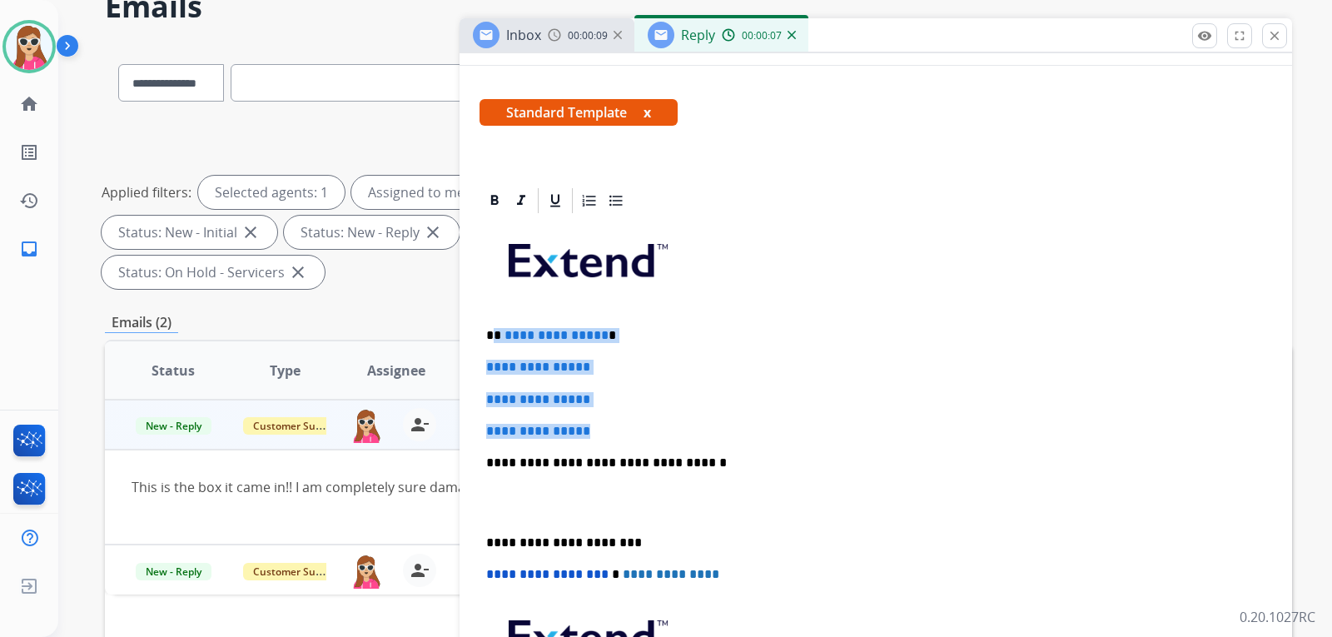
drag, startPoint x: 496, startPoint y: 334, endPoint x: 604, endPoint y: 430, distance: 144.5
click at [605, 430] on div "**********" at bounding box center [875, 502] width 793 height 573
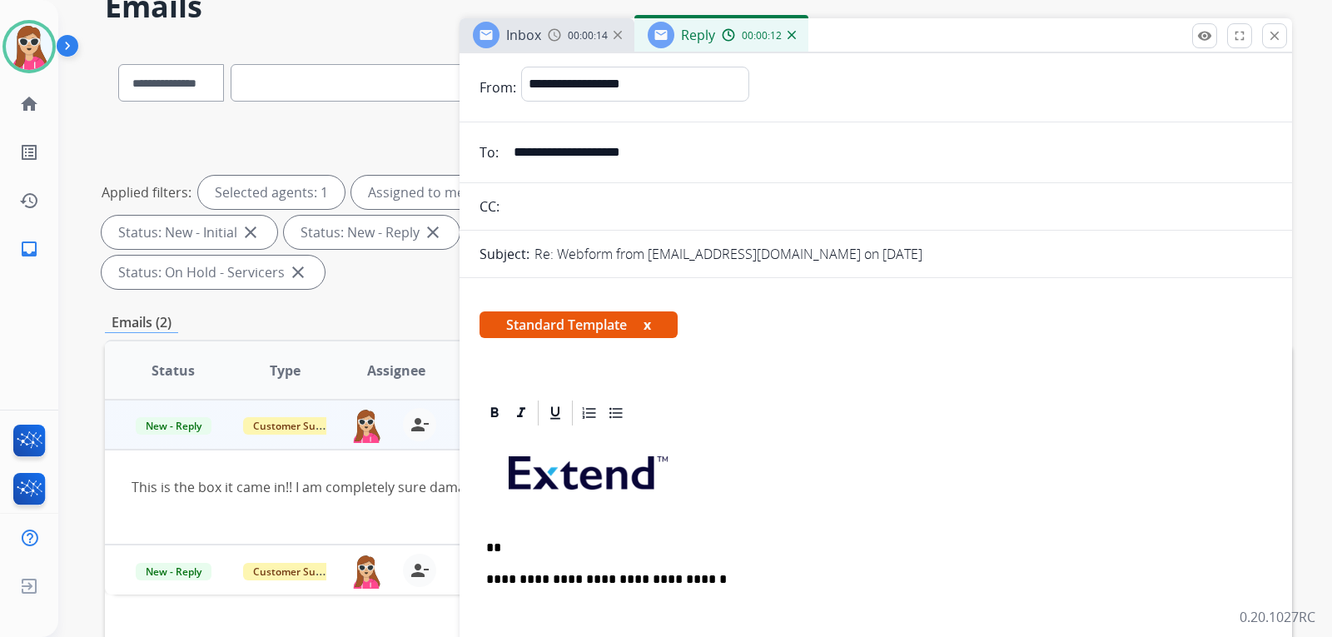
scroll to position [0, 0]
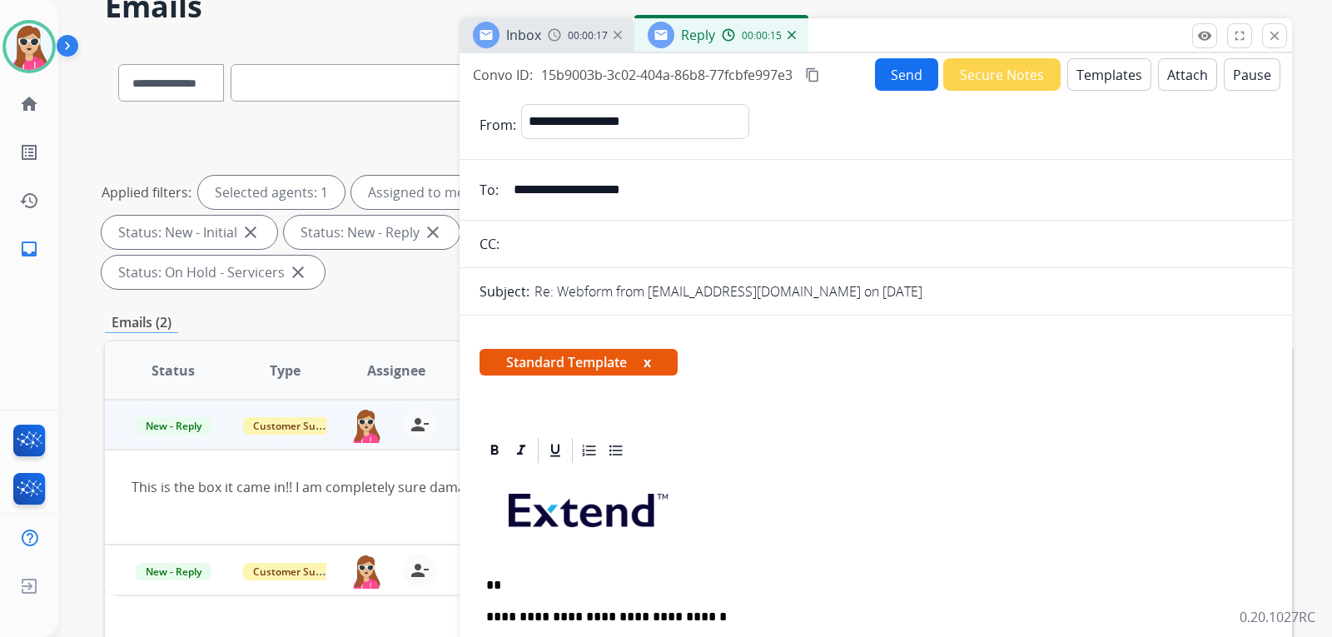
drag, startPoint x: 516, startPoint y: 193, endPoint x: 661, endPoint y: 193, distance: 144.8
click at [661, 193] on input "**********" at bounding box center [888, 189] width 768 height 33
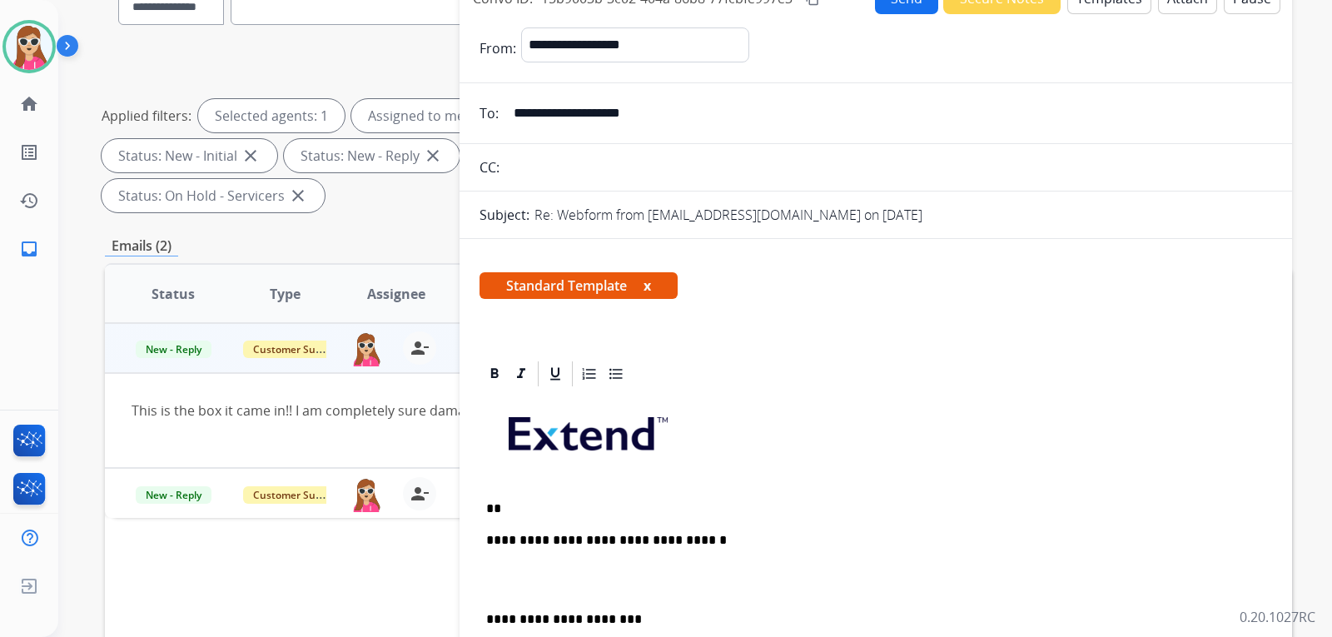
scroll to position [166, 0]
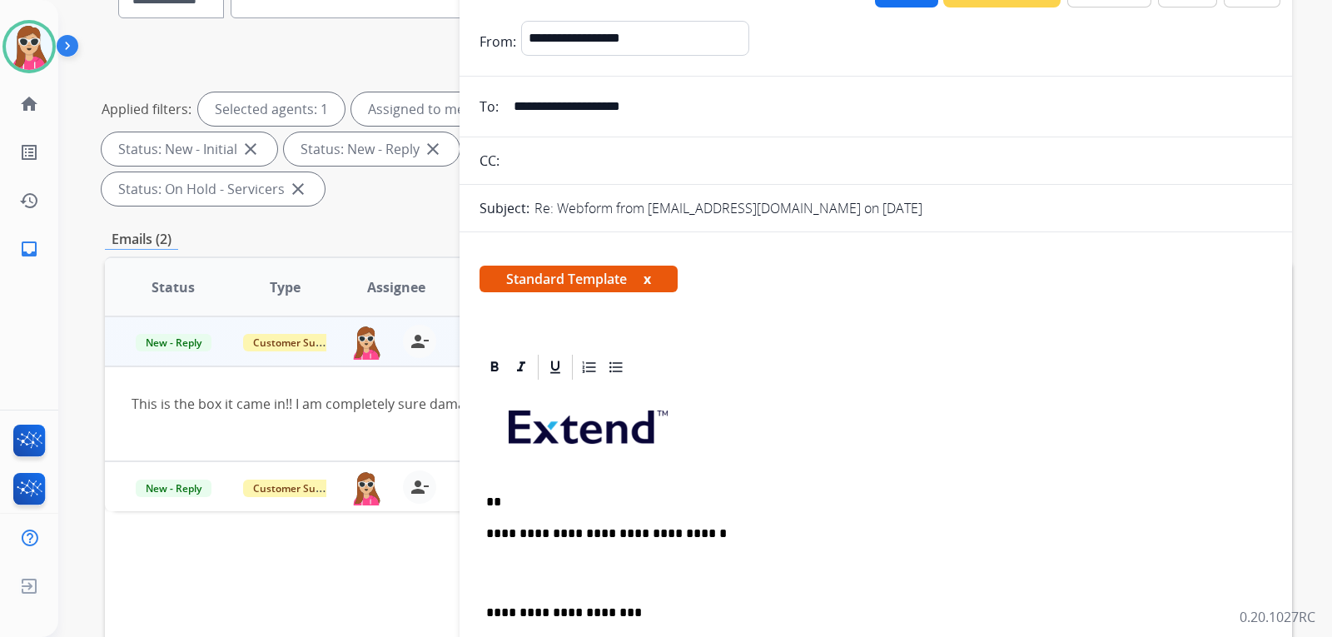
click at [534, 502] on p "**" at bounding box center [869, 501] width 766 height 15
click at [569, 589] on div "**********" at bounding box center [875, 620] width 793 height 477
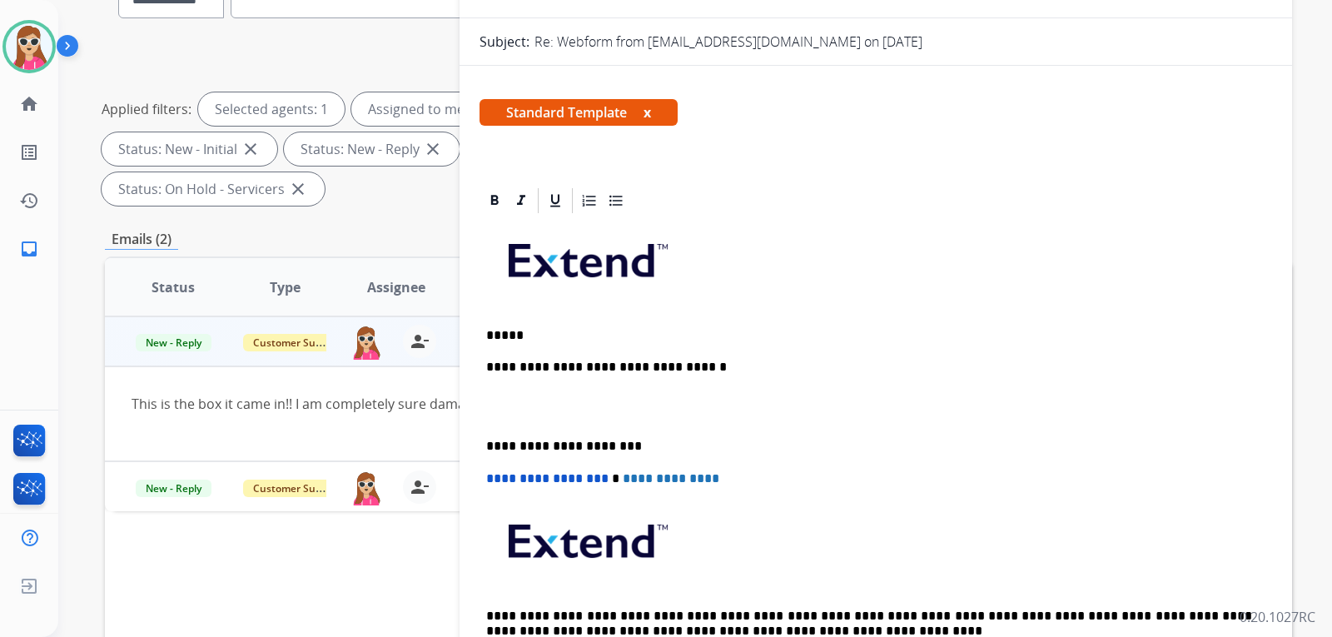
click at [520, 414] on p at bounding box center [875, 407] width 779 height 31
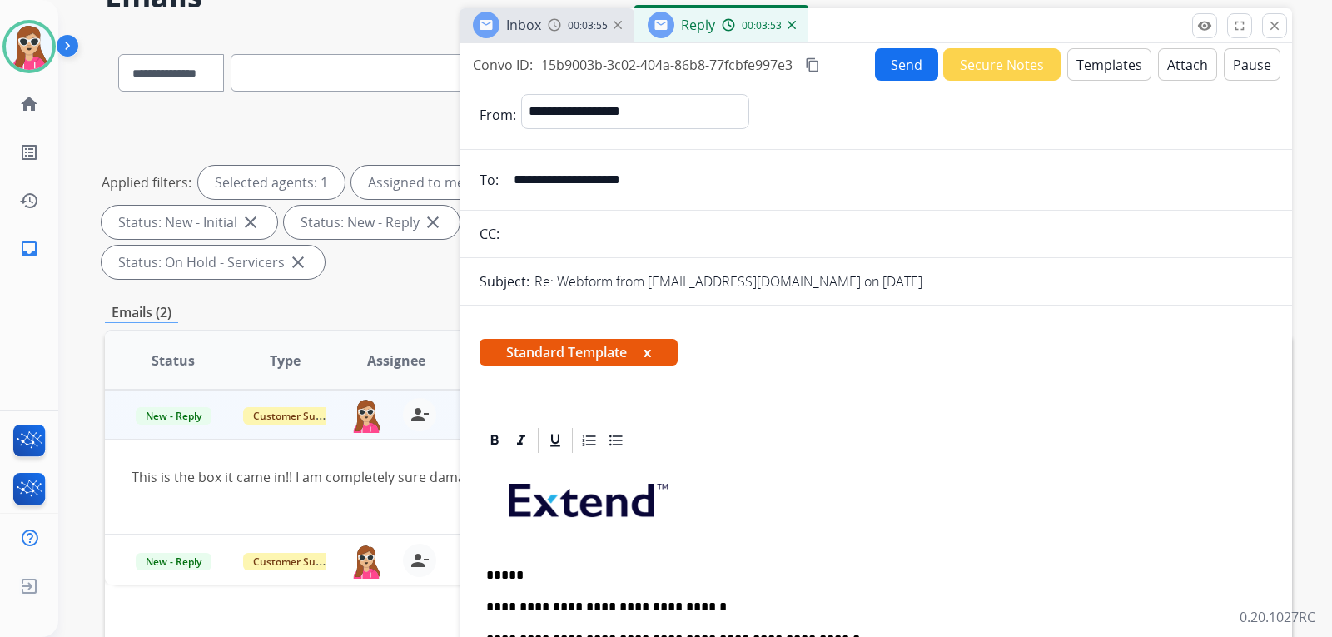
scroll to position [83, 0]
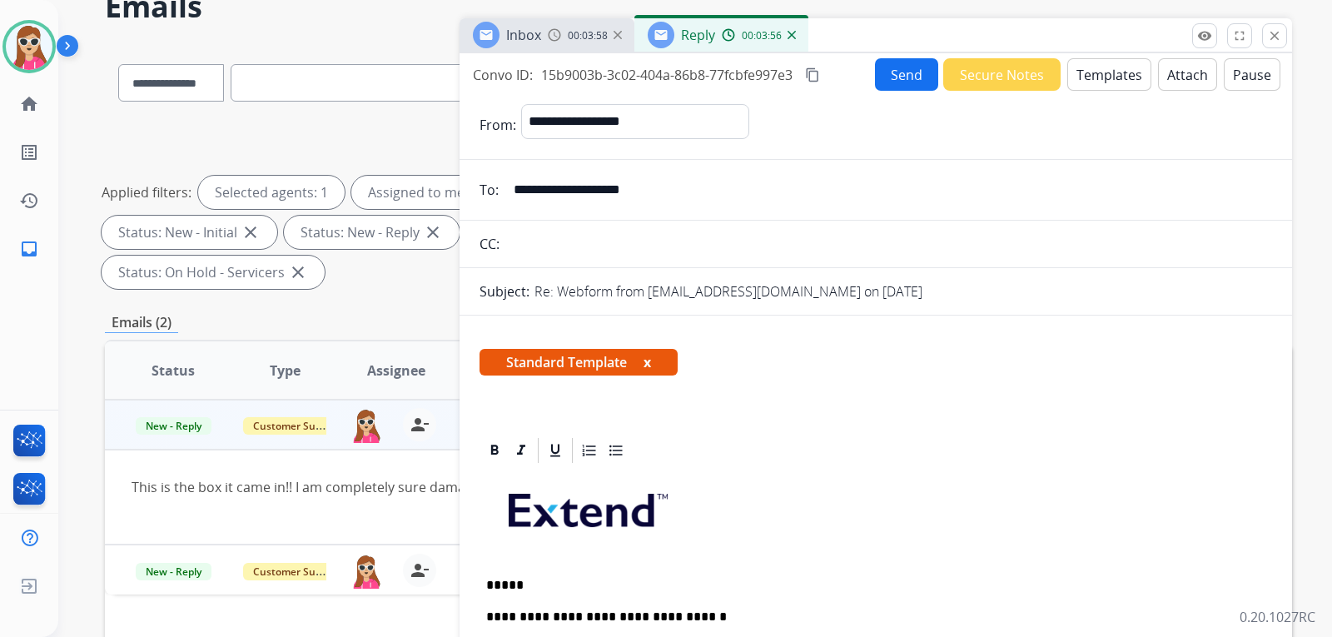
click at [898, 83] on button "Send" at bounding box center [906, 74] width 63 height 32
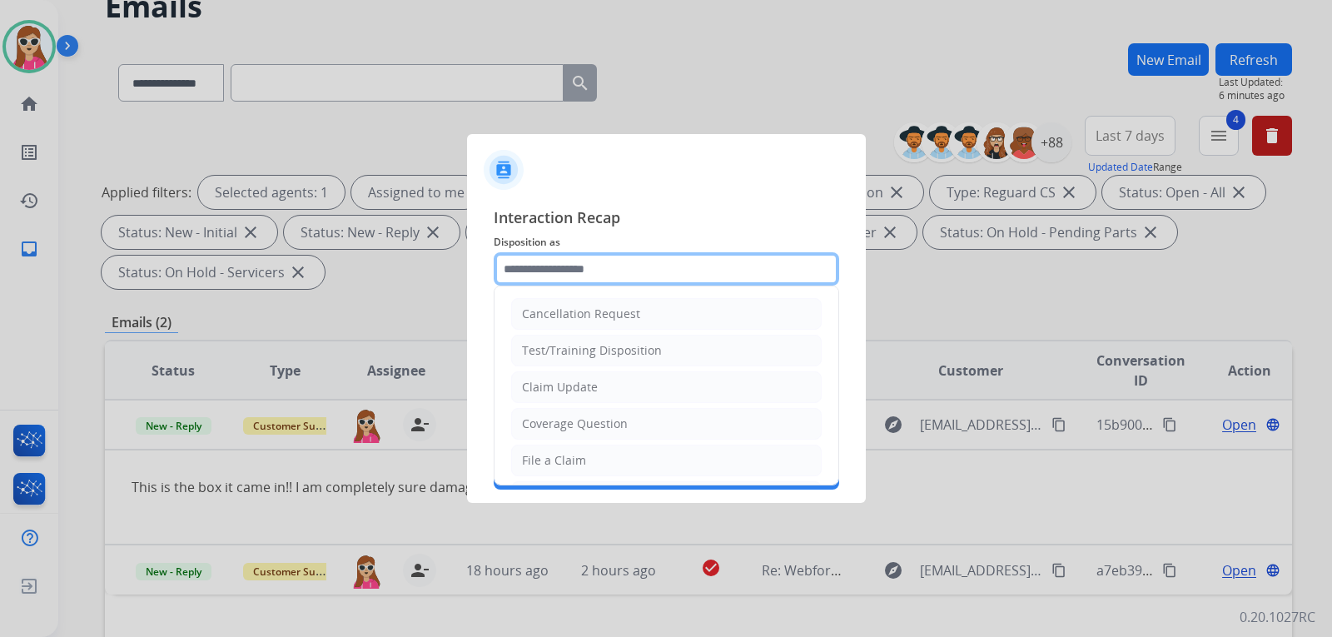
click at [603, 268] on input "text" at bounding box center [666, 268] width 345 height 33
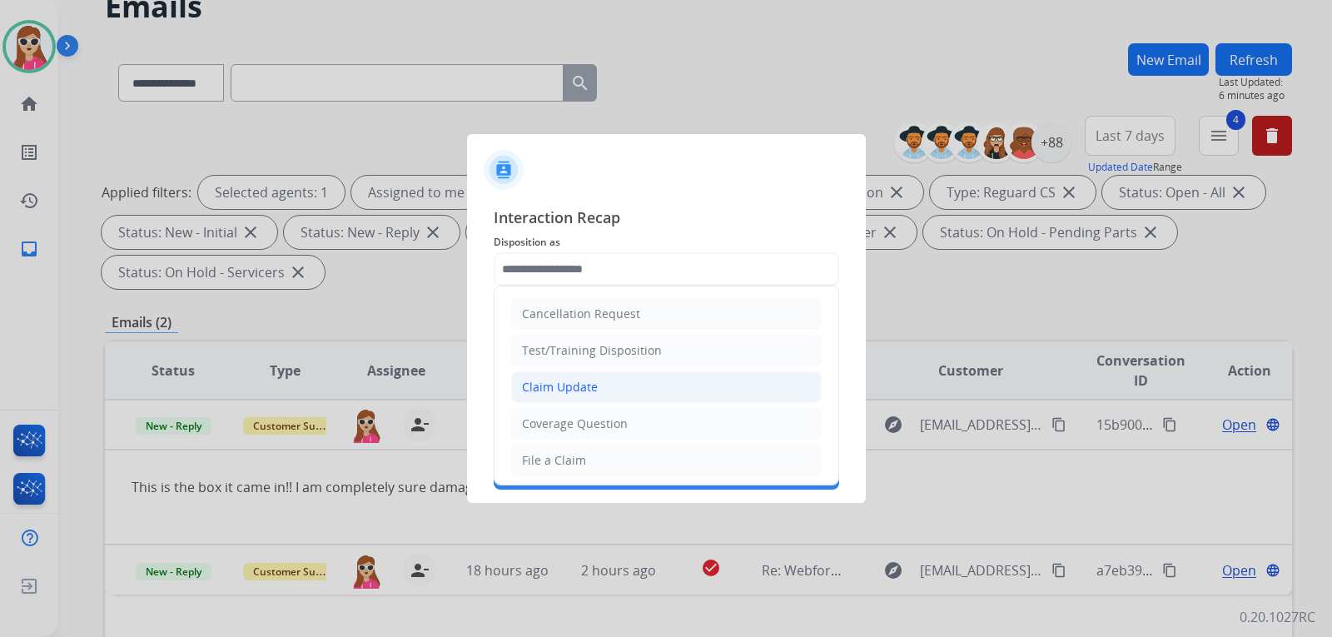
click at [603, 385] on li "Claim Update" at bounding box center [666, 387] width 311 height 32
type input "**********"
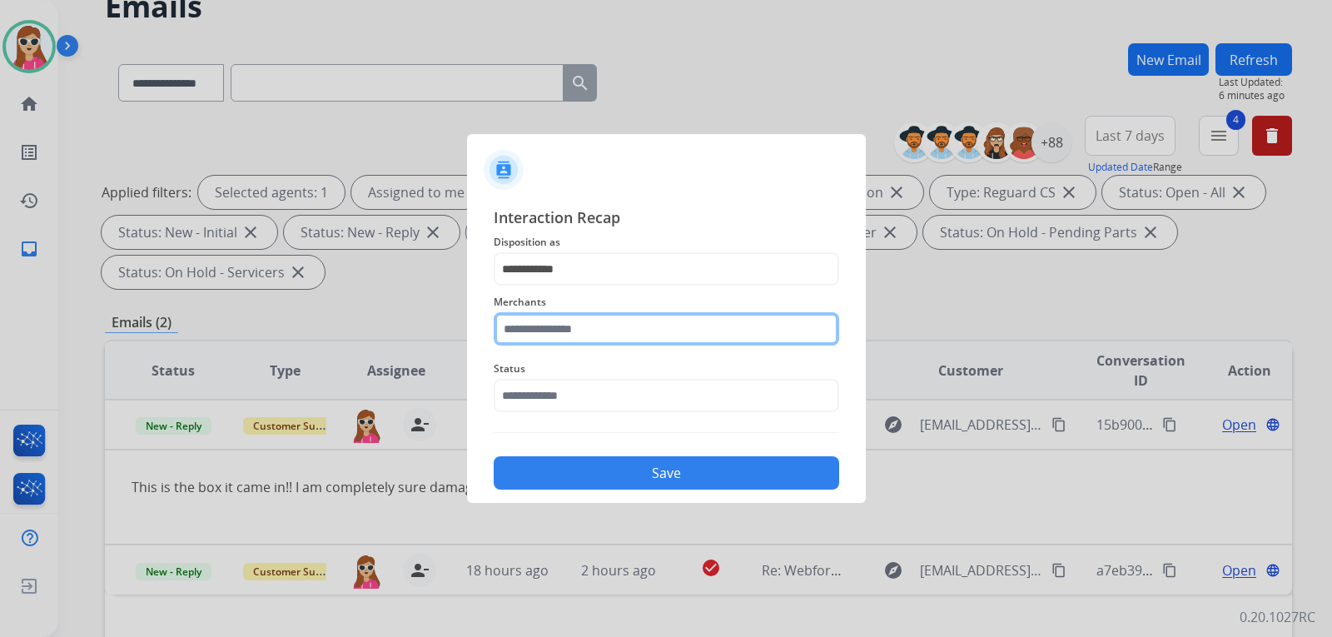
click at [608, 325] on input "text" at bounding box center [666, 328] width 345 height 33
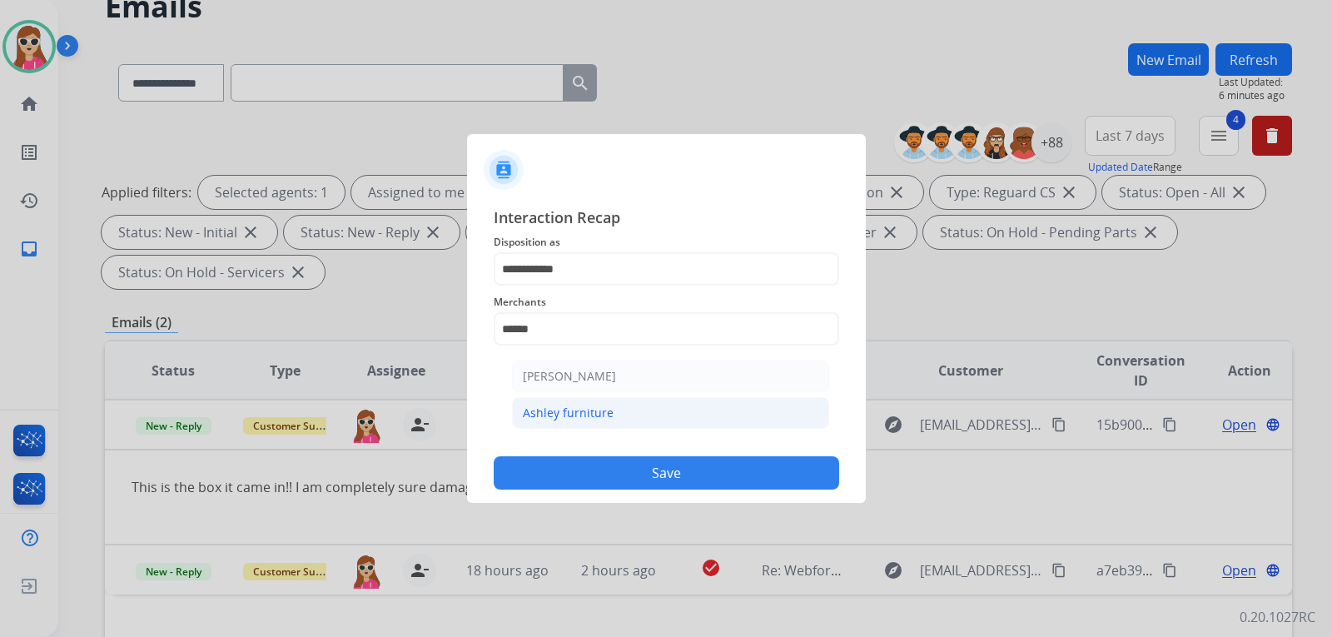
click at [599, 415] on div "Ashley furniture" at bounding box center [568, 413] width 91 height 17
type input "**********"
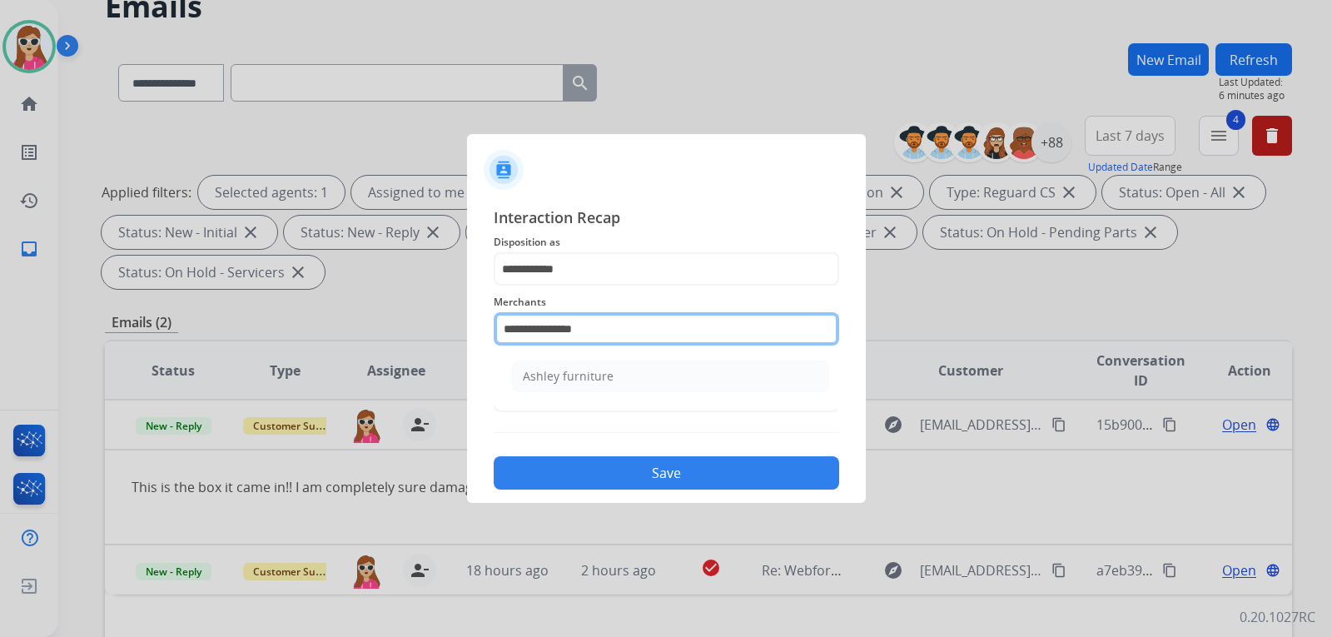
drag, startPoint x: 619, startPoint y: 335, endPoint x: 479, endPoint y: 343, distance: 140.1
click at [479, 342] on div "**********" at bounding box center [666, 347] width 399 height 311
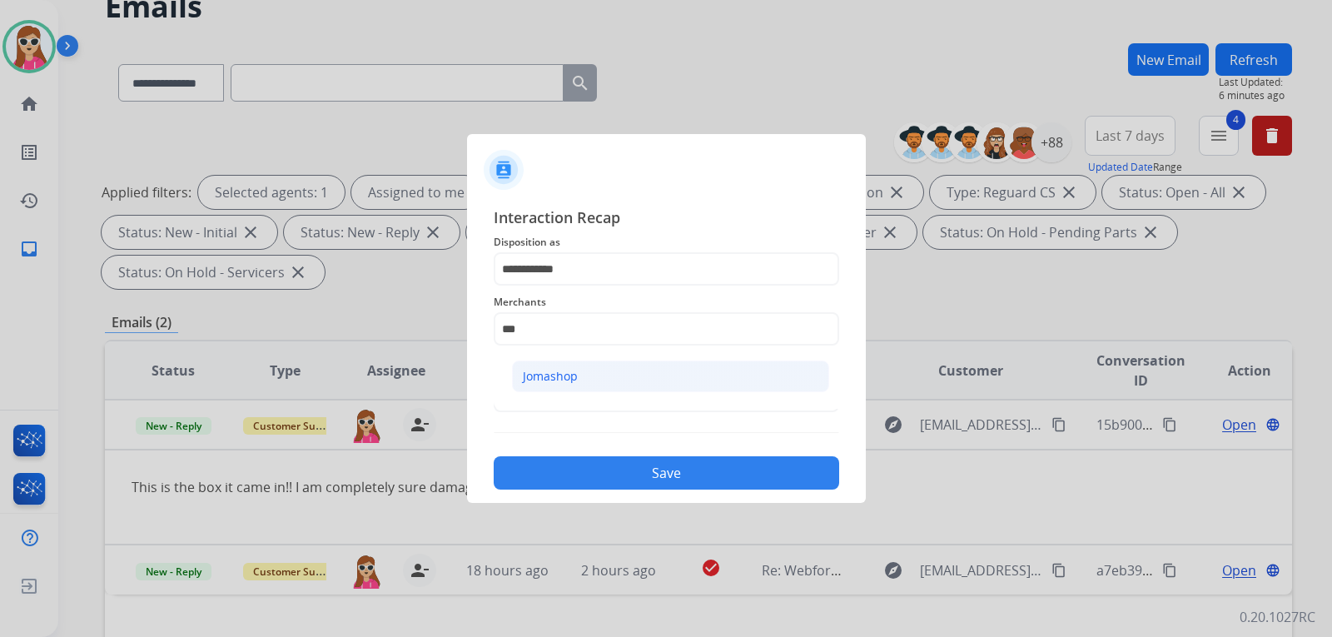
click at [648, 375] on li "Jomashop" at bounding box center [670, 376] width 317 height 32
type input "********"
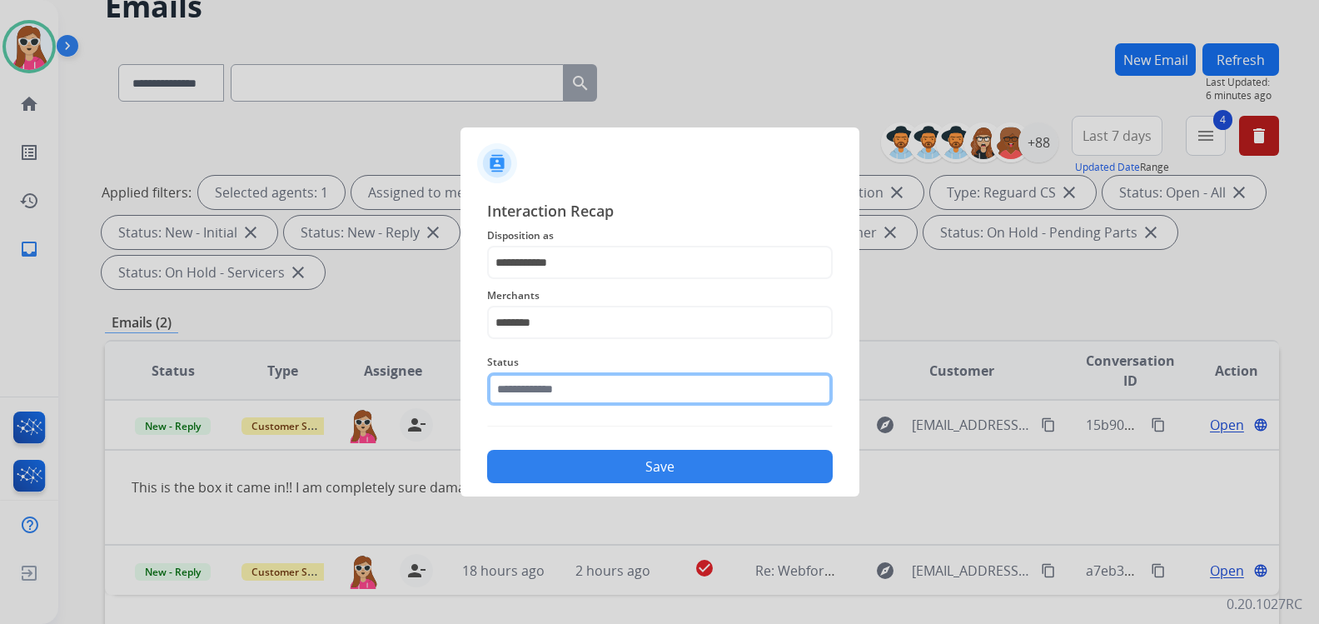
click at [635, 400] on input "text" at bounding box center [659, 388] width 345 height 33
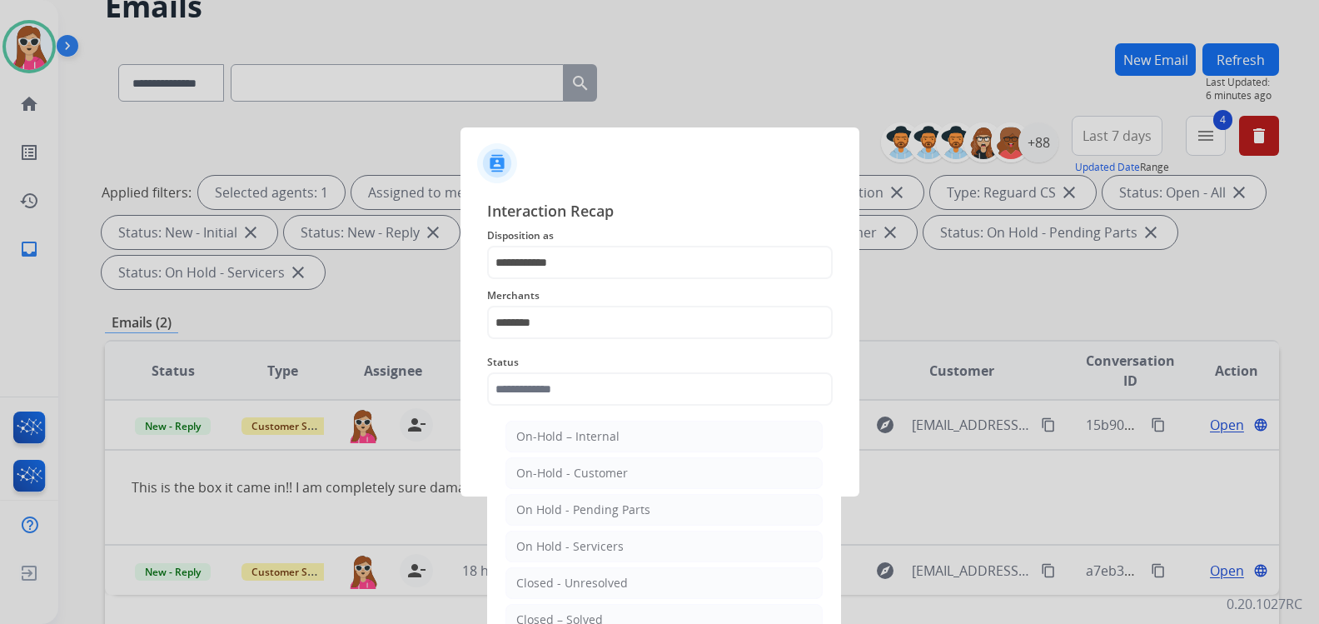
drag, startPoint x: 588, startPoint y: 611, endPoint x: 642, endPoint y: 551, distance: 80.7
click at [609, 614] on li "Closed – Solved" at bounding box center [663, 620] width 317 height 32
type input "**********"
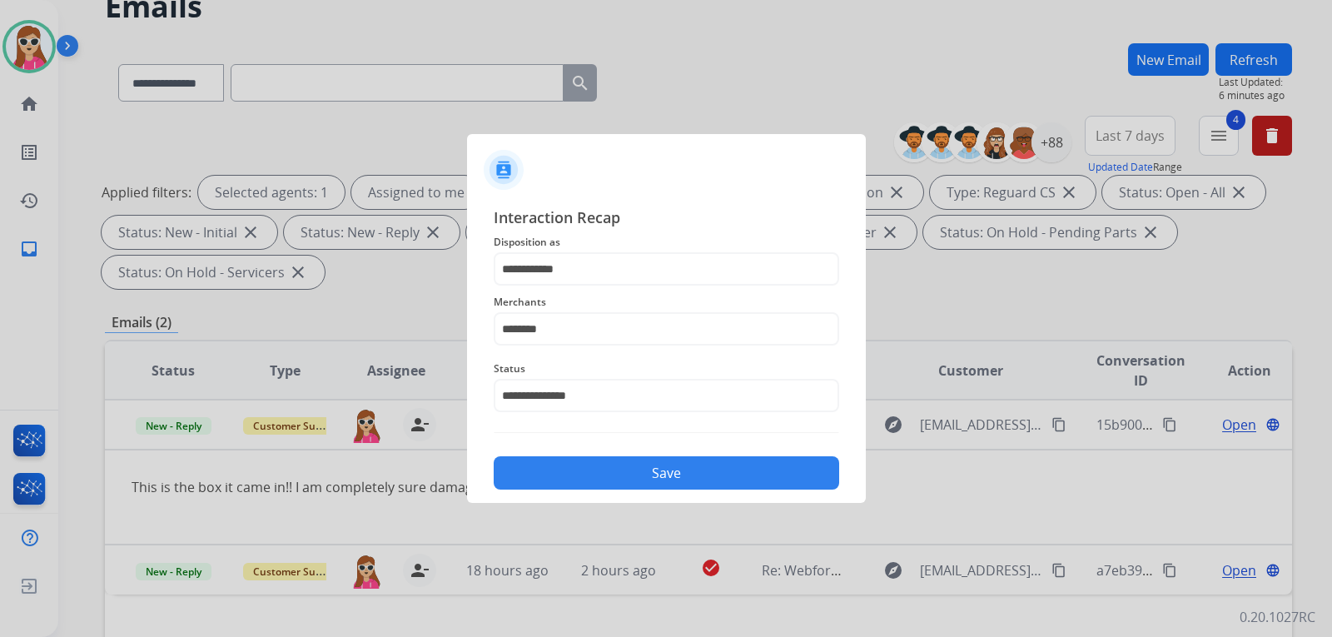
click at [683, 474] on button "Save" at bounding box center [666, 472] width 345 height 33
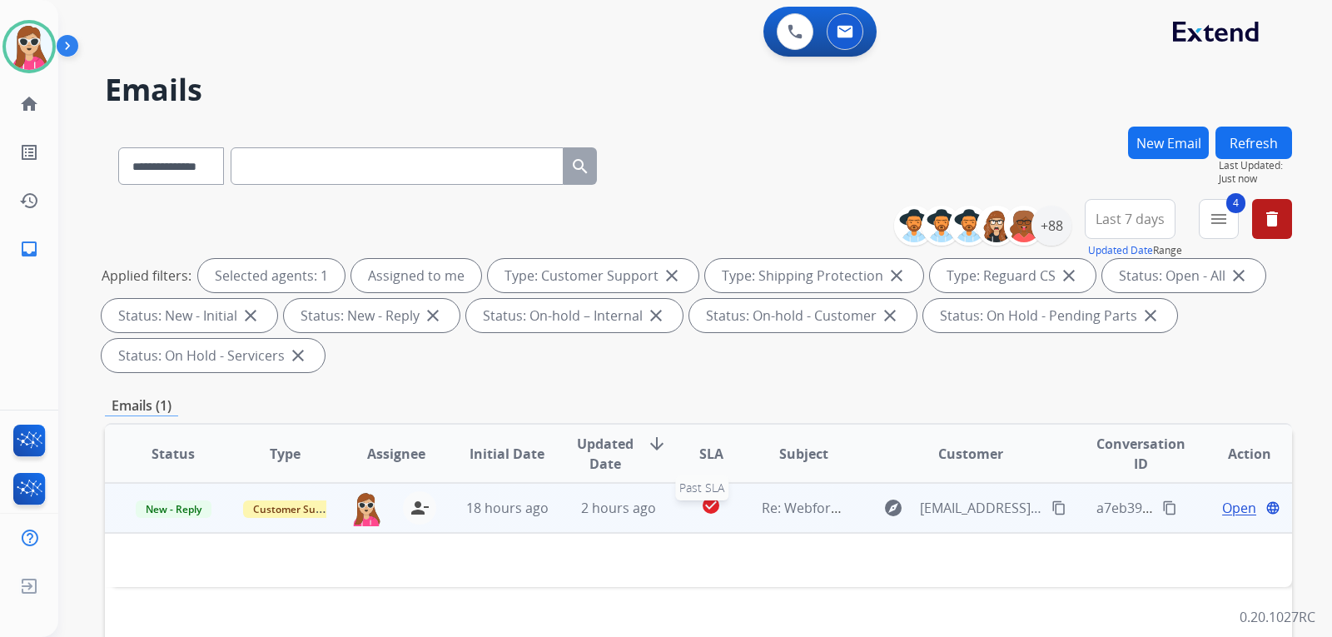
click at [688, 504] on div "check_circle" at bounding box center [711, 507] width 47 height 25
click at [1232, 507] on span "Open" at bounding box center [1239, 509] width 34 height 20
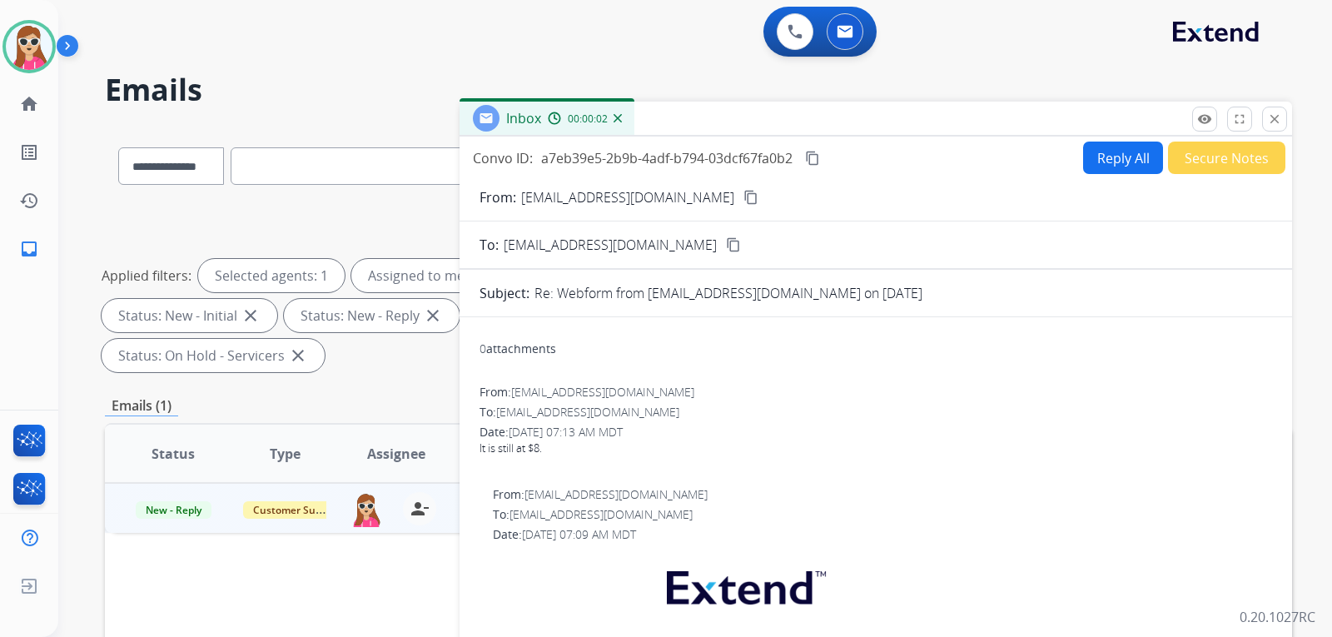
click at [743, 197] on mat-icon "content_copy" at bounding box center [750, 197] width 15 height 15
click at [812, 152] on mat-icon "content_copy" at bounding box center [812, 158] width 15 height 15
click at [1099, 159] on button "Reply All" at bounding box center [1123, 158] width 80 height 32
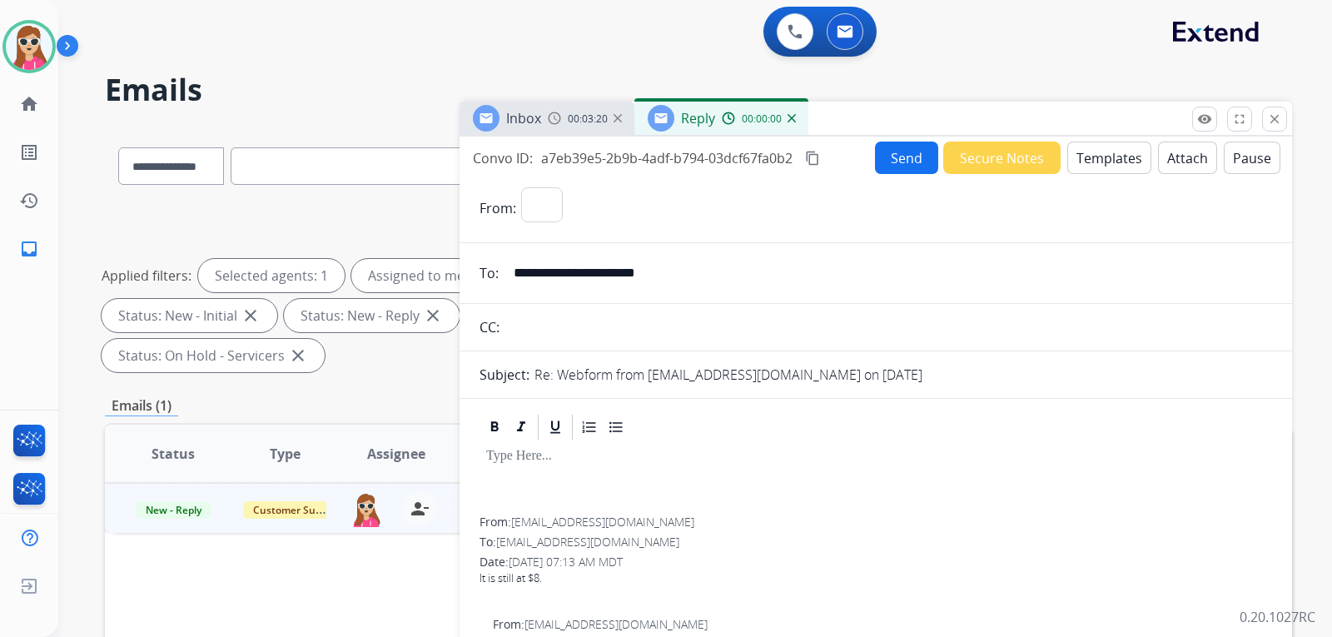
select select "**********"
click at [567, 482] on div at bounding box center [875, 479] width 793 height 75
click at [1101, 151] on button "Templates" at bounding box center [1109, 158] width 84 height 32
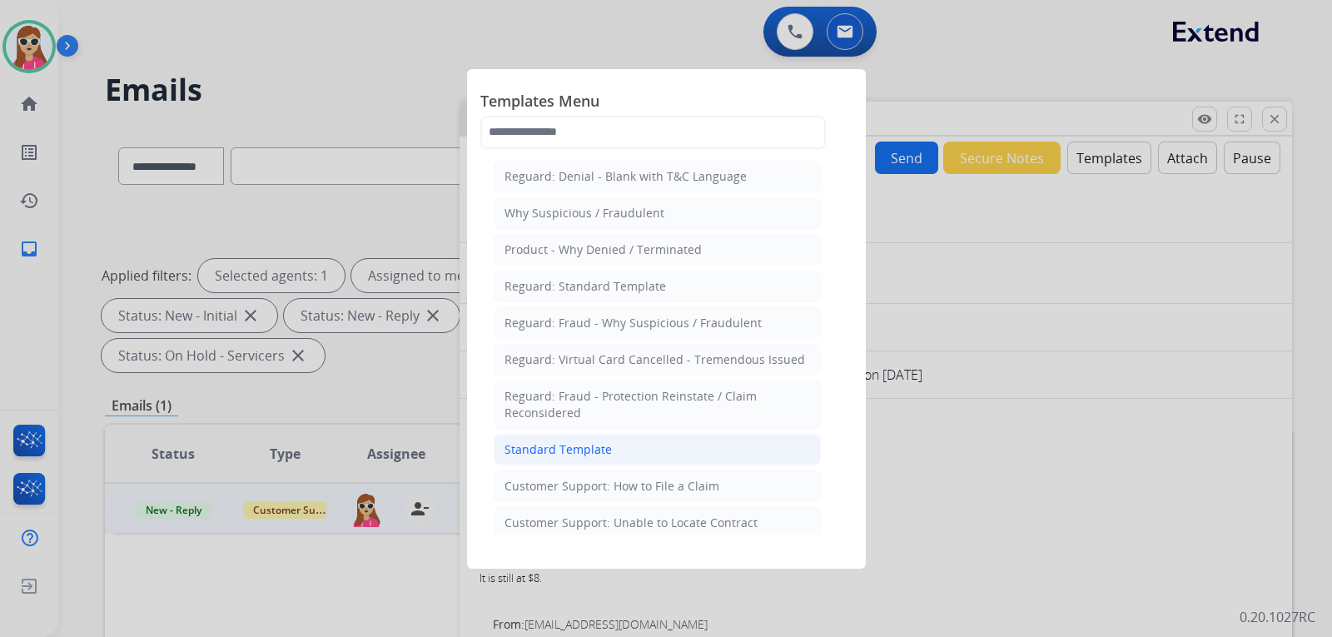
click at [655, 445] on li "Standard Template" at bounding box center [657, 450] width 327 height 32
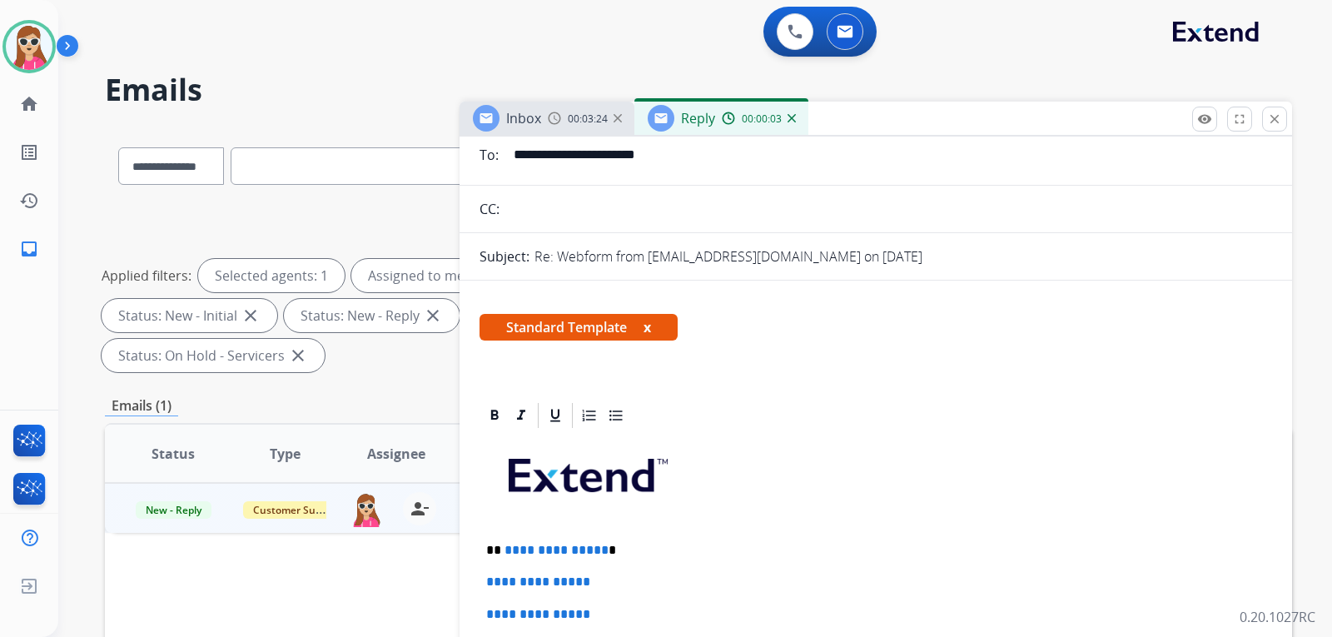
scroll to position [250, 0]
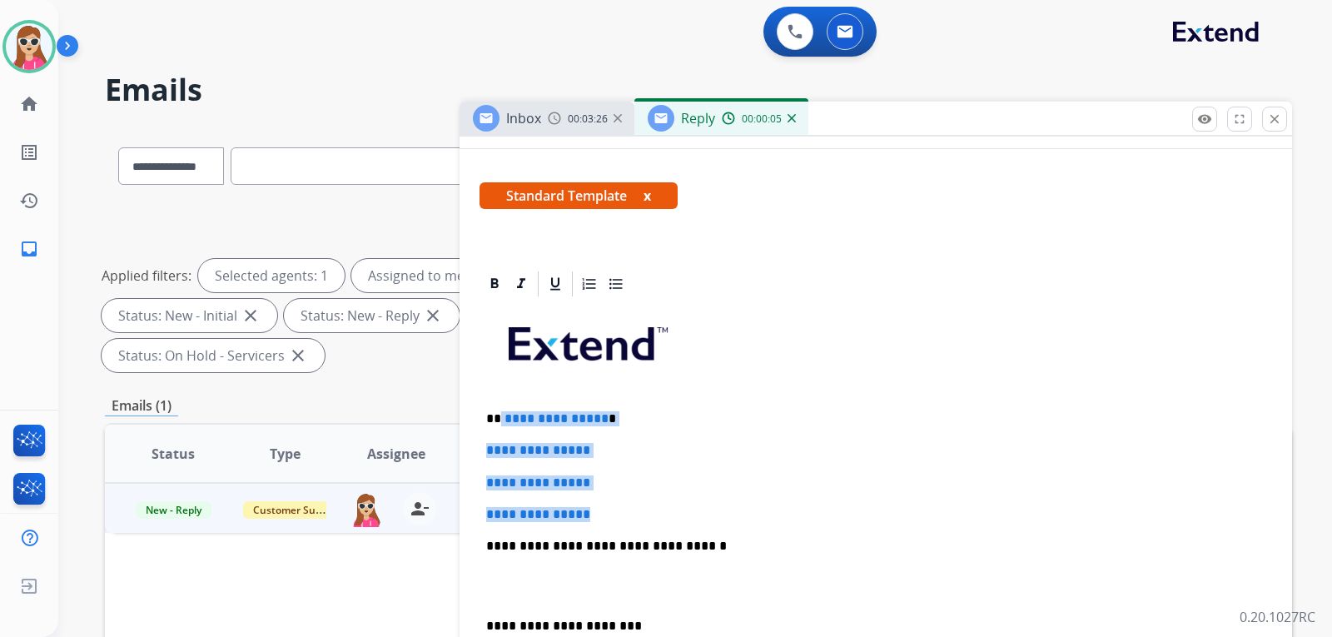
drag, startPoint x: 499, startPoint y: 422, endPoint x: 623, endPoint y: 509, distance: 151.7
click at [623, 509] on div "**********" at bounding box center [875, 585] width 793 height 573
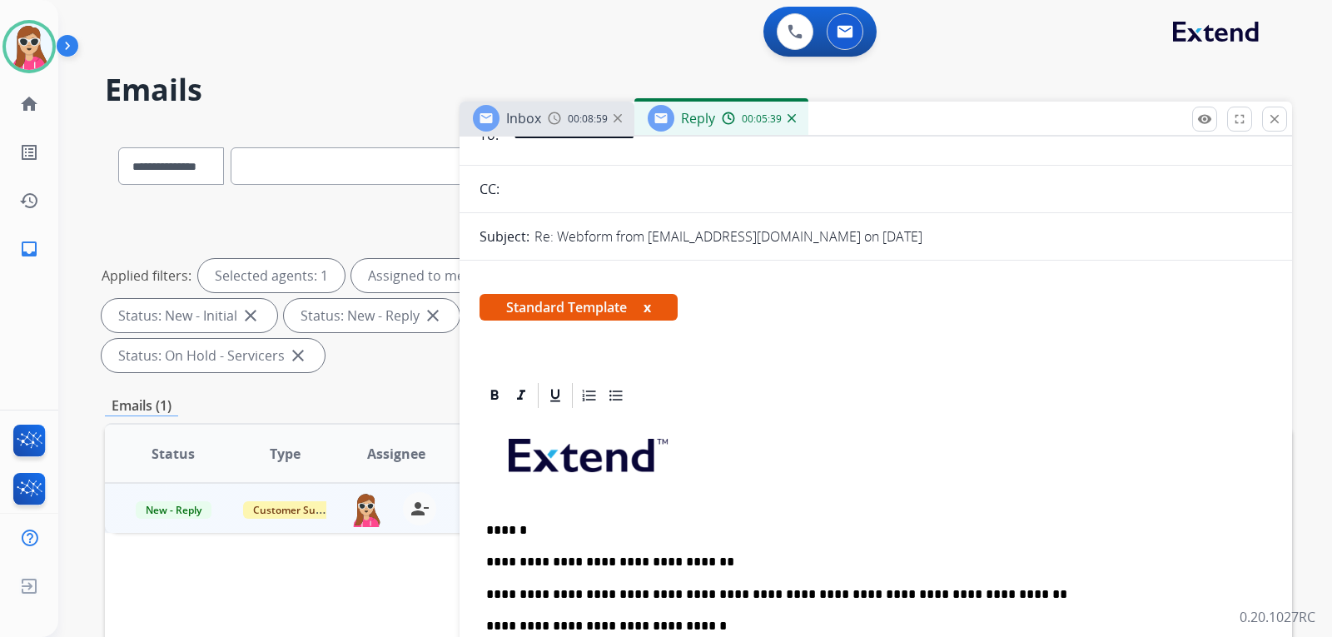
scroll to position [0, 0]
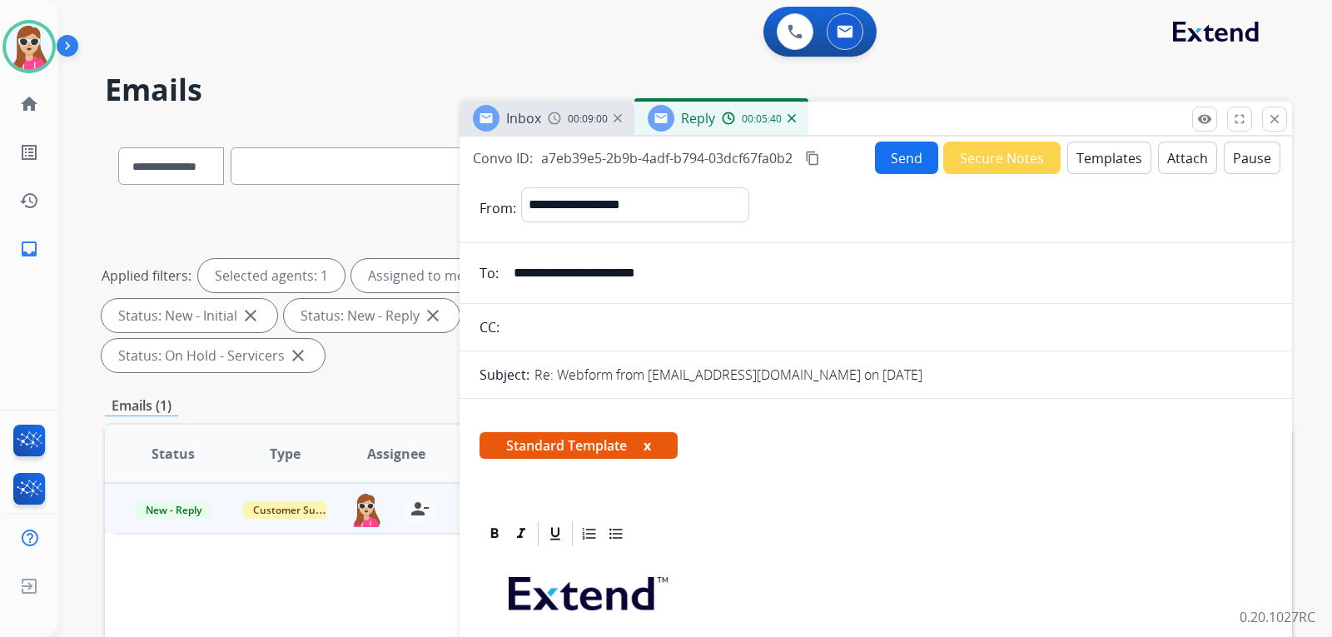
click at [891, 161] on button "Send" at bounding box center [906, 158] width 63 height 32
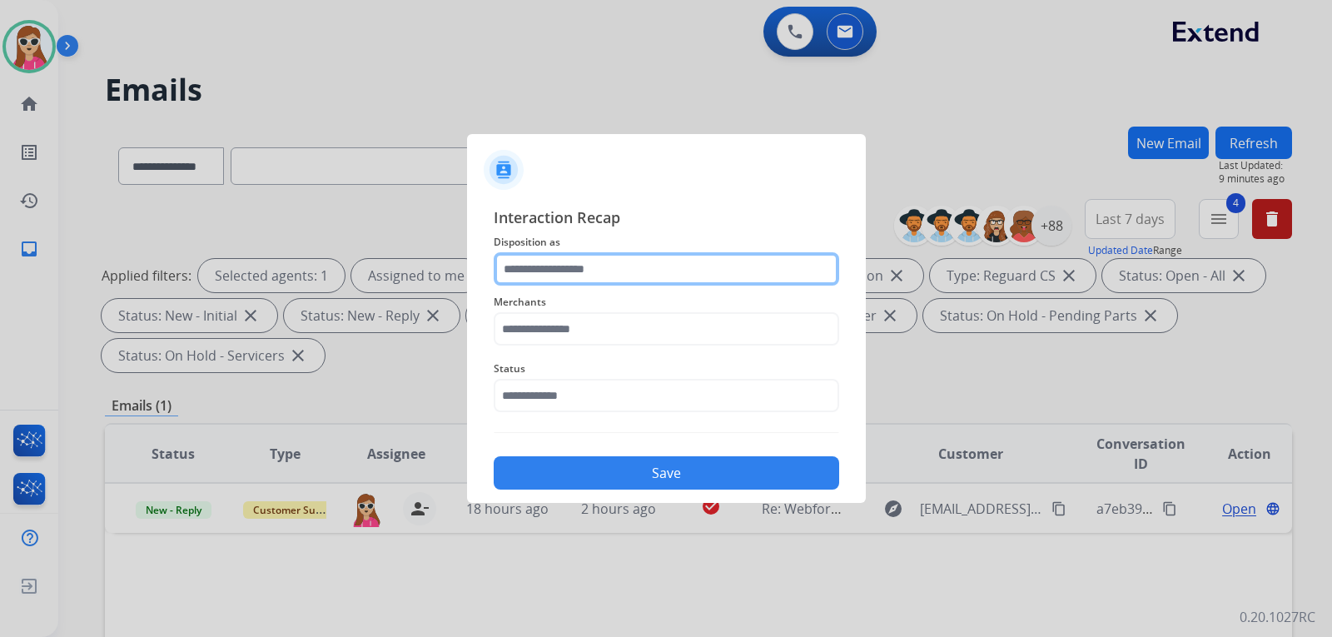
click at [589, 276] on input "text" at bounding box center [666, 268] width 345 height 33
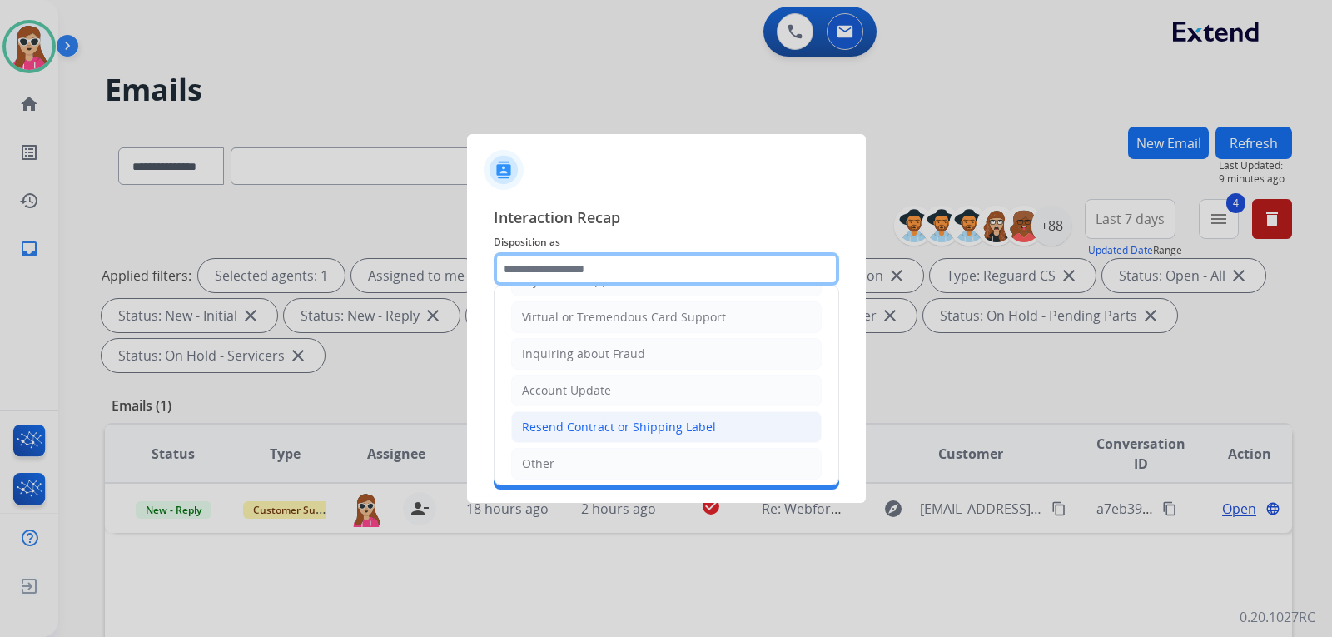
scroll to position [176, 0]
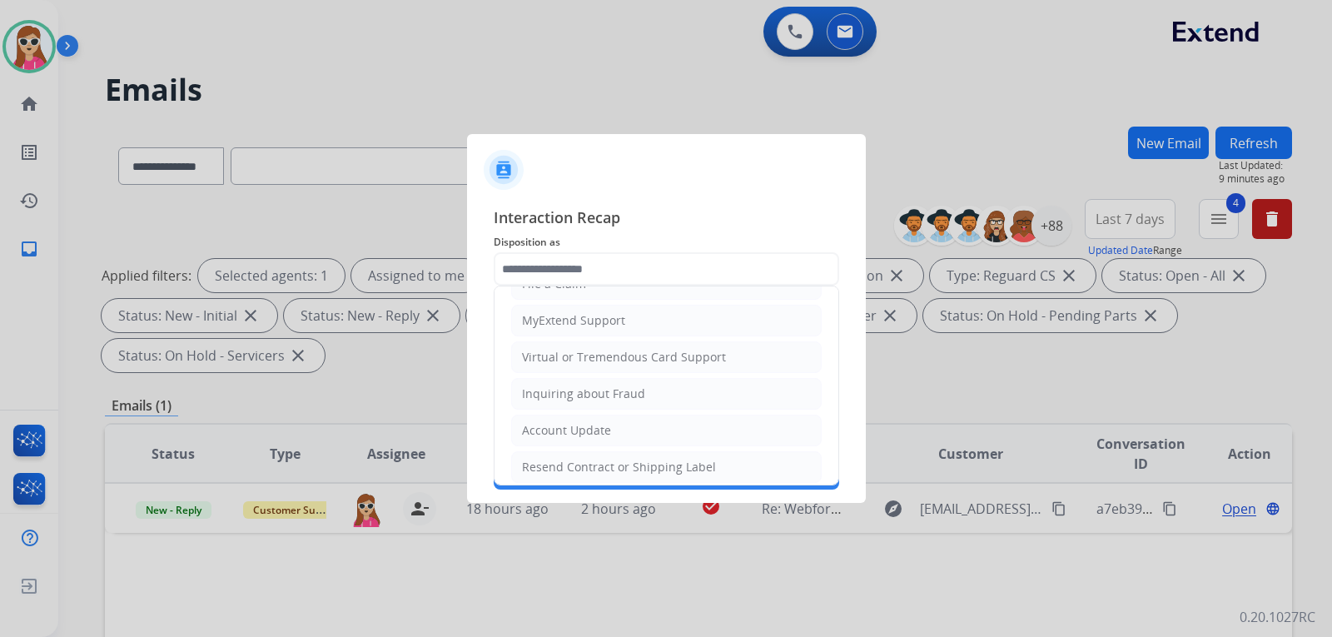
click at [600, 344] on li "Virtual or Tremendous Card Support" at bounding box center [666, 357] width 311 height 32
type input "**********"
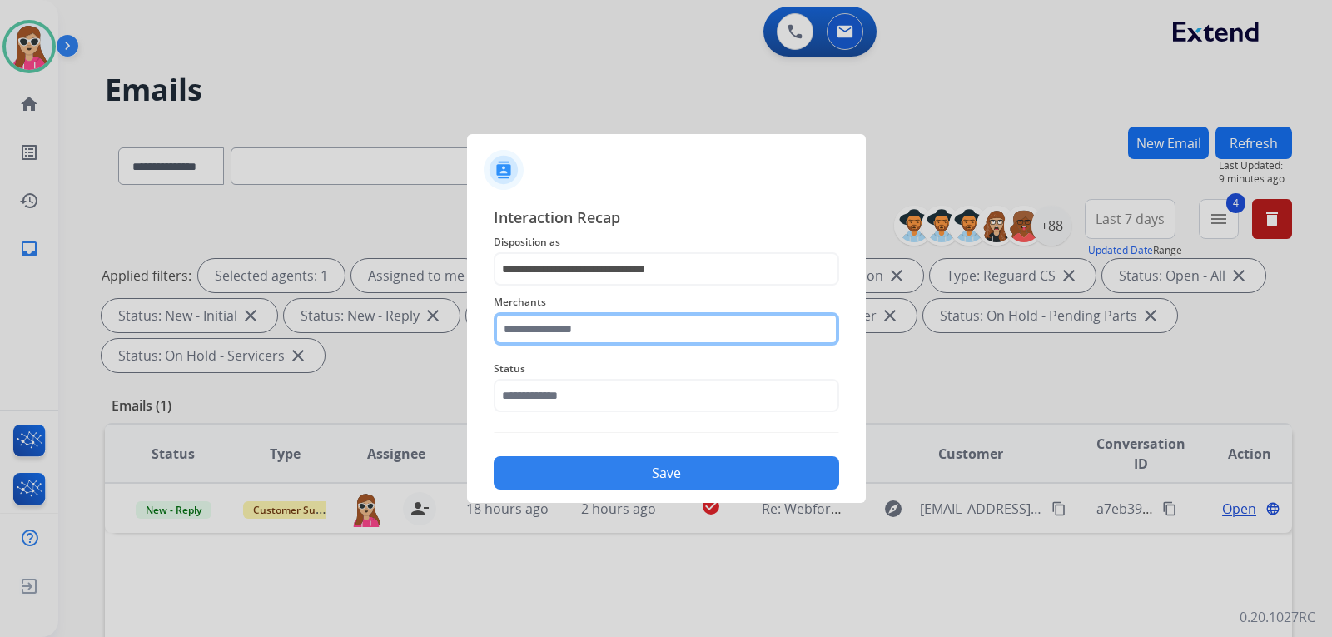
click at [575, 335] on input "text" at bounding box center [666, 328] width 345 height 33
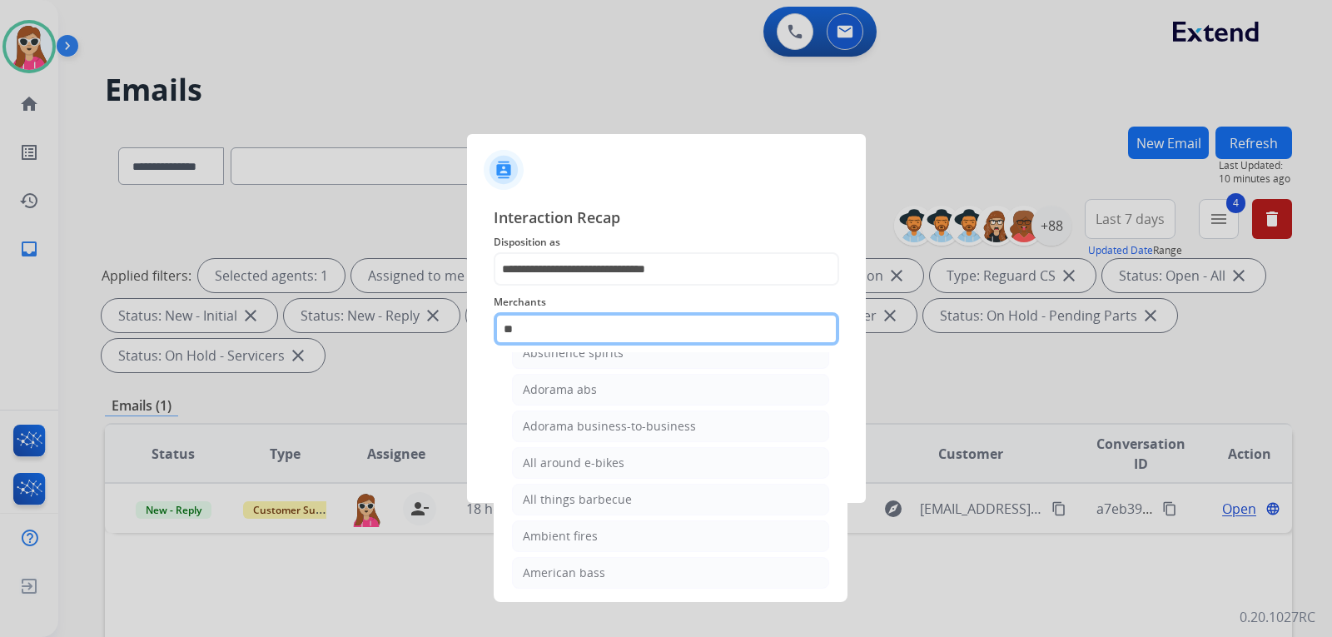
scroll to position [0, 0]
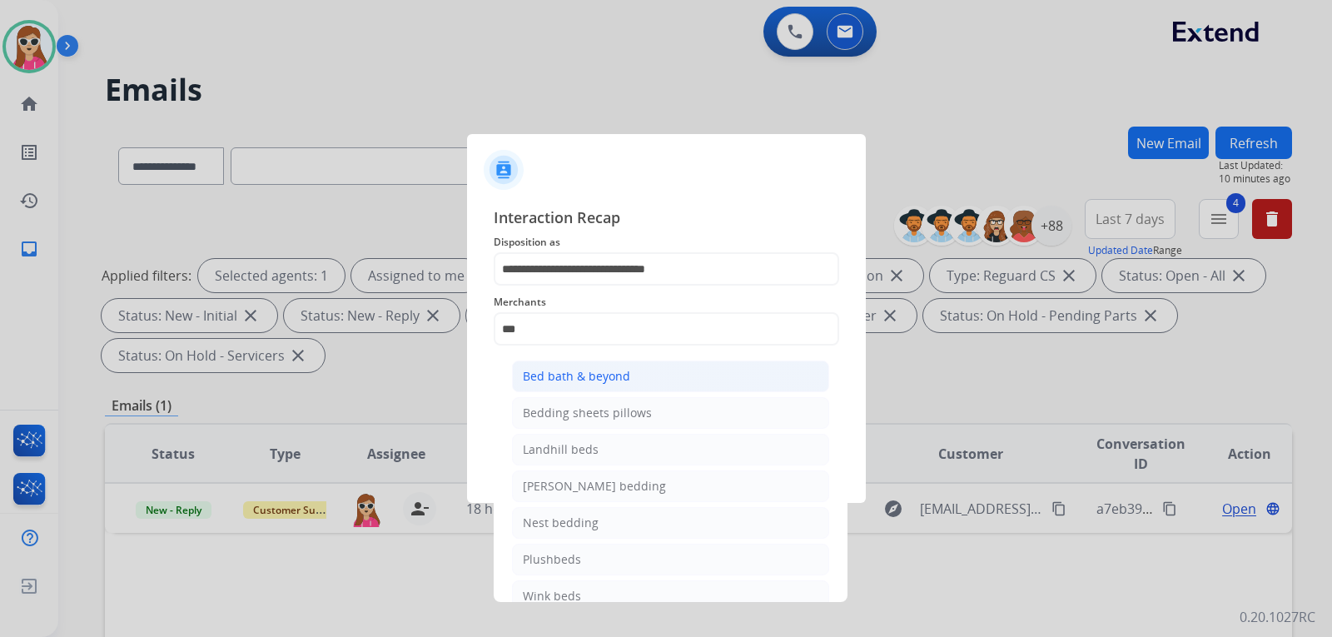
click at [576, 369] on div "Bed bath & beyond" at bounding box center [576, 376] width 107 height 17
type input "**********"
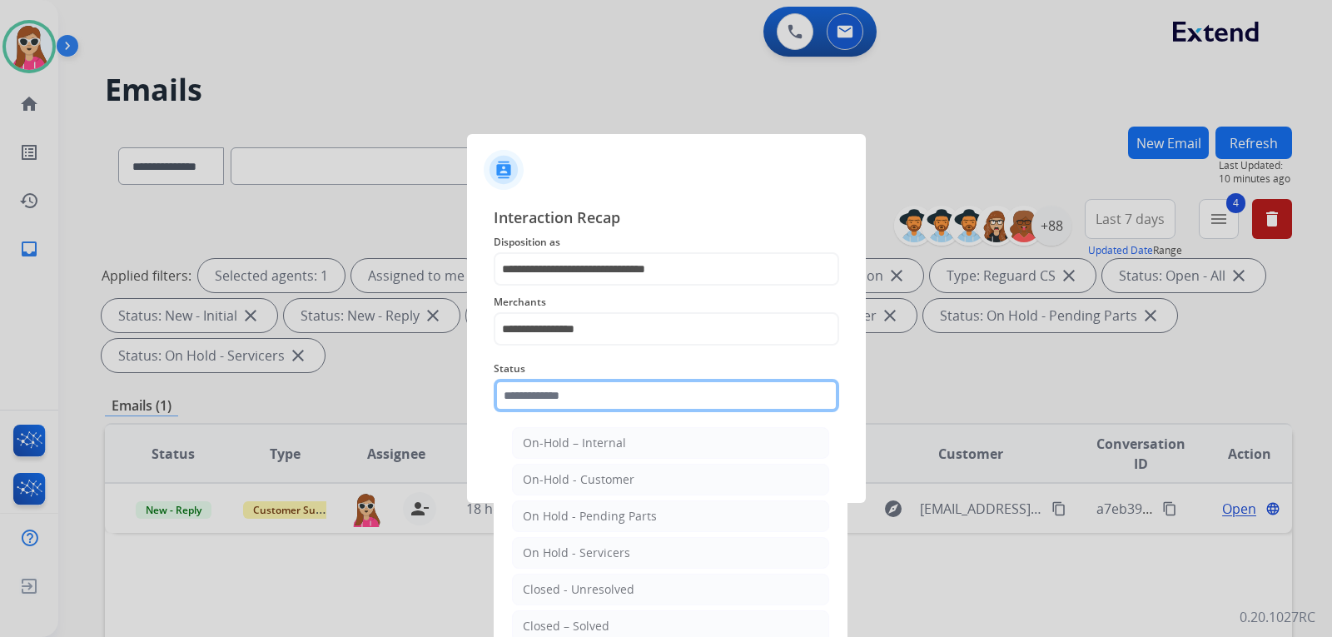
click at [570, 404] on input "text" at bounding box center [666, 395] width 345 height 33
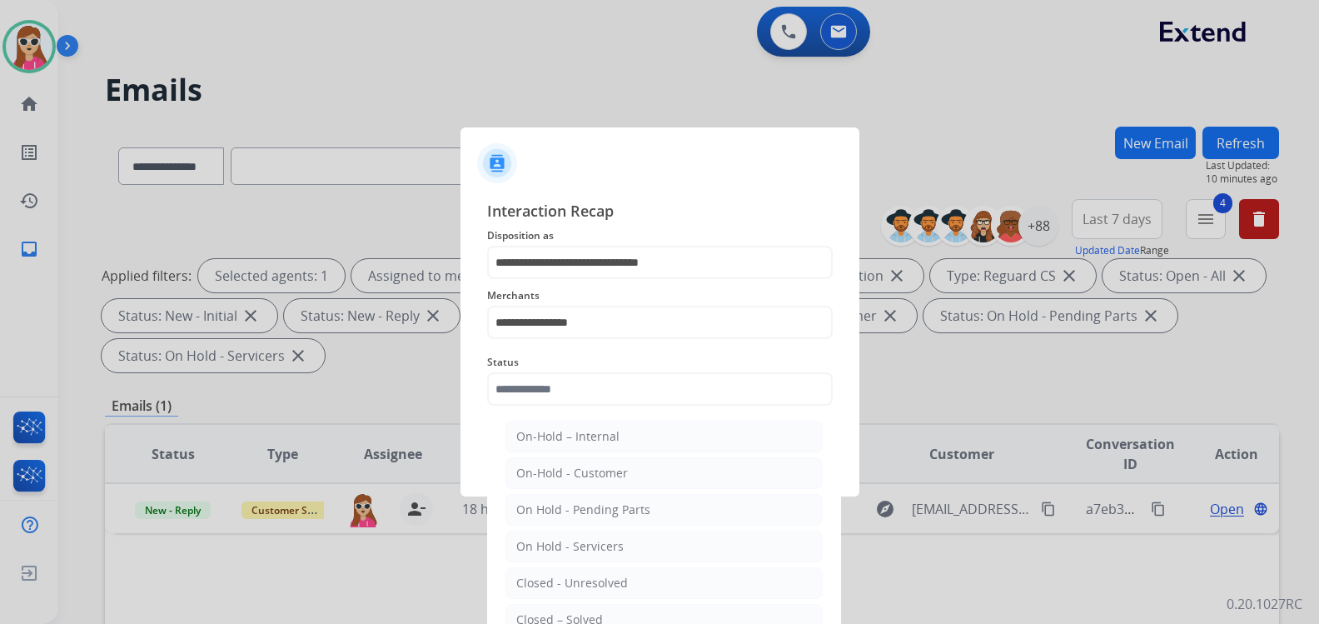
drag, startPoint x: 586, startPoint y: 609, endPoint x: 599, endPoint y: 601, distance: 15.0
click at [586, 610] on li "Closed – Solved" at bounding box center [663, 620] width 317 height 32
type input "**********"
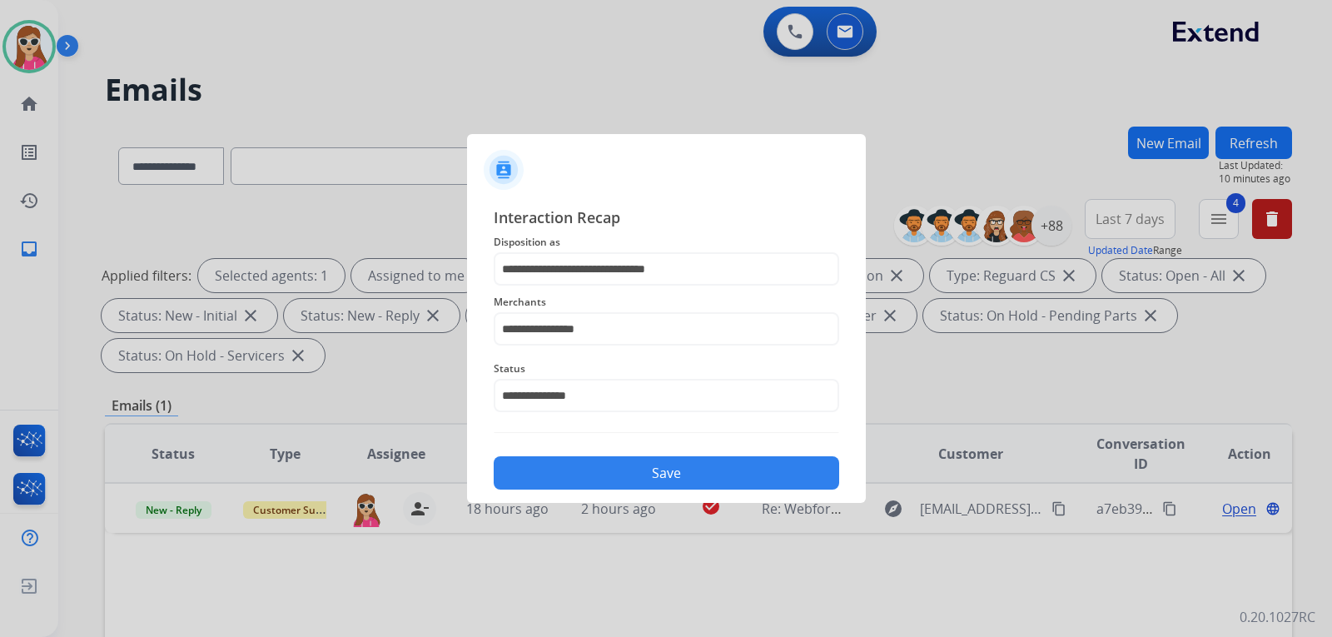
click at [623, 465] on button "Save" at bounding box center [666, 472] width 345 height 33
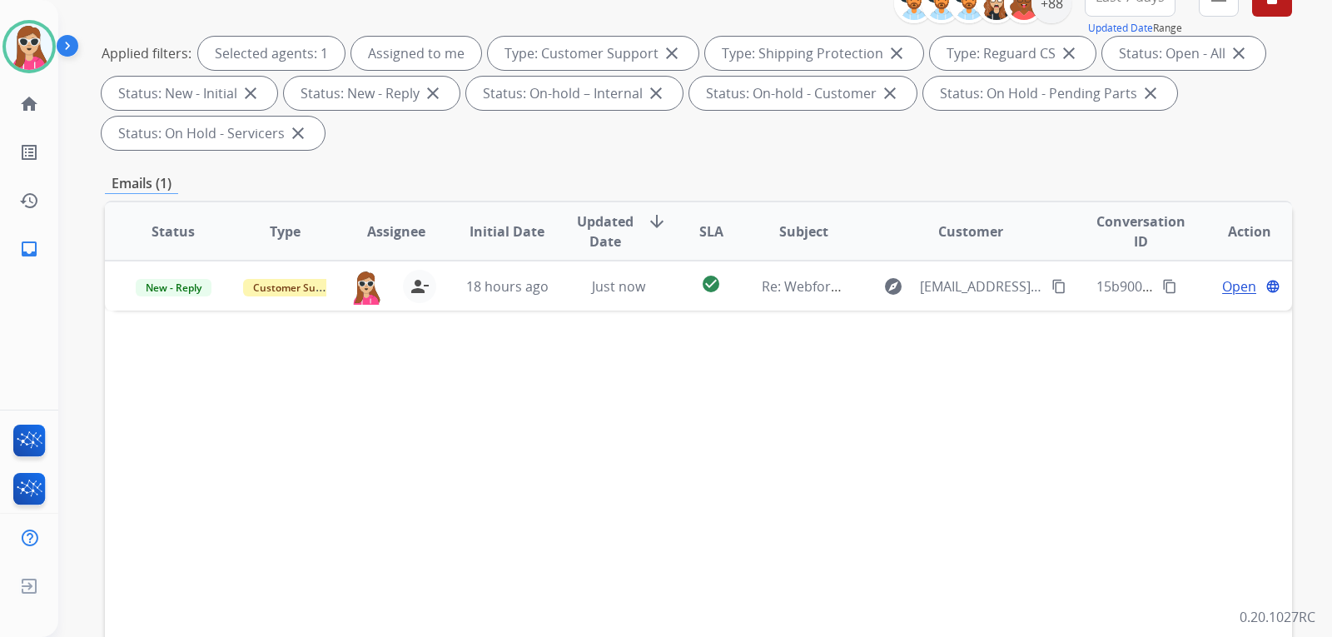
scroll to position [250, 0]
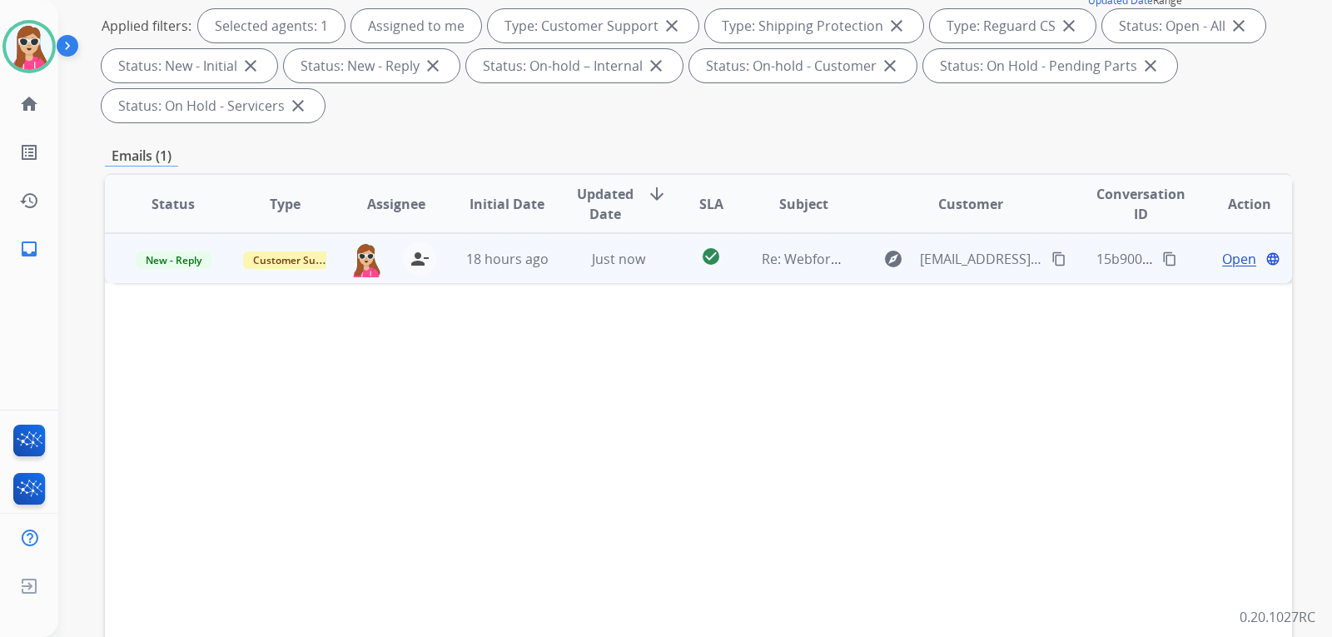
click at [657, 264] on div "**********" at bounding box center [666, 318] width 1332 height 637
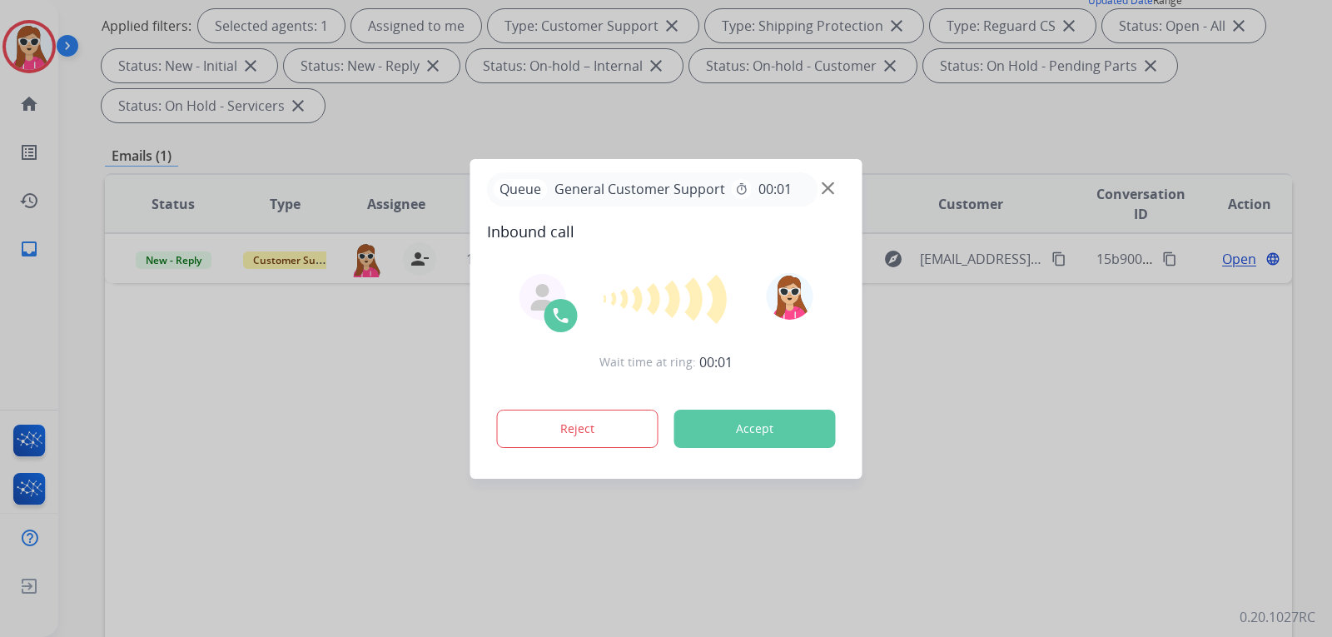
click at [767, 426] on button "Accept" at bounding box center [754, 429] width 161 height 38
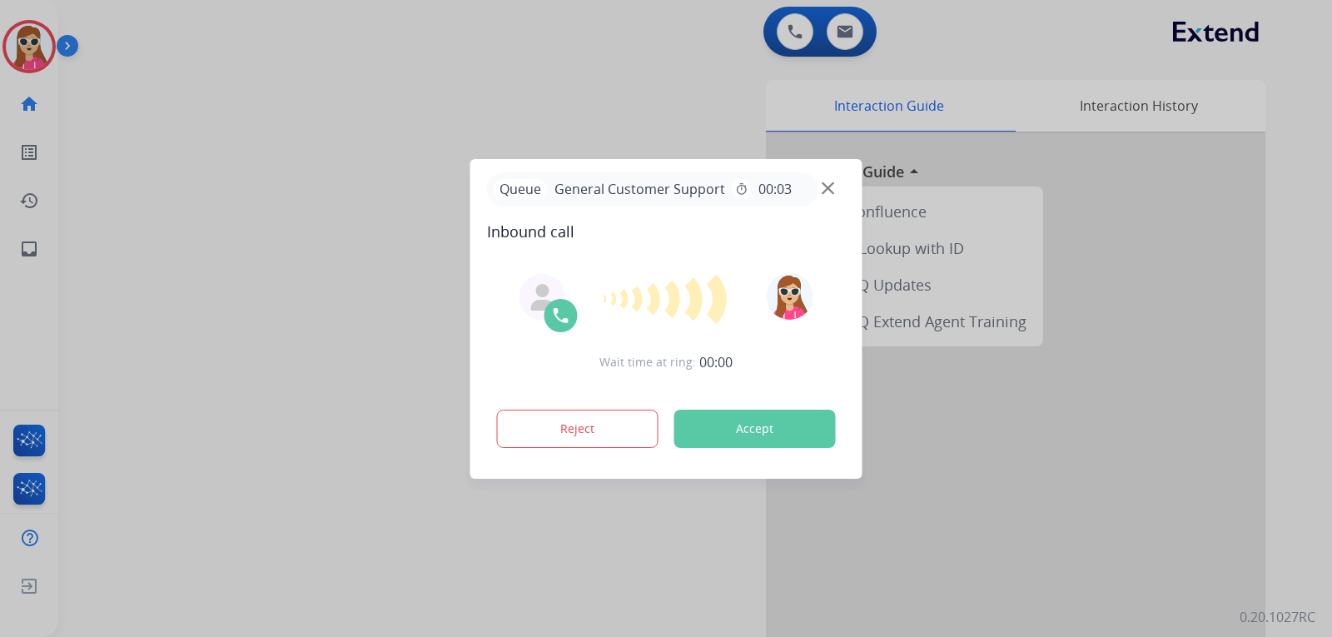
click at [751, 430] on button "Accept" at bounding box center [754, 429] width 161 height 38
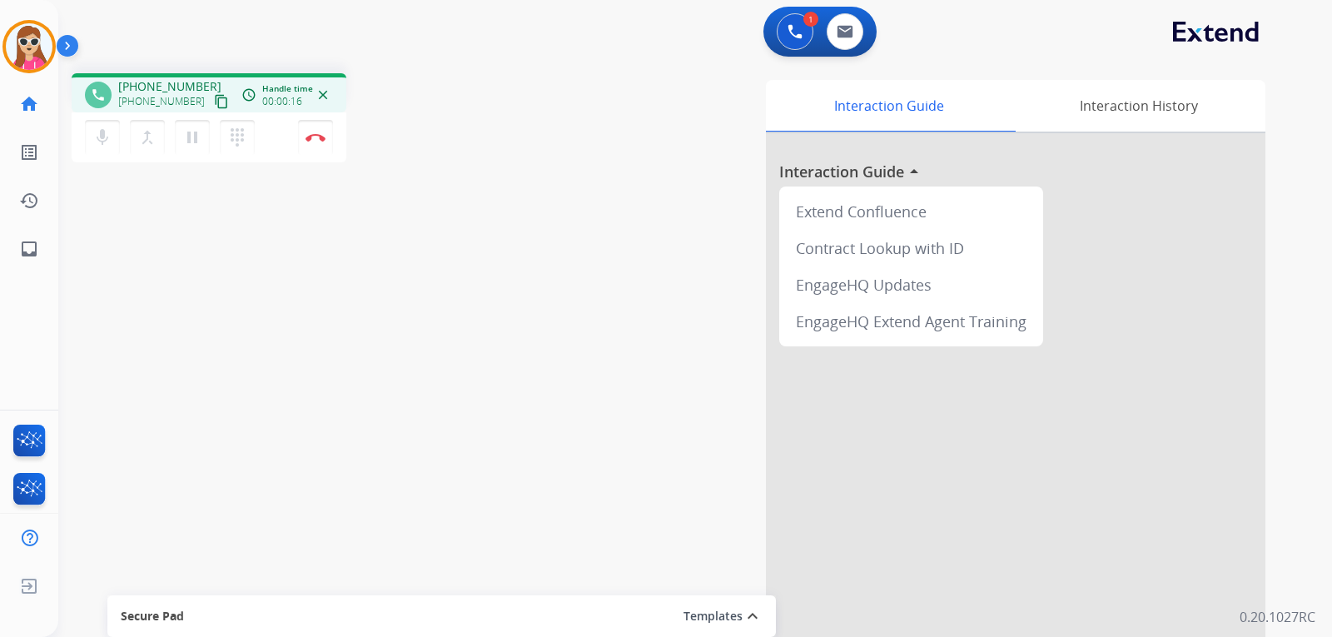
click at [214, 97] on mat-icon "content_copy" at bounding box center [221, 101] width 15 height 15
click at [317, 139] on img at bounding box center [316, 137] width 20 height 8
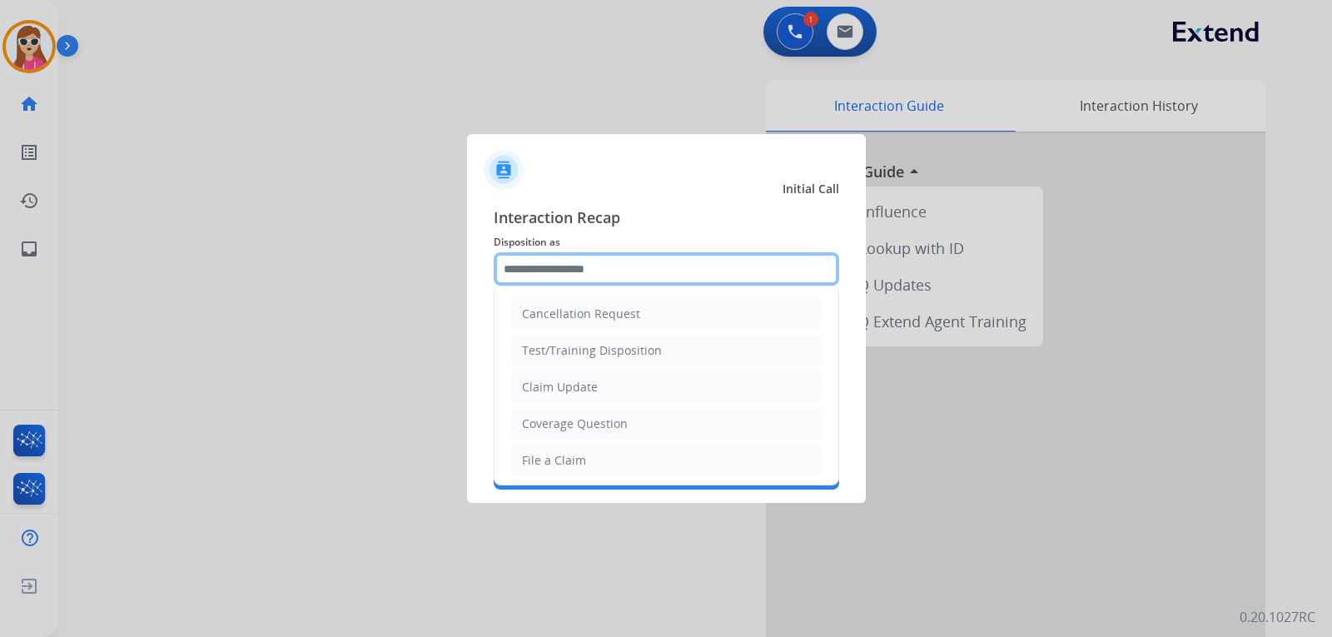
click at [579, 275] on input "text" at bounding box center [666, 268] width 345 height 33
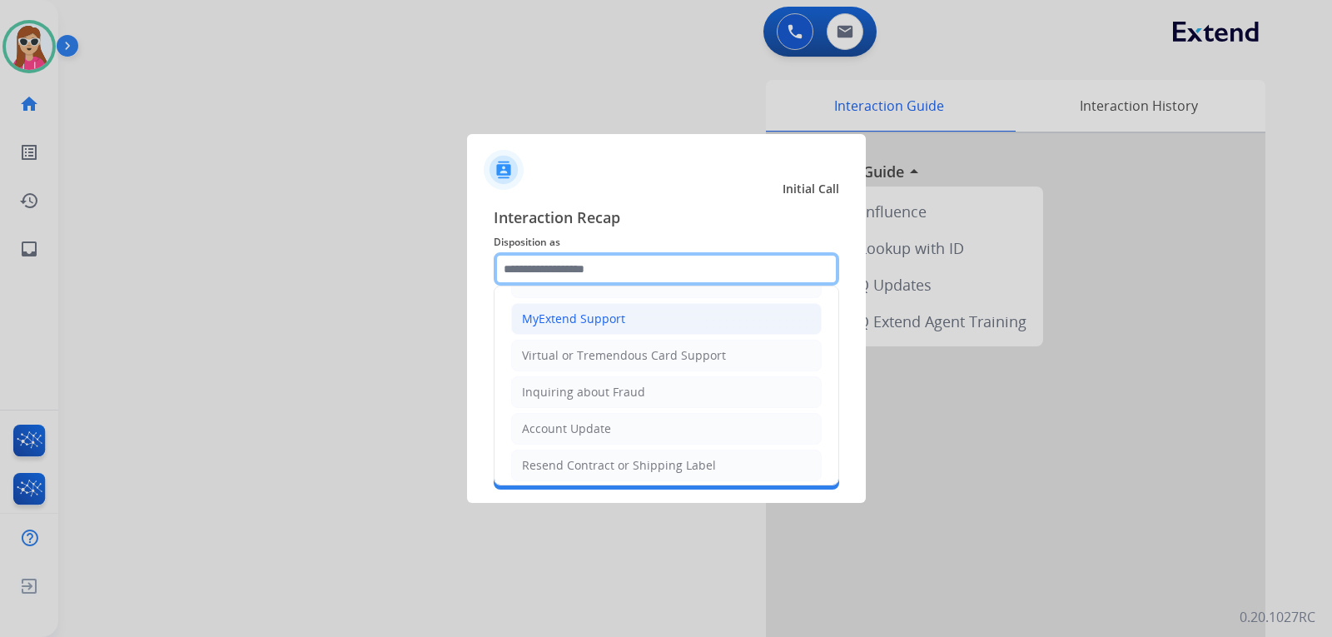
scroll to position [83, 0]
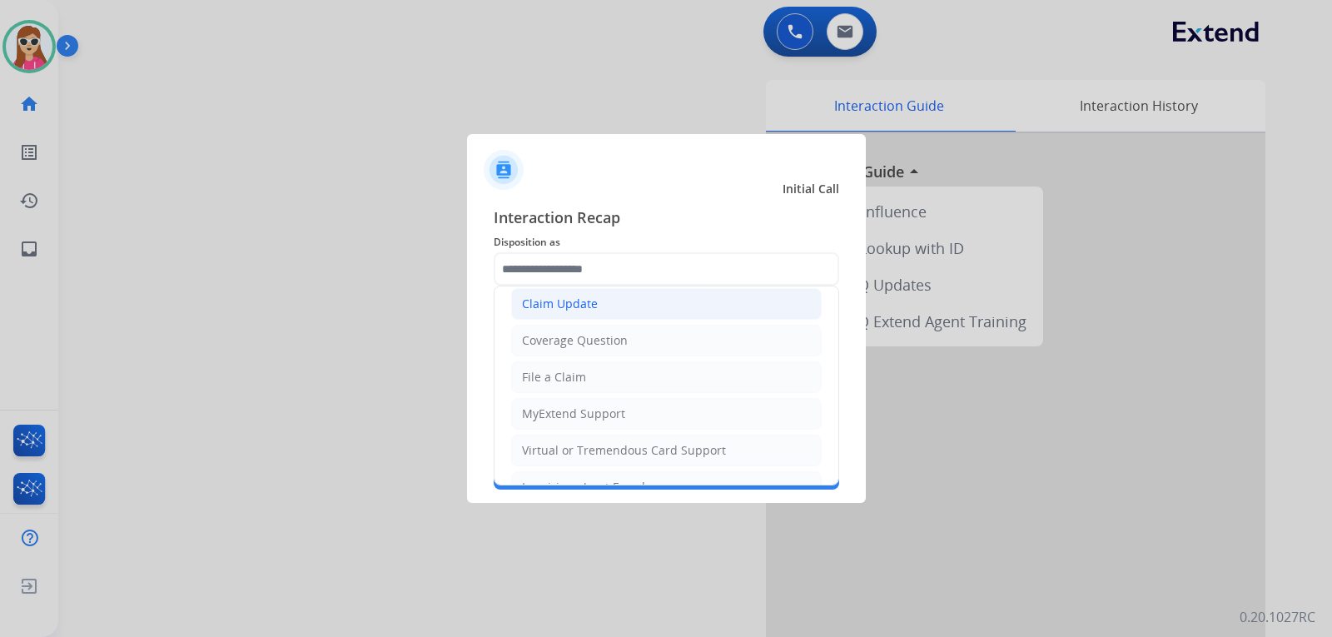
click at [605, 301] on li "Claim Update" at bounding box center [666, 304] width 311 height 32
type input "**********"
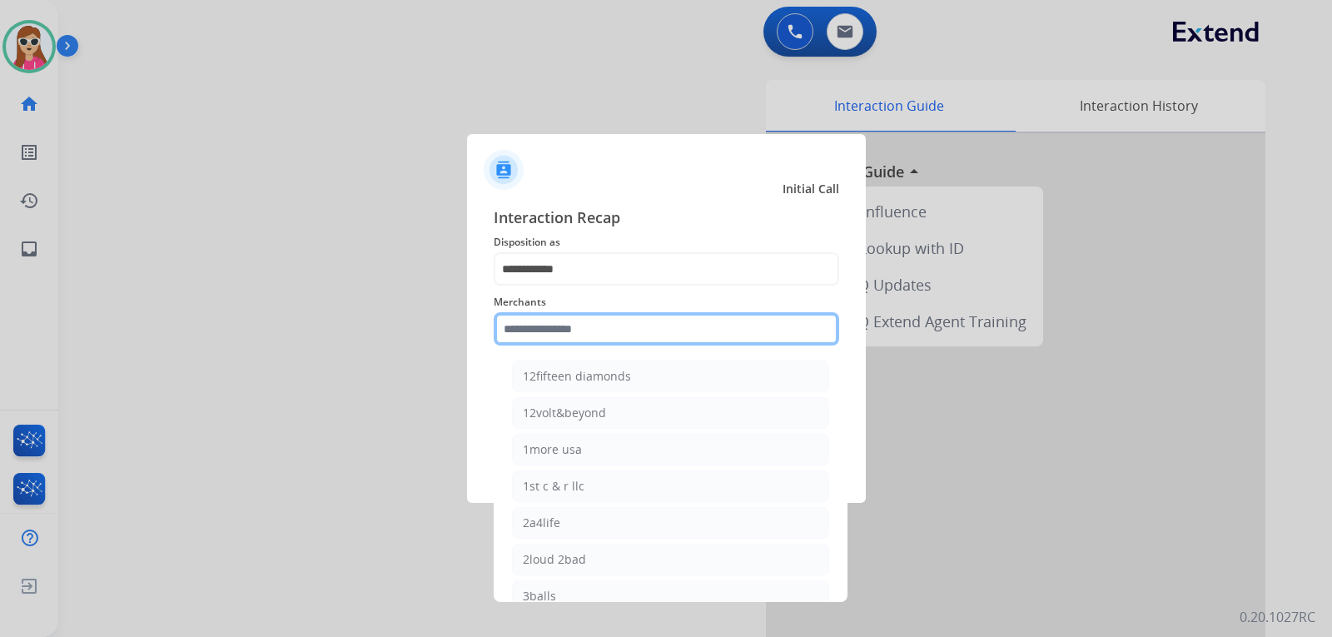
click at [607, 335] on input "text" at bounding box center [666, 328] width 345 height 33
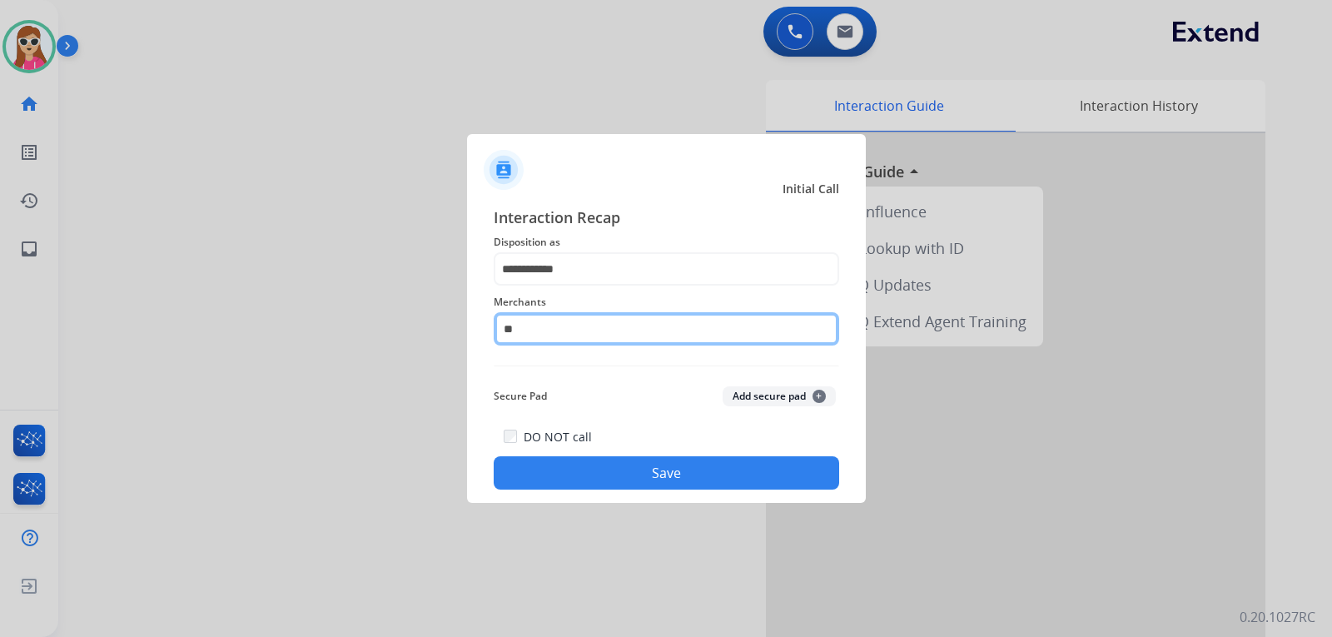
click at [554, 334] on input "**" at bounding box center [666, 328] width 345 height 33
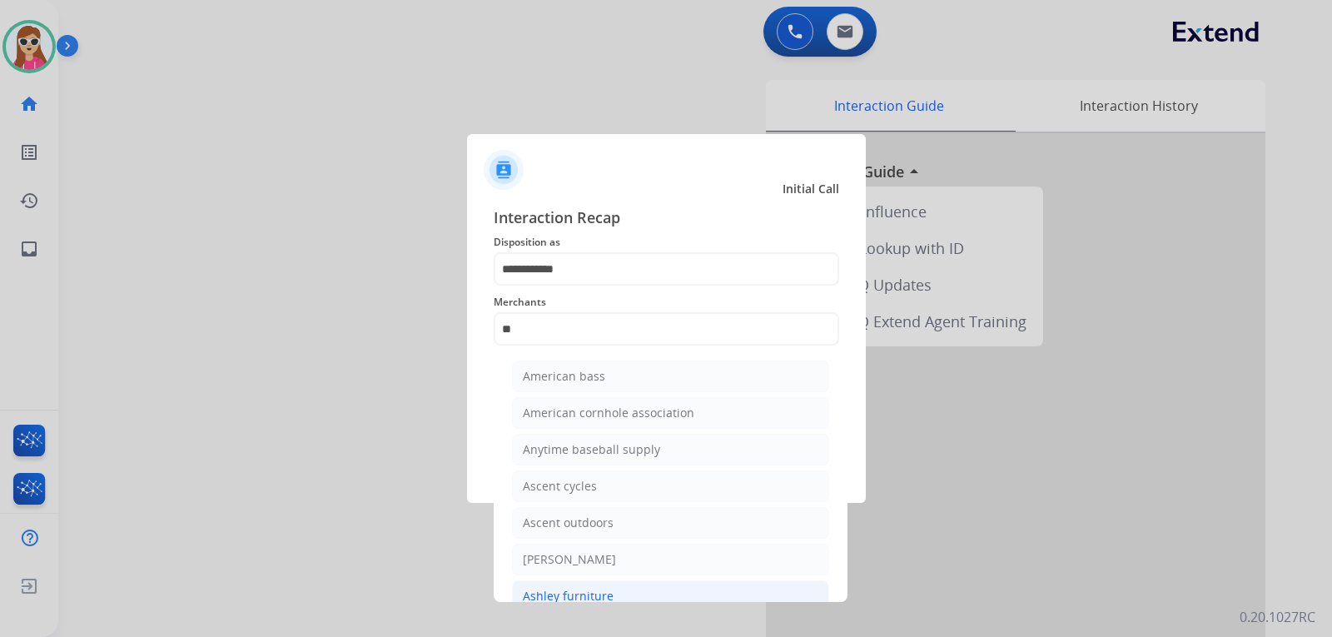
click at [578, 592] on div "Ashley furniture" at bounding box center [568, 596] width 91 height 17
type input "**********"
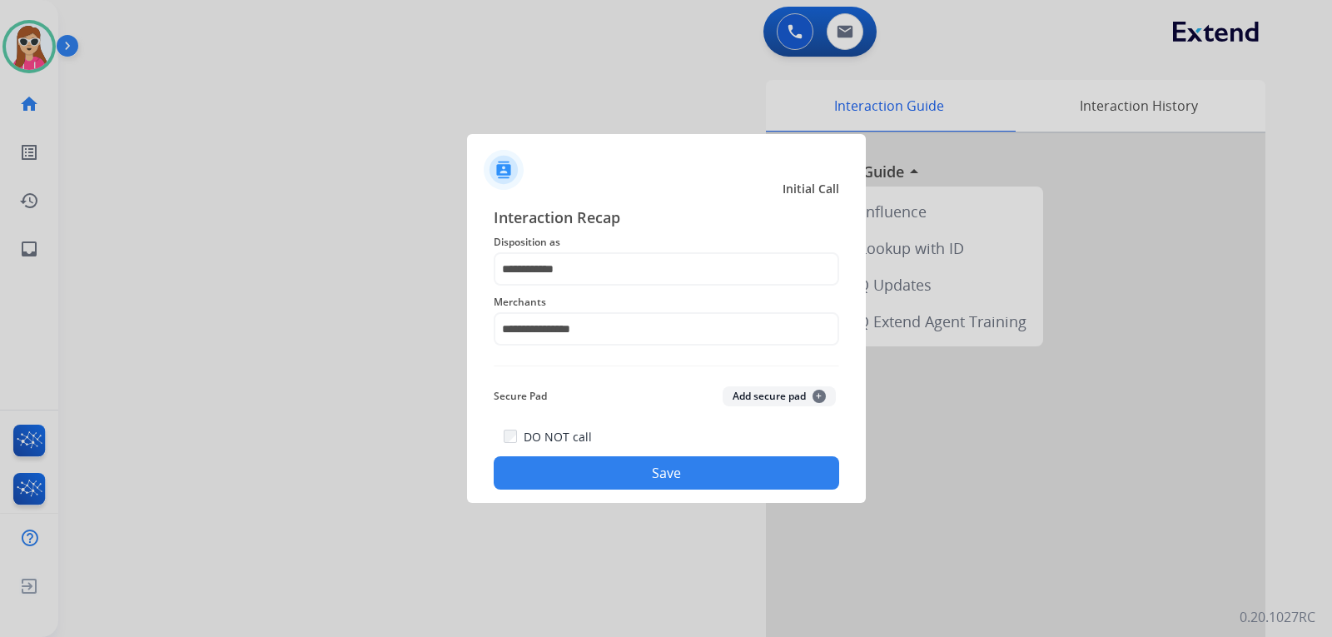
click at [643, 465] on button "Save" at bounding box center [666, 472] width 345 height 33
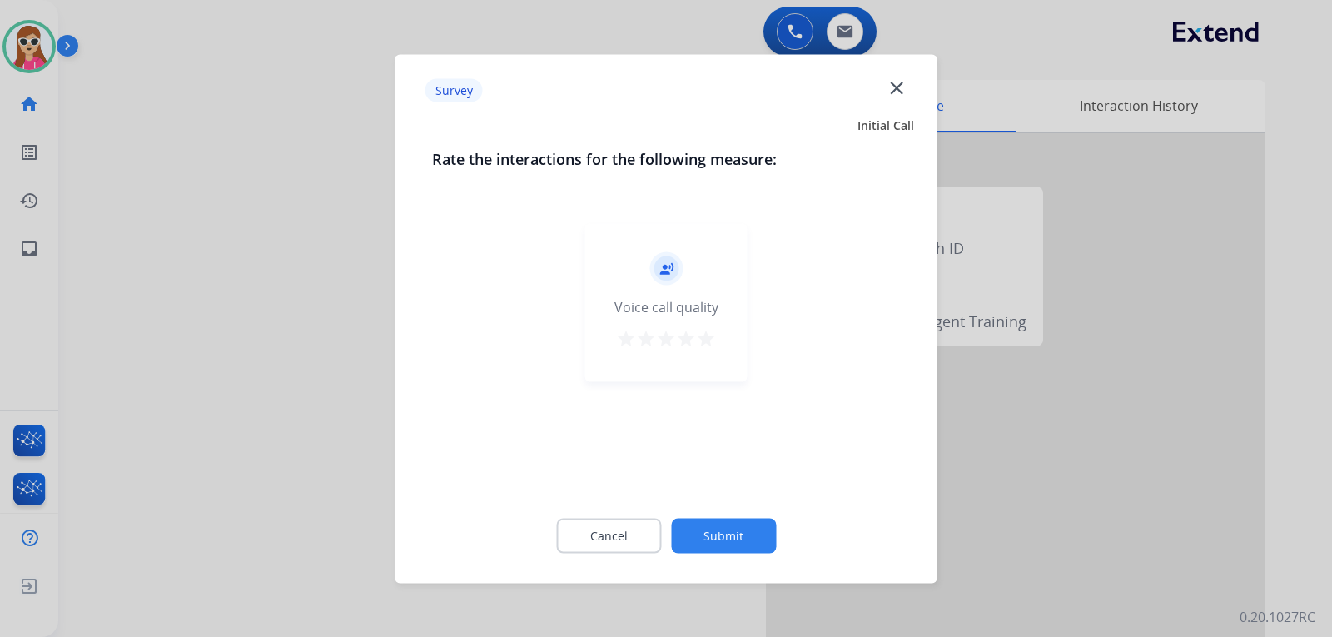
click at [706, 337] on mat-icon "star" at bounding box center [706, 338] width 20 height 20
click at [728, 537] on button "Submit" at bounding box center [723, 535] width 105 height 35
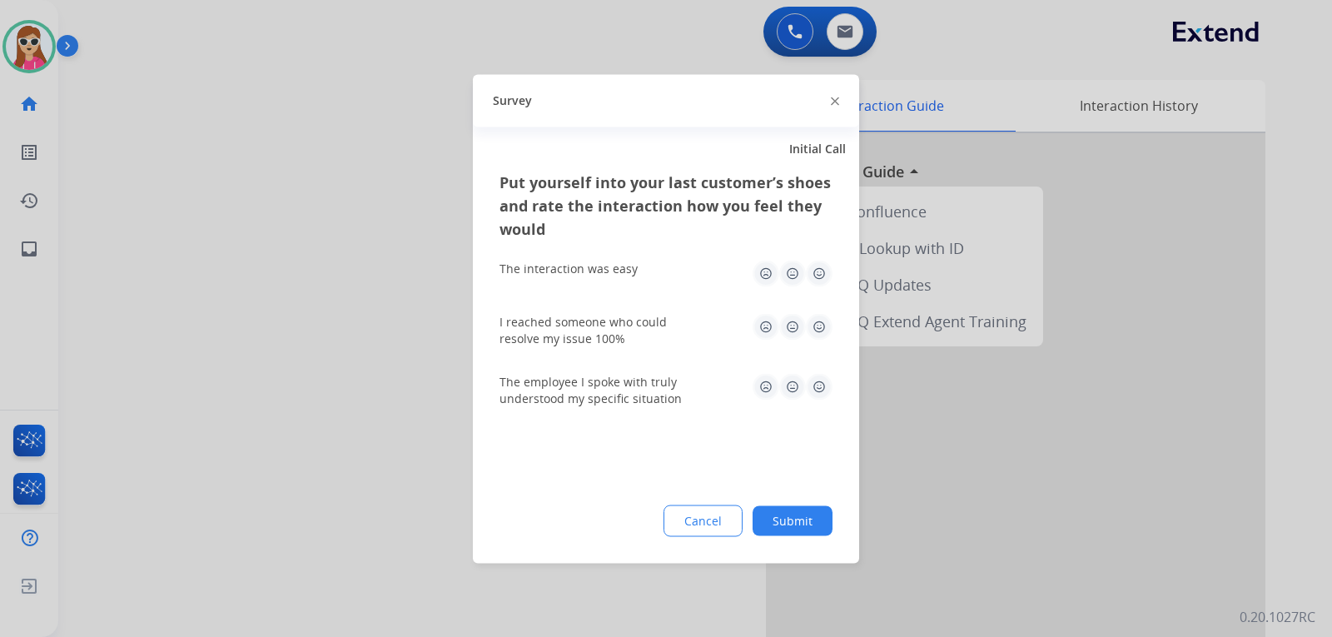
click at [818, 388] on img at bounding box center [819, 386] width 27 height 27
click at [817, 325] on img at bounding box center [819, 326] width 27 height 27
click at [817, 276] on img at bounding box center [819, 273] width 27 height 27
drag, startPoint x: 810, startPoint y: 524, endPoint x: 810, endPoint y: 506, distance: 17.5
click at [808, 519] on button "Submit" at bounding box center [793, 520] width 80 height 30
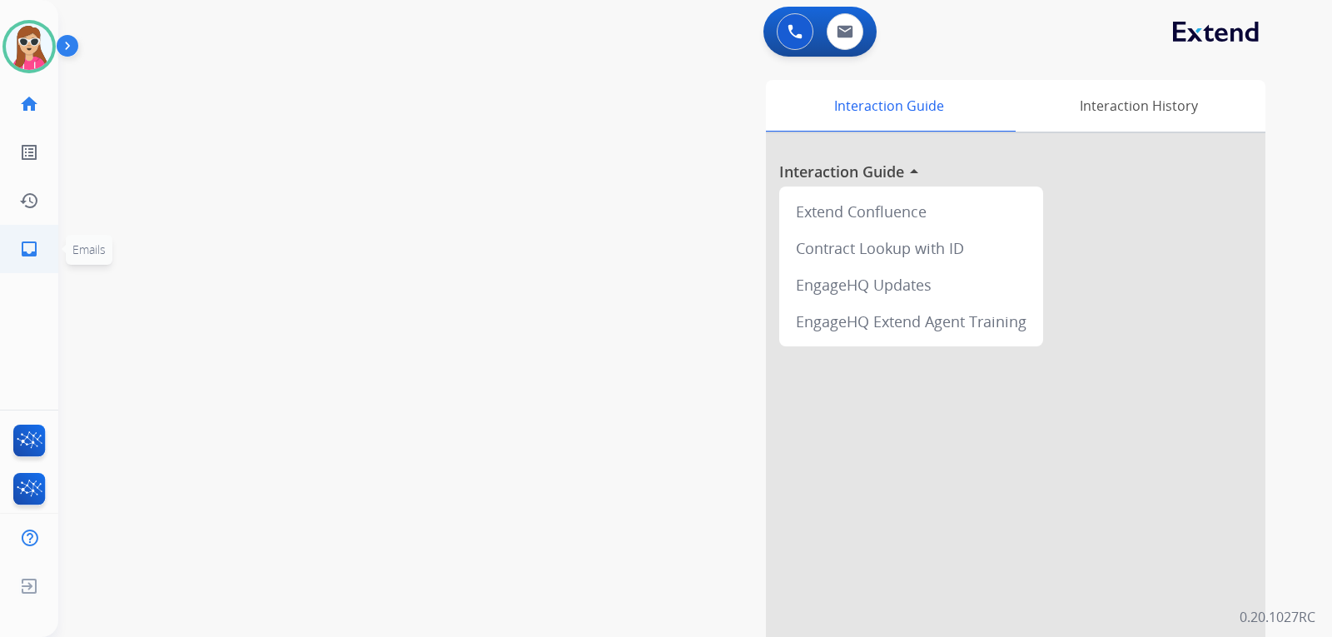
click at [28, 251] on mat-icon "inbox" at bounding box center [29, 249] width 20 height 20
select select "**********"
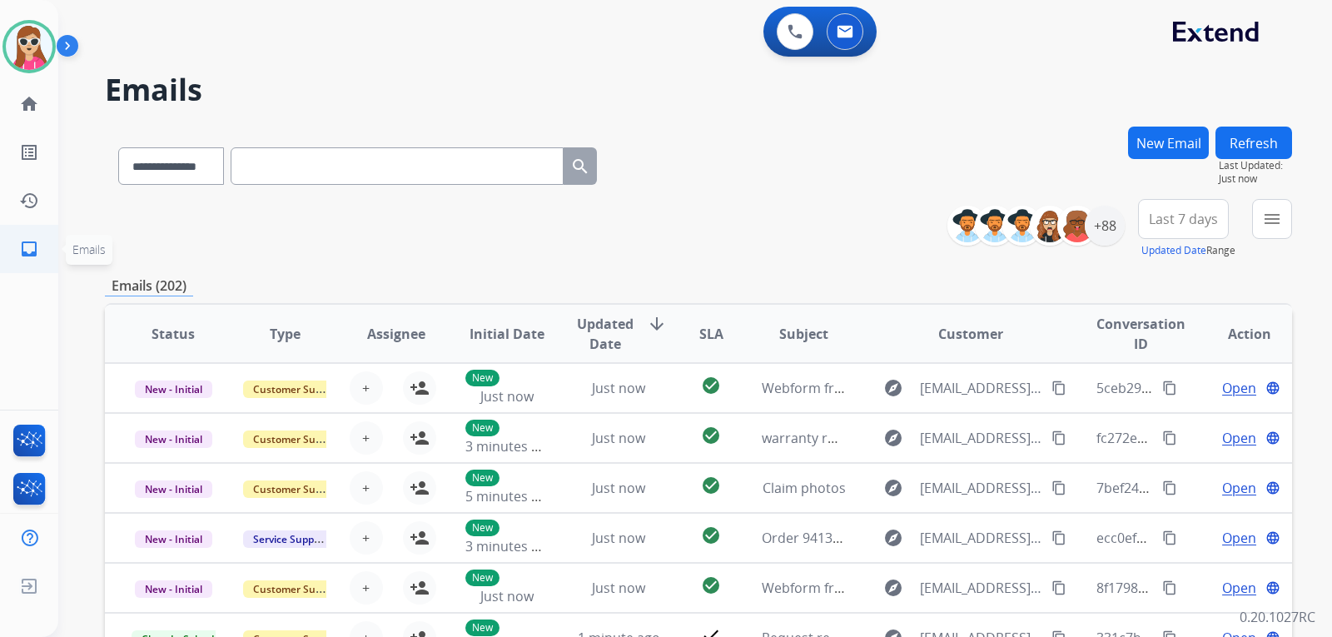
click at [32, 254] on mat-icon "inbox" at bounding box center [29, 249] width 20 height 20
click at [1127, 236] on div "**********" at bounding box center [1126, 229] width 332 height 60
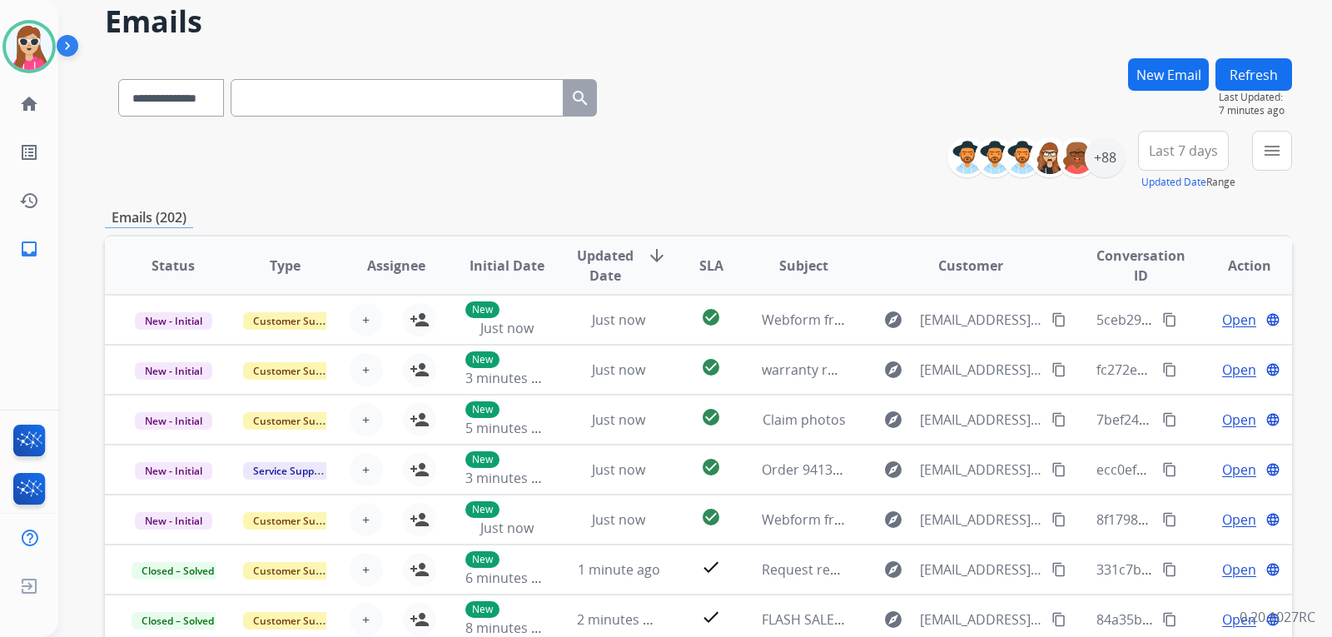
scroll to position [0, 0]
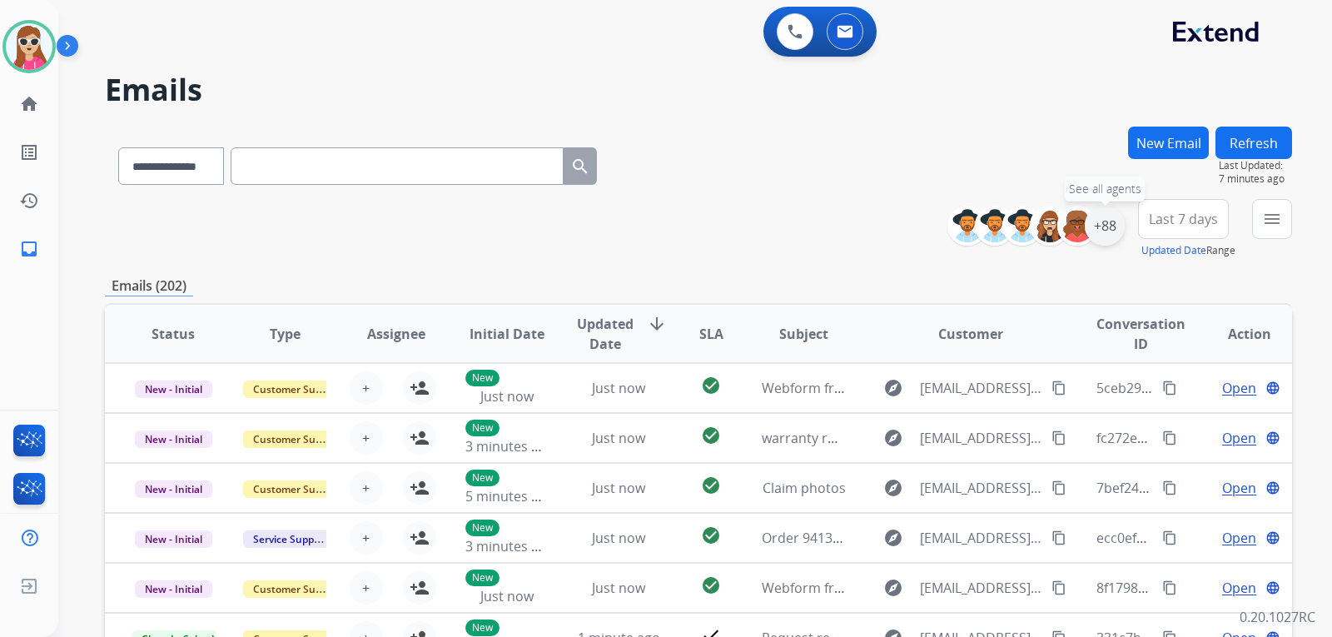
click at [1111, 225] on div "+88" at bounding box center [1105, 226] width 40 height 40
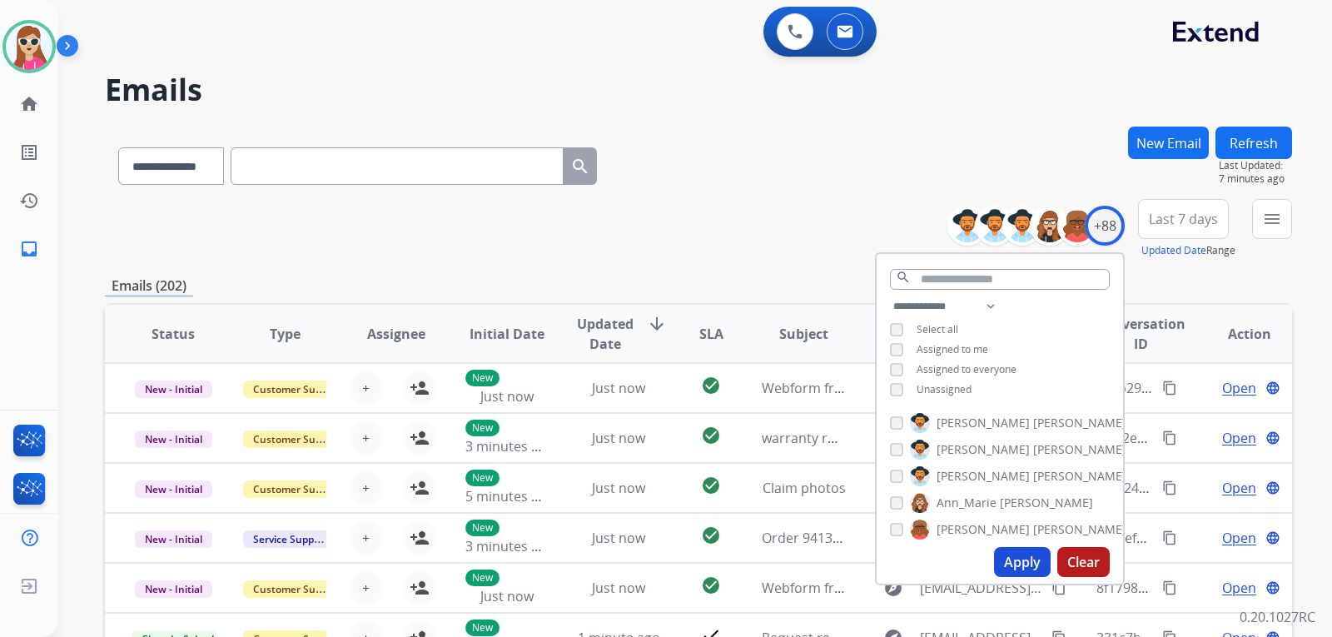
drag, startPoint x: 941, startPoint y: 392, endPoint x: 956, endPoint y: 407, distance: 21.8
click at [943, 392] on span "Unassigned" at bounding box center [944, 389] width 55 height 14
click at [1026, 563] on button "Apply" at bounding box center [1022, 562] width 57 height 30
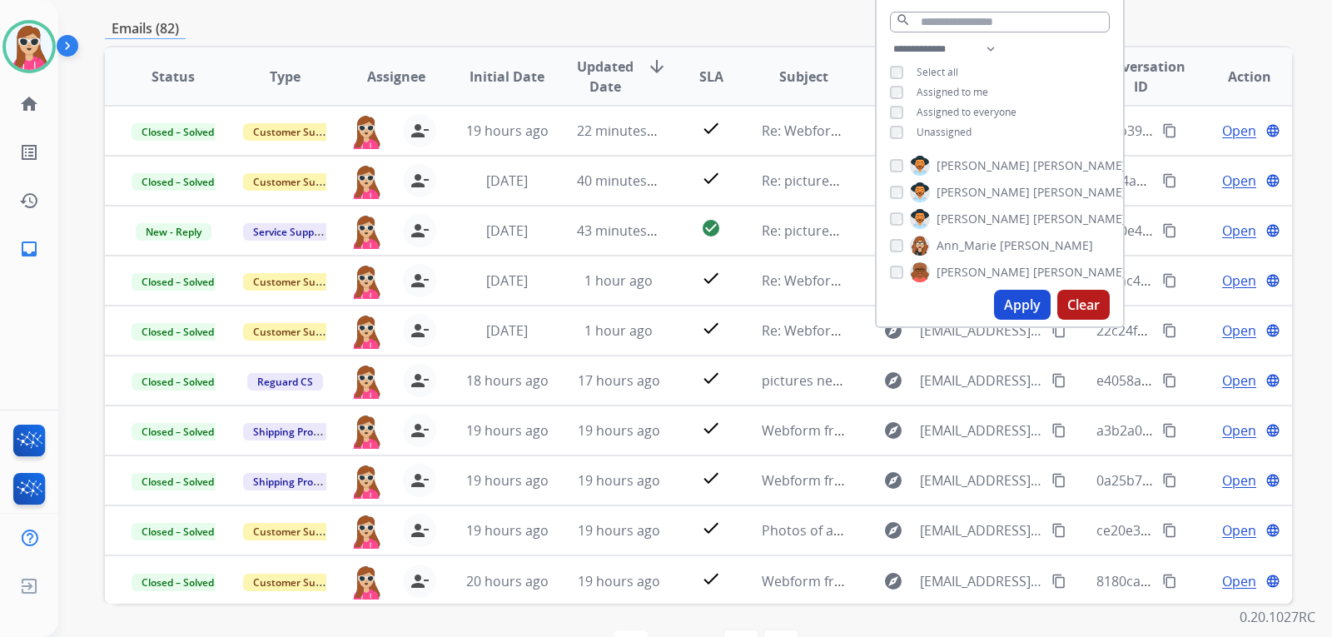
scroll to position [61, 0]
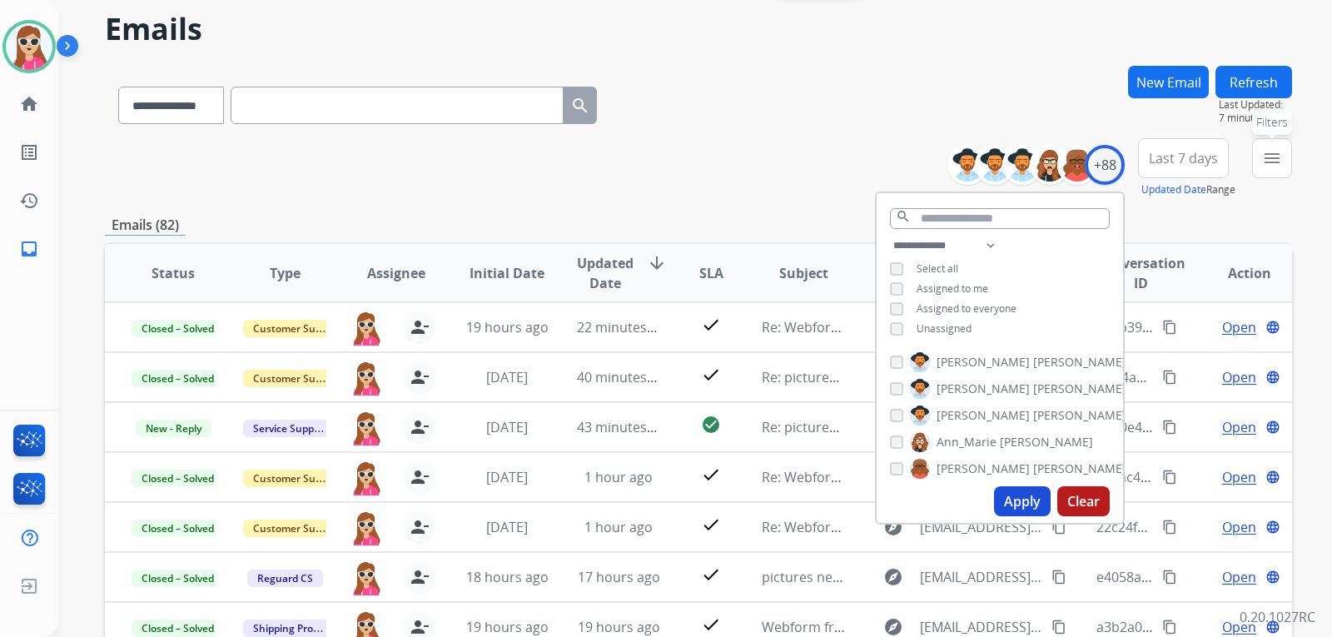
click at [1262, 161] on mat-icon "menu" at bounding box center [1272, 158] width 20 height 20
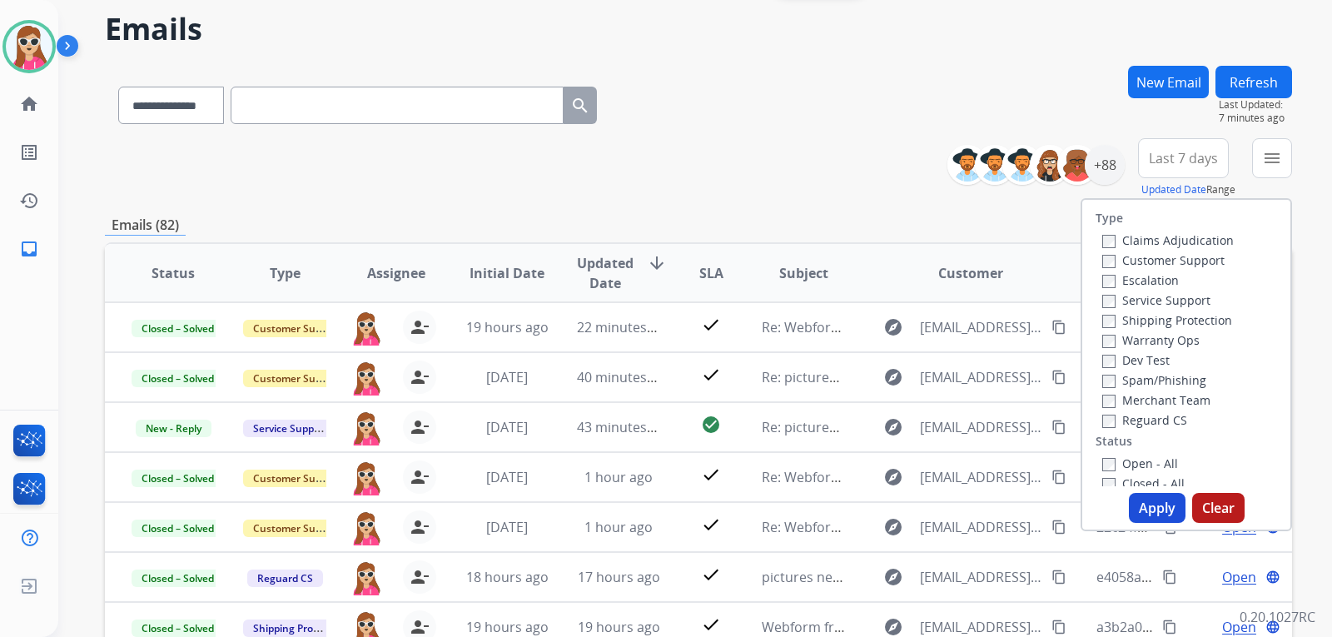
click at [1166, 258] on label "Customer Support" at bounding box center [1163, 260] width 122 height 16
click at [1169, 311] on div "Shipping Protection" at bounding box center [1168, 320] width 132 height 20
click at [1140, 311] on div "Shipping Protection" at bounding box center [1168, 320] width 132 height 20
drag, startPoint x: 1132, startPoint y: 317, endPoint x: 1128, endPoint y: 373, distance: 55.9
click at [1131, 318] on label "Shipping Protection" at bounding box center [1167, 320] width 130 height 16
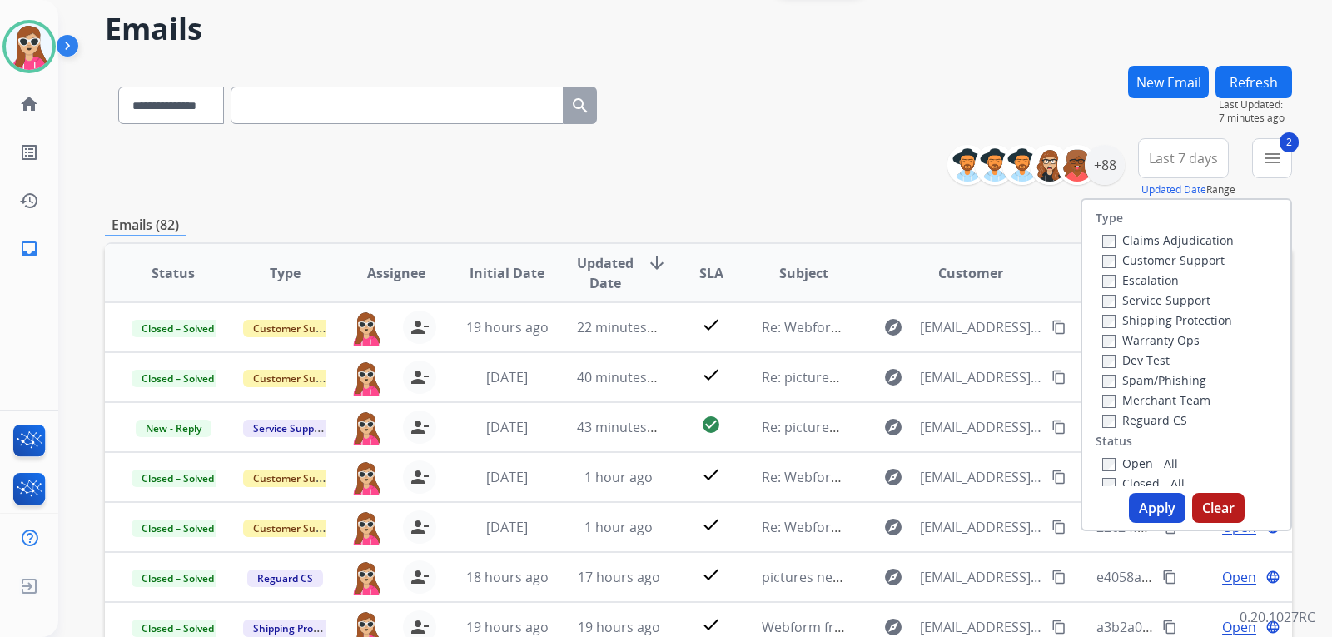
drag, startPoint x: 1123, startPoint y: 404, endPoint x: 1127, endPoint y: 412, distance: 9.3
click at [1124, 410] on div "Claims Adjudication Customer Support Escalation Service Support Shipping Protec…" at bounding box center [1165, 330] width 138 height 200
click at [1129, 419] on label "Reguard CS" at bounding box center [1144, 420] width 85 height 16
click at [1135, 456] on label "Open - All" at bounding box center [1140, 463] width 76 height 16
click at [1148, 506] on button "Apply" at bounding box center [1157, 508] width 57 height 30
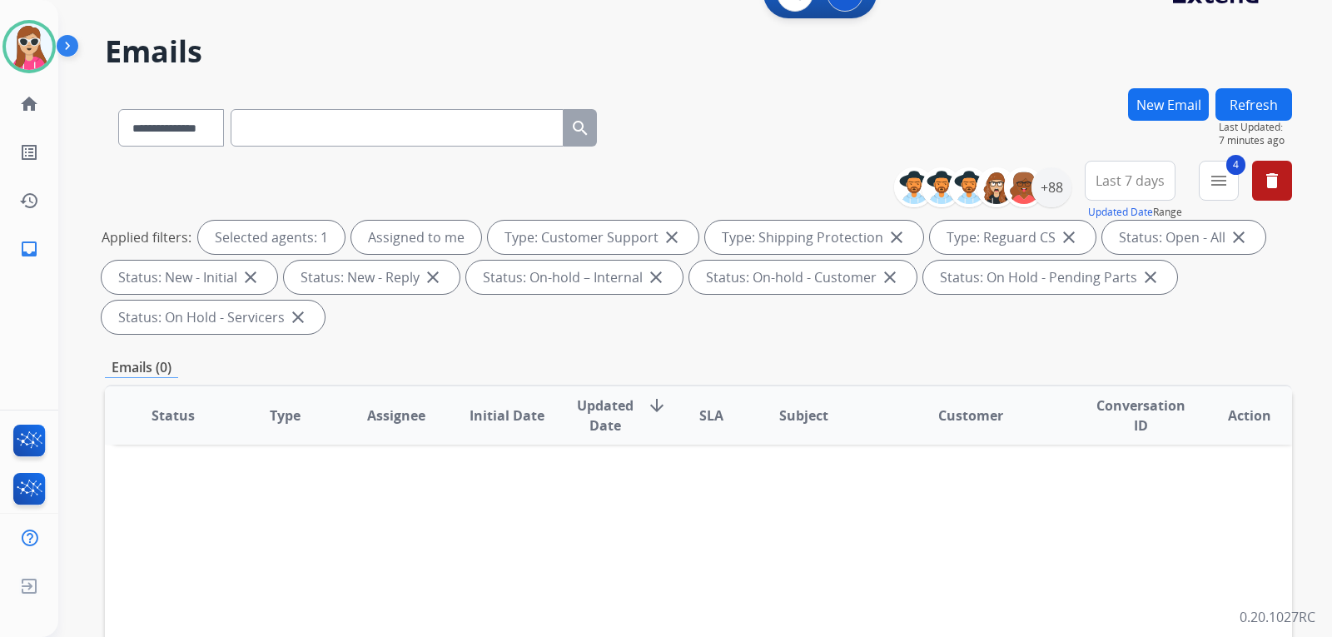
scroll to position [0, 0]
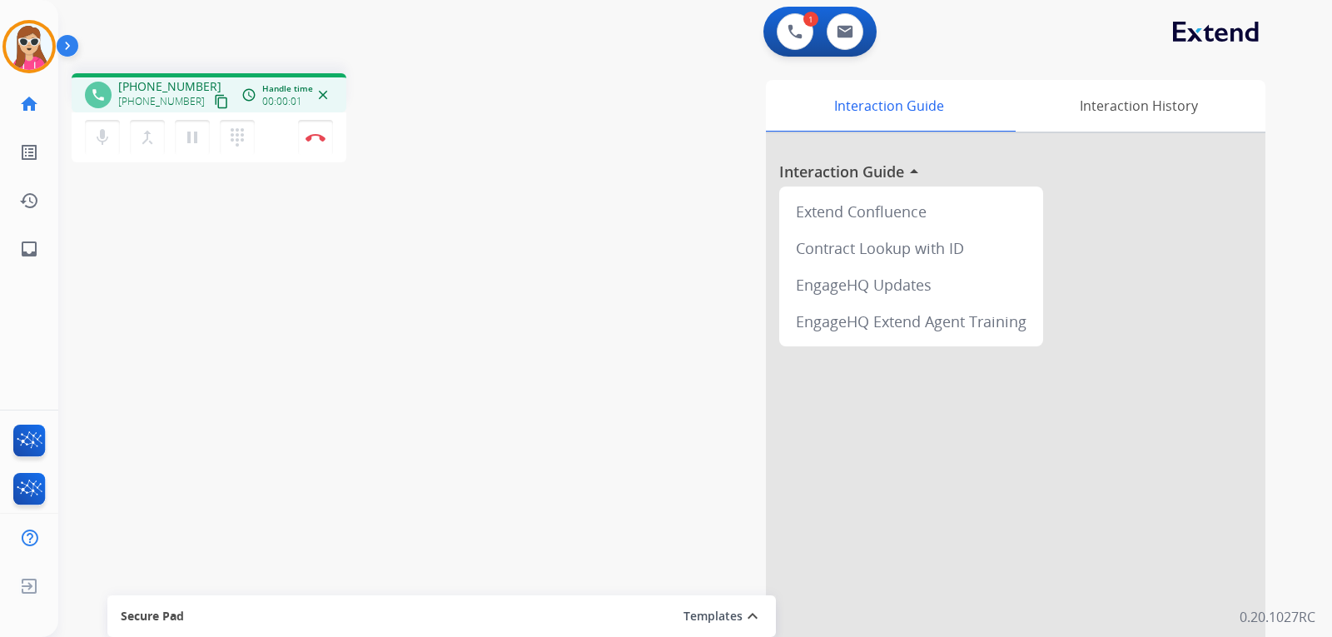
click at [214, 97] on mat-icon "content_copy" at bounding box center [221, 101] width 15 height 15
click at [214, 100] on mat-icon "content_copy" at bounding box center [221, 101] width 15 height 15
click at [316, 137] on img at bounding box center [316, 137] width 20 height 8
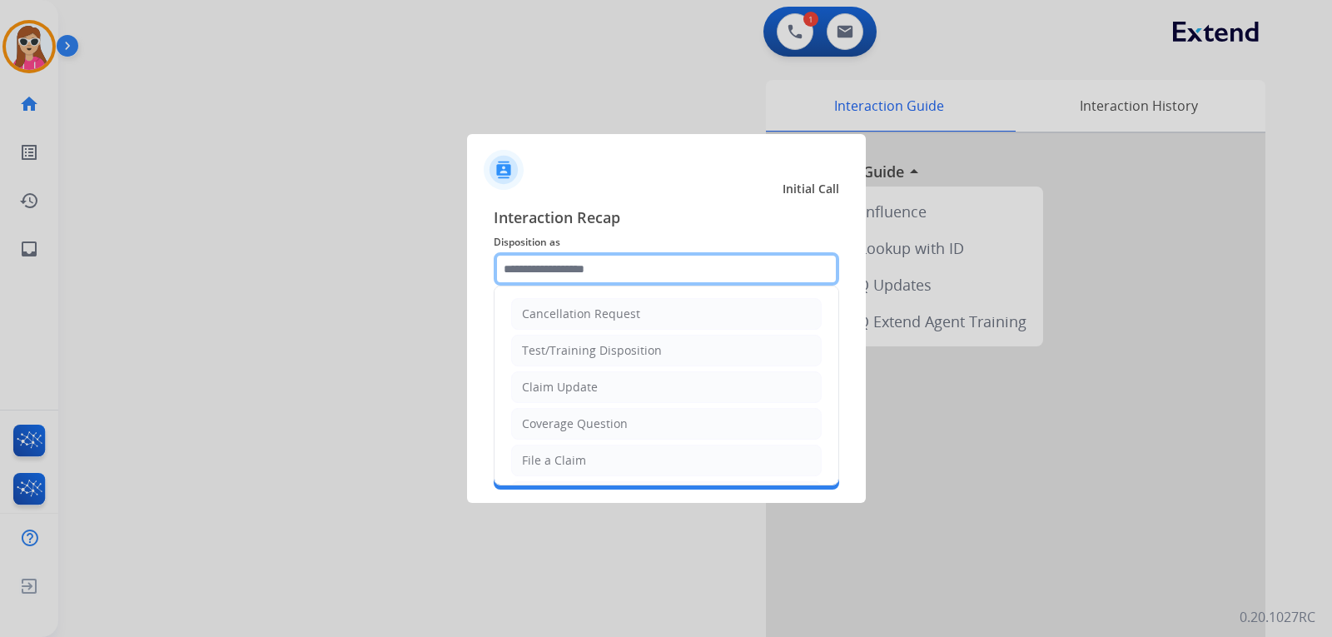
drag, startPoint x: 550, startPoint y: 269, endPoint x: 548, endPoint y: 279, distance: 10.3
click at [548, 279] on input "text" at bounding box center [666, 268] width 345 height 33
drag, startPoint x: 636, startPoint y: 380, endPoint x: 619, endPoint y: 359, distance: 27.8
click at [635, 380] on li "Claim Update" at bounding box center [666, 387] width 311 height 32
type input "**********"
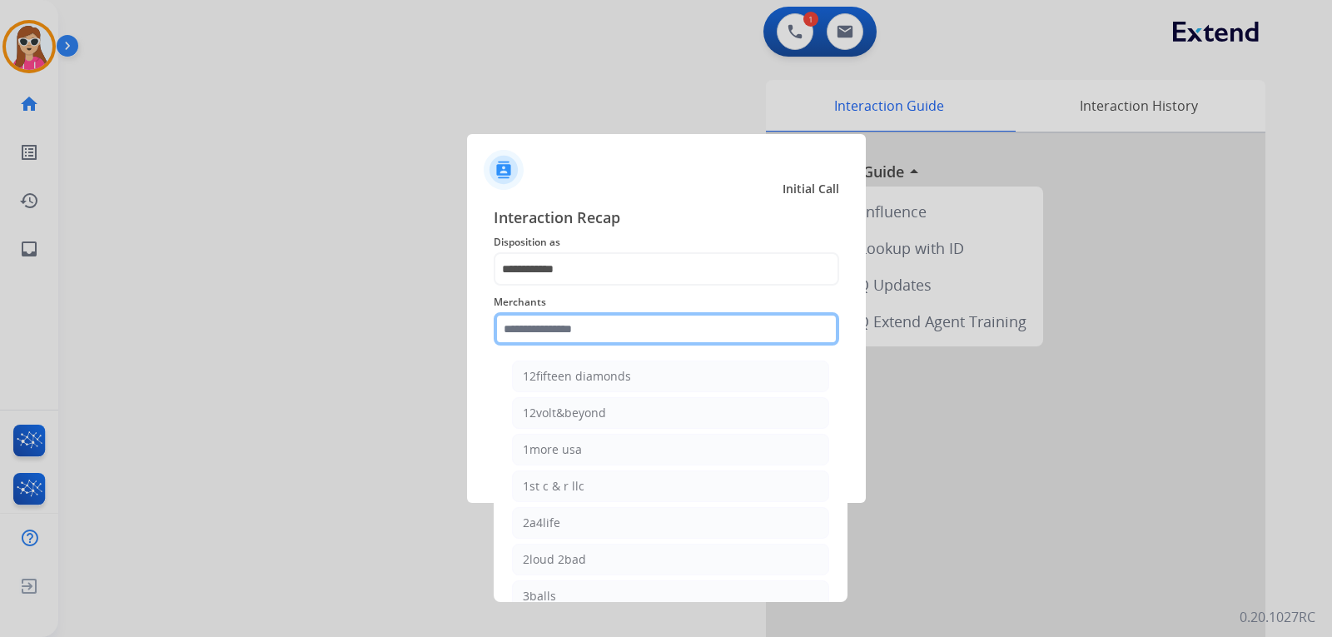
click at [613, 344] on input "text" at bounding box center [666, 328] width 345 height 33
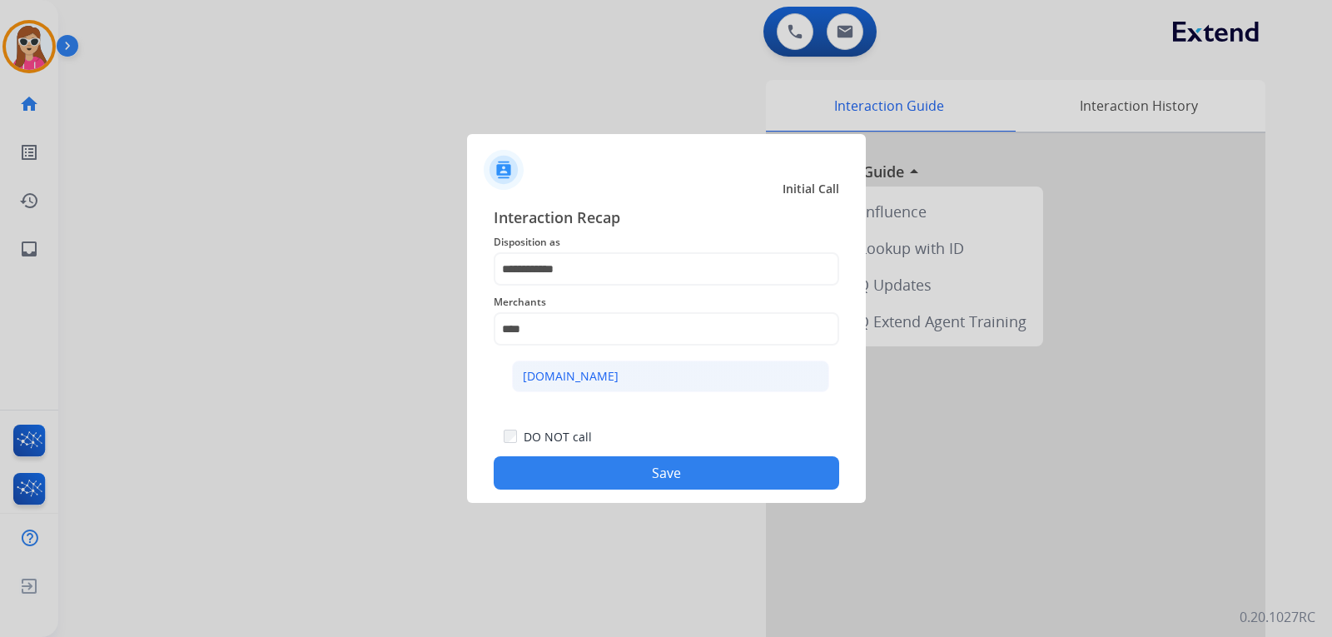
click at [564, 381] on div "[DOMAIN_NAME]" at bounding box center [571, 376] width 96 height 17
type input "**********"
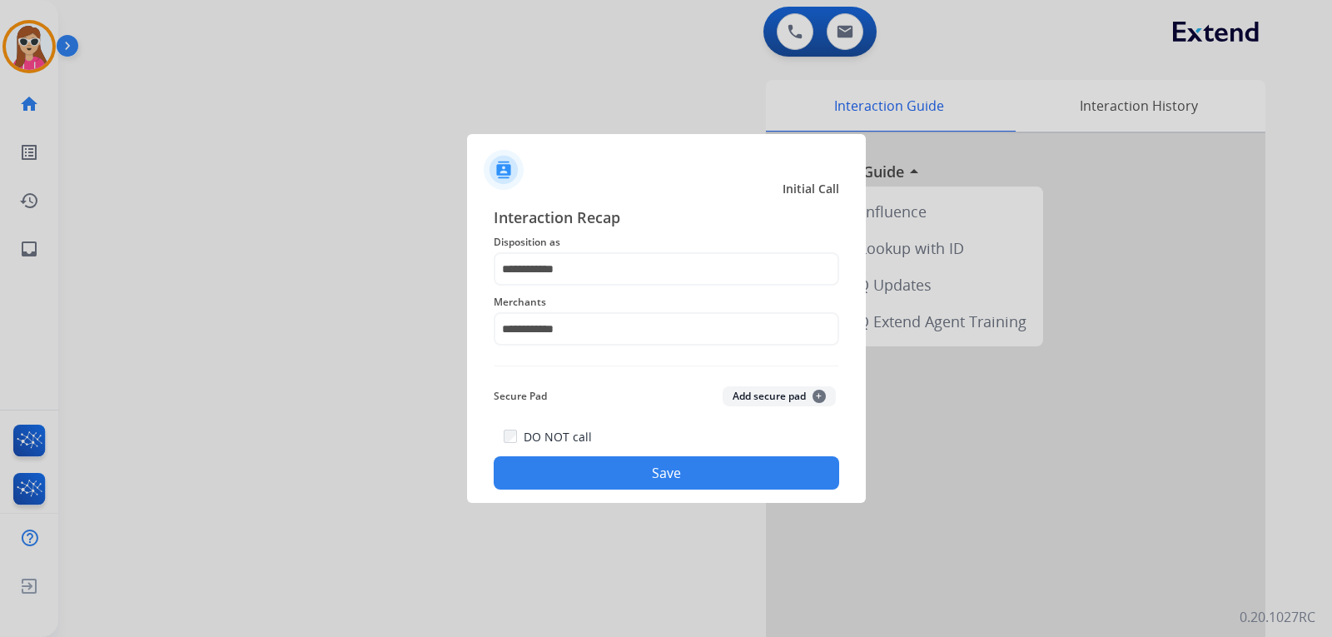
click at [616, 492] on div "**********" at bounding box center [666, 347] width 399 height 311
click at [613, 466] on button "Save" at bounding box center [666, 472] width 345 height 33
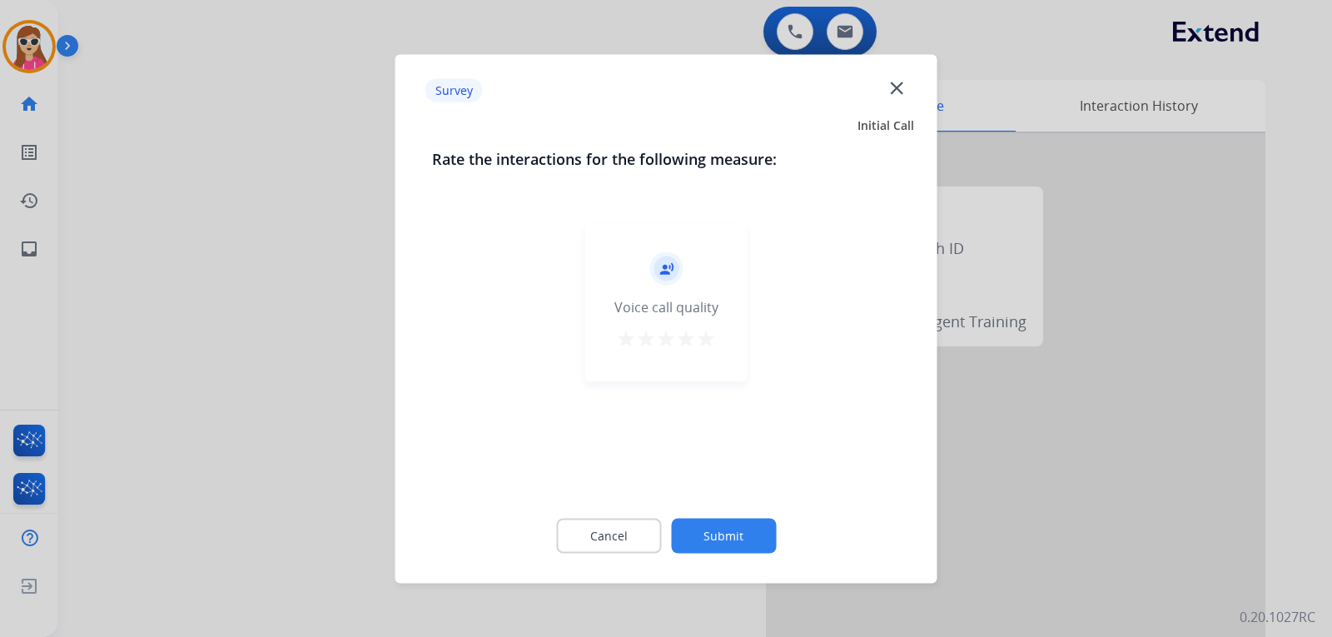
click at [704, 331] on mat-icon "star" at bounding box center [706, 338] width 20 height 20
click at [727, 524] on button "Submit" at bounding box center [723, 535] width 105 height 35
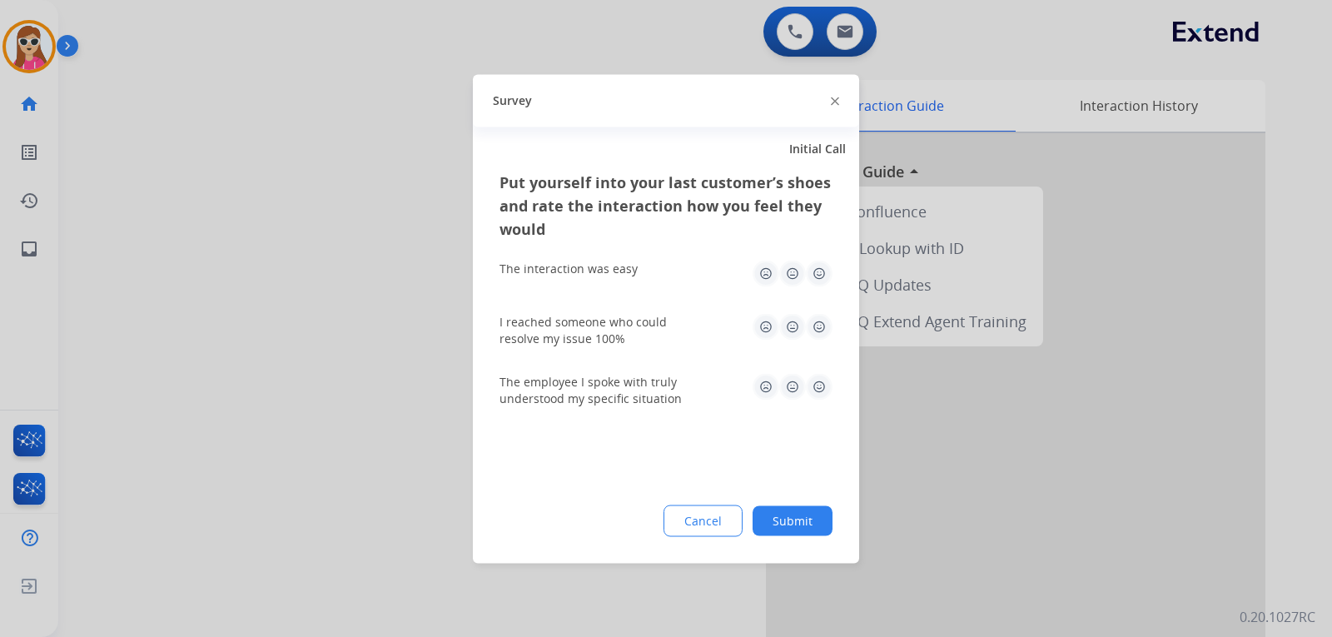
click at [827, 335] on img at bounding box center [819, 326] width 27 height 27
click at [817, 274] on img at bounding box center [819, 273] width 27 height 27
drag, startPoint x: 811, startPoint y: 366, endPoint x: 817, endPoint y: 388, distance: 22.4
click at [811, 367] on div "The employee I spoke with truly understood my specific situation" at bounding box center [665, 390] width 333 height 60
click at [818, 396] on img at bounding box center [819, 386] width 27 height 27
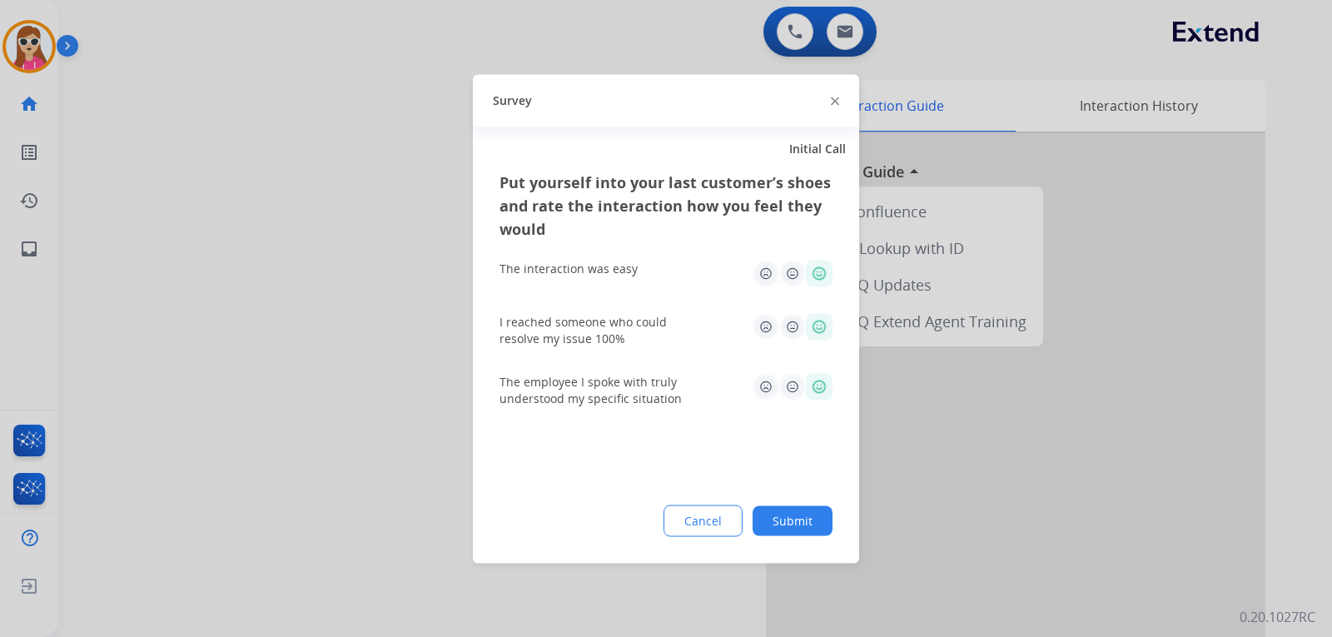
click at [788, 515] on button "Submit" at bounding box center [793, 520] width 80 height 30
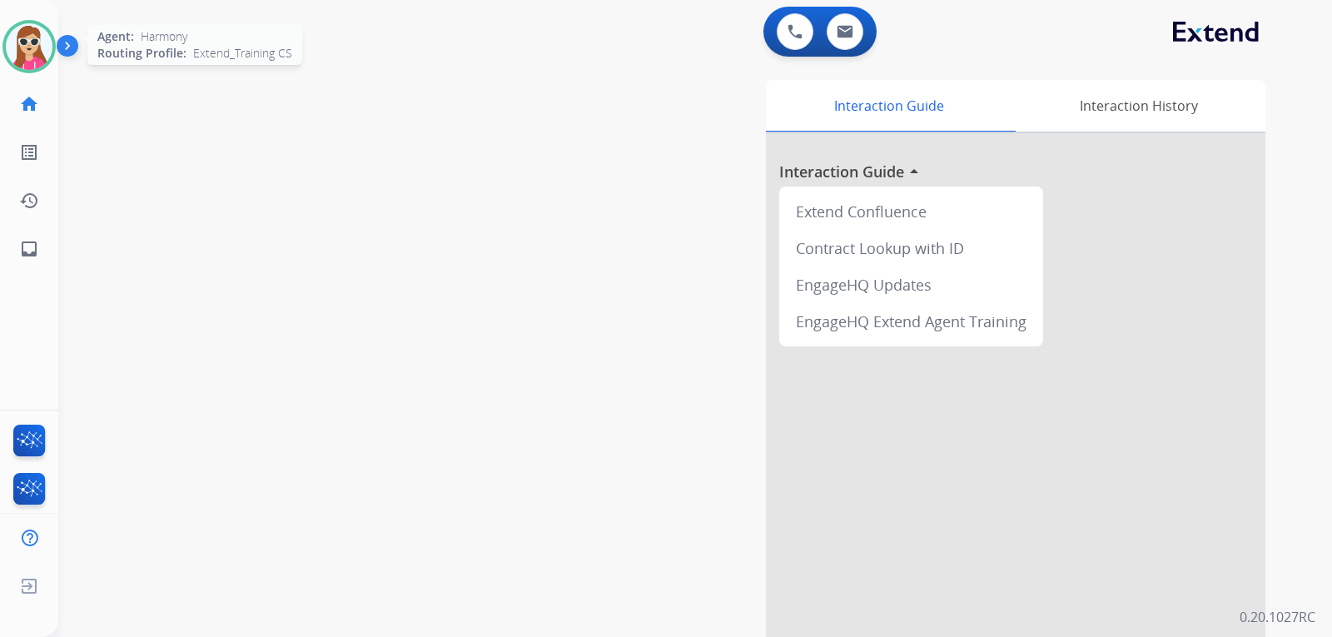
click at [37, 32] on img at bounding box center [29, 46] width 47 height 47
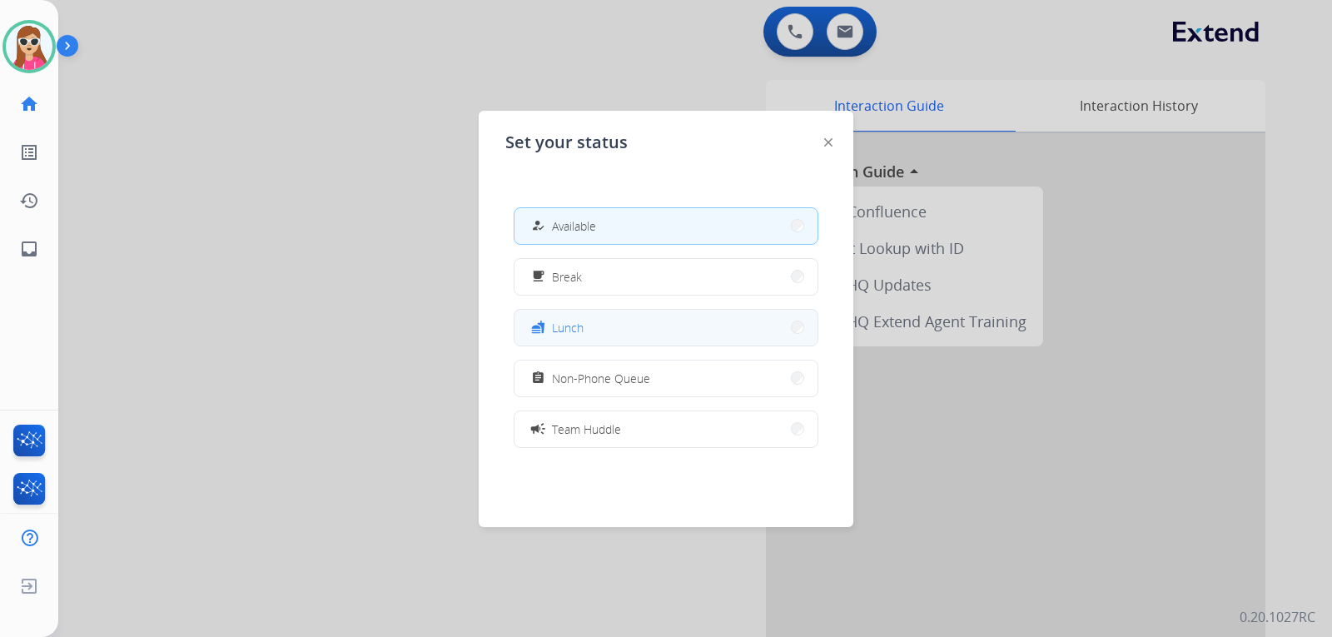
click at [620, 332] on button "fastfood Lunch" at bounding box center [665, 328] width 303 height 36
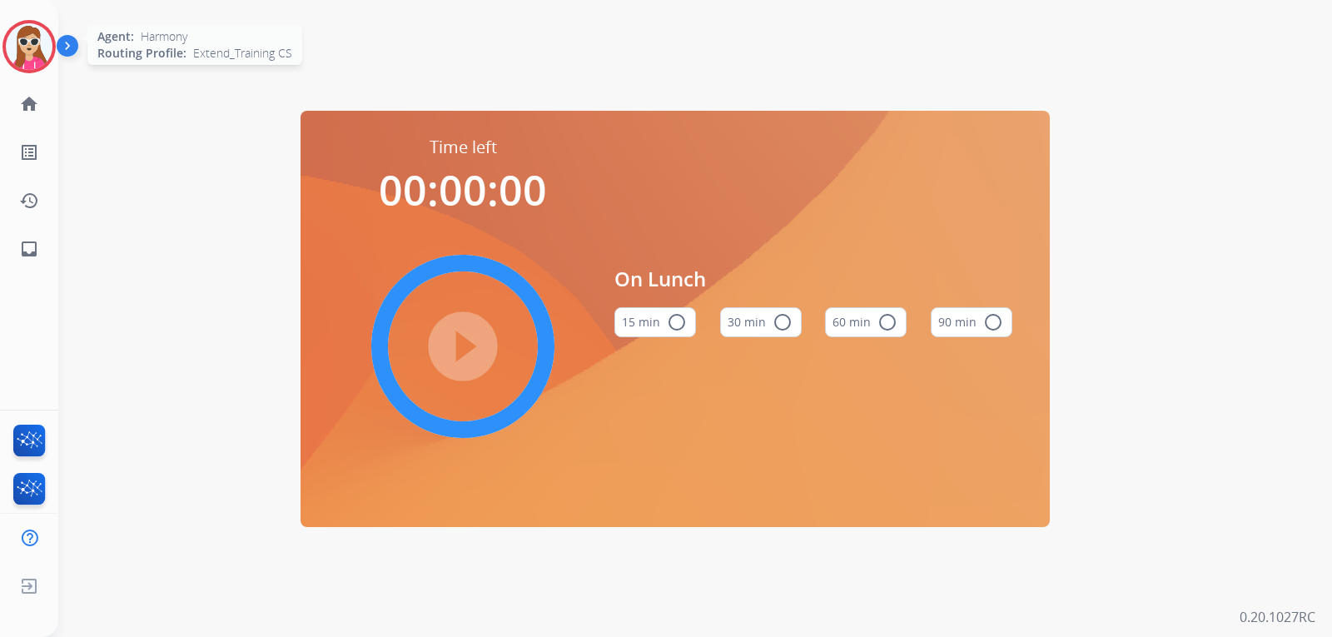
click at [8, 42] on img at bounding box center [29, 46] width 47 height 47
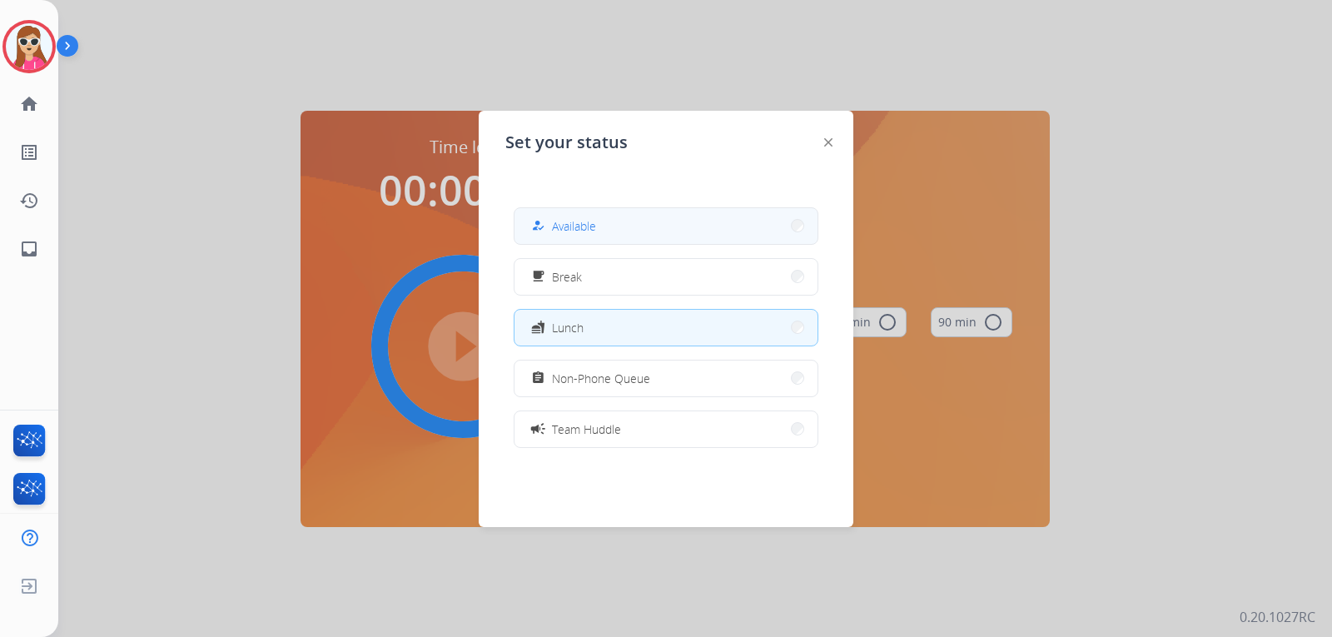
click at [587, 227] on span "Available" at bounding box center [574, 225] width 44 height 17
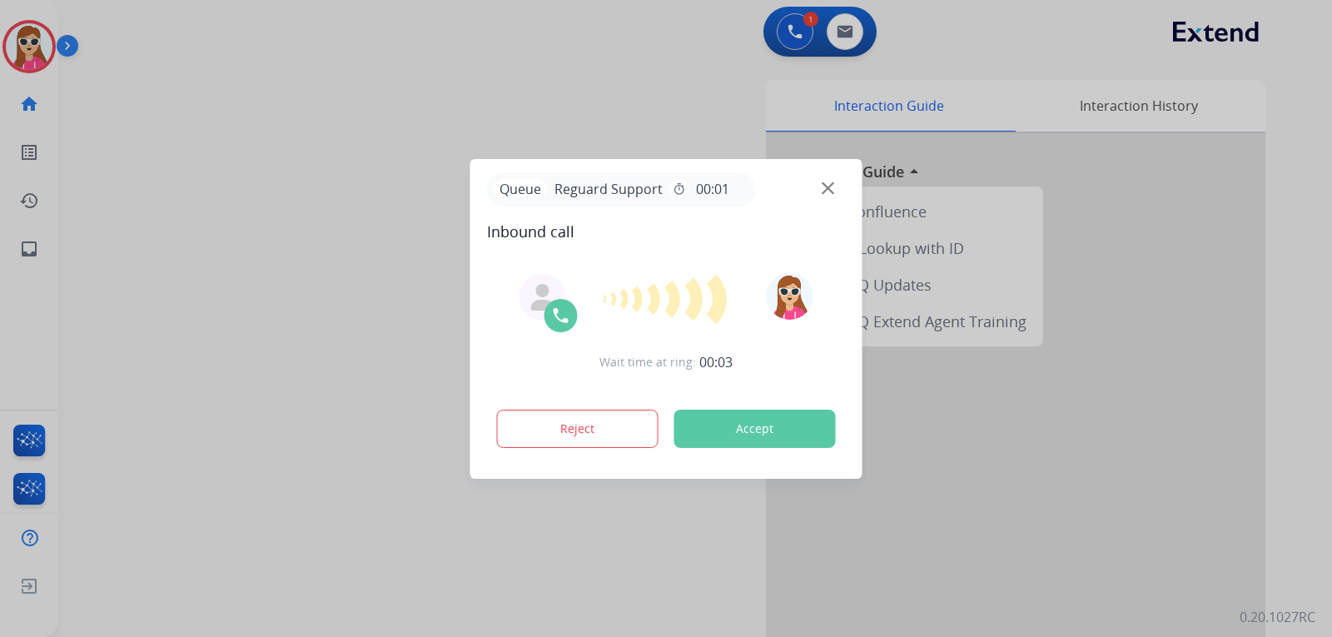
click at [699, 419] on button "Accept" at bounding box center [754, 429] width 161 height 38
click at [688, 420] on button "Accept" at bounding box center [754, 429] width 161 height 38
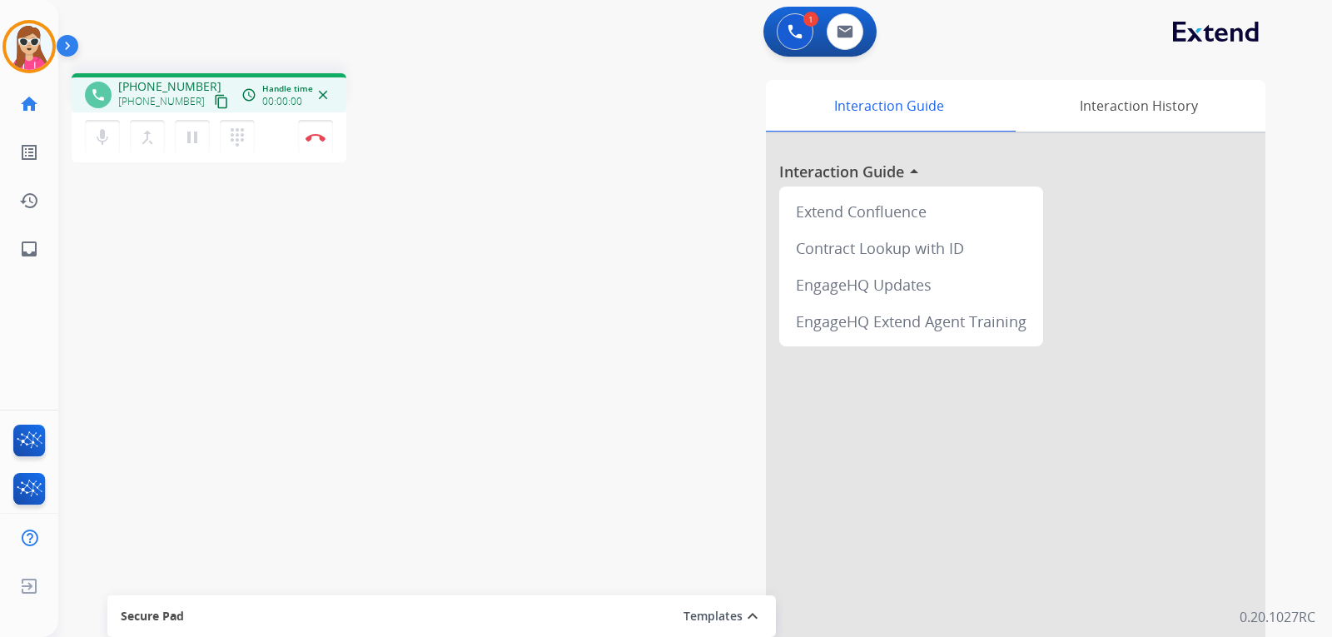
click at [214, 103] on mat-icon "content_copy" at bounding box center [221, 101] width 15 height 15
click at [313, 147] on button "Disconnect" at bounding box center [315, 137] width 35 height 35
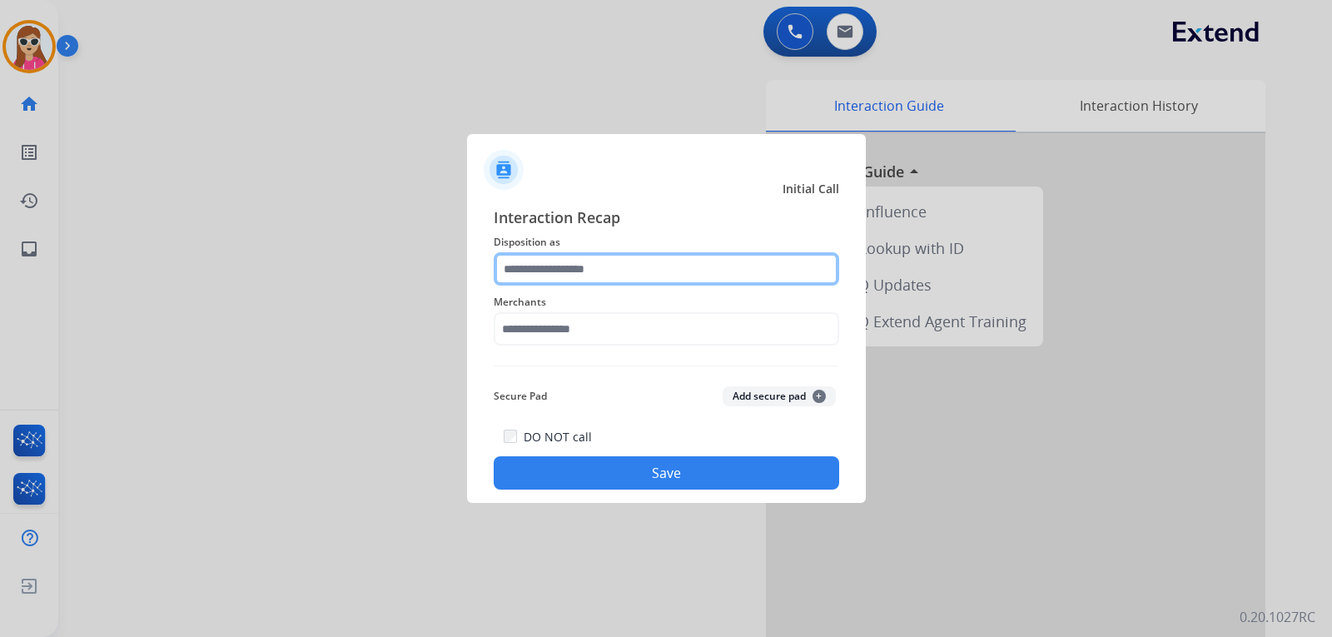
click at [549, 271] on input "text" at bounding box center [666, 268] width 345 height 33
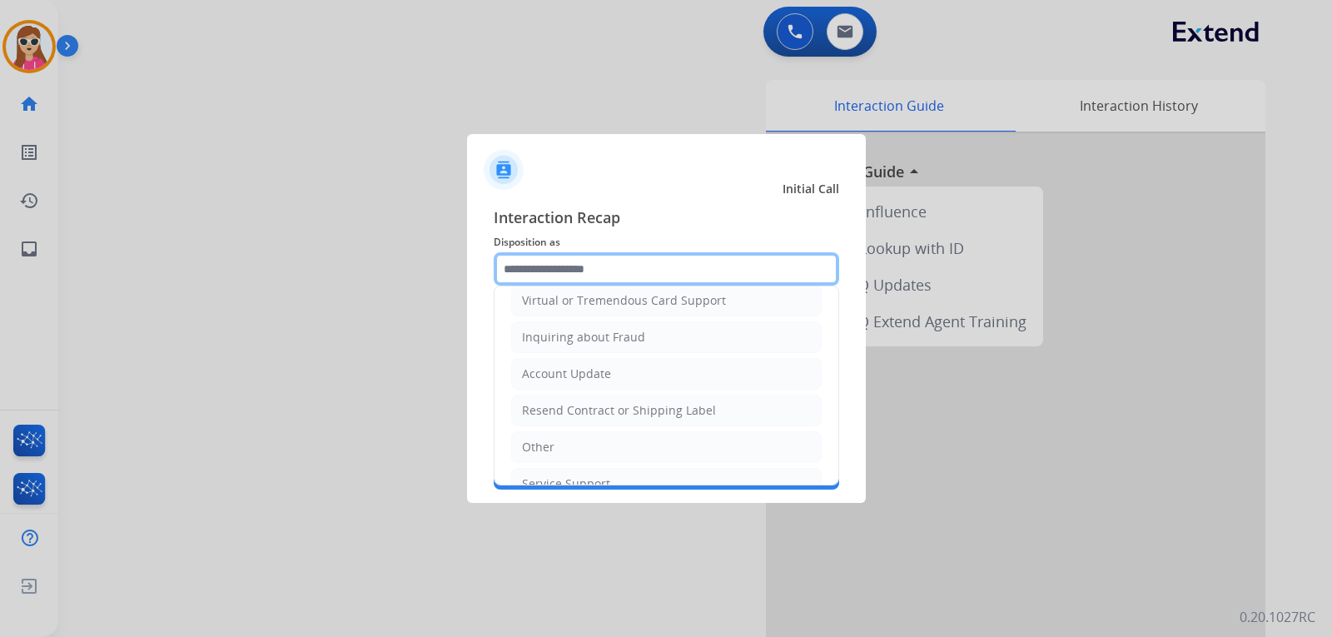
scroll to position [260, 0]
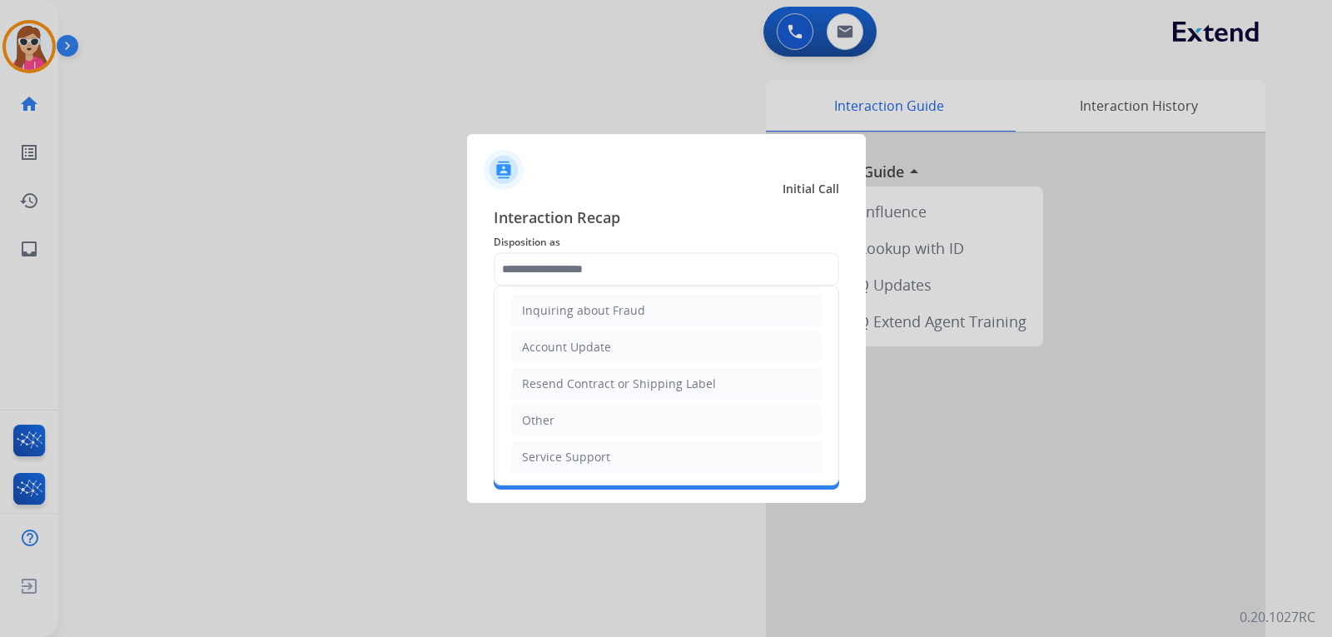
drag, startPoint x: 571, startPoint y: 412, endPoint x: 568, endPoint y: 350, distance: 61.7
click at [570, 408] on li "Other" at bounding box center [666, 421] width 311 height 32
type input "*****"
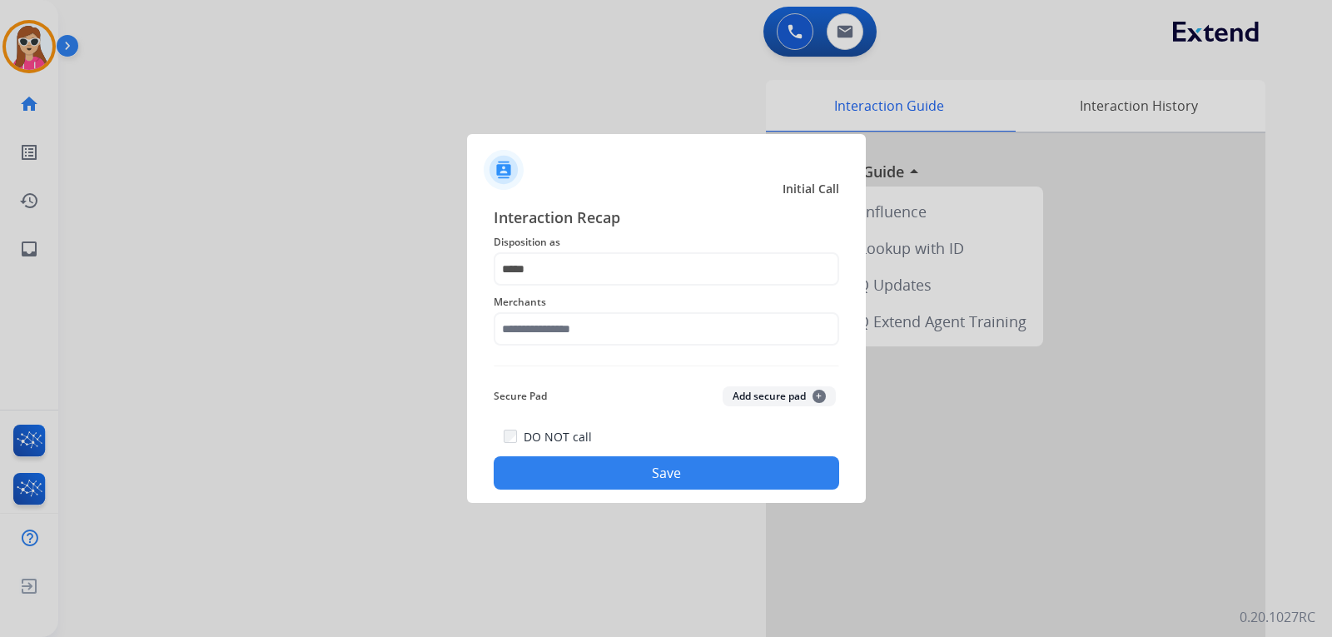
click at [581, 347] on div "Merchants" at bounding box center [666, 319] width 345 height 67
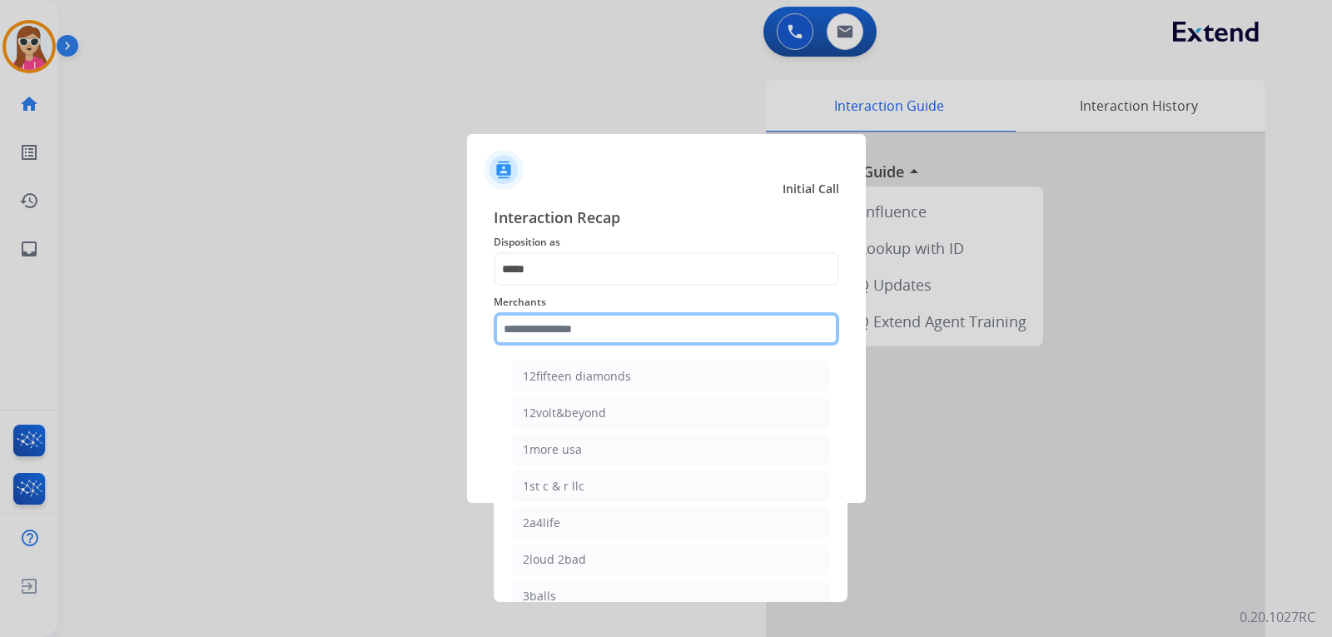
click at [590, 340] on input "text" at bounding box center [666, 328] width 345 height 33
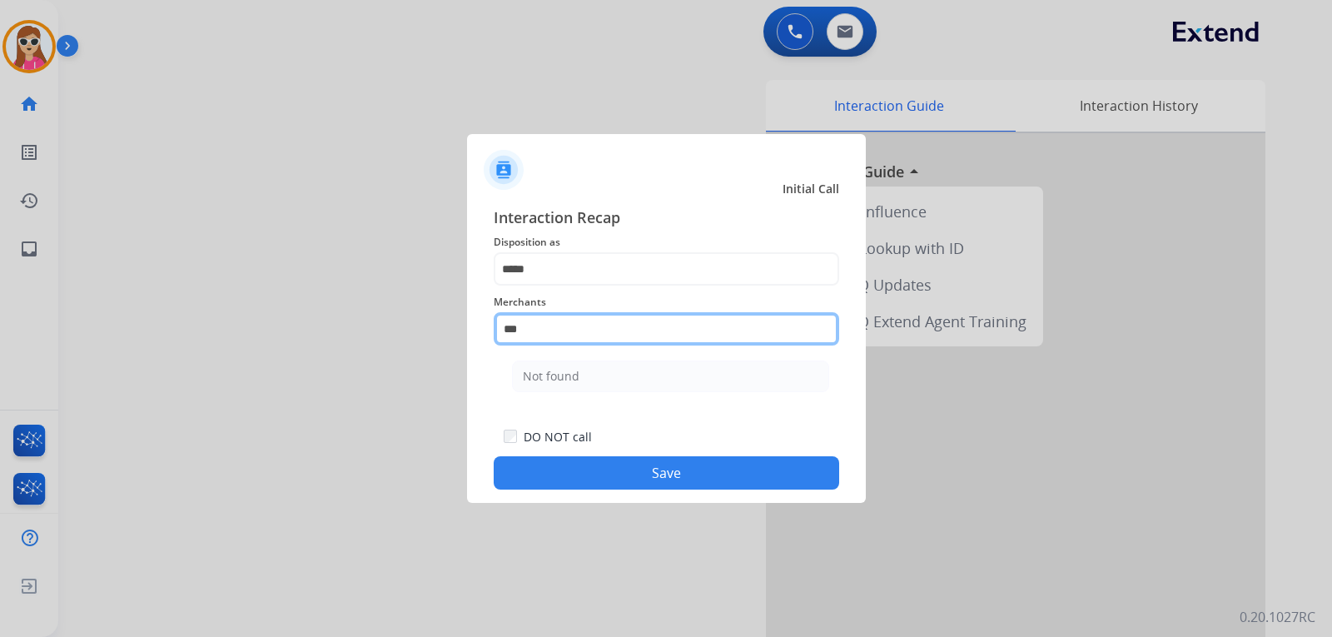
scroll to position [0, 0]
click at [581, 380] on li "Not found" at bounding box center [670, 376] width 317 height 32
type input "*********"
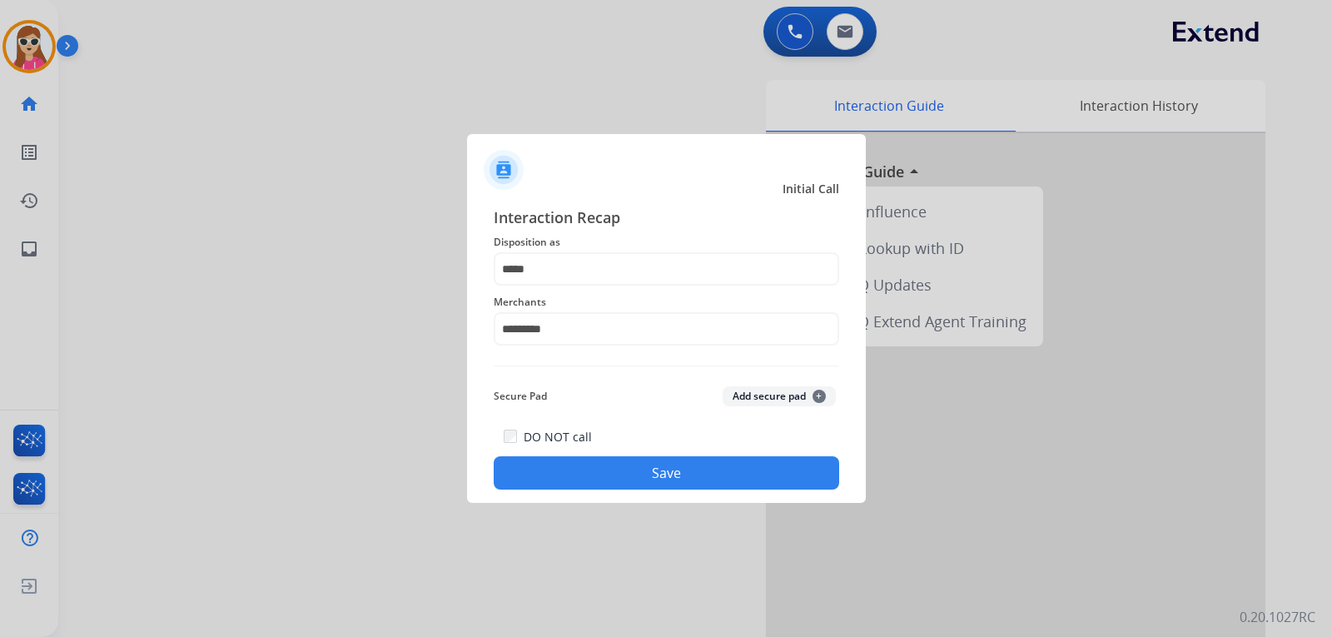
click at [574, 471] on button "Save" at bounding box center [666, 472] width 345 height 33
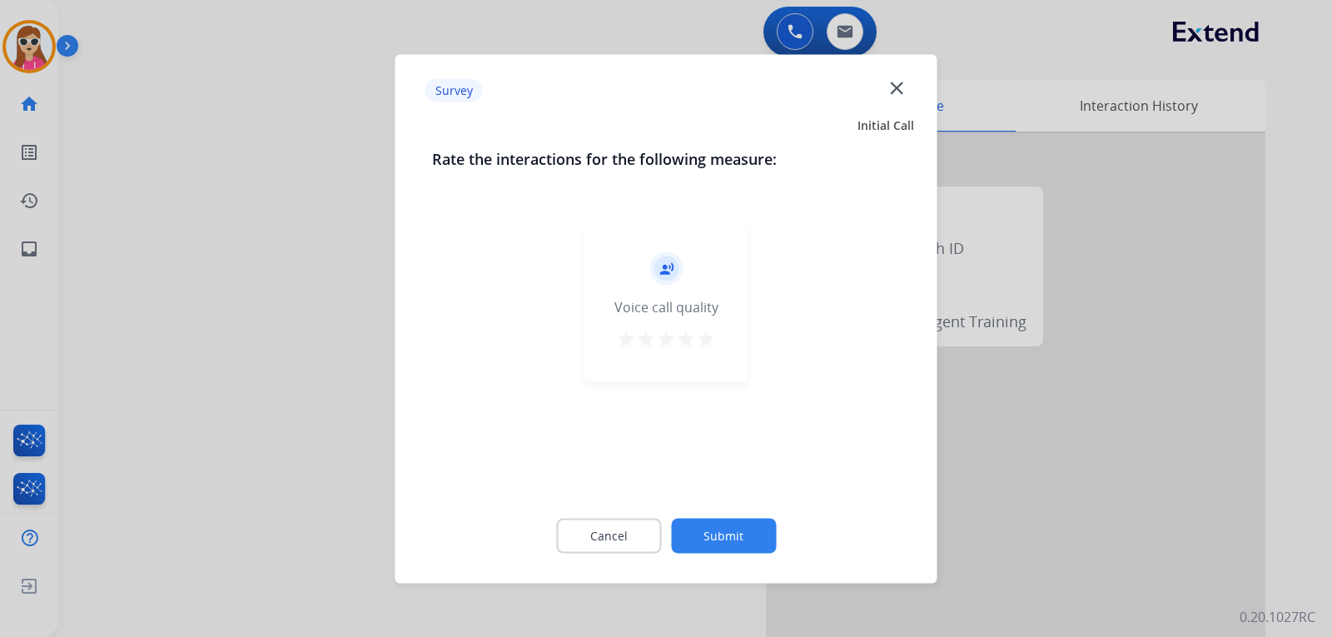
click at [704, 344] on mat-icon "star" at bounding box center [706, 338] width 20 height 20
drag, startPoint x: 716, startPoint y: 527, endPoint x: 672, endPoint y: 499, distance: 52.4
click at [697, 514] on div "Cancel Submit" at bounding box center [666, 535] width 469 height 75
click at [729, 550] on button "Submit" at bounding box center [723, 535] width 105 height 35
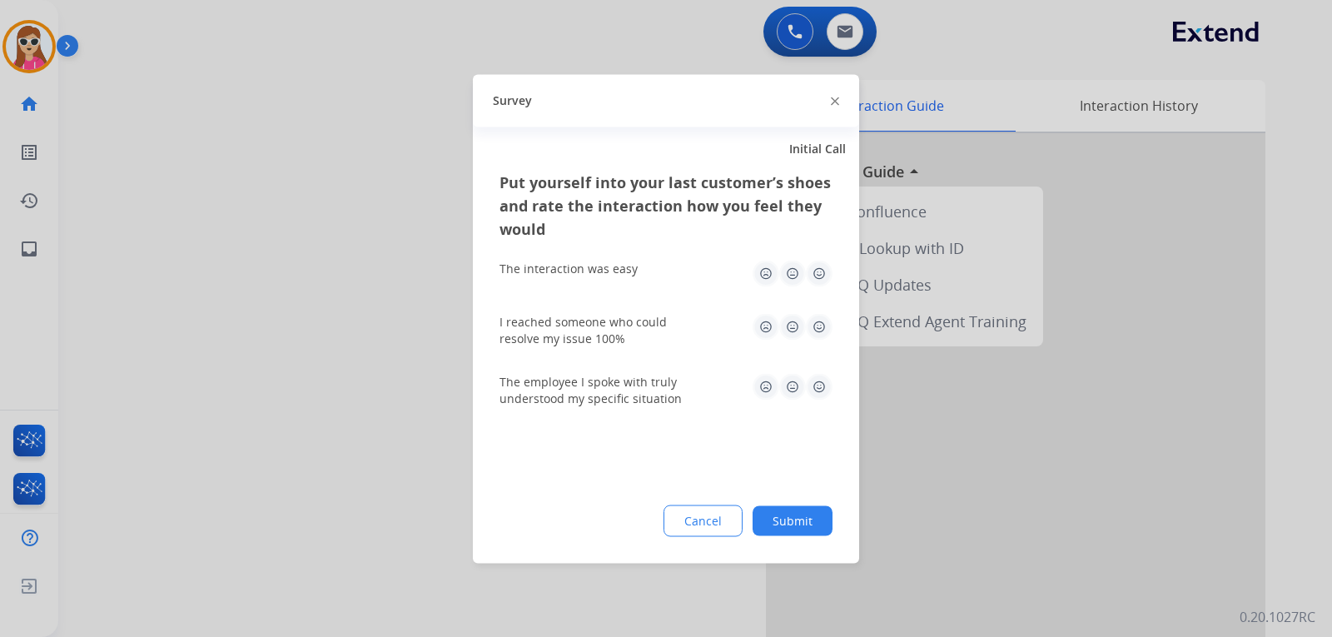
click at [816, 286] on div "The interaction was easy" at bounding box center [665, 272] width 333 height 53
click at [821, 325] on img at bounding box center [819, 326] width 27 height 27
click at [827, 383] on img at bounding box center [819, 386] width 27 height 27
click at [822, 276] on img at bounding box center [819, 273] width 27 height 27
drag, startPoint x: 787, startPoint y: 515, endPoint x: 795, endPoint y: 504, distance: 13.7
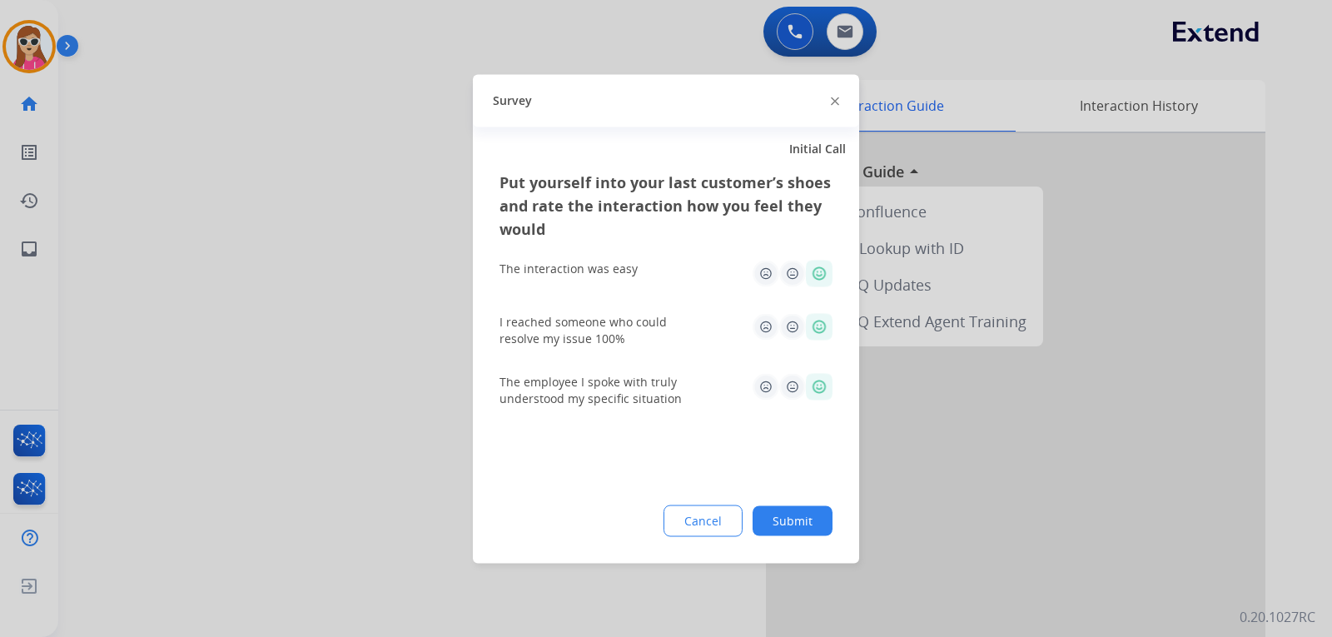
click at [790, 512] on button "Submit" at bounding box center [793, 520] width 80 height 30
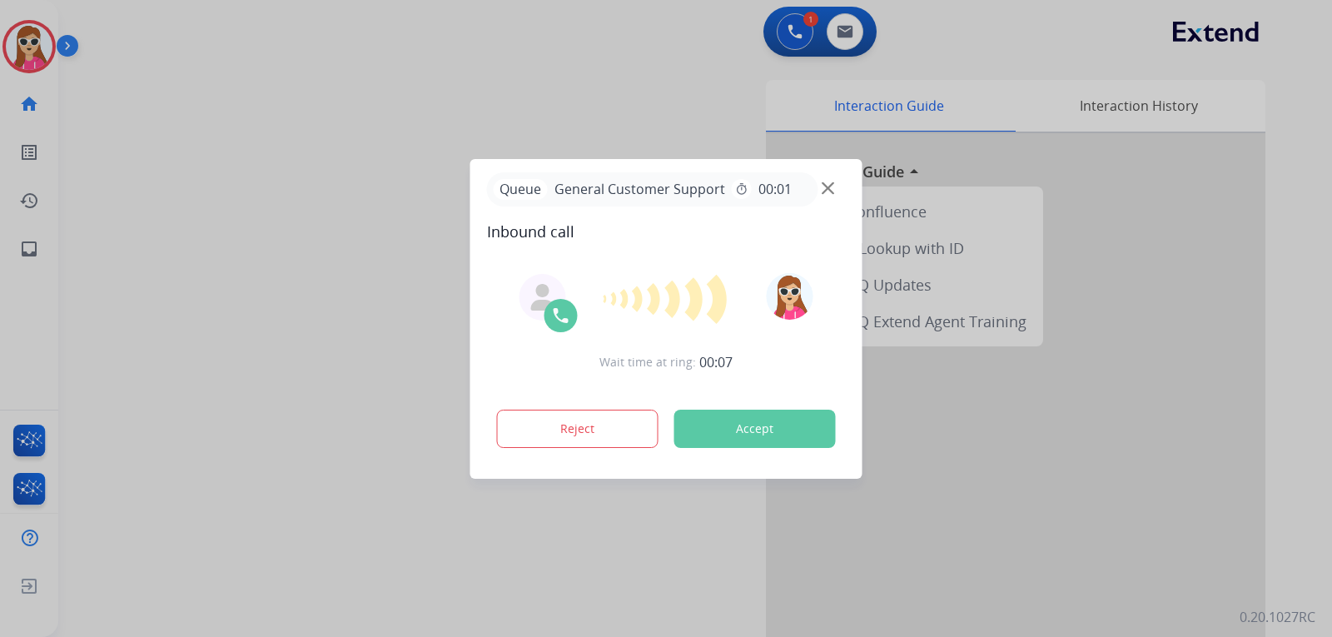
click at [763, 430] on button "Accept" at bounding box center [754, 429] width 161 height 38
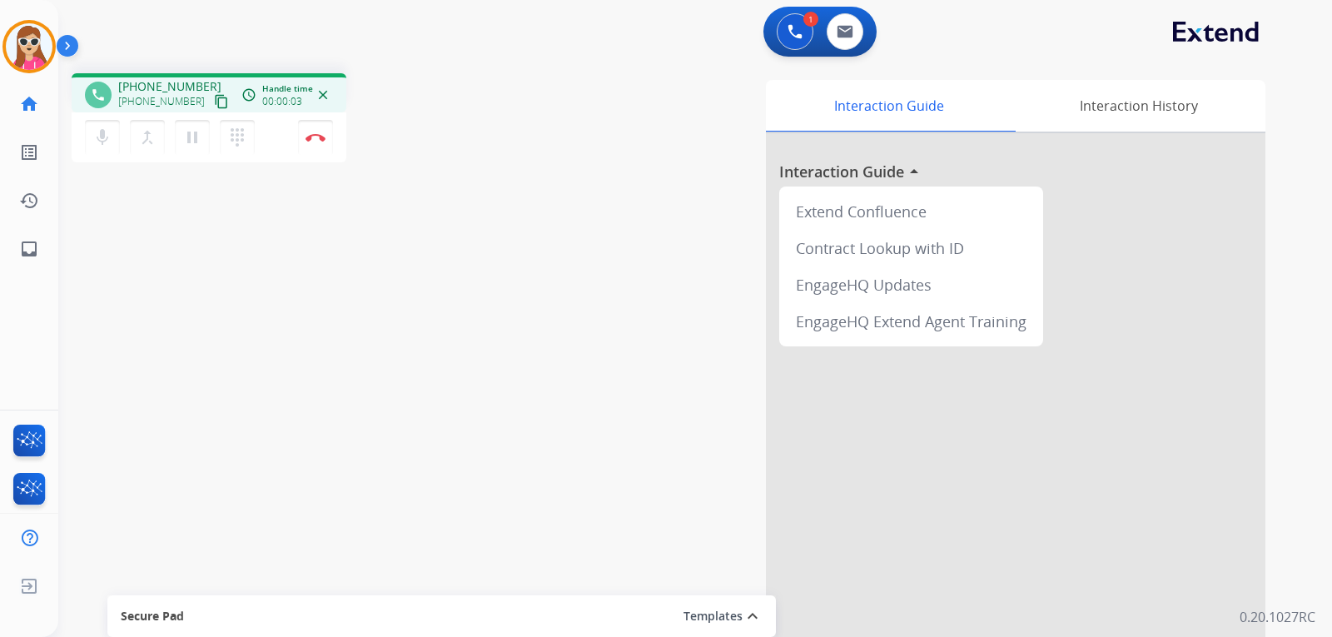
click at [214, 102] on mat-icon "content_copy" at bounding box center [221, 101] width 15 height 15
click at [214, 103] on mat-icon "content_copy" at bounding box center [221, 101] width 15 height 15
click at [316, 143] on button "Disconnect" at bounding box center [315, 137] width 35 height 35
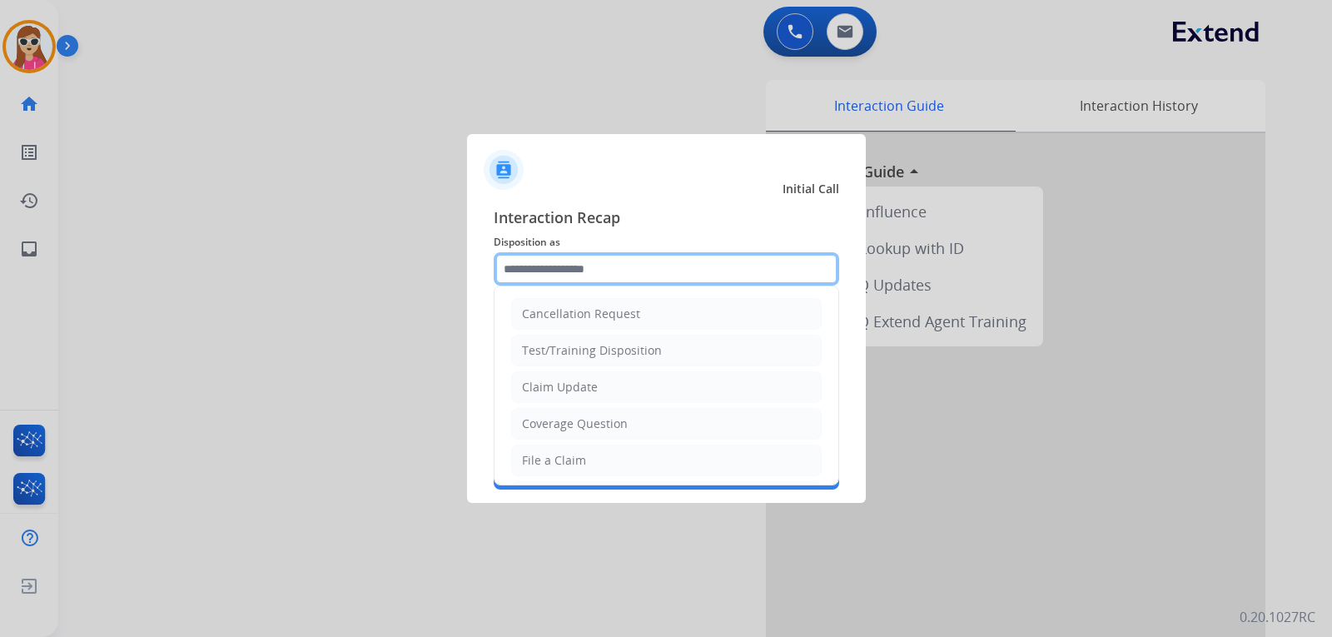
click at [529, 264] on input "text" at bounding box center [666, 268] width 345 height 33
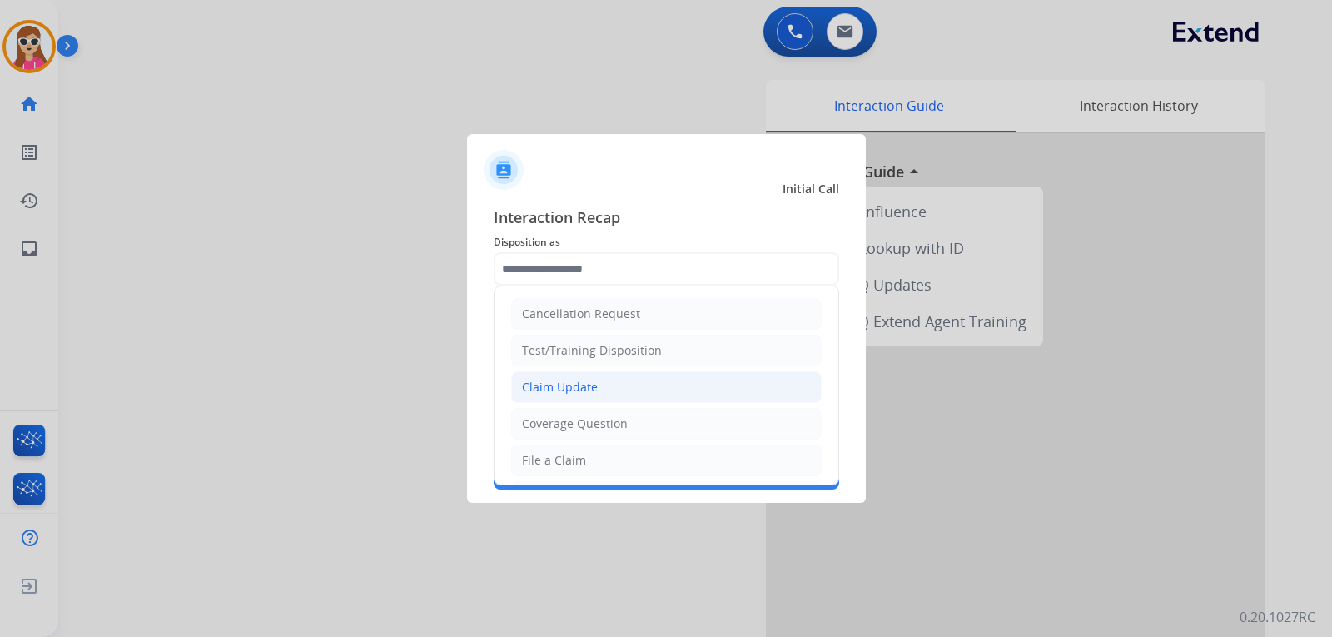
click at [579, 400] on li "Claim Update" at bounding box center [666, 387] width 311 height 32
type input "**********"
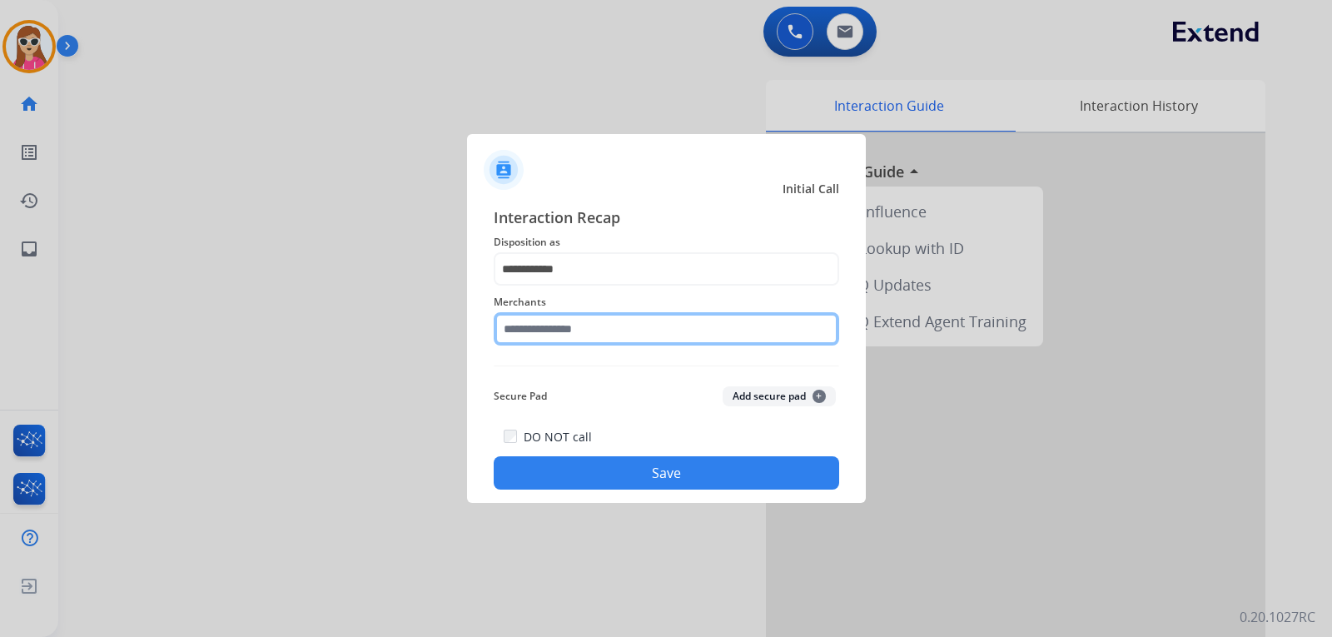
click at [592, 339] on input "text" at bounding box center [666, 328] width 345 height 33
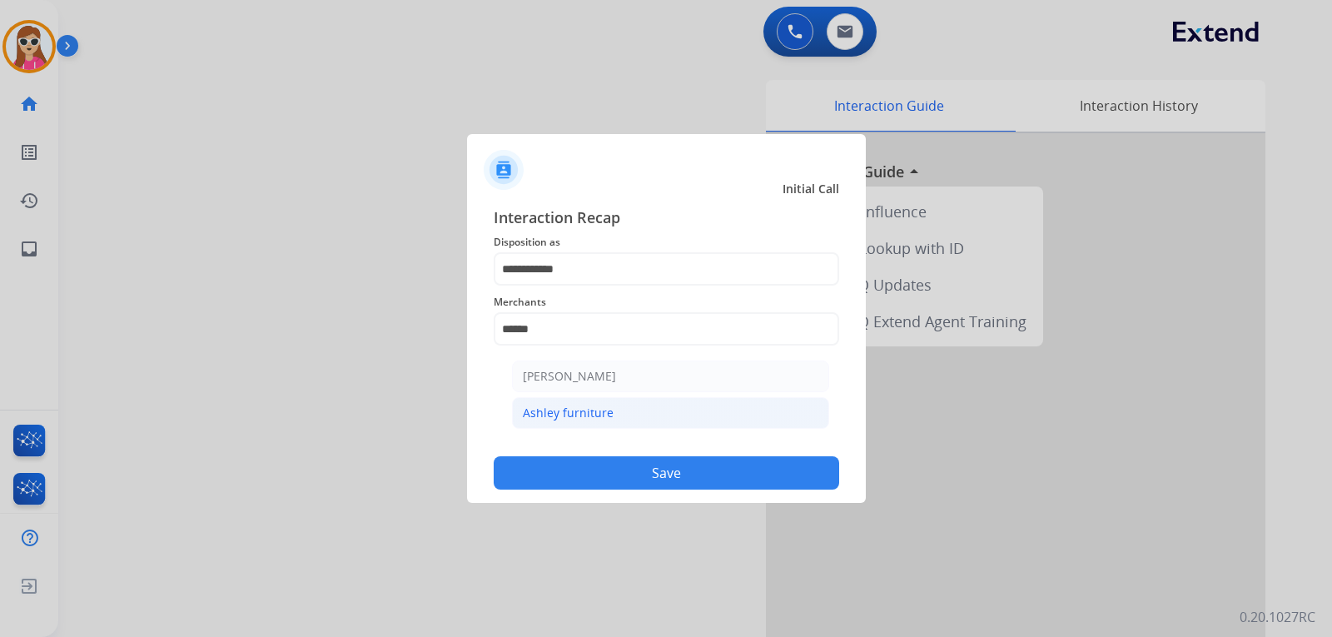
click at [567, 425] on li "Ashley furniture" at bounding box center [670, 413] width 317 height 32
type input "**********"
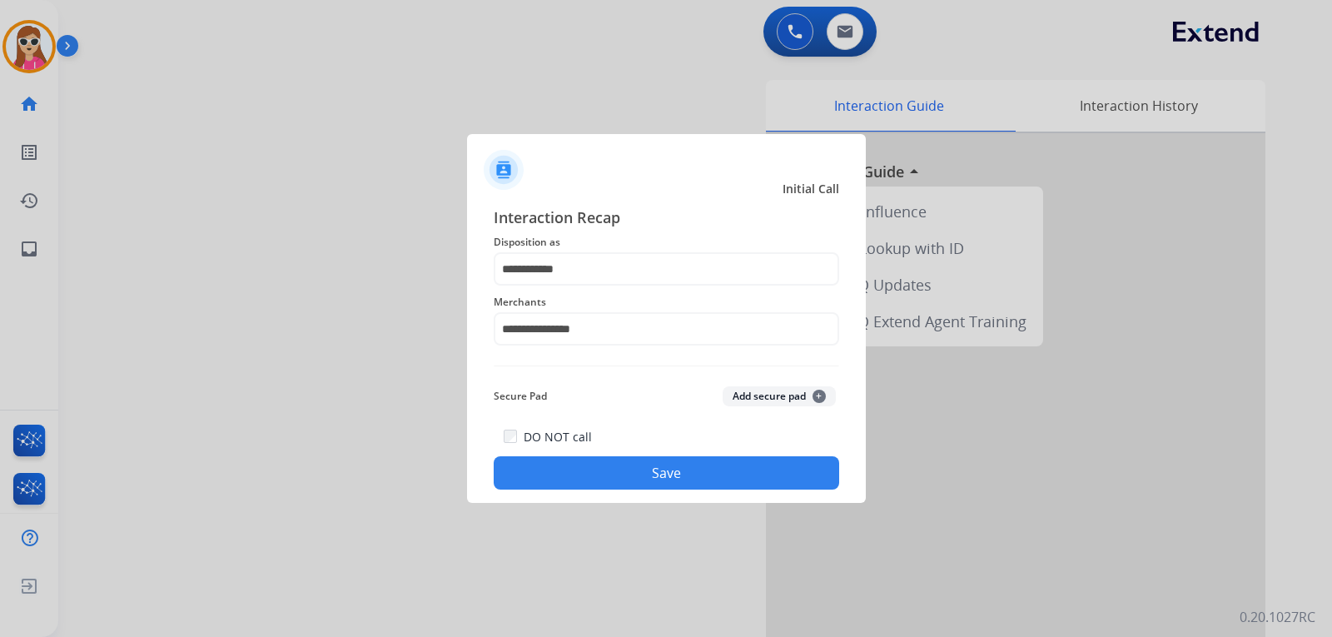
click at [571, 460] on button "Save" at bounding box center [666, 472] width 345 height 33
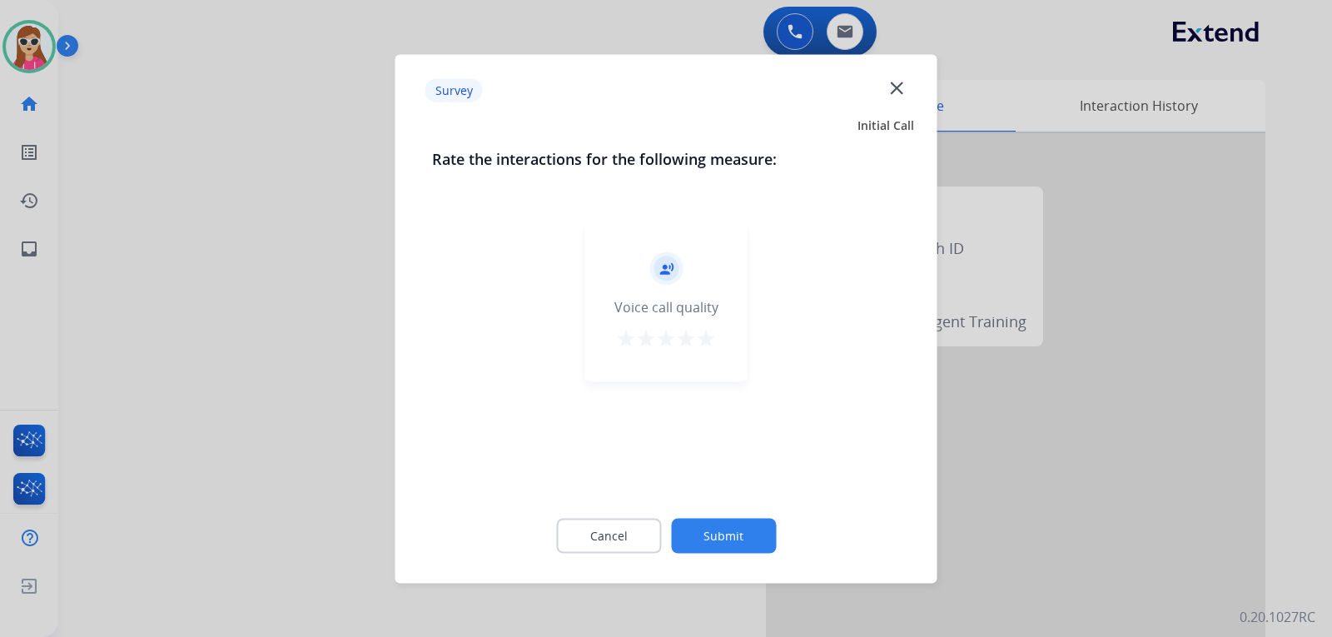
click at [708, 335] on mat-icon "star" at bounding box center [706, 338] width 20 height 20
click at [702, 531] on button "Submit" at bounding box center [723, 535] width 105 height 35
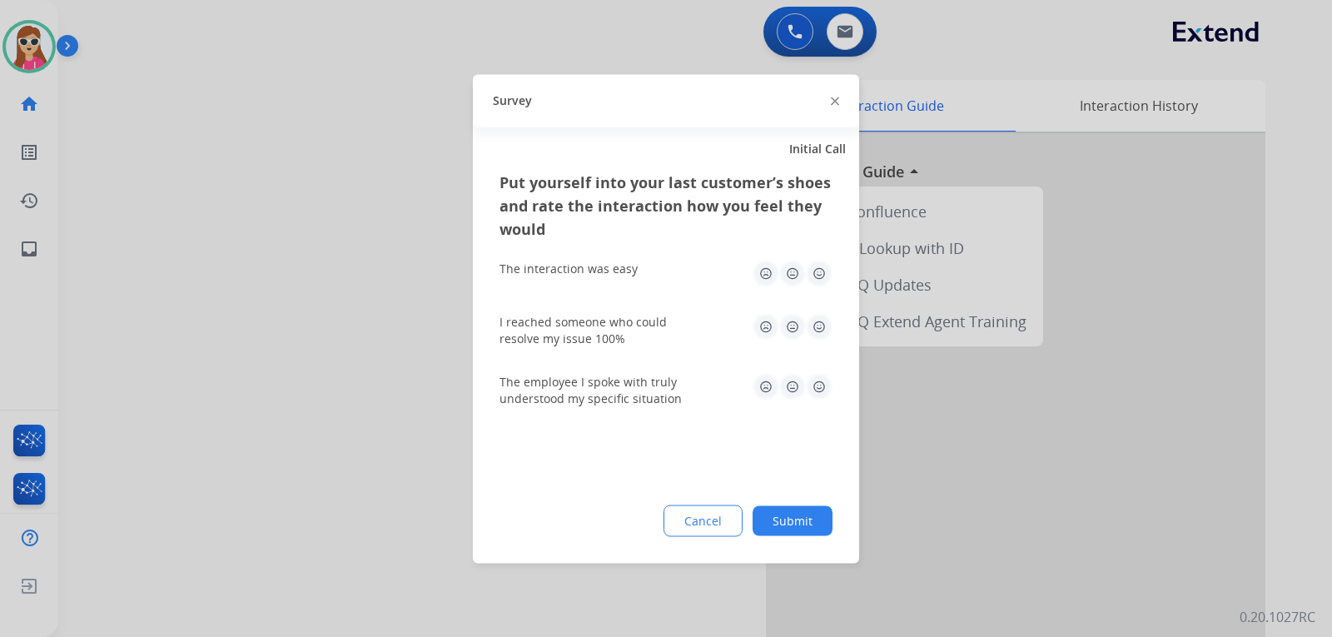
click at [816, 270] on img at bounding box center [819, 273] width 27 height 27
click at [820, 324] on img at bounding box center [819, 326] width 27 height 27
click at [815, 381] on img at bounding box center [819, 386] width 27 height 27
click at [799, 508] on button "Submit" at bounding box center [793, 520] width 80 height 30
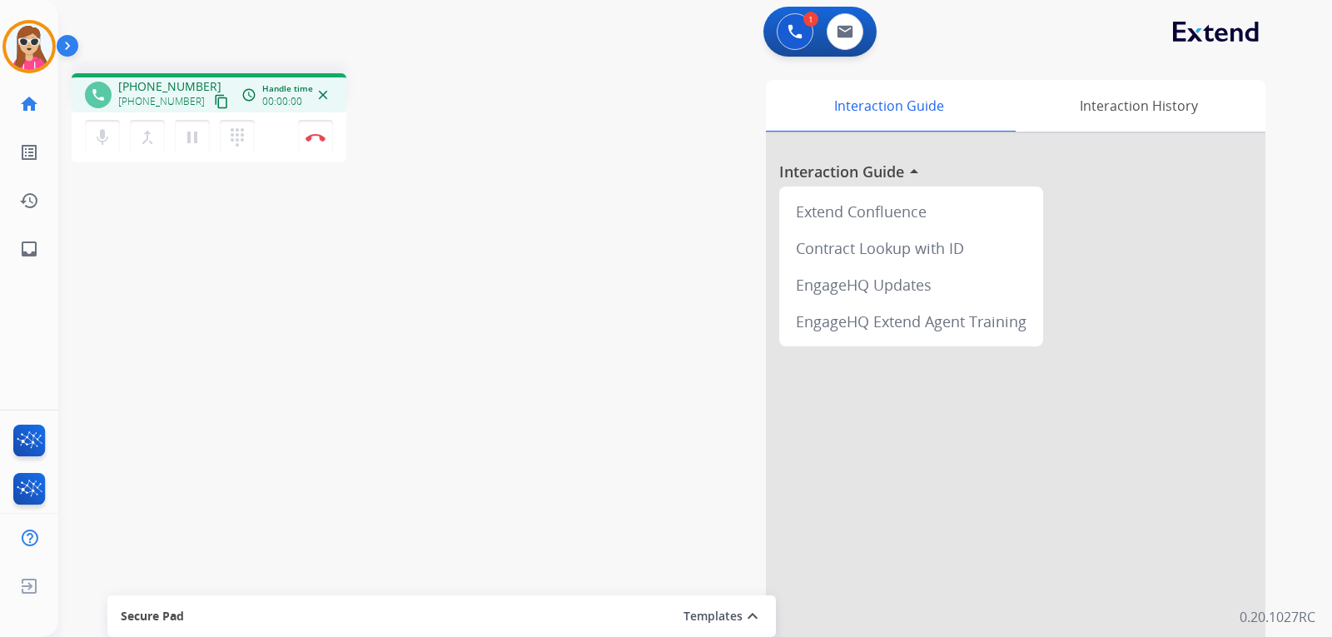
click at [214, 99] on mat-icon "content_copy" at bounding box center [221, 101] width 15 height 15
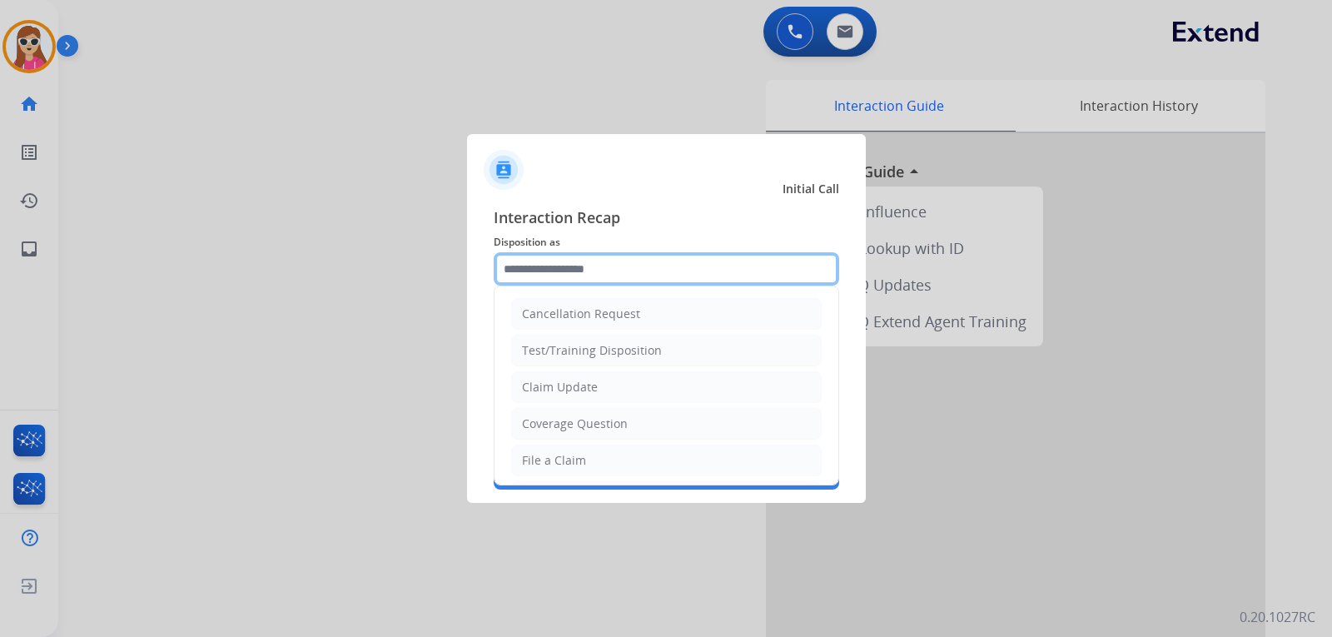
click at [525, 274] on input "text" at bounding box center [666, 268] width 345 height 33
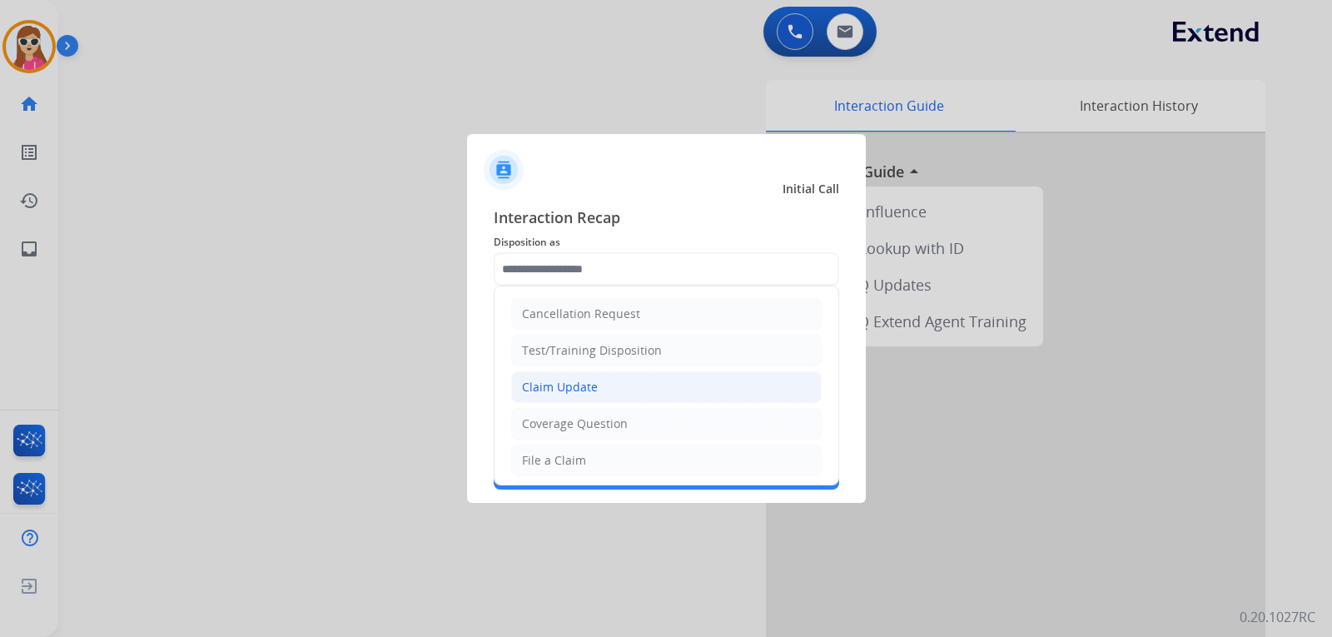
click at [555, 391] on div "Claim Update" at bounding box center [560, 387] width 76 height 17
type input "**********"
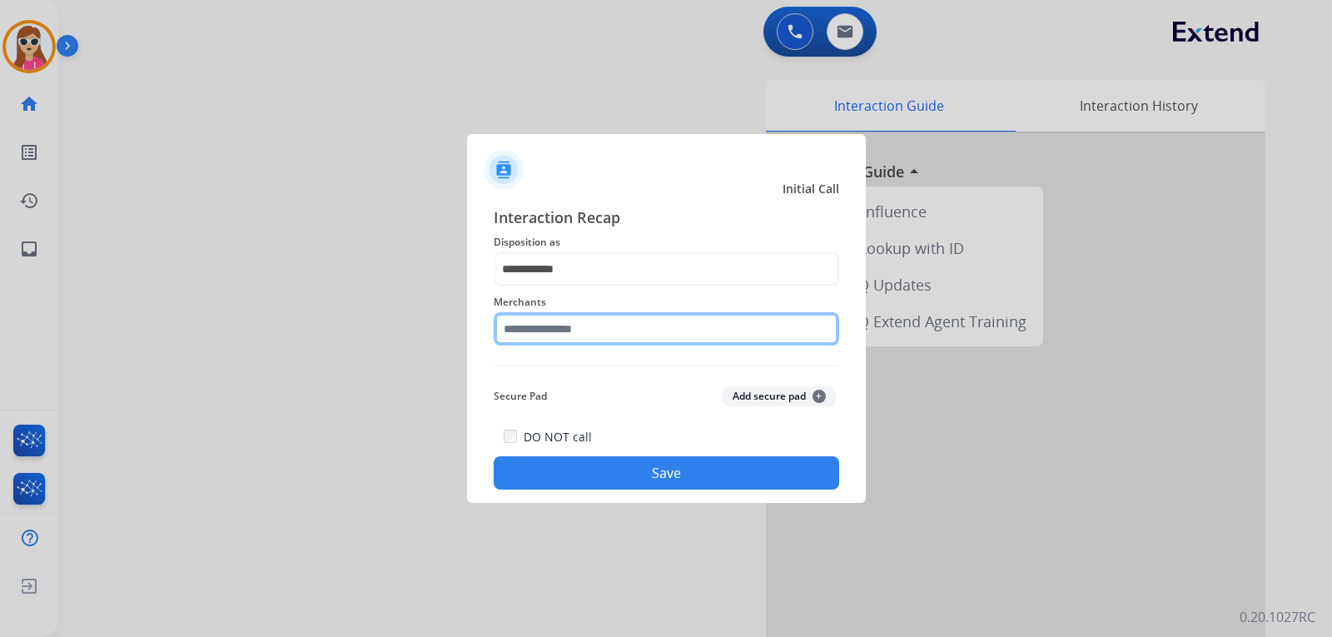
click at [542, 325] on input "text" at bounding box center [666, 328] width 345 height 33
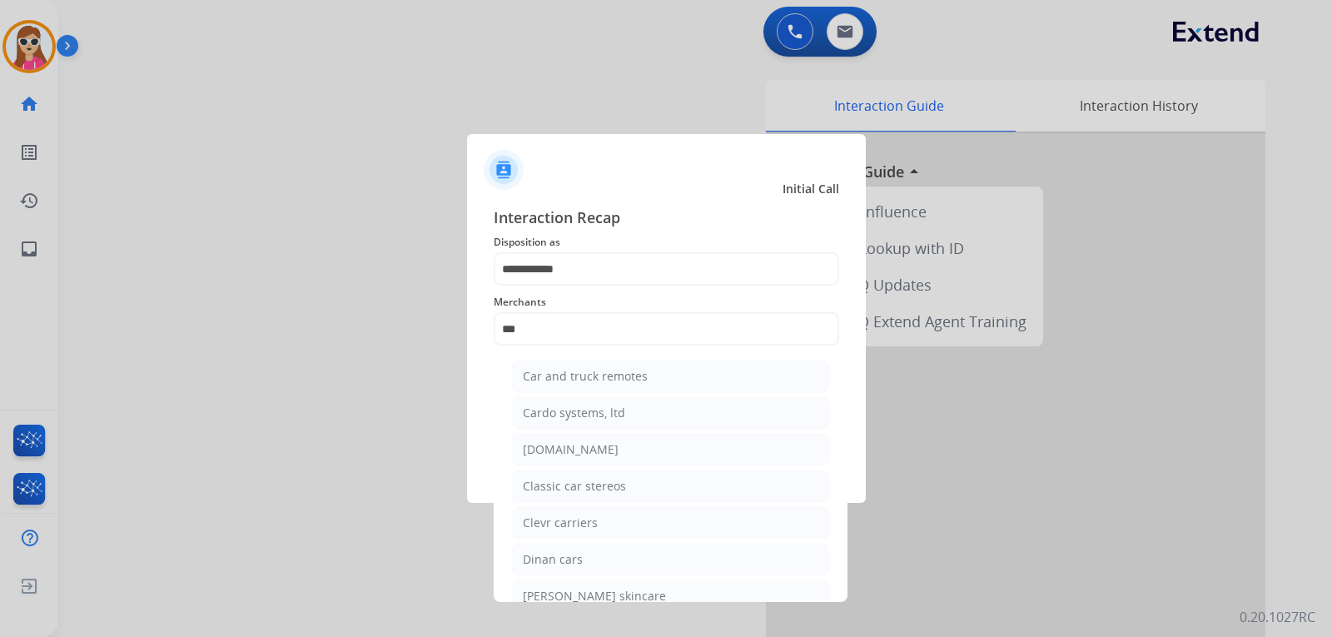
click at [548, 442] on div "[DOMAIN_NAME]" at bounding box center [571, 449] width 96 height 17
type input "**********"
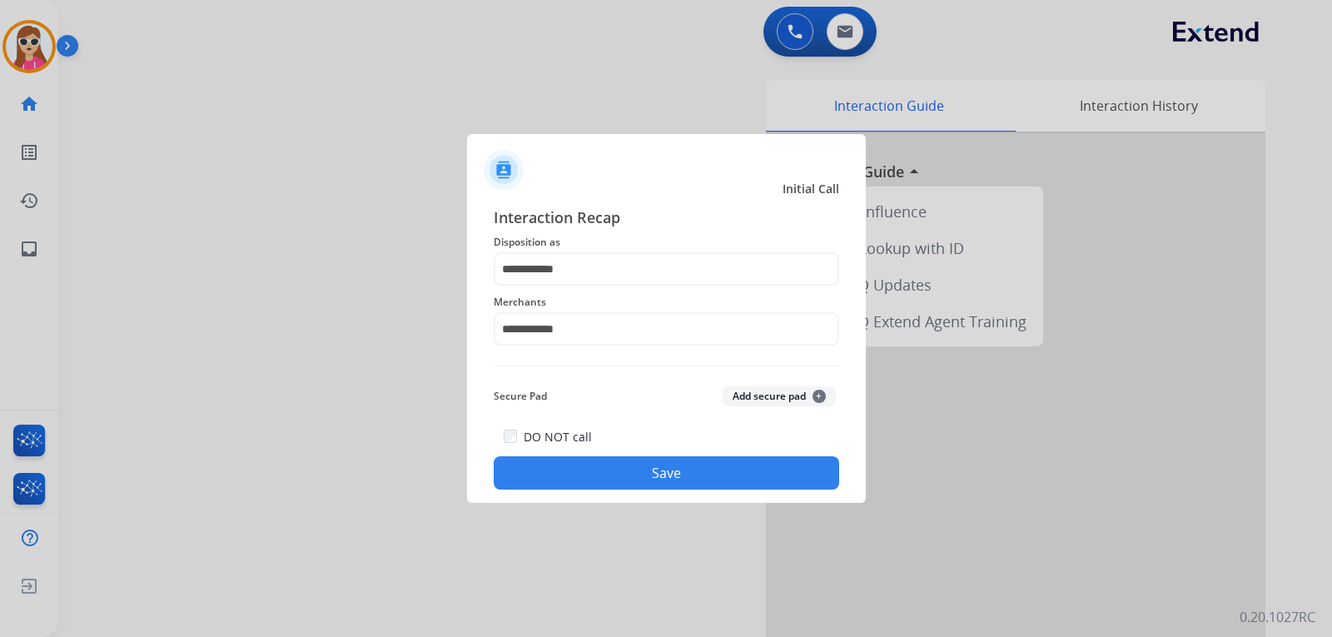
click at [561, 470] on button "Save" at bounding box center [666, 472] width 345 height 33
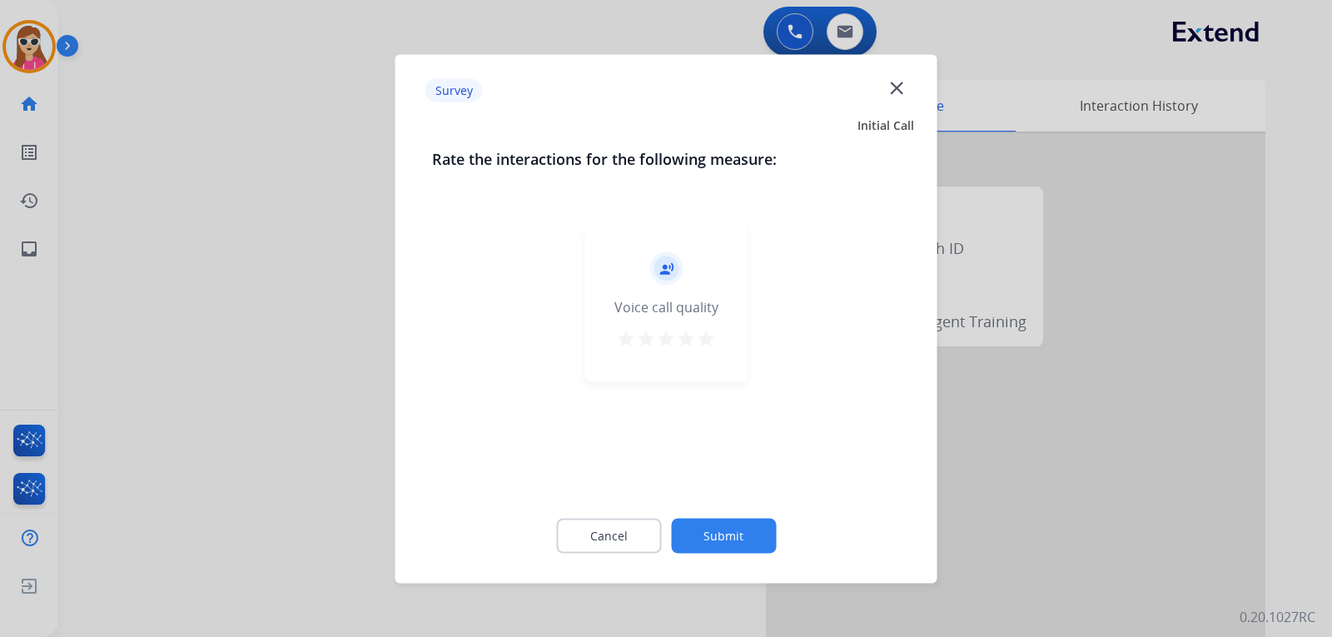
click at [710, 339] on mat-icon "star" at bounding box center [706, 338] width 20 height 20
click at [727, 540] on button "Submit" at bounding box center [723, 535] width 105 height 35
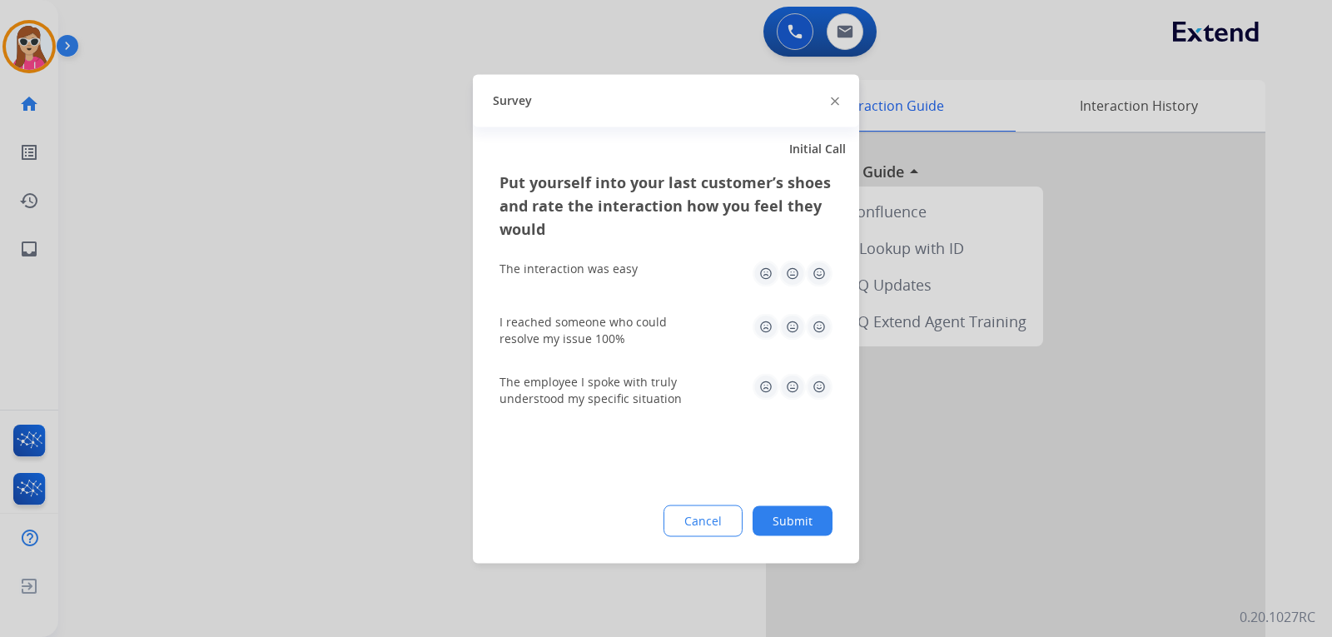
click at [822, 274] on img at bounding box center [819, 273] width 27 height 27
click at [827, 330] on img at bounding box center [819, 326] width 27 height 27
click at [811, 387] on img at bounding box center [819, 386] width 27 height 27
click at [796, 530] on button "Submit" at bounding box center [793, 520] width 80 height 30
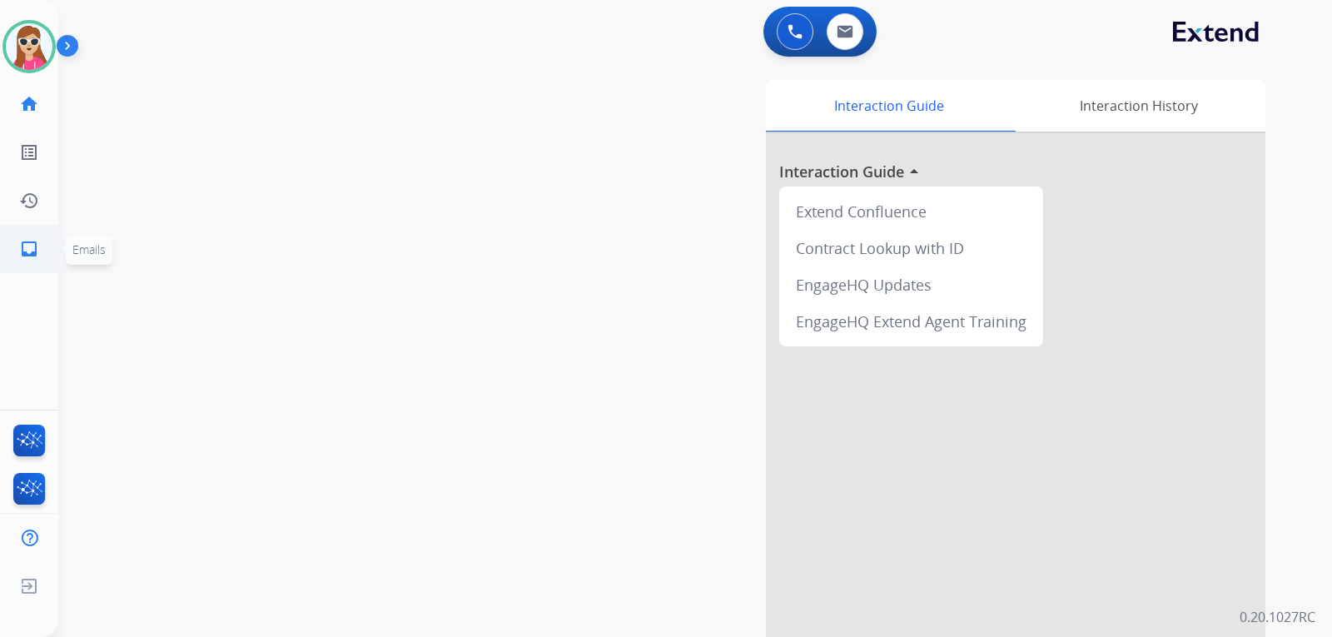
click at [40, 258] on link "inbox Emails" at bounding box center [29, 249] width 47 height 47
select select "**********"
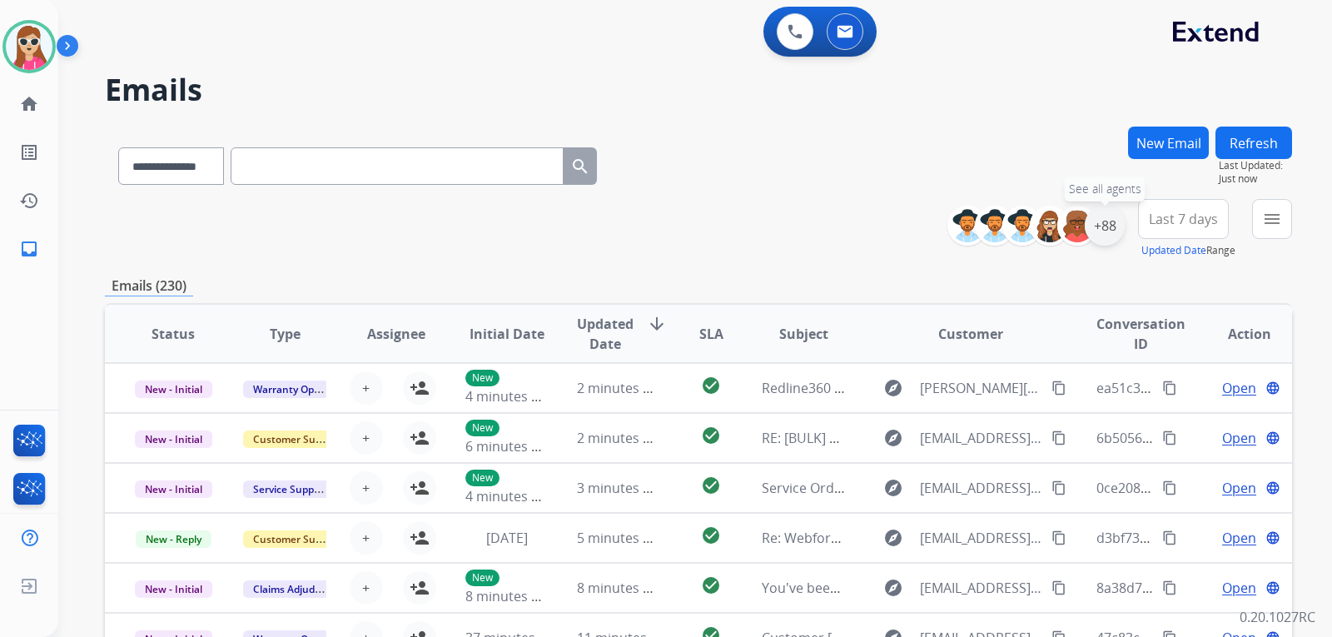
click at [1111, 232] on div "+88" at bounding box center [1105, 226] width 40 height 40
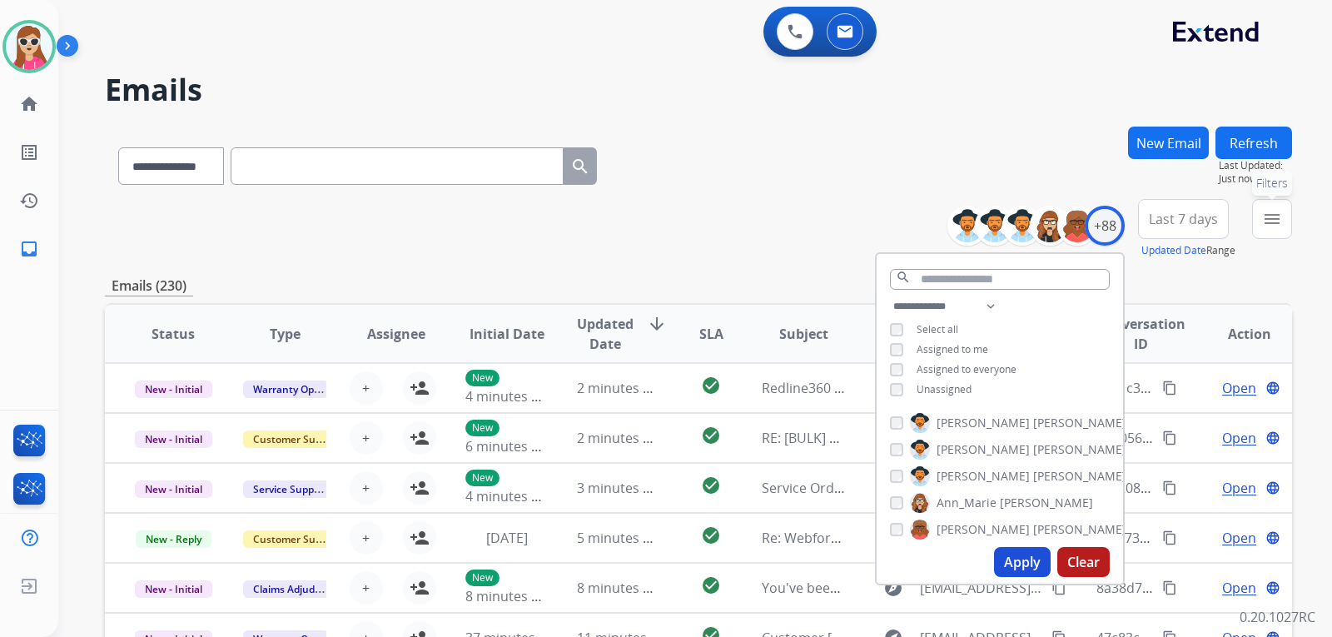
click at [1263, 221] on mat-icon "menu" at bounding box center [1272, 219] width 20 height 20
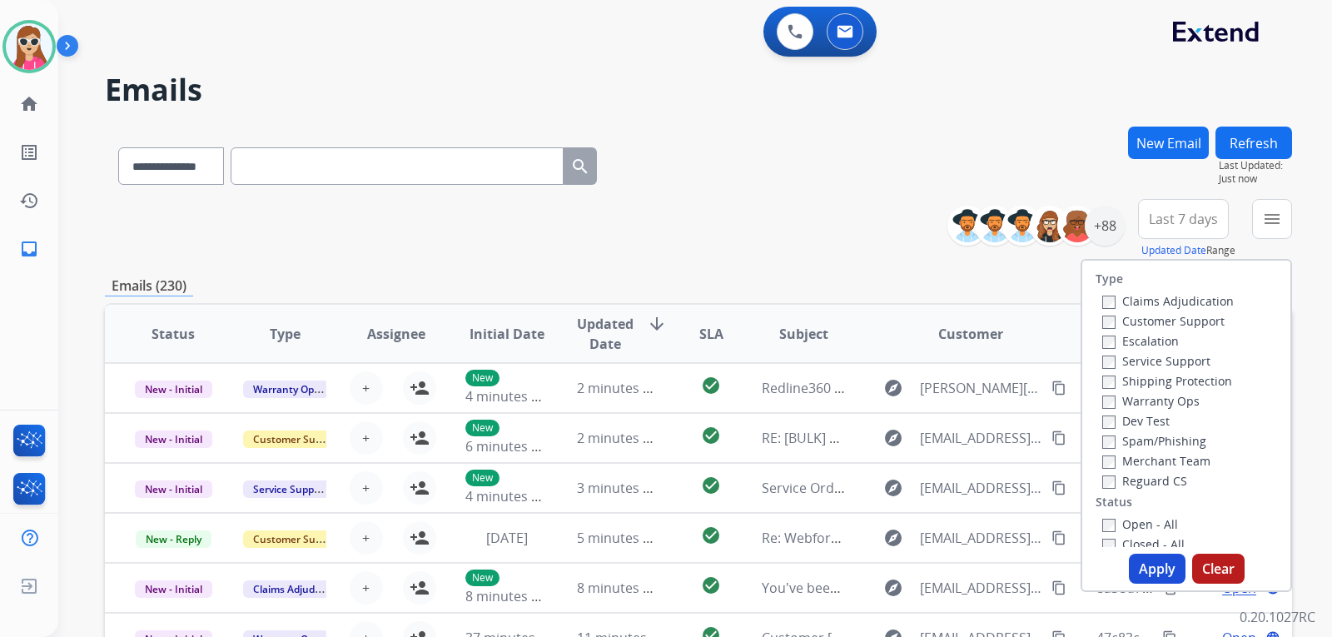
drag, startPoint x: 1153, startPoint y: 319, endPoint x: 1120, endPoint y: 370, distance: 61.4
click at [1153, 320] on label "Customer Support" at bounding box center [1163, 321] width 122 height 16
drag, startPoint x: 1145, startPoint y: 378, endPoint x: 1125, endPoint y: 414, distance: 41.0
click at [1147, 385] on label "Shipping Protection" at bounding box center [1167, 381] width 130 height 16
drag, startPoint x: 1160, startPoint y: 380, endPoint x: 1158, endPoint y: 395, distance: 15.2
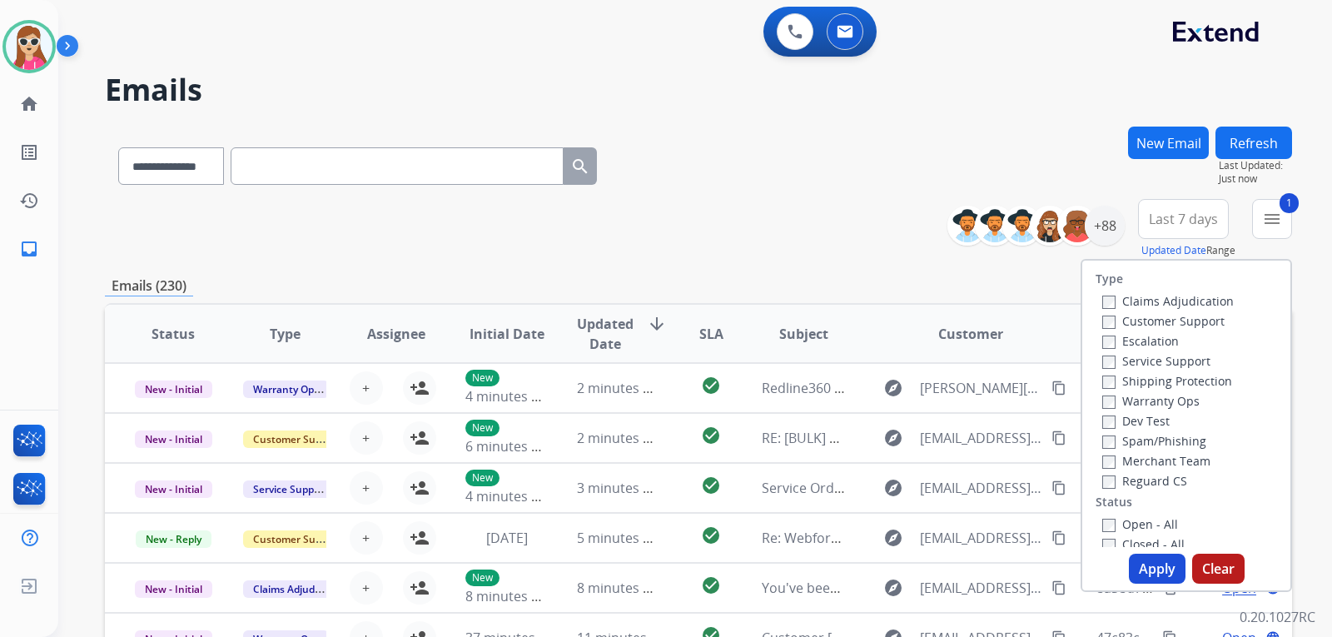
click at [1160, 384] on label "Shipping Protection" at bounding box center [1167, 381] width 130 height 16
drag, startPoint x: 1140, startPoint y: 476, endPoint x: 1127, endPoint y: 516, distance: 42.1
click at [1140, 485] on label "Reguard CS" at bounding box center [1144, 481] width 85 height 16
drag, startPoint x: 1127, startPoint y: 516, endPoint x: 1130, endPoint y: 536, distance: 20.1
click at [1130, 520] on label "Open - All" at bounding box center [1140, 524] width 76 height 16
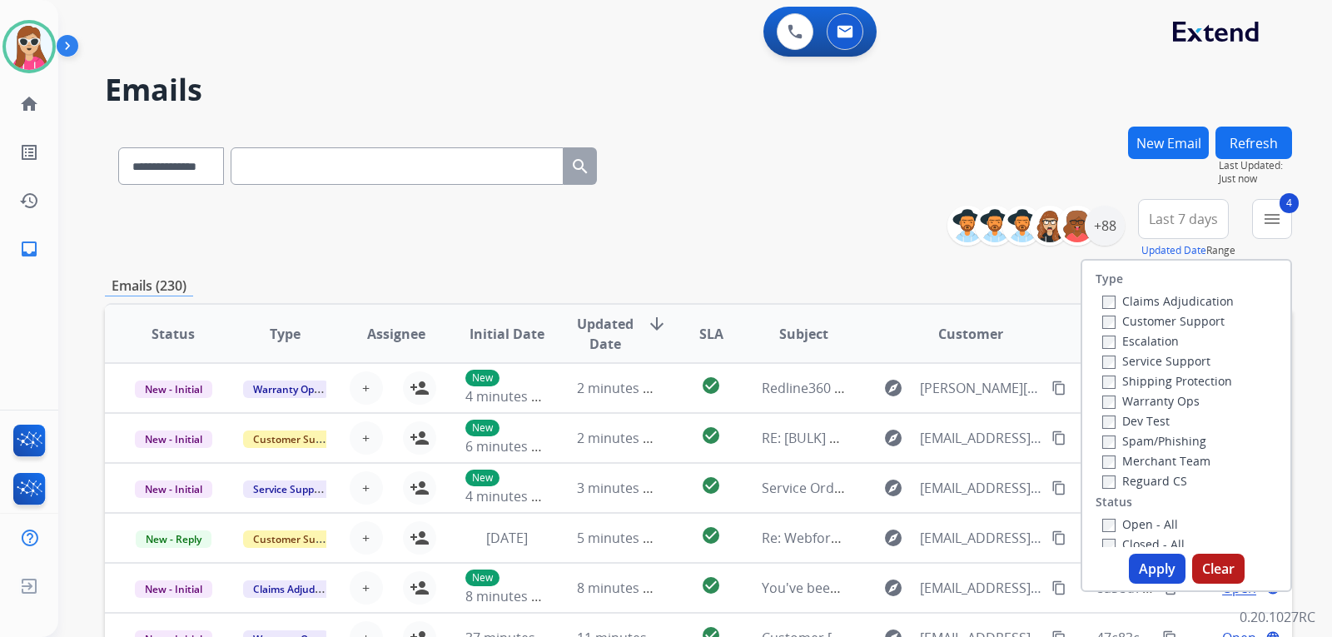
drag, startPoint x: 1148, startPoint y: 574, endPoint x: 1155, endPoint y: 569, distance: 9.5
click at [1149, 574] on button "Apply" at bounding box center [1157, 569] width 57 height 30
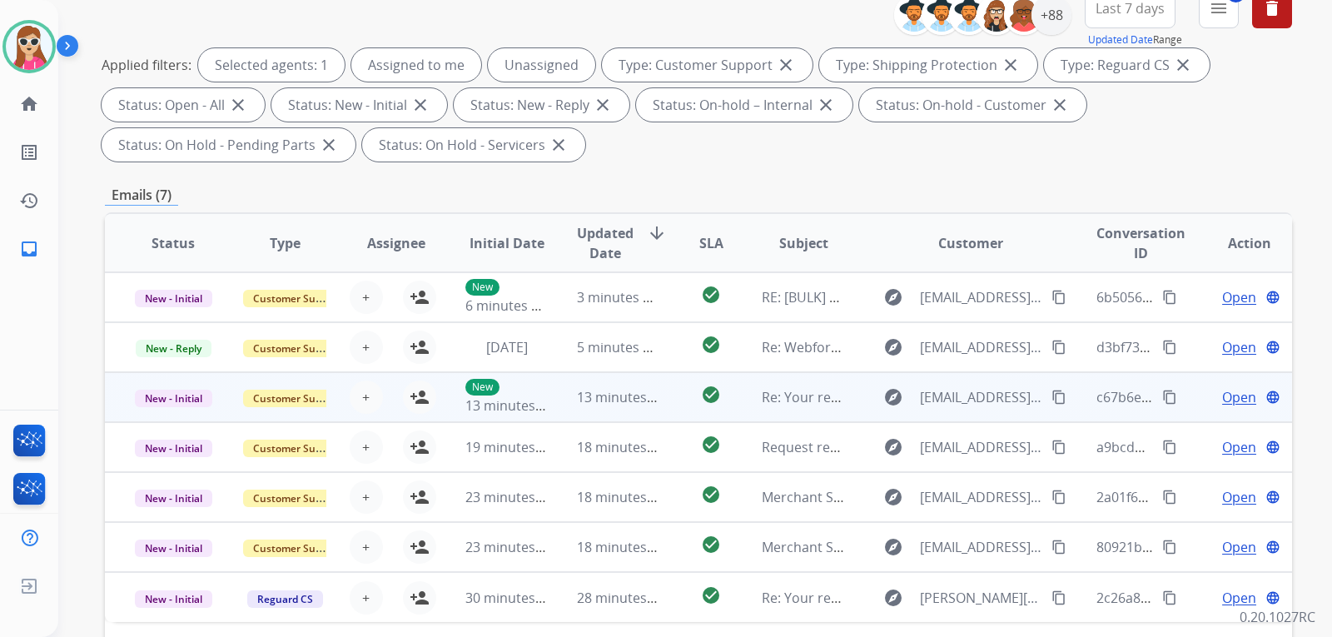
scroll to position [181, 0]
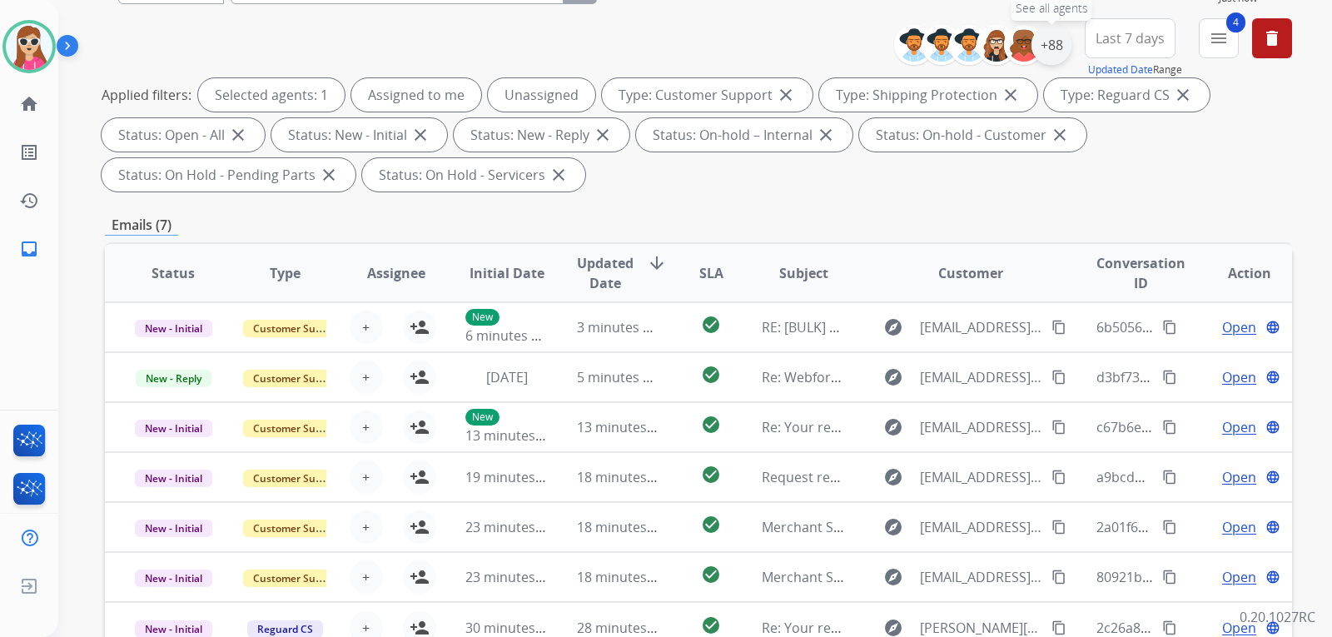
click at [1050, 45] on div "+88" at bounding box center [1051, 45] width 40 height 40
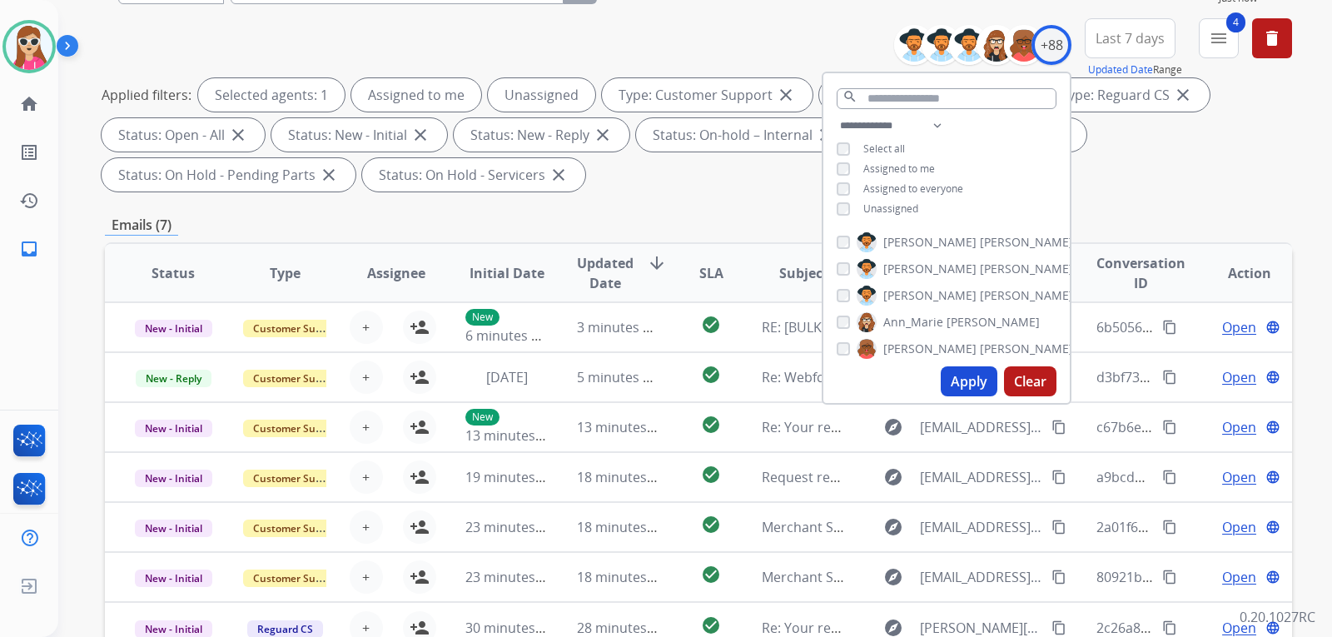
click at [886, 208] on span "Unassigned" at bounding box center [890, 208] width 55 height 14
click at [954, 373] on button "Apply" at bounding box center [969, 381] width 57 height 30
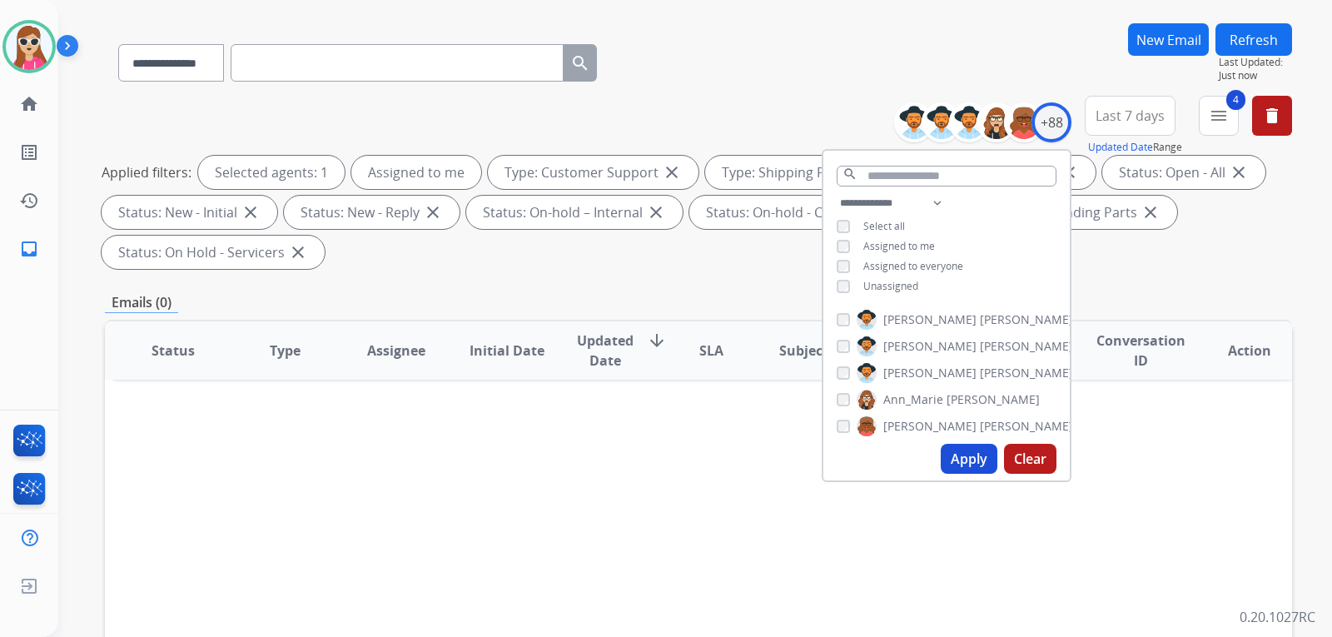
scroll to position [166, 0]
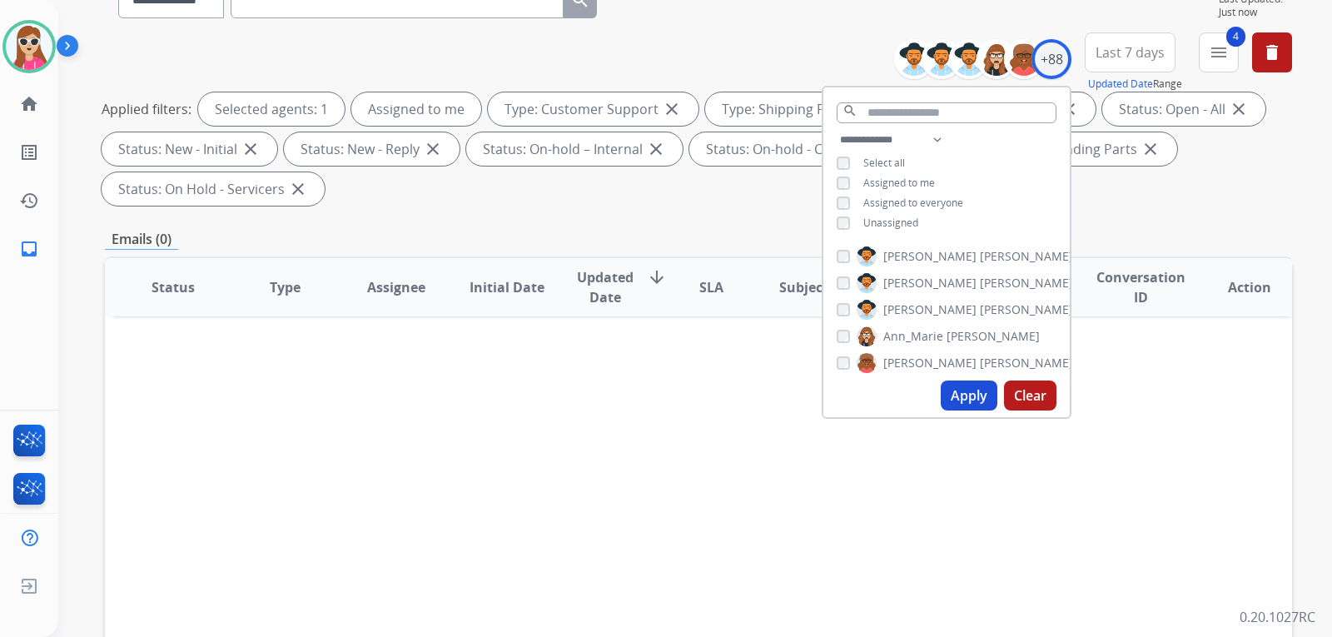
click at [892, 222] on span "Unassigned" at bounding box center [890, 223] width 55 height 14
click at [964, 401] on button "Apply" at bounding box center [969, 395] width 57 height 30
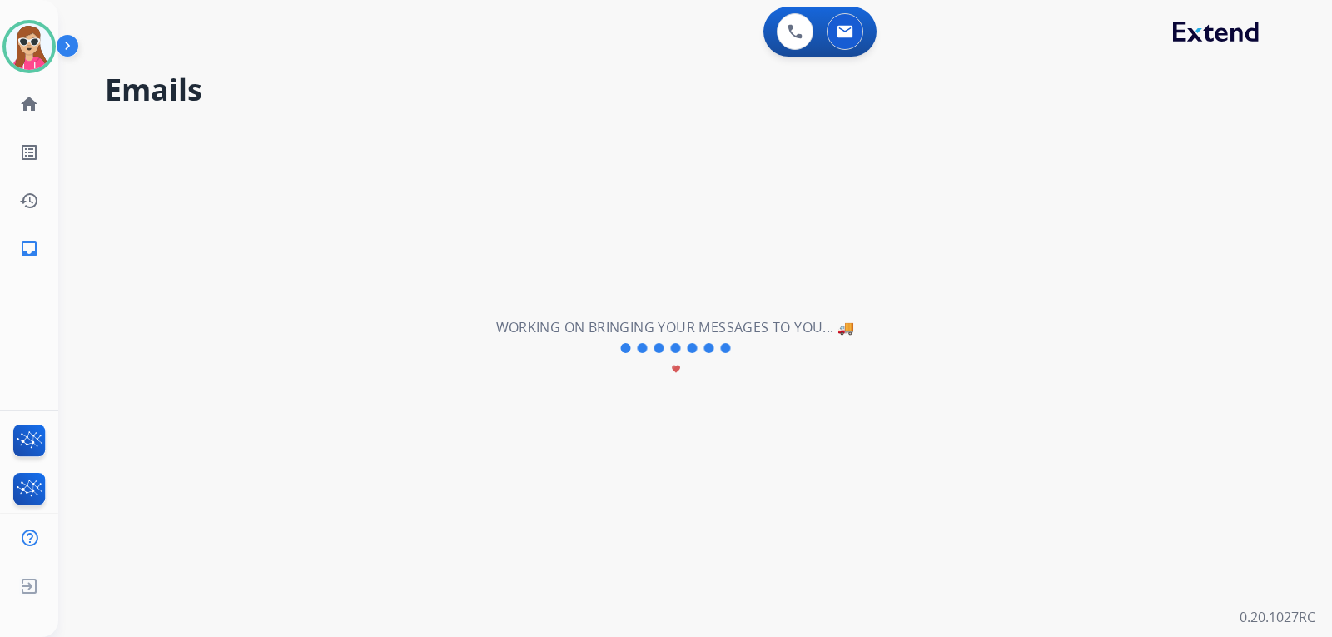
scroll to position [0, 0]
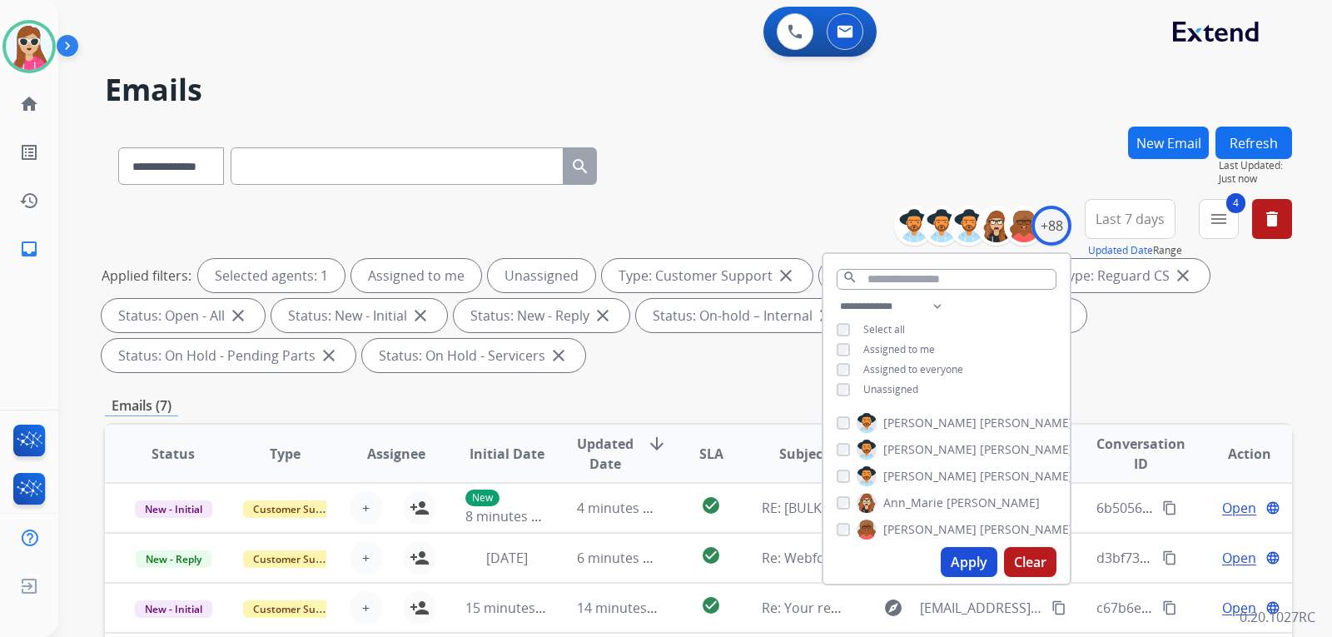
click at [967, 557] on button "Apply" at bounding box center [969, 562] width 57 height 30
click at [1146, 380] on div "**********" at bounding box center [698, 597] width 1187 height 941
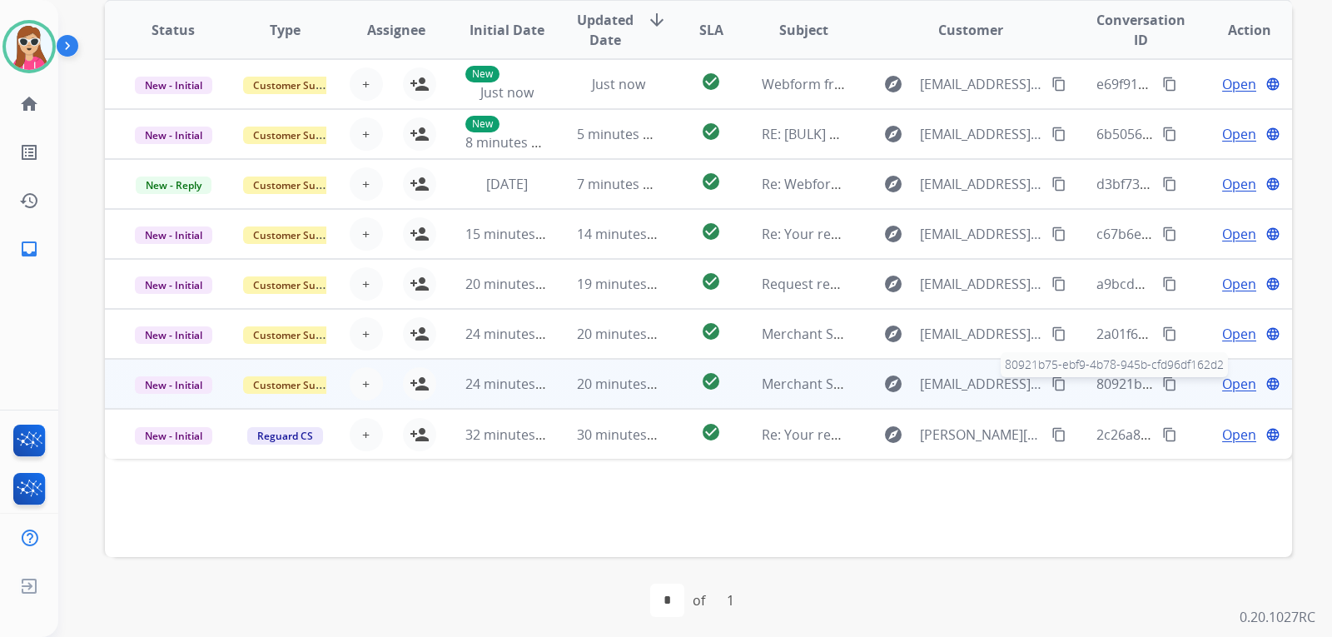
scroll to position [430, 0]
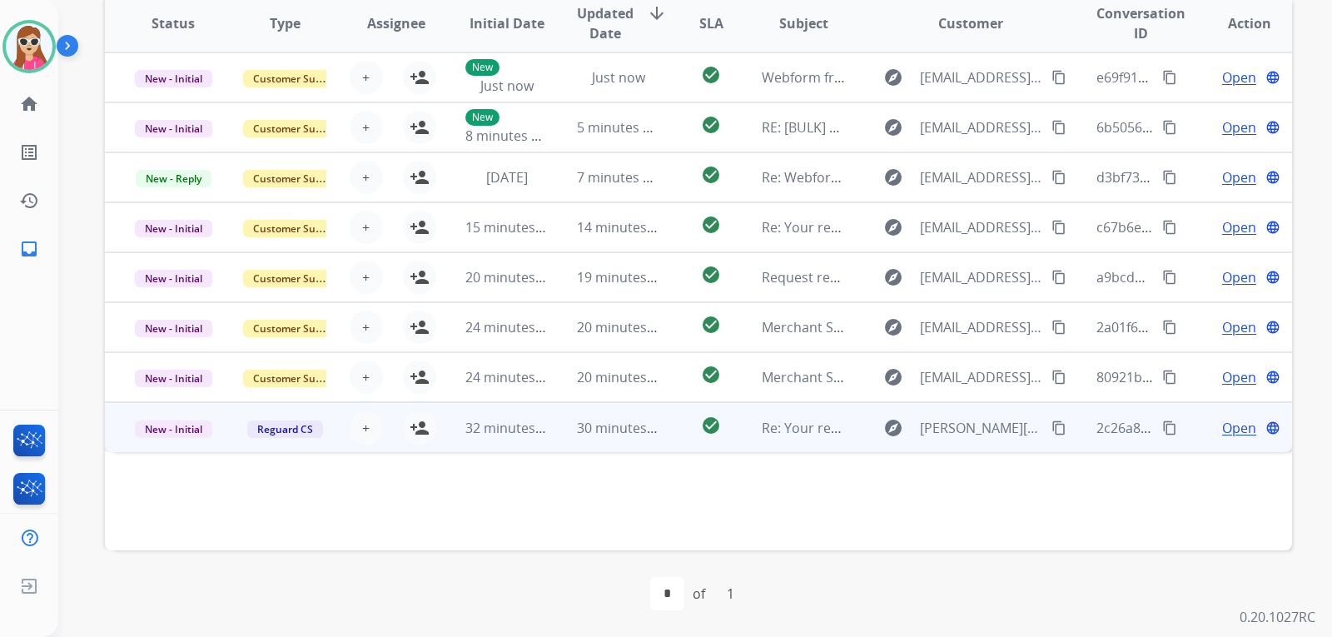
click at [739, 423] on td "Re: Your repair part is on its way" at bounding box center [791, 427] width 112 height 50
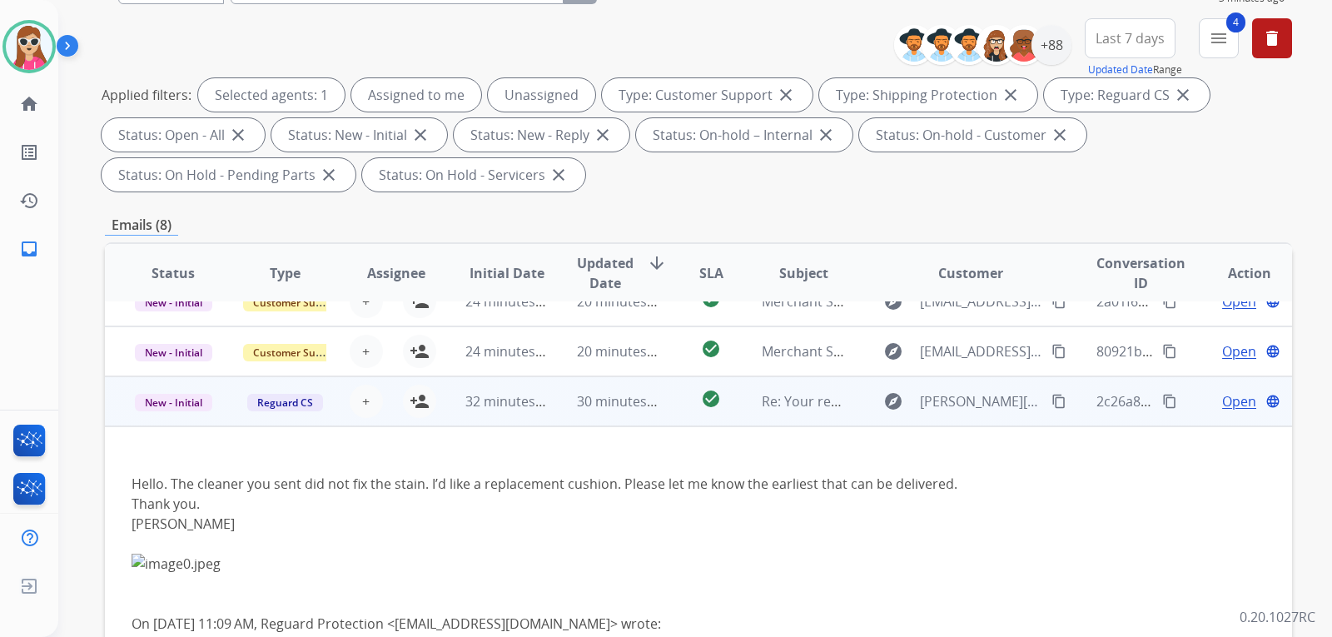
scroll to position [250, 0]
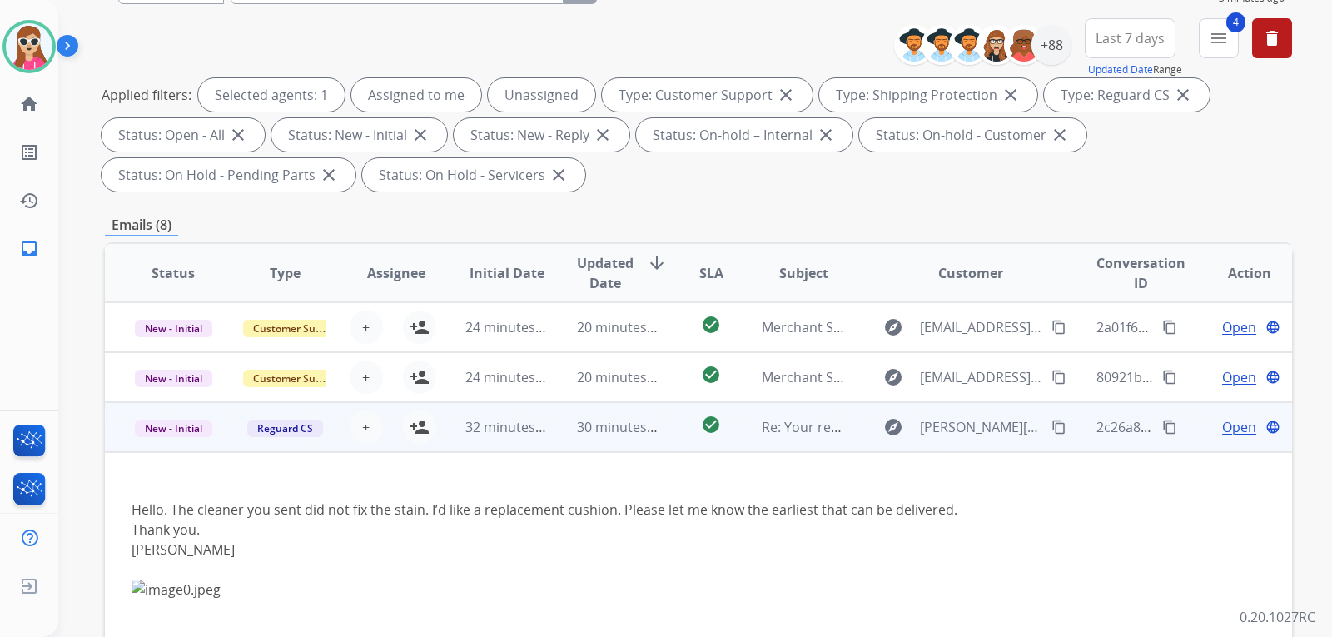
click at [671, 422] on td "check_circle" at bounding box center [698, 427] width 74 height 50
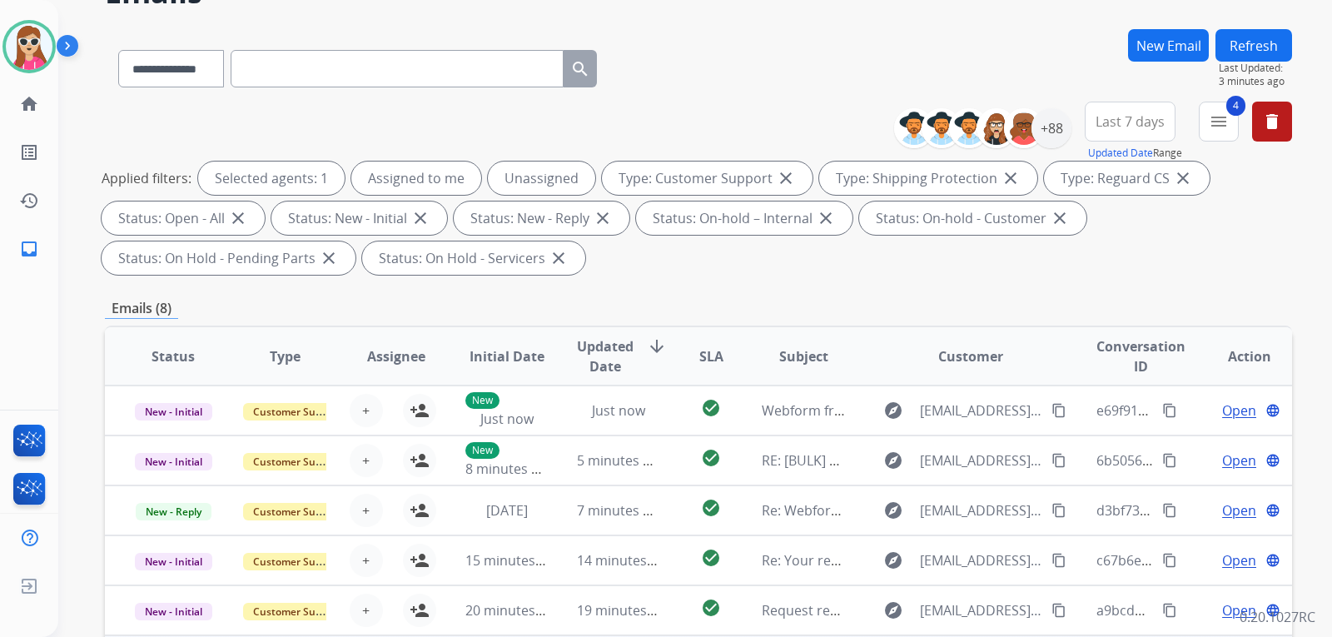
scroll to position [347, 0]
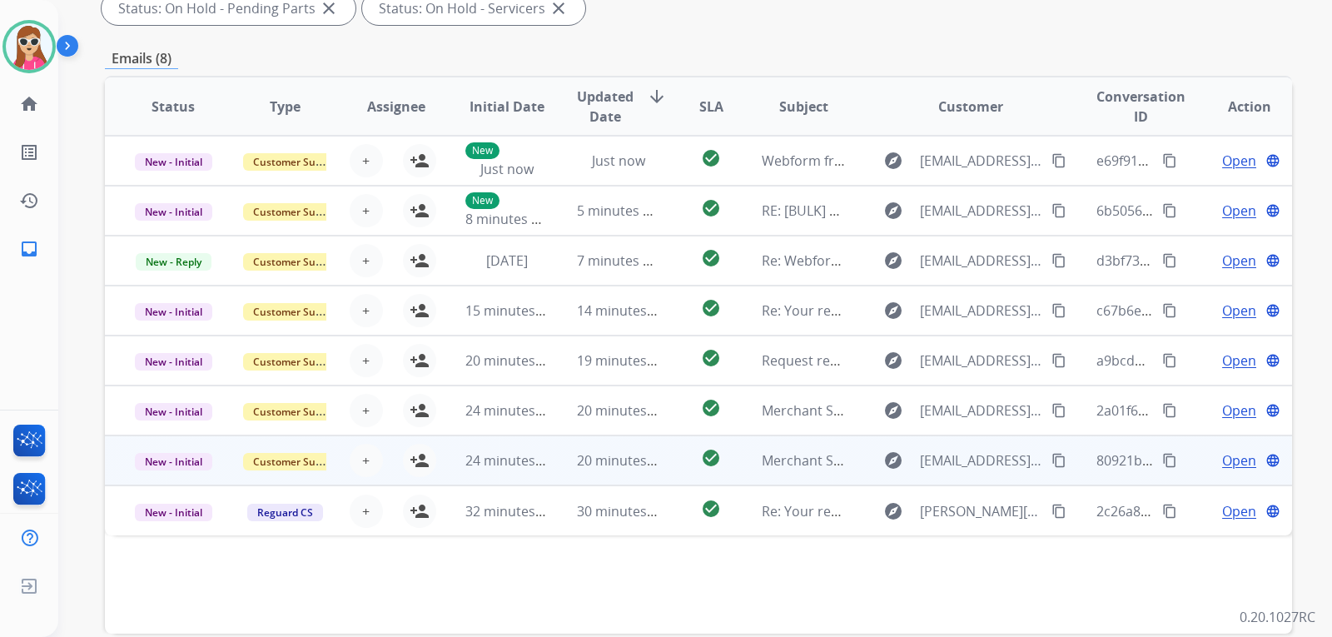
click at [661, 455] on td "check_circle" at bounding box center [698, 460] width 74 height 50
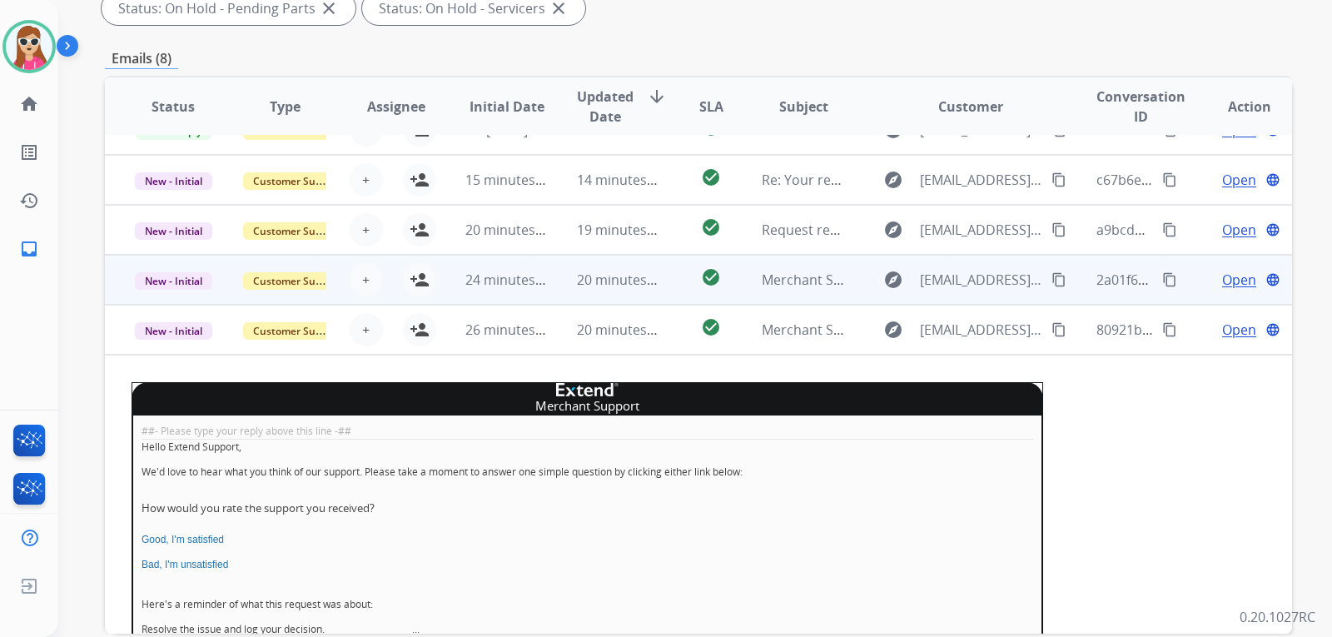
scroll to position [90, 0]
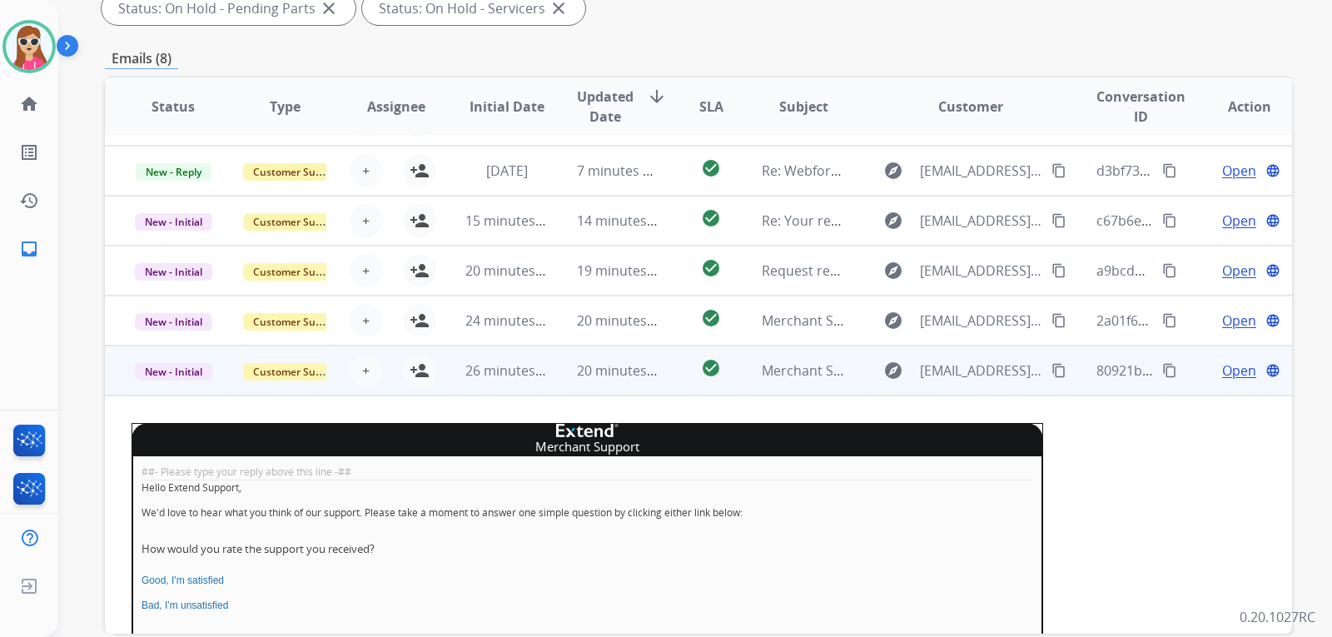
click at [661, 375] on td "check_circle" at bounding box center [698, 370] width 74 height 50
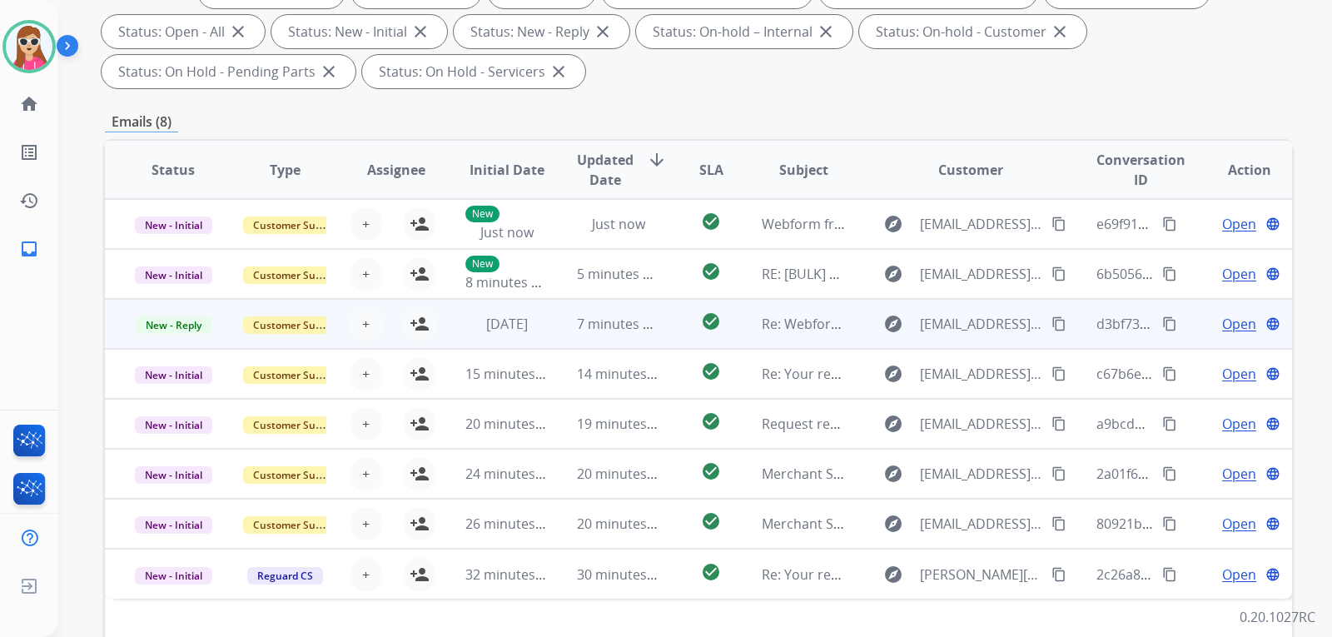
scroll to position [97, 0]
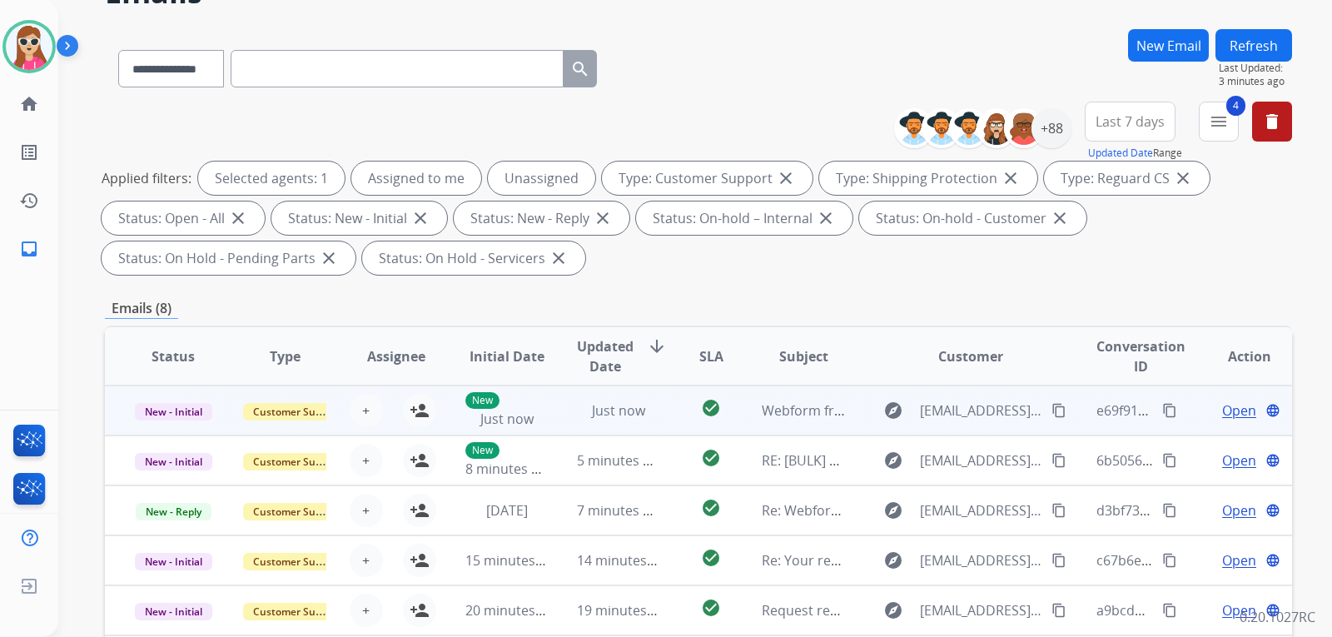
click at [650, 424] on td "Just now" at bounding box center [606, 410] width 112 height 50
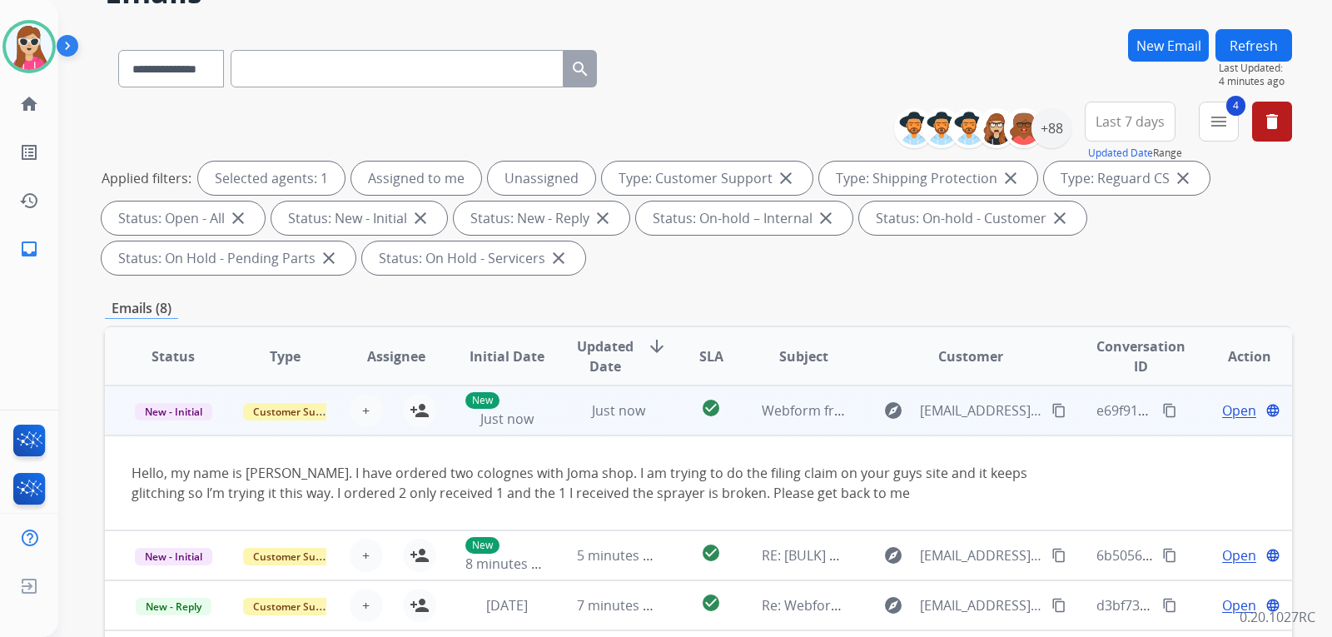
click at [1222, 413] on span "Open" at bounding box center [1239, 410] width 34 height 20
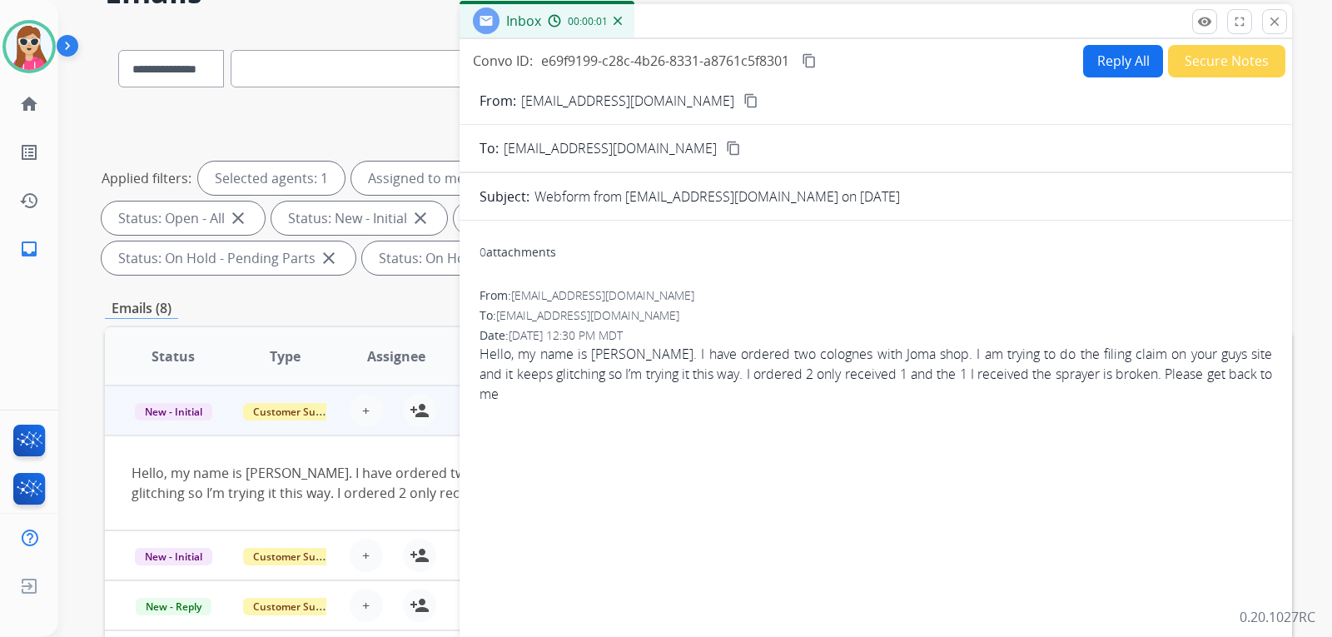
click at [1102, 66] on button "Reply All" at bounding box center [1123, 61] width 80 height 32
select select "**********"
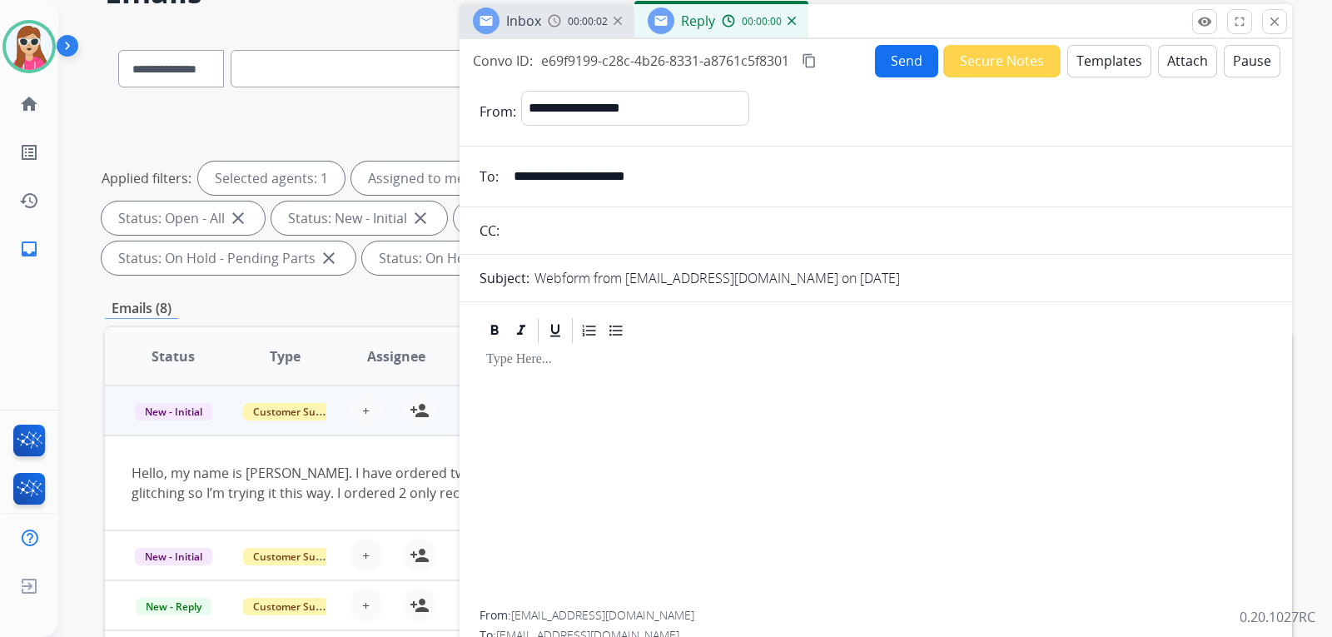
click at [1091, 57] on button "Templates" at bounding box center [1109, 61] width 84 height 32
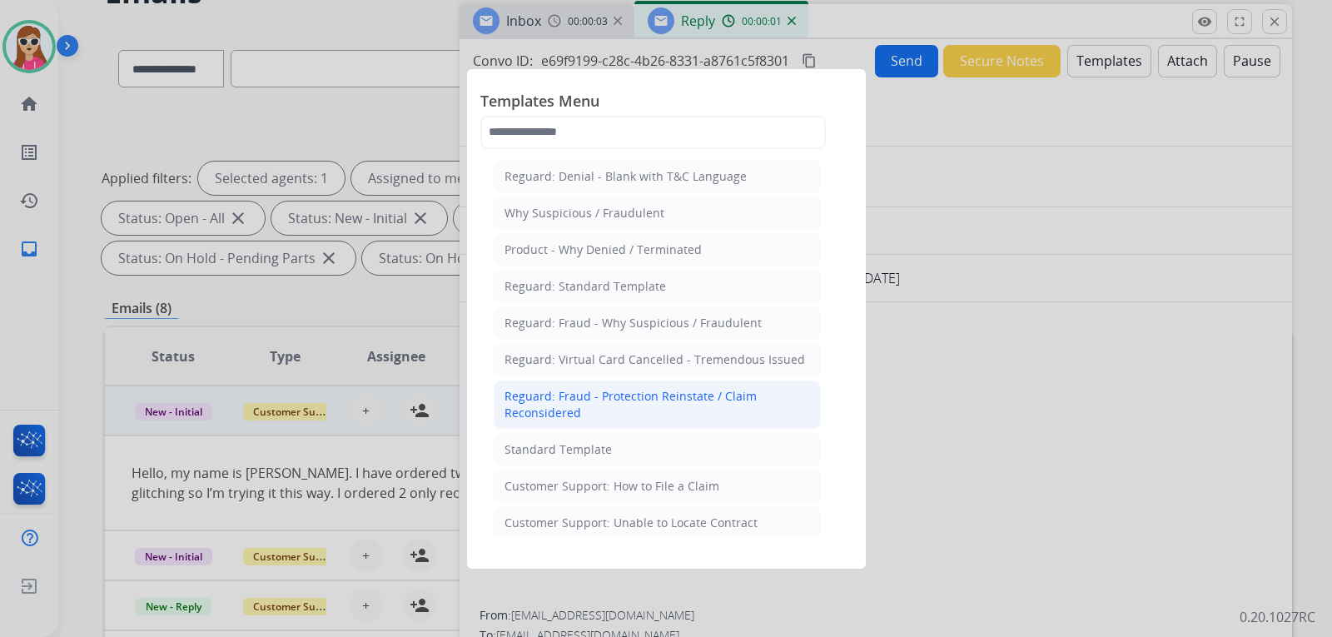
click at [629, 426] on li "Reguard: Fraud - Protection Reinstate / Claim Reconsidered" at bounding box center [657, 404] width 327 height 48
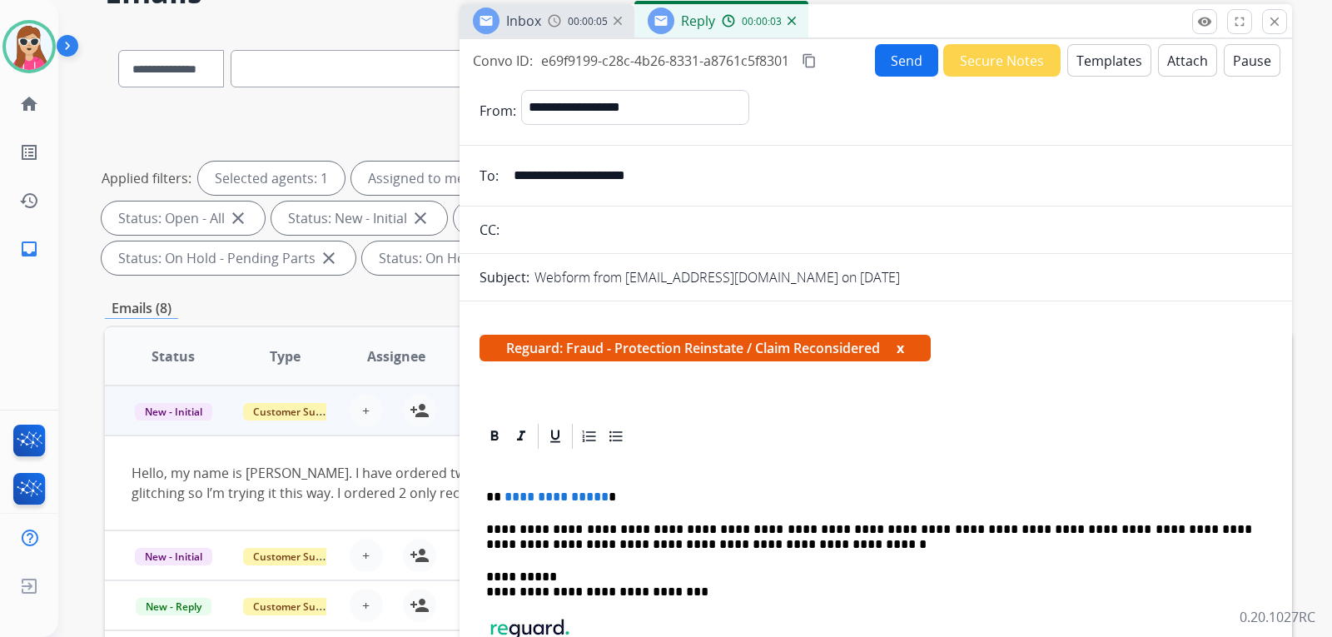
click at [1104, 66] on button "Templates" at bounding box center [1109, 60] width 84 height 32
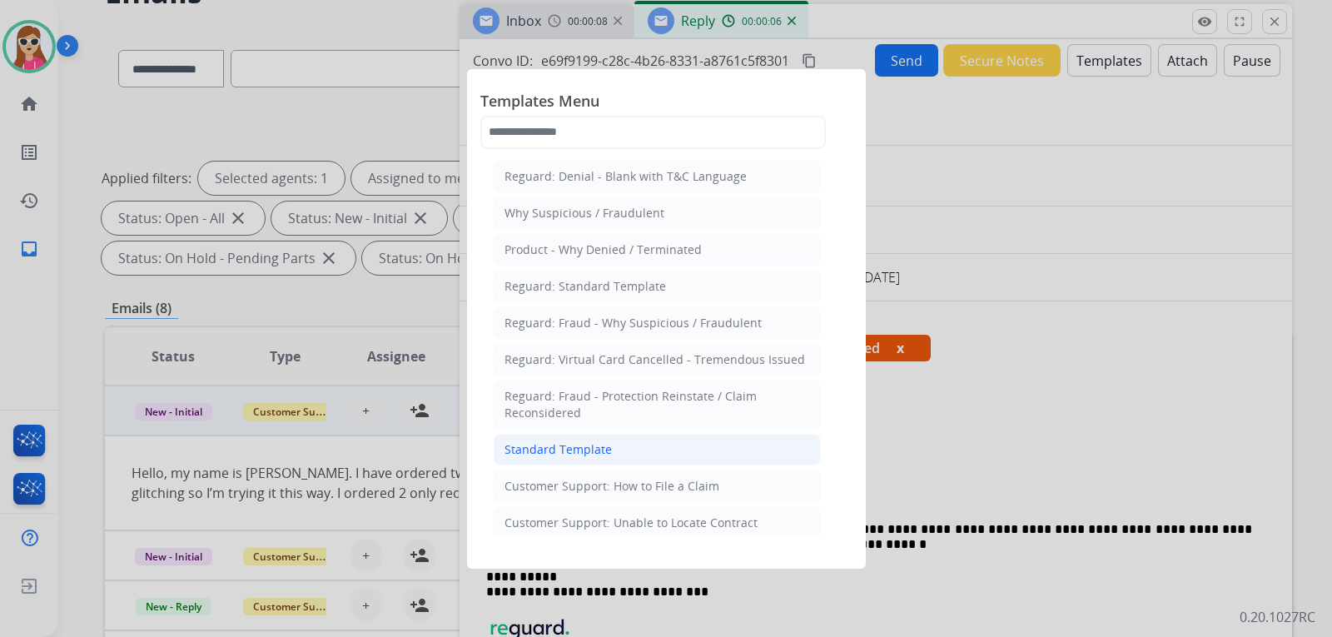
click at [646, 440] on li "Standard Template" at bounding box center [657, 450] width 327 height 32
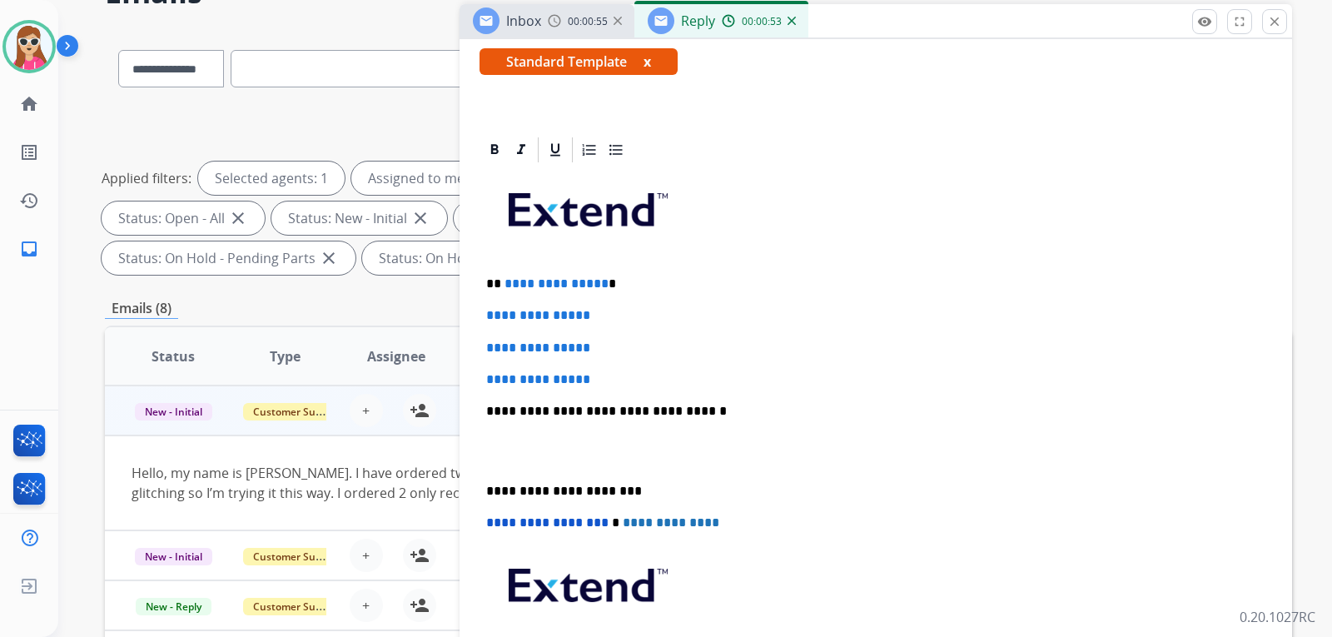
scroll to position [250, 0]
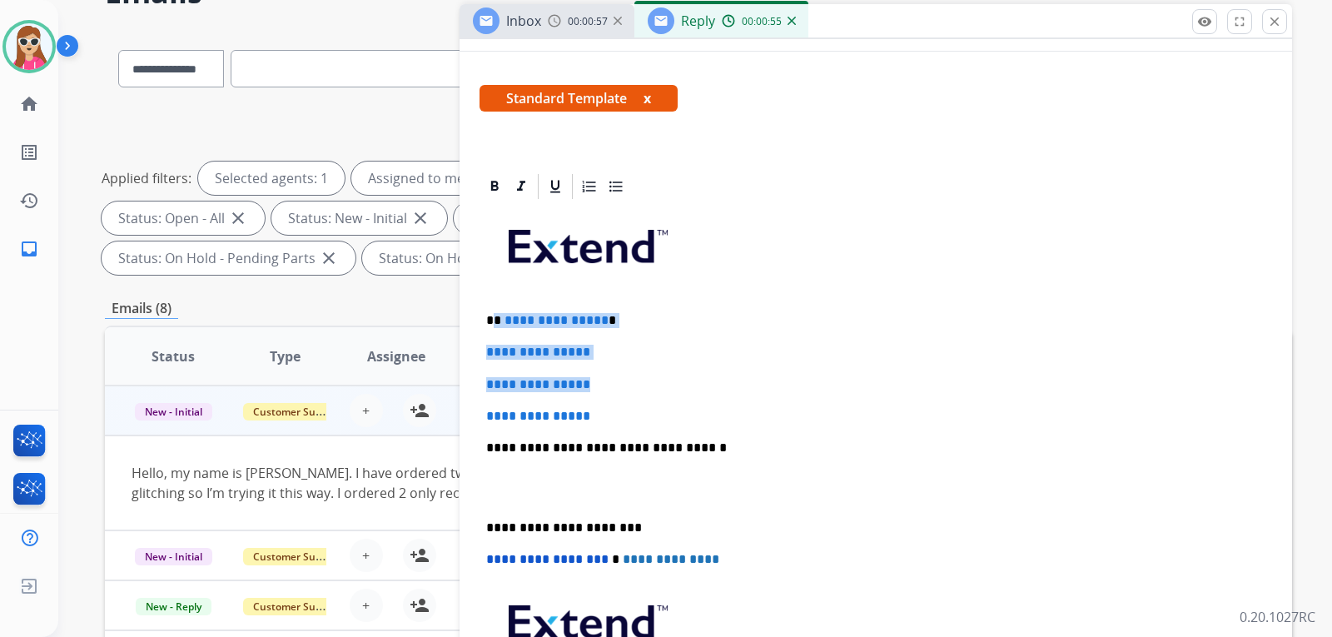
drag, startPoint x: 494, startPoint y: 320, endPoint x: 604, endPoint y: 361, distance: 117.5
click at [604, 361] on div "**********" at bounding box center [875, 487] width 793 height 572
drag, startPoint x: 617, startPoint y: 411, endPoint x: 609, endPoint y: 419, distance: 11.2
click at [615, 412] on p "**********" at bounding box center [875, 416] width 779 height 15
drag, startPoint x: 601, startPoint y: 421, endPoint x: 511, endPoint y: 329, distance: 128.9
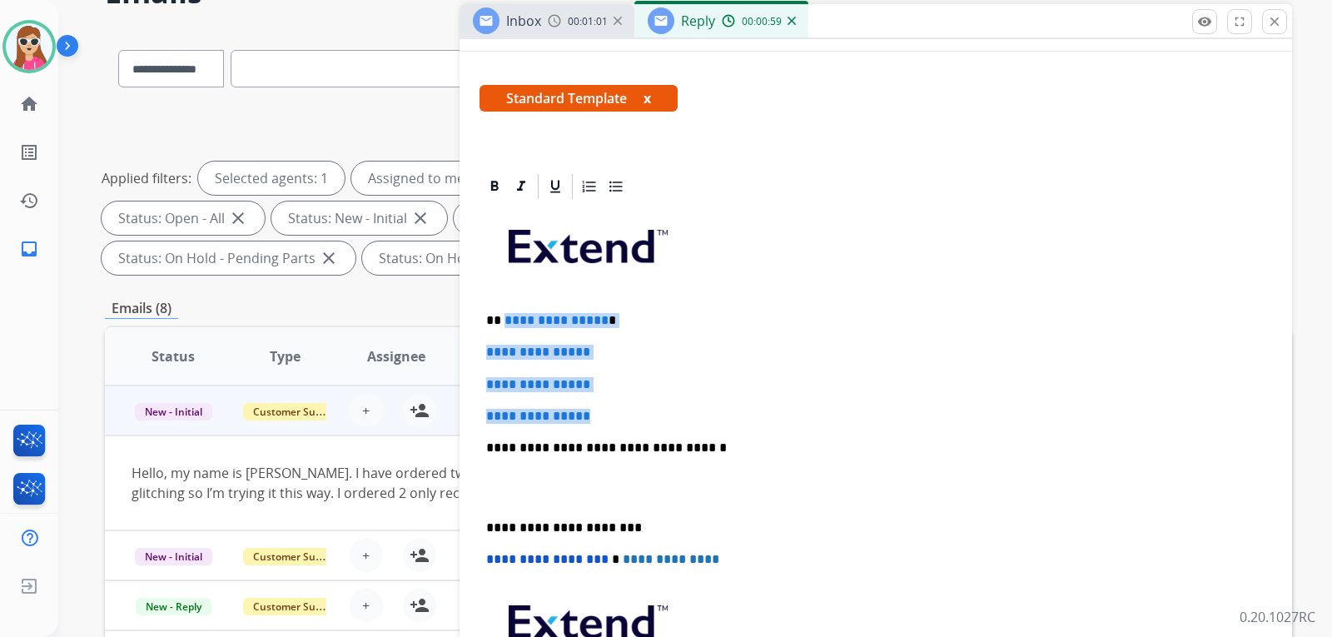
click at [511, 329] on div "**********" at bounding box center [875, 487] width 793 height 572
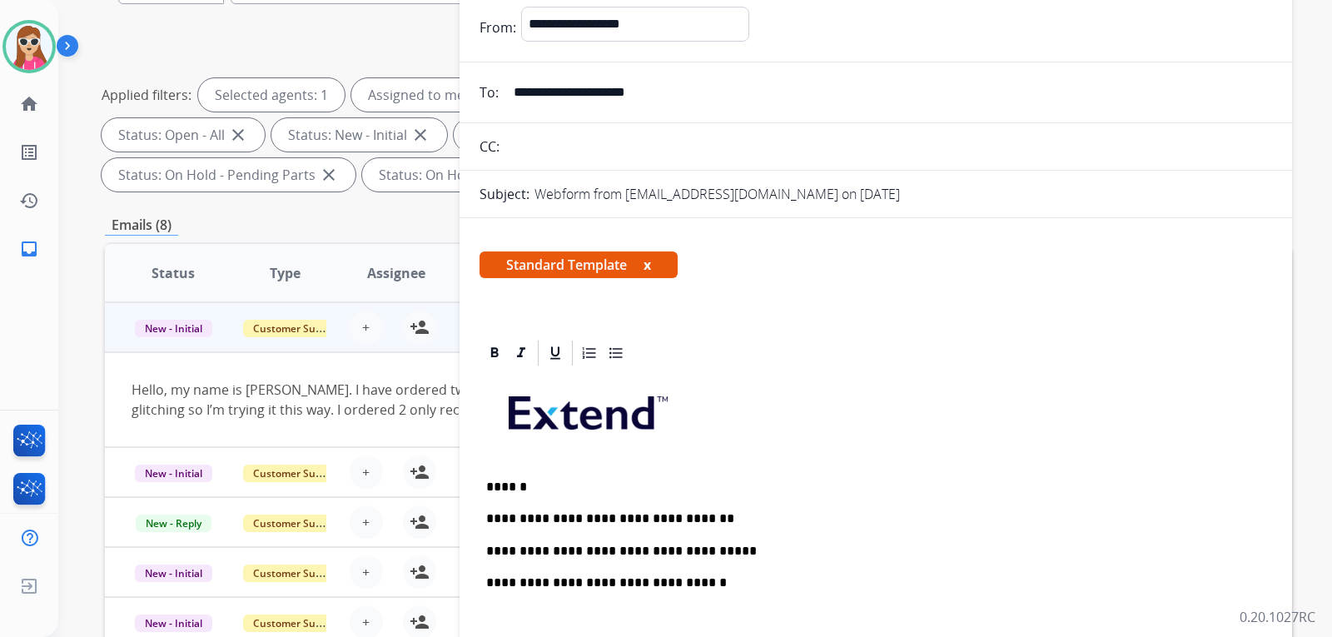
scroll to position [0, 0]
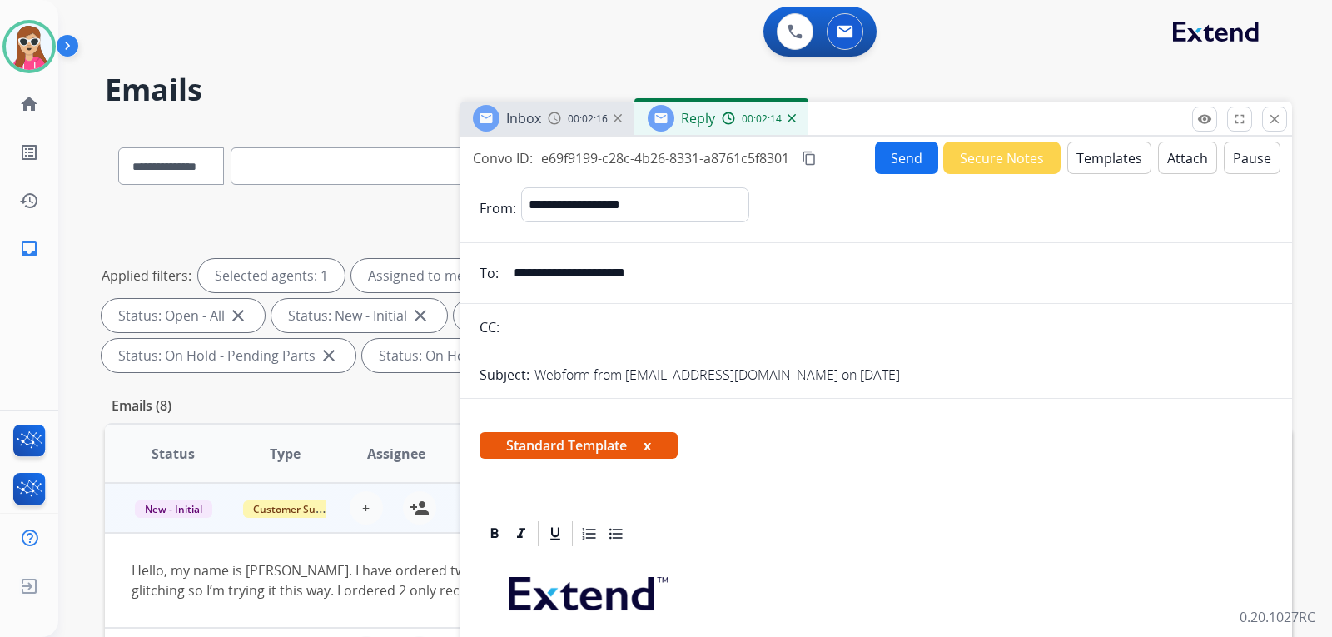
click at [897, 160] on button "Send" at bounding box center [906, 158] width 63 height 32
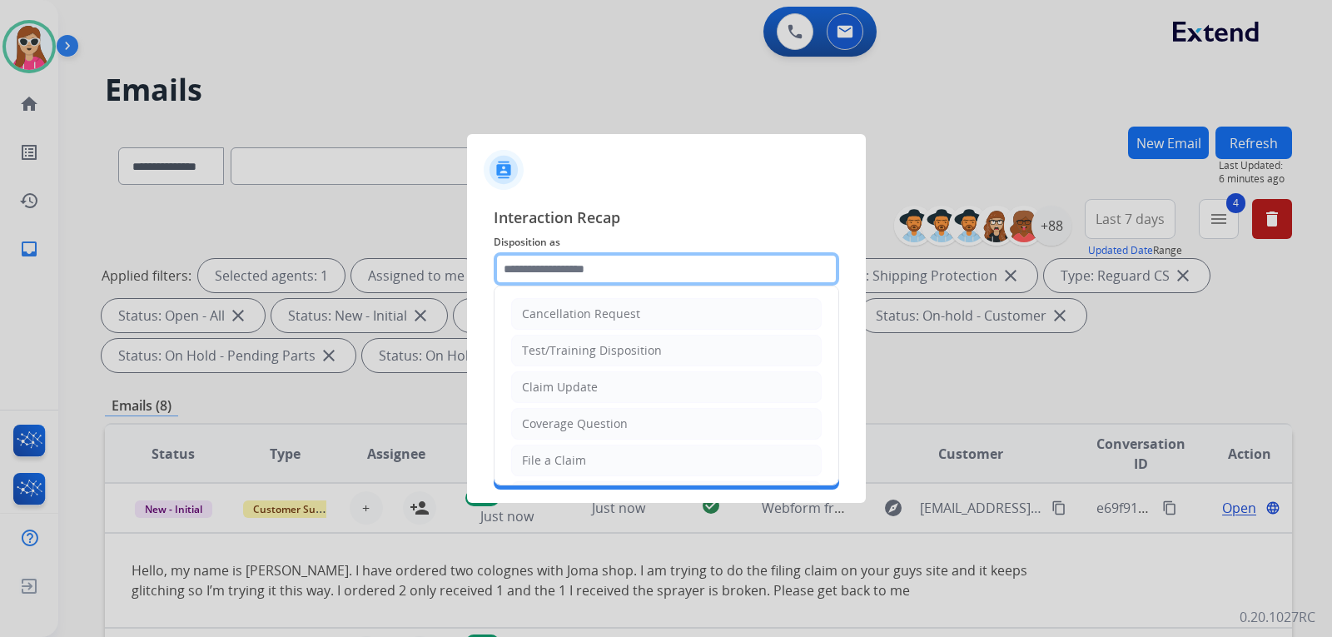
click at [643, 275] on input "text" at bounding box center [666, 268] width 345 height 33
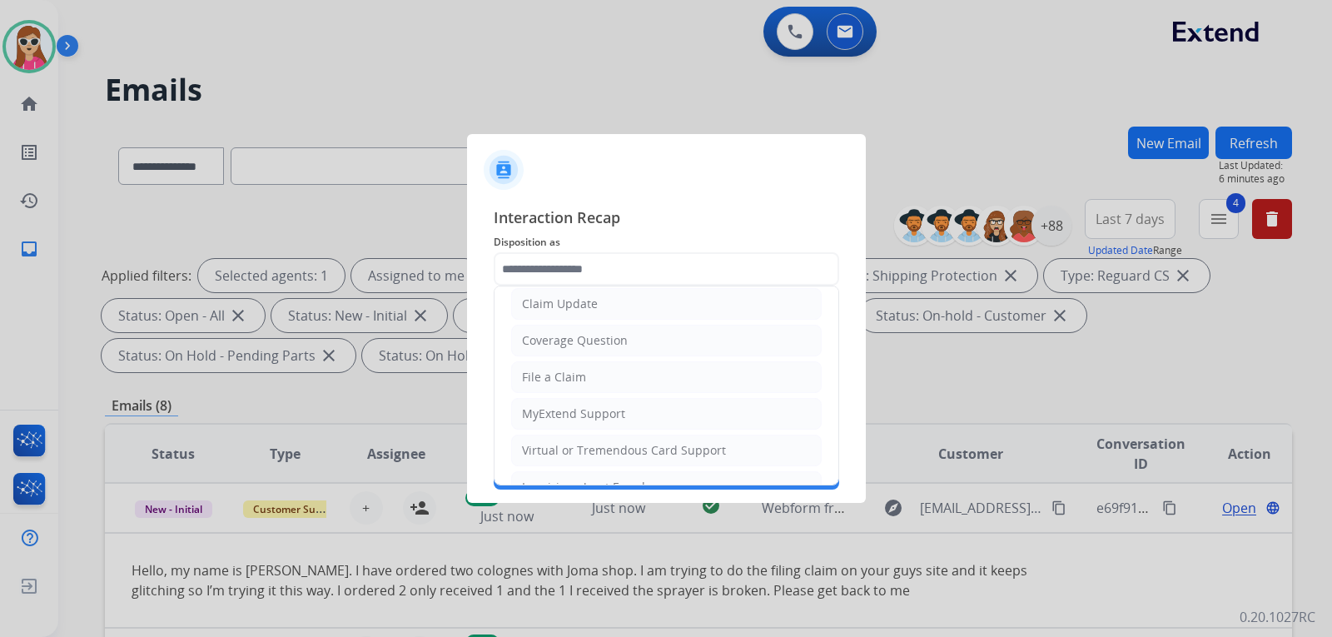
click at [613, 380] on li "File a Claim" at bounding box center [666, 377] width 311 height 32
type input "**********"
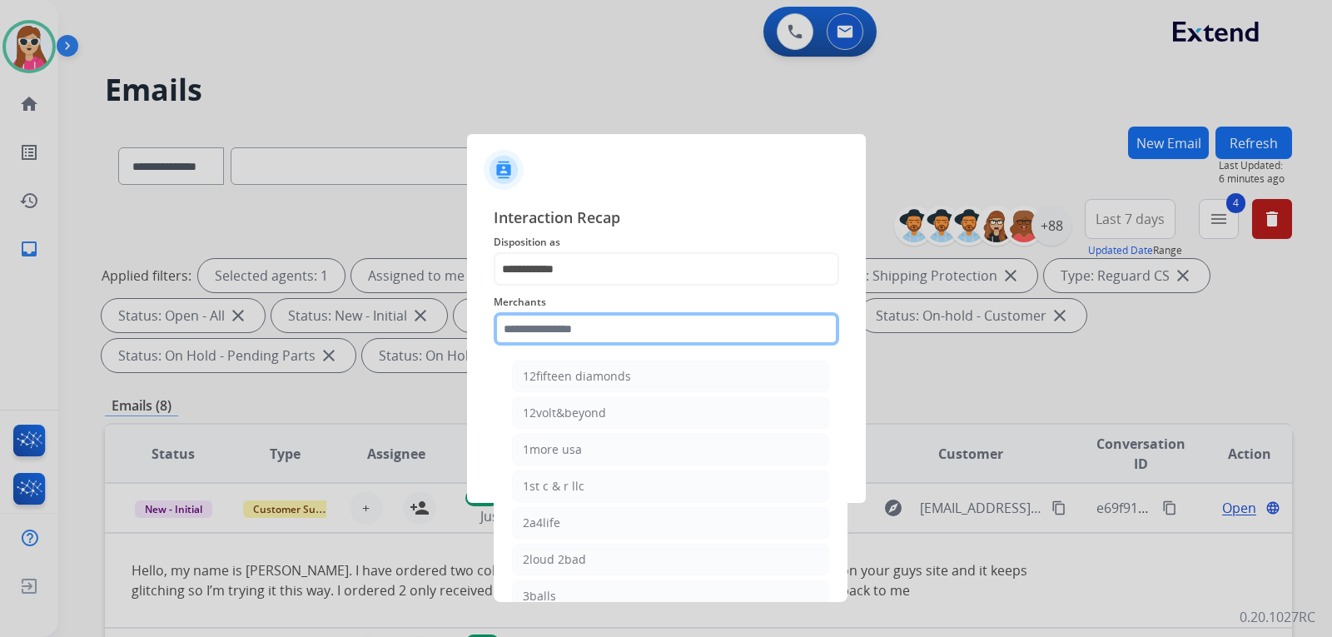
click at [610, 331] on input "text" at bounding box center [666, 328] width 345 height 33
click at [654, 329] on input "text" at bounding box center [666, 328] width 345 height 33
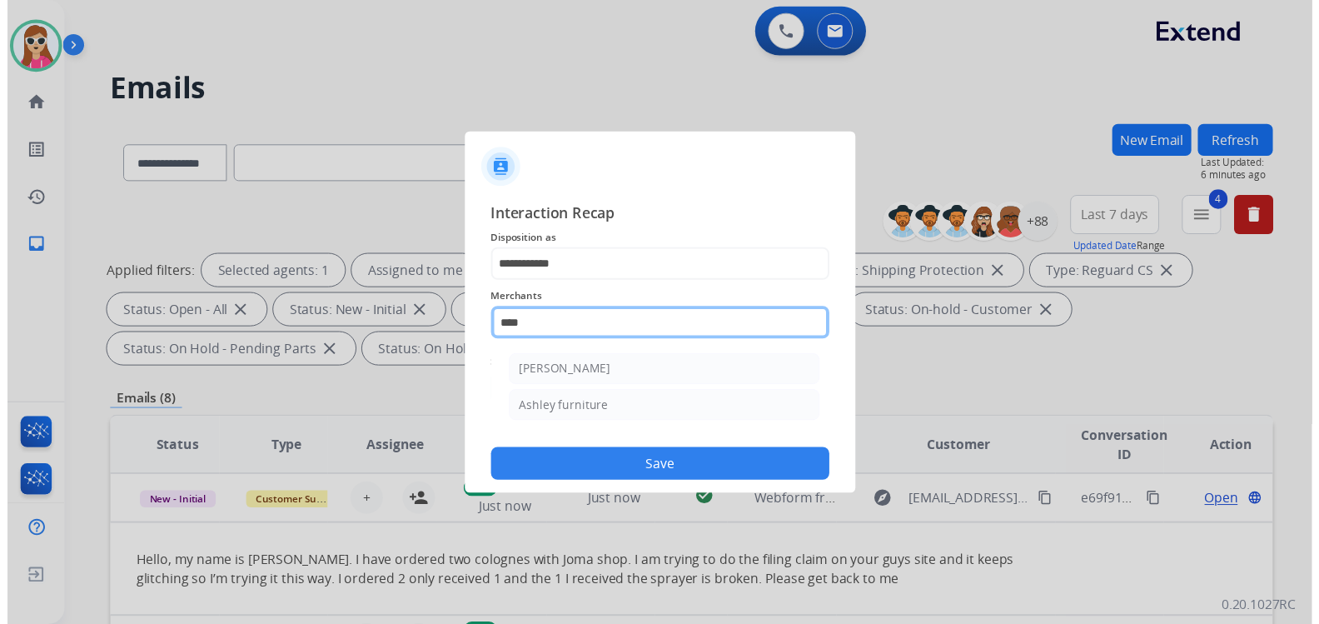
scroll to position [0, 0]
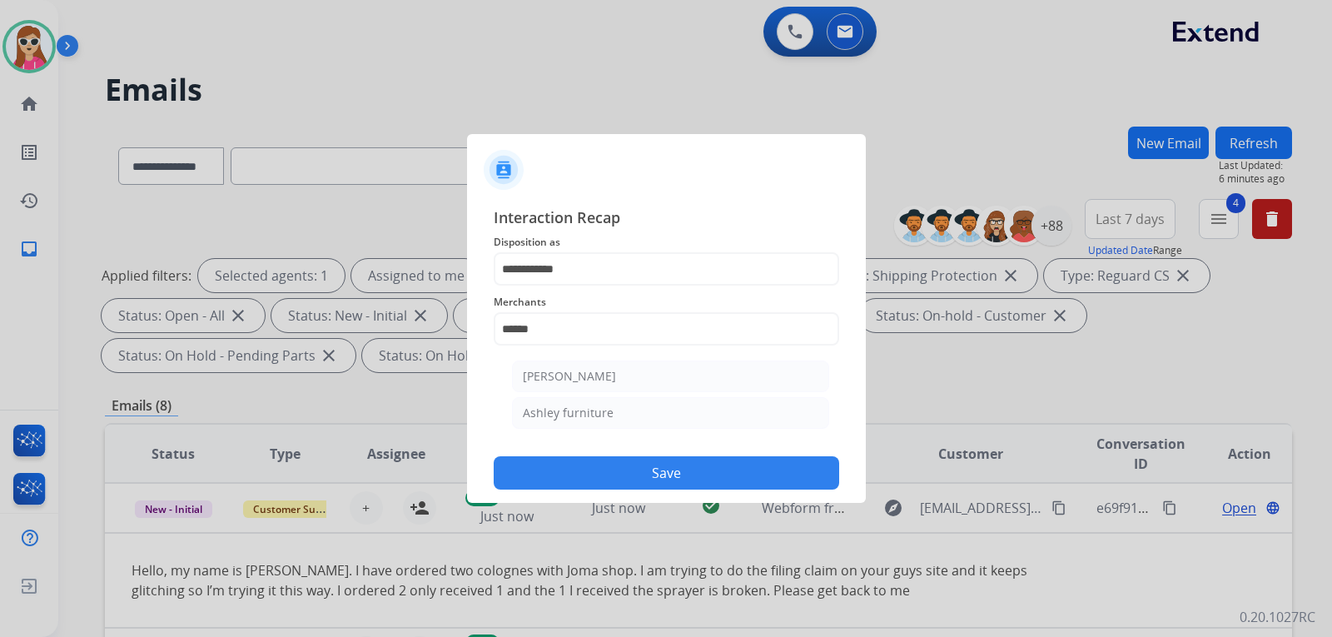
drag, startPoint x: 643, startPoint y: 410, endPoint x: 648, endPoint y: 397, distance: 13.8
click at [643, 408] on li "Ashley furniture" at bounding box center [670, 413] width 317 height 32
type input "**********"
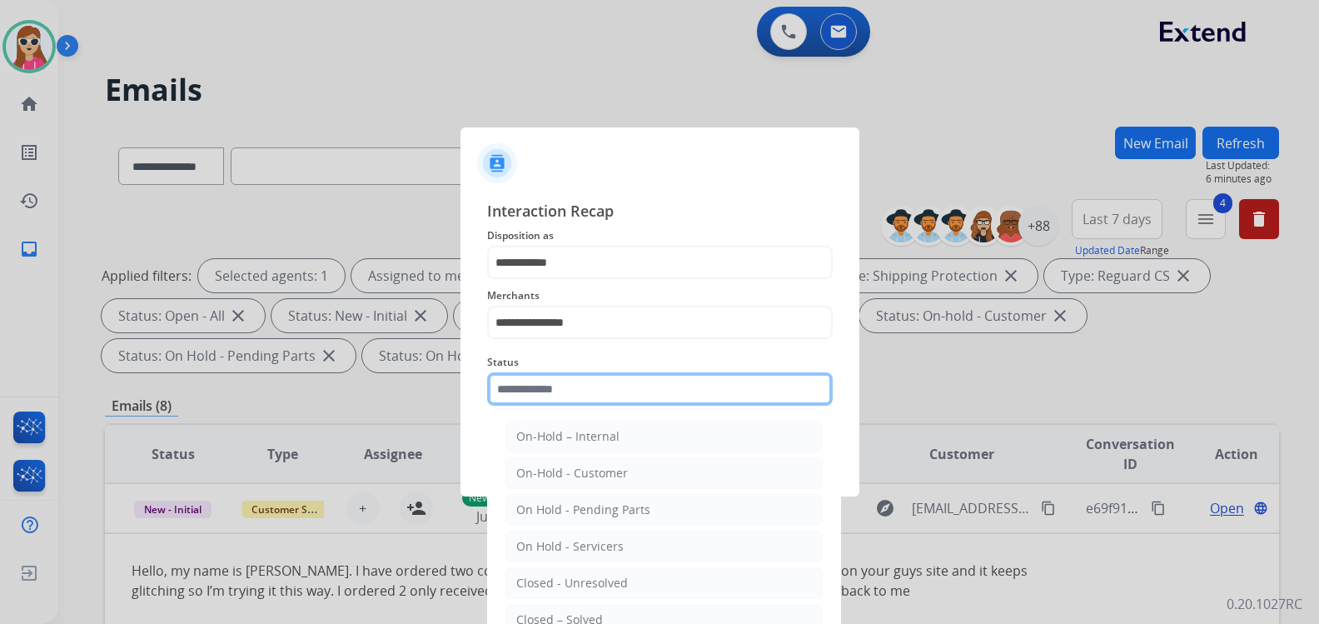
click at [644, 401] on input "text" at bounding box center [659, 388] width 345 height 33
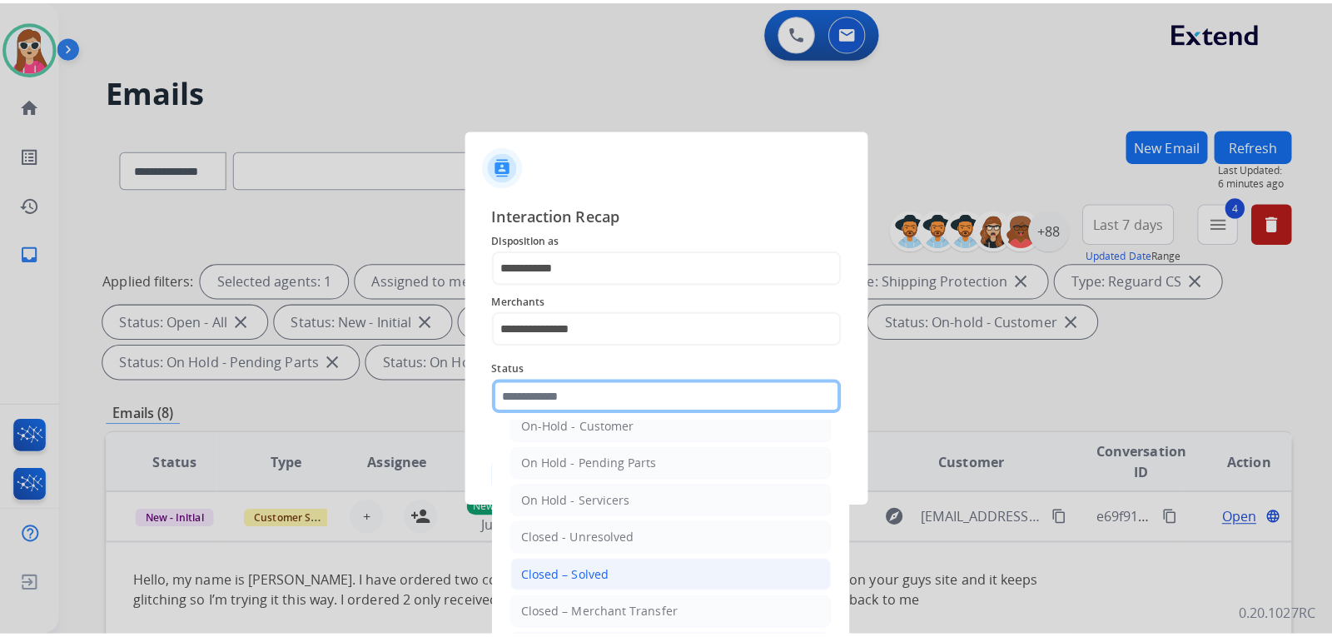
scroll to position [83, 0]
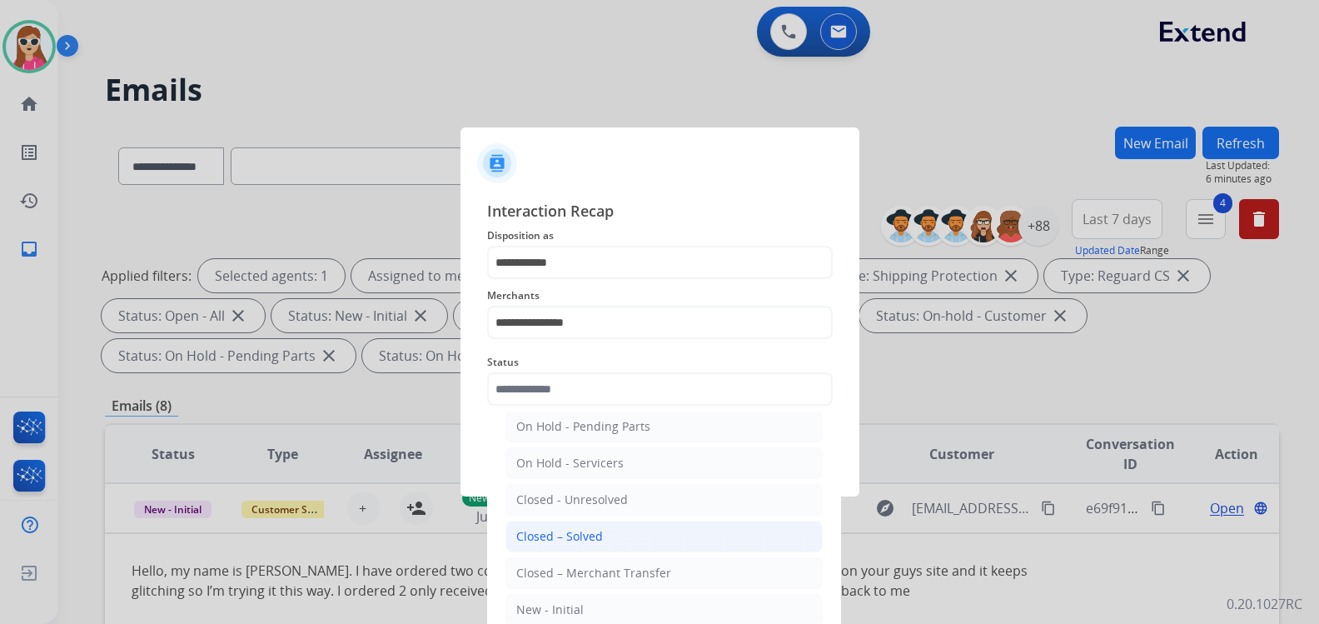
click at [650, 529] on li "Closed – Solved" at bounding box center [663, 536] width 317 height 32
type input "**********"
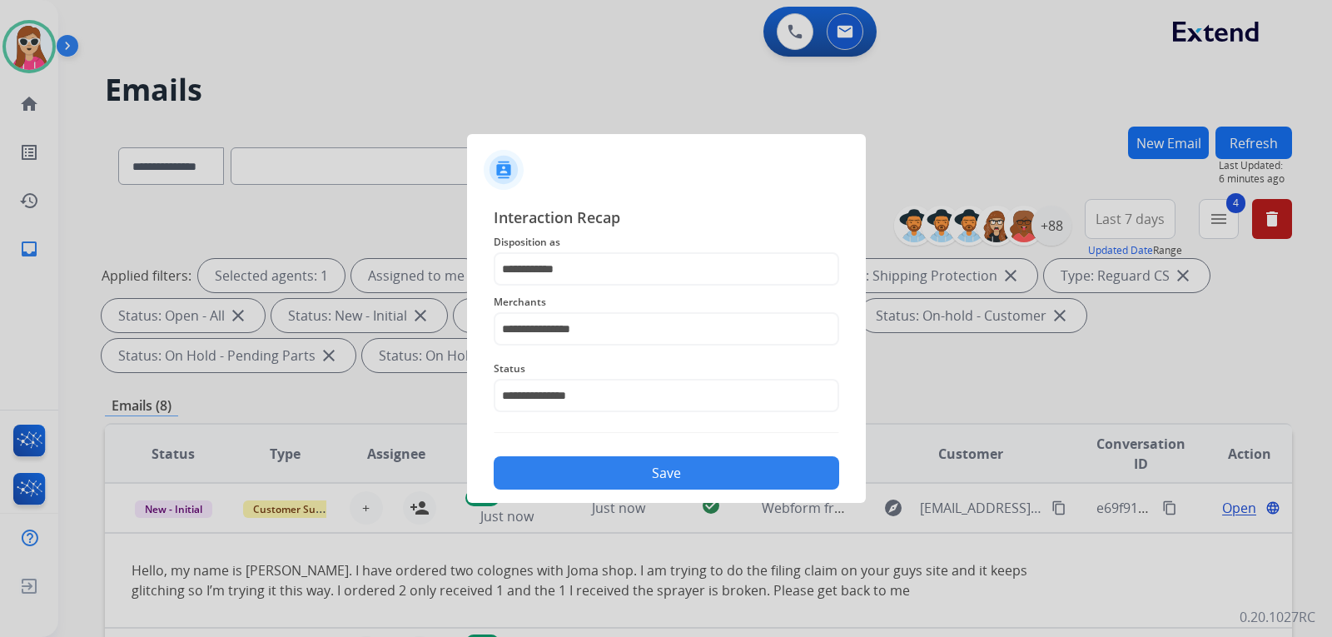
click at [683, 484] on button "Save" at bounding box center [666, 472] width 345 height 33
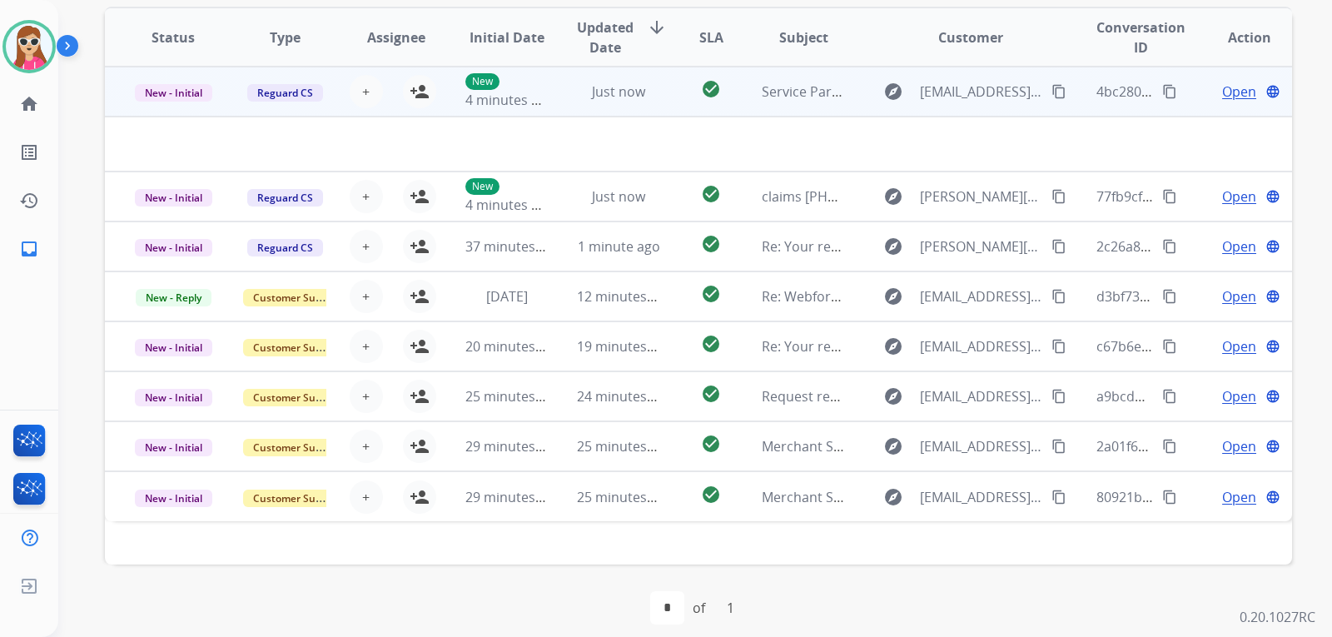
scroll to position [333, 0]
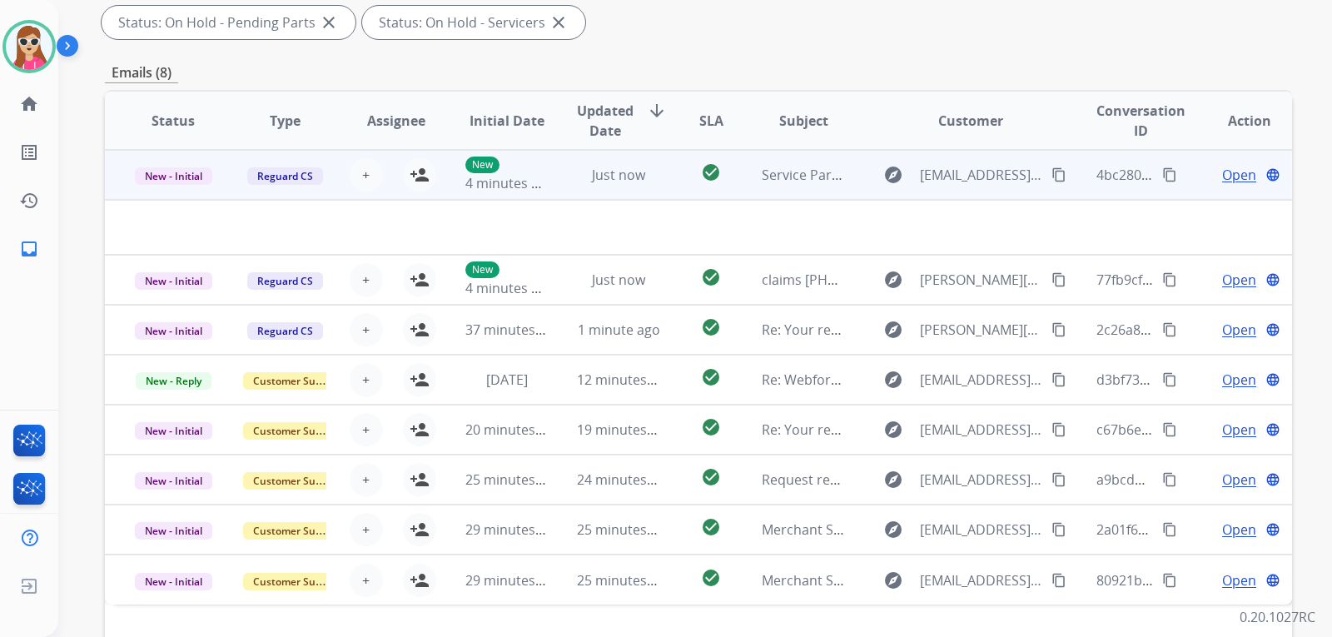
click at [738, 180] on td "Service Partnership Inquiry – In-Home Furniture Repair & Cleaning" at bounding box center [791, 175] width 112 height 50
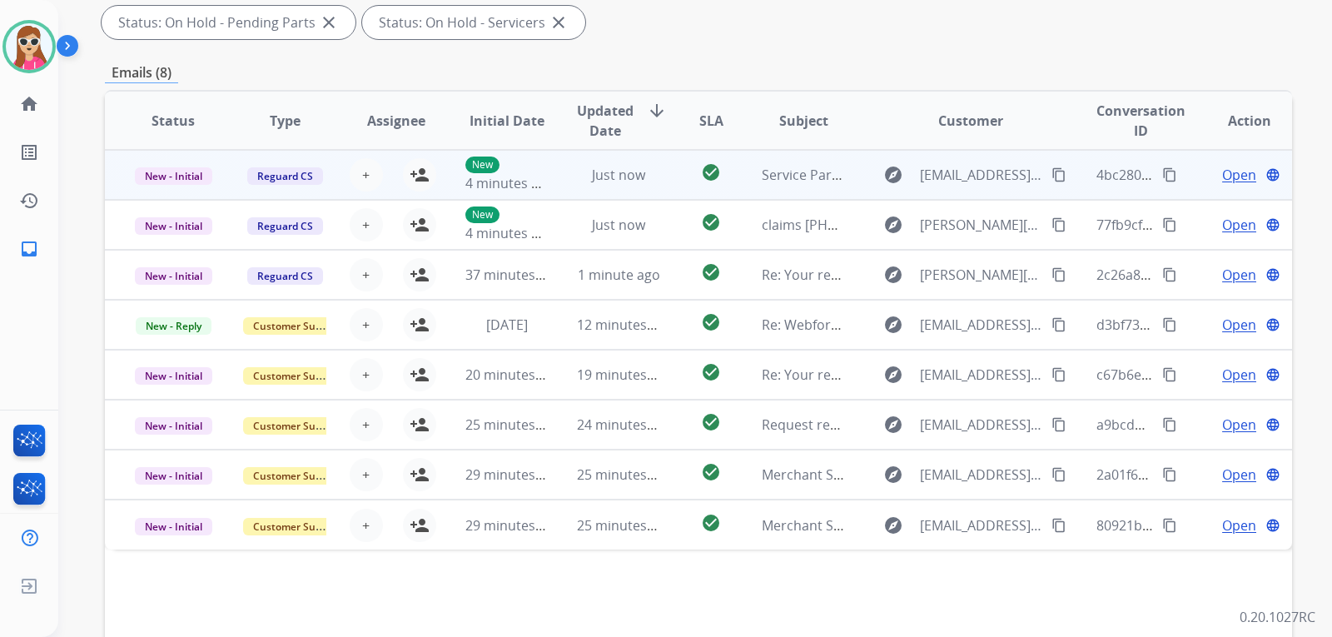
click at [737, 187] on td "Service Partnership Inquiry – In-Home Furniture Repair & Cleaning" at bounding box center [791, 175] width 112 height 50
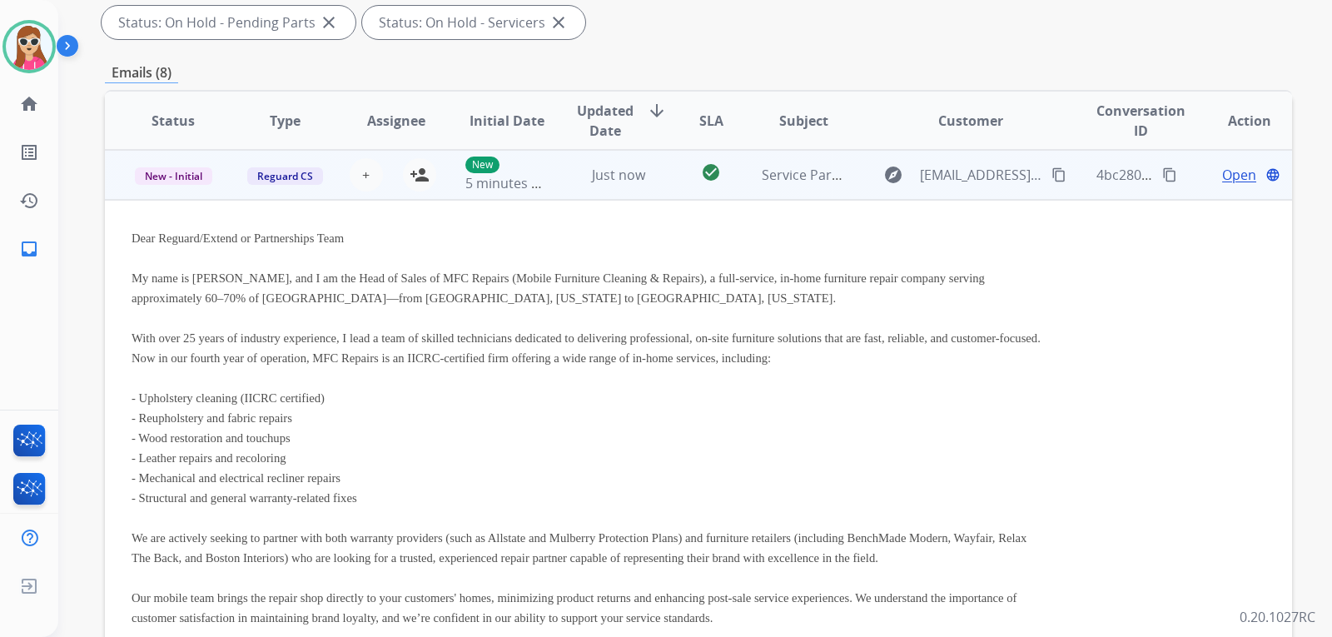
click at [735, 169] on td "Service Partnership Inquiry – In-Home Furniture Repair & Cleaning" at bounding box center [791, 175] width 112 height 50
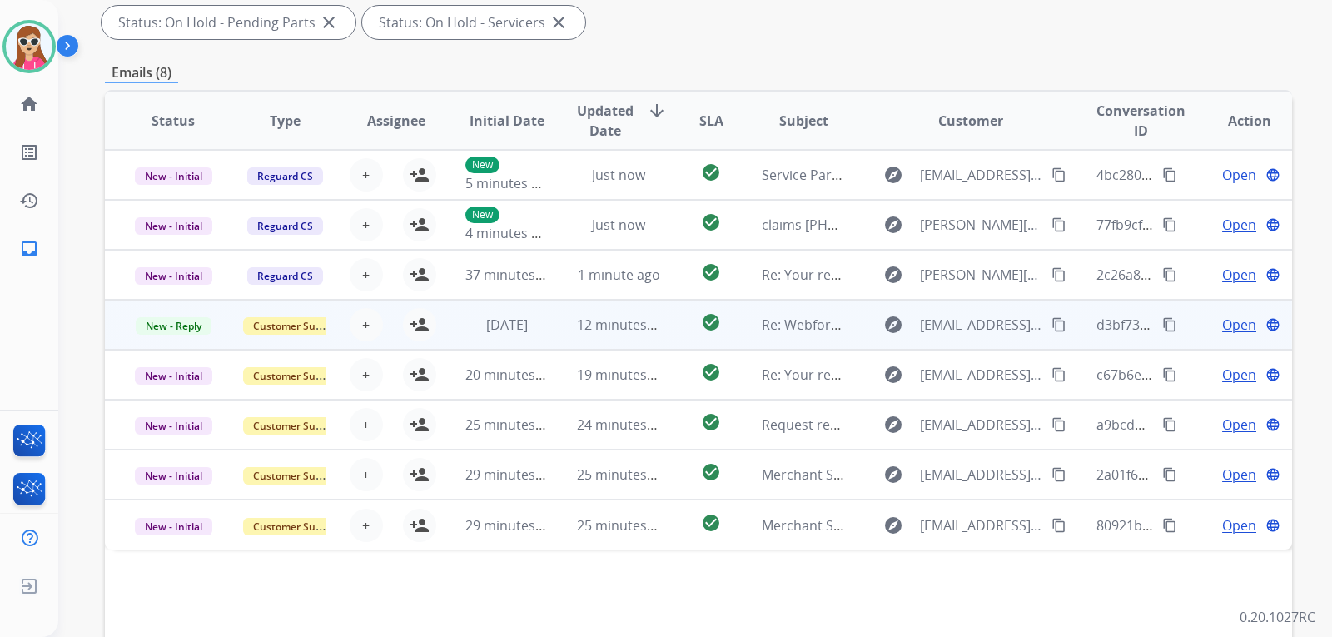
click at [735, 320] on td "Re: Webform from Grabifyy@gmail.com on 08/13/2025" at bounding box center [791, 325] width 112 height 50
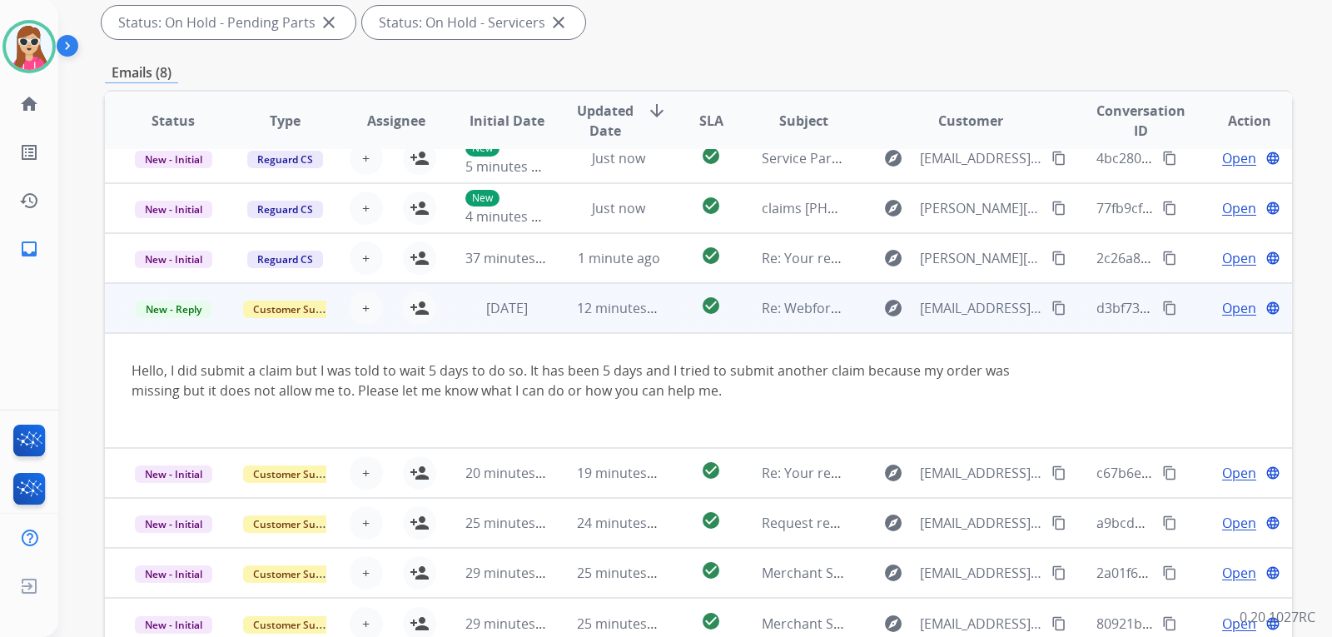
scroll to position [416, 0]
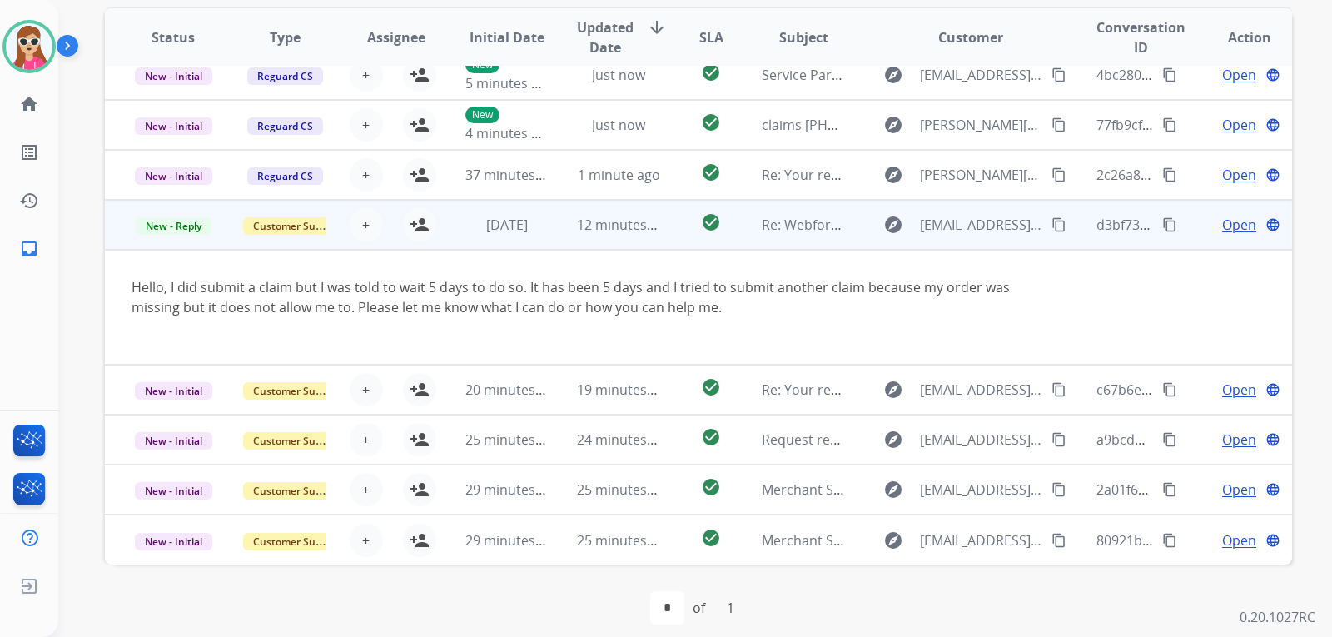
click at [1225, 223] on span "Open" at bounding box center [1239, 225] width 34 height 20
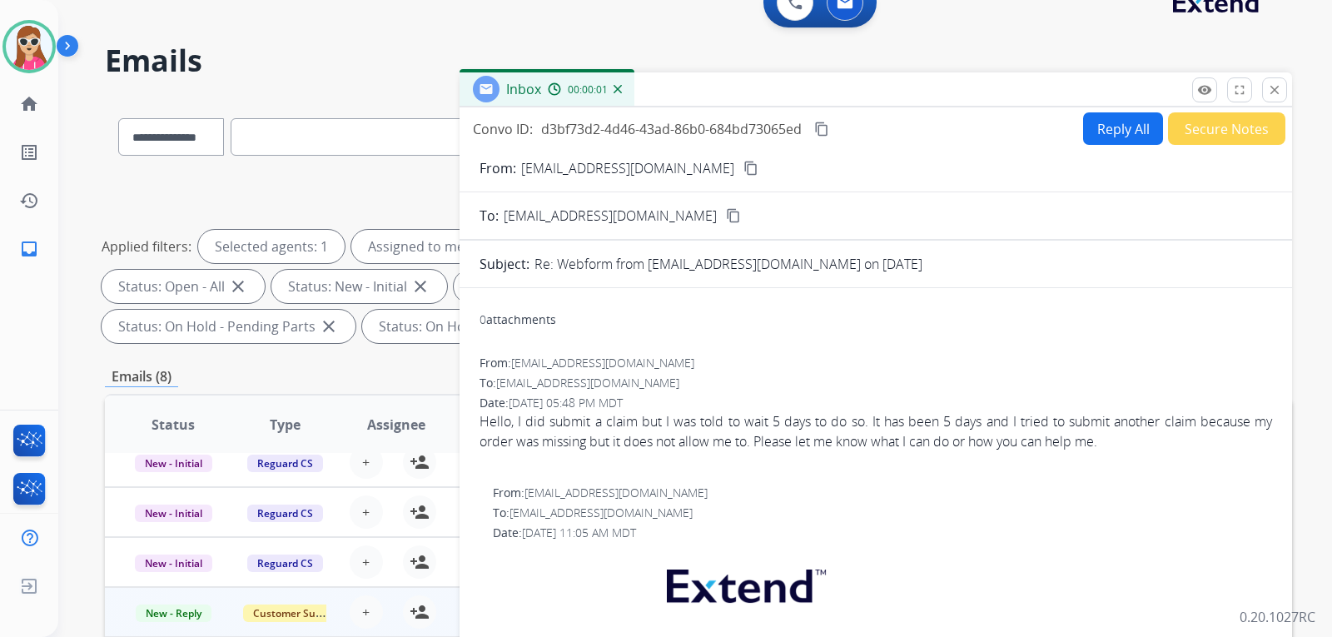
scroll to position [0, 0]
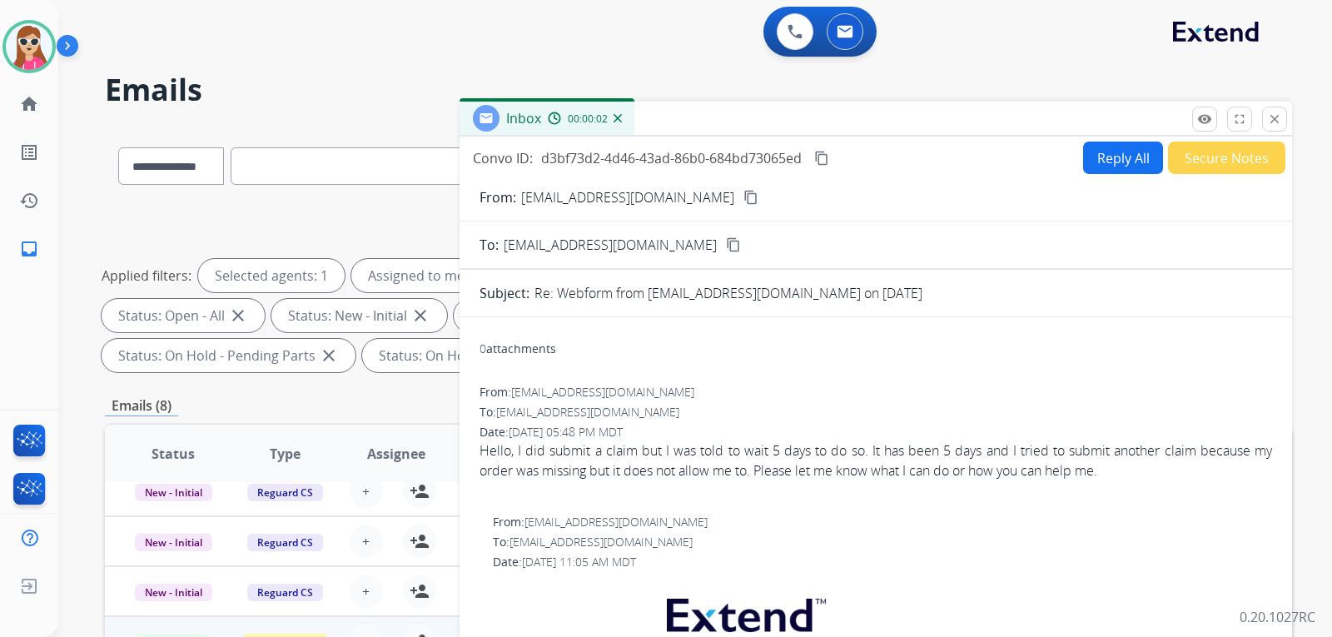
click at [1101, 155] on button "Reply All" at bounding box center [1123, 158] width 80 height 32
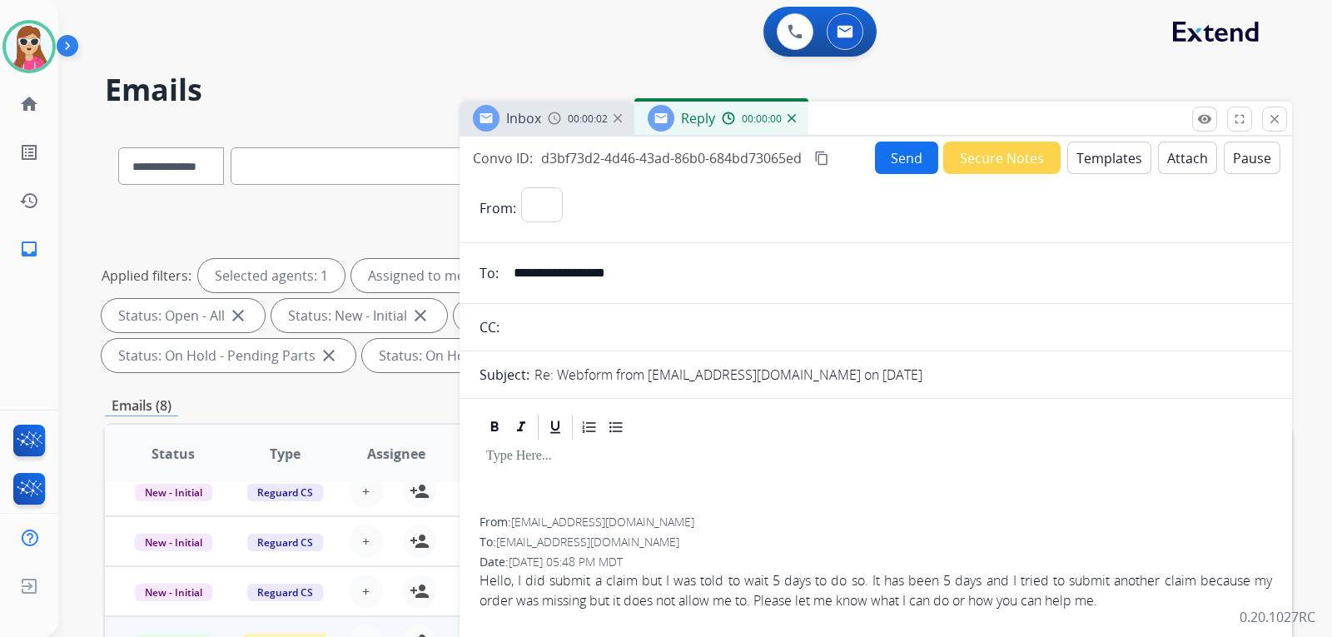
select select "**********"
click at [1097, 167] on button "Templates" at bounding box center [1109, 158] width 84 height 32
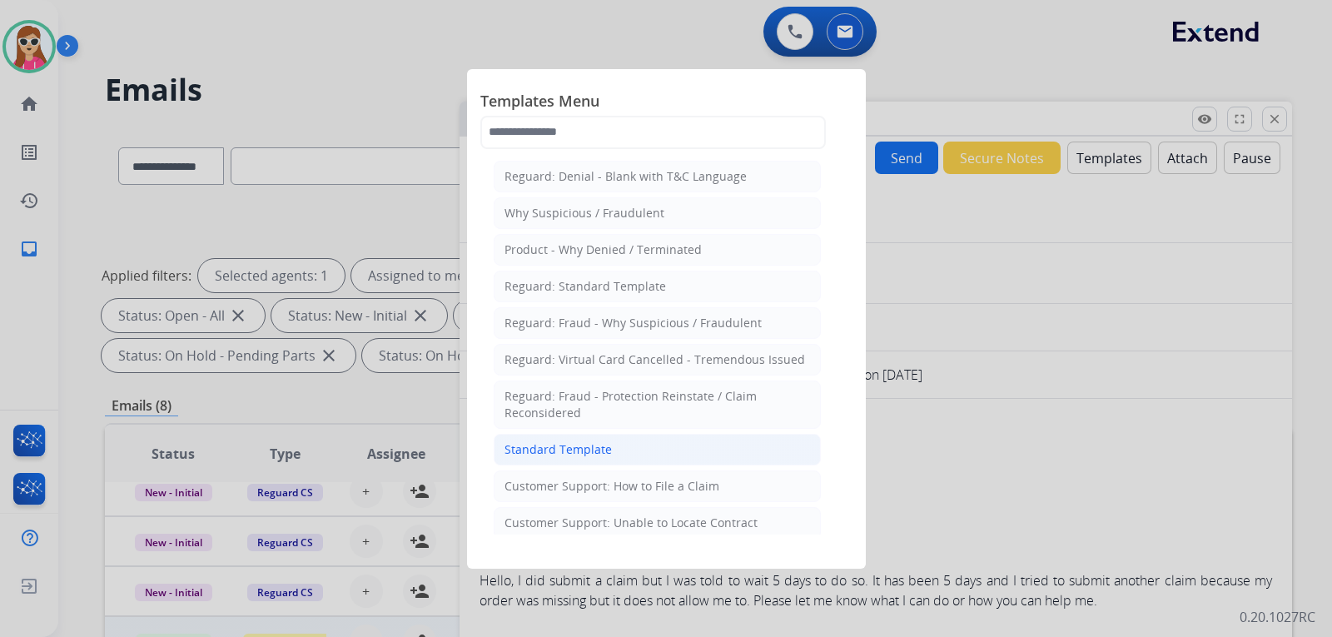
drag, startPoint x: 639, startPoint y: 445, endPoint x: 648, endPoint y: 436, distance: 12.4
click at [648, 436] on li "Standard Template" at bounding box center [657, 450] width 327 height 32
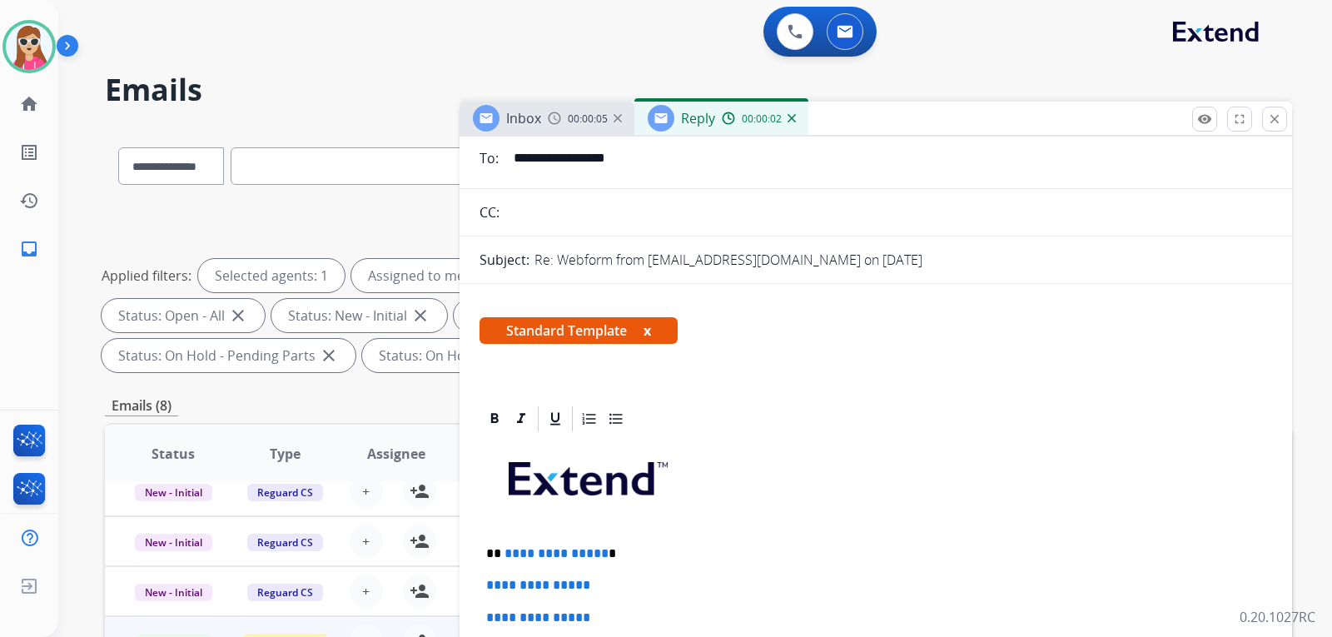
scroll to position [333, 0]
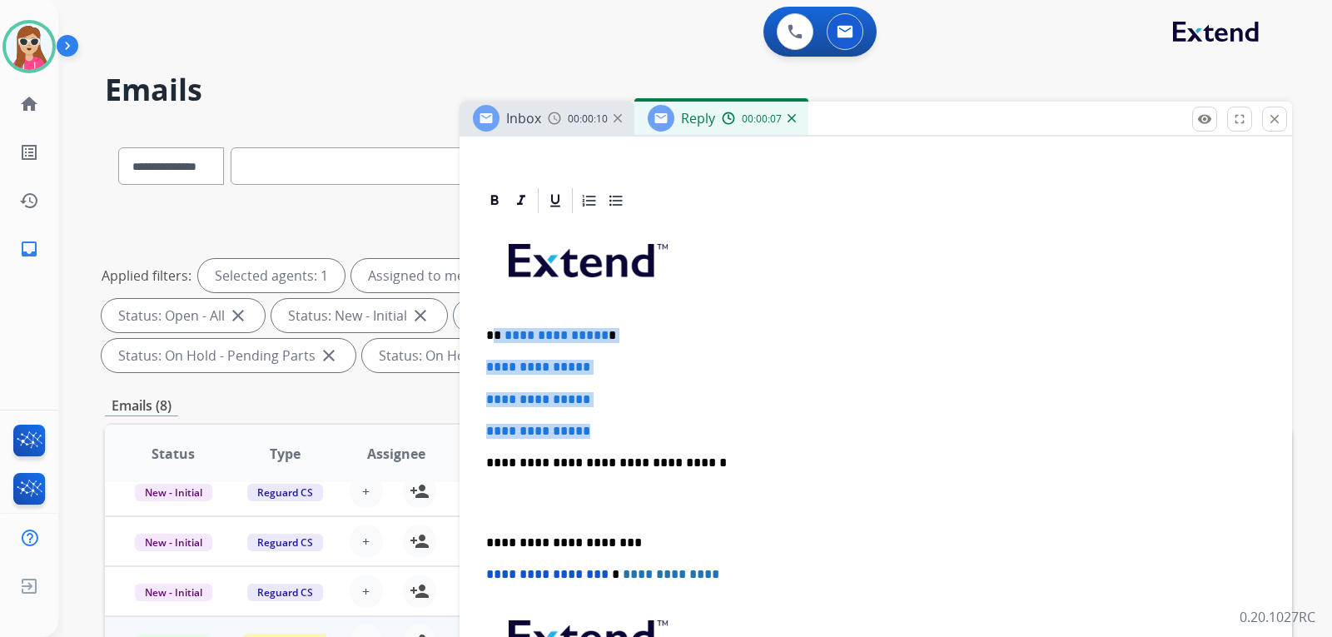
drag, startPoint x: 495, startPoint y: 333, endPoint x: 599, endPoint y: 429, distance: 141.4
click at [599, 429] on div "**********" at bounding box center [875, 502] width 793 height 573
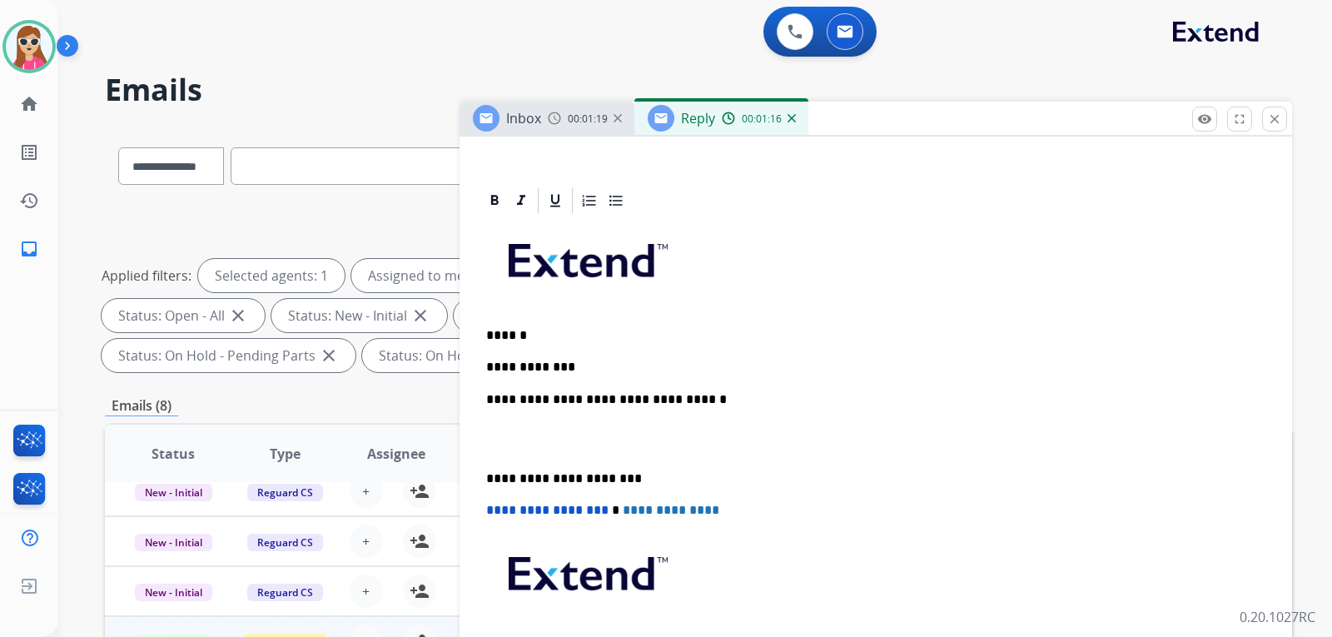
click at [516, 375] on div "**********" at bounding box center [875, 470] width 793 height 509
click at [514, 370] on p "**********" at bounding box center [869, 367] width 766 height 15
click at [590, 363] on p "**********" at bounding box center [869, 367] width 766 height 15
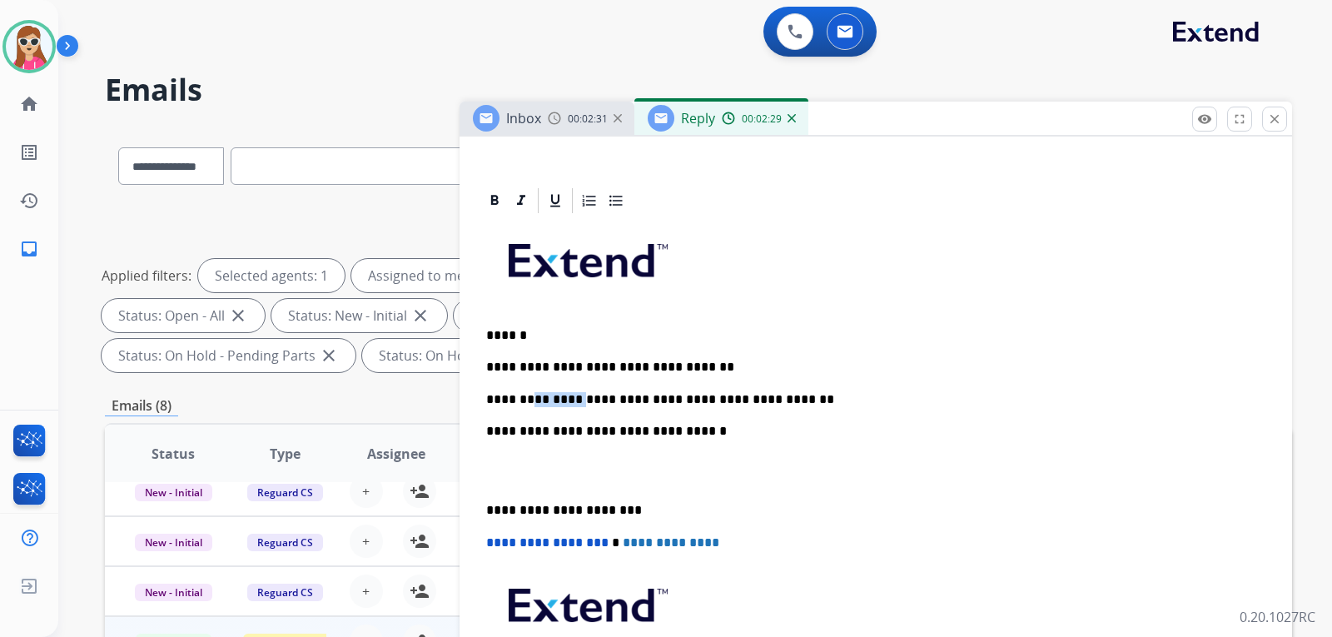
drag, startPoint x: 573, startPoint y: 395, endPoint x: 529, endPoint y: 407, distance: 45.6
click at [532, 400] on p "**********" at bounding box center [869, 399] width 766 height 15
click at [739, 401] on p "**********" at bounding box center [869, 399] width 766 height 15
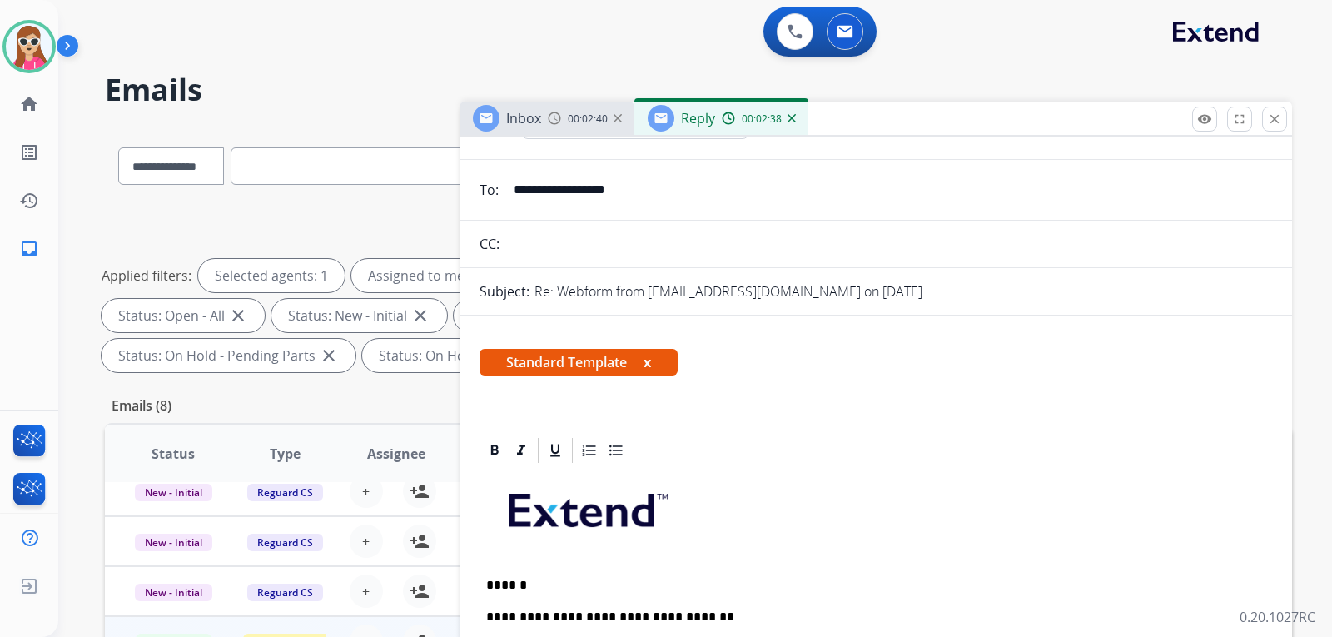
scroll to position [0, 0]
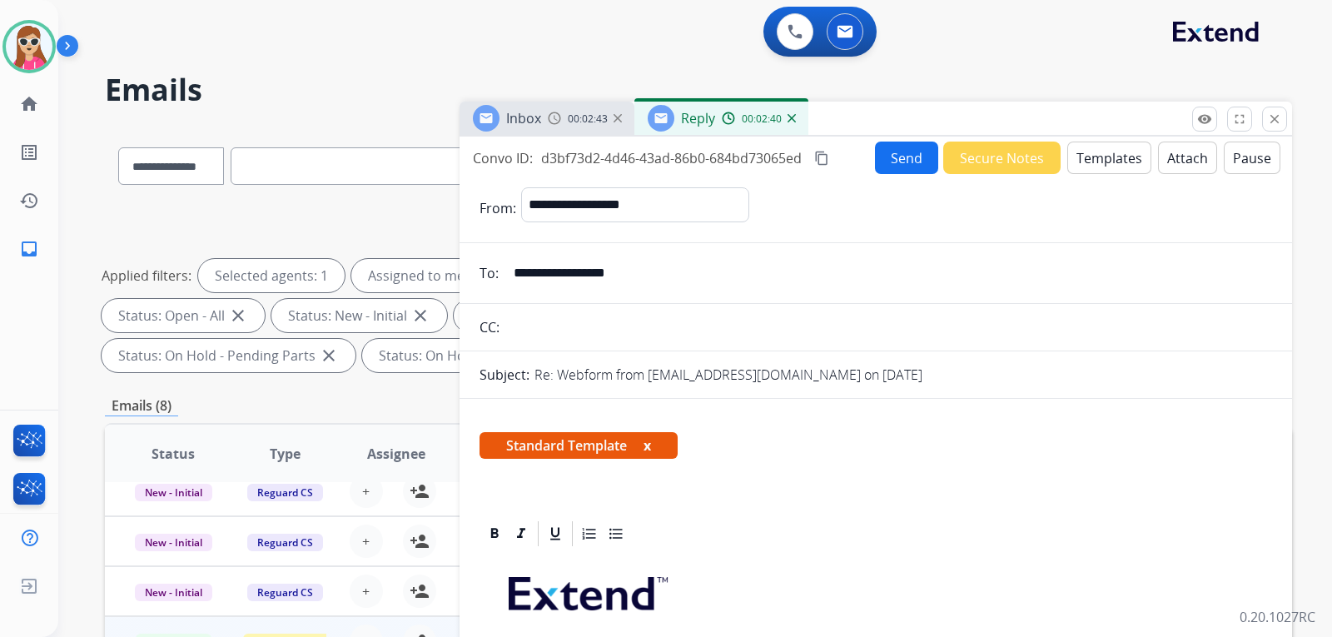
click at [907, 161] on button "Send" at bounding box center [906, 158] width 63 height 32
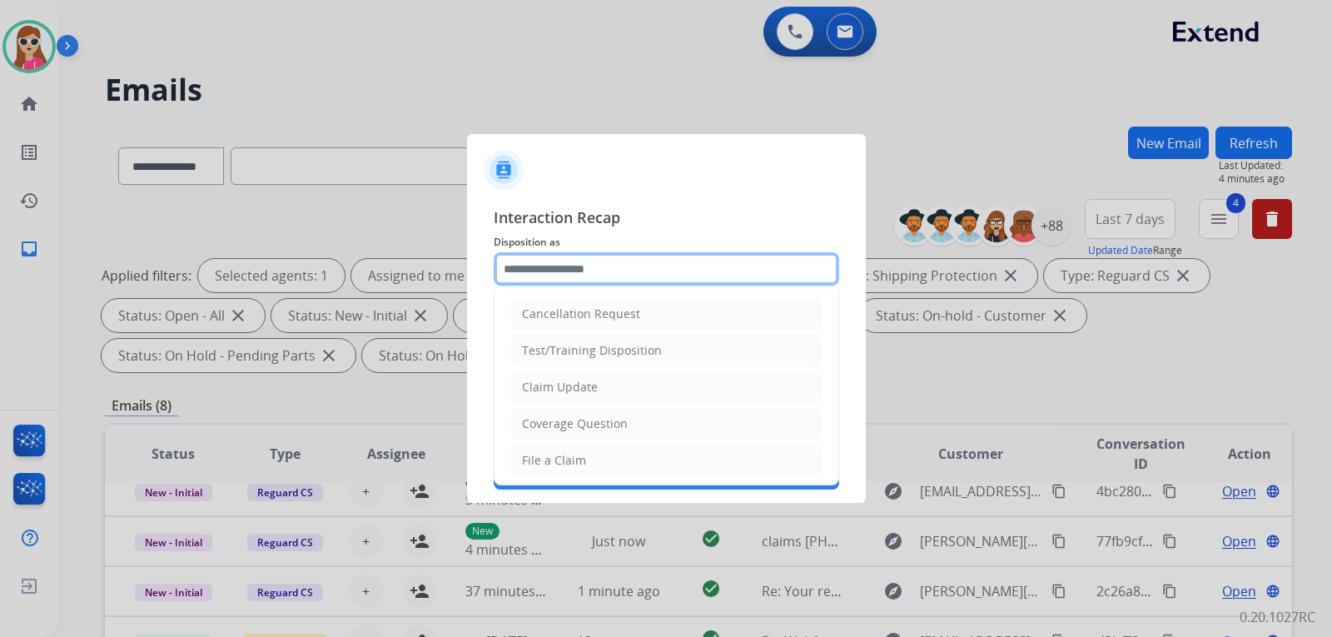
click at [637, 264] on input "text" at bounding box center [666, 268] width 345 height 33
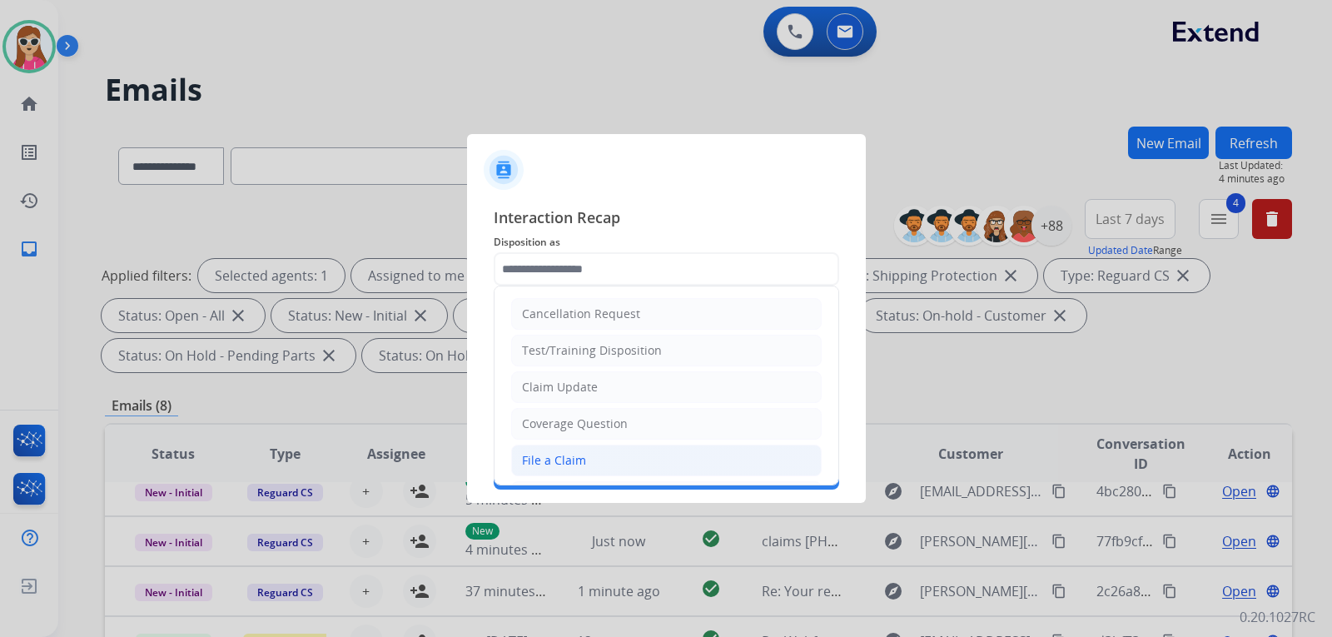
click at [584, 455] on li "File a Claim" at bounding box center [666, 461] width 311 height 32
type input "**********"
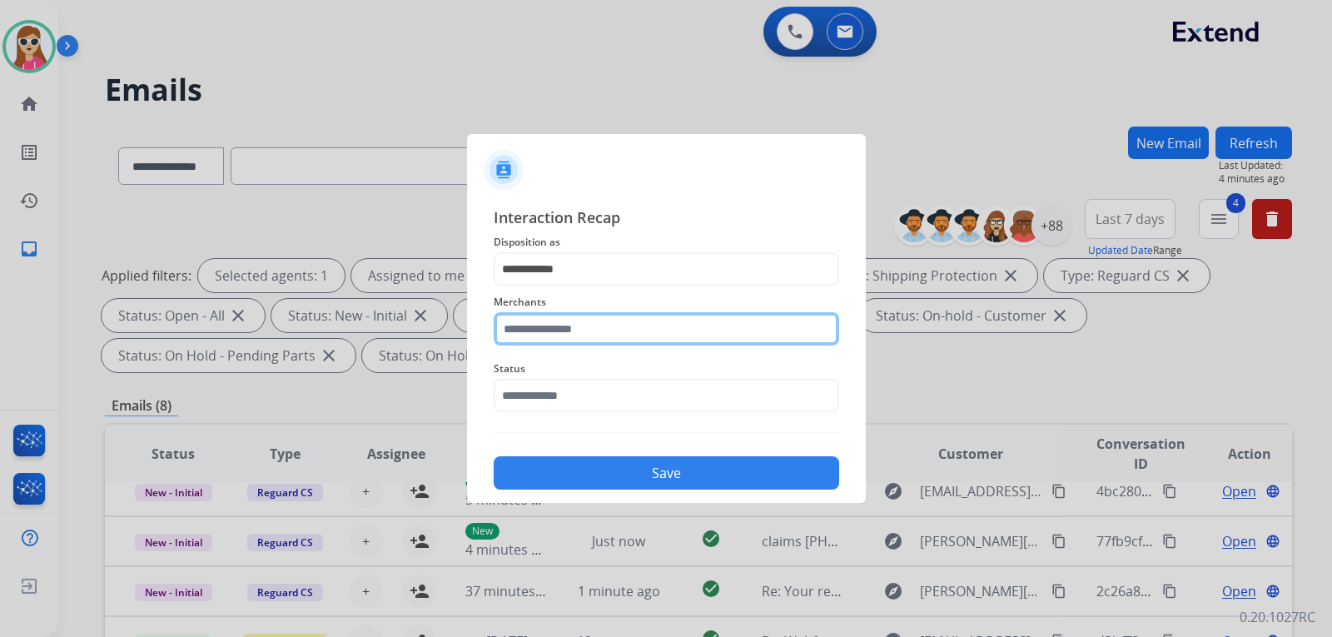
click at [667, 329] on input "text" at bounding box center [666, 328] width 345 height 33
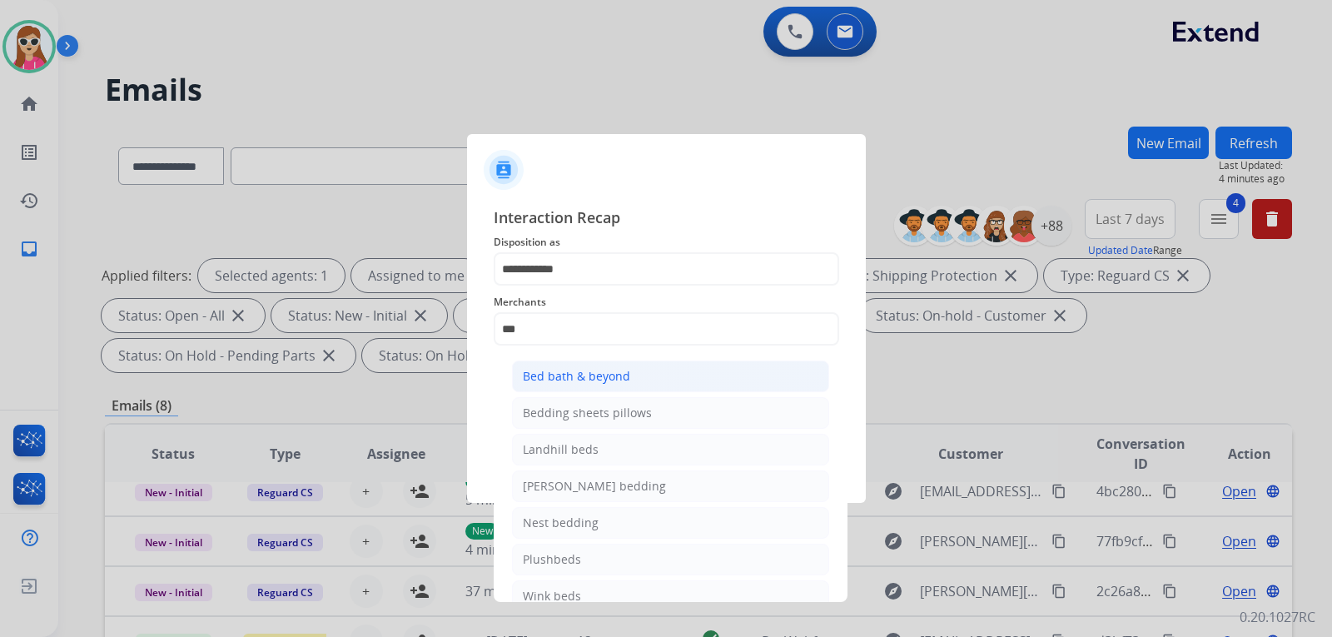
click at [560, 374] on div "Bed bath & beyond" at bounding box center [576, 376] width 107 height 17
type input "**********"
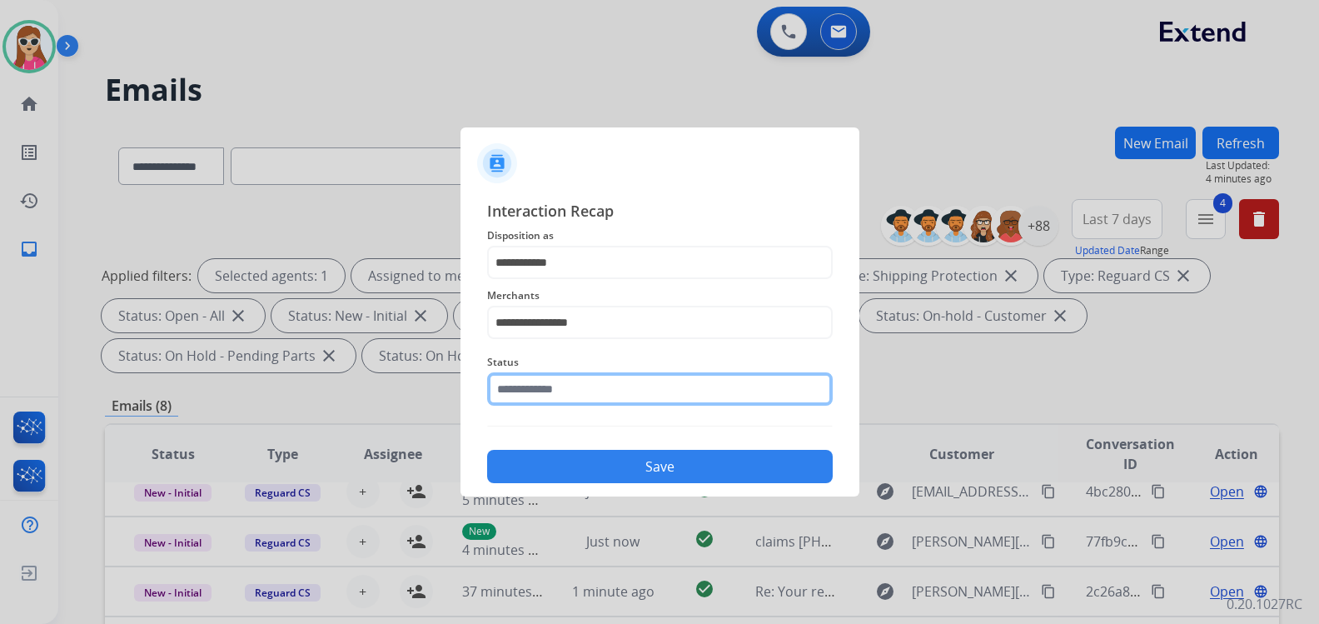
drag, startPoint x: 555, startPoint y: 395, endPoint x: 567, endPoint y: 410, distance: 19.0
click at [555, 396] on input "text" at bounding box center [659, 388] width 345 height 33
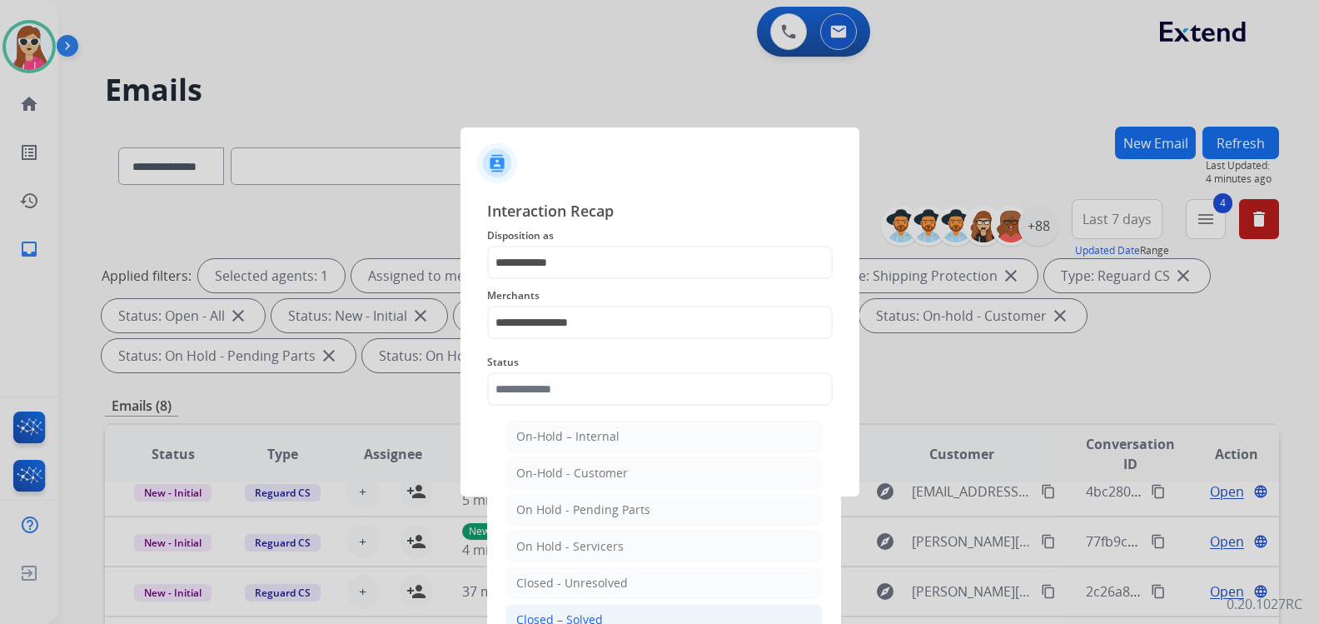
click at [576, 615] on div "Closed – Solved" at bounding box center [559, 619] width 87 height 17
type input "**********"
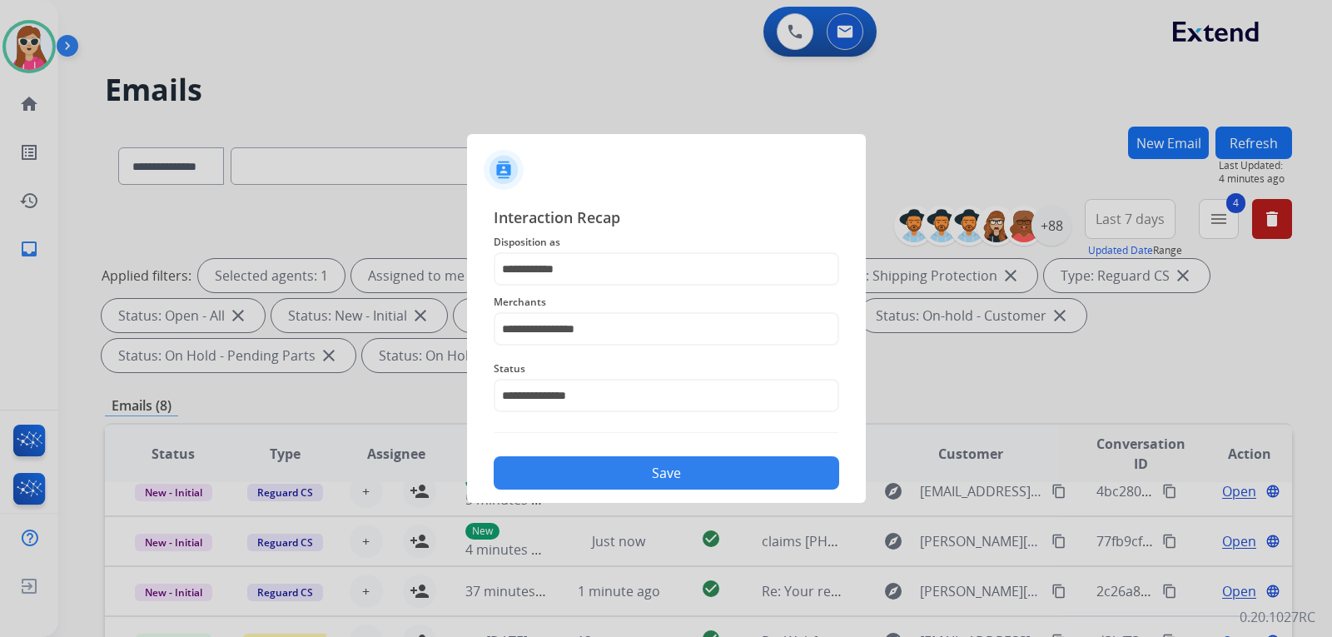
click at [595, 468] on button "Save" at bounding box center [666, 472] width 345 height 33
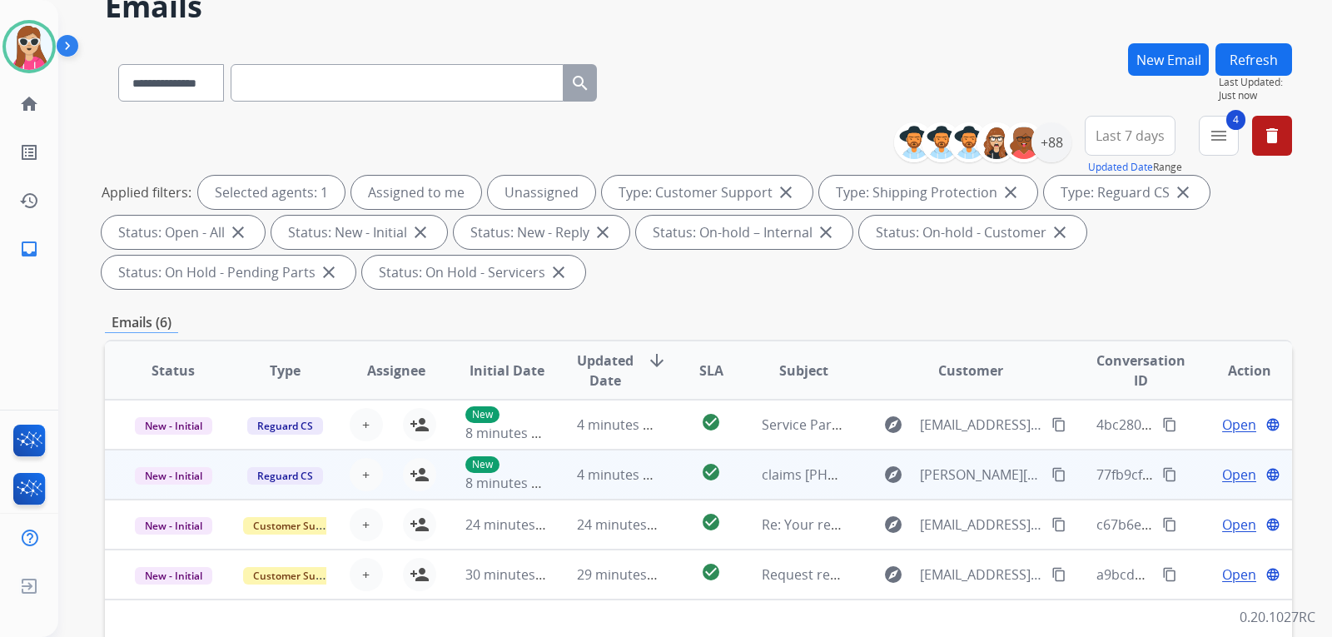
scroll to position [333, 0]
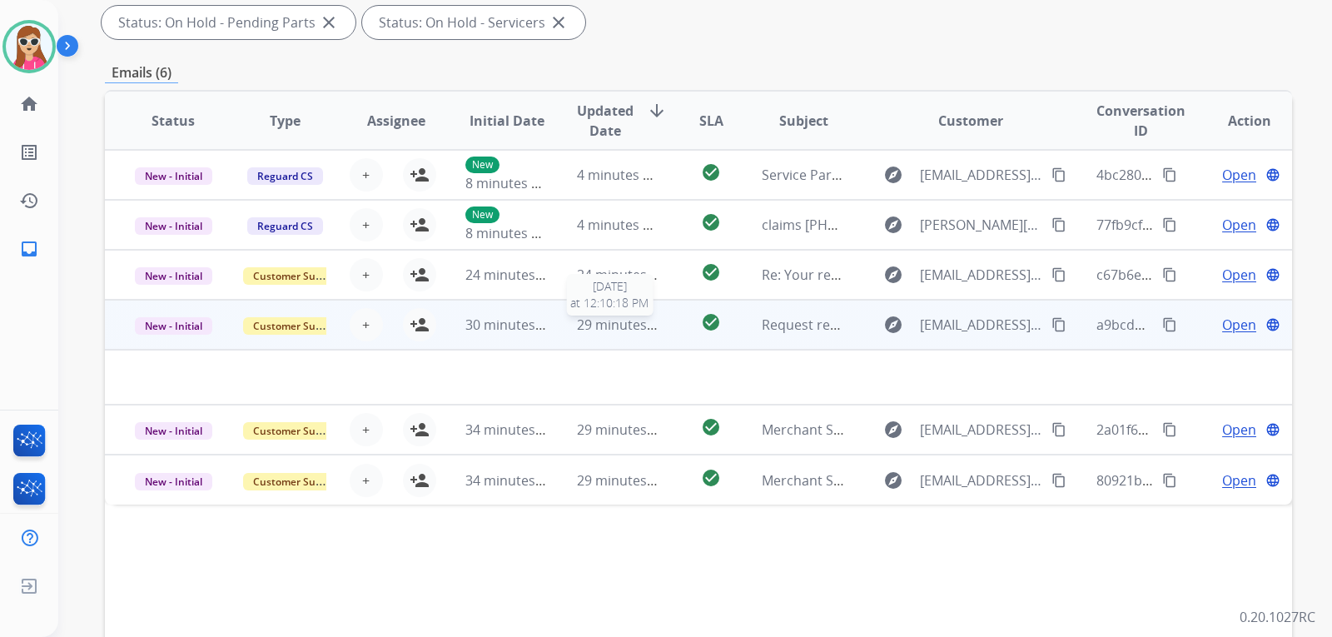
click at [653, 316] on span "29 minutes ago" at bounding box center [625, 325] width 97 height 18
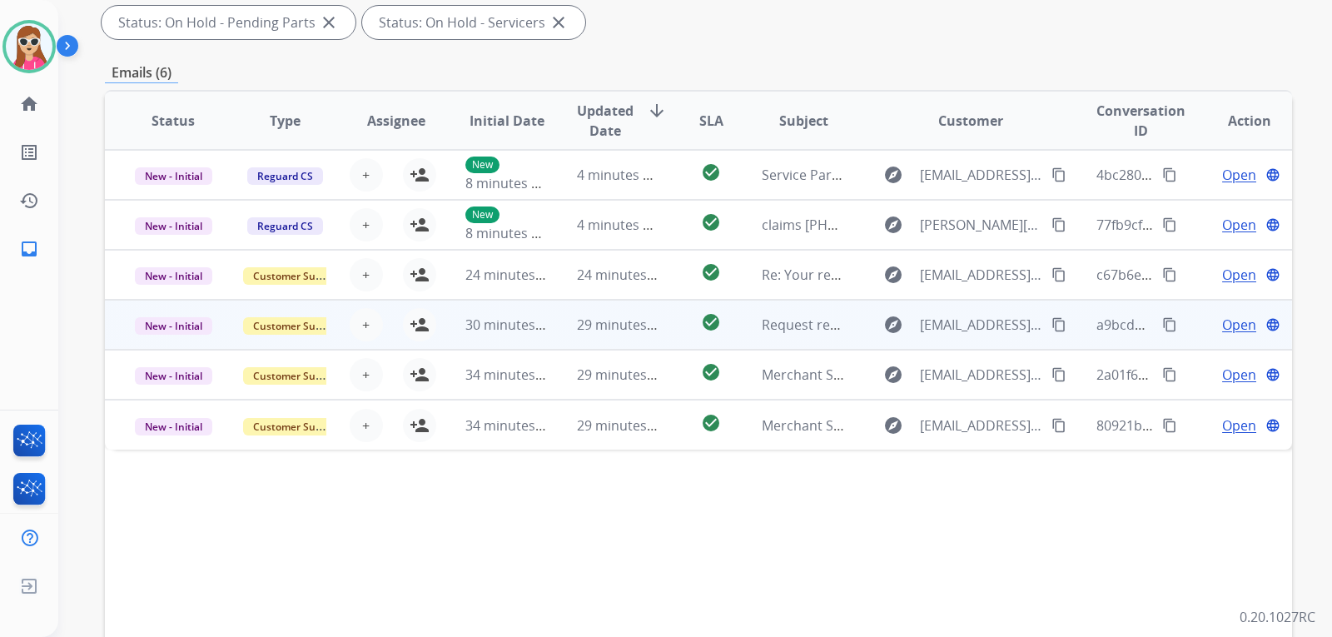
click at [664, 322] on td "check_circle" at bounding box center [698, 325] width 74 height 50
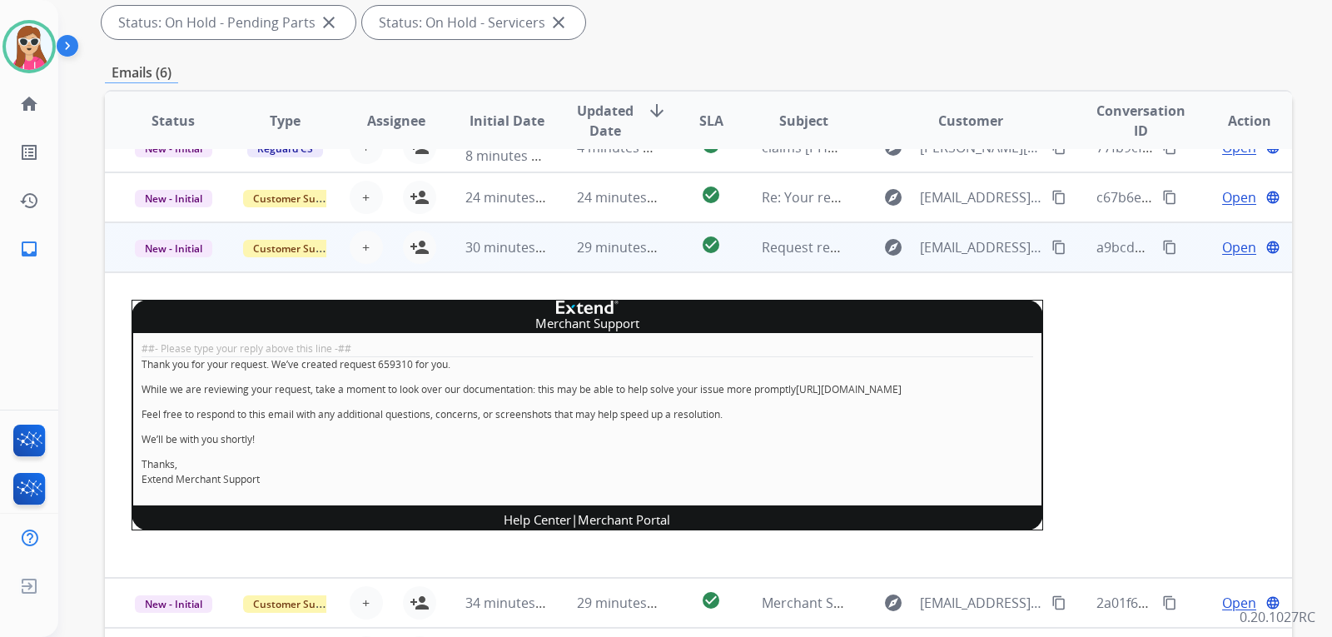
scroll to position [122, 0]
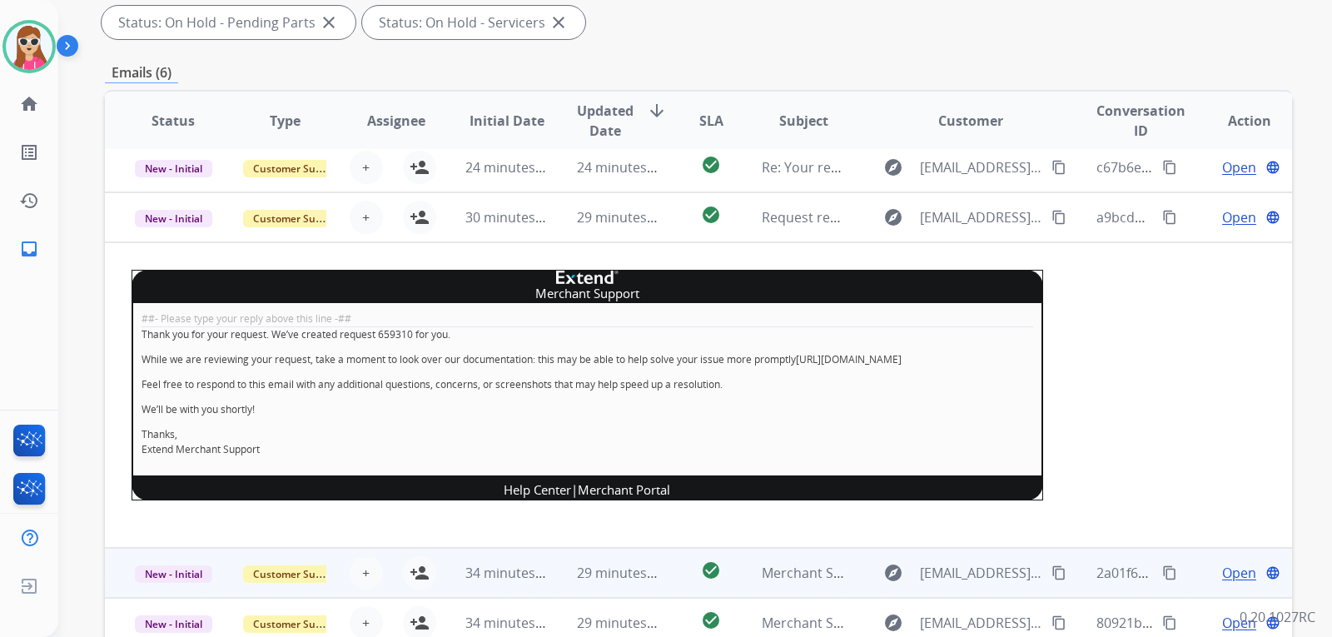
click at [681, 569] on td "check_circle" at bounding box center [698, 573] width 74 height 50
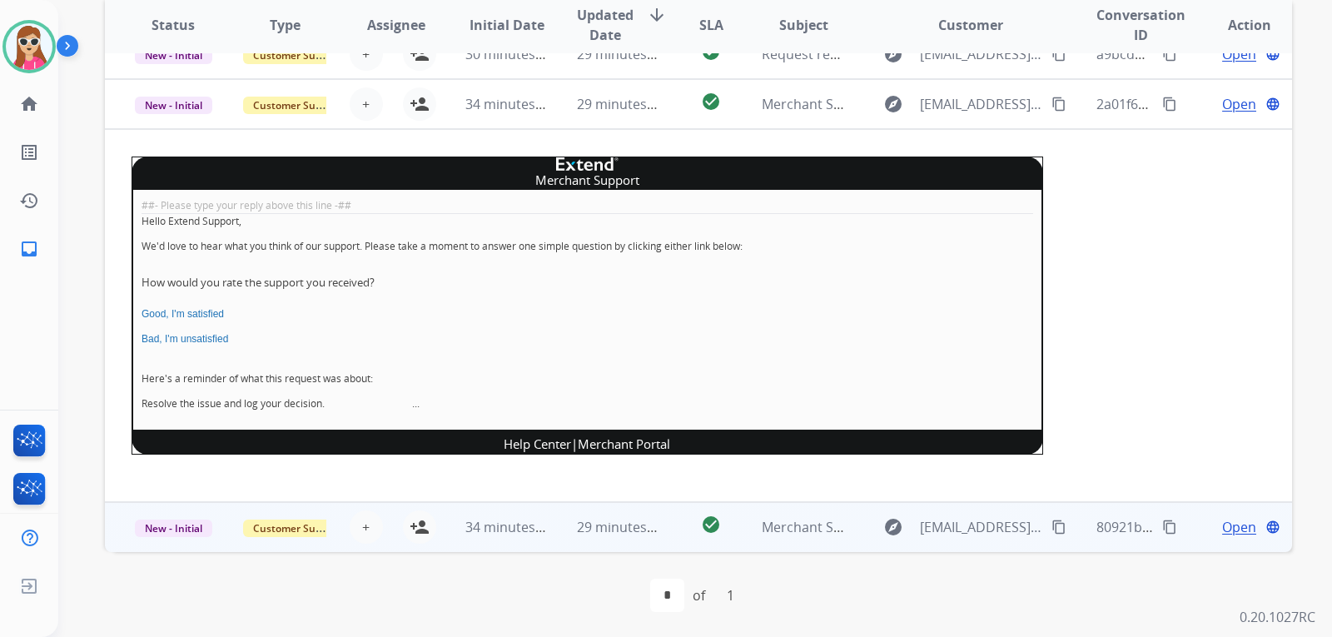
scroll to position [430, 0]
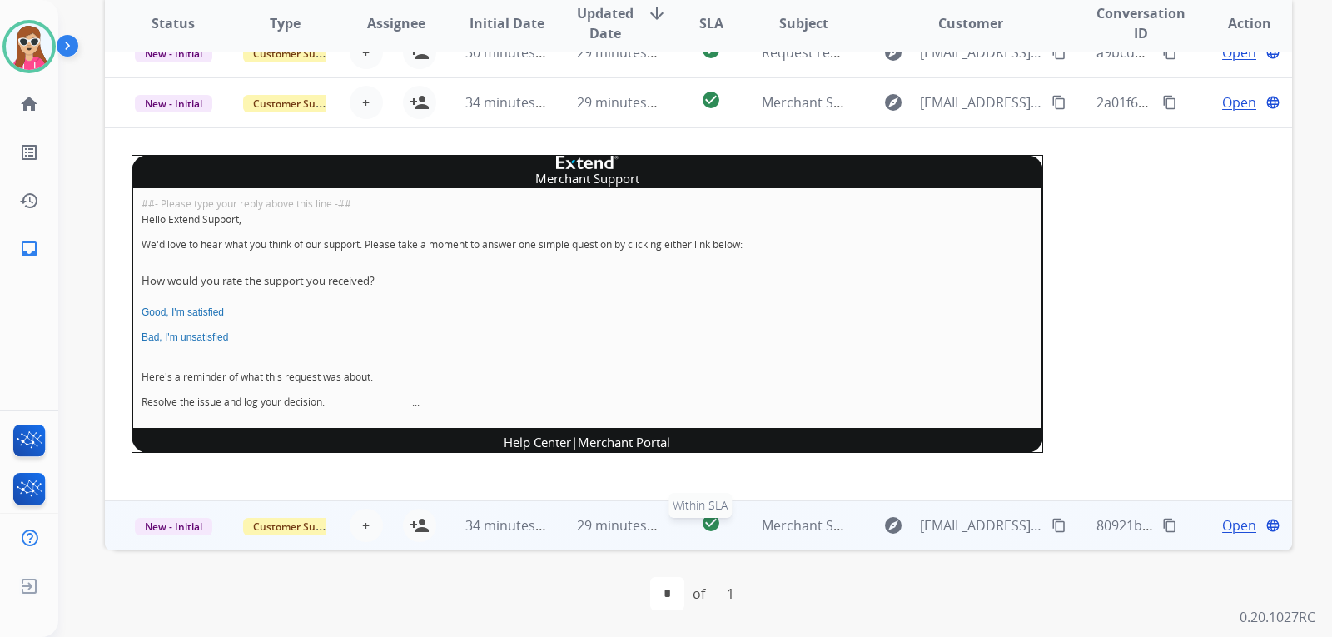
click at [688, 534] on div "check_circle" at bounding box center [711, 525] width 47 height 25
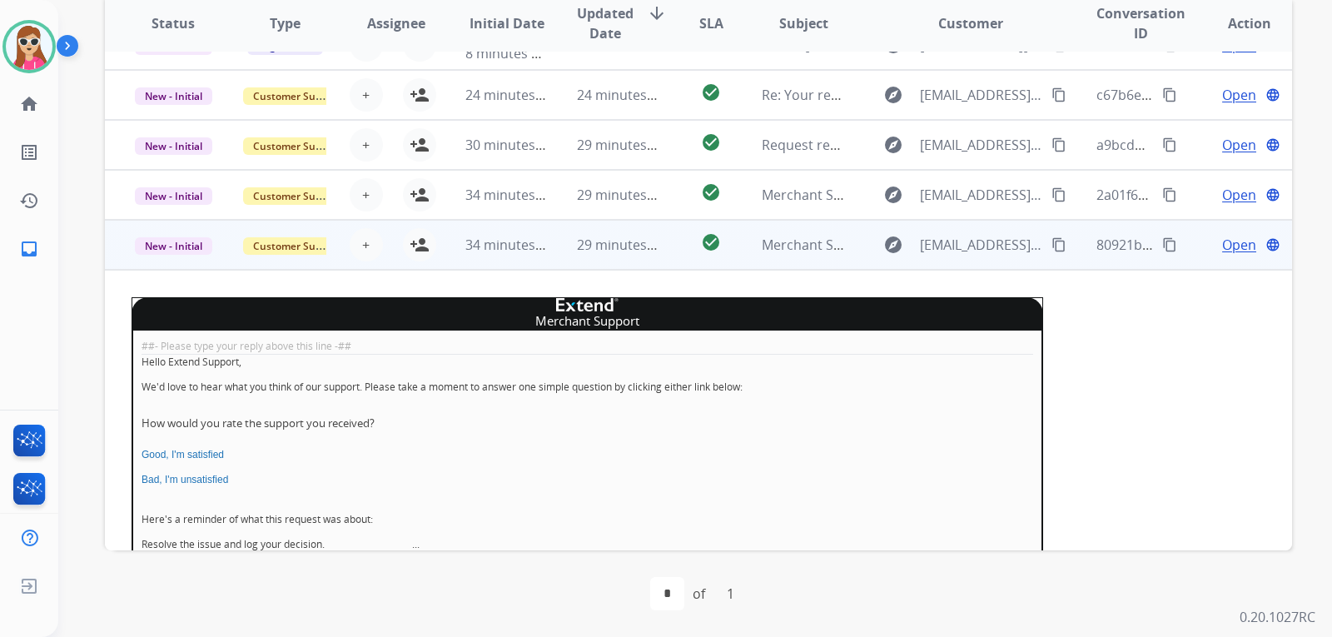
scroll to position [174, 0]
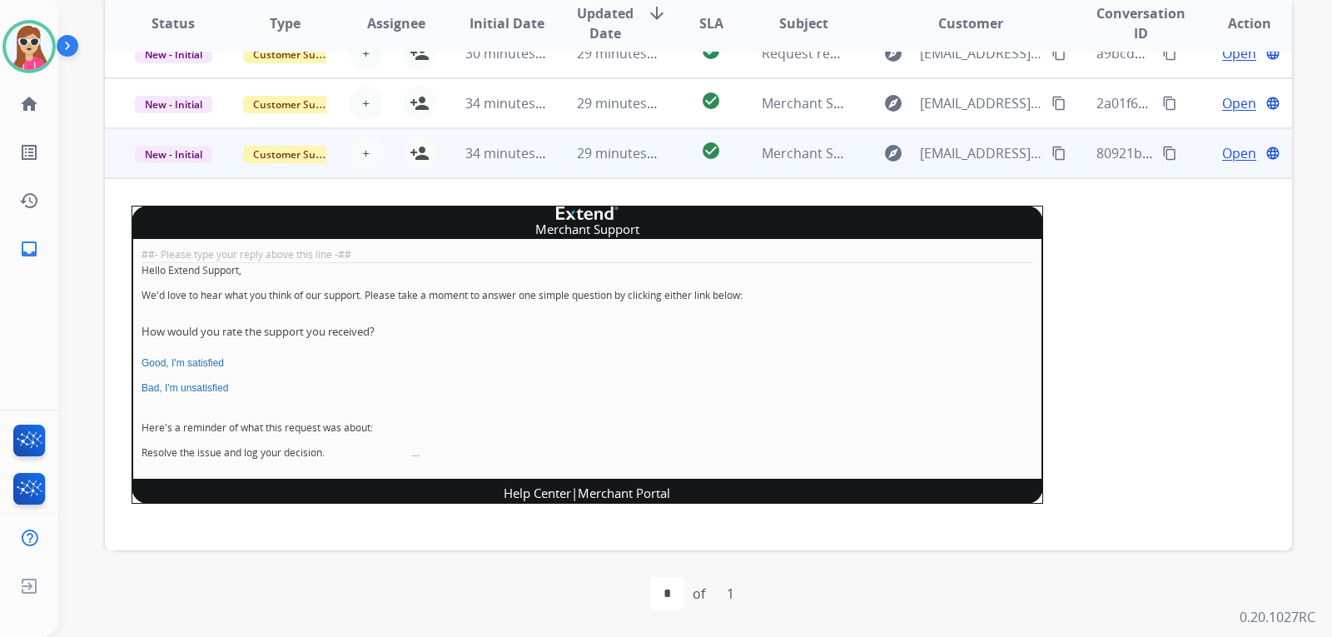
click at [209, 362] on link "Good, I'm satisfied" at bounding box center [183, 363] width 82 height 12
click at [1230, 157] on span "Open" at bounding box center [1239, 153] width 34 height 20
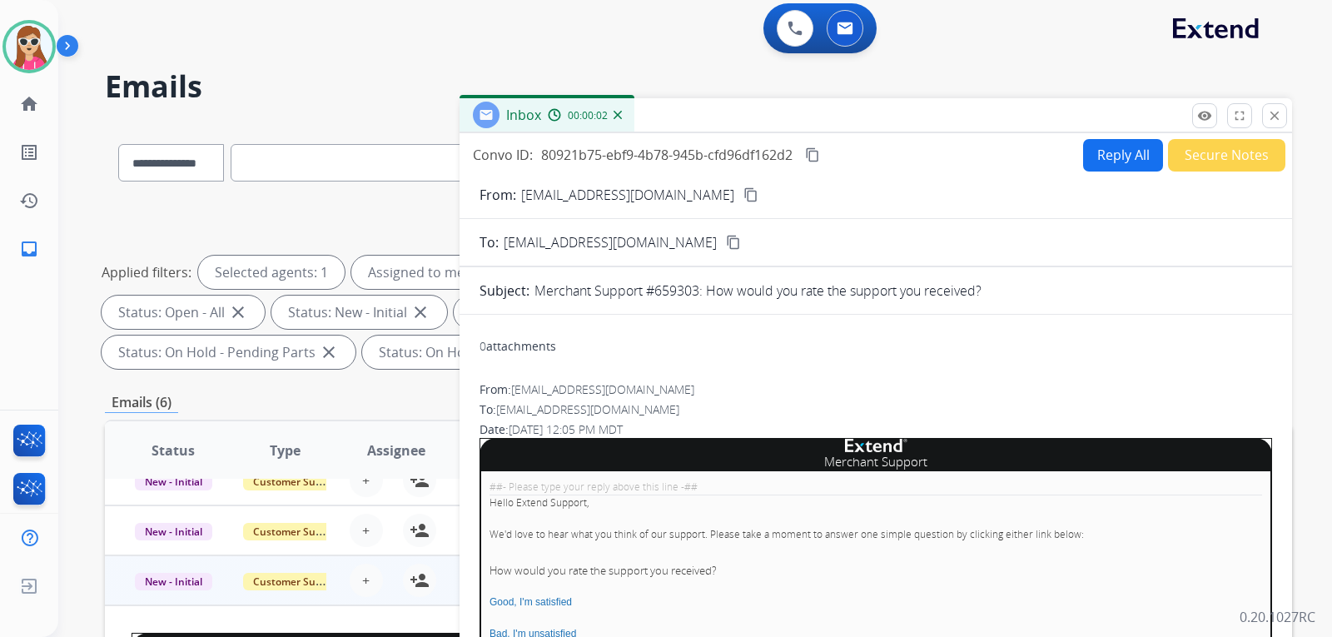
scroll to position [0, 0]
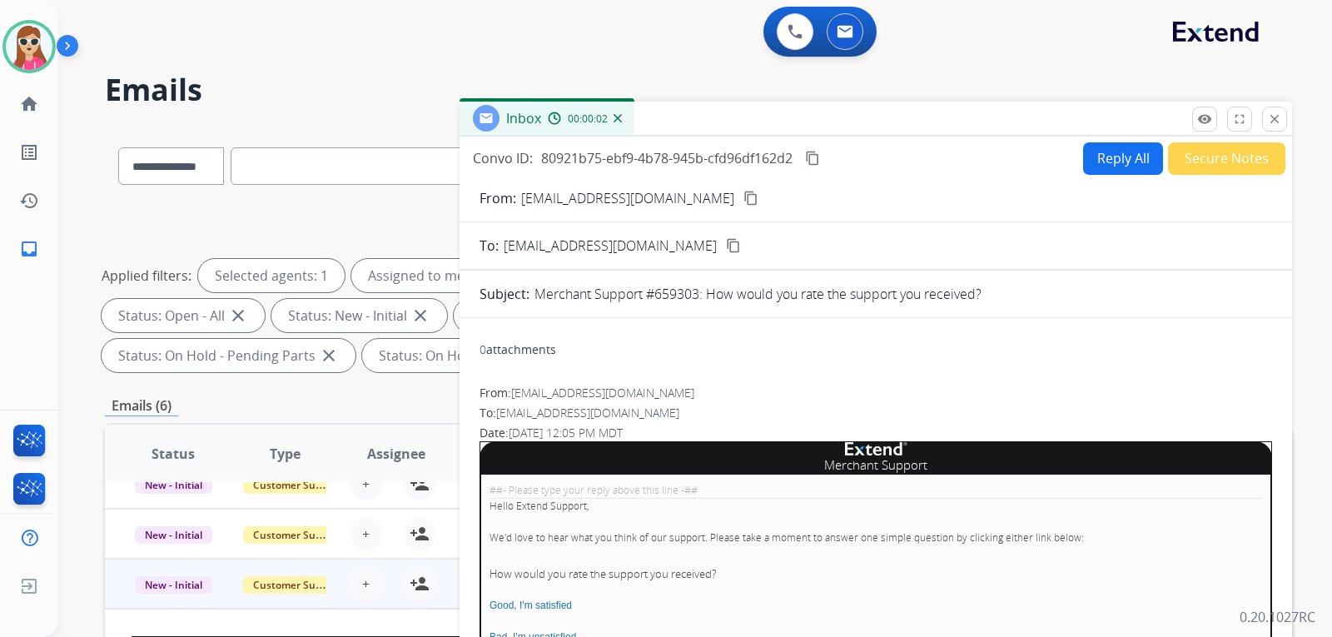
click at [1220, 148] on button "Secure Notes" at bounding box center [1226, 158] width 117 height 32
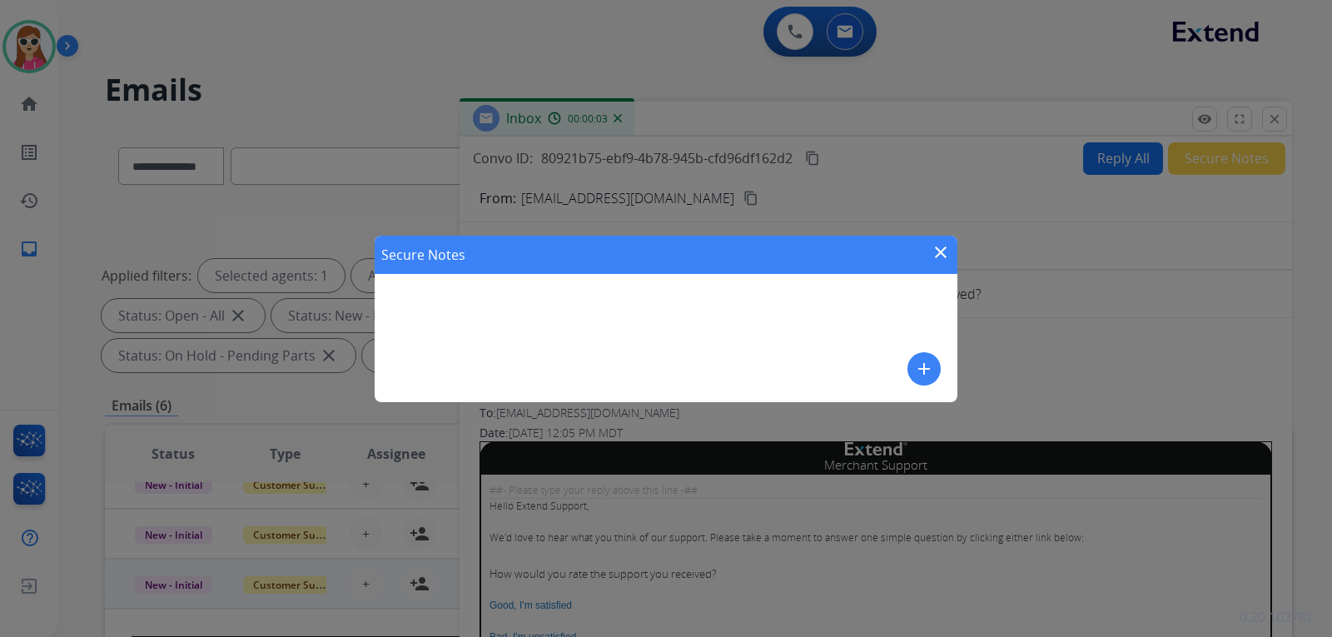
click at [643, 349] on div "Secure Notes close add" at bounding box center [666, 319] width 583 height 166
click at [621, 337] on div "Secure Notes close add" at bounding box center [666, 319] width 583 height 166
drag, startPoint x: 736, startPoint y: 323, endPoint x: 867, endPoint y: 370, distance: 139.5
click at [740, 322] on div "Secure Notes close add" at bounding box center [666, 319] width 583 height 166
click at [923, 365] on mat-icon "add" at bounding box center [924, 369] width 20 height 20
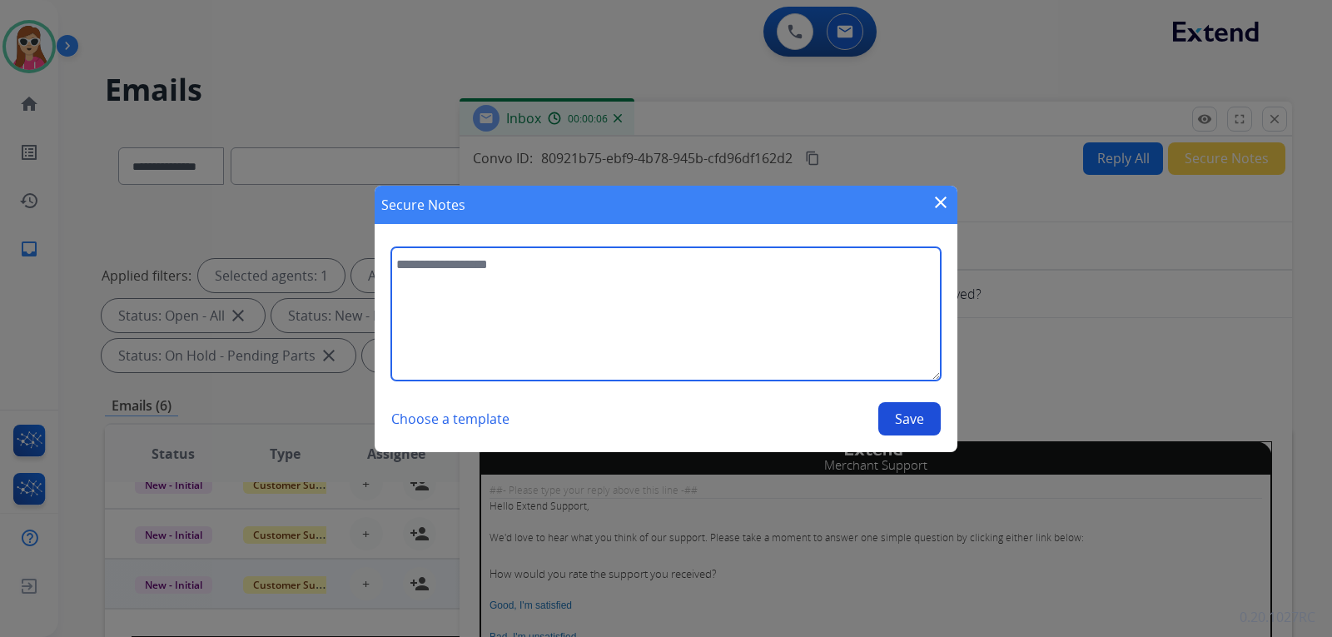
click at [693, 270] on textarea at bounding box center [665, 313] width 549 height 133
type textarea "******"
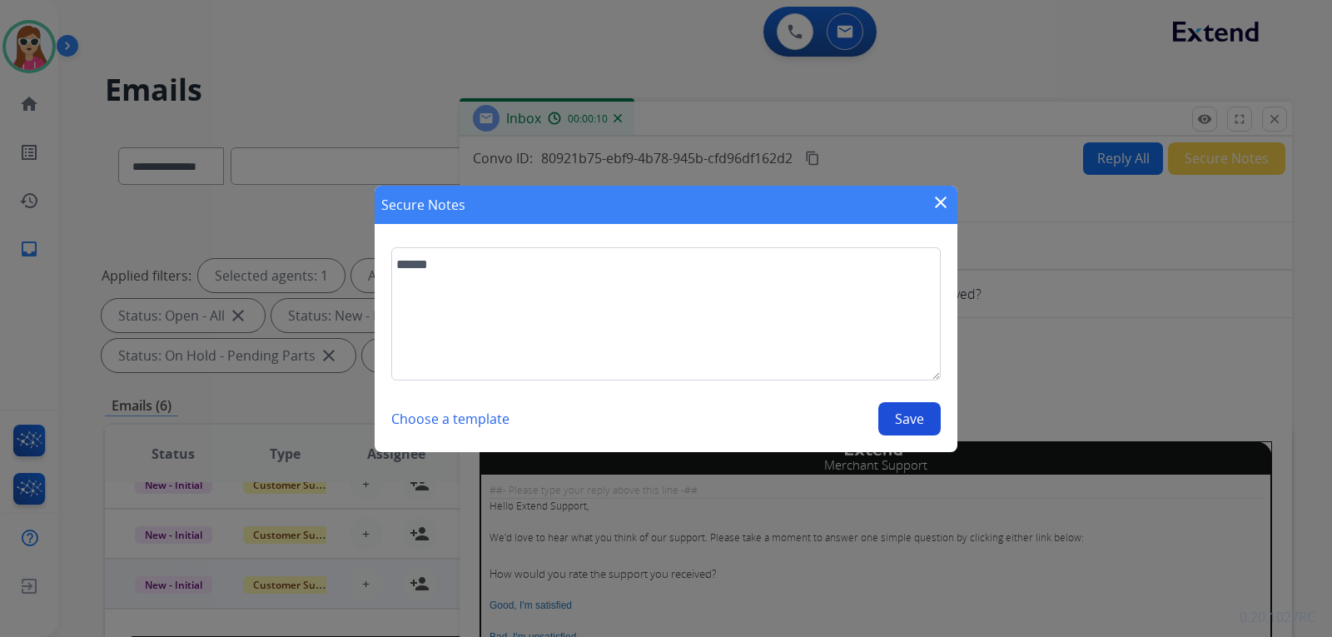
click at [896, 415] on button "Save" at bounding box center [909, 418] width 62 height 33
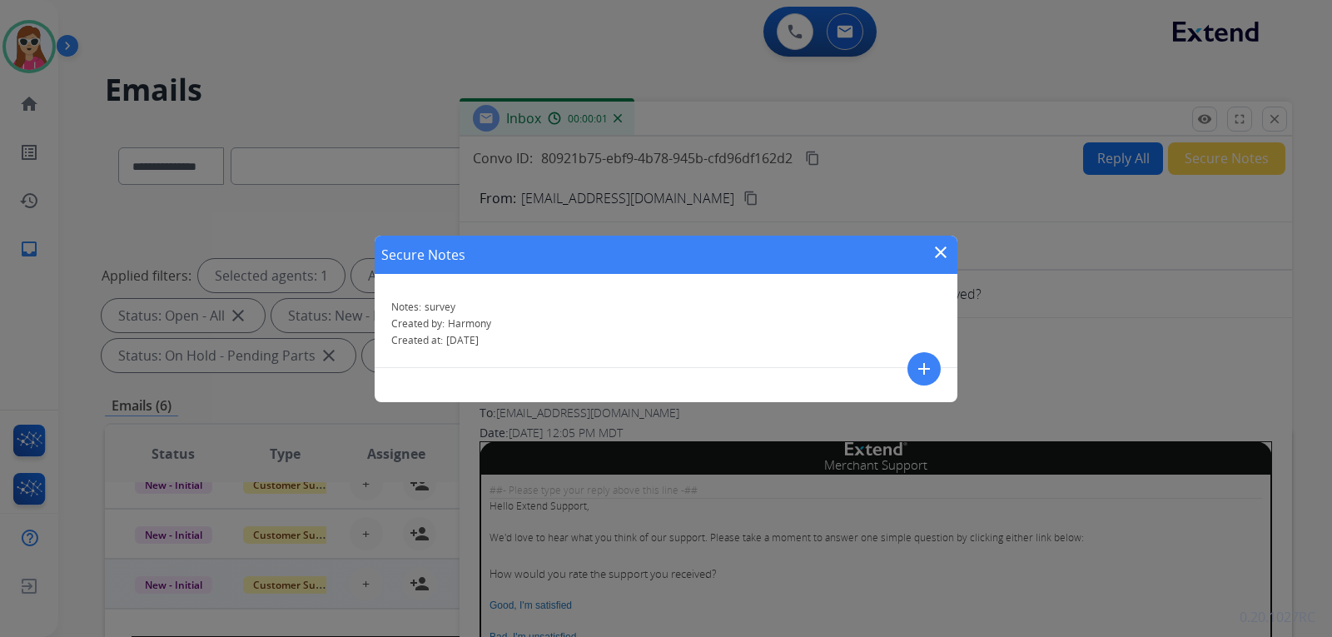
click at [943, 252] on mat-icon "close" at bounding box center [941, 252] width 20 height 20
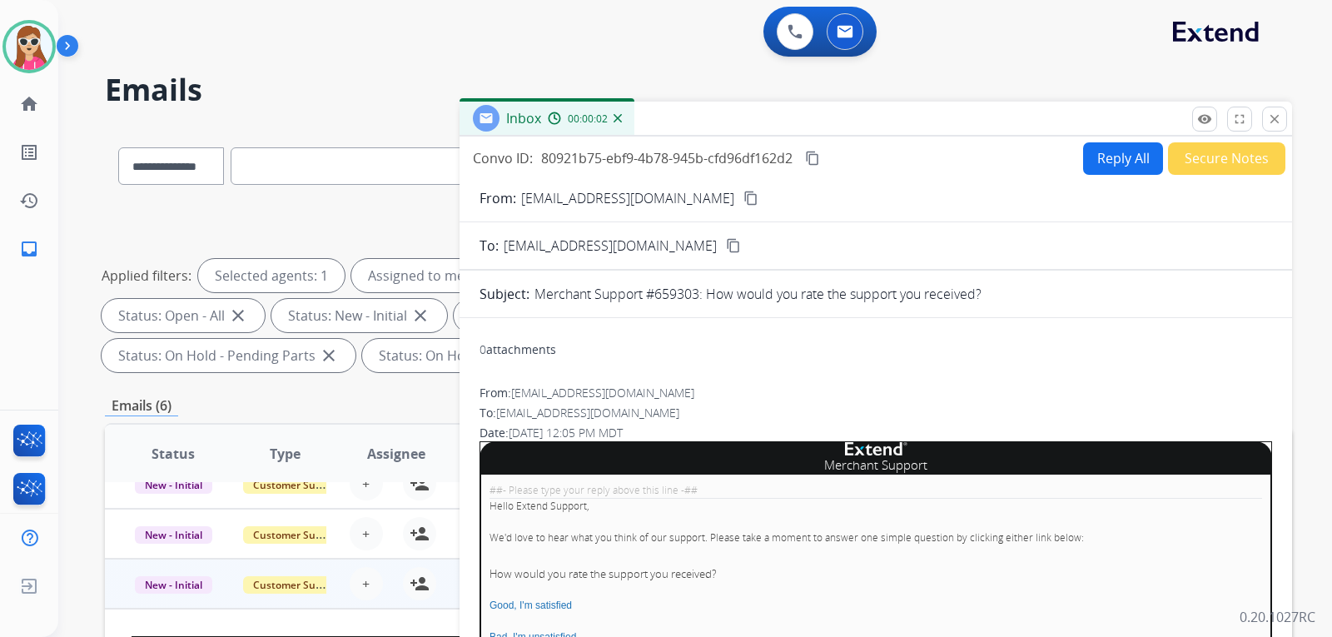
click at [1086, 164] on button "Reply All" at bounding box center [1123, 158] width 80 height 32
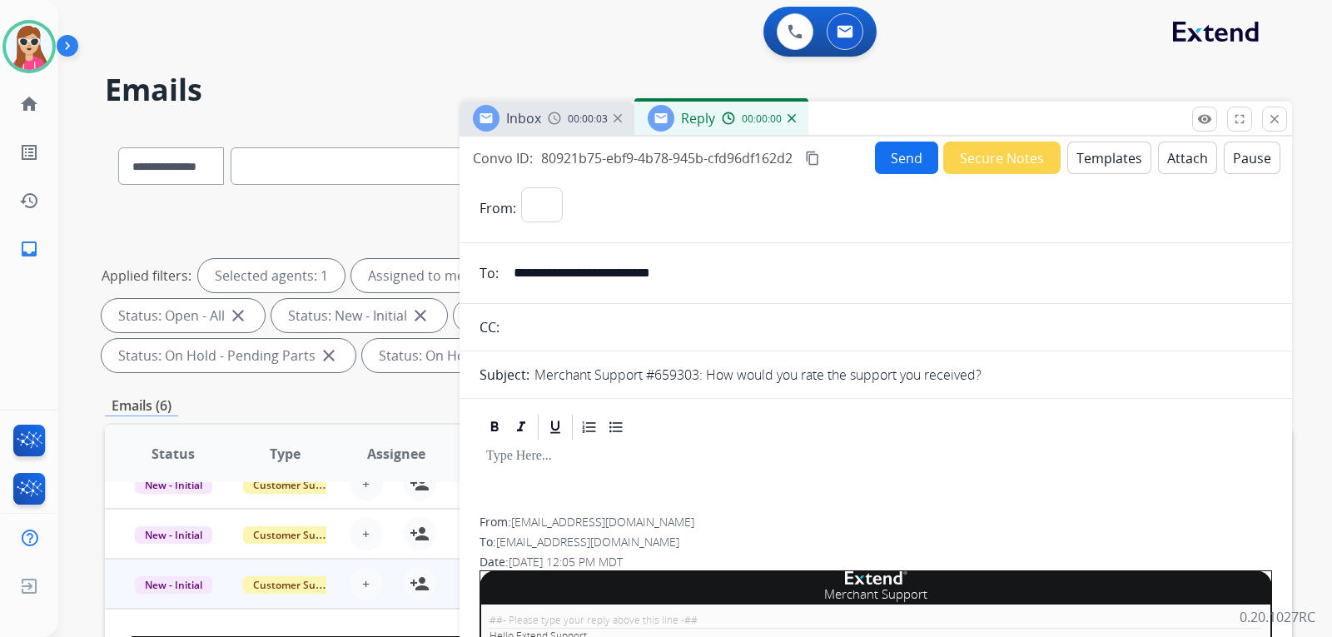
select select "**********"
click at [903, 161] on button "Send" at bounding box center [906, 158] width 63 height 32
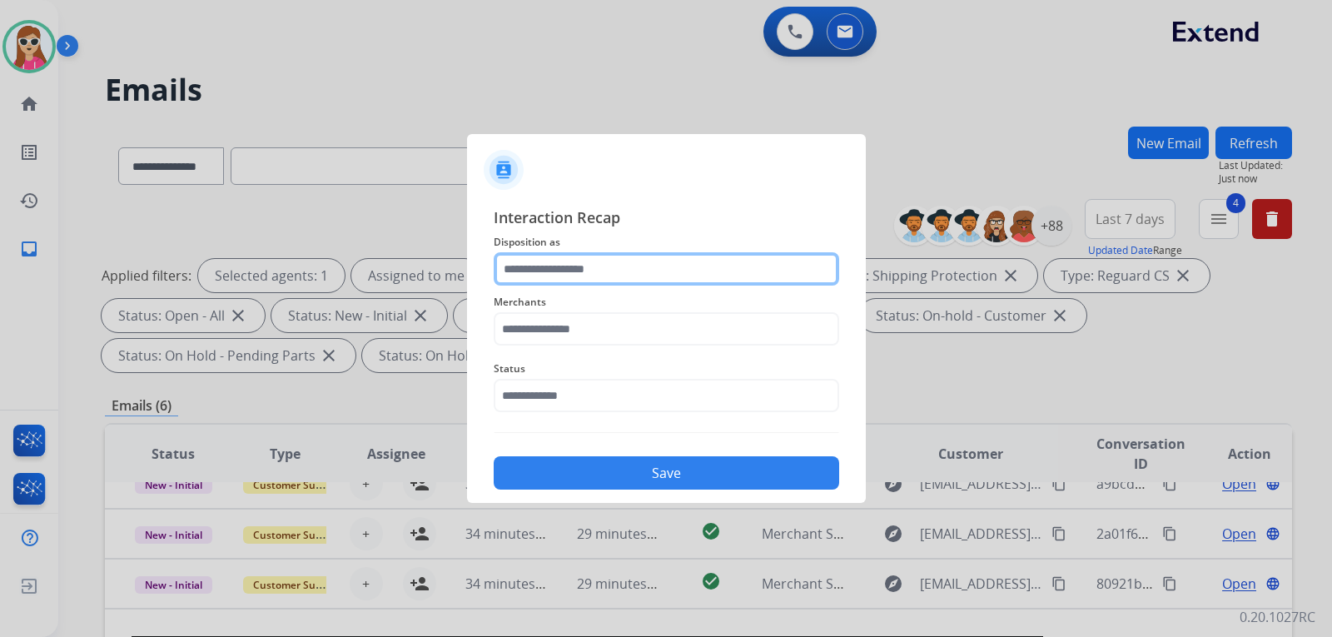
click at [603, 268] on input "text" at bounding box center [666, 268] width 345 height 33
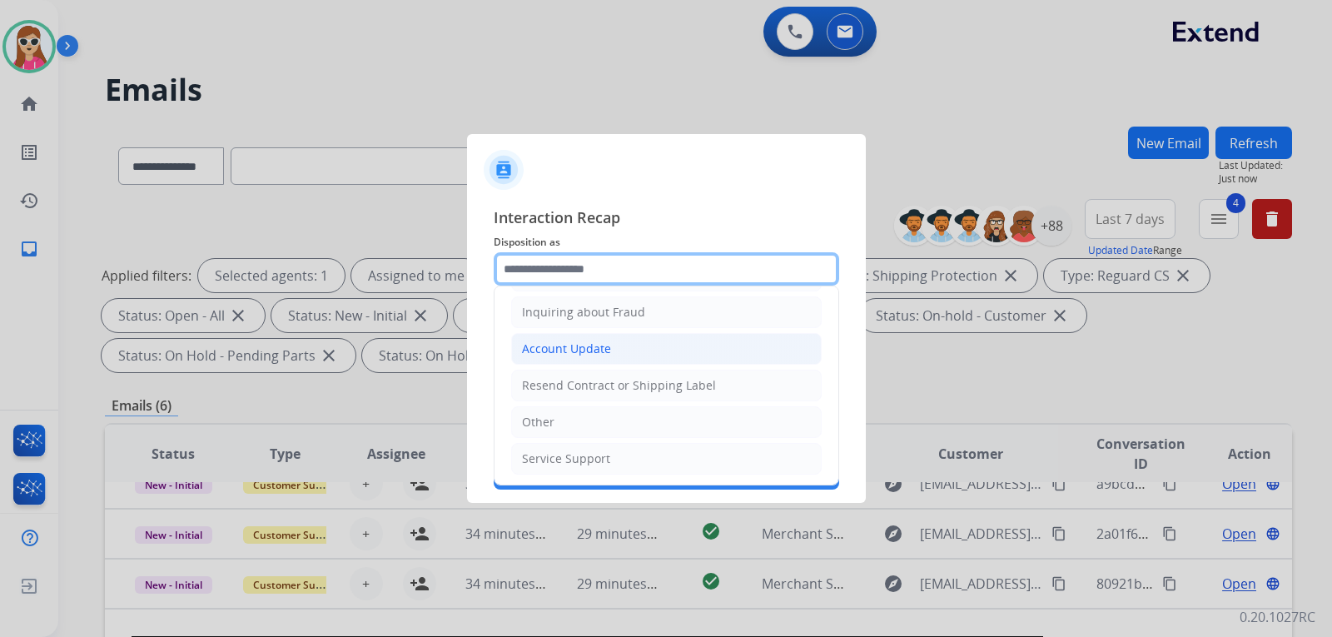
scroll to position [260, 0]
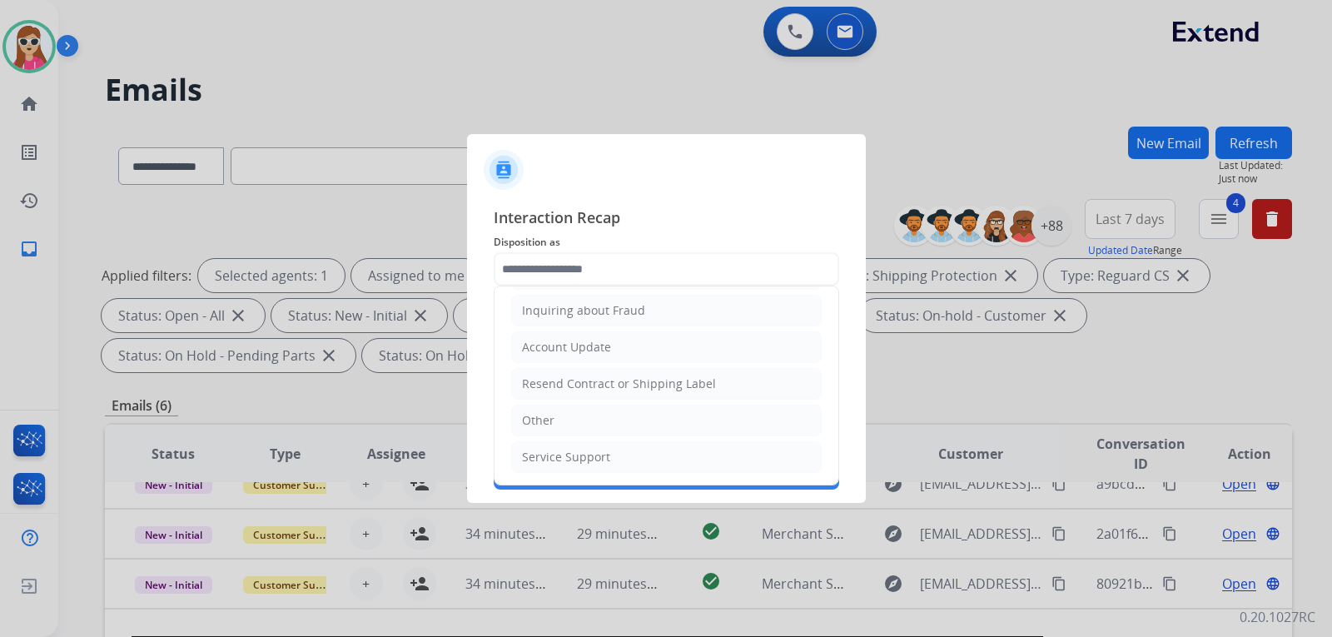
click at [572, 410] on li "Other" at bounding box center [666, 421] width 311 height 32
type input "*****"
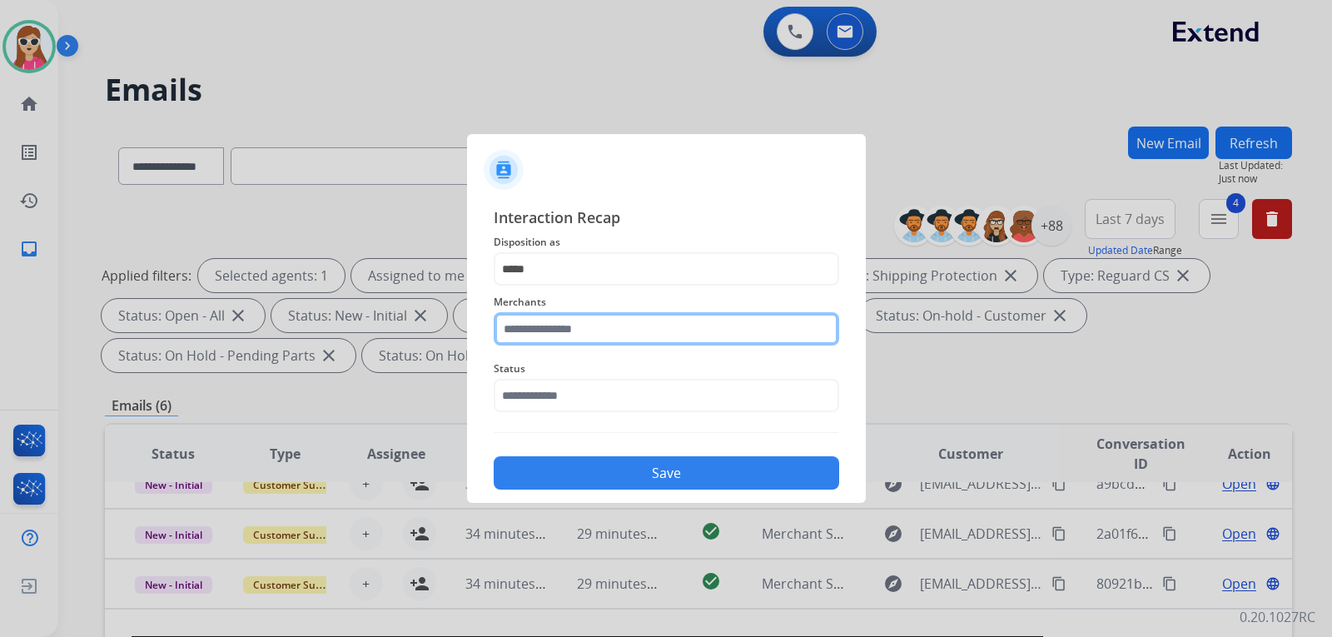
drag, startPoint x: 583, startPoint y: 316, endPoint x: 584, endPoint y: 337, distance: 20.9
click at [584, 337] on input "text" at bounding box center [666, 328] width 345 height 33
type input "*****"
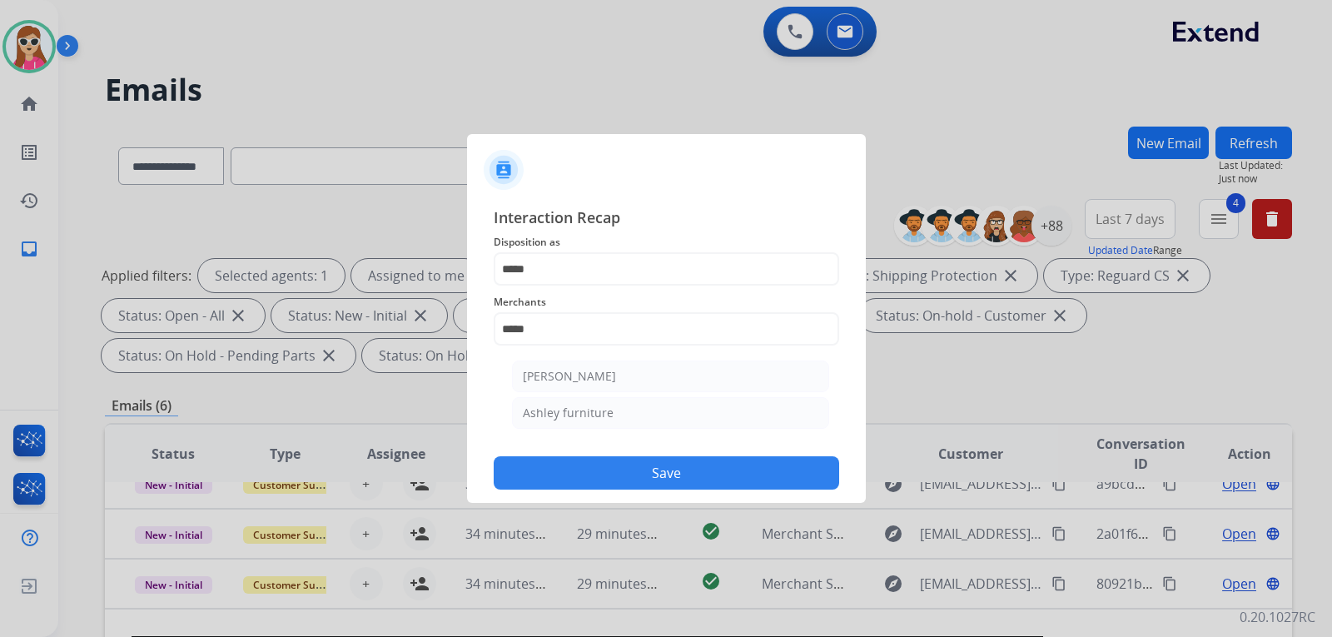
drag, startPoint x: 504, startPoint y: 470, endPoint x: 532, endPoint y: 440, distance: 41.8
click at [523, 448] on div "Save" at bounding box center [666, 467] width 345 height 43
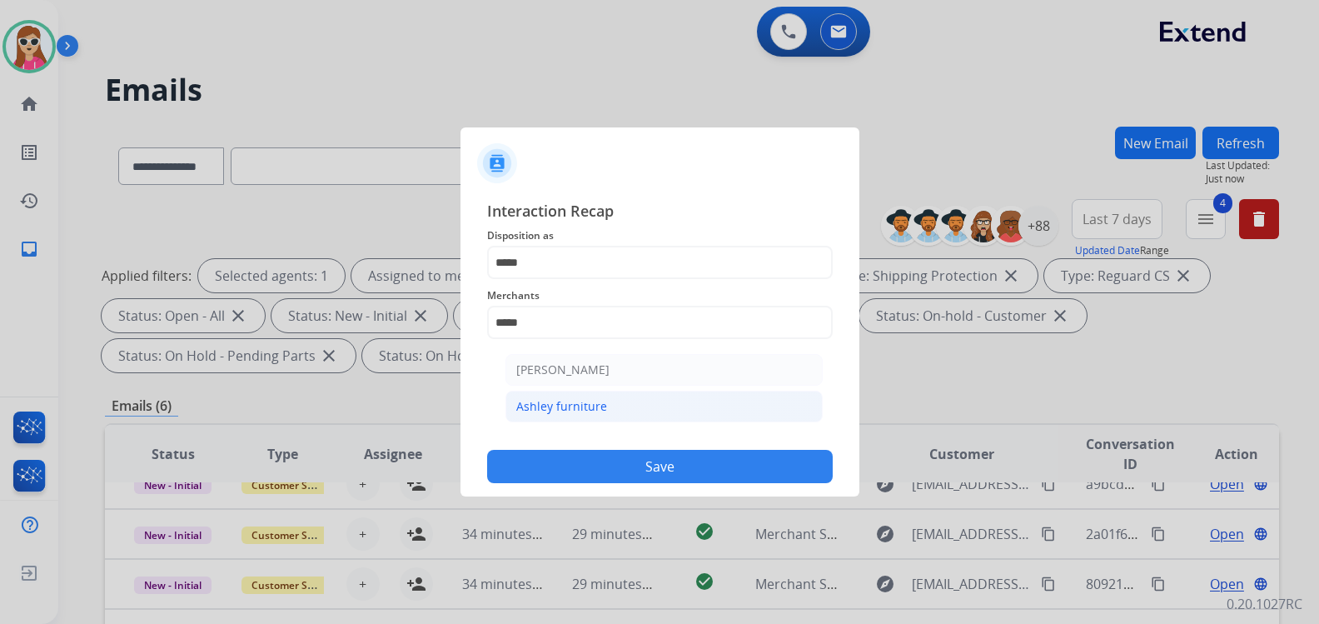
click at [559, 410] on div "Status" at bounding box center [659, 378] width 345 height 67
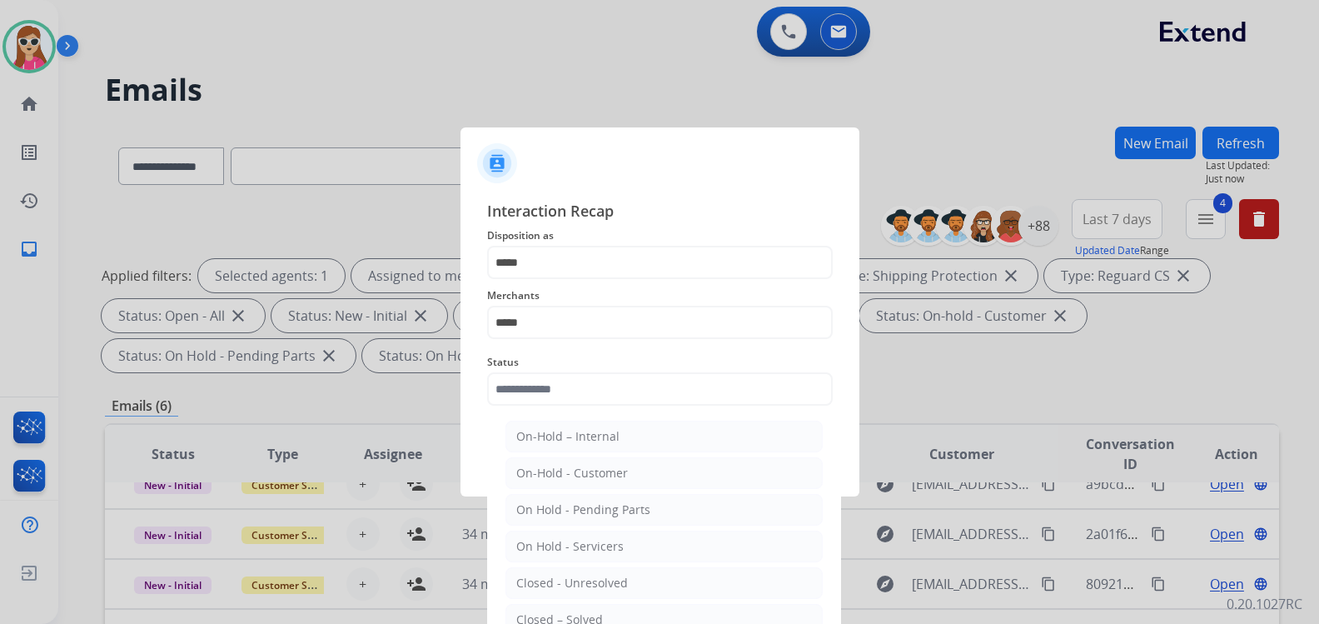
click at [534, 617] on div "Closed – Solved" at bounding box center [559, 619] width 87 height 17
type input "**********"
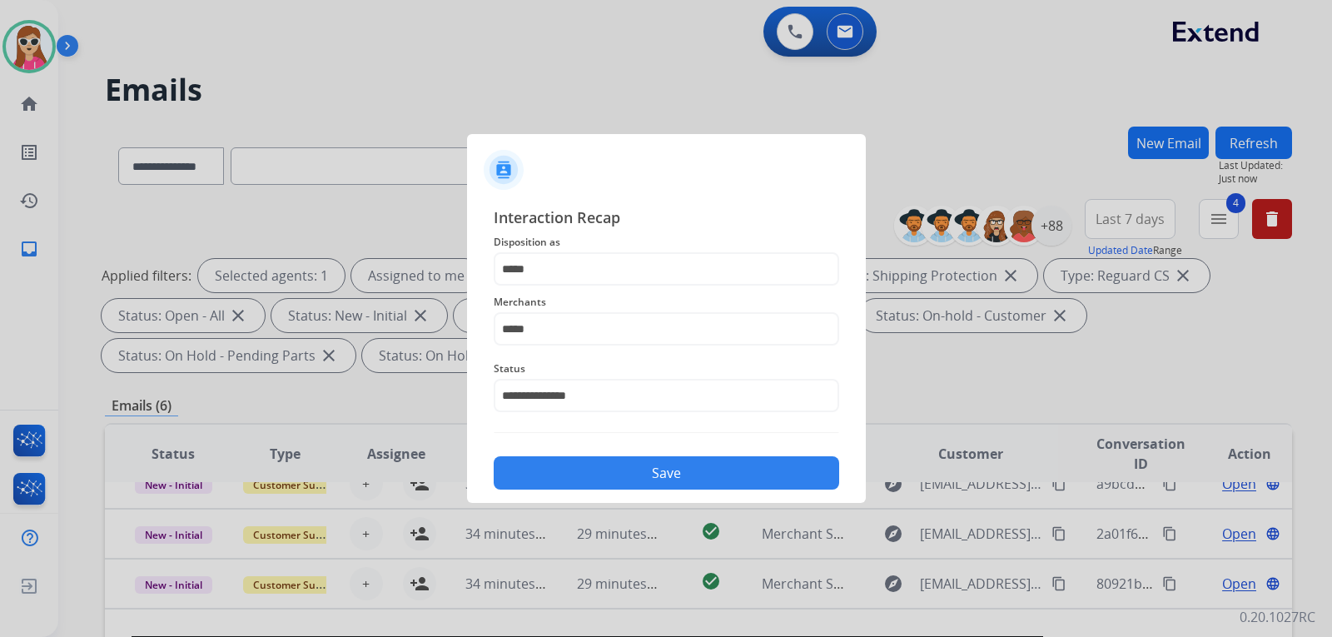
click at [619, 465] on button "Save" at bounding box center [666, 472] width 345 height 33
click at [583, 341] on input "*****" at bounding box center [666, 328] width 345 height 33
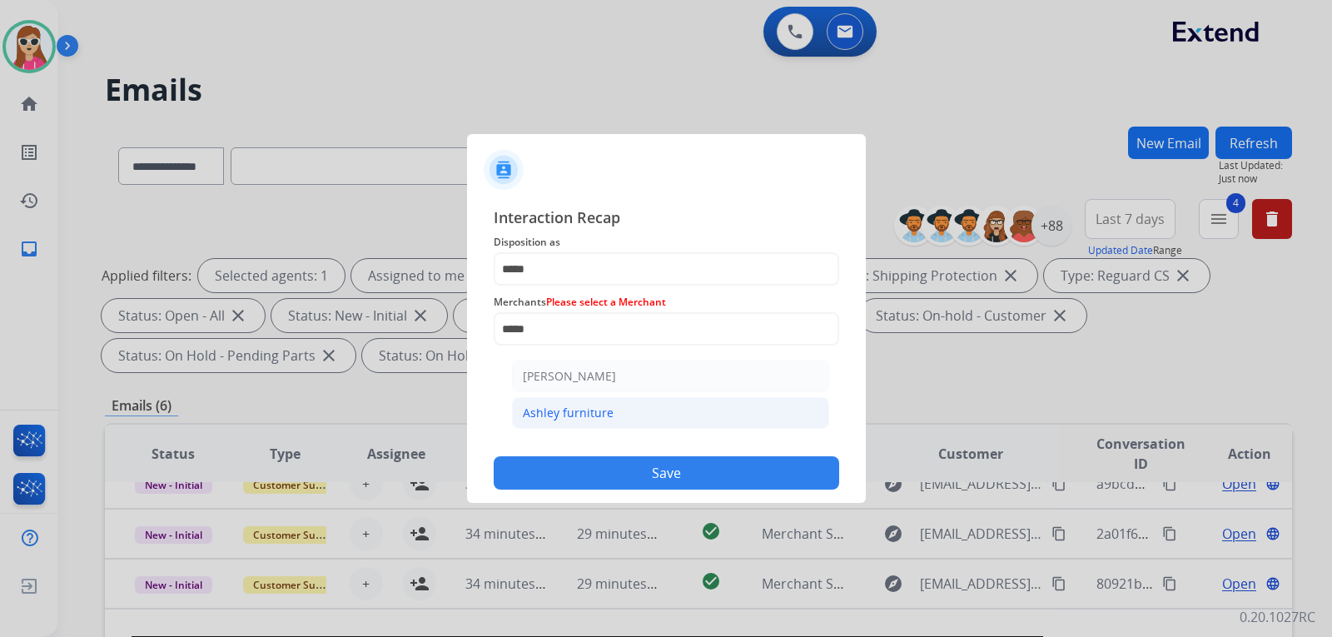
click at [604, 415] on div "Ashley furniture" at bounding box center [568, 413] width 91 height 17
type input "**********"
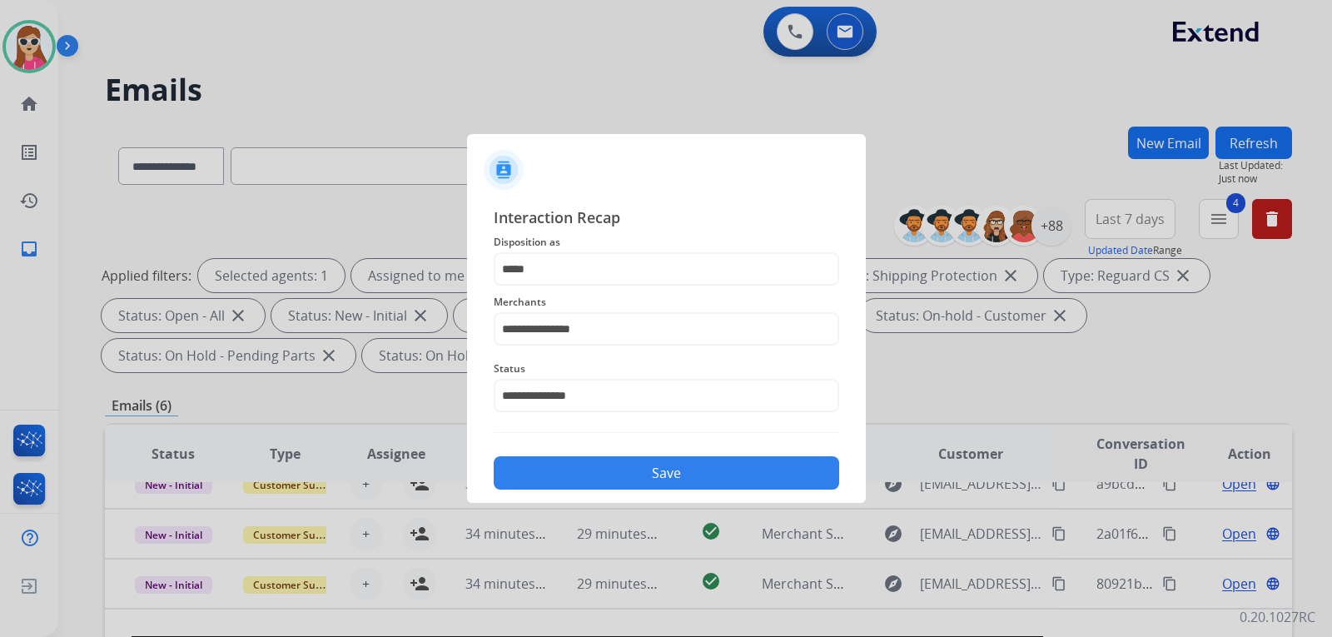
click at [614, 474] on button "Save" at bounding box center [666, 472] width 345 height 33
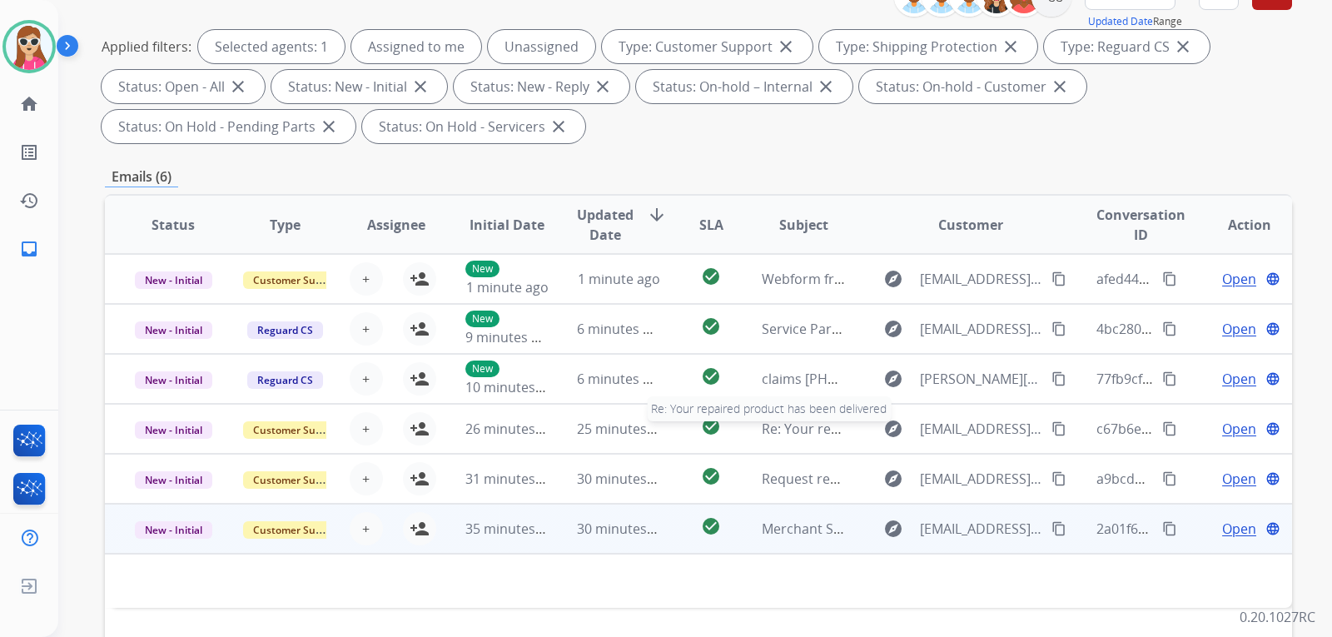
scroll to position [333, 0]
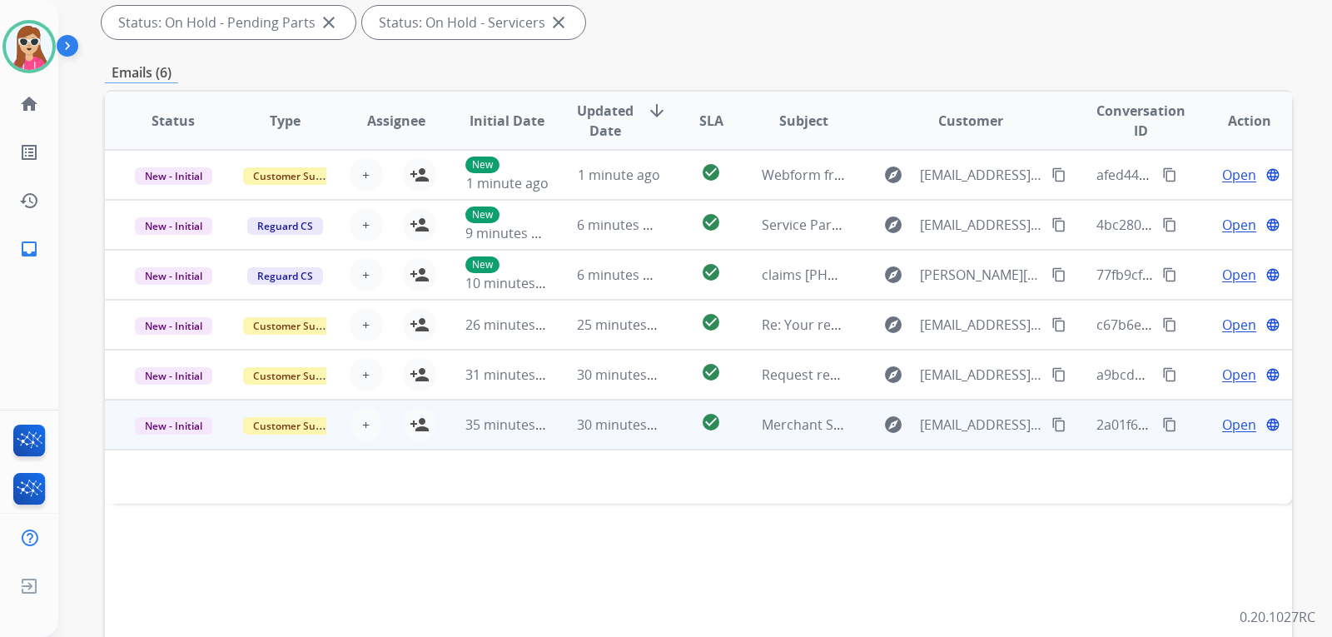
click at [738, 423] on td "Merchant Support #659305: How would you rate the support you received?" at bounding box center [791, 425] width 112 height 50
click at [1222, 427] on span "Open" at bounding box center [1239, 425] width 34 height 20
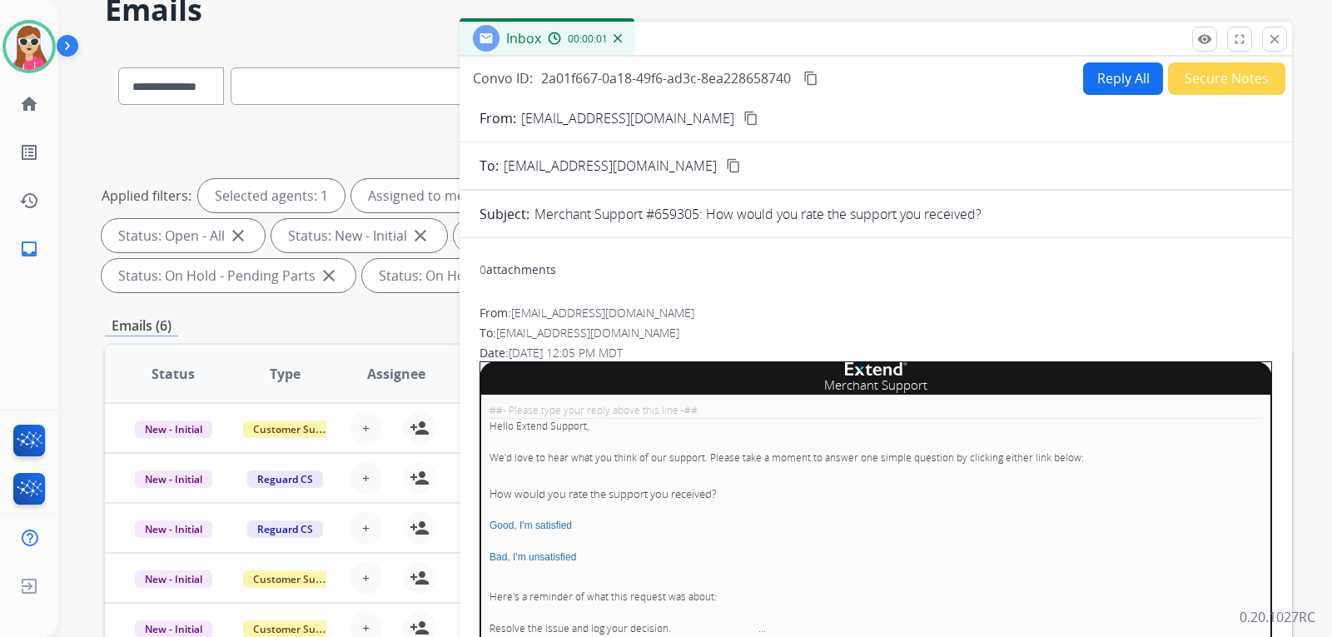
scroll to position [0, 0]
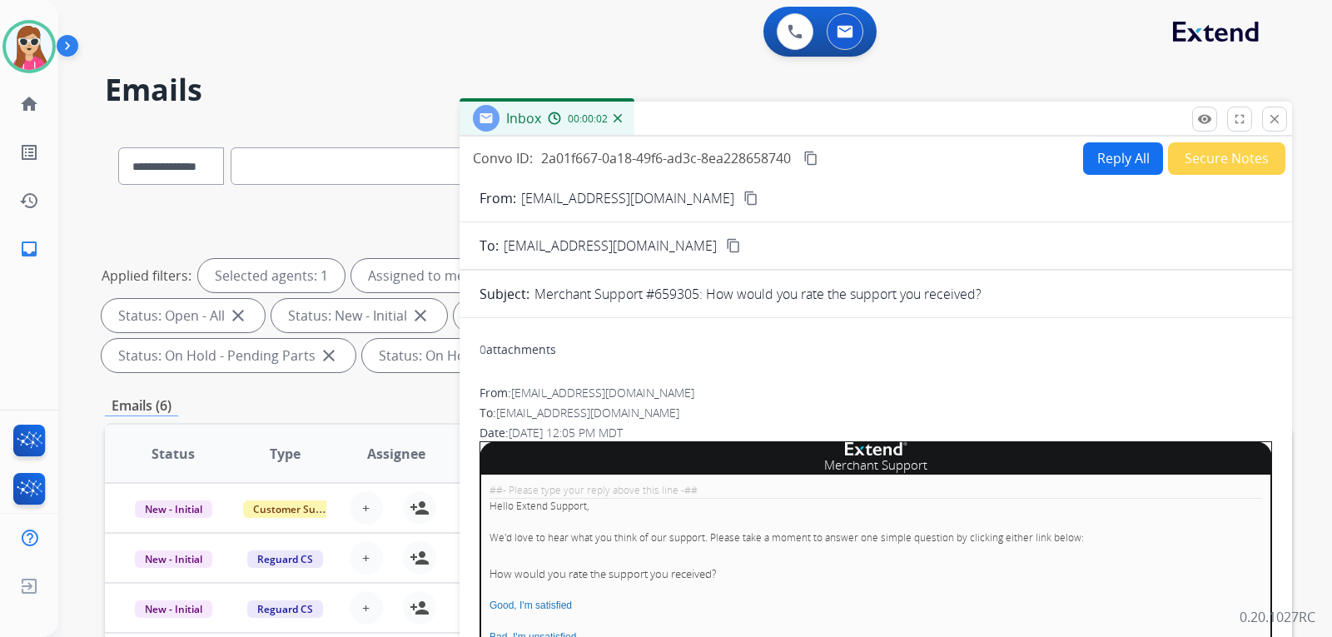
click at [1231, 158] on button "Secure Notes" at bounding box center [1226, 158] width 117 height 32
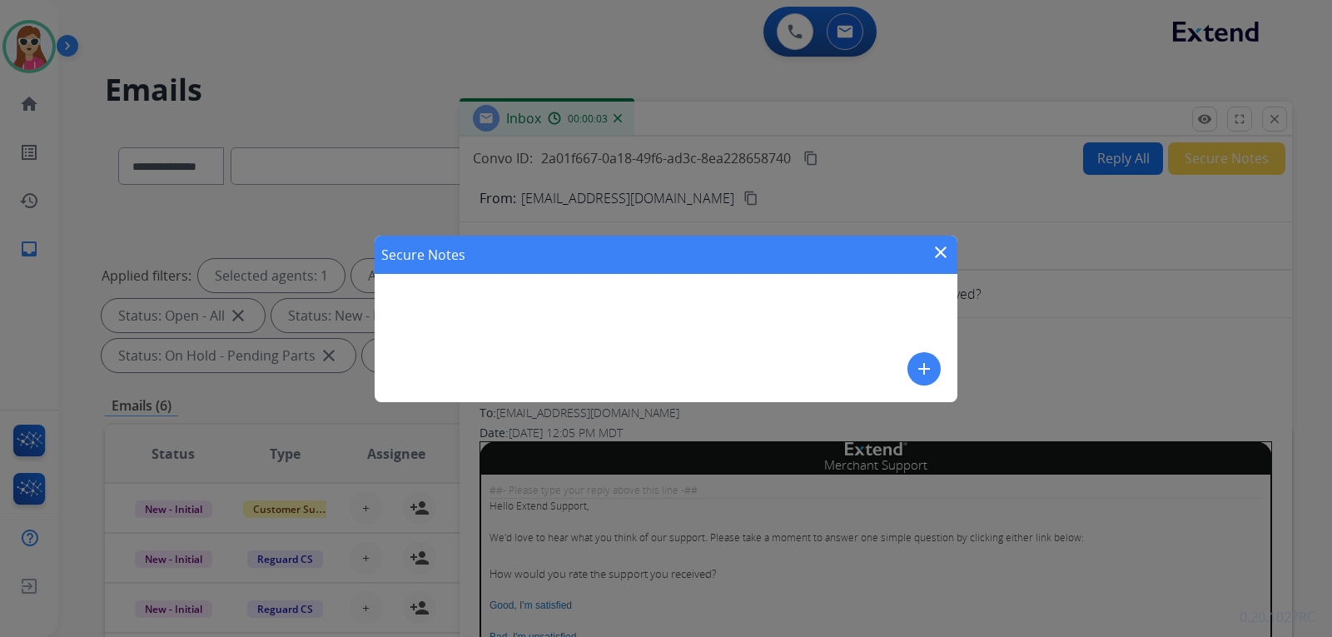
click at [934, 376] on button "add" at bounding box center [923, 368] width 33 height 33
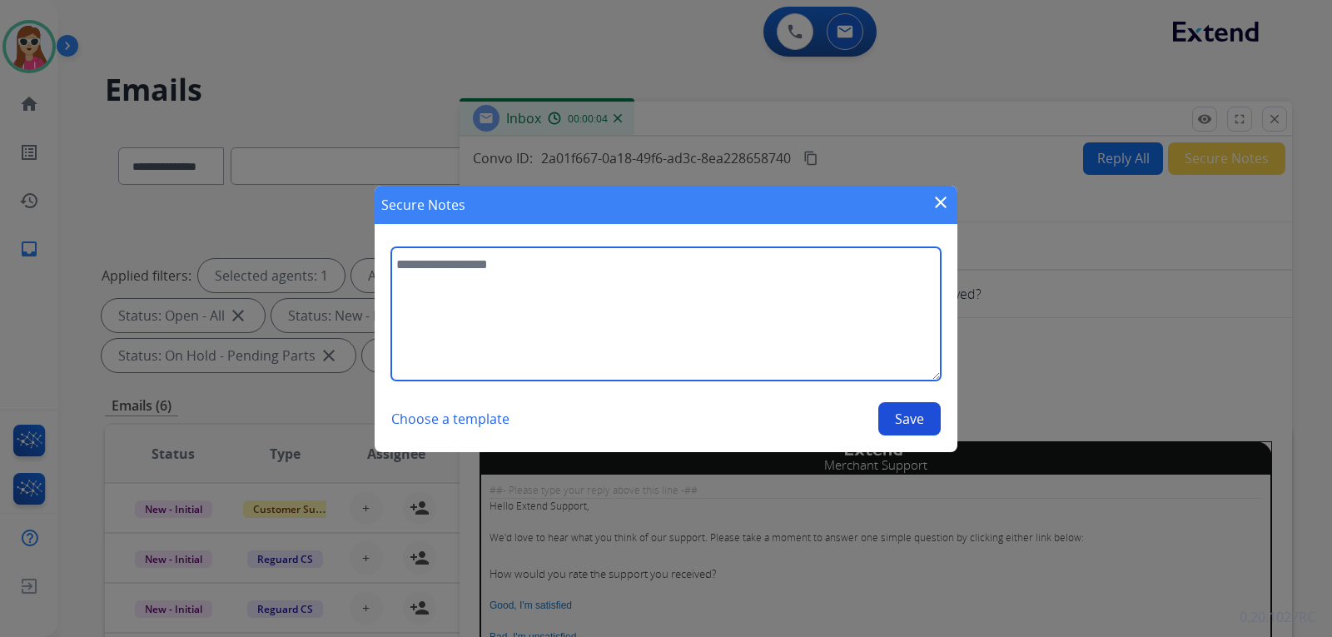
click at [628, 276] on textarea at bounding box center [665, 313] width 549 height 133
type textarea "******"
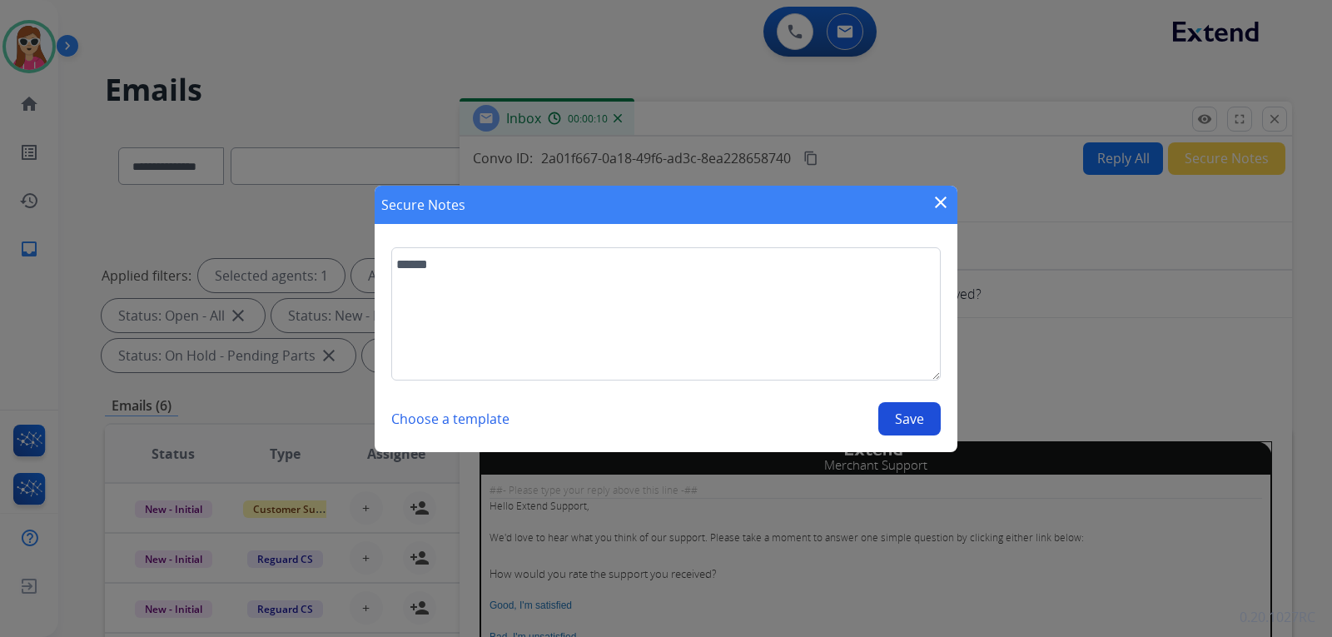
click at [925, 413] on button "Save" at bounding box center [909, 418] width 62 height 33
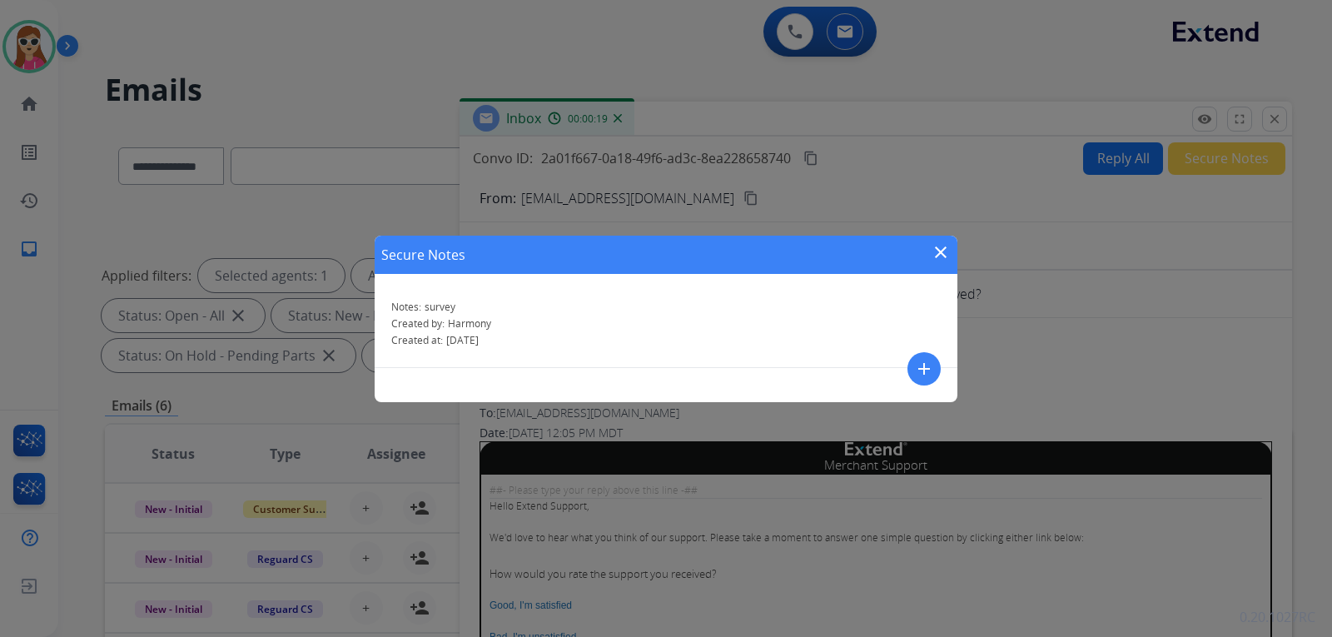
click at [947, 259] on mat-icon "close" at bounding box center [941, 252] width 20 height 20
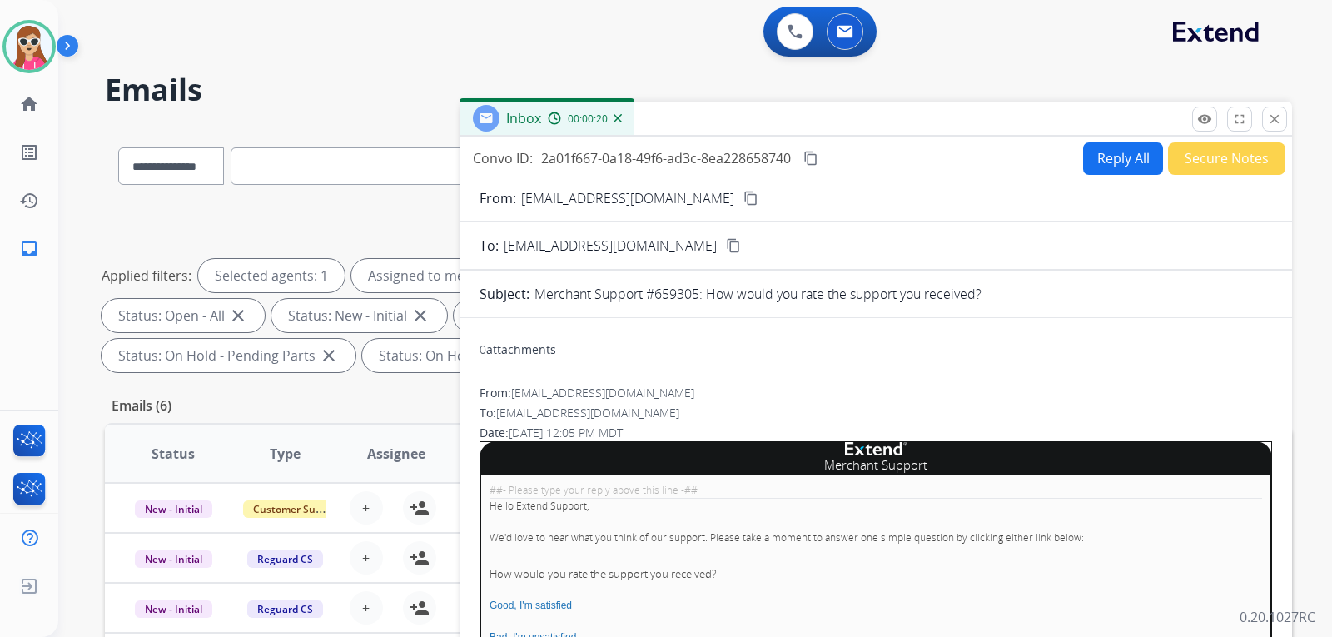
click at [1115, 171] on button "Reply All" at bounding box center [1123, 158] width 80 height 32
select select "**********"
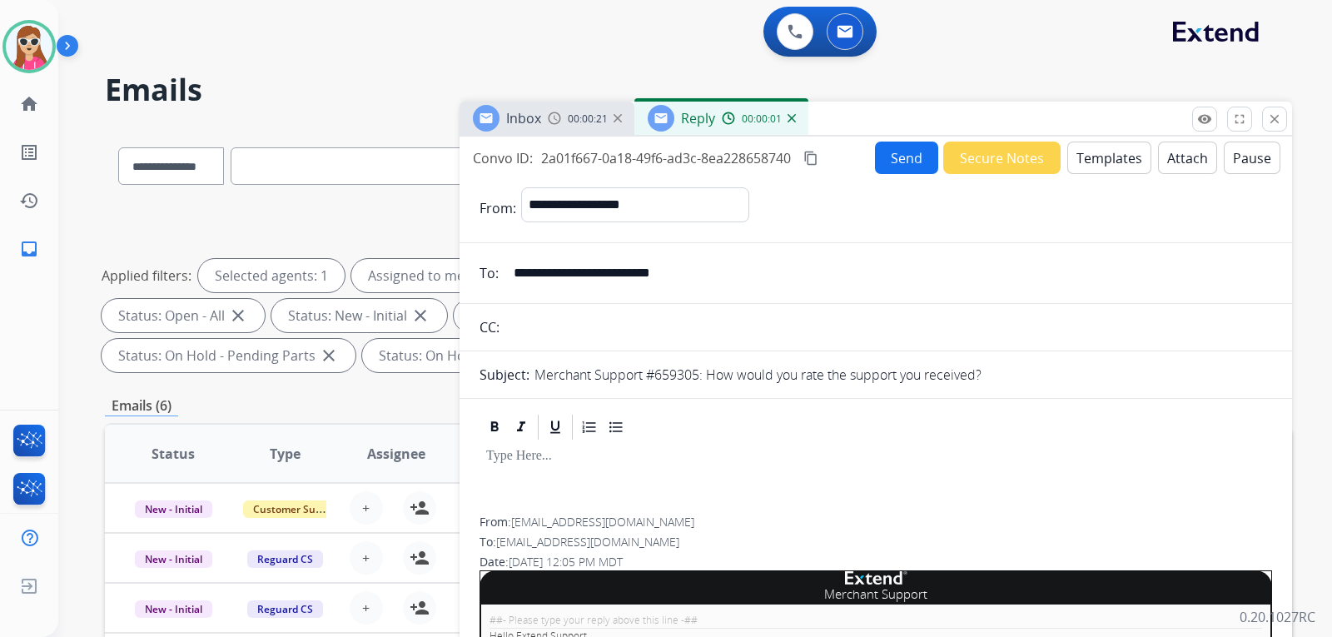
click at [894, 153] on button "Send" at bounding box center [906, 158] width 63 height 32
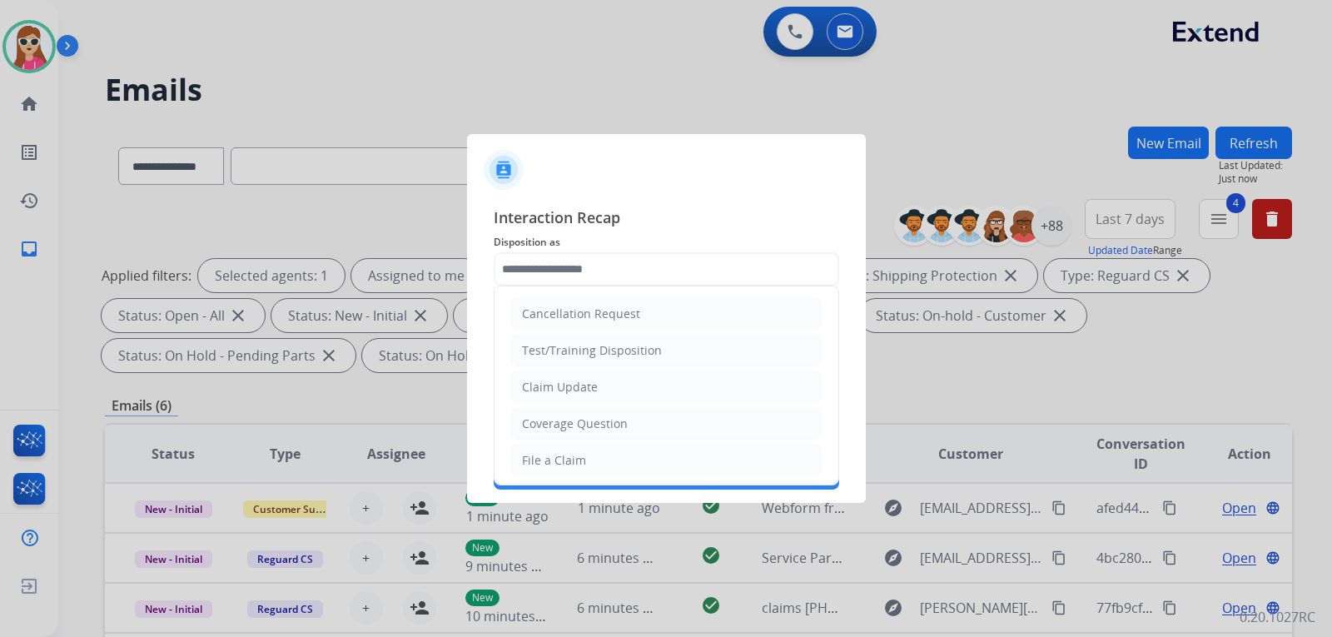
click at [659, 262] on input "text" at bounding box center [666, 268] width 345 height 33
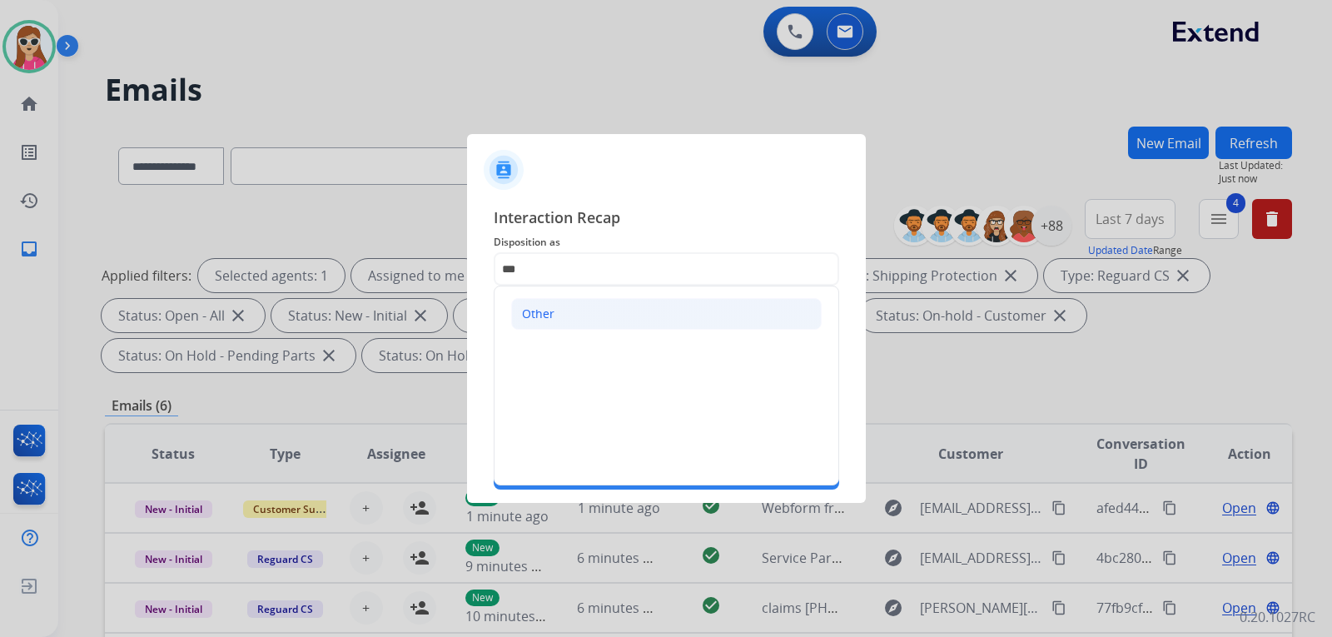
click at [655, 321] on li "Other" at bounding box center [666, 314] width 311 height 32
type input "*****"
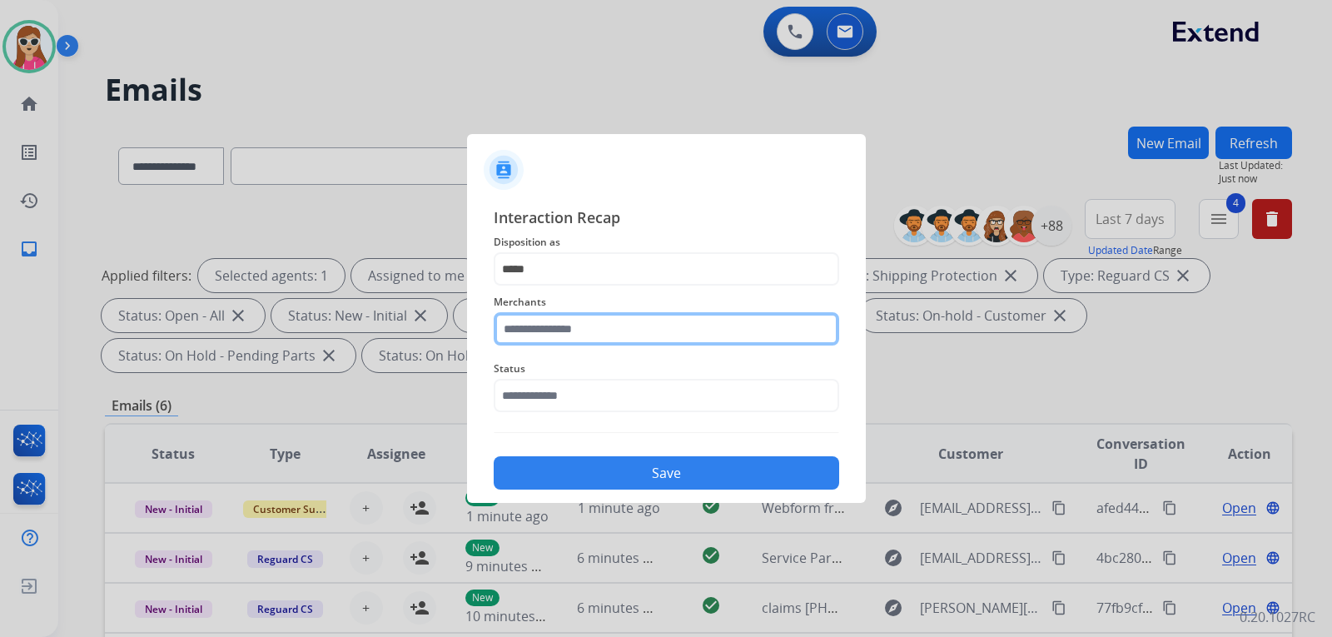
click at [655, 340] on input "text" at bounding box center [666, 328] width 345 height 33
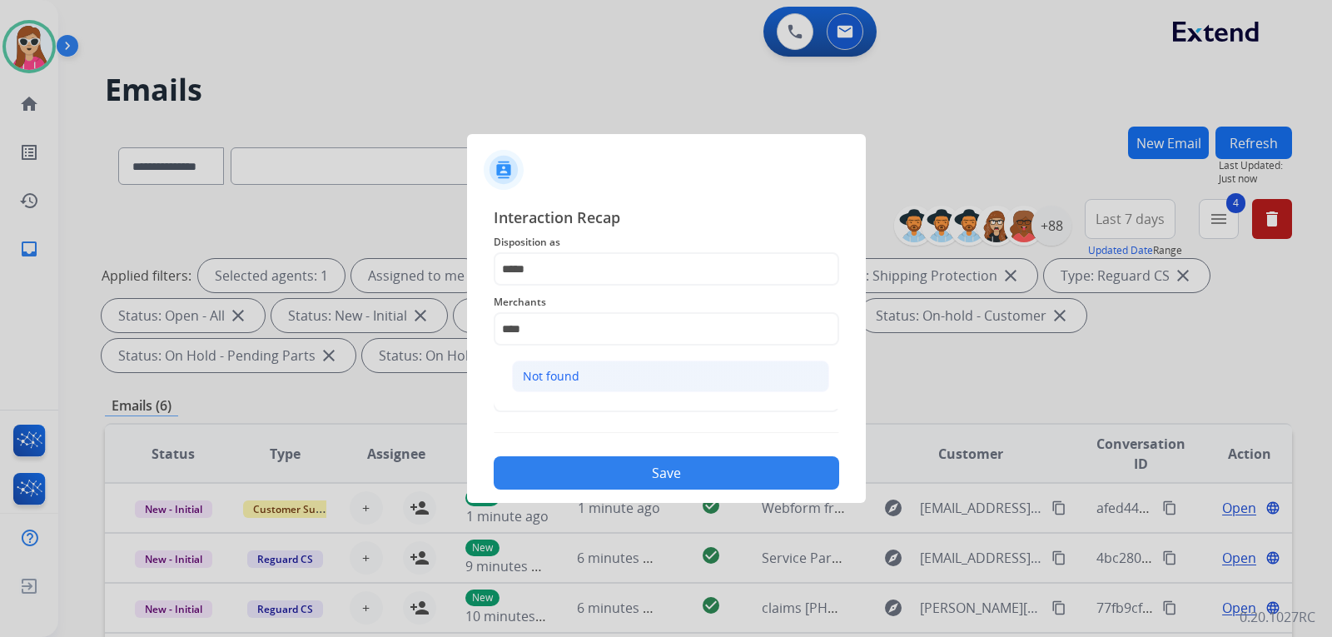
click at [661, 380] on li "Not found" at bounding box center [670, 376] width 317 height 32
type input "*********"
click at [661, 429] on div "Interaction Recap Disposition as ***** Merchants ********* Status Save" at bounding box center [666, 348] width 345 height 284
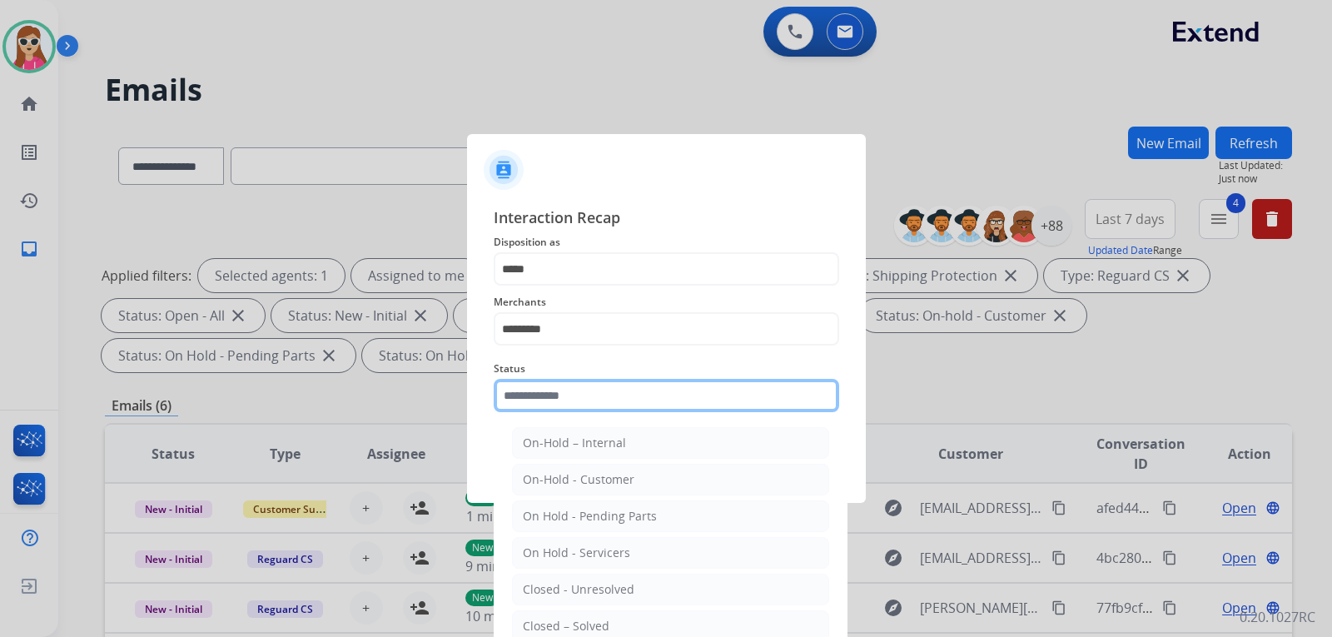
click at [660, 400] on input "text" at bounding box center [666, 395] width 345 height 33
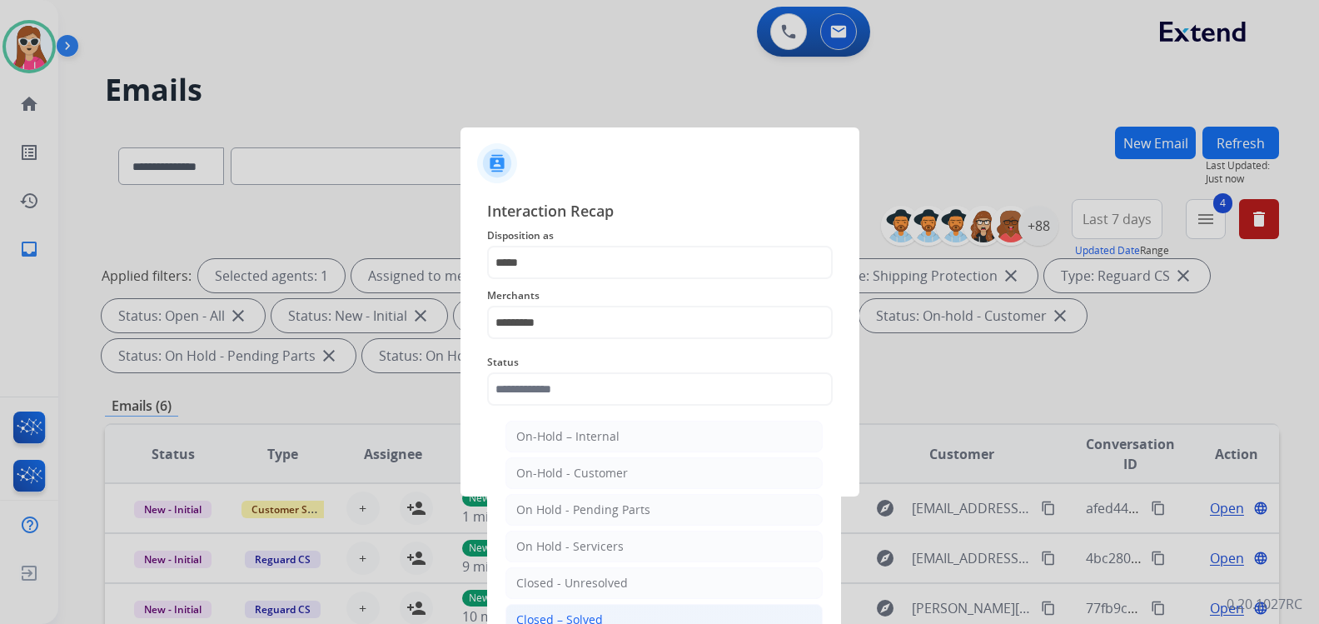
click at [658, 618] on li "Closed – Solved" at bounding box center [663, 620] width 317 height 32
type input "**********"
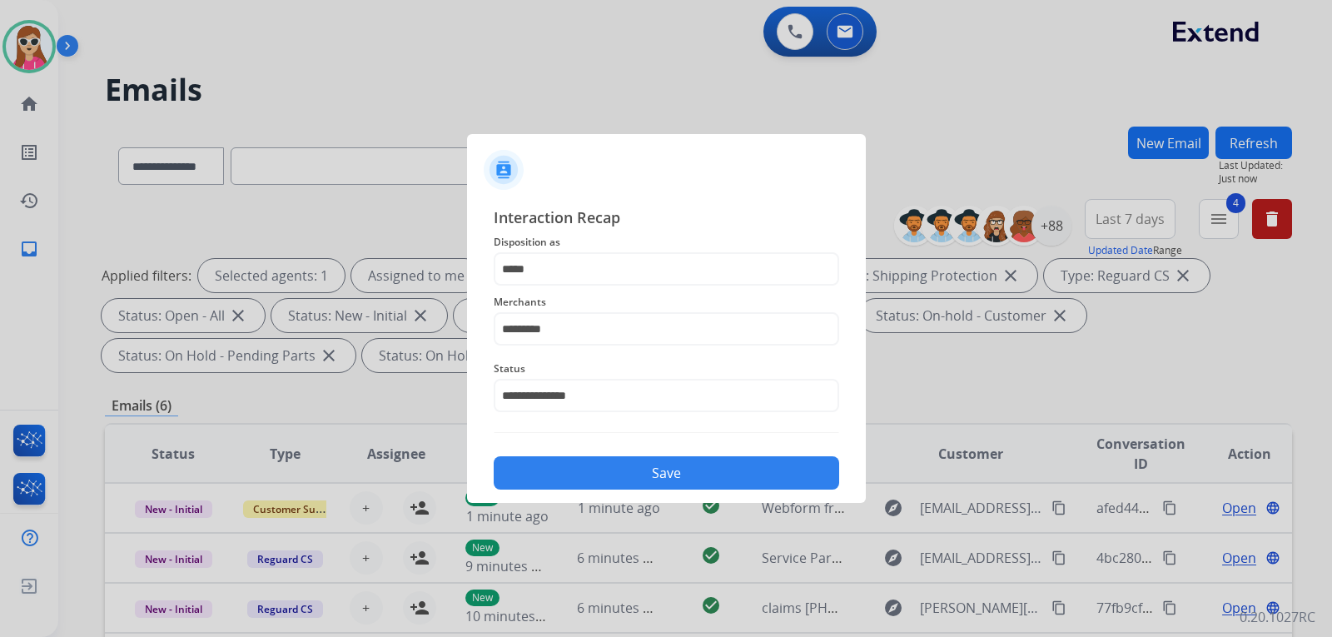
click at [655, 485] on button "Save" at bounding box center [666, 472] width 345 height 33
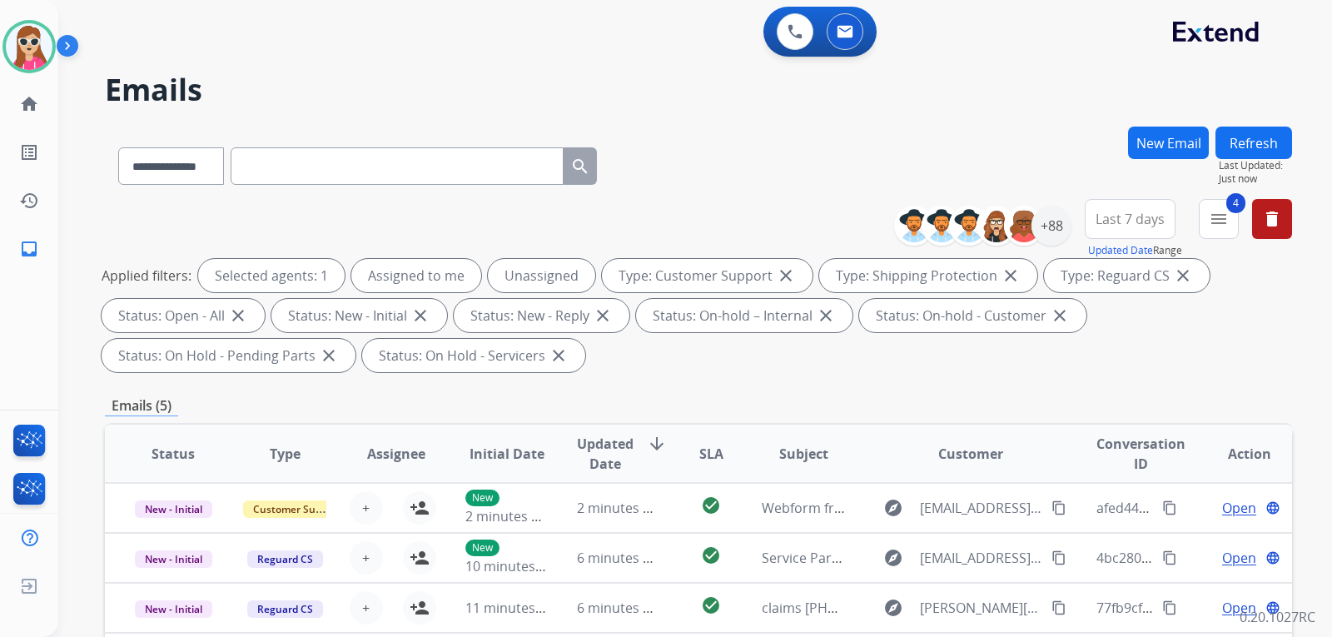
scroll to position [250, 0]
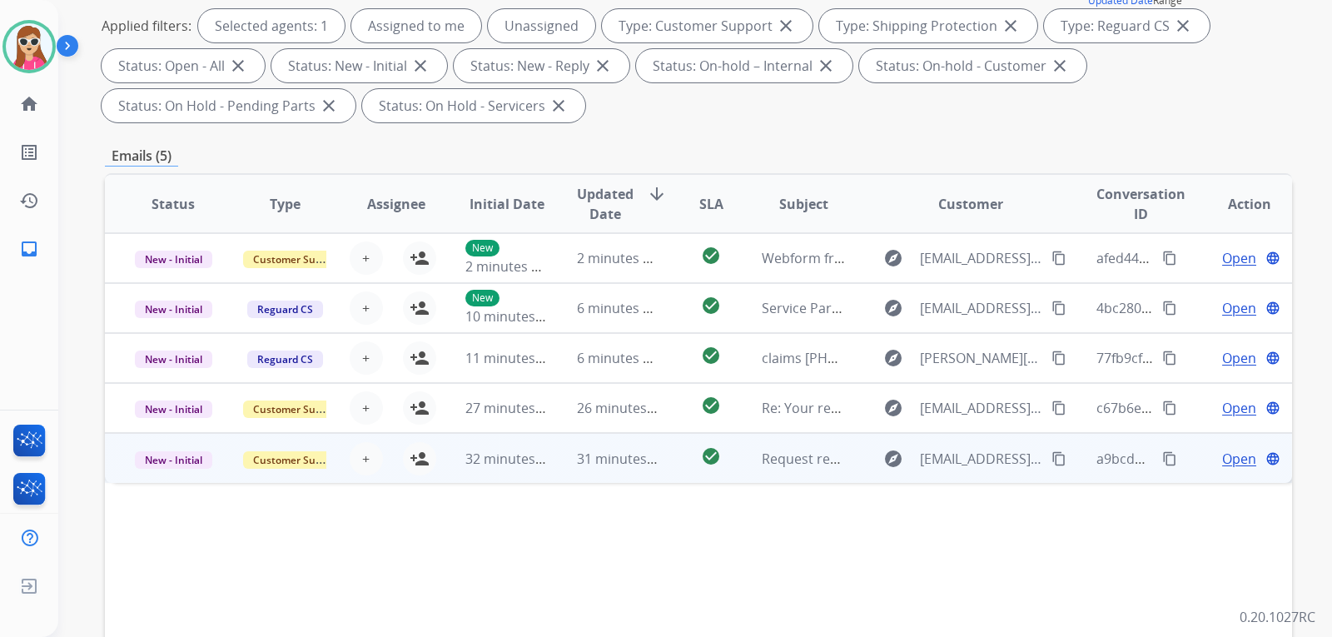
click at [743, 461] on td "Request received] Resolve the issue and log your decision. ͏‌ ͏‌ ͏‌ ͏‌ ͏‌ ͏‌ ͏‌…" at bounding box center [791, 458] width 112 height 50
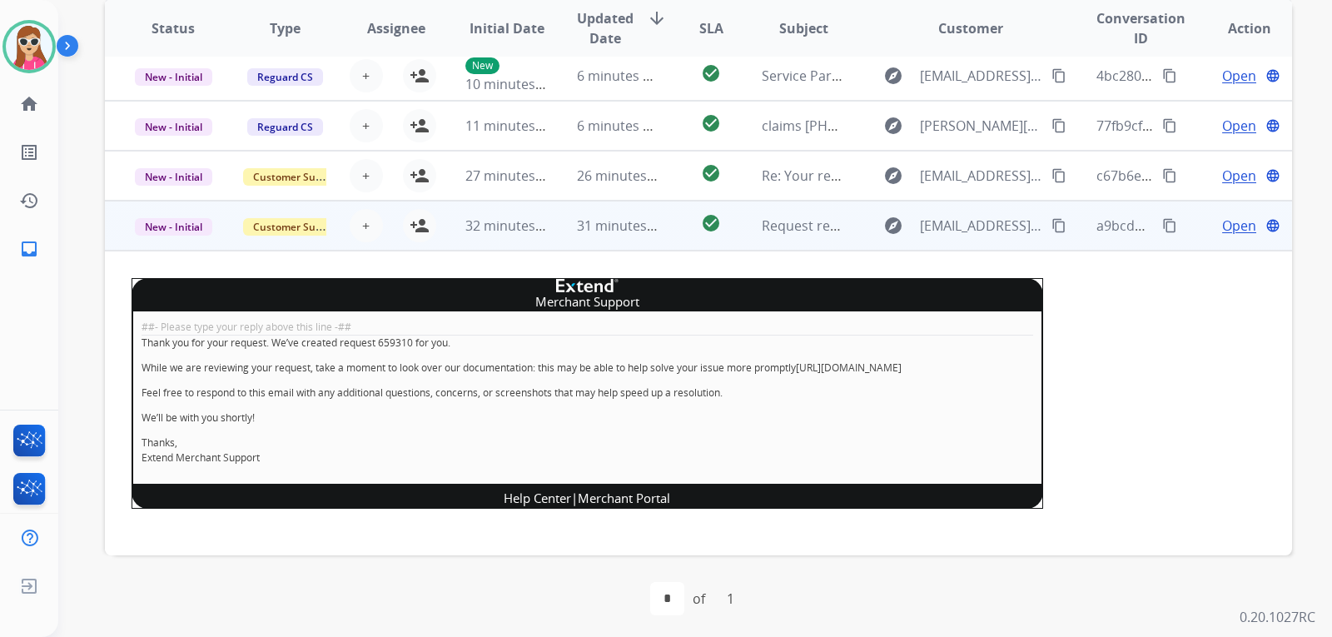
scroll to position [430, 0]
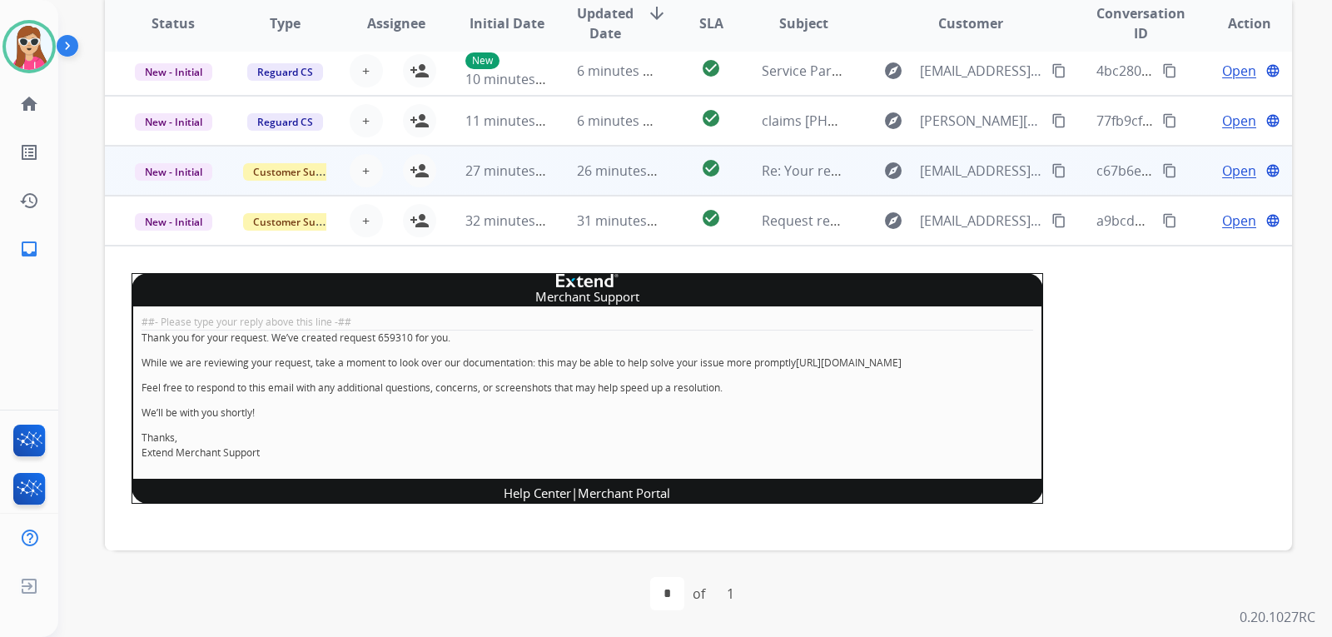
click at [661, 160] on td "check_circle" at bounding box center [698, 171] width 74 height 50
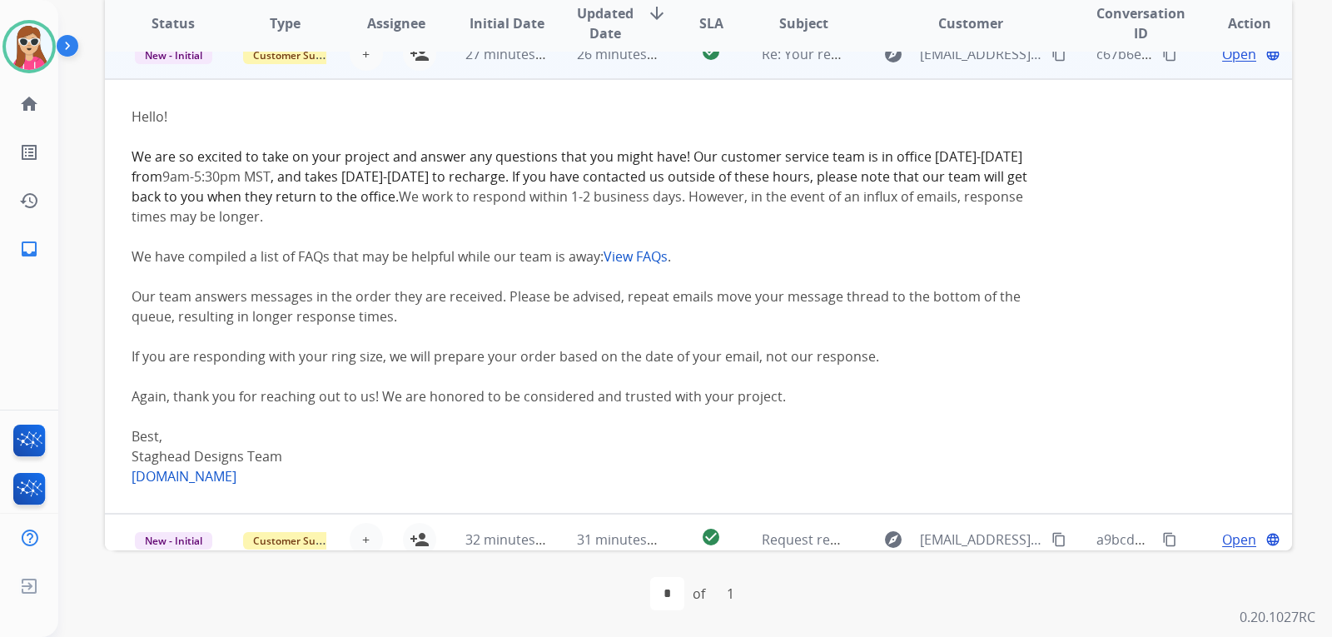
scroll to position [186, 0]
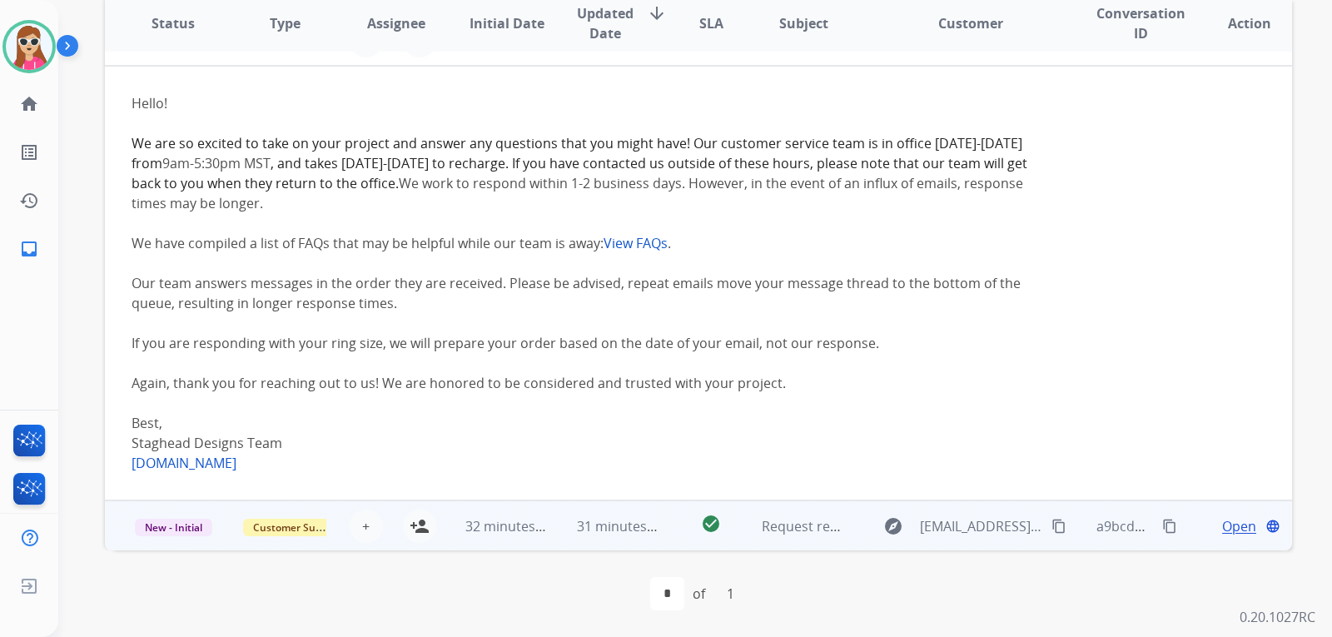
click at [862, 535] on td "explore merchant-support@extend.com content_copy" at bounding box center [958, 525] width 222 height 50
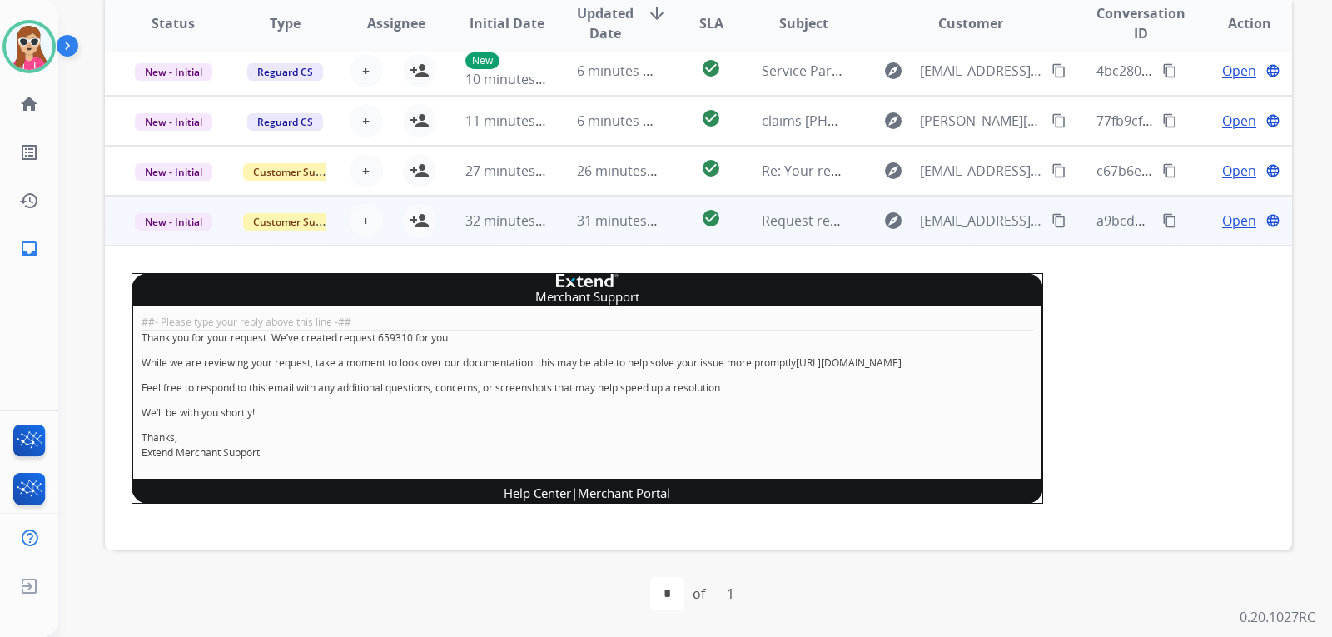
click at [1222, 211] on span "Open" at bounding box center [1239, 221] width 34 height 20
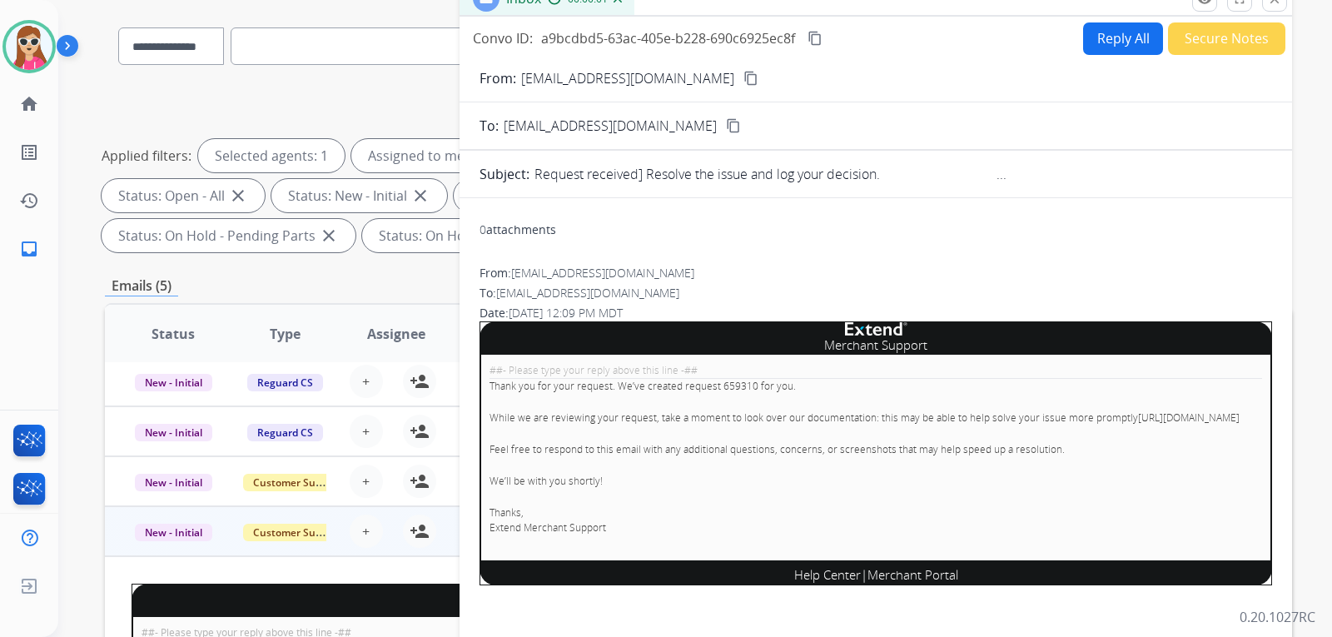
scroll to position [14, 0]
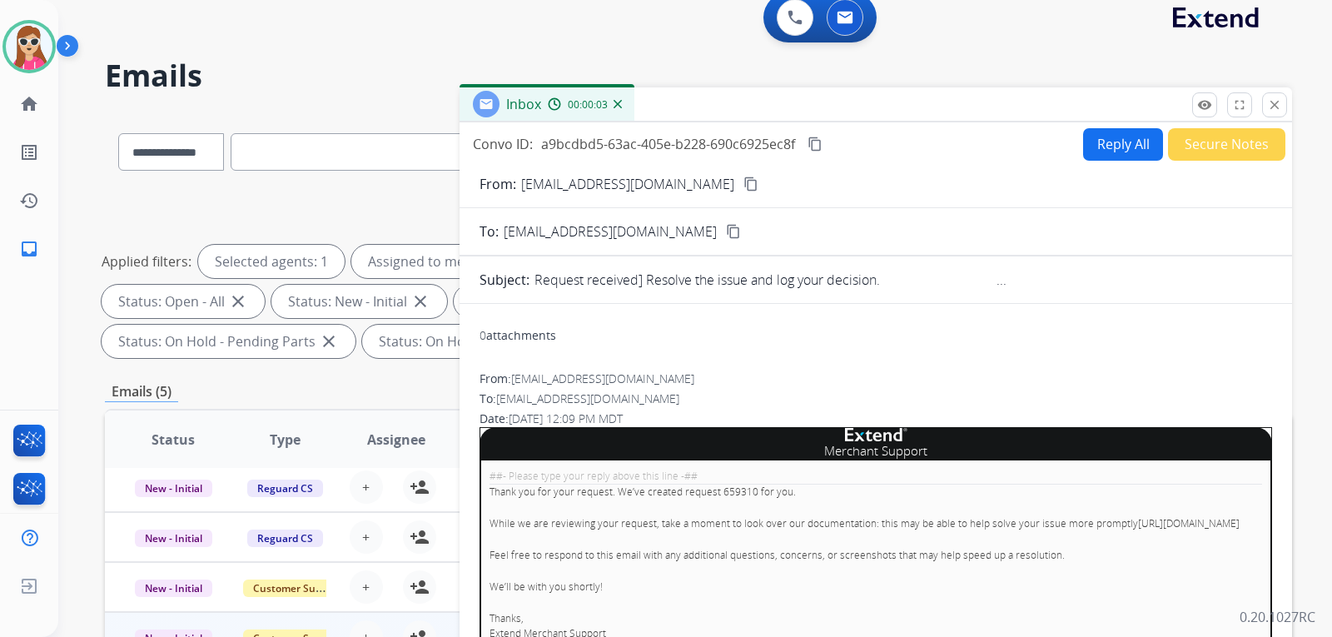
click at [1235, 142] on button "Secure Notes" at bounding box center [1226, 144] width 117 height 32
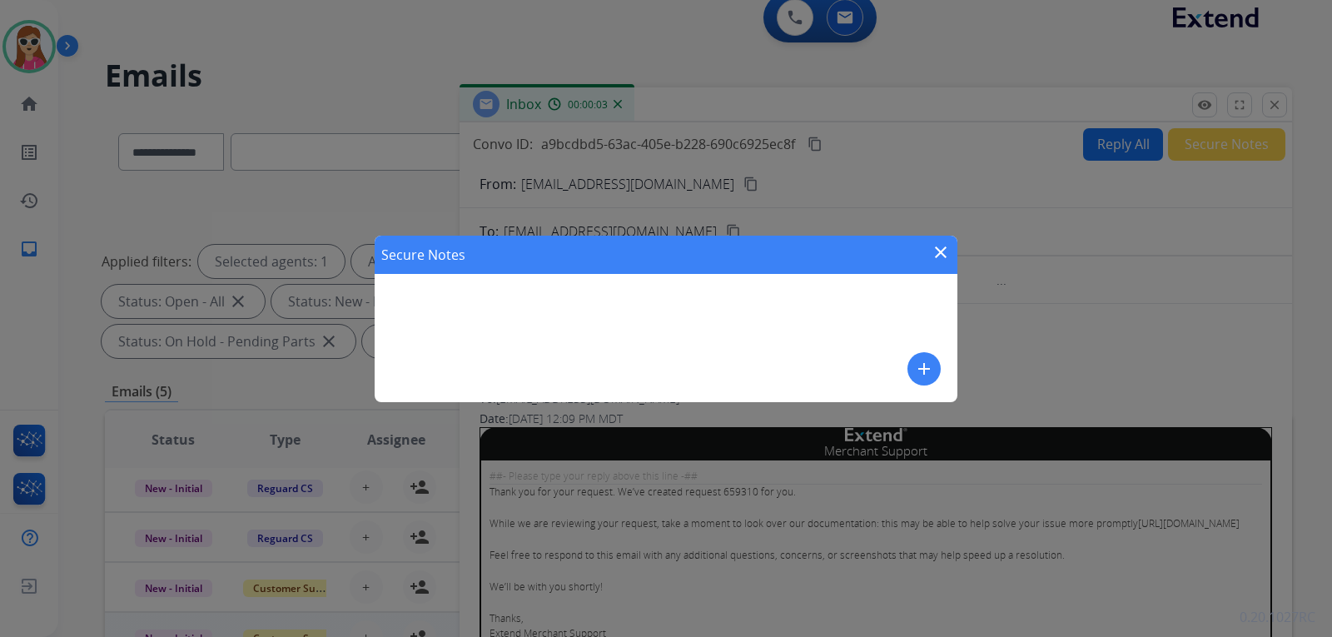
click at [693, 321] on div "Secure Notes close add" at bounding box center [666, 319] width 583 height 166
click at [692, 330] on div "Secure Notes close add" at bounding box center [666, 319] width 583 height 166
click at [926, 365] on mat-icon "add" at bounding box center [924, 369] width 20 height 20
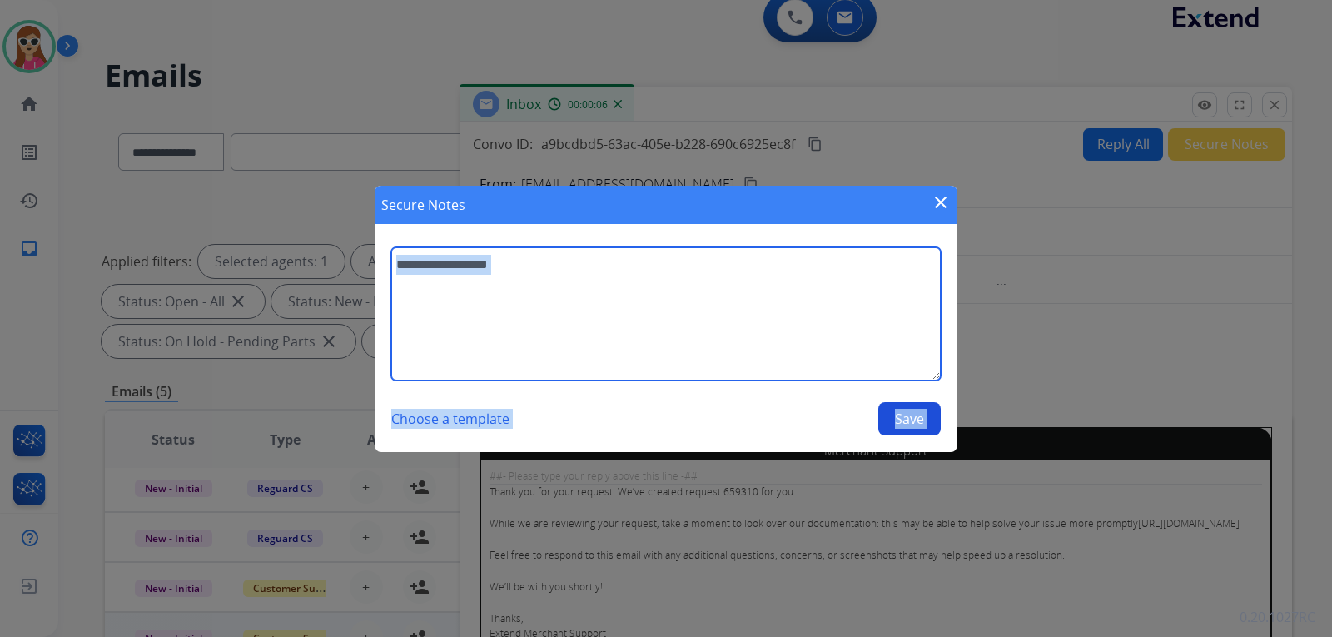
click at [743, 325] on textarea at bounding box center [665, 313] width 549 height 133
click at [739, 326] on textarea at bounding box center [665, 313] width 549 height 133
click at [741, 326] on textarea at bounding box center [665, 313] width 549 height 133
type textarea "******"
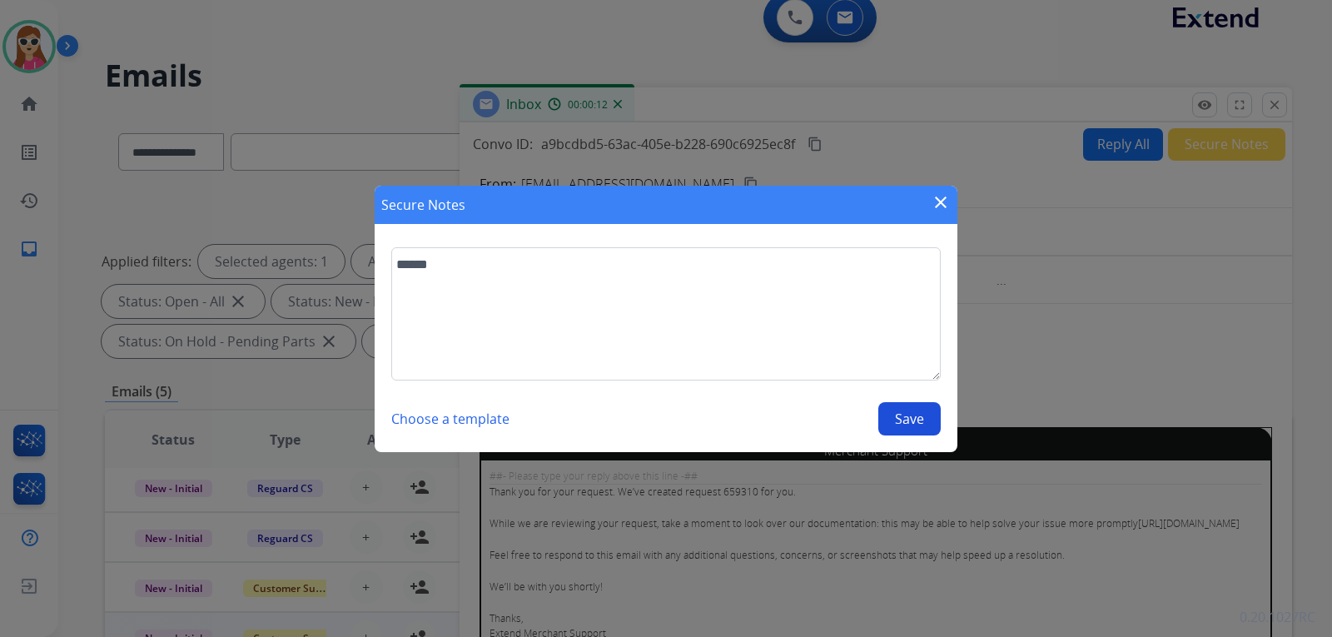
click at [887, 420] on button "Save" at bounding box center [909, 418] width 62 height 33
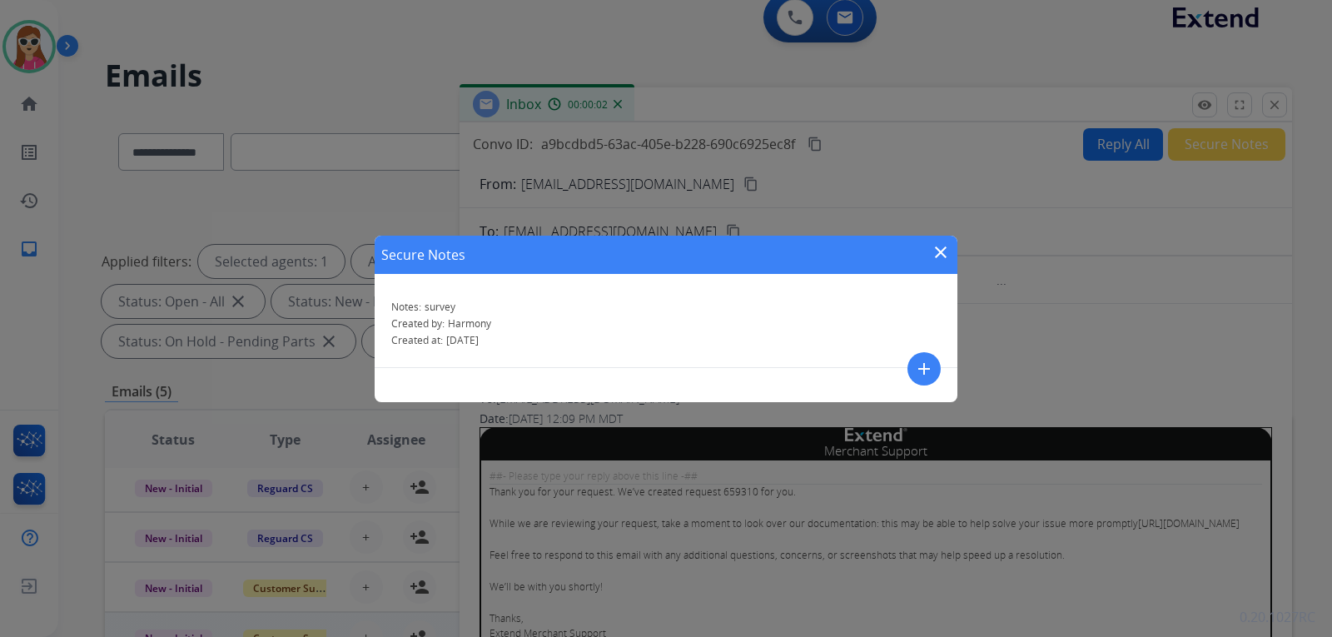
click at [936, 251] on mat-icon "close" at bounding box center [941, 252] width 20 height 20
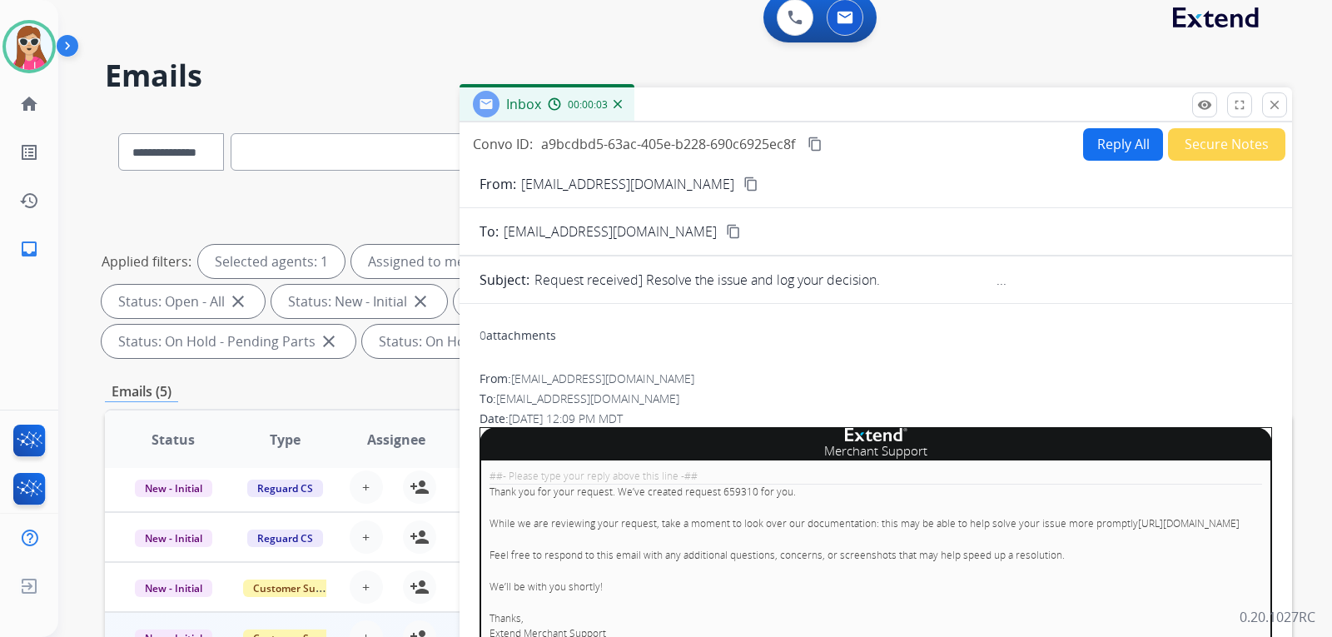
click at [1123, 145] on button "Reply All" at bounding box center [1123, 144] width 80 height 32
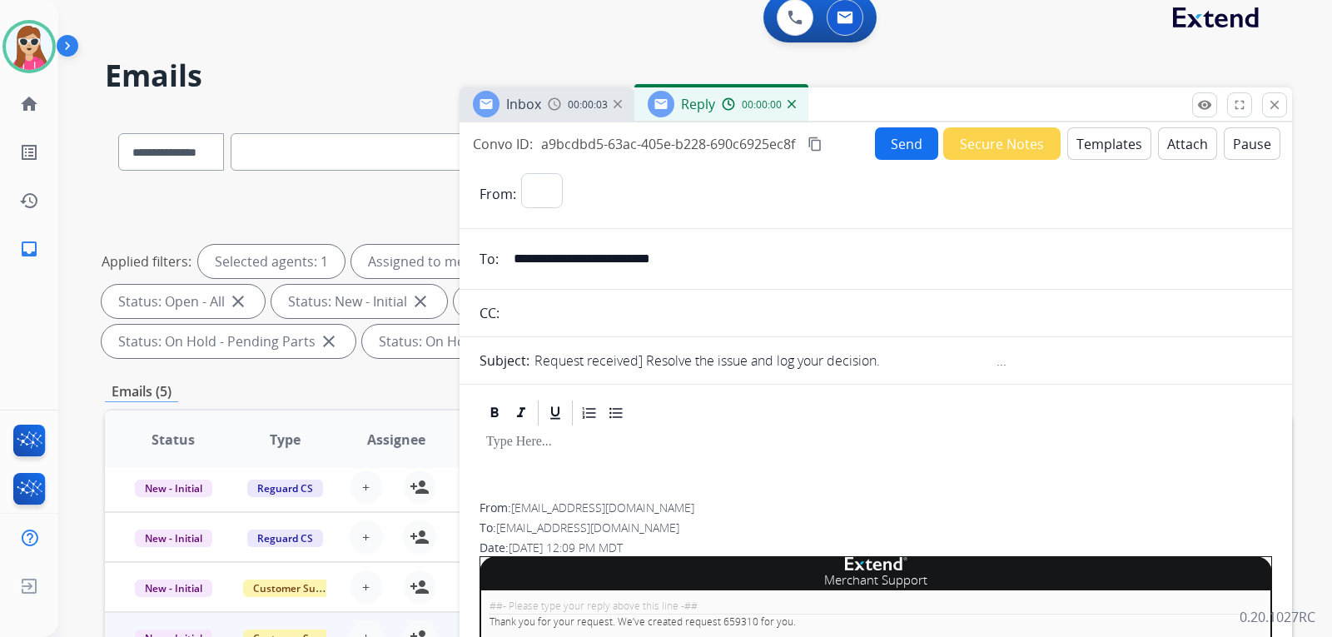
select select "**********"
click at [881, 145] on button "Send" at bounding box center [906, 143] width 63 height 32
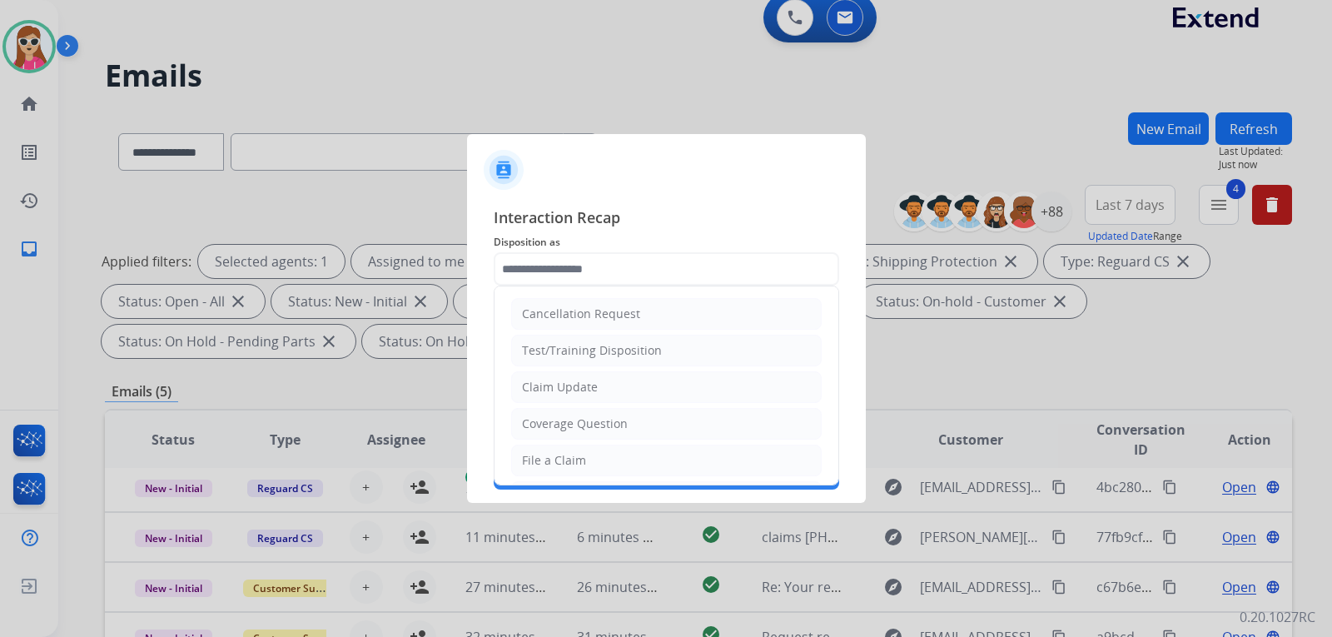
click at [724, 256] on input "text" at bounding box center [666, 268] width 345 height 33
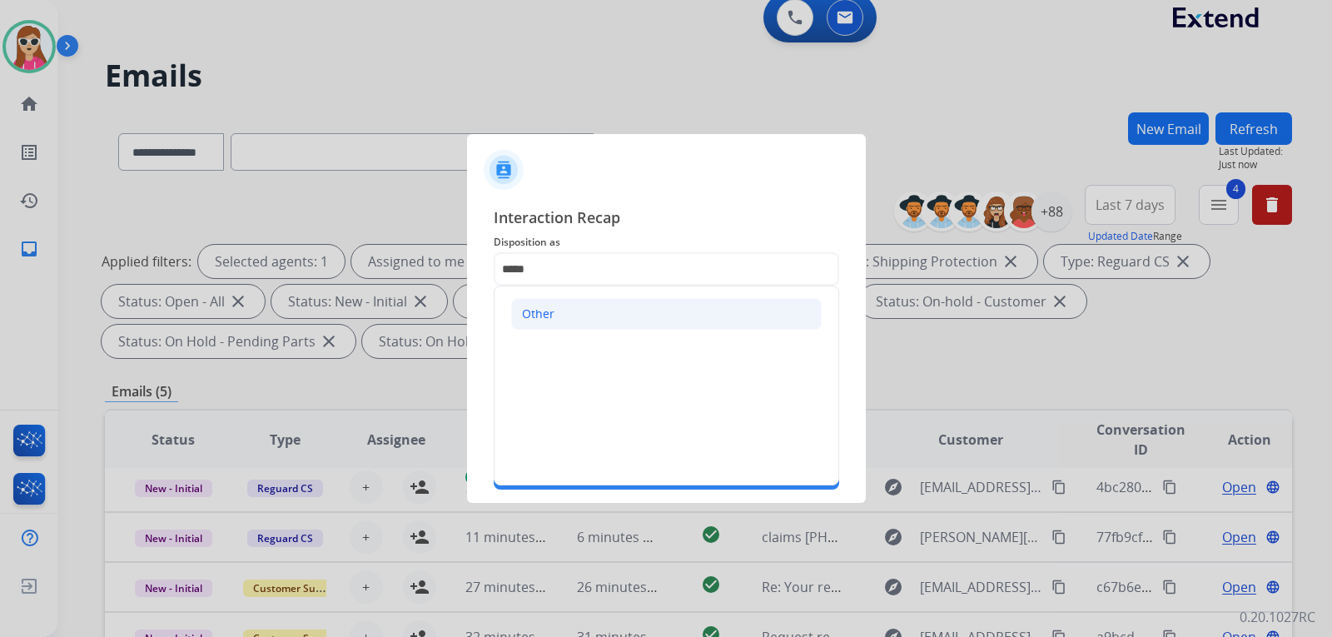
click at [663, 301] on li "Other" at bounding box center [666, 314] width 311 height 32
type input "*****"
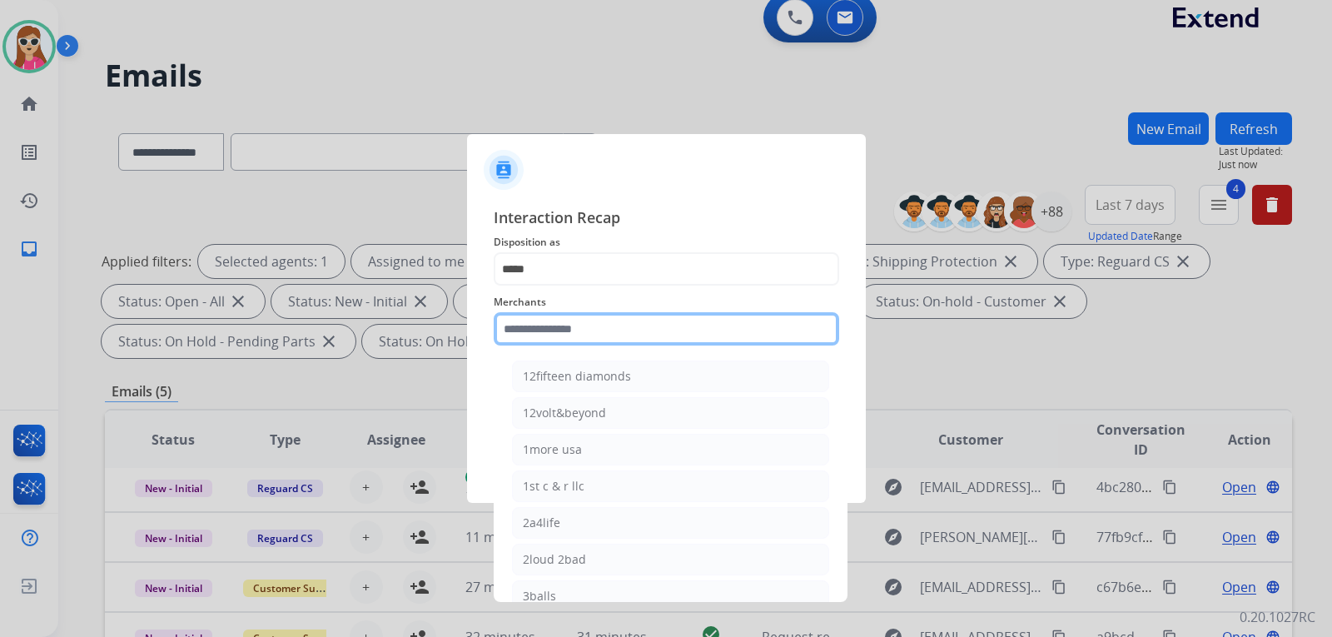
click at [631, 327] on input "text" at bounding box center [666, 328] width 345 height 33
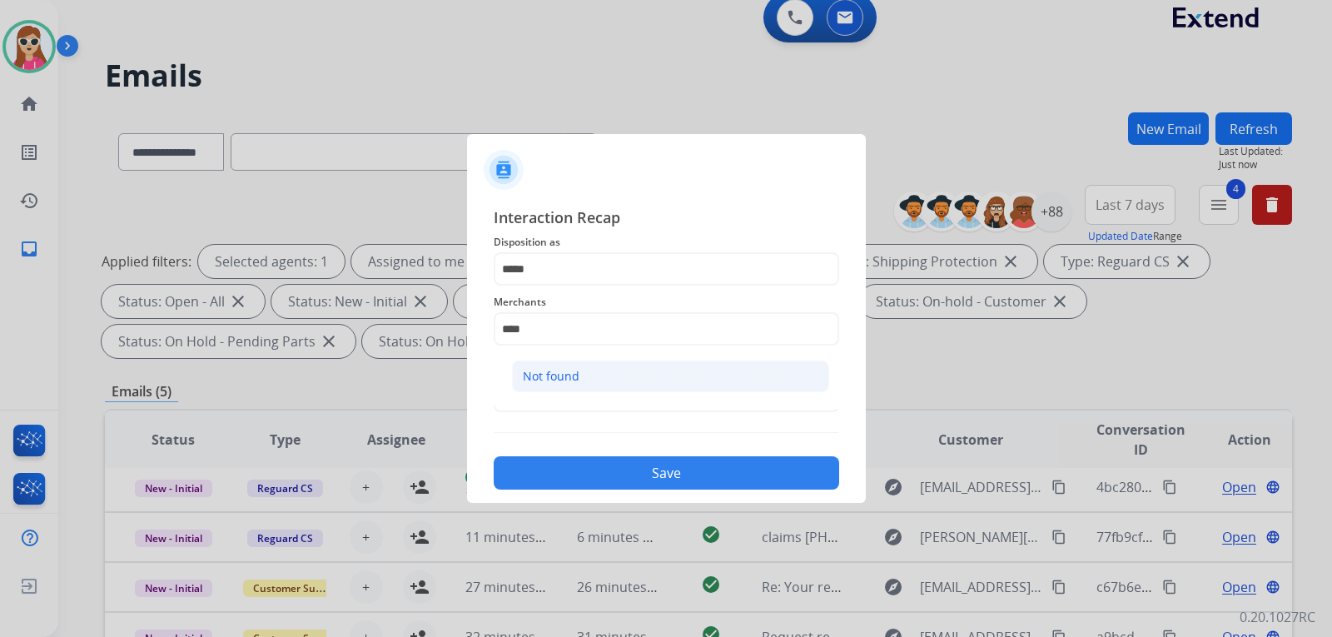
click at [594, 374] on li "Not found" at bounding box center [670, 376] width 317 height 32
type input "*********"
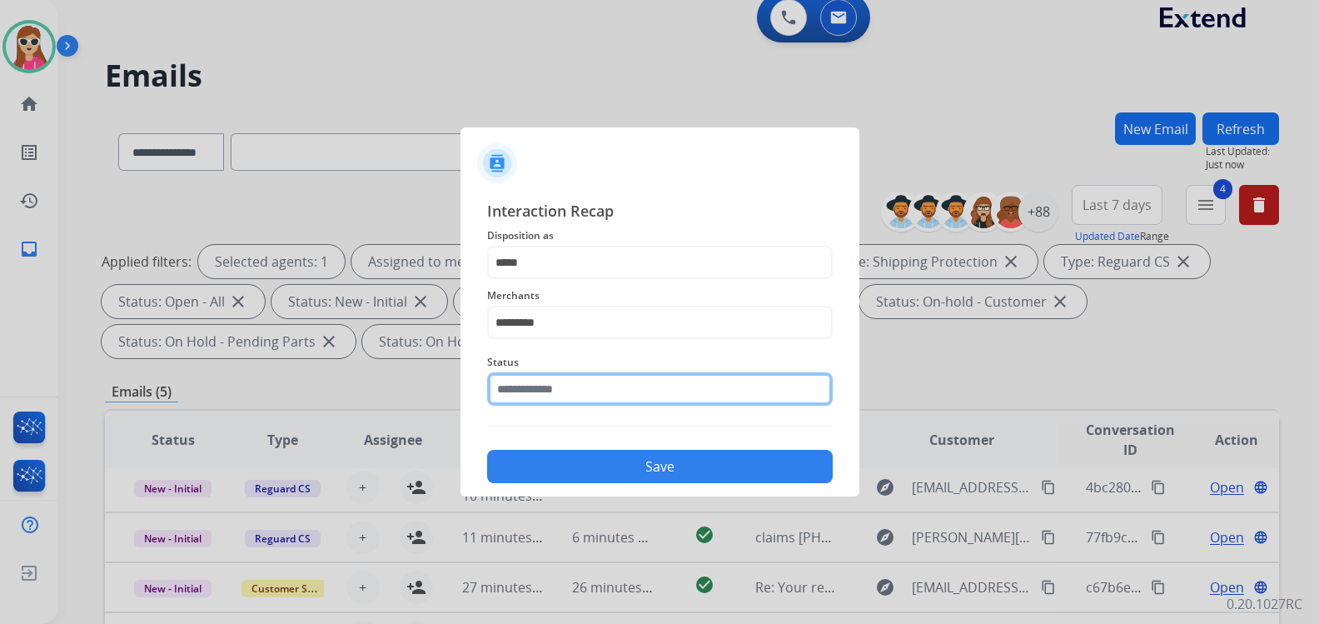
click at [603, 405] on input "text" at bounding box center [659, 388] width 345 height 33
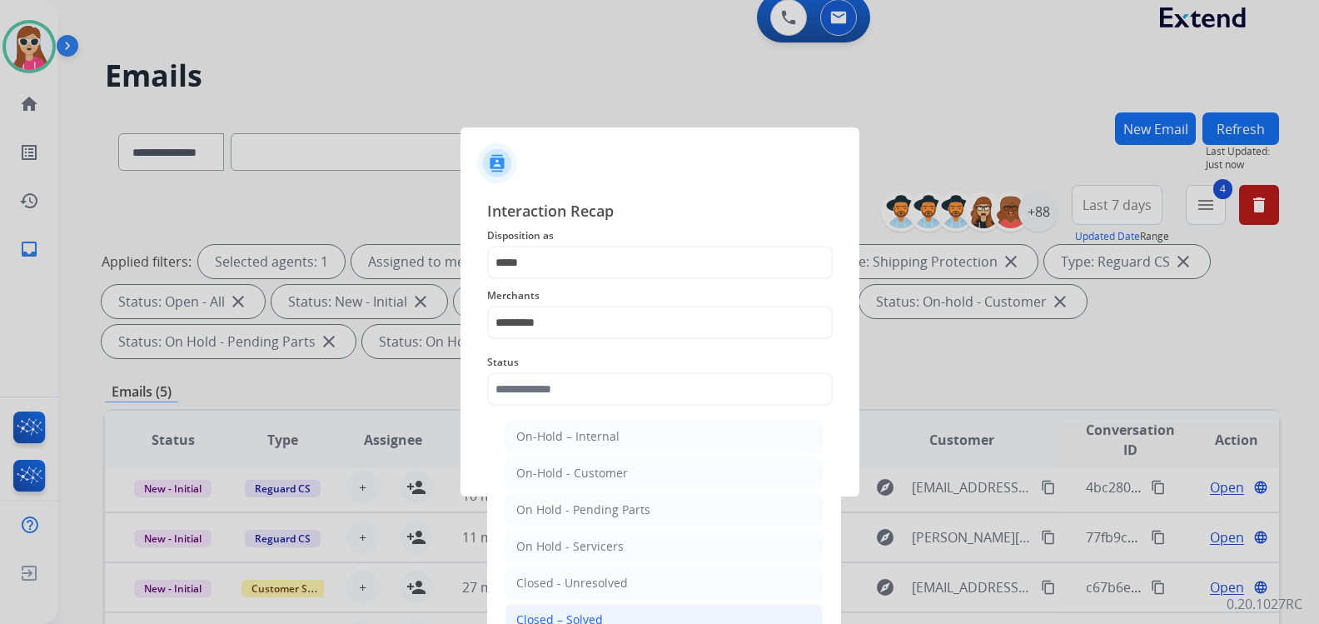
click at [603, 610] on li "Closed – Solved" at bounding box center [663, 620] width 317 height 32
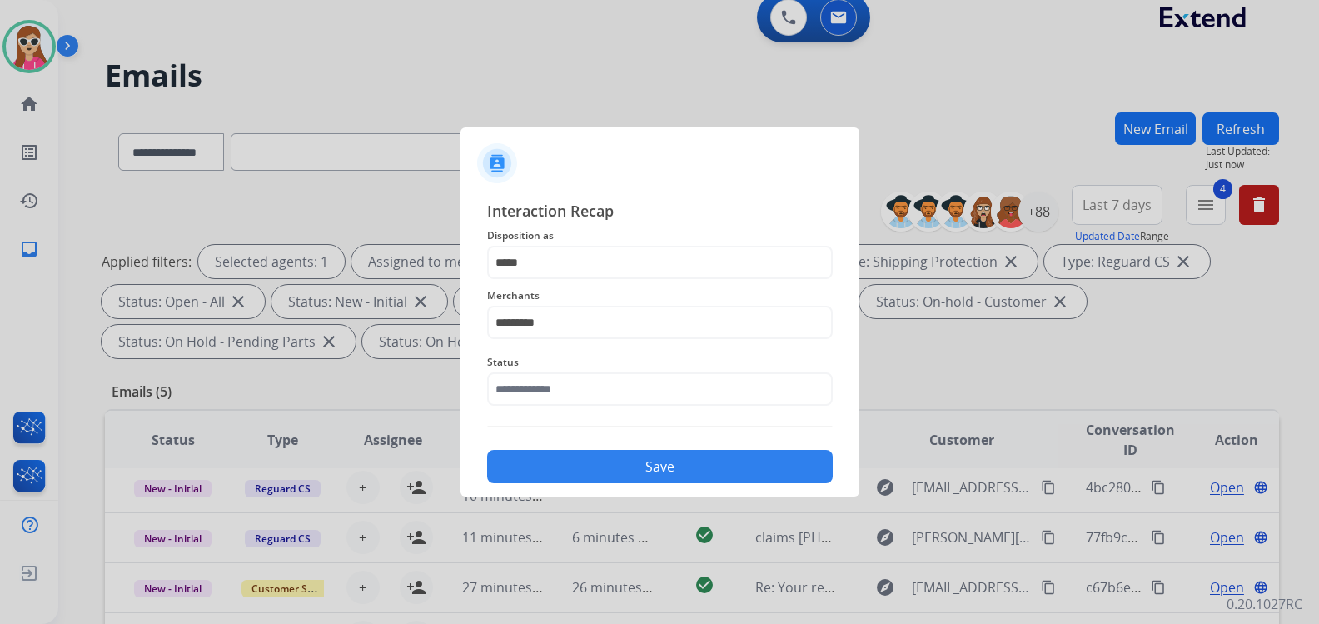
type input "**********"
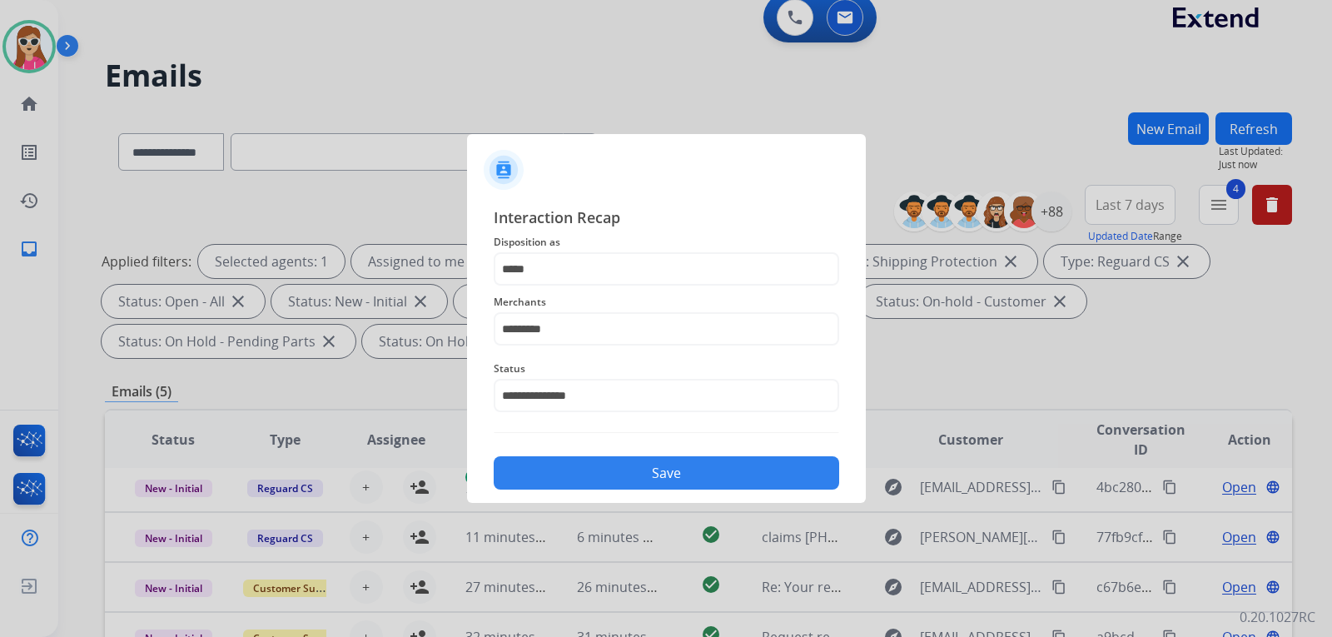
click at [609, 475] on button "Save" at bounding box center [666, 472] width 345 height 33
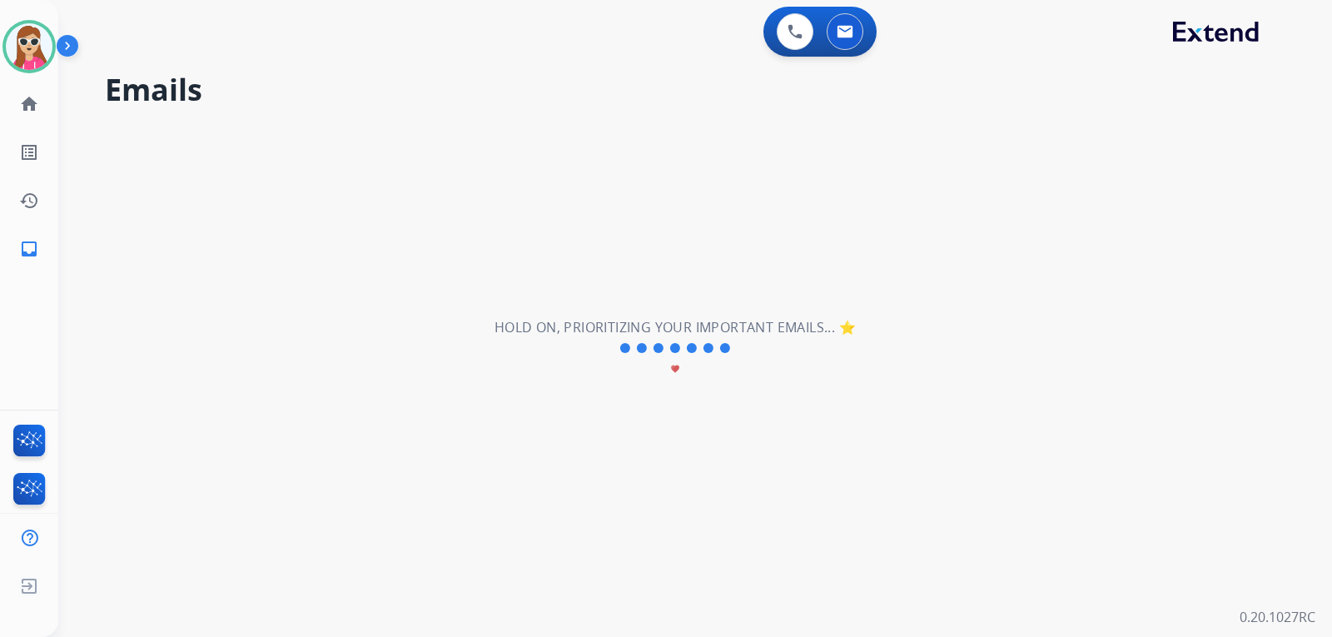
scroll to position [0, 0]
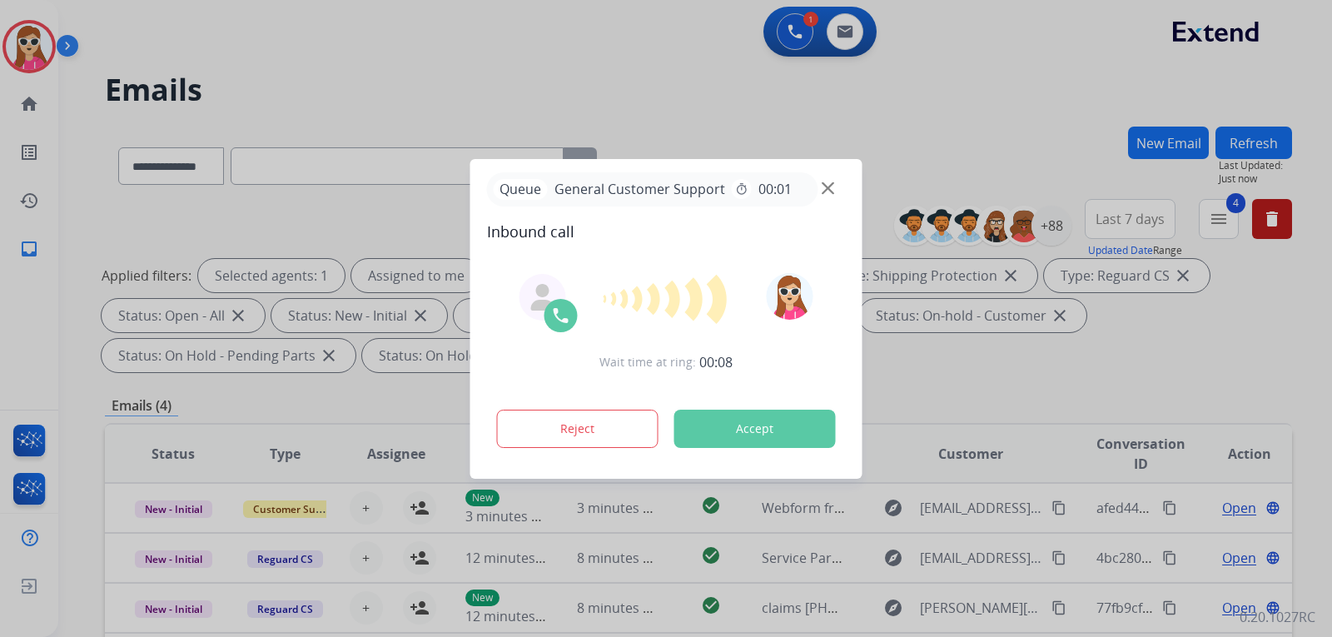
click at [783, 418] on button "Accept" at bounding box center [754, 429] width 161 height 38
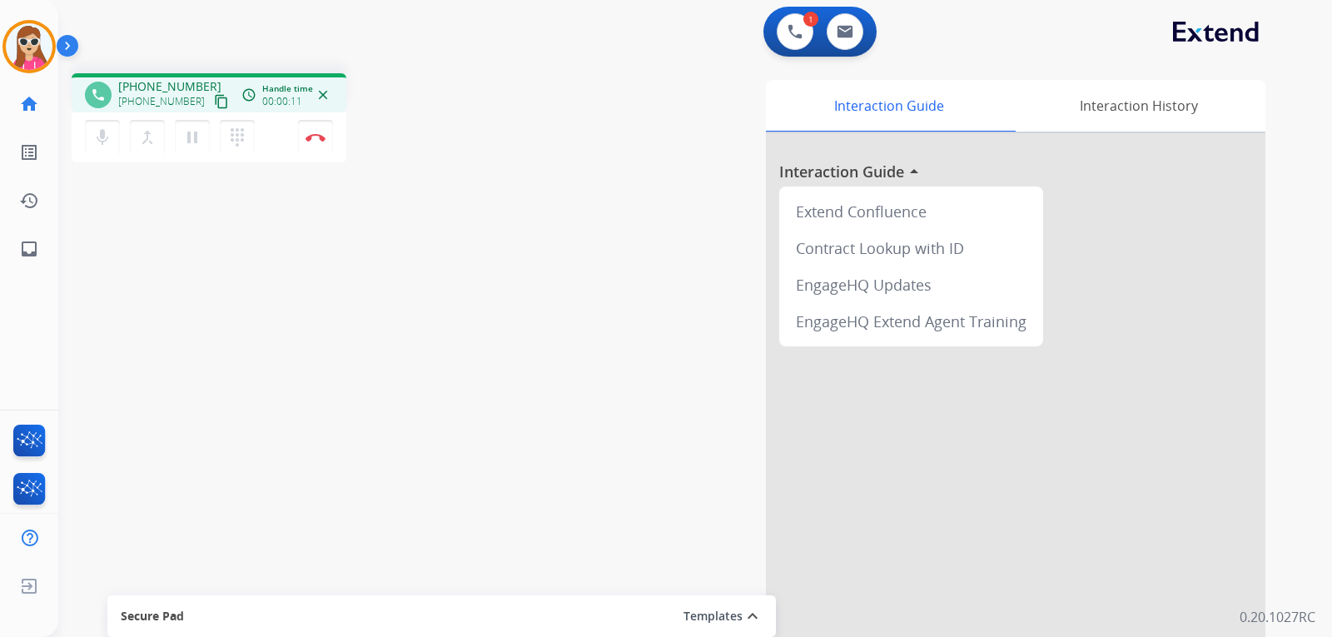
click at [214, 106] on mat-icon "content_copy" at bounding box center [221, 101] width 15 height 15
click at [328, 137] on button "Disconnect" at bounding box center [315, 137] width 35 height 35
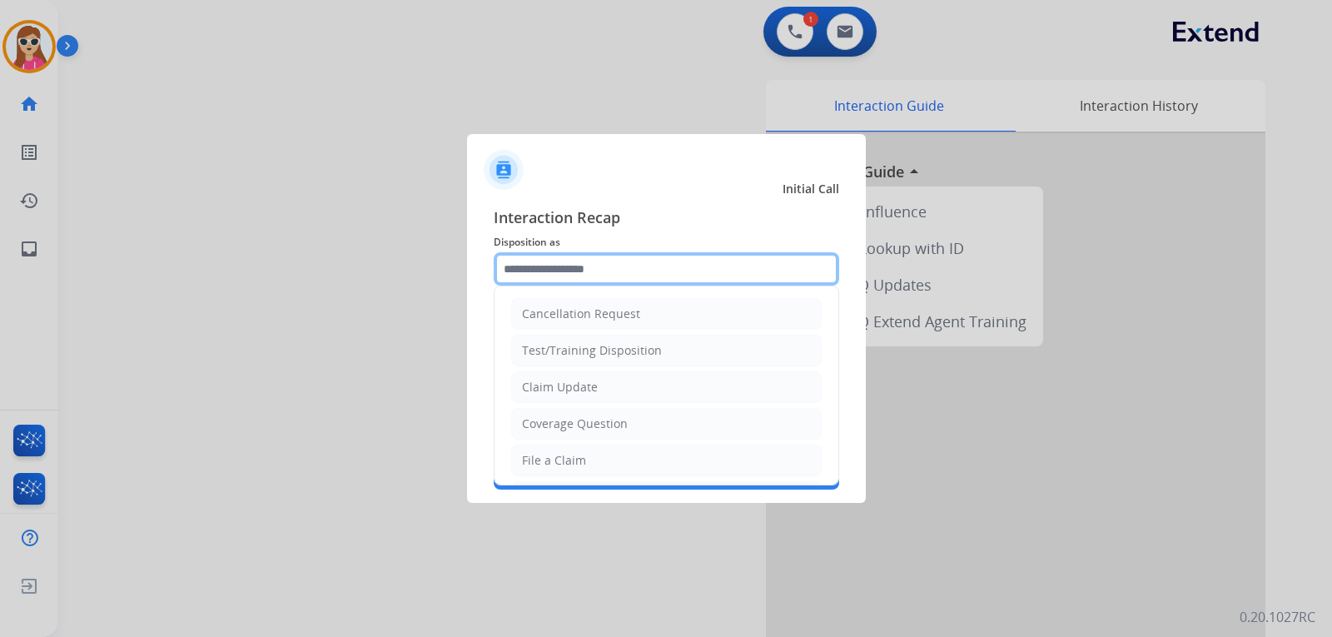
click at [668, 276] on input "text" at bounding box center [666, 268] width 345 height 33
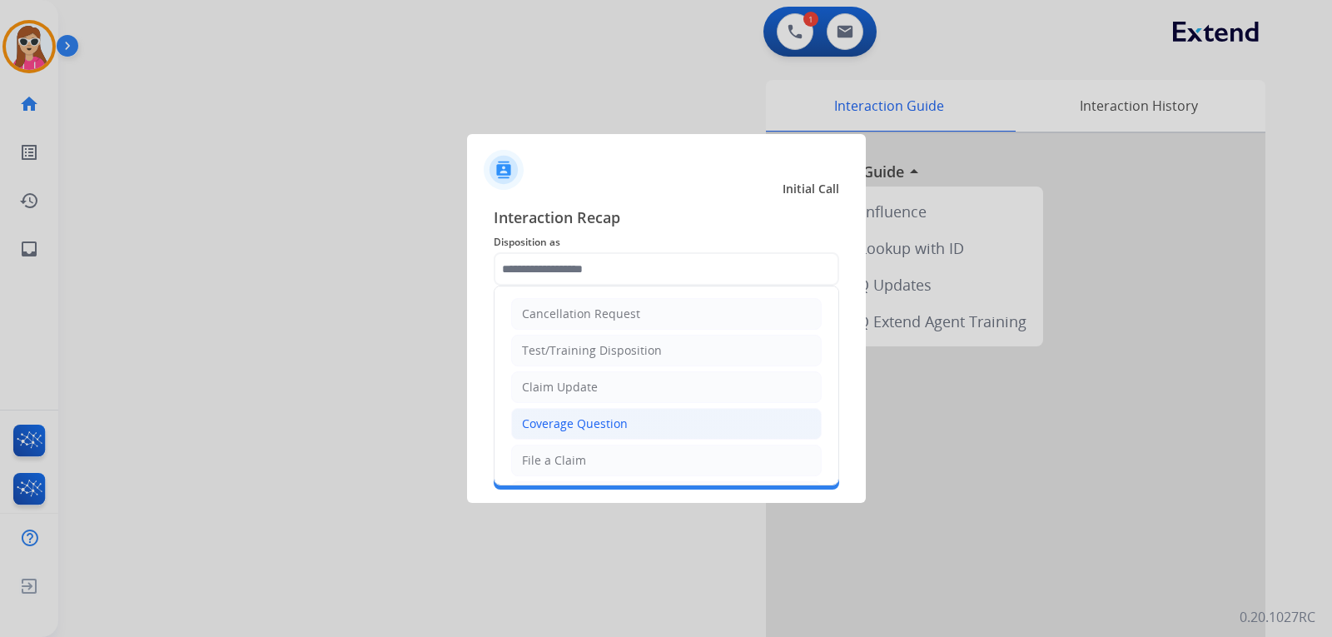
click at [595, 423] on div "Coverage Question" at bounding box center [575, 423] width 106 height 17
type input "**********"
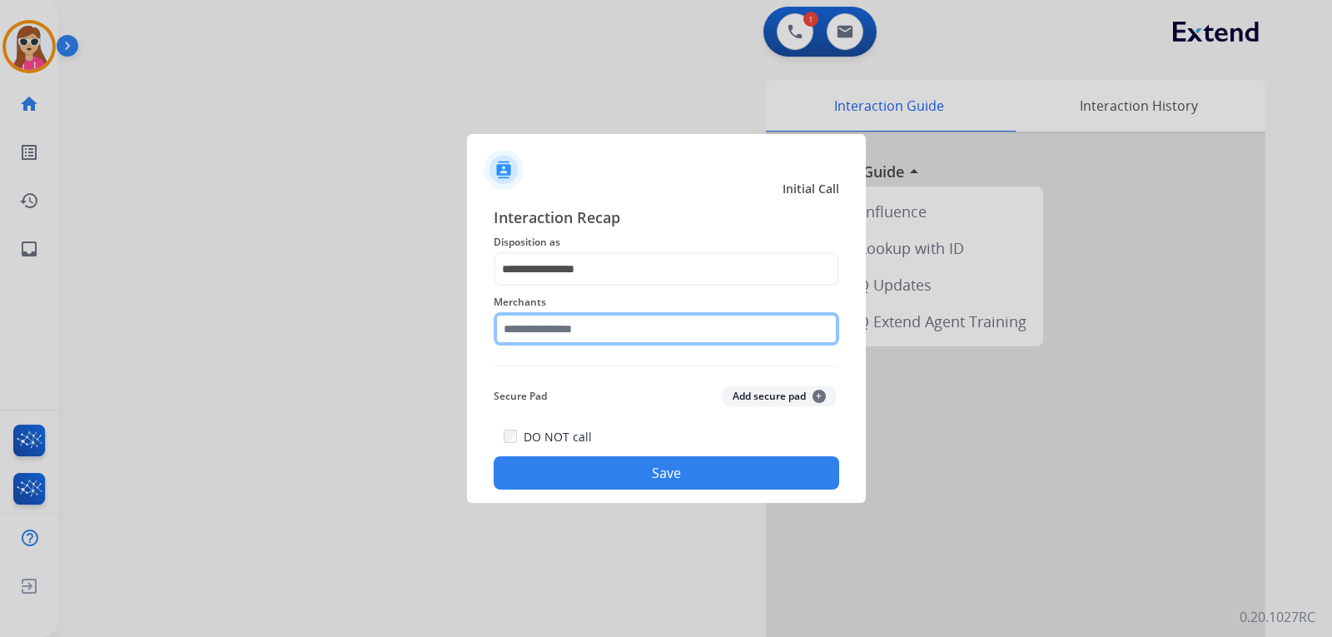
click at [597, 318] on input "text" at bounding box center [666, 328] width 345 height 33
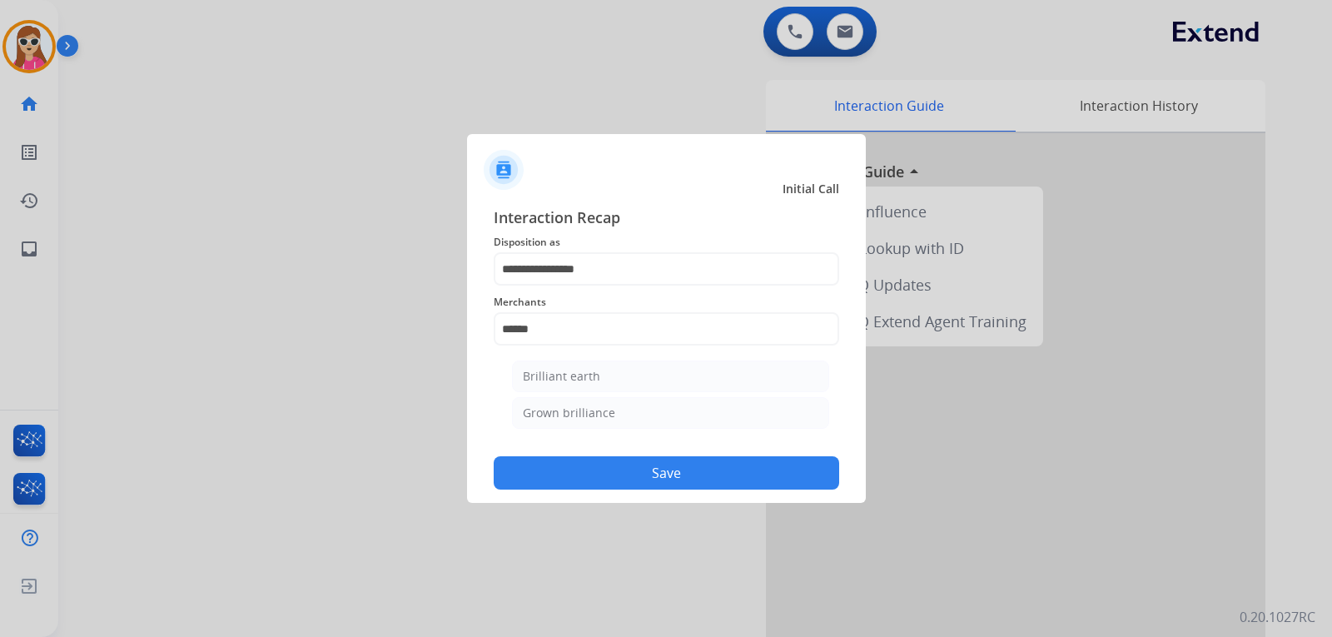
click at [576, 376] on div "Brilliant earth" at bounding box center [561, 376] width 77 height 17
type input "**********"
click at [634, 475] on button "Save" at bounding box center [666, 472] width 345 height 33
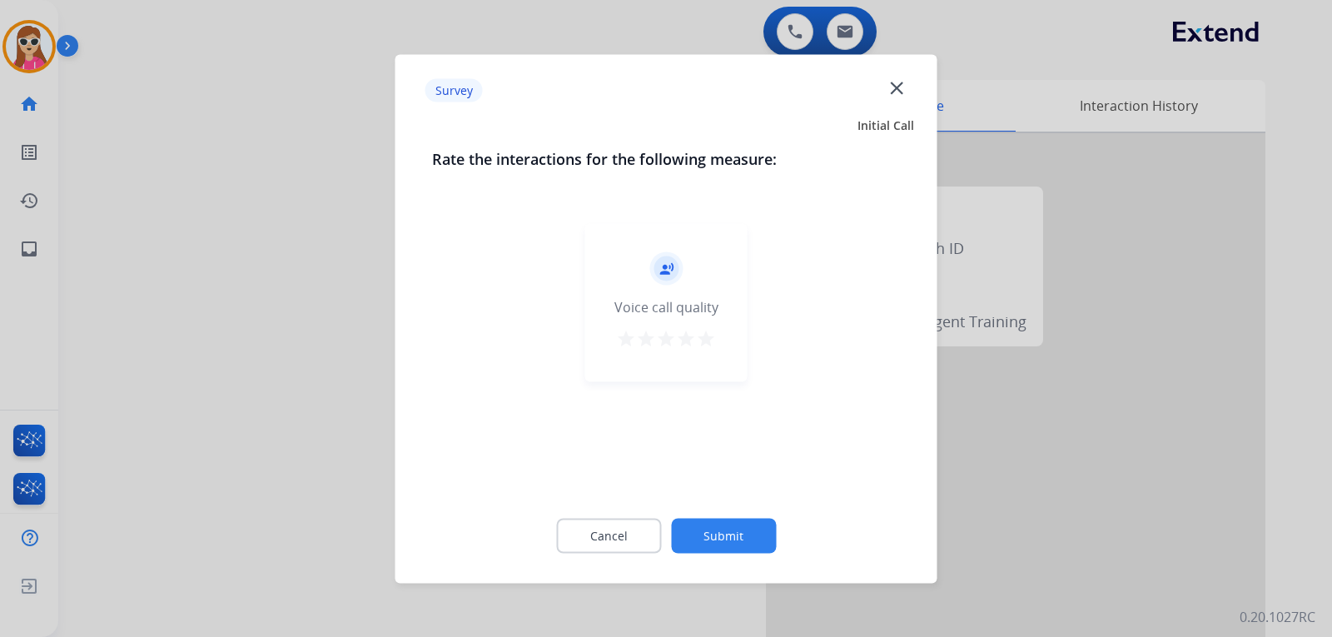
click at [712, 340] on mat-icon "star" at bounding box center [706, 338] width 20 height 20
click at [744, 546] on button "Submit" at bounding box center [723, 535] width 105 height 35
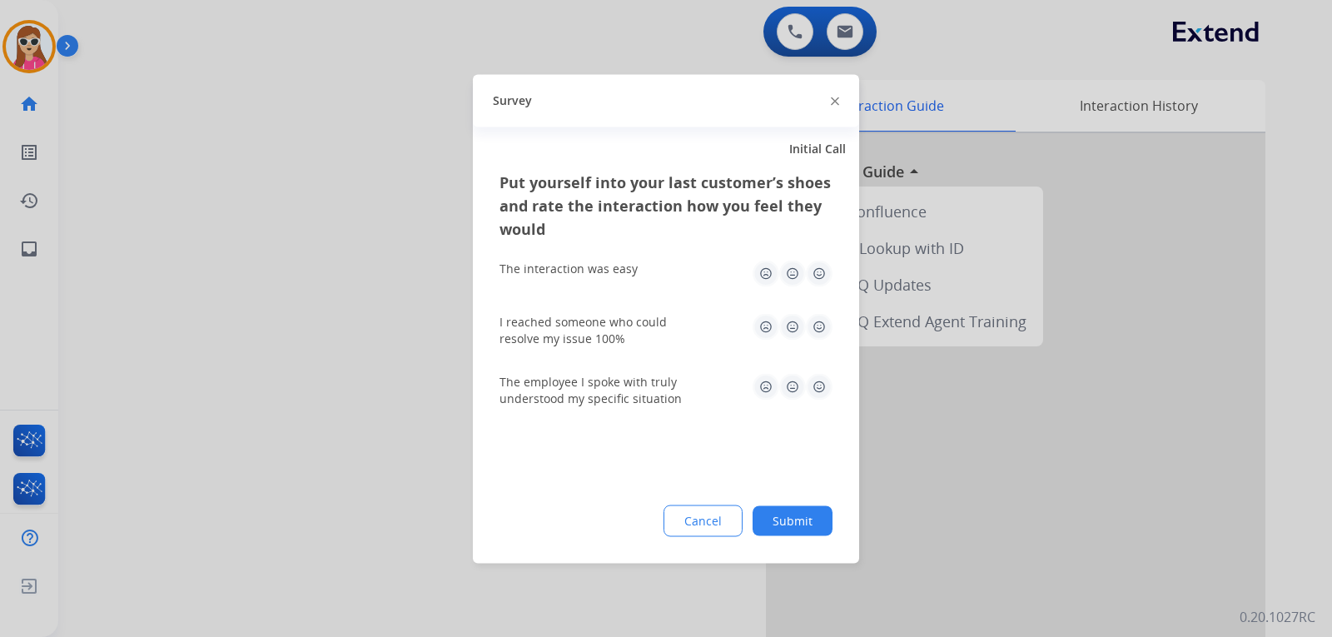
click at [822, 385] on img at bounding box center [819, 386] width 27 height 27
click at [816, 320] on img at bounding box center [819, 326] width 27 height 27
click at [822, 265] on img at bounding box center [819, 273] width 27 height 27
drag, startPoint x: 789, startPoint y: 519, endPoint x: 789, endPoint y: 542, distance: 22.5
click at [789, 520] on button "Submit" at bounding box center [793, 520] width 80 height 30
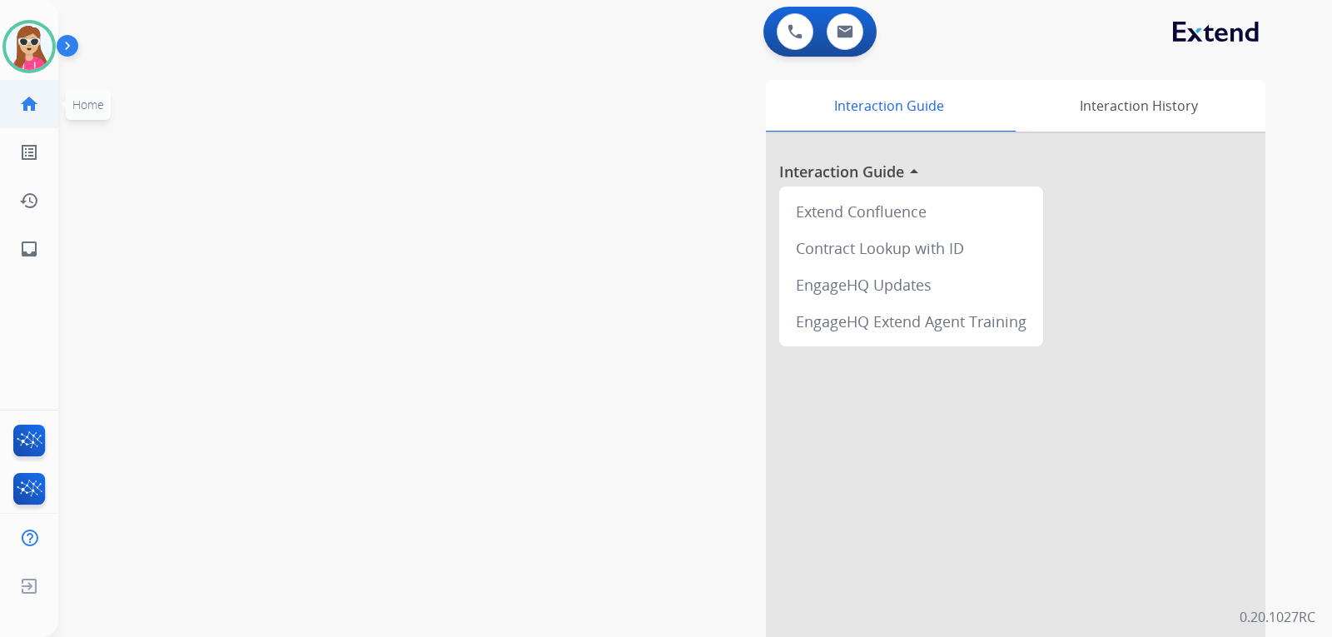
click at [37, 104] on mat-icon "home" at bounding box center [29, 104] width 20 height 20
click at [35, 157] on mat-icon "list_alt" at bounding box center [29, 152] width 20 height 20
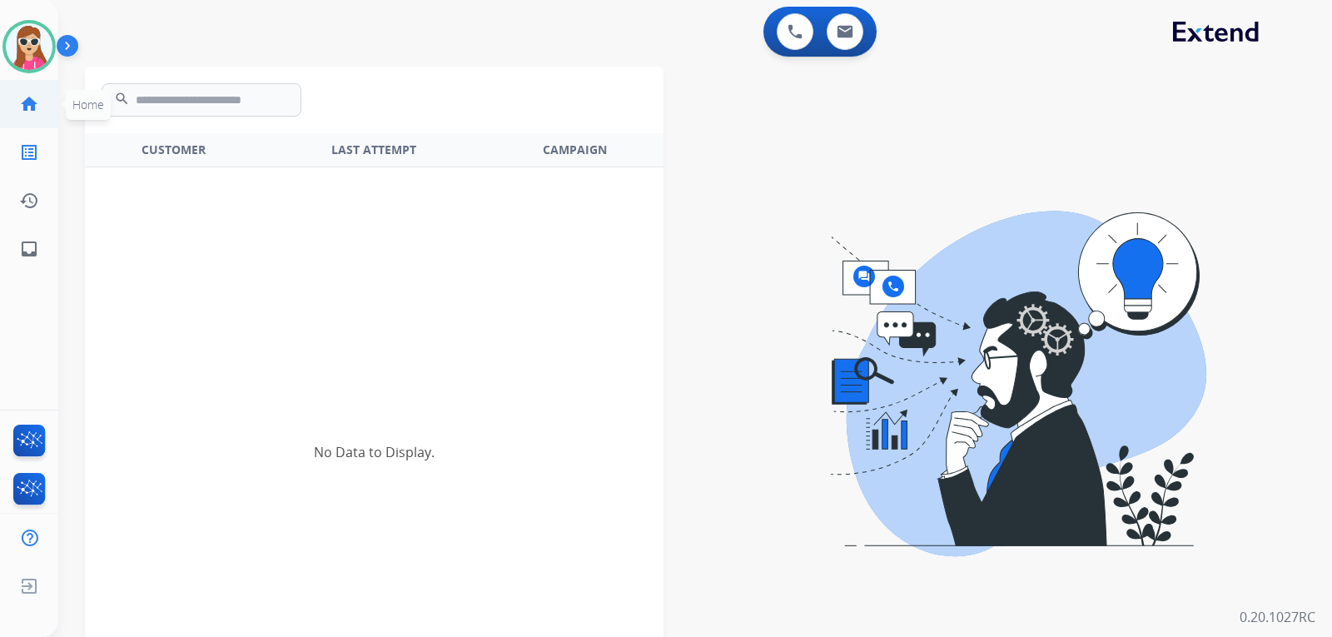
click at [16, 106] on link "home Home" at bounding box center [29, 104] width 47 height 47
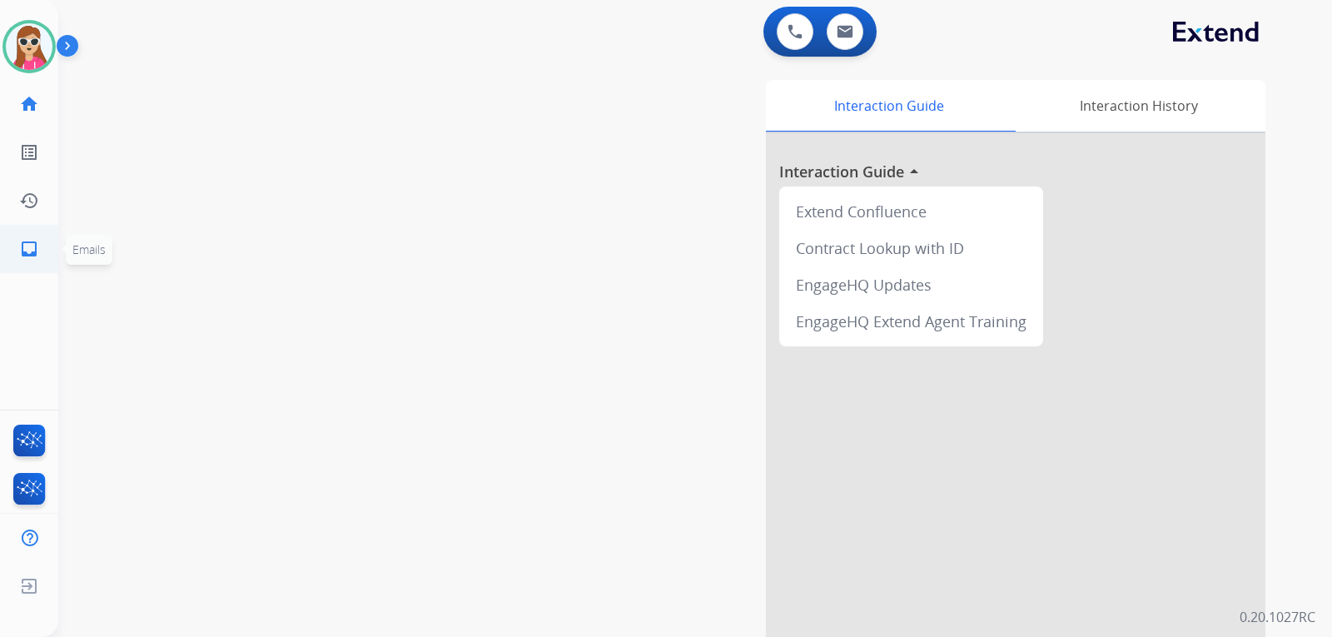
click at [27, 249] on mat-icon "inbox" at bounding box center [29, 249] width 20 height 20
select select "**********"
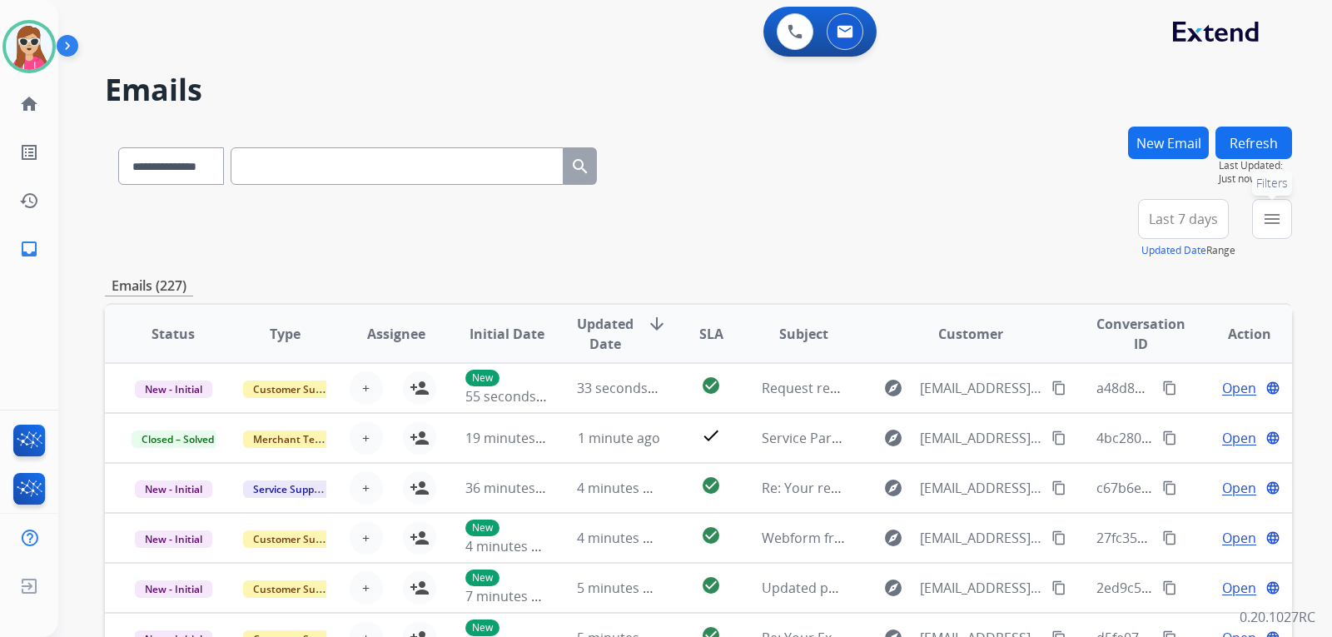
click at [1253, 213] on button "menu Filters" at bounding box center [1272, 219] width 40 height 40
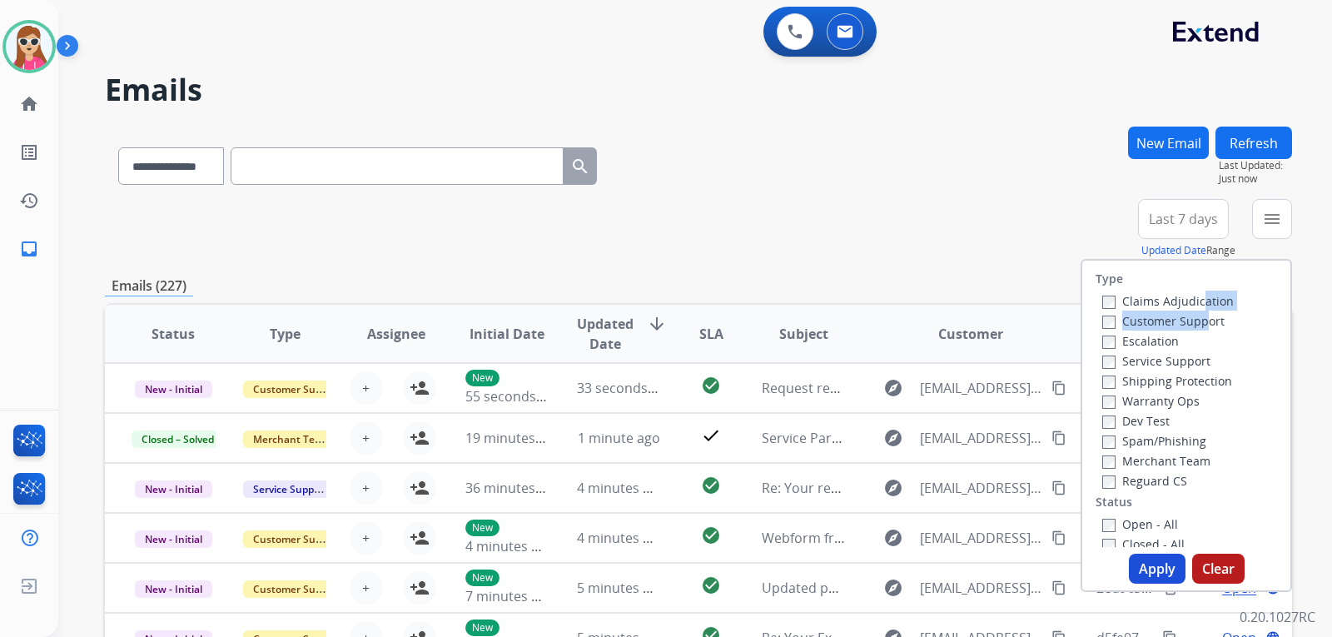
click at [1189, 308] on div "Claims Adjudication Customer Support Escalation Service Support Shipping Protec…" at bounding box center [1165, 391] width 138 height 200
click at [1190, 315] on label "Customer Support" at bounding box center [1163, 321] width 122 height 16
click at [1182, 385] on label "Shipping Protection" at bounding box center [1167, 381] width 130 height 16
drag, startPoint x: 1148, startPoint y: 484, endPoint x: 1139, endPoint y: 537, distance: 53.2
click at [1145, 487] on label "Reguard CS" at bounding box center [1144, 481] width 85 height 16
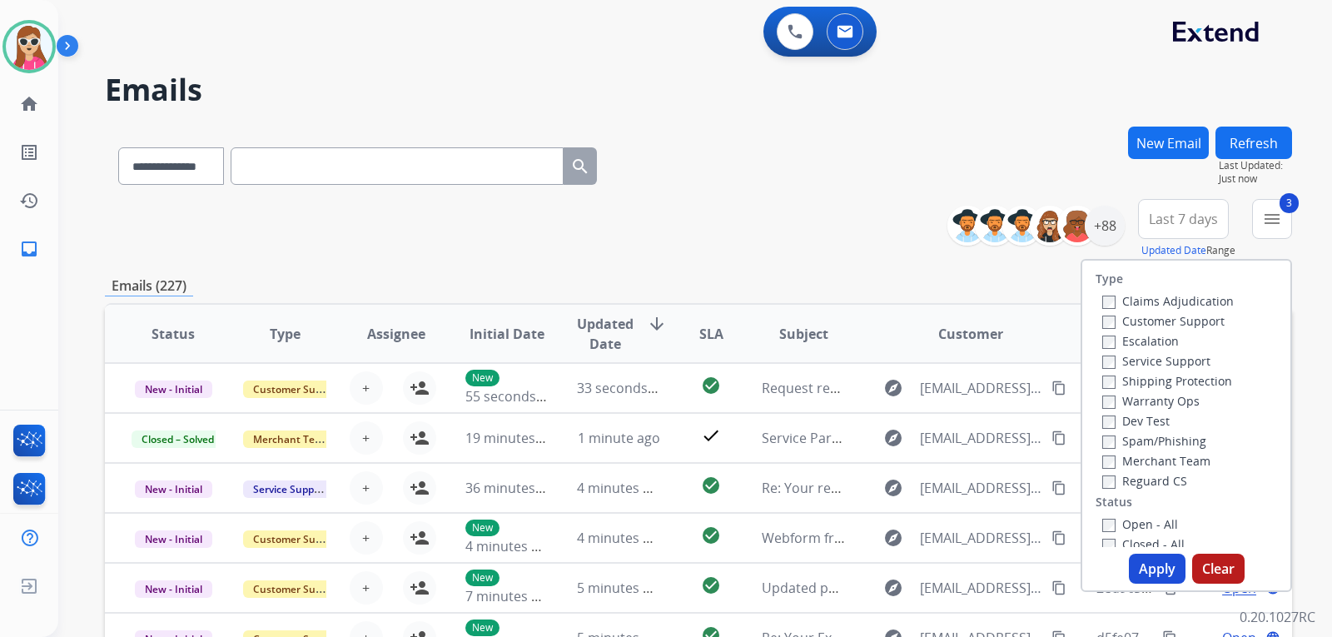
click at [1150, 524] on label "Open - All" at bounding box center [1140, 524] width 76 height 16
click at [1157, 567] on button "Apply" at bounding box center [1157, 569] width 57 height 30
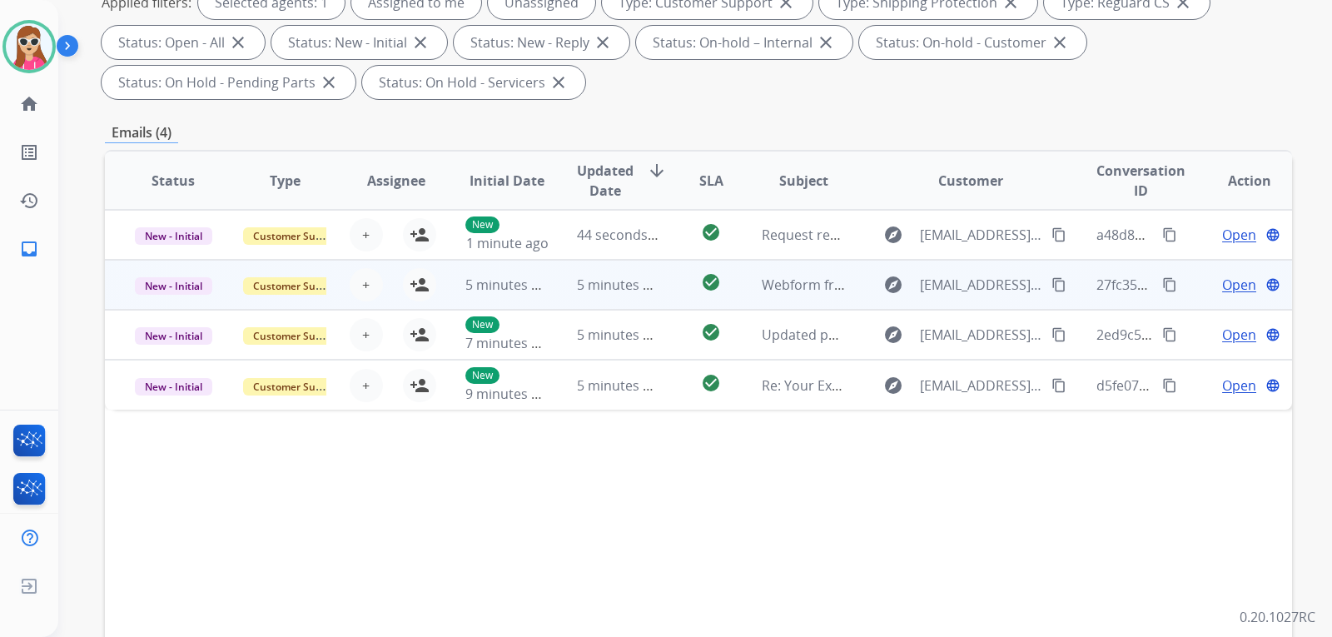
scroll to position [250, 0]
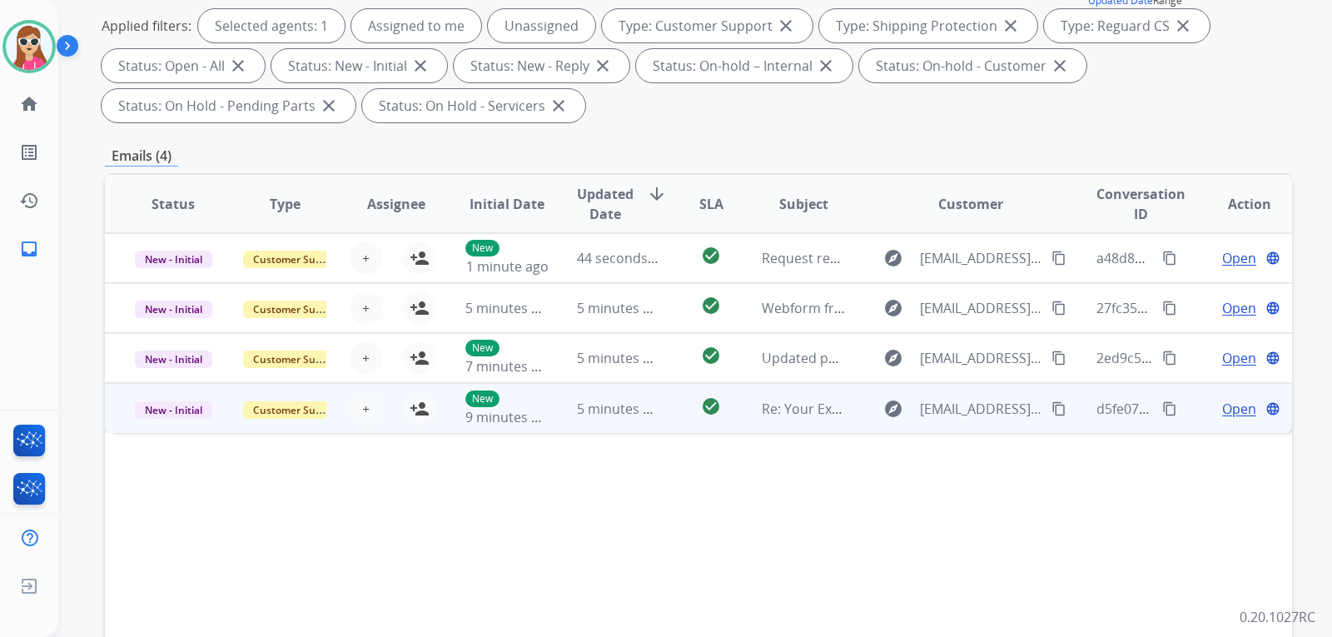
click at [675, 410] on td "check_circle" at bounding box center [698, 408] width 74 height 50
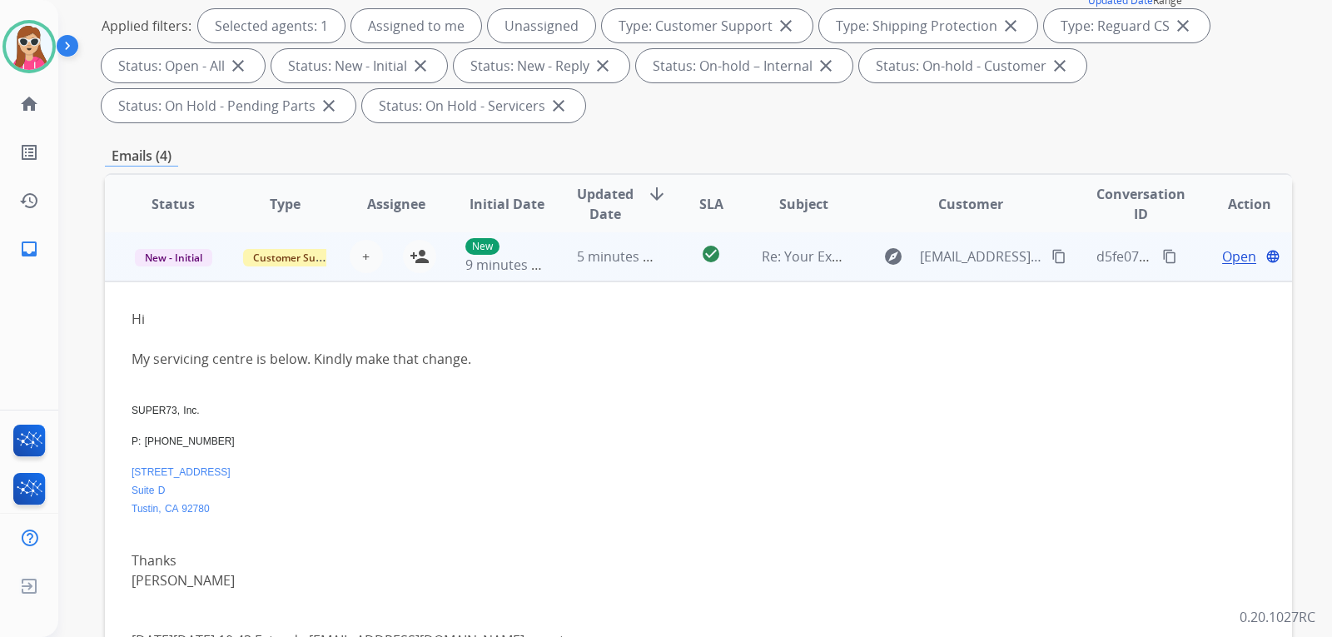
scroll to position [67, 0]
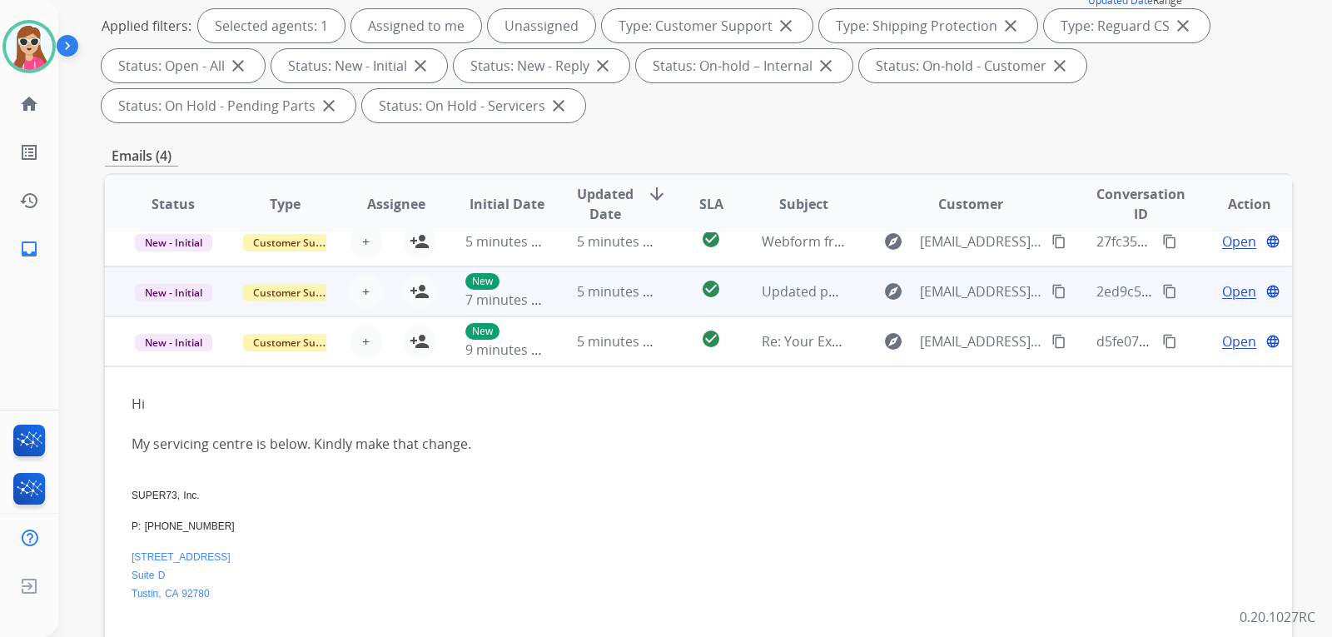
click at [668, 300] on td "check_circle" at bounding box center [698, 291] width 74 height 50
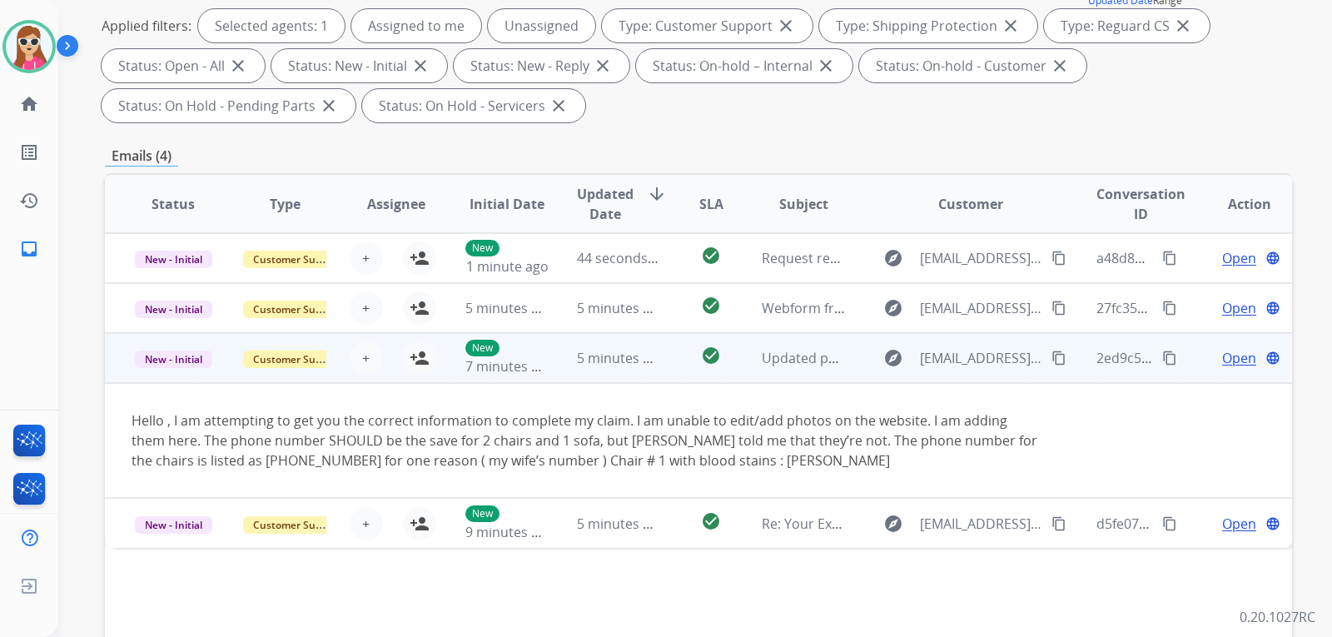
click at [1232, 355] on span "Open" at bounding box center [1239, 358] width 34 height 20
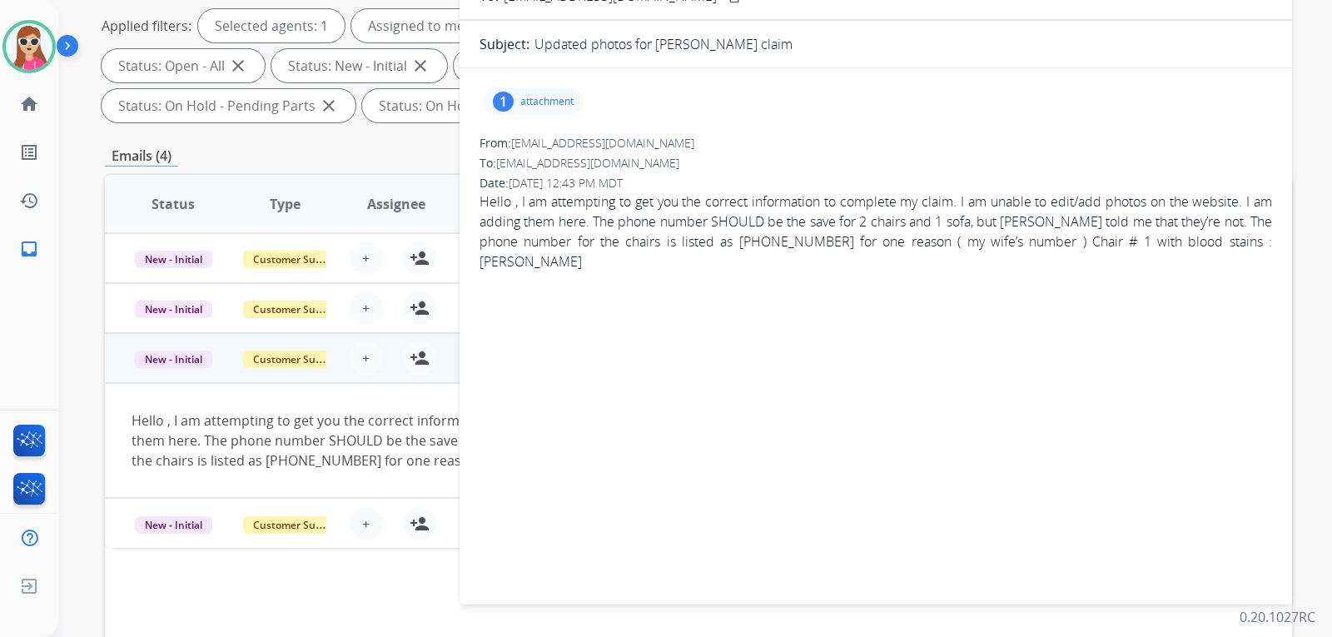
click at [546, 102] on p "attachment" at bounding box center [546, 101] width 53 height 13
click at [676, 144] on mat-icon "download" at bounding box center [678, 144] width 15 height 15
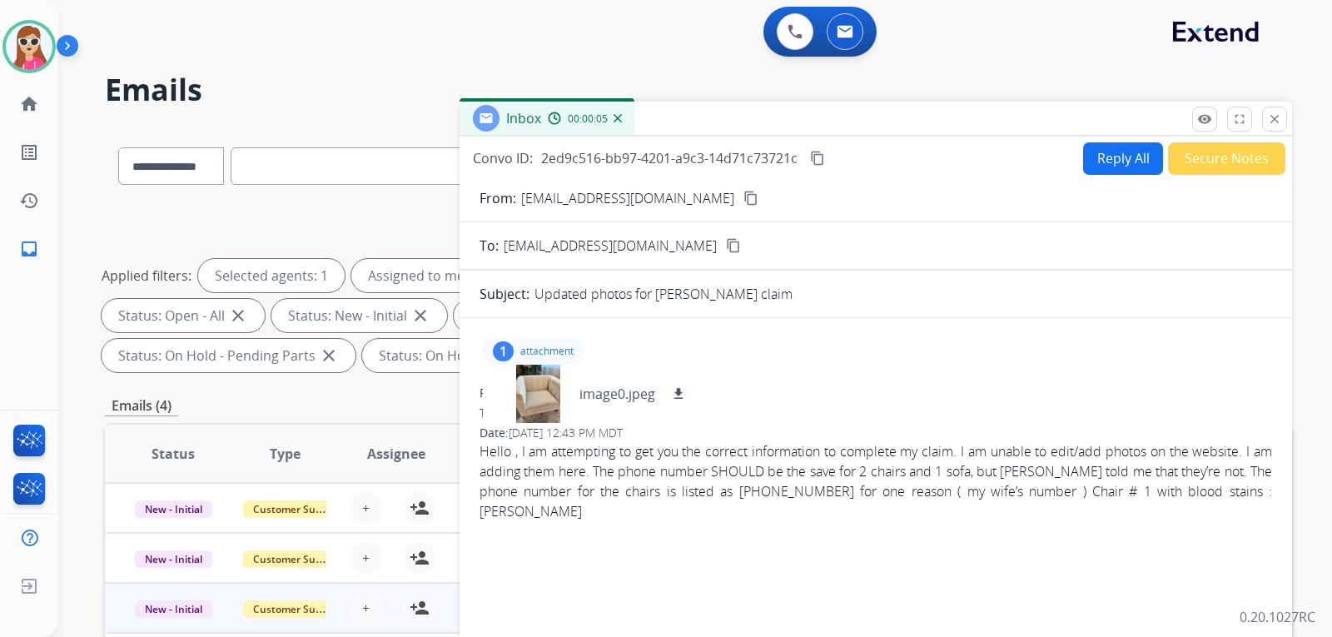
click at [741, 189] on button "content_copy" at bounding box center [751, 198] width 20 height 20
click at [1276, 124] on mat-icon "close" at bounding box center [1274, 119] width 15 height 15
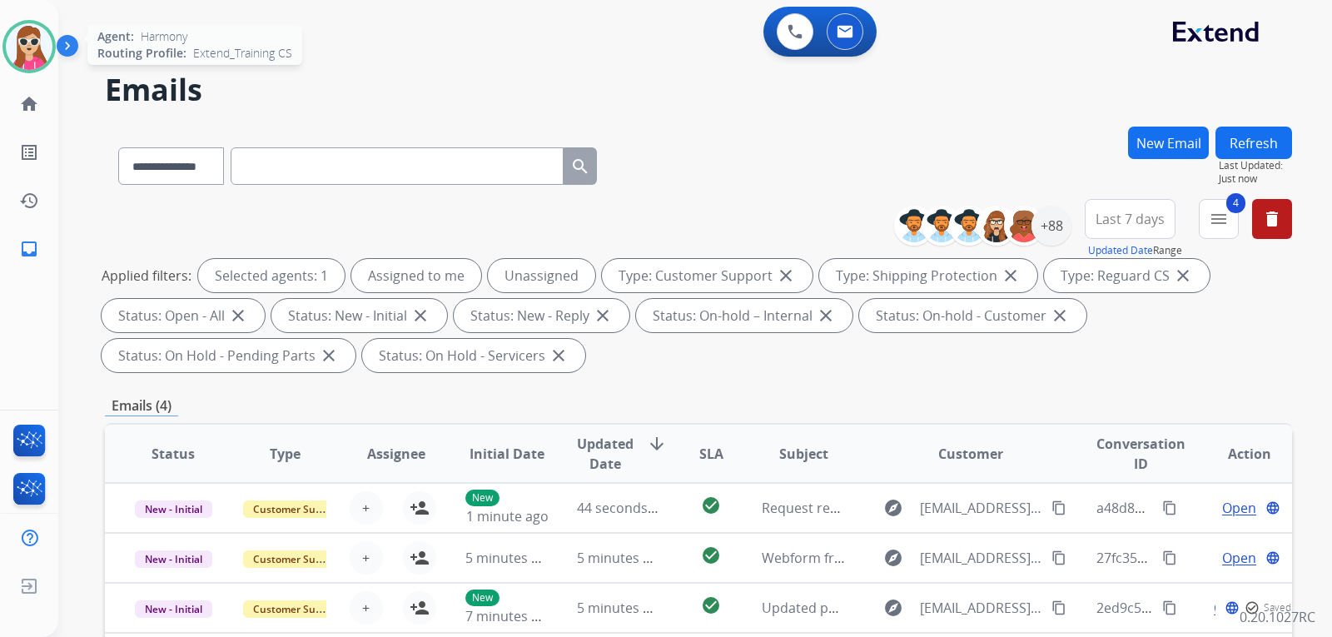
click at [31, 57] on img at bounding box center [29, 46] width 47 height 47
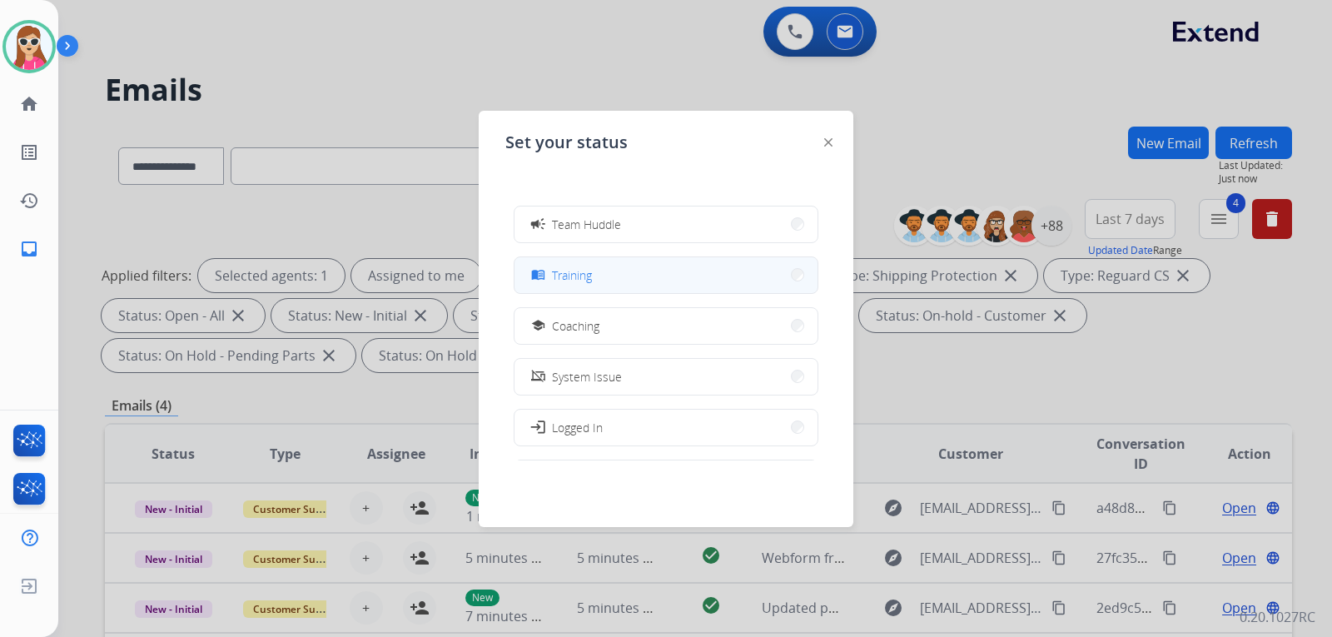
scroll to position [180, 0]
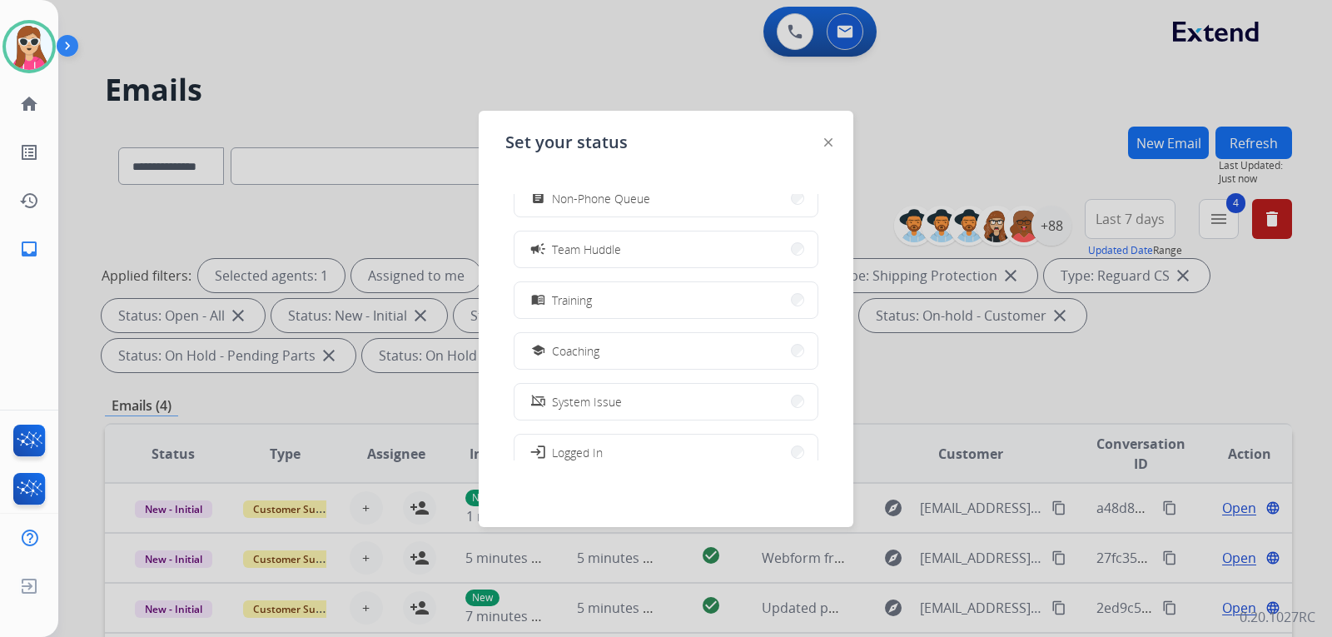
click at [579, 345] on span "Coaching" at bounding box center [575, 350] width 47 height 17
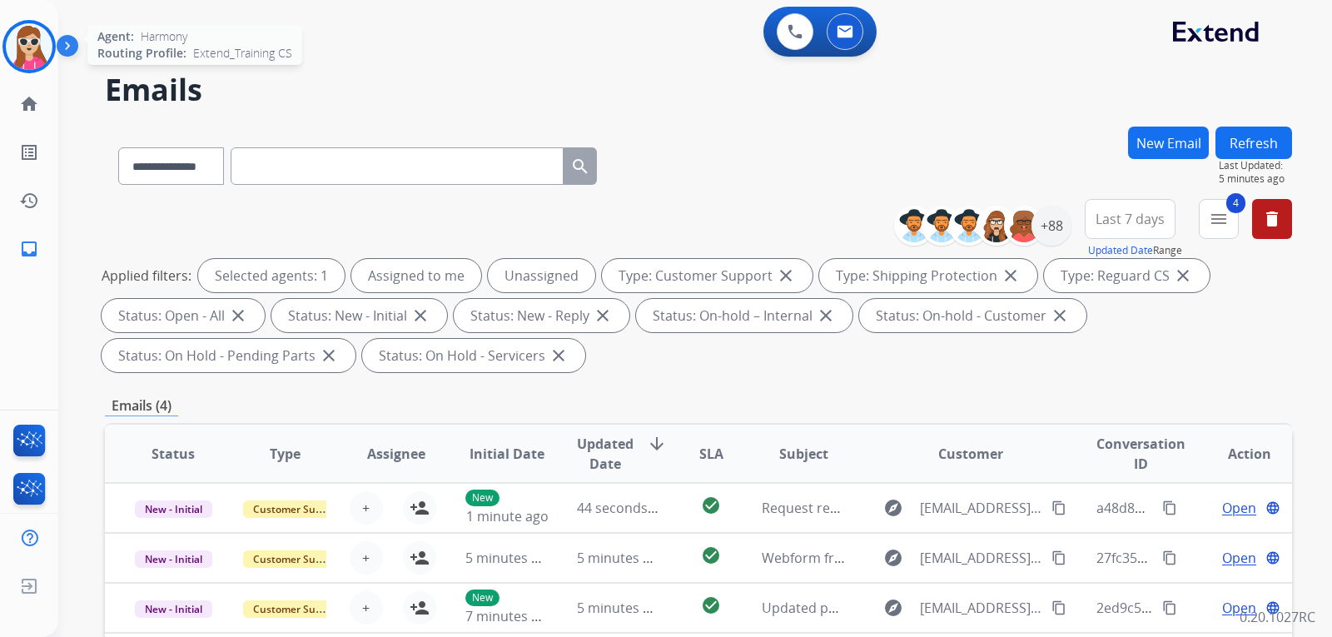
click at [30, 55] on img at bounding box center [29, 46] width 47 height 47
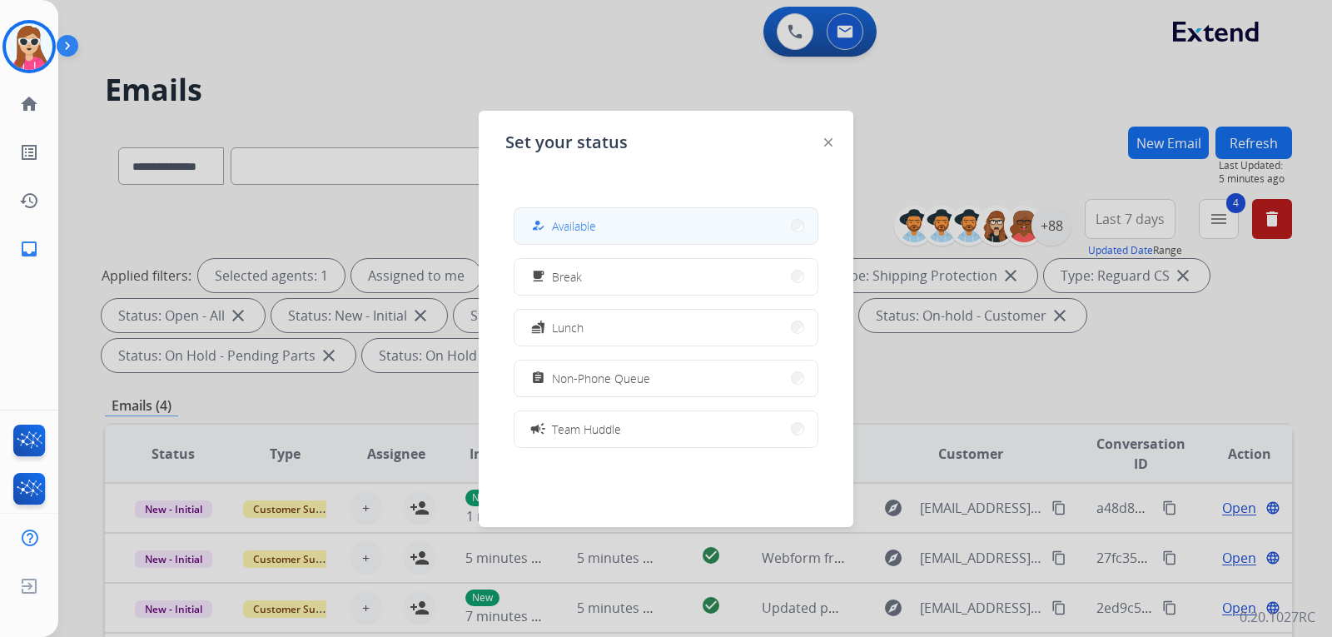
click at [673, 228] on button "how_to_reg Available" at bounding box center [665, 226] width 303 height 36
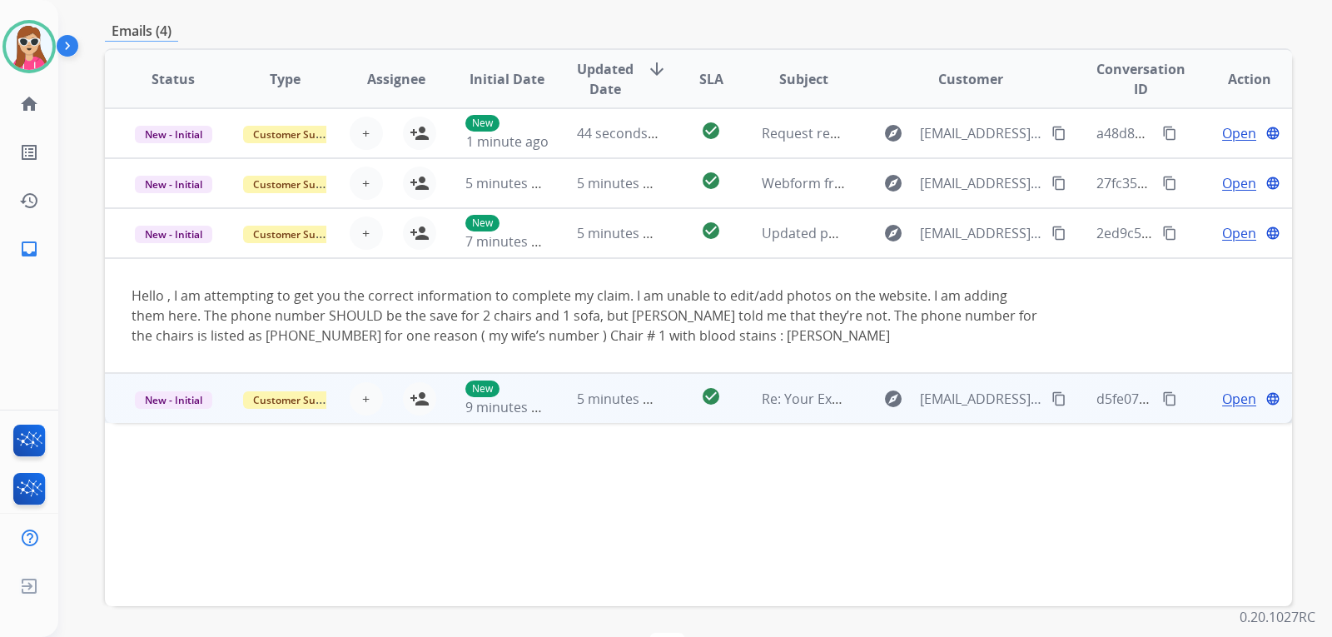
scroll to position [416, 0]
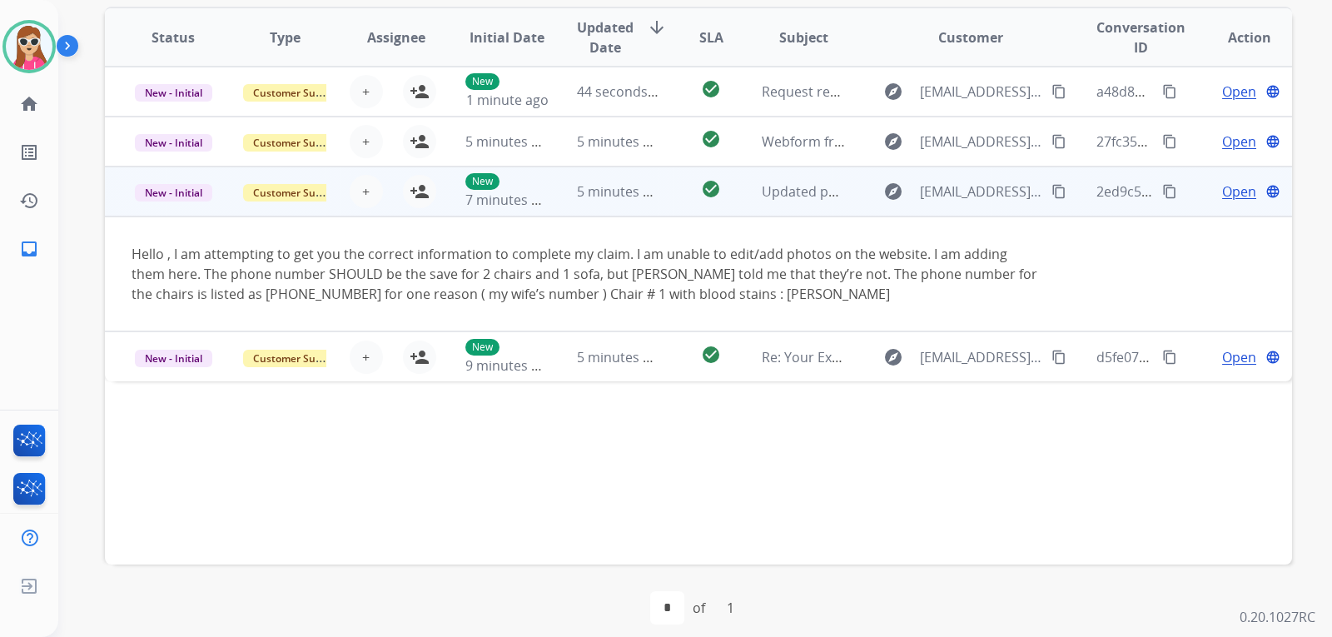
click at [1221, 205] on td "Open language" at bounding box center [1236, 191] width 112 height 50
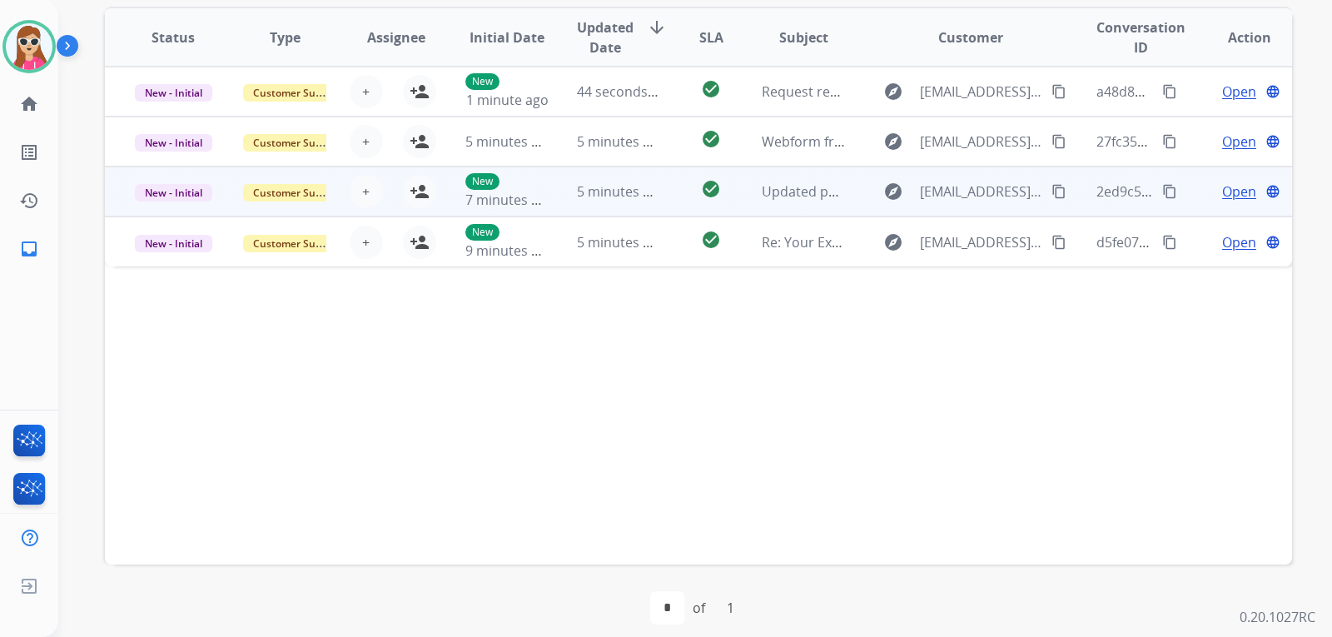
click at [1222, 186] on span "Open" at bounding box center [1239, 191] width 34 height 20
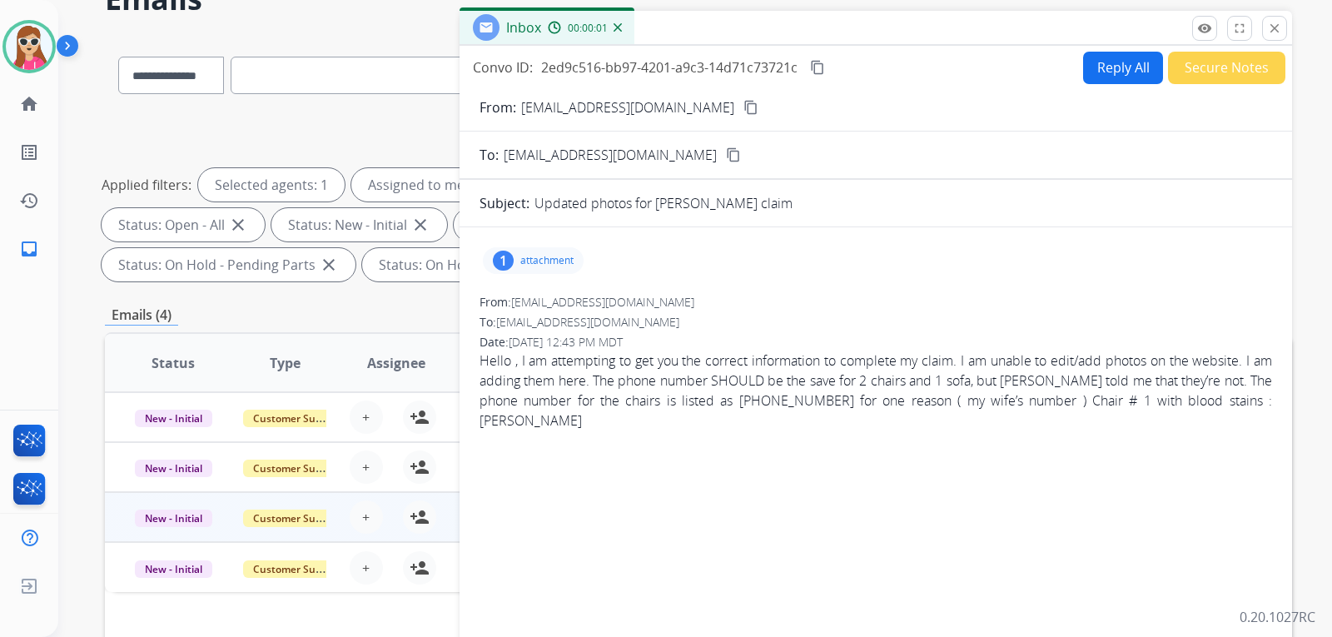
scroll to position [0, 0]
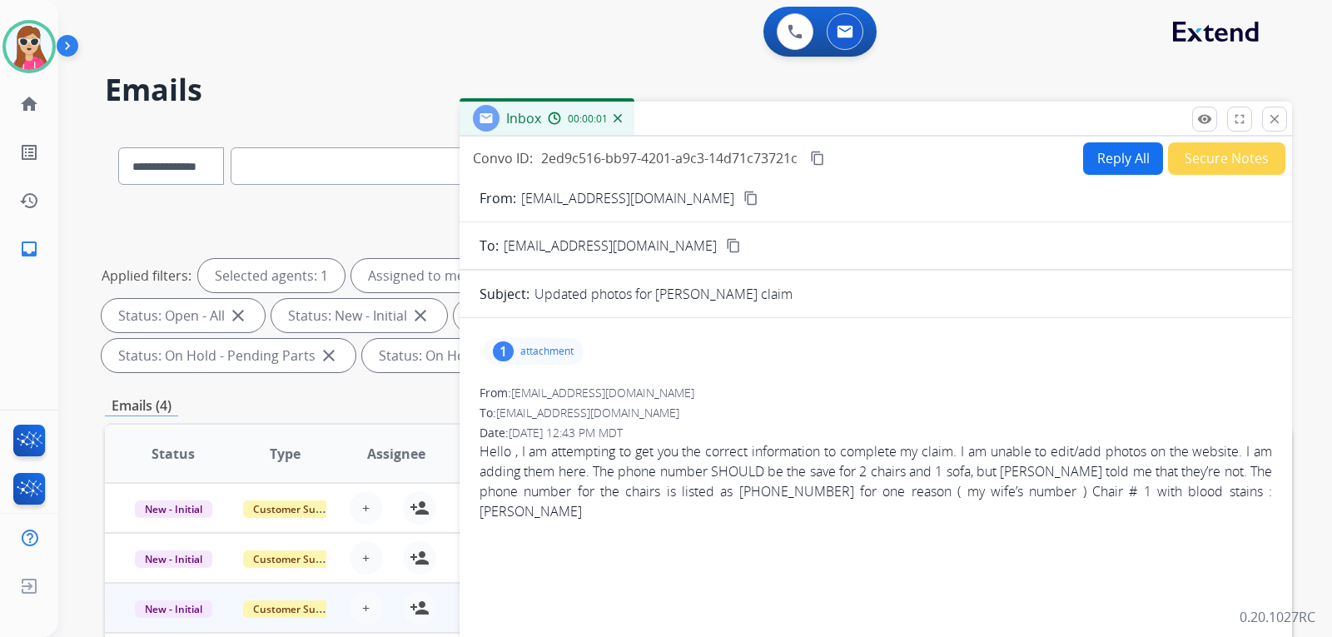
click at [1137, 166] on button "Reply All" at bounding box center [1123, 158] width 80 height 32
select select "**********"
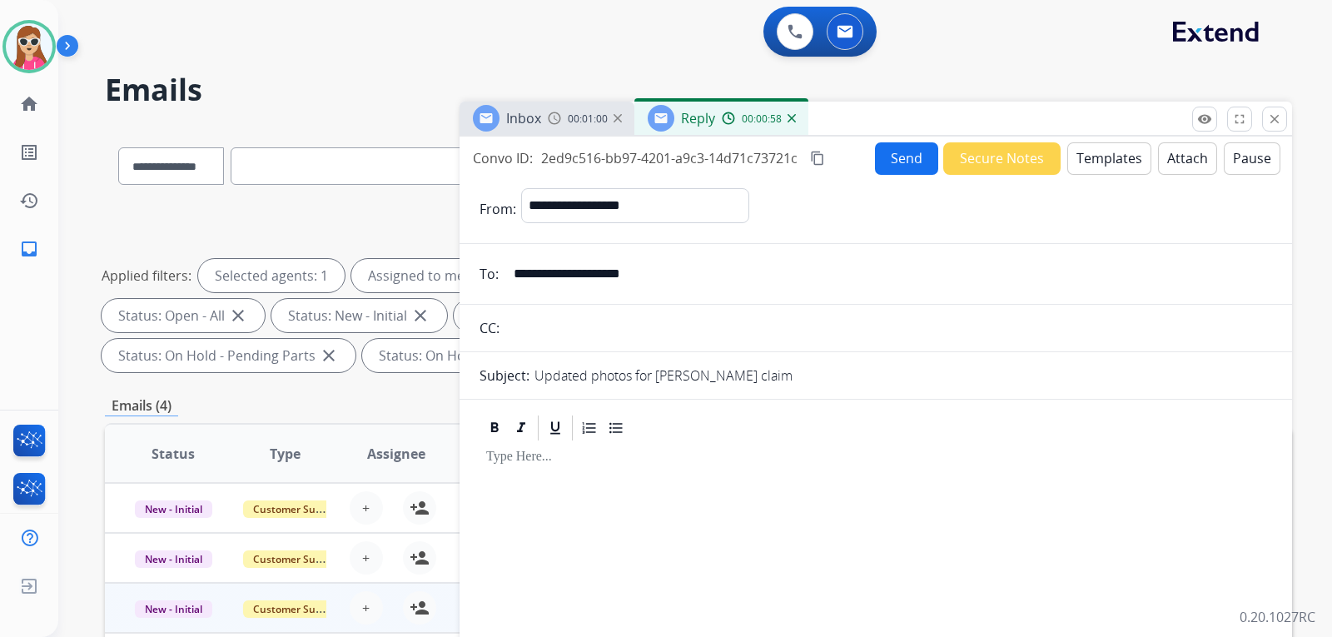
click at [1080, 149] on button "Templates" at bounding box center [1109, 158] width 84 height 32
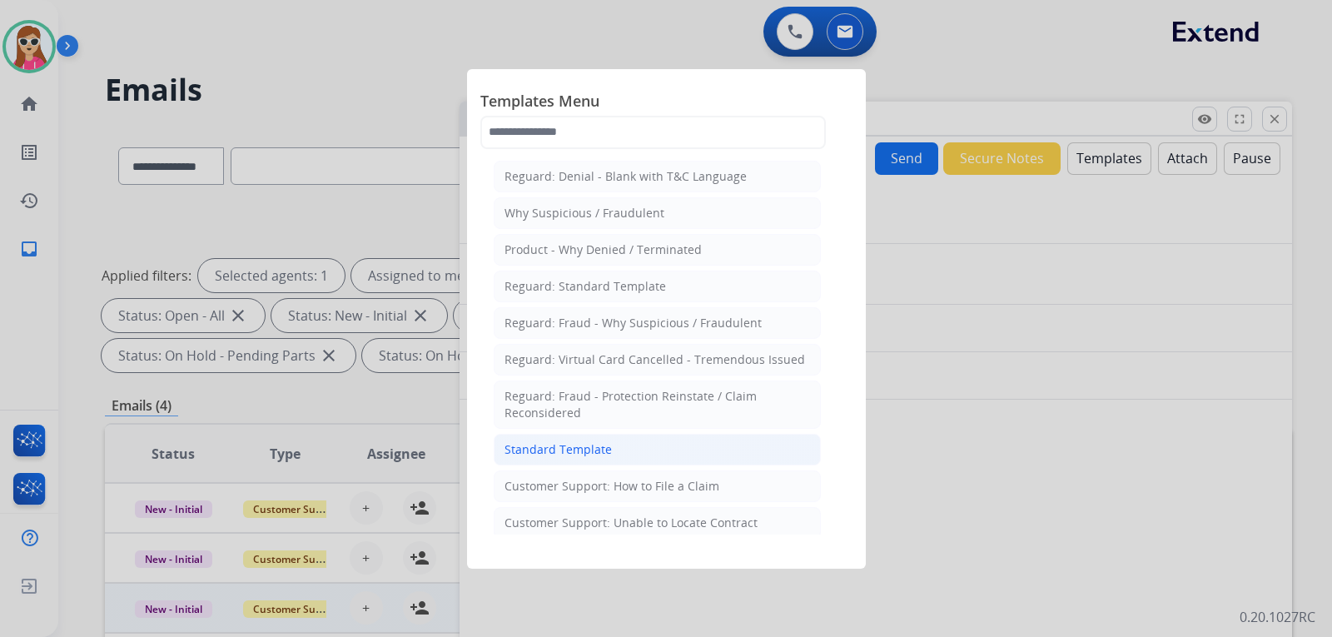
click at [715, 445] on li "Standard Template" at bounding box center [657, 450] width 327 height 32
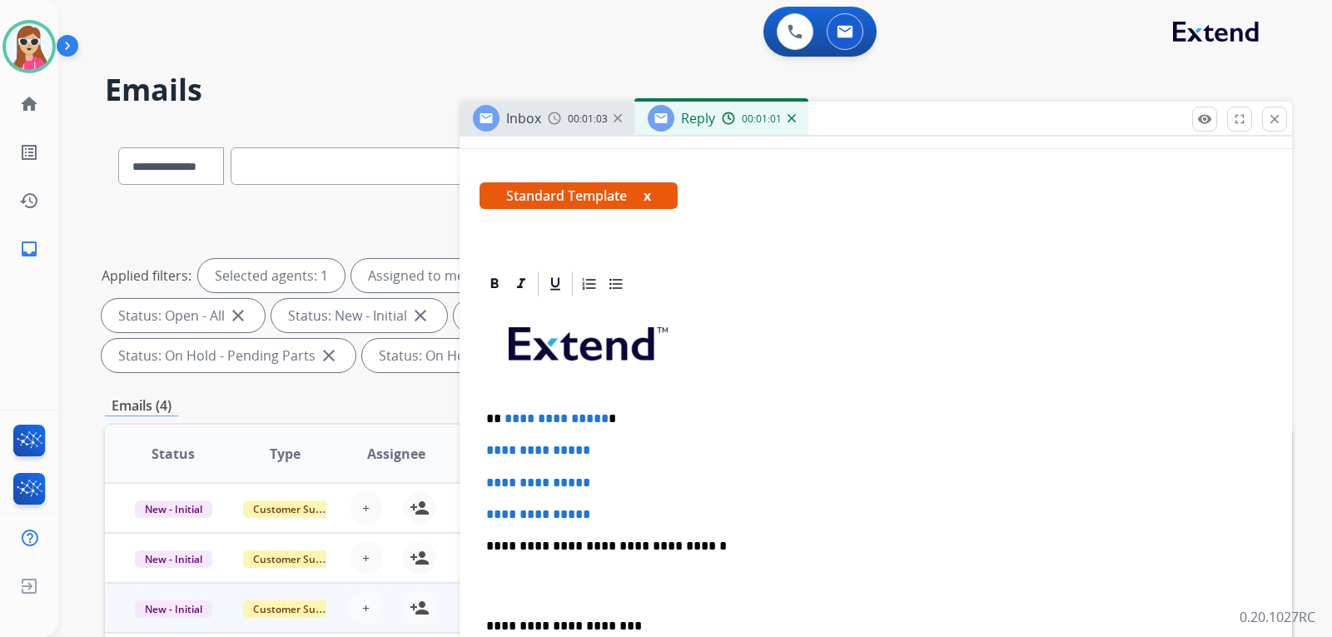
scroll to position [416, 0]
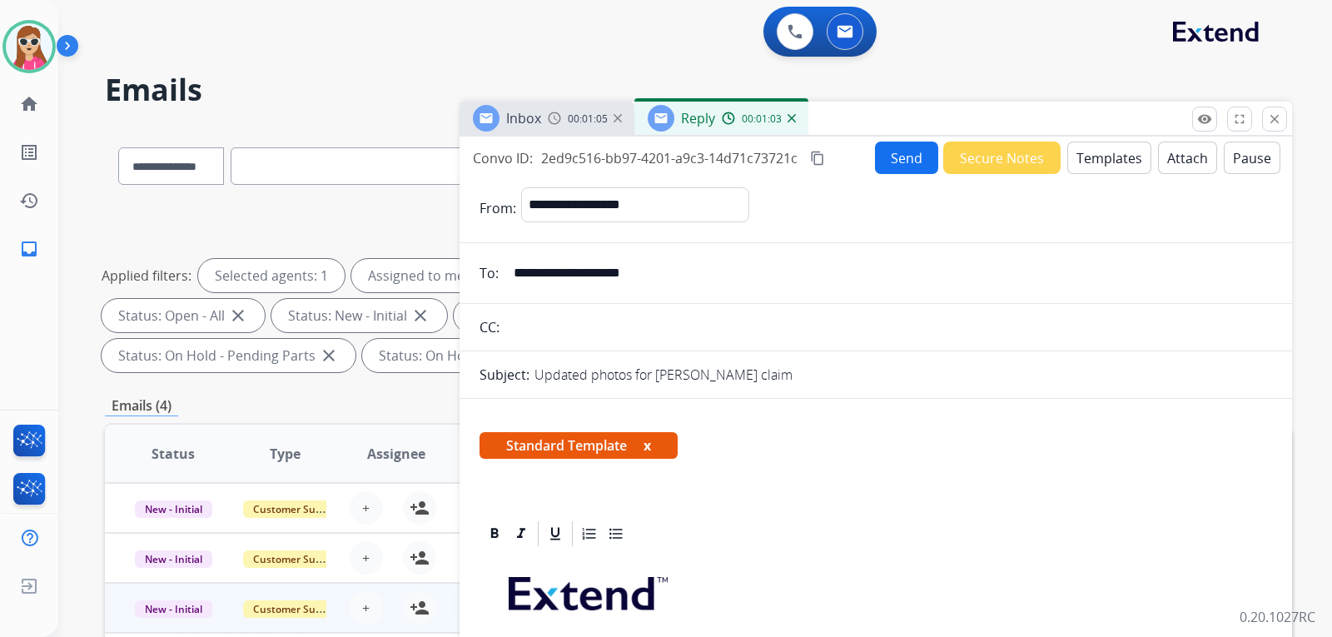
select select "**********"
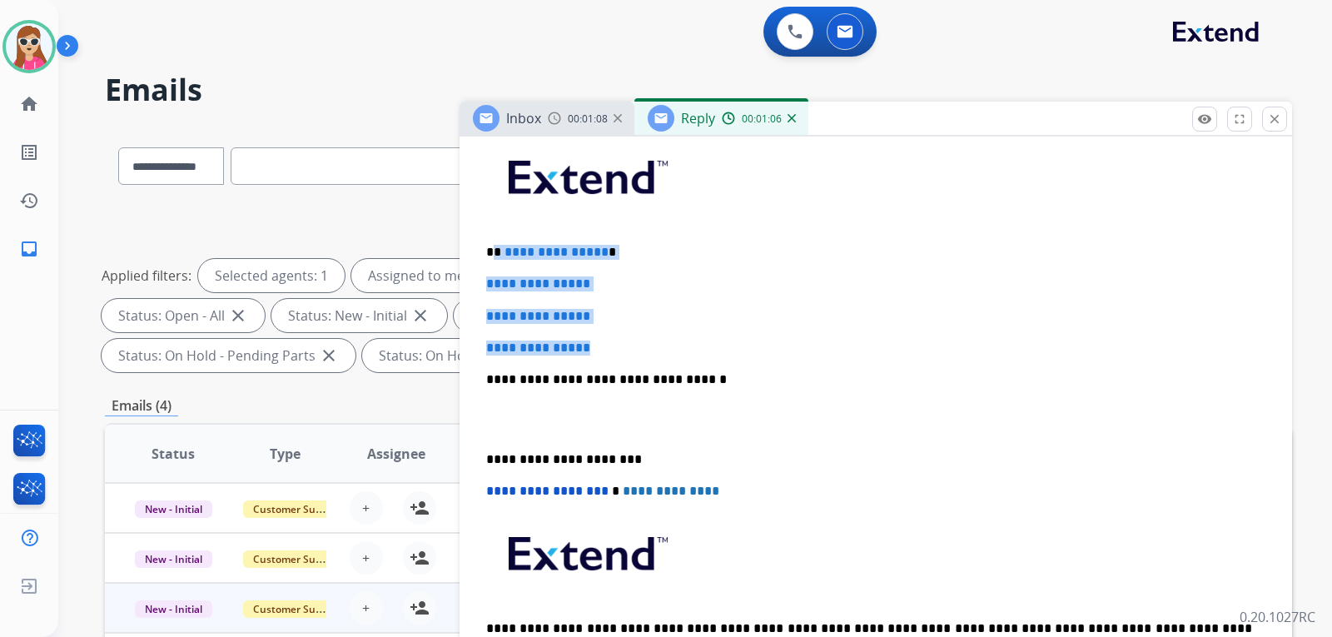
drag, startPoint x: 495, startPoint y: 249, endPoint x: 615, endPoint y: 350, distance: 156.6
click at [616, 350] on div "**********" at bounding box center [875, 418] width 793 height 573
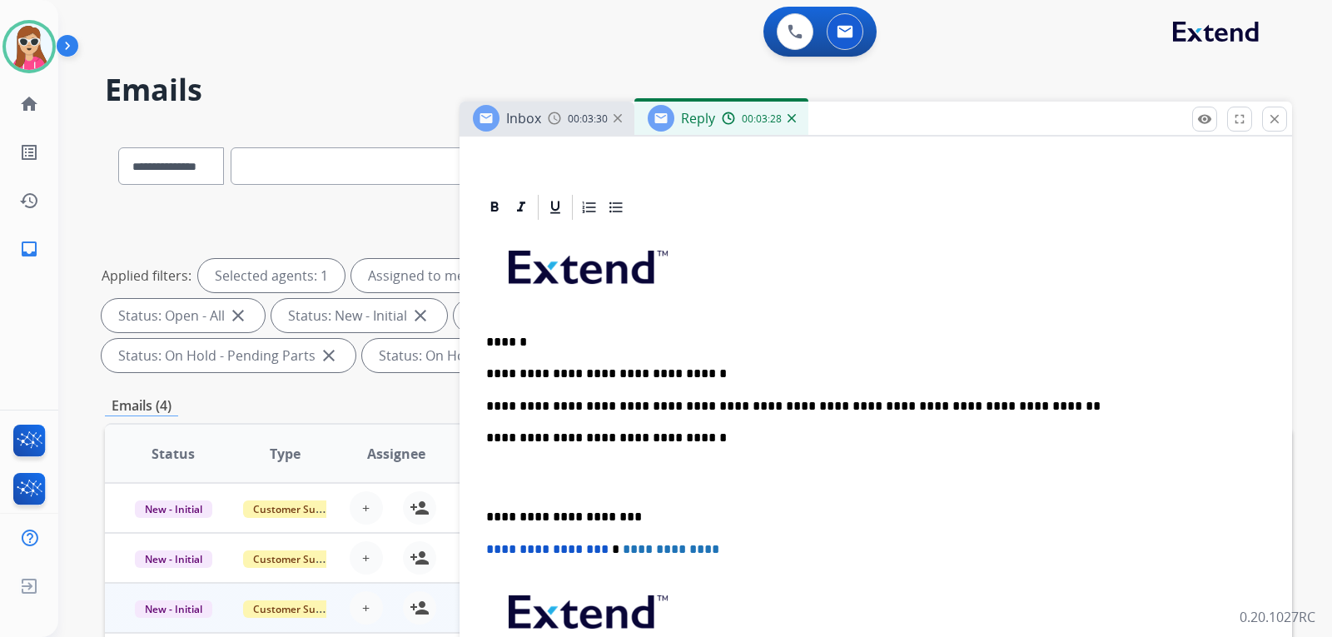
scroll to position [311, 0]
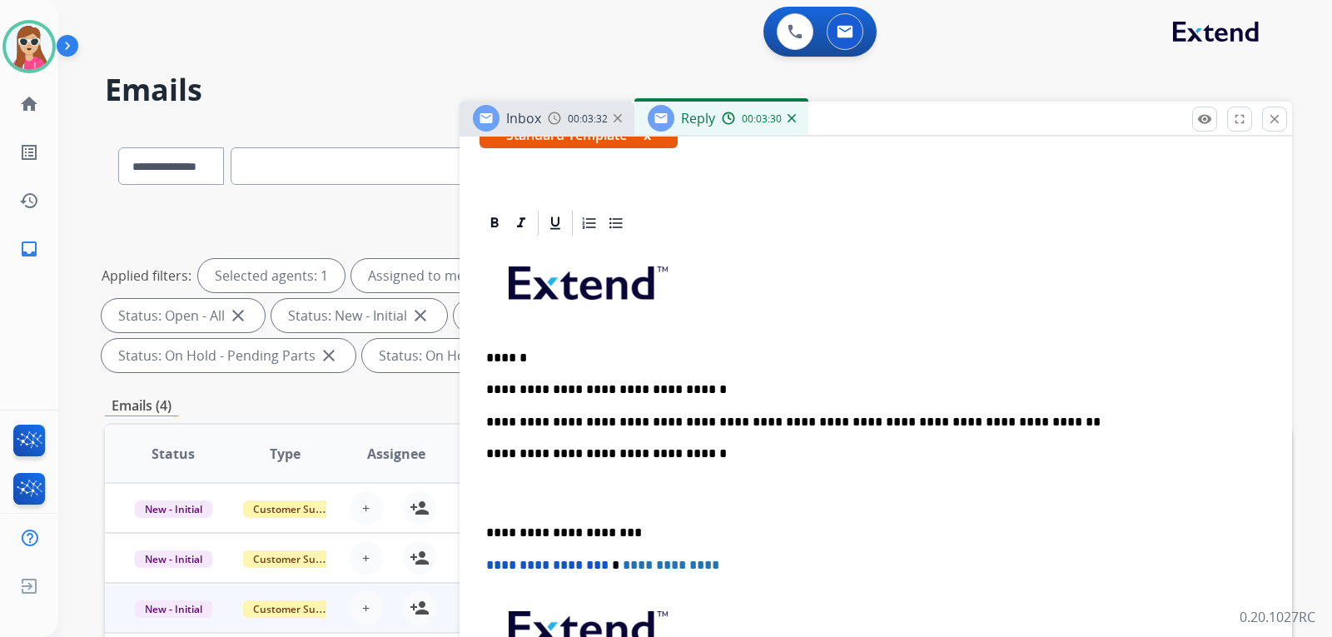
click at [612, 423] on p "**********" at bounding box center [869, 422] width 766 height 15
click at [611, 426] on p "**********" at bounding box center [869, 422] width 766 height 15
click at [614, 426] on p "**********" at bounding box center [869, 422] width 766 height 15
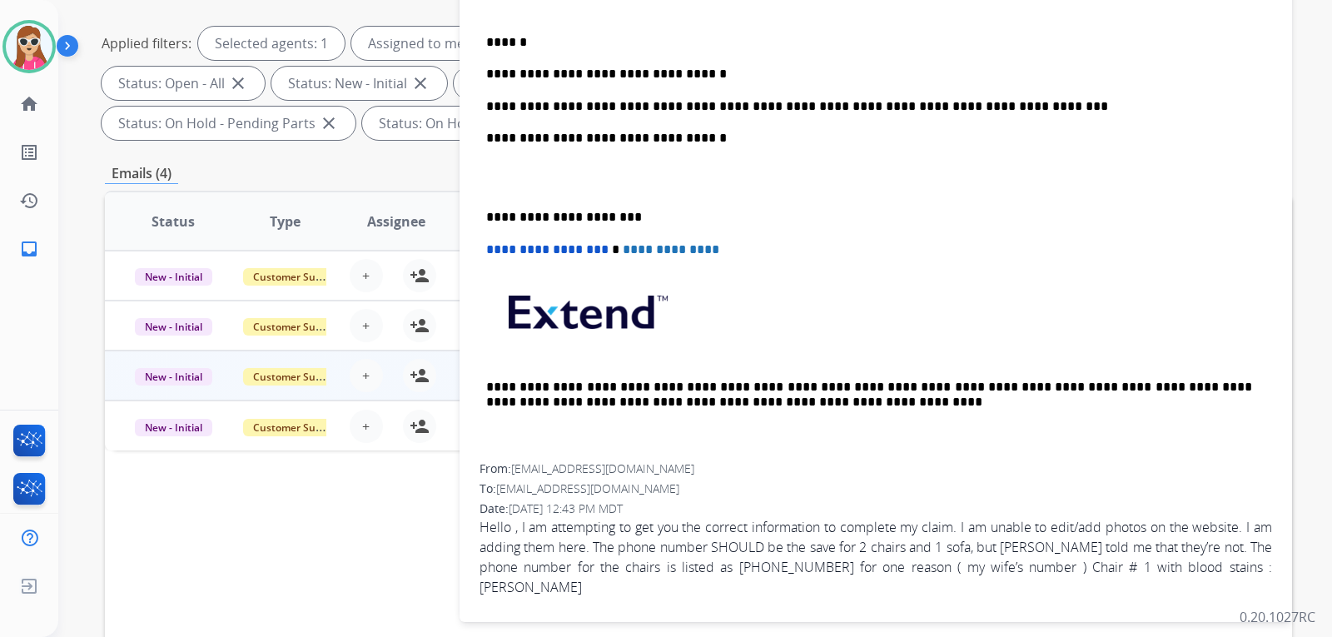
scroll to position [416, 0]
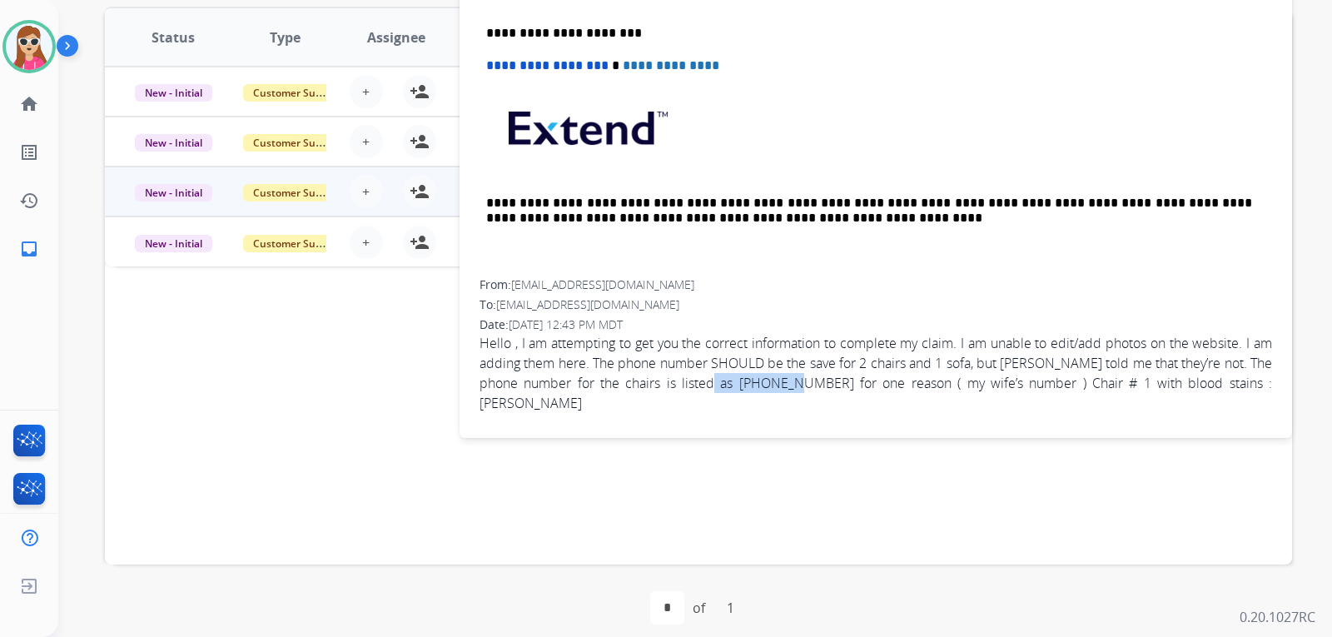
drag, startPoint x: 753, startPoint y: 380, endPoint x: 839, endPoint y: 380, distance: 86.6
click at [839, 380] on span "Hello , I am attempting to get you the correct information to complete my claim…" at bounding box center [875, 373] width 793 height 80
copy span "[PHONE_NUMBER]"
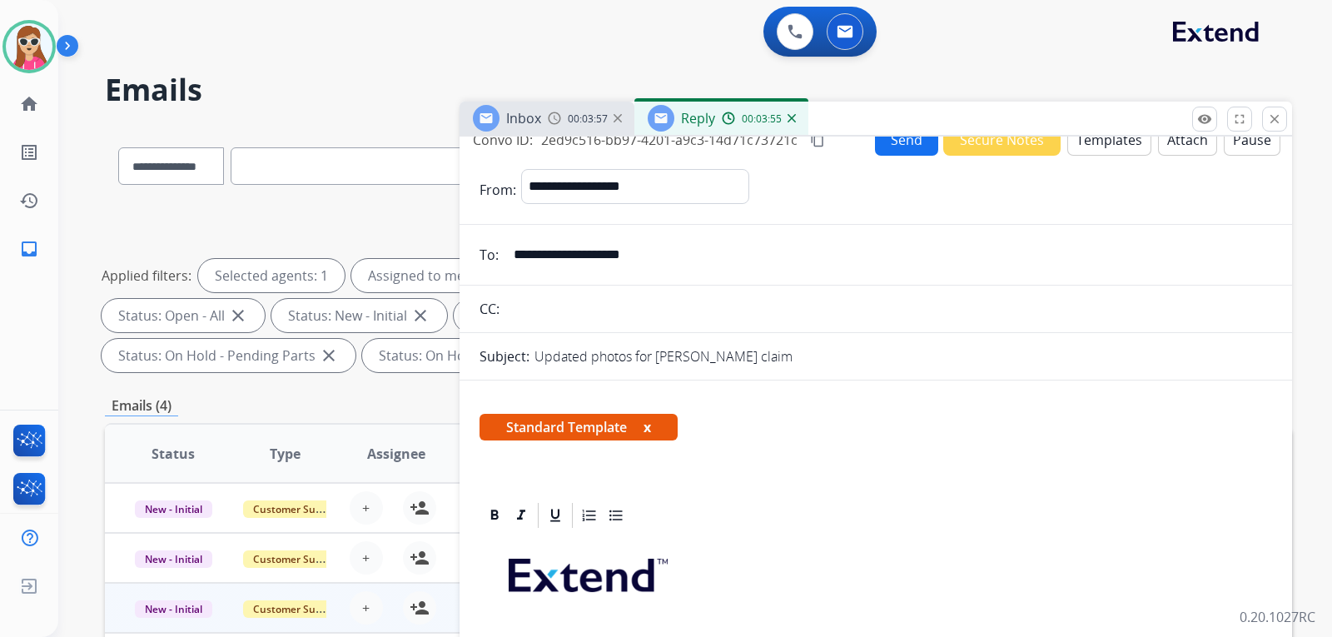
scroll to position [0, 0]
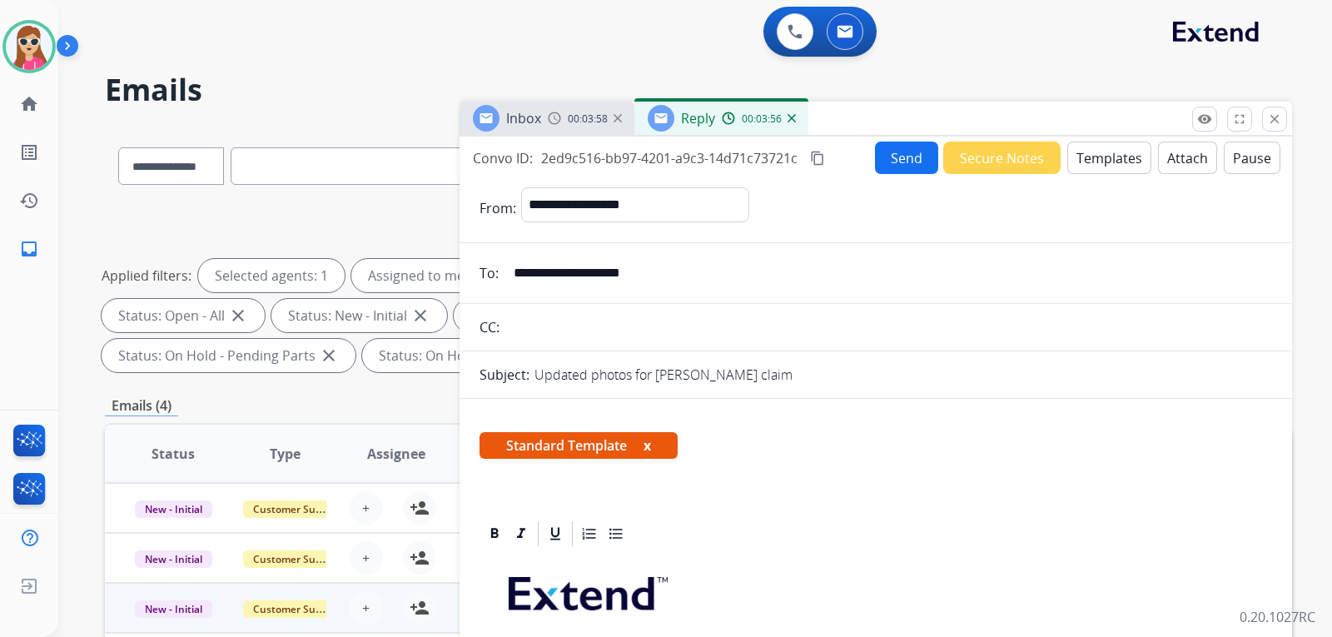
click at [907, 160] on button "Send" at bounding box center [906, 158] width 63 height 32
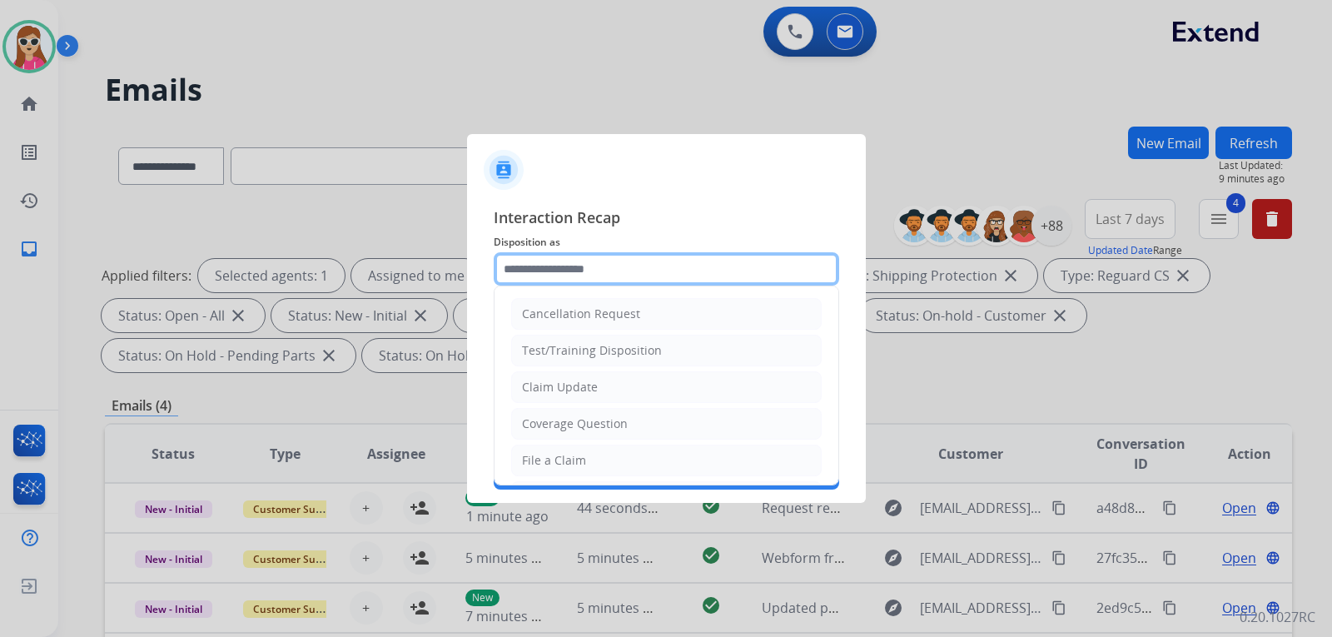
click at [608, 261] on input "text" at bounding box center [666, 268] width 345 height 33
click at [624, 388] on li "Claim Update" at bounding box center [666, 387] width 311 height 32
type input "**********"
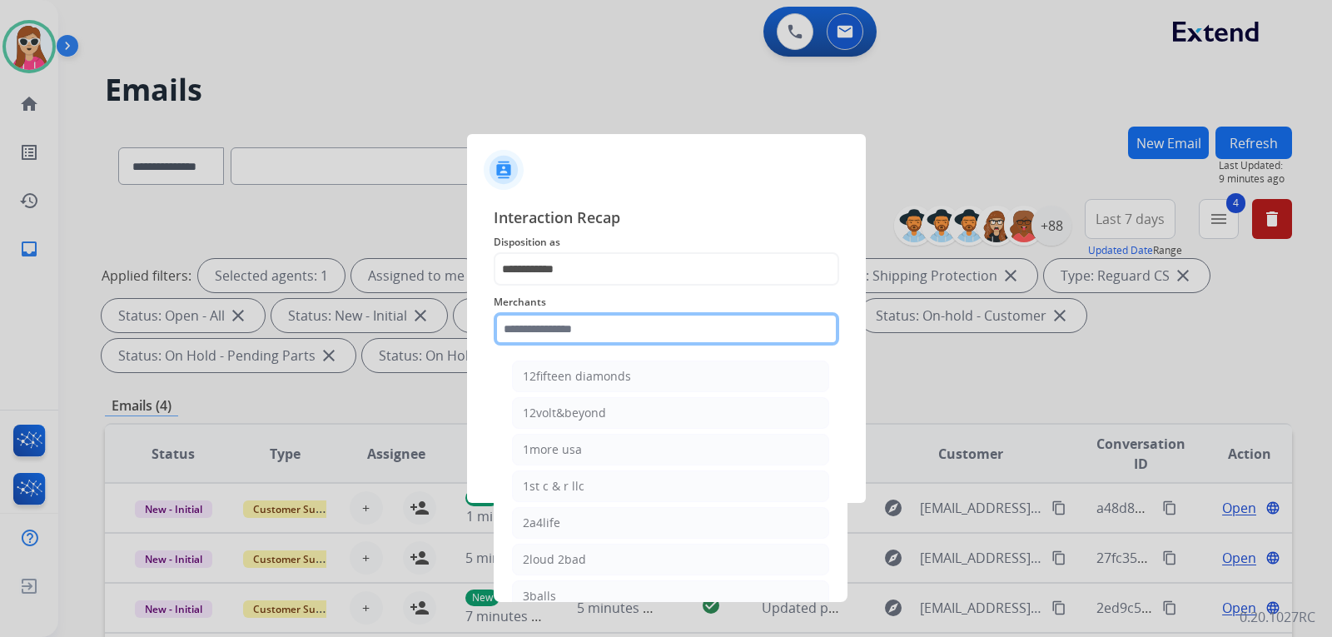
click at [610, 333] on input "text" at bounding box center [666, 328] width 345 height 33
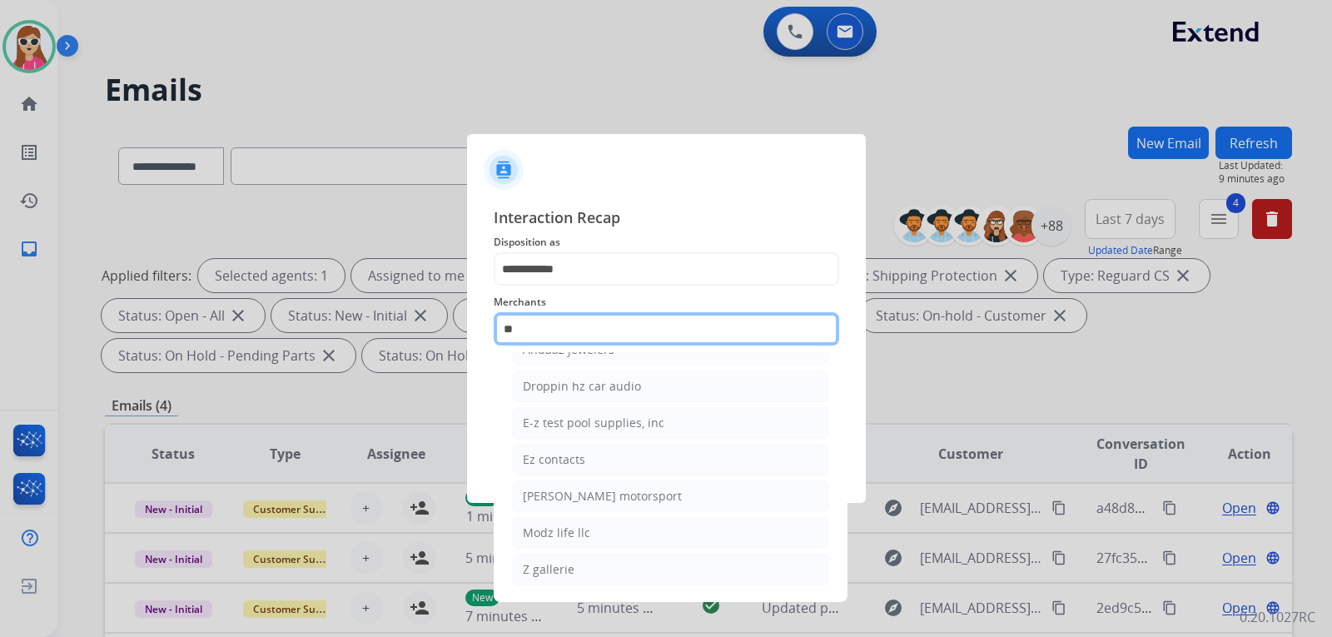
scroll to position [27, 0]
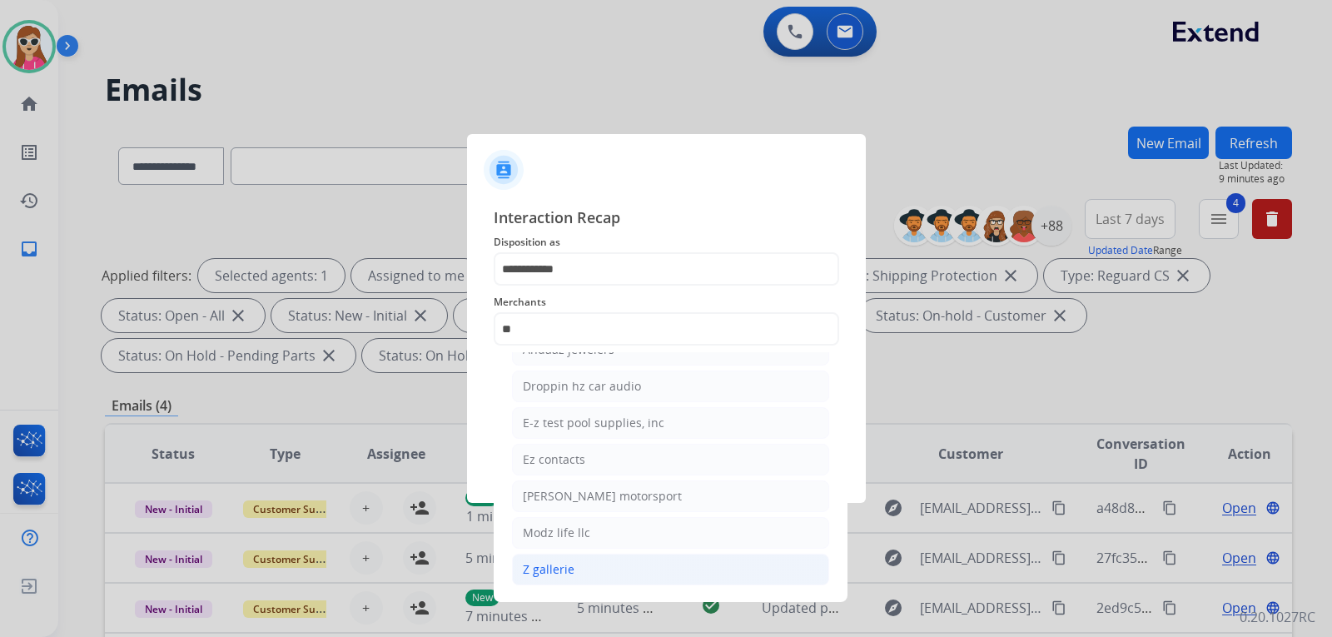
click at [585, 571] on li "Z gallerie" at bounding box center [670, 570] width 317 height 32
type input "**********"
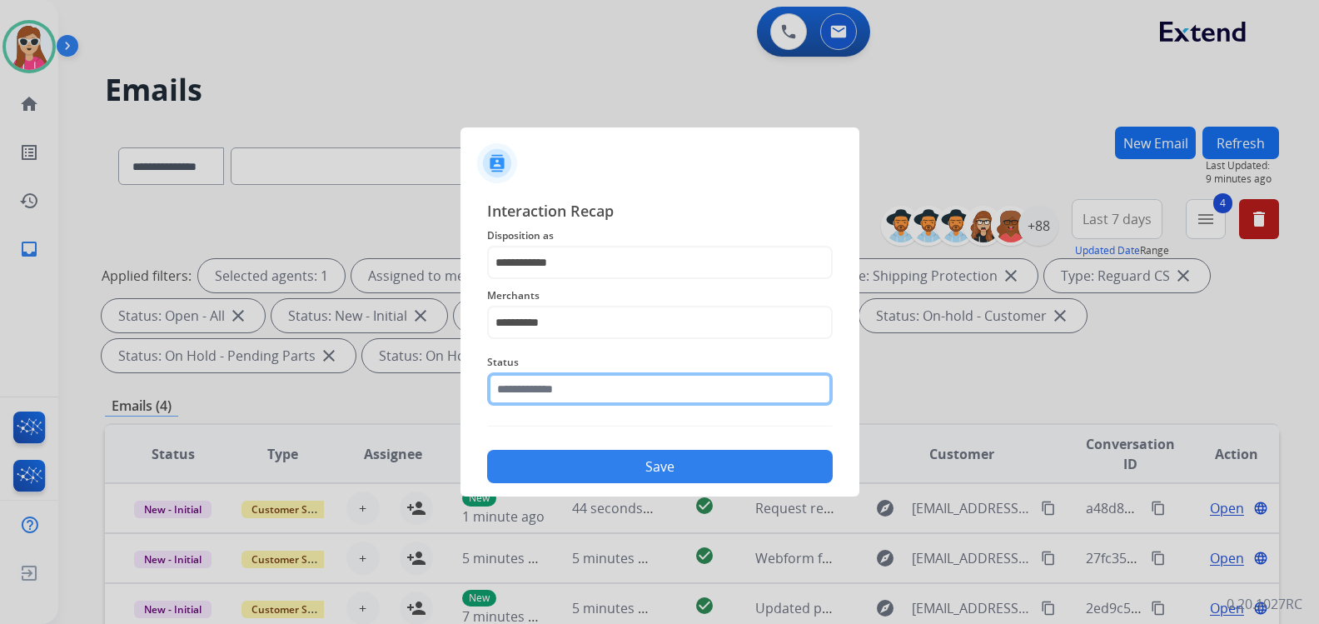
click at [664, 401] on input "text" at bounding box center [659, 388] width 345 height 33
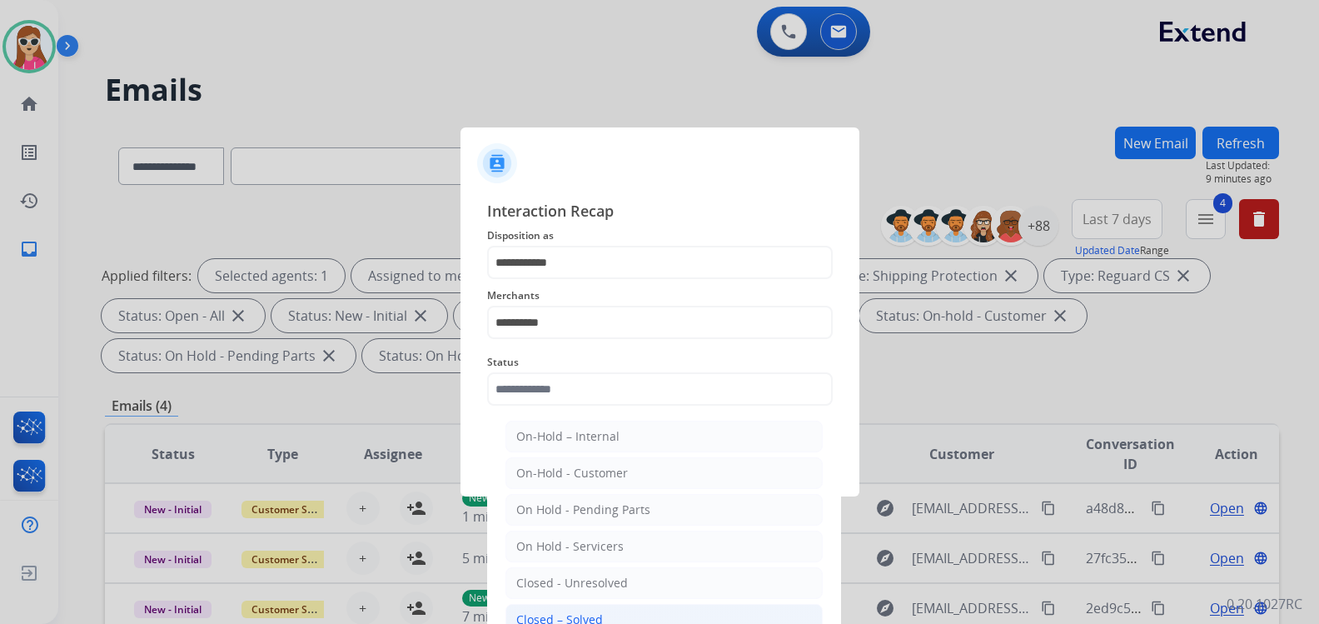
click at [589, 610] on li "Closed – Solved" at bounding box center [663, 620] width 317 height 32
type input "**********"
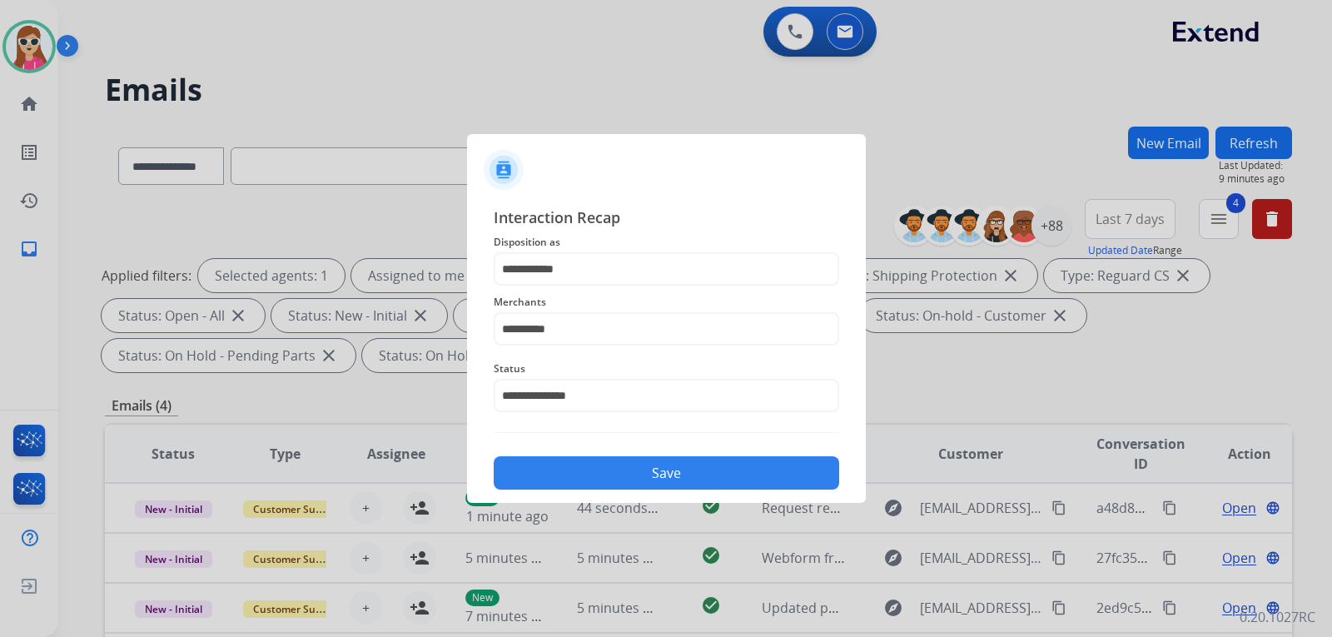
click at [641, 483] on button "Save" at bounding box center [666, 472] width 345 height 33
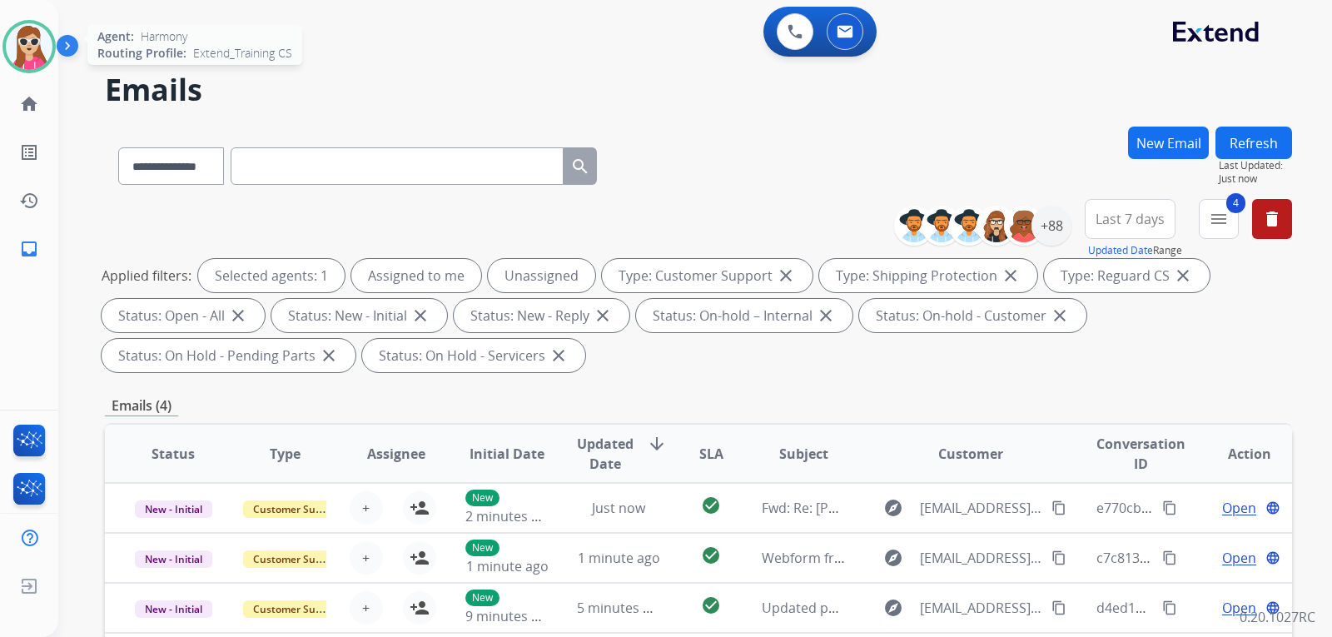
click at [29, 56] on img at bounding box center [29, 46] width 47 height 47
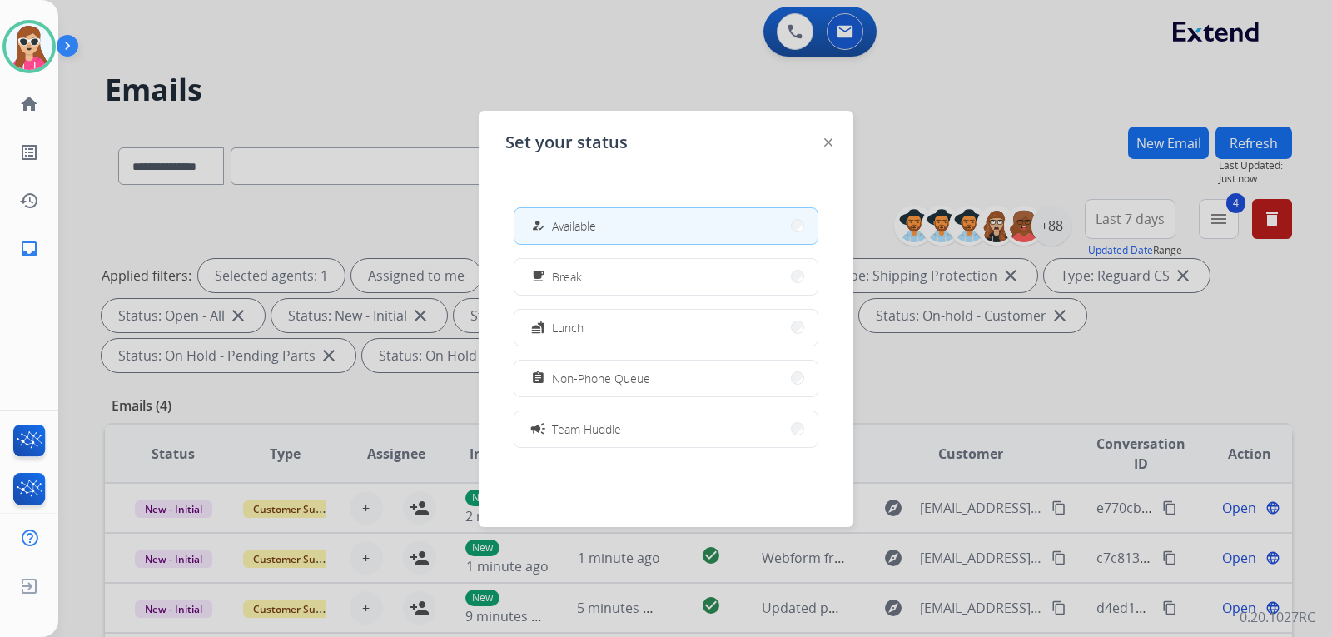
scroll to position [263, 0]
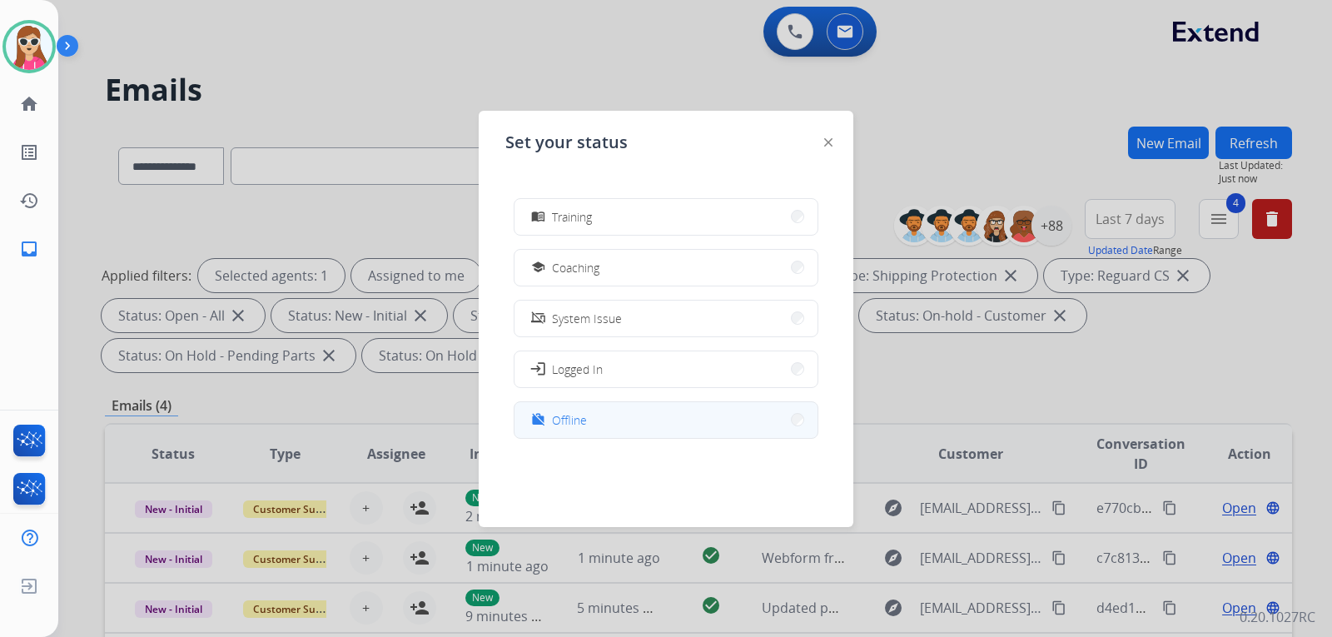
click at [596, 420] on button "work_off Offline" at bounding box center [665, 420] width 303 height 36
